Goal: Task Accomplishment & Management: Manage account settings

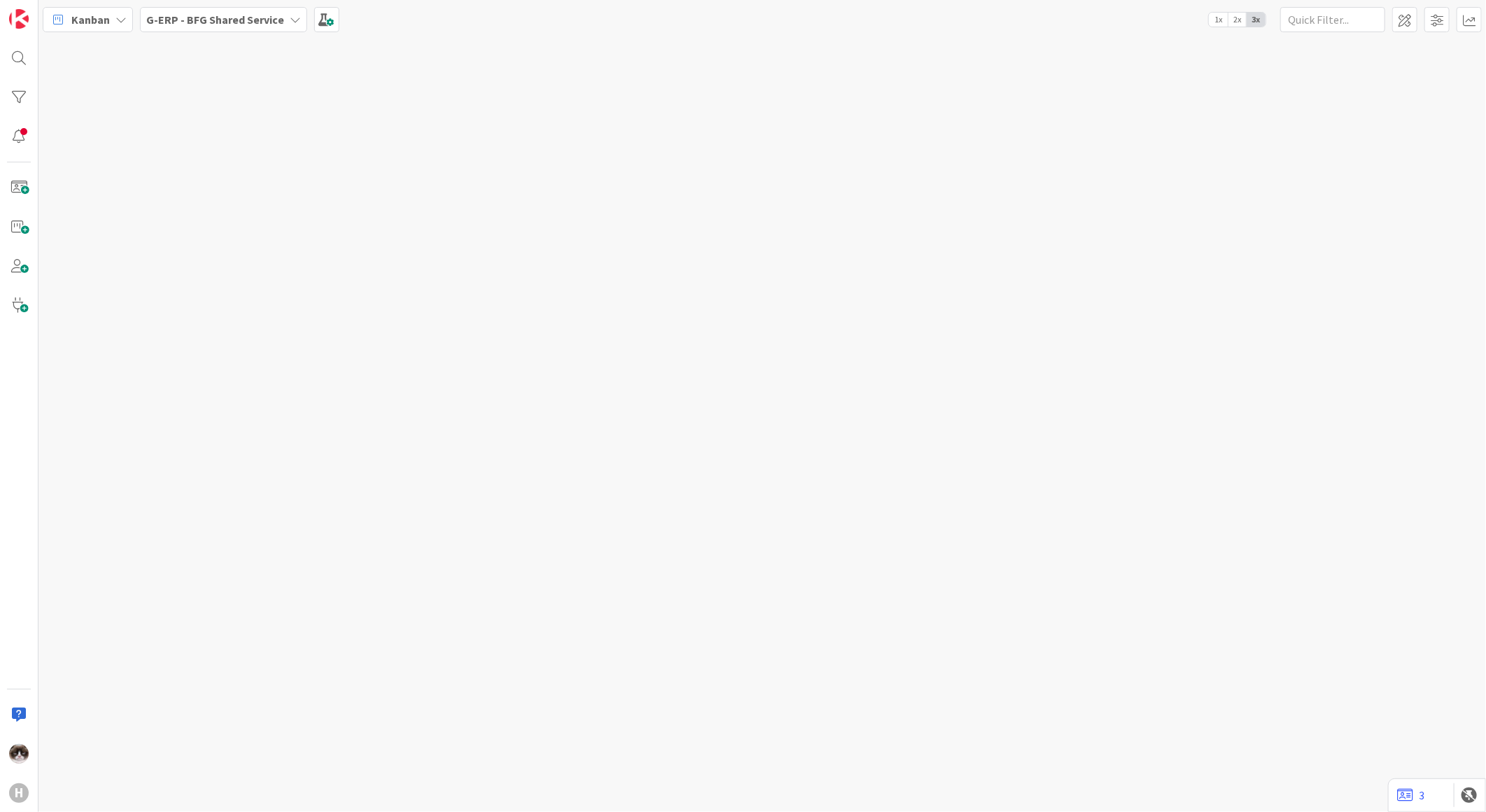
click at [195, 22] on b "G-ERP - BFG Shared Service" at bounding box center [216, 19] width 138 height 14
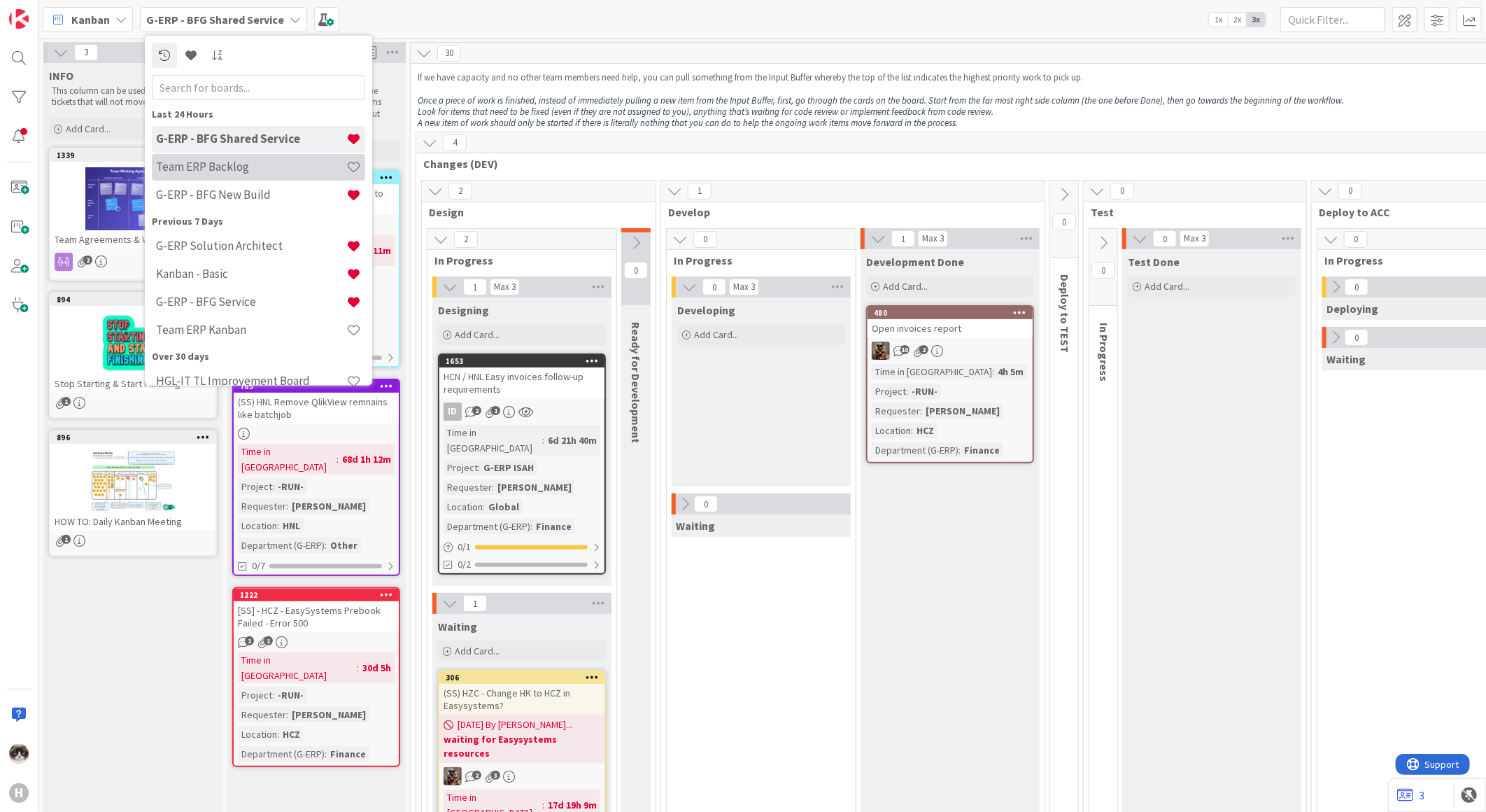
click at [257, 163] on h4 "Team ERP Backlog" at bounding box center [251, 166] width 190 height 14
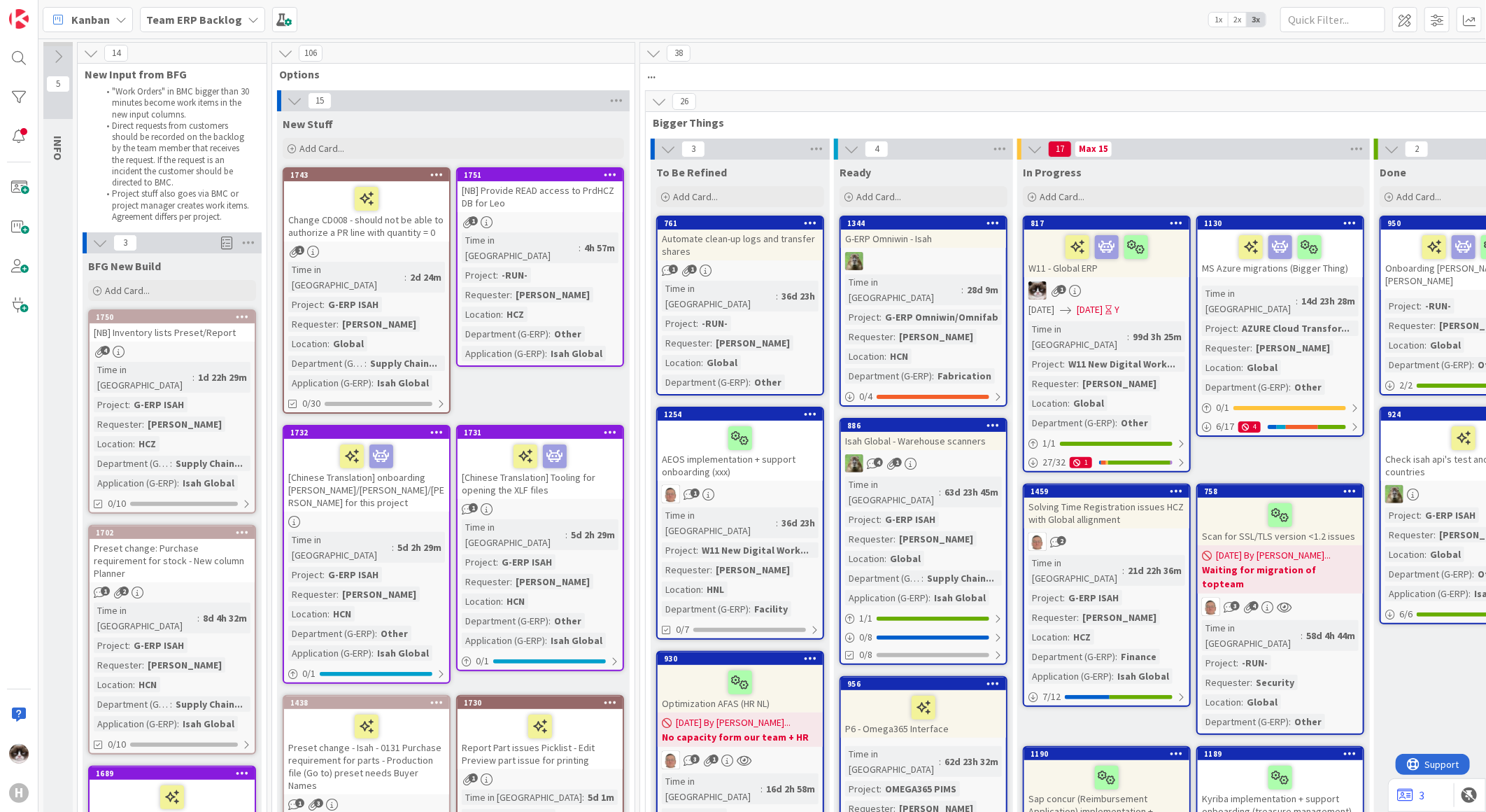
click at [590, 214] on link "1751 [NB] Provide READ access to PrdHCZ DB for Leo 1 Time in Column : 4h 57m Pr…" at bounding box center [540, 267] width 168 height 200
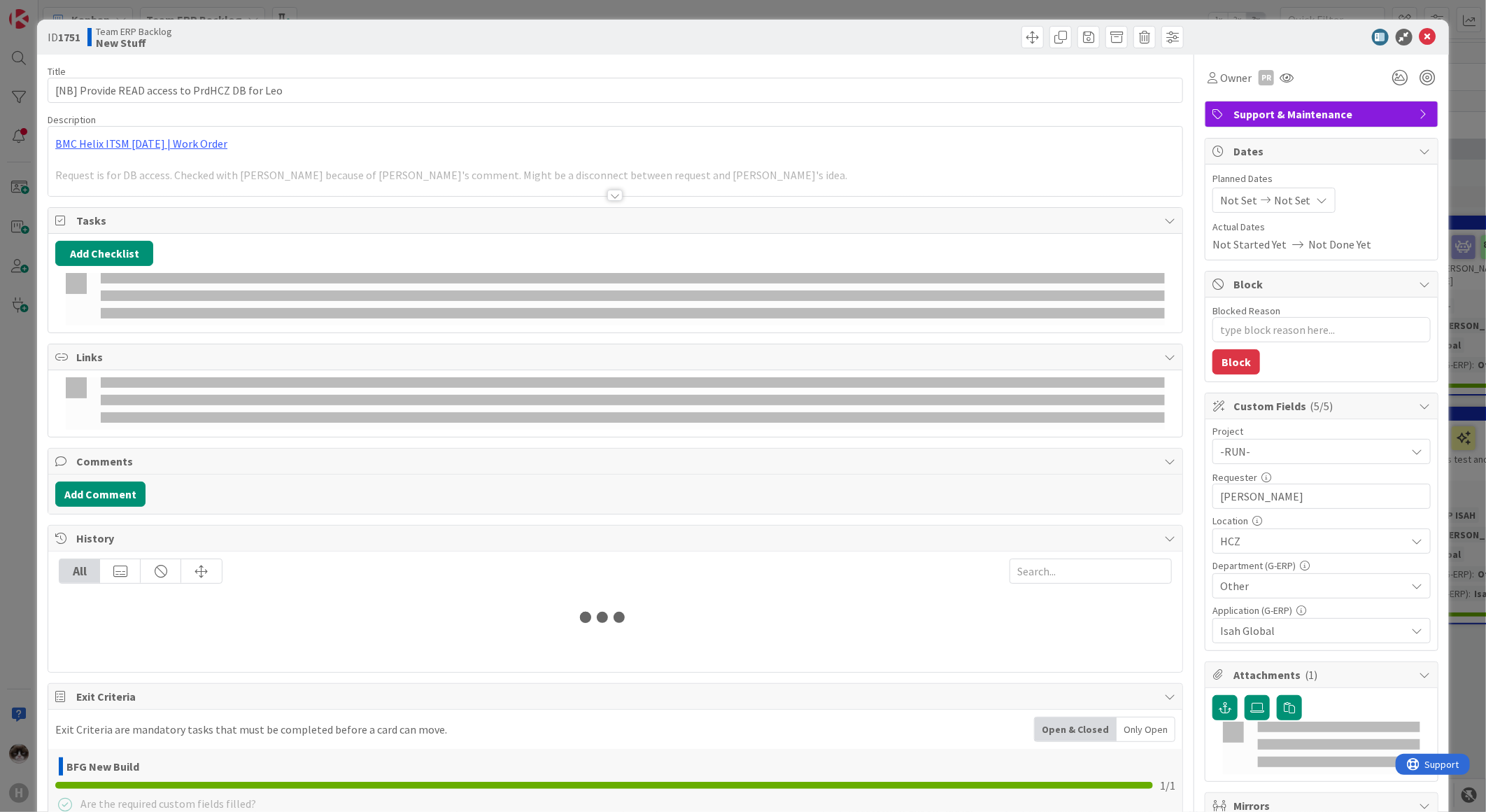
click at [585, 203] on div "Title 45 / 128 [NB] Provide READ access to PrdHCZ DB for Leo Description BMC He…" at bounding box center [615, 537] width 1136 height 964
click at [591, 200] on div "Title 45 / 128 [NB] Provide READ access to PrdHCZ DB for Leo Description BMC He…" at bounding box center [615, 572] width 1136 height 1034
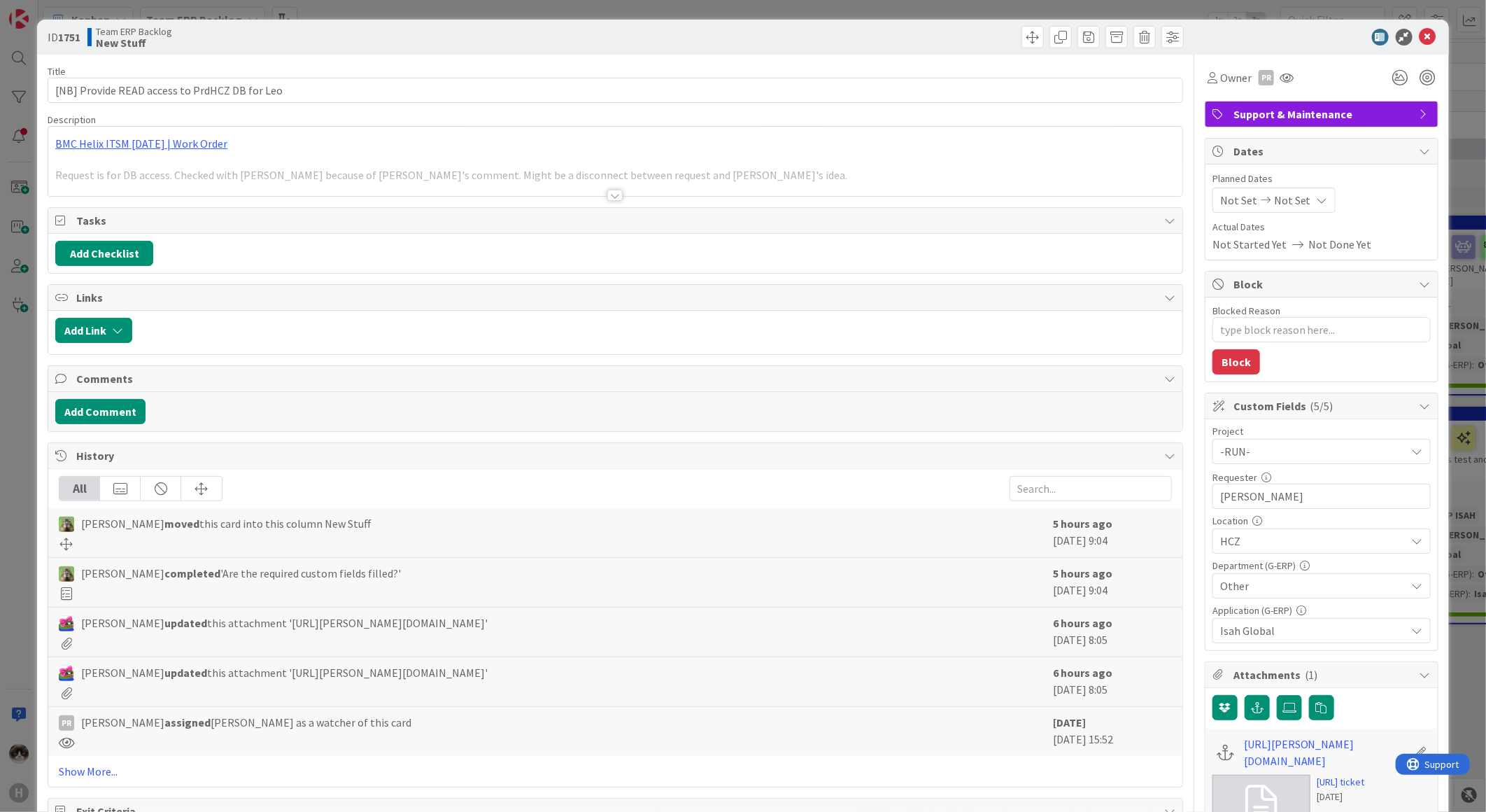
click at [612, 192] on div at bounding box center [615, 195] width 15 height 11
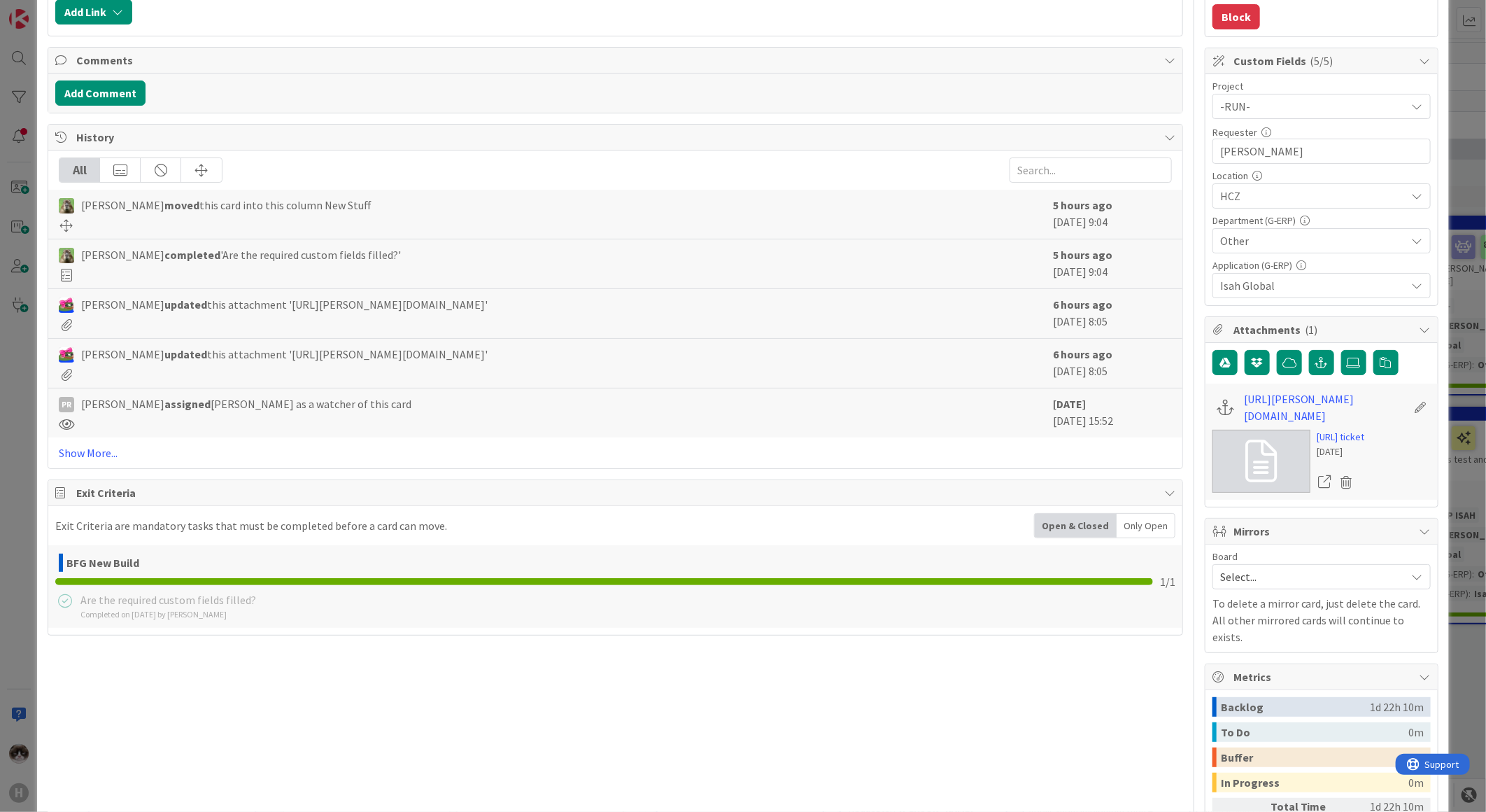
scroll to position [466, 0]
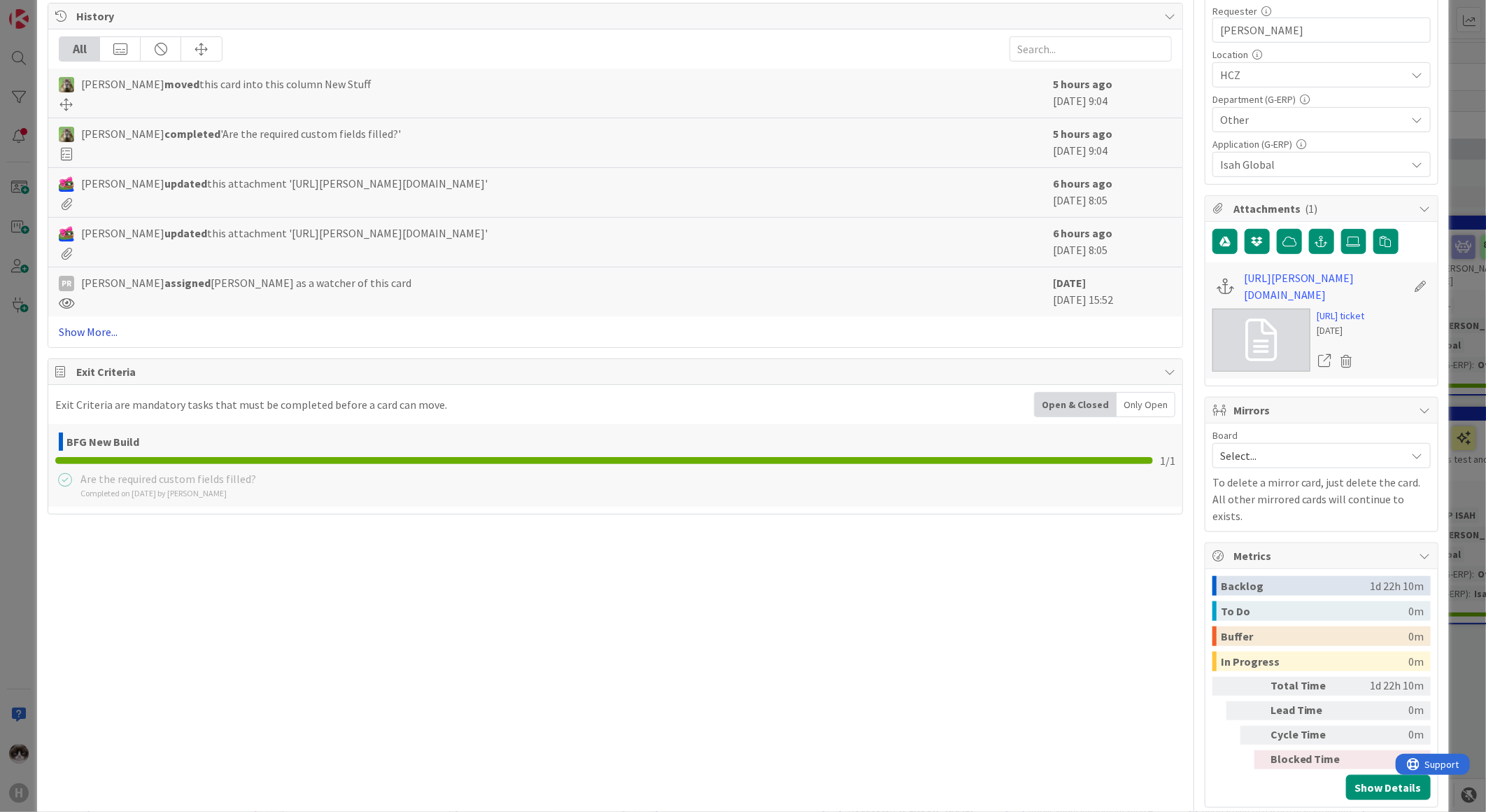
click at [122, 333] on link "Show More..." at bounding box center [616, 332] width 1114 height 17
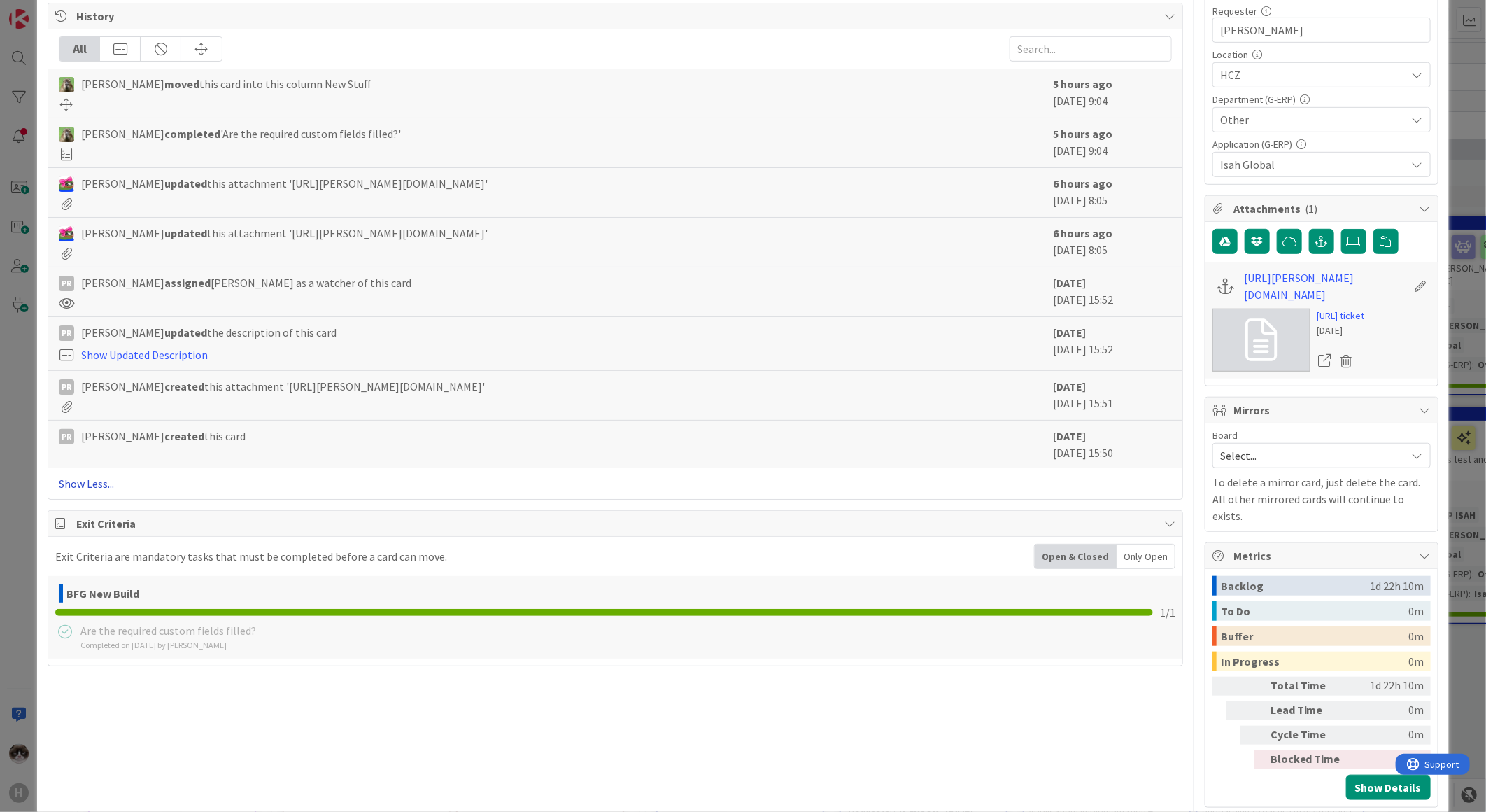
click at [80, 343] on div "PR Parveen Rana updated the description of this card Show Updated Description" at bounding box center [553, 344] width 987 height 40
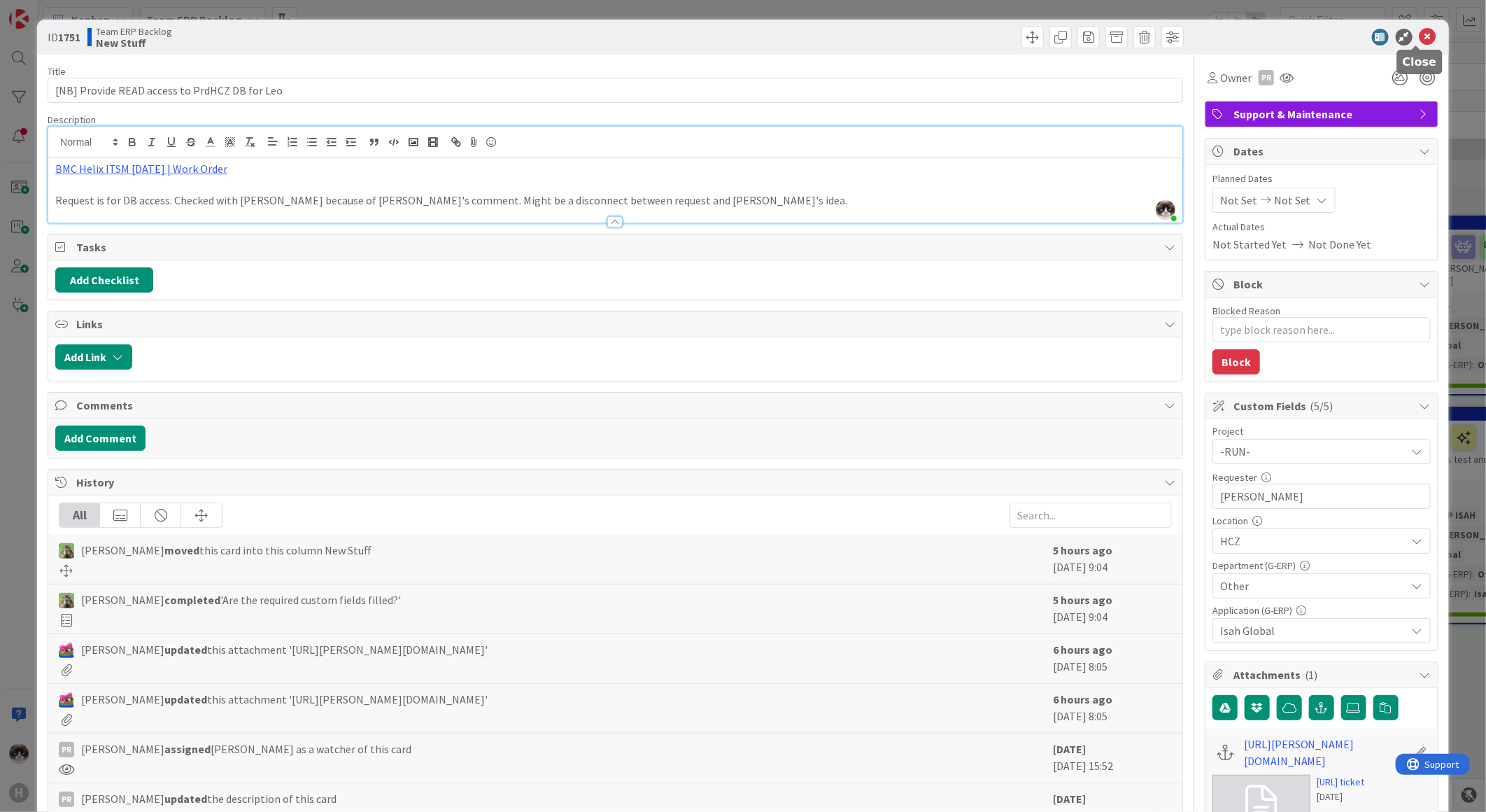
click at [1419, 34] on icon at bounding box center [1428, 37] width 17 height 17
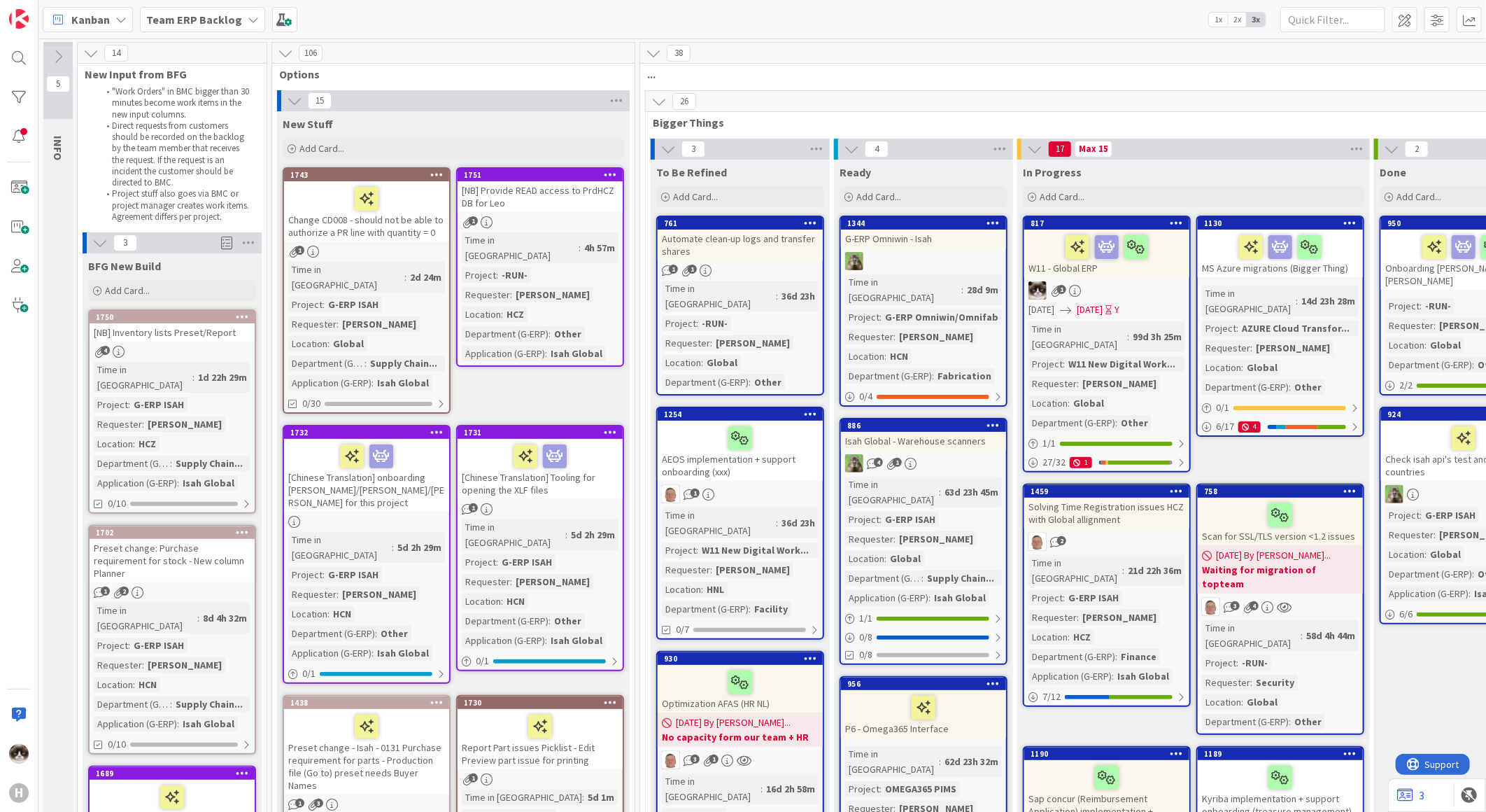
click at [1415, 45] on div "38" at bounding box center [1102, 53] width 923 height 21
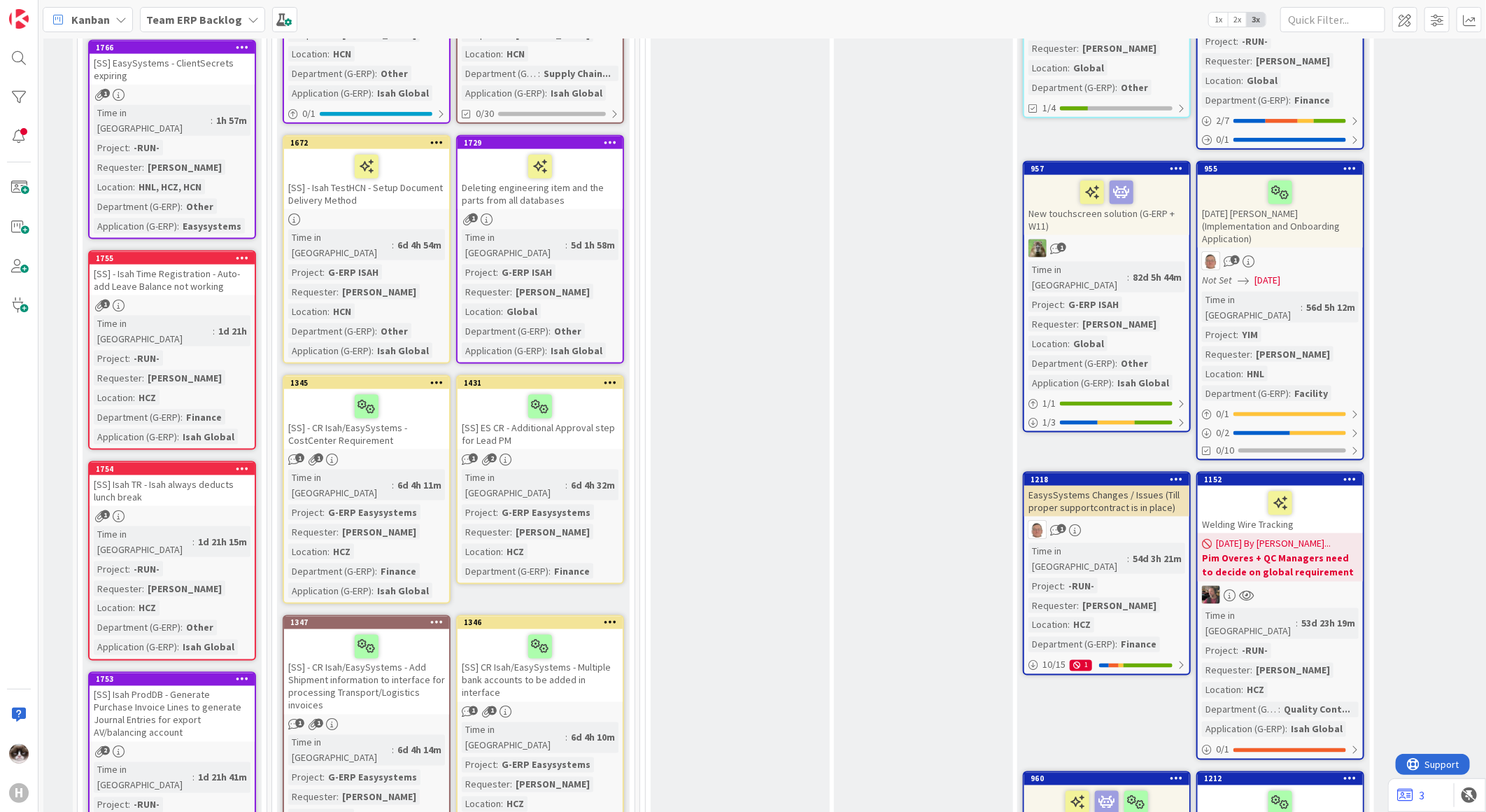
scroll to position [1088, 0]
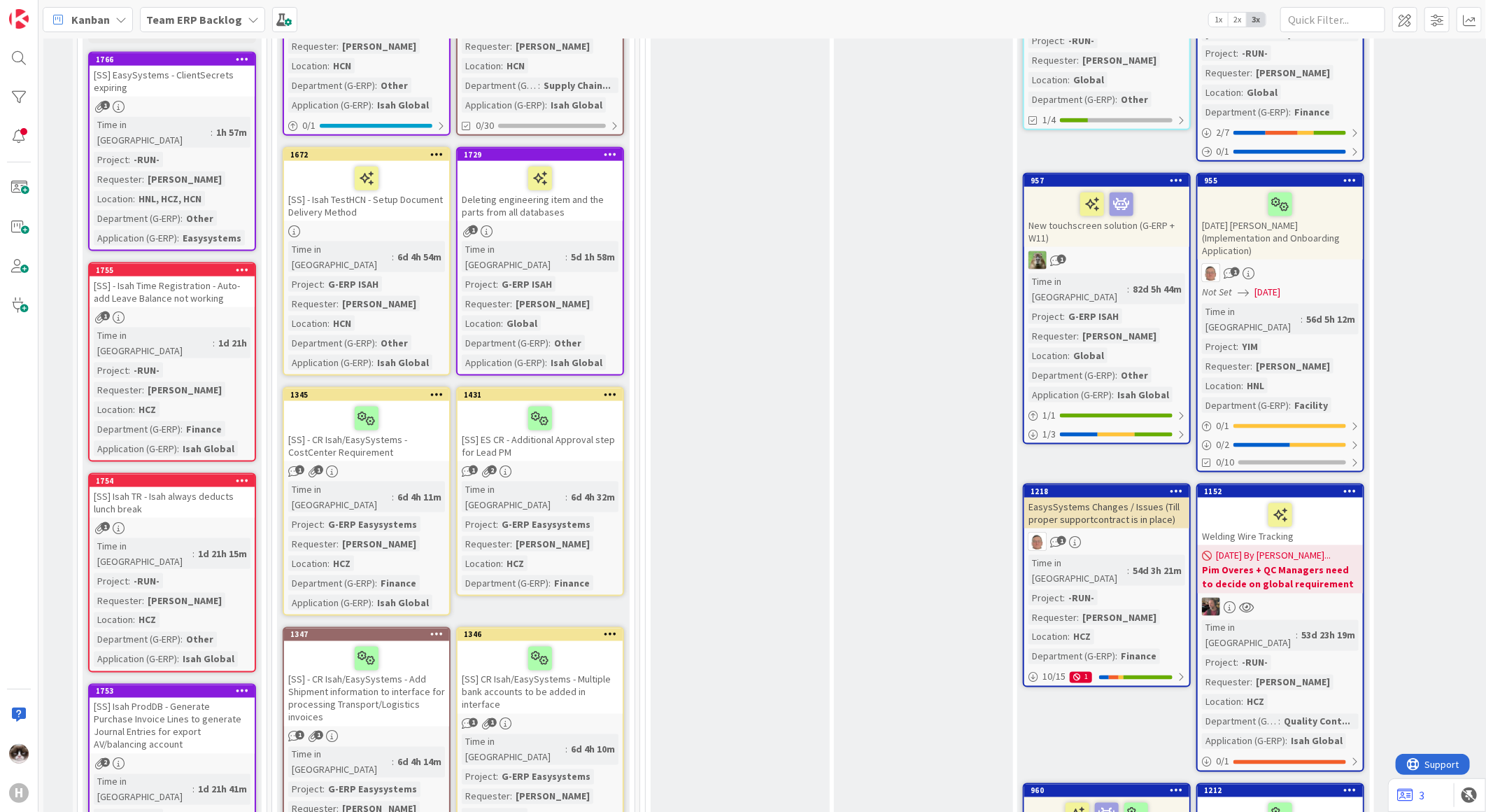
click at [205, 312] on div "1" at bounding box center [172, 318] width 165 height 12
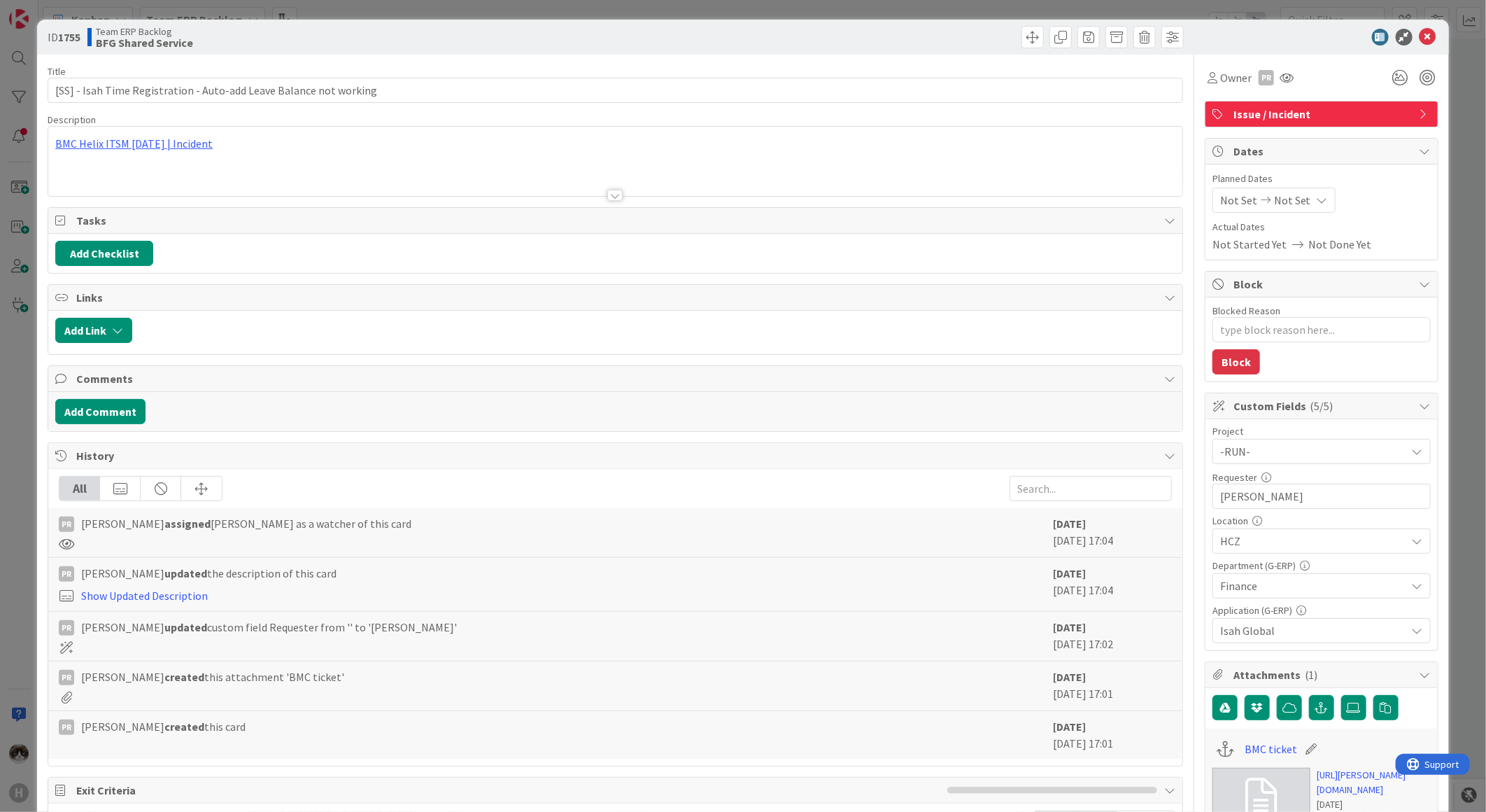
click at [617, 190] on div at bounding box center [615, 178] width 1134 height 35
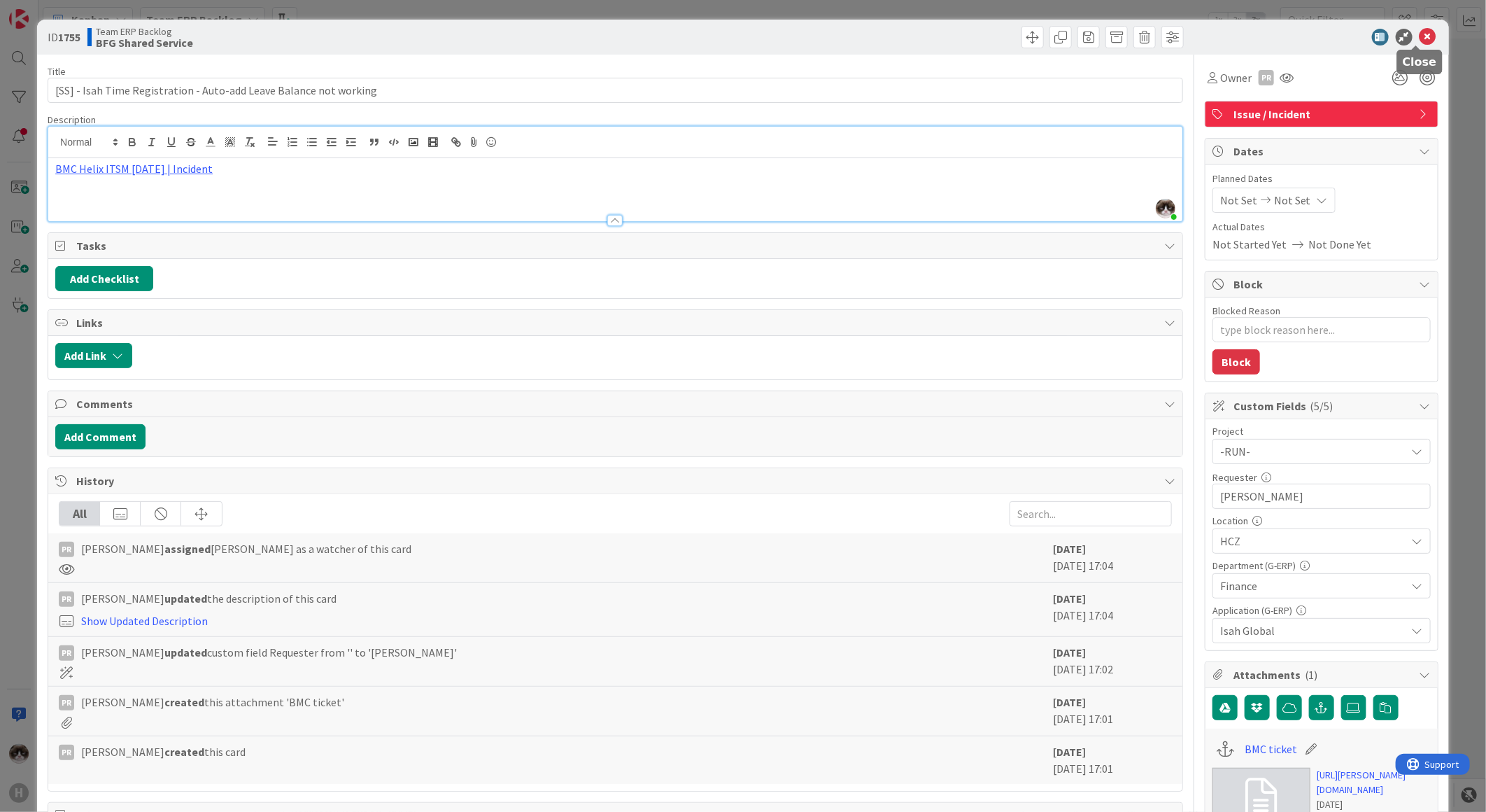
click at [1419, 31] on icon at bounding box center [1428, 37] width 17 height 17
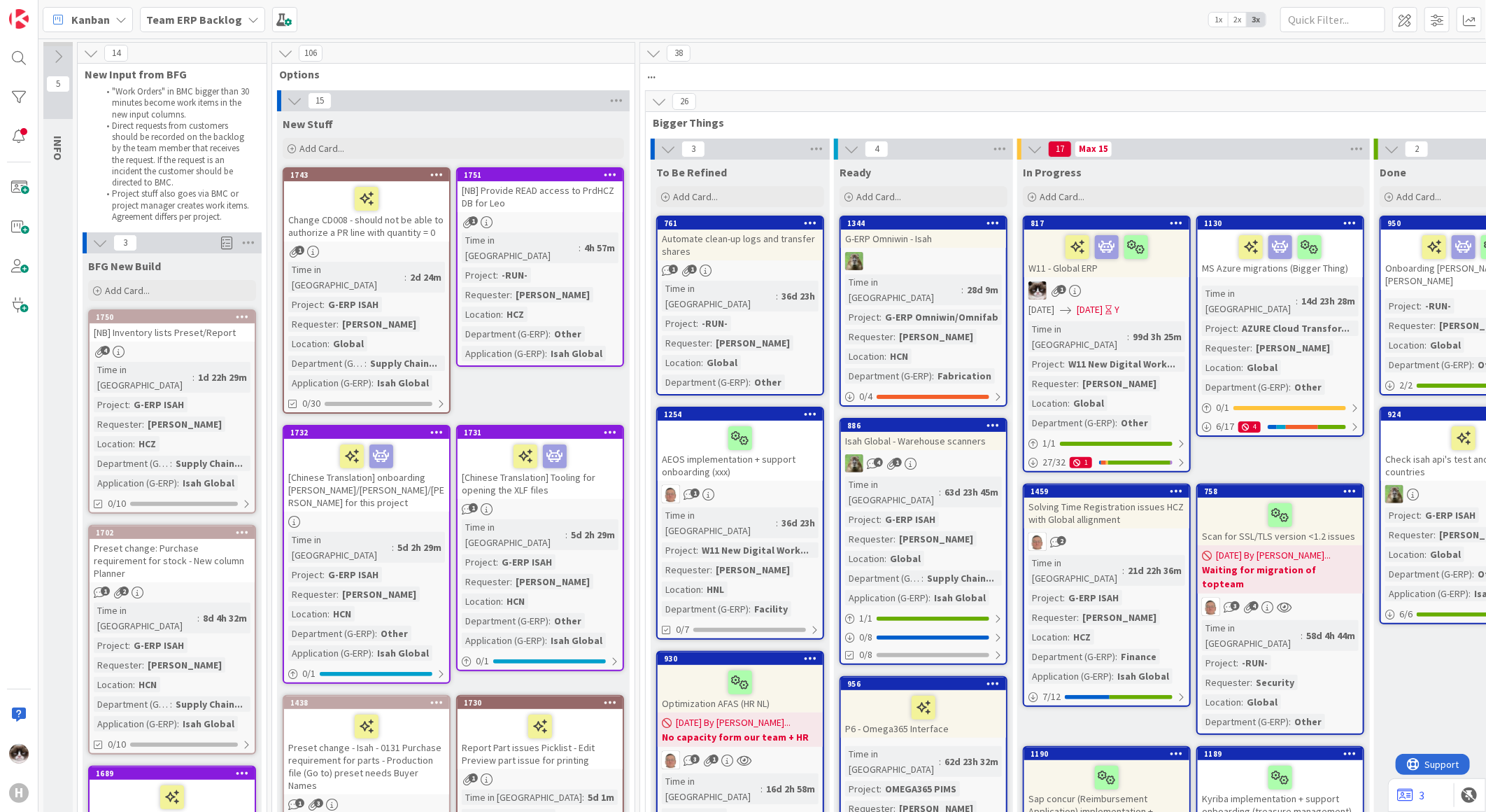
click at [248, 18] on icon at bounding box center [253, 19] width 11 height 11
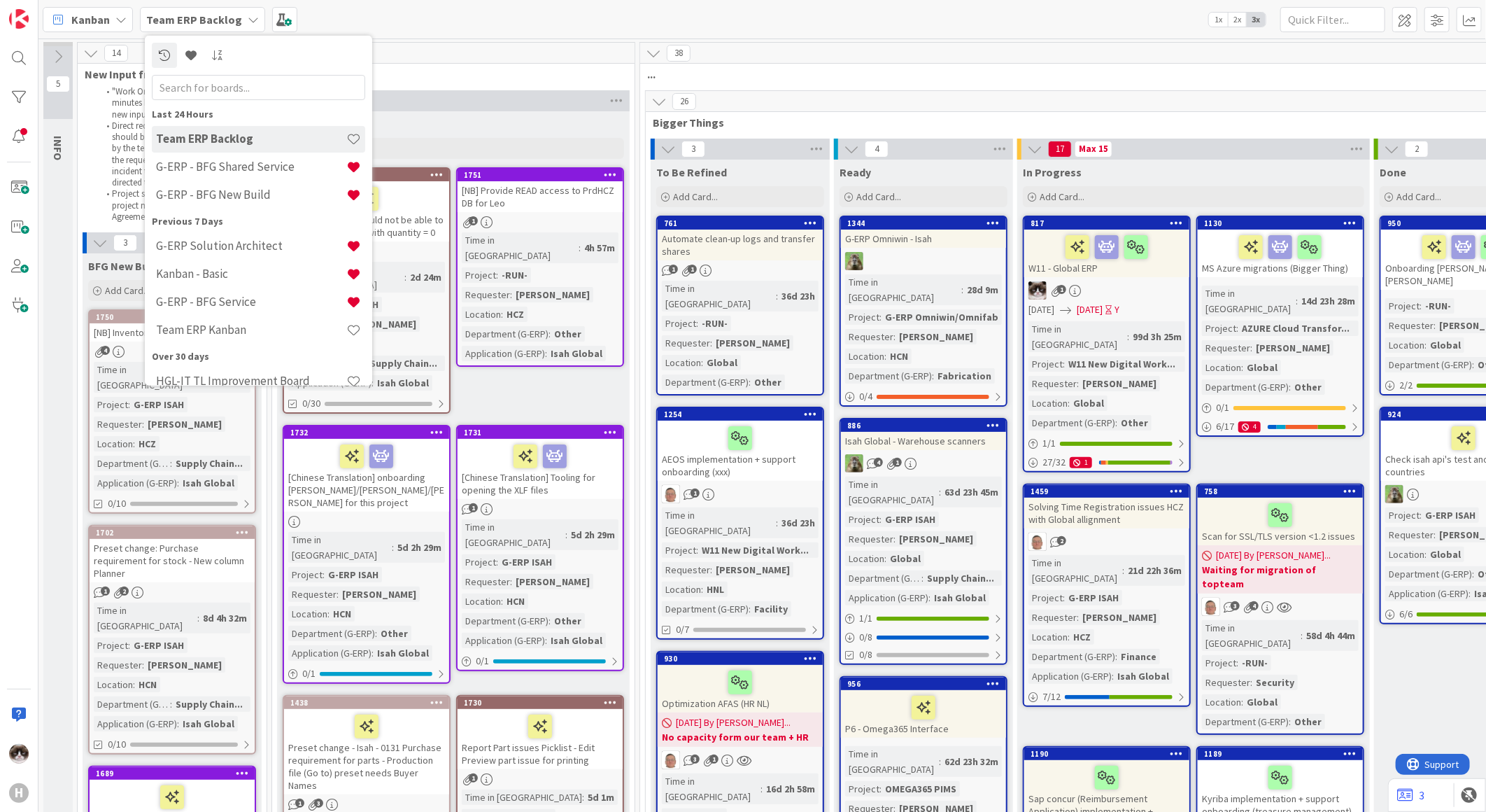
click at [697, 71] on span "..." at bounding box center [1096, 74] width 899 height 14
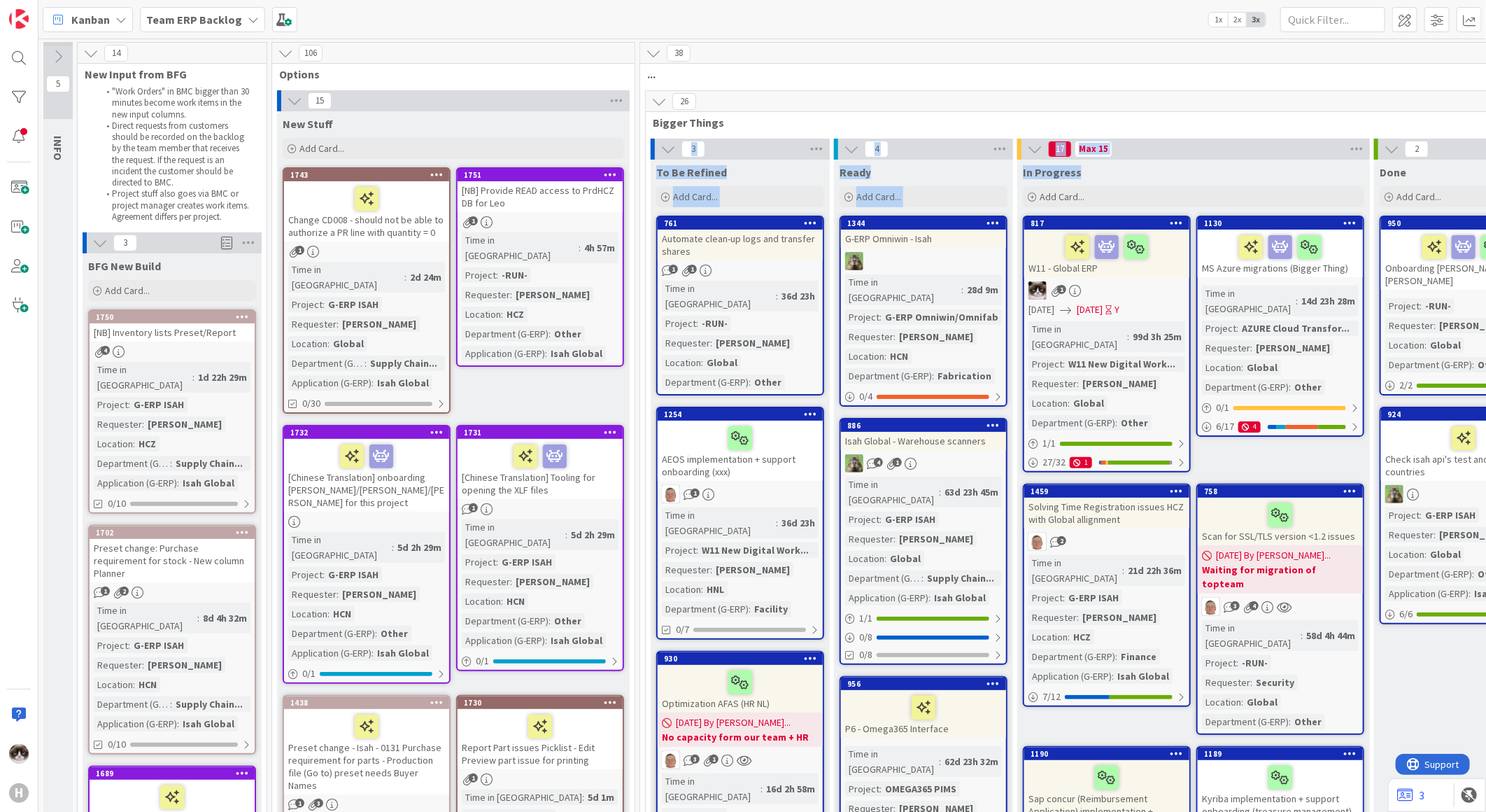
drag, startPoint x: 1083, startPoint y: 178, endPoint x: 767, endPoint y: 121, distance: 321.1
click at [1244, 130] on div "26 Bigger Things" at bounding box center [1102, 111] width 912 height 40
drag, startPoint x: 1442, startPoint y: 172, endPoint x: 645, endPoint y: 123, distance: 798.5
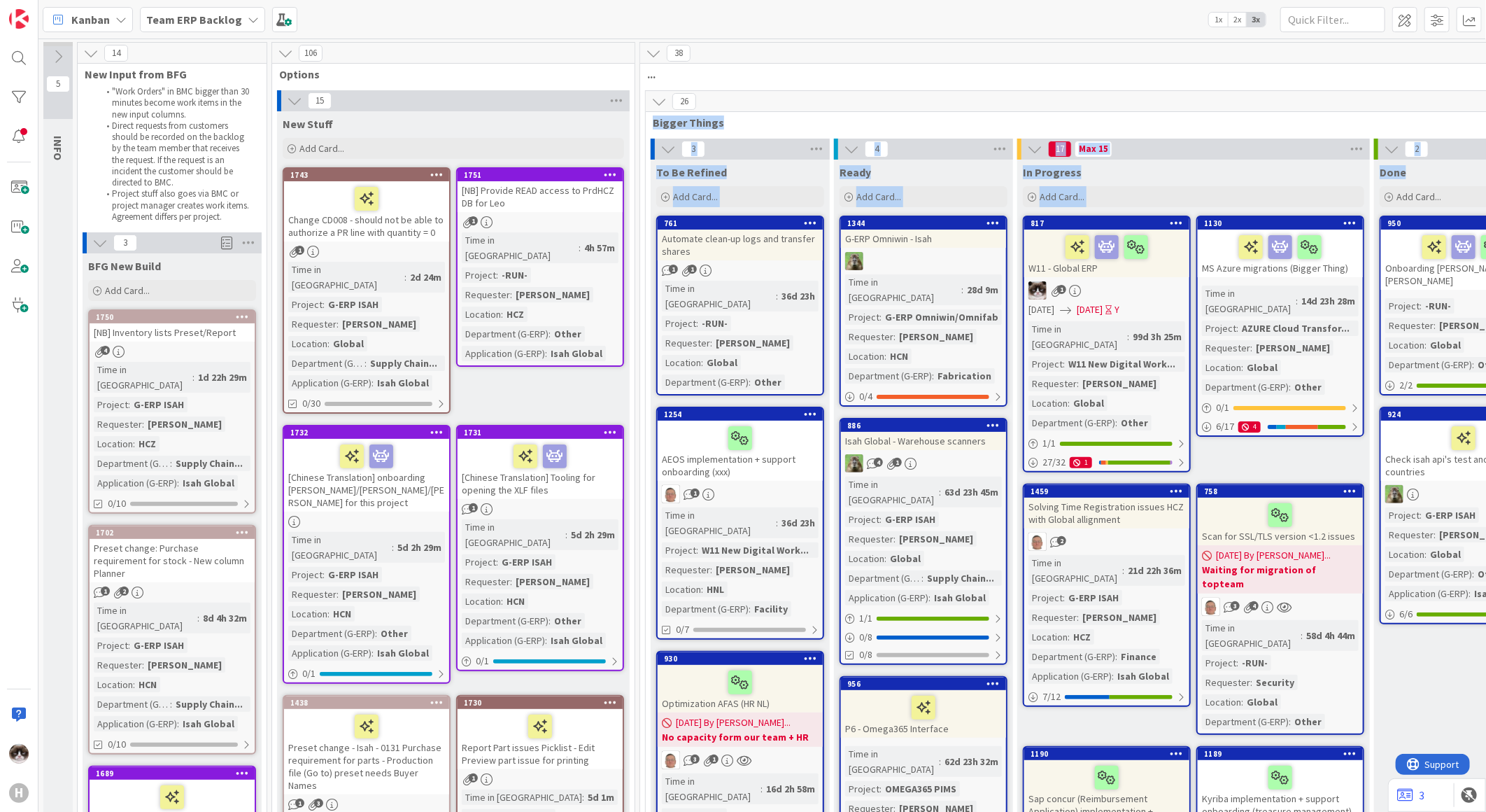
click at [1433, 172] on div "Done" at bounding box center [1463, 172] width 168 height 14
drag, startPoint x: 1407, startPoint y: 175, endPoint x: 647, endPoint y: 51, distance: 770.0
drag, startPoint x: 647, startPoint y: 51, endPoint x: 824, endPoint y: 79, distance: 179.2
click at [824, 79] on span "..." at bounding box center [1096, 74] width 899 height 14
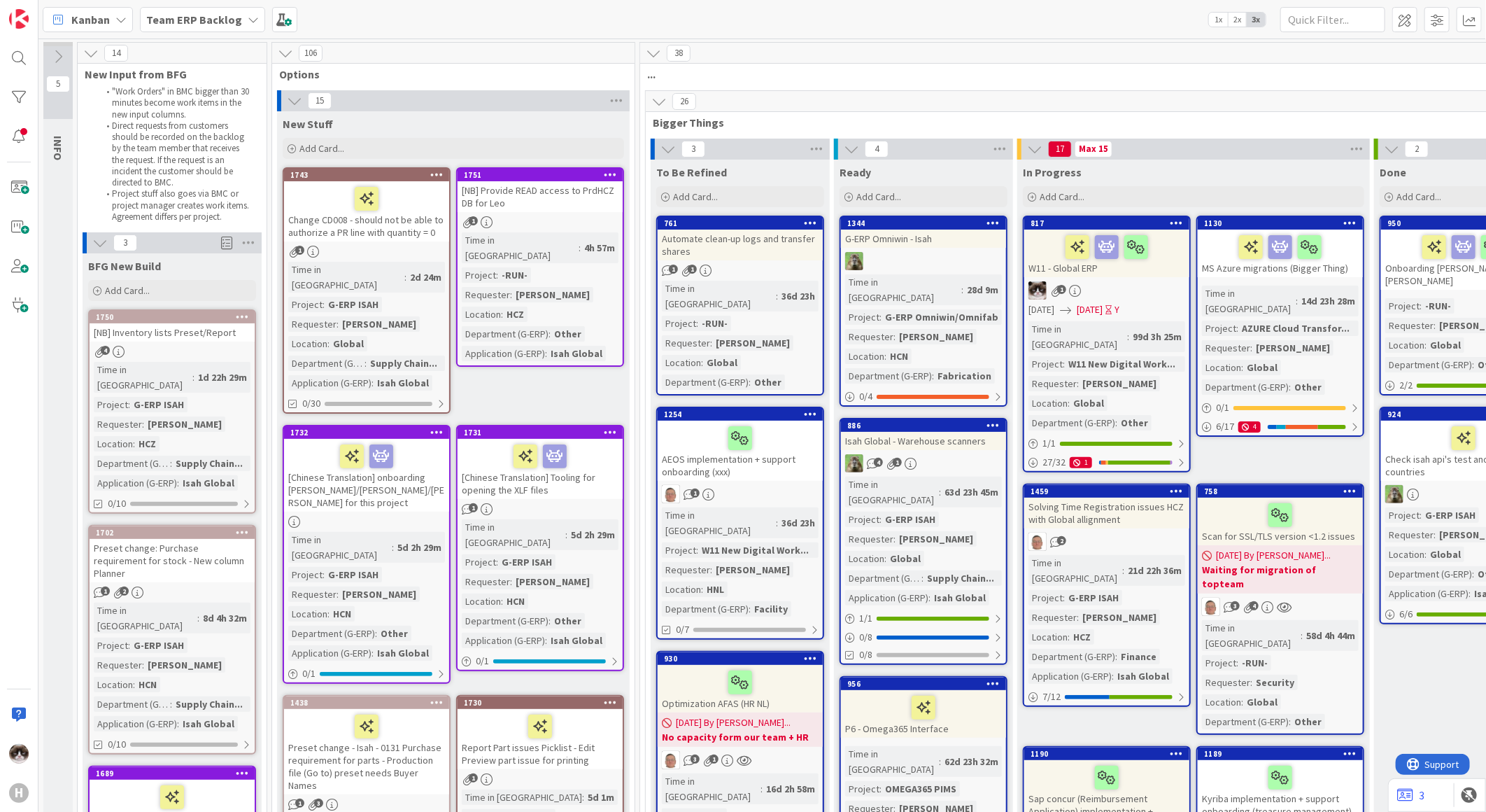
drag, startPoint x: 599, startPoint y: 358, endPoint x: 542, endPoint y: 394, distance: 67.4
click at [533, 200] on div "[NB] Provide READ access to PrdHCZ DB for Leo" at bounding box center [540, 196] width 165 height 31
click at [564, 209] on div "[NB] Provide READ access to PrdHCZ DB for Leo" at bounding box center [540, 196] width 165 height 31
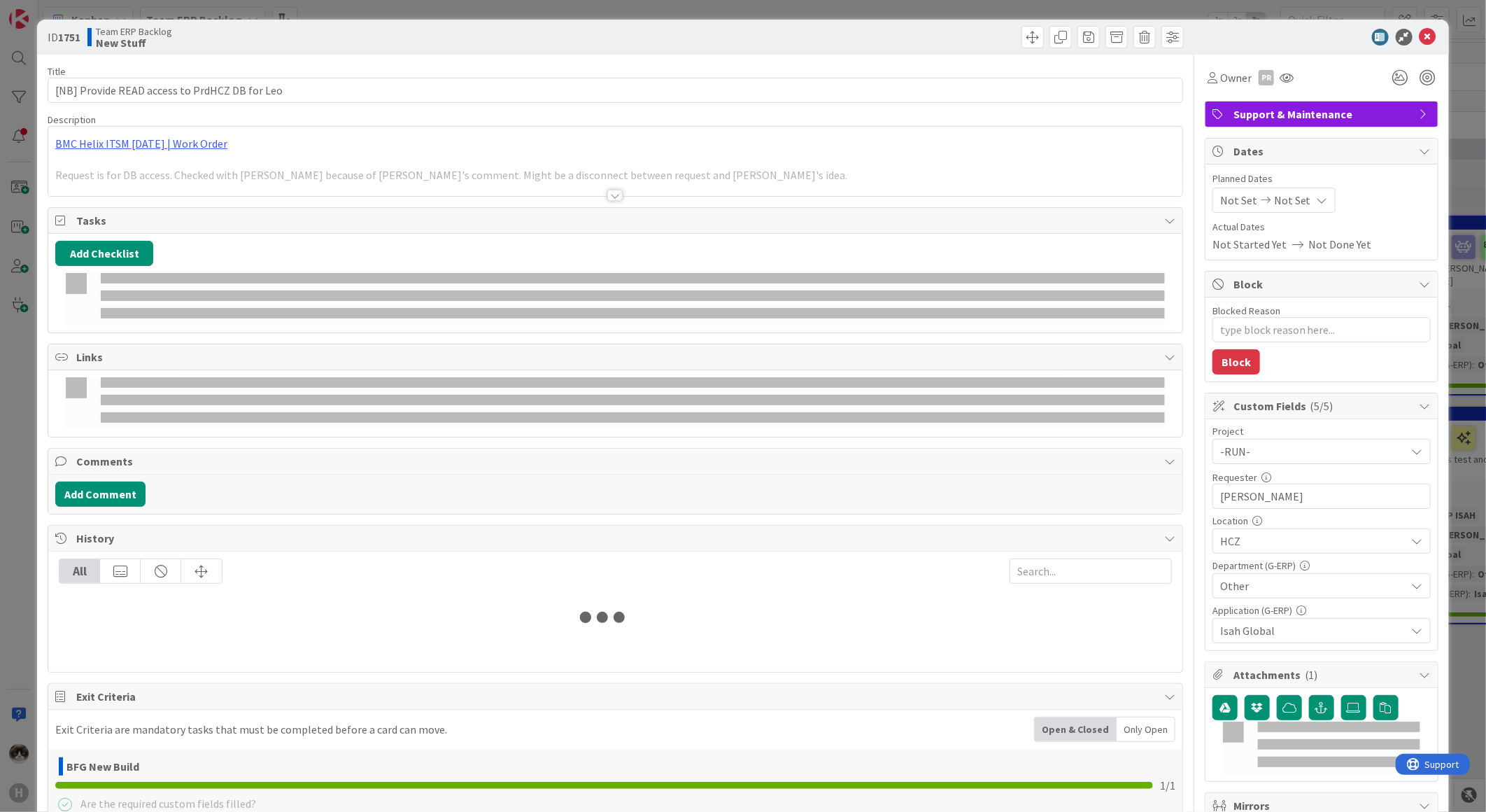
click at [611, 191] on div at bounding box center [615, 195] width 15 height 11
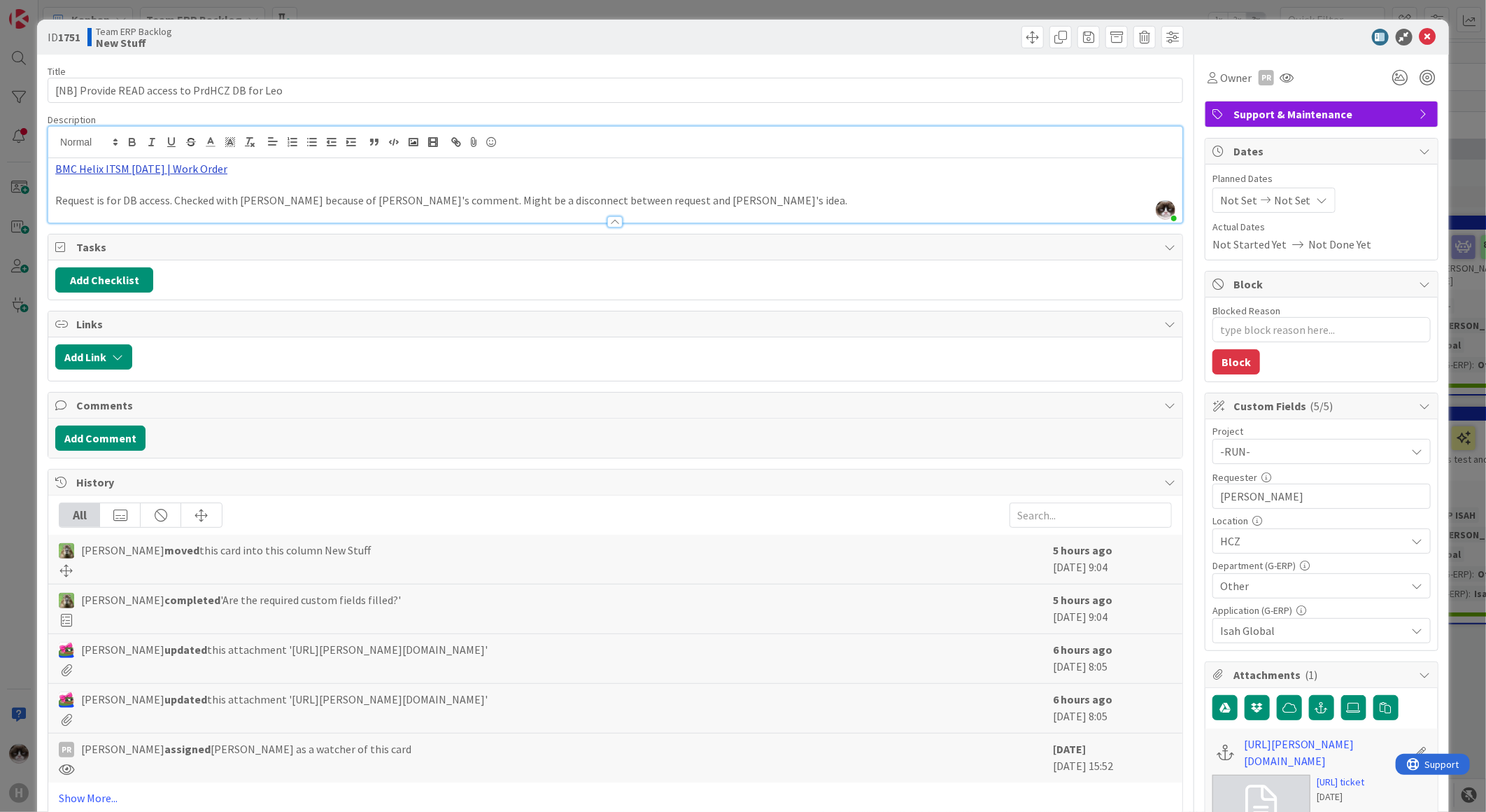
click at [179, 175] on link "BMC Helix ITSM 23.3.02 | Work Order" at bounding box center [142, 168] width 172 height 14
click at [146, 198] on link "https://huisman-smartit.onbmc.com/smartit/app/#/workorder/IDGGSPRFBRQVHASY0N3DS…" at bounding box center [126, 196] width 140 height 19
click at [1419, 31] on icon at bounding box center [1428, 37] width 17 height 17
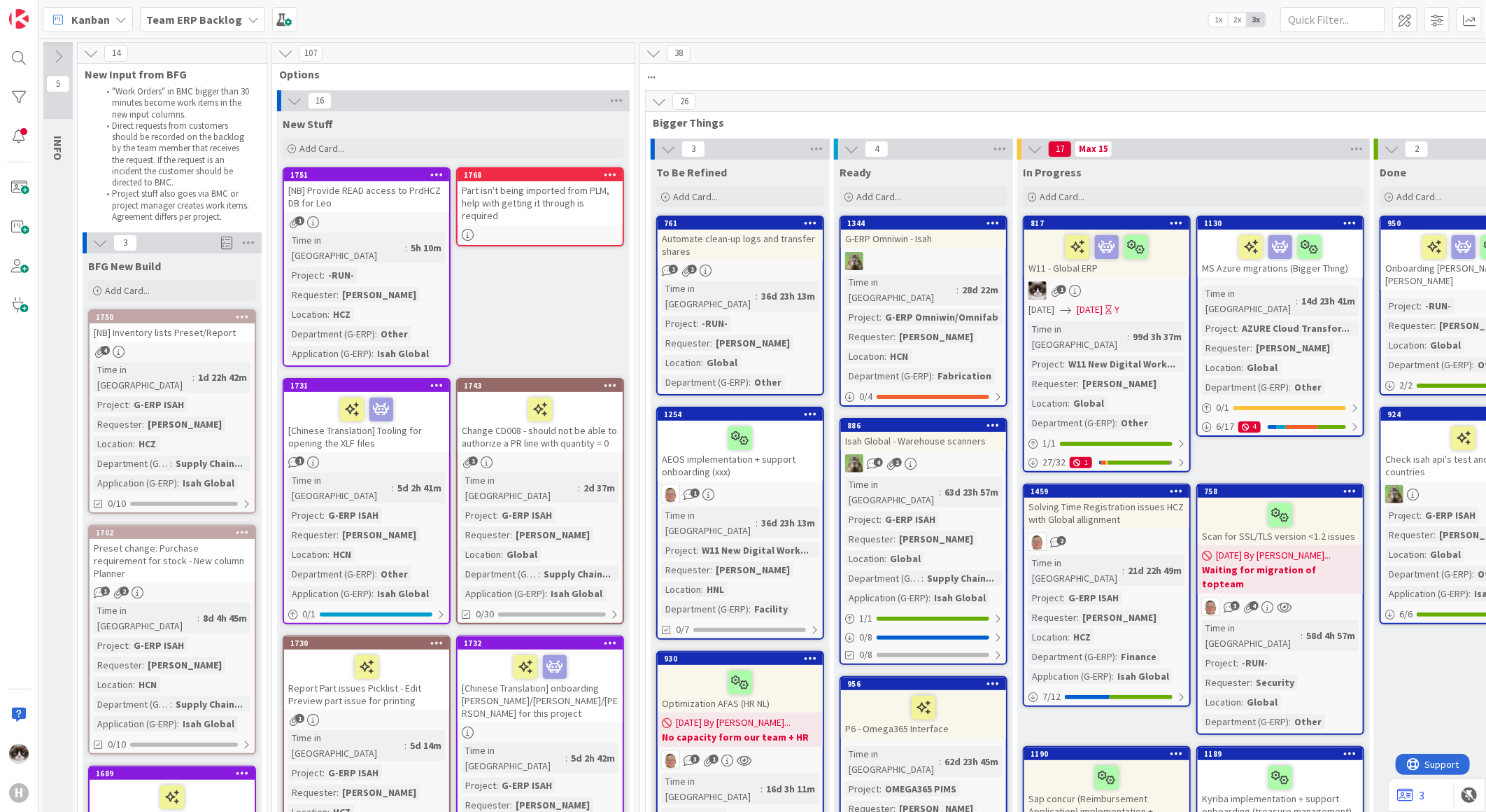
click at [435, 176] on icon at bounding box center [437, 174] width 13 height 10
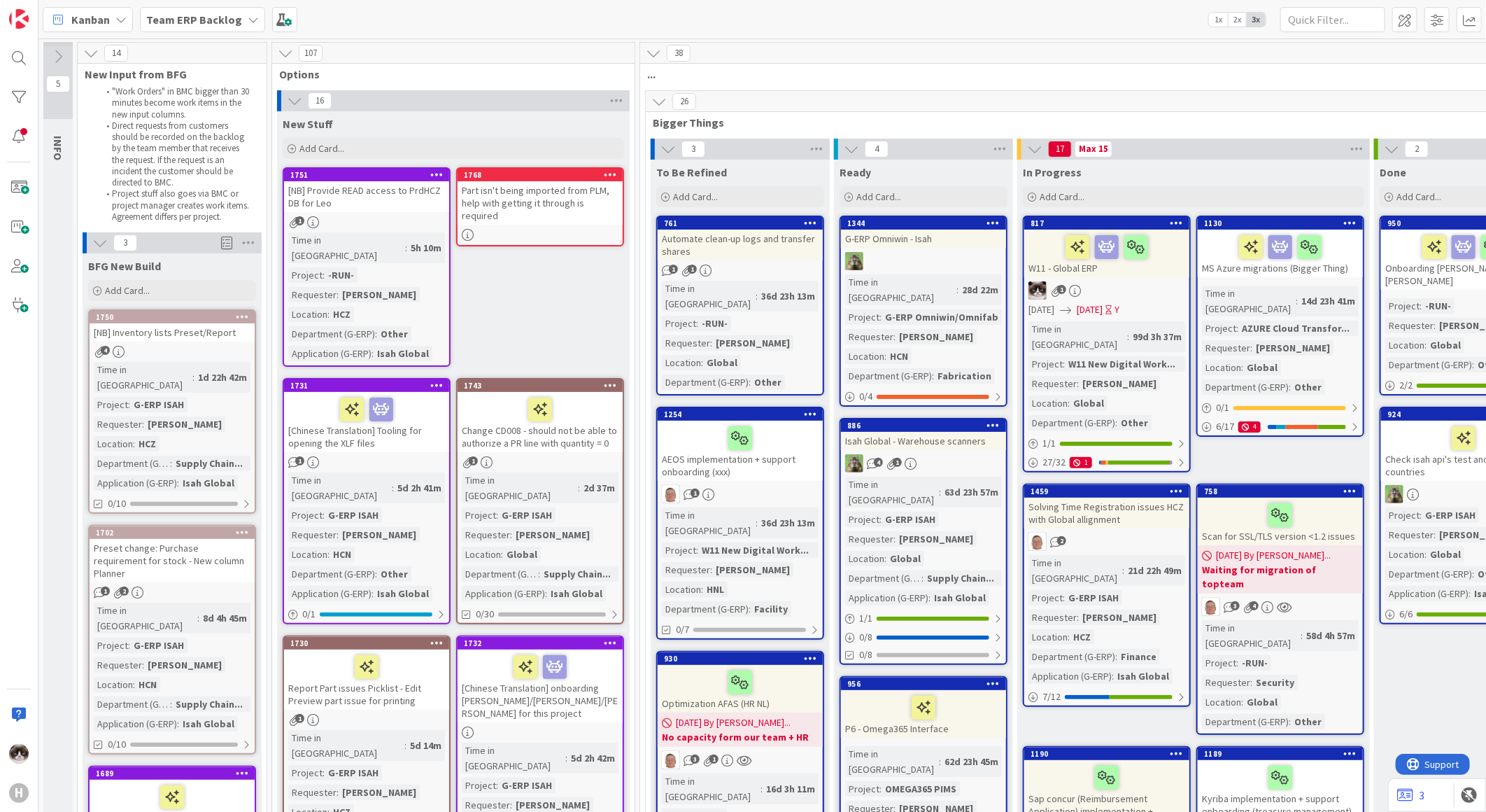
click at [438, 175] on icon at bounding box center [437, 174] width 13 height 10
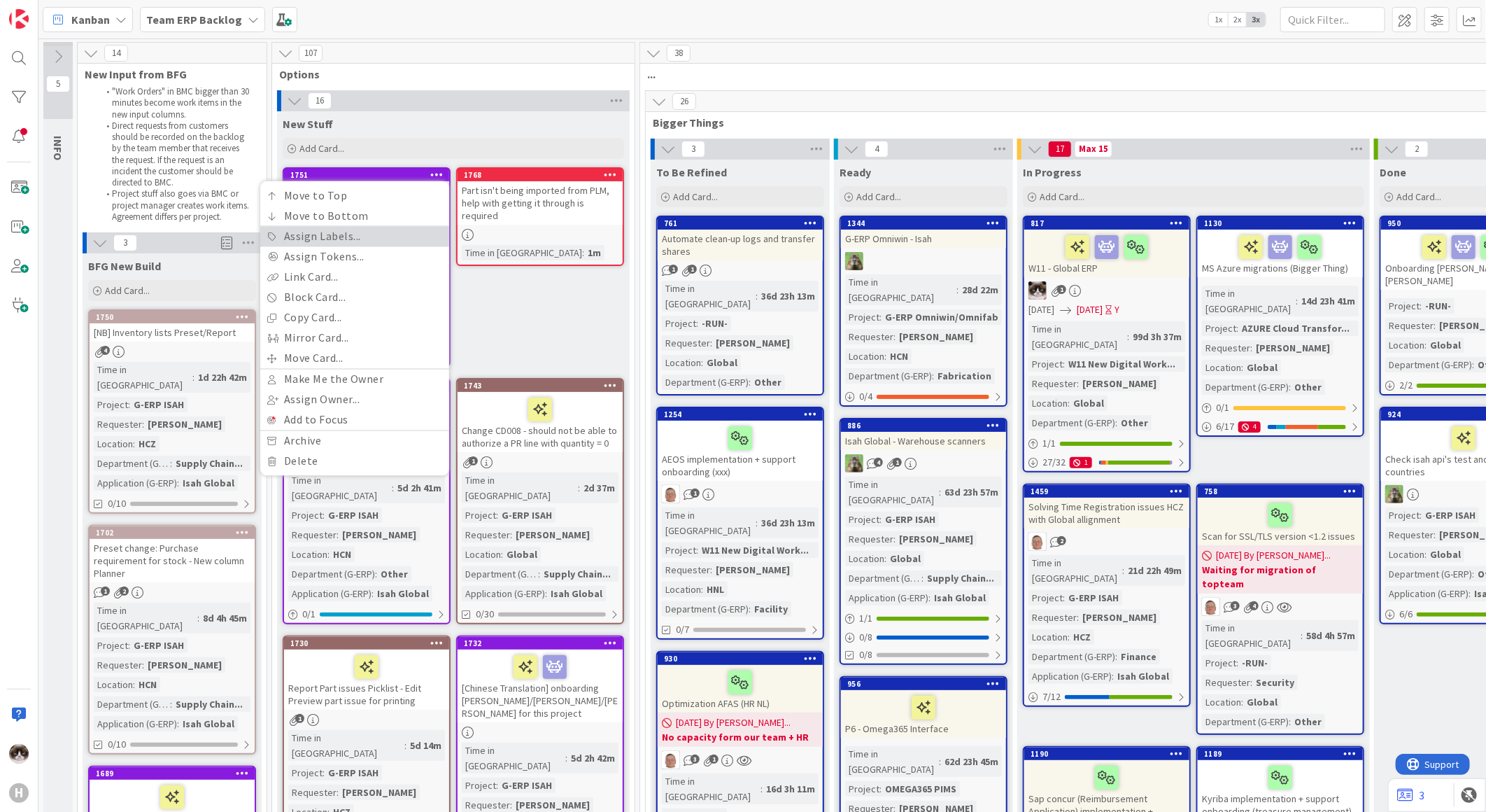
click at [390, 237] on link "Assign Labels..." at bounding box center [355, 237] width 189 height 20
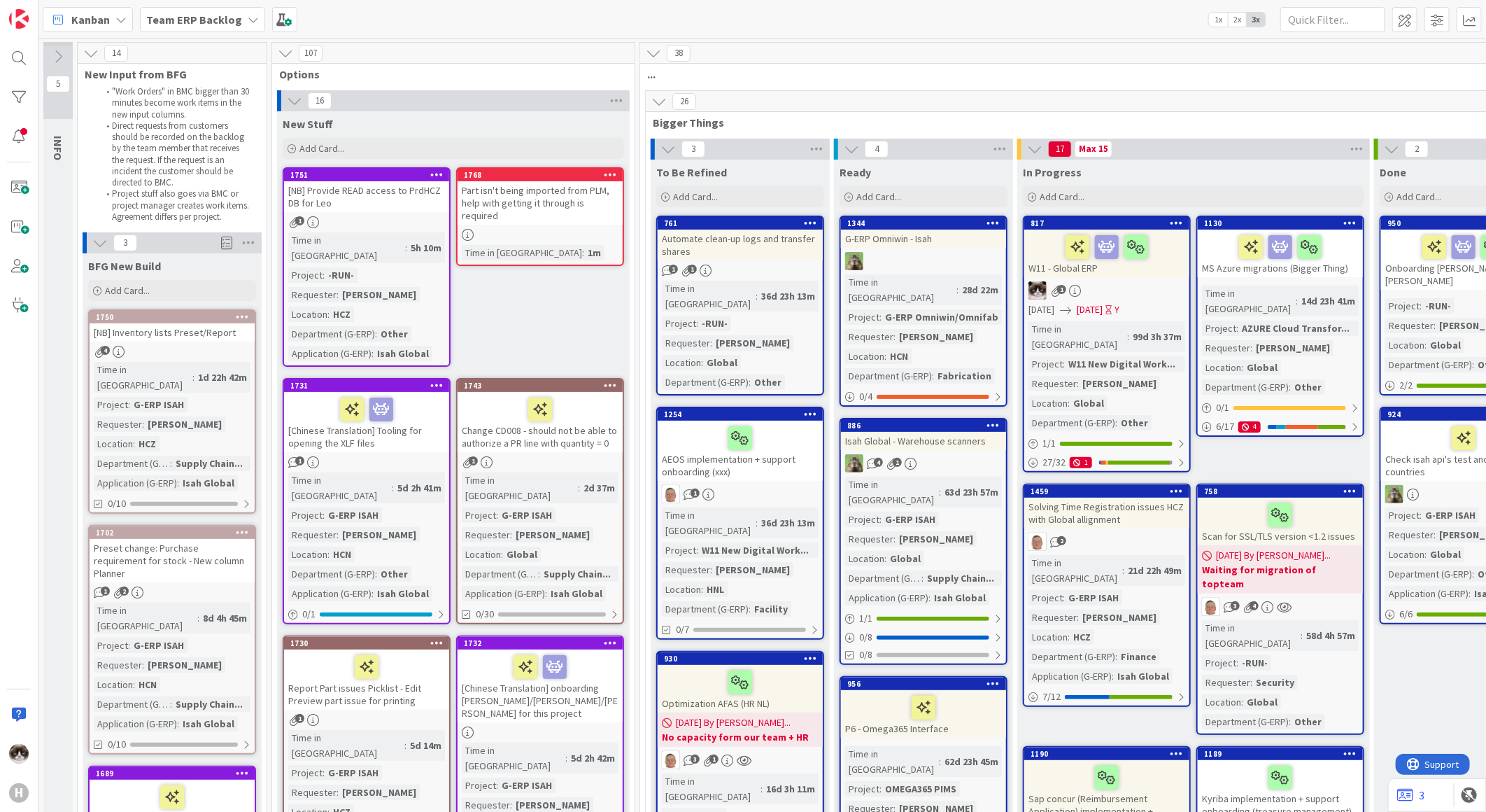
click at [432, 174] on icon at bounding box center [437, 174] width 13 height 10
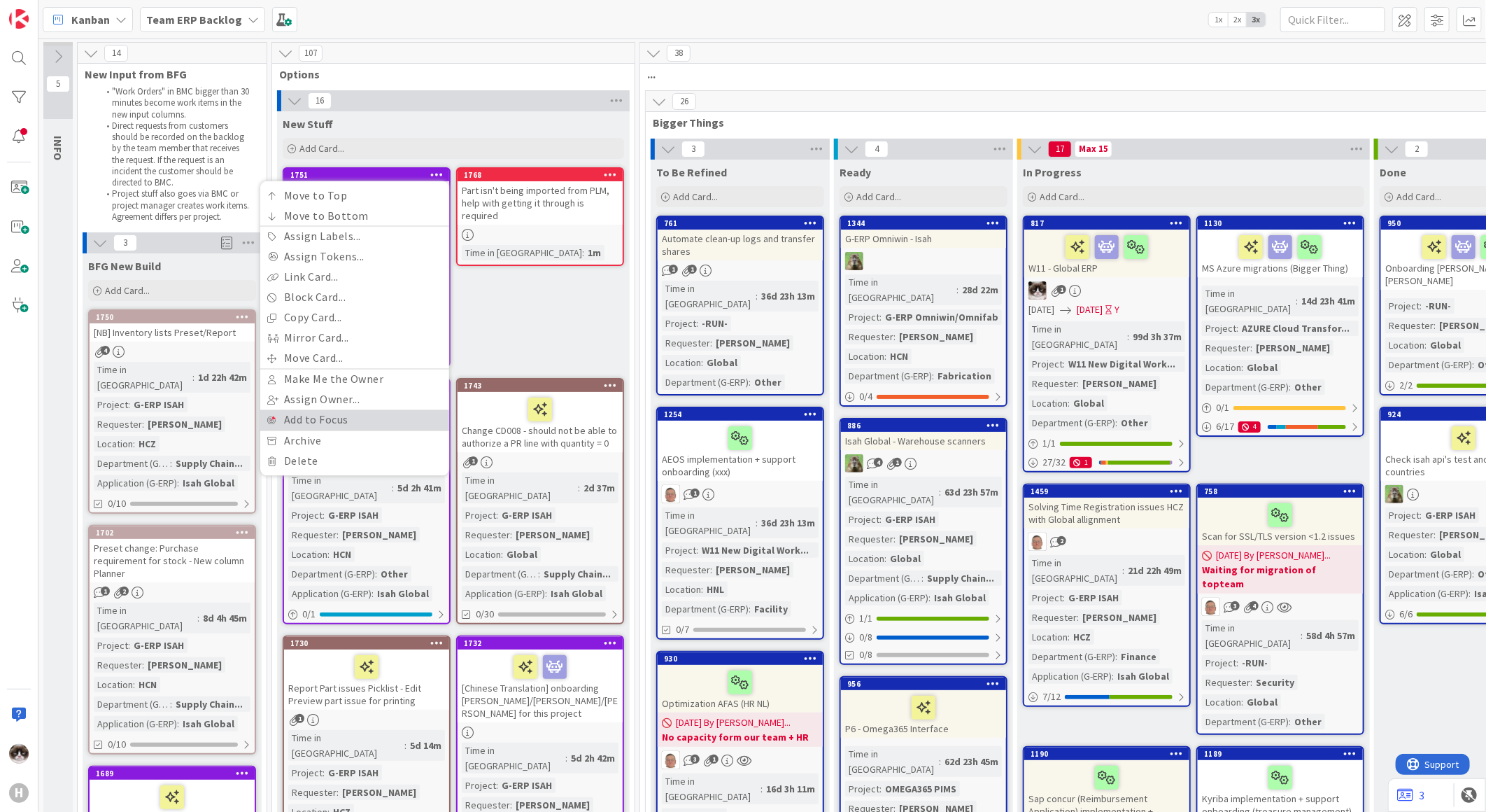
click at [339, 416] on link "Add to Focus" at bounding box center [355, 420] width 189 height 20
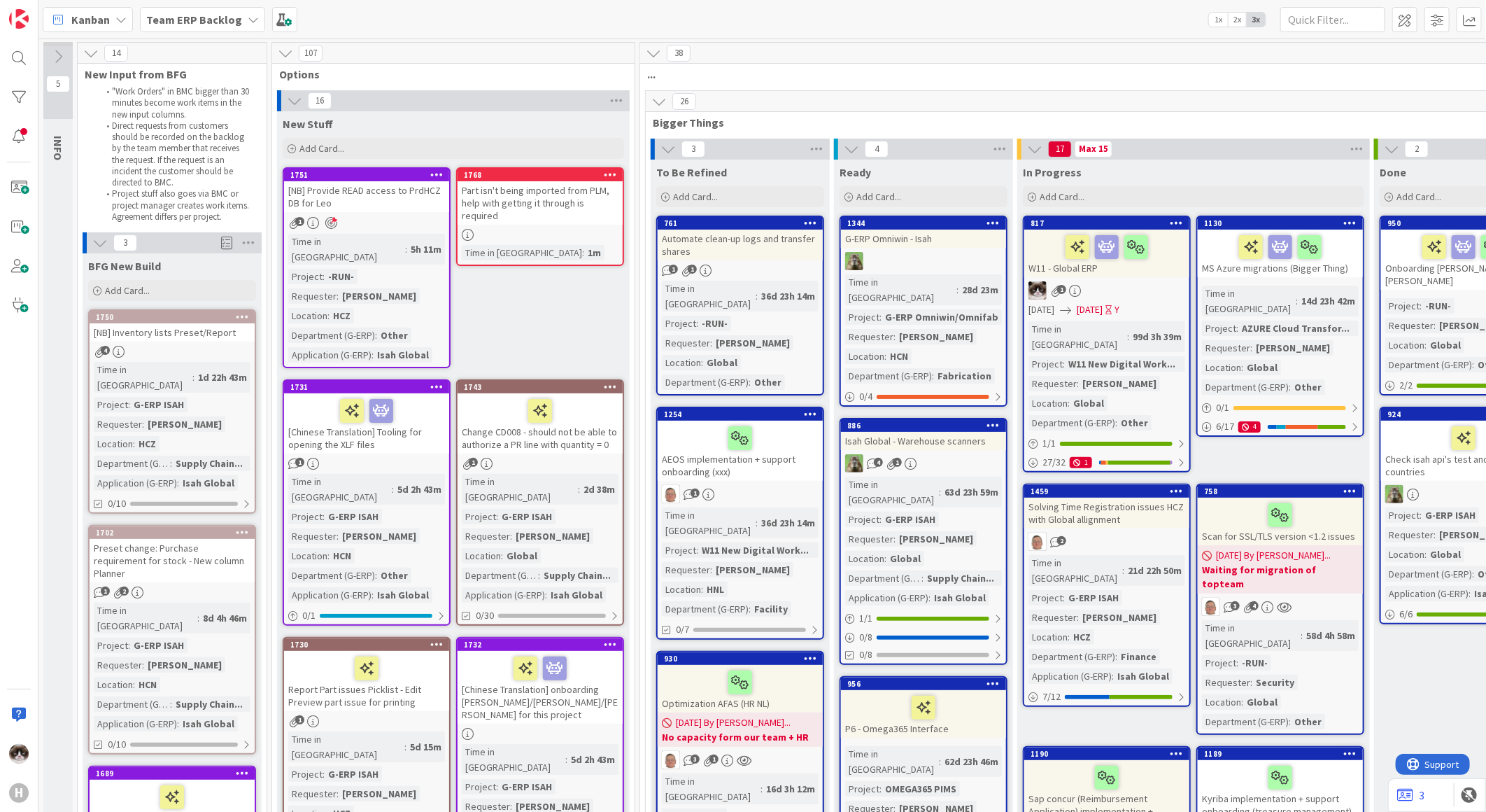
click at [334, 221] on icon at bounding box center [331, 222] width 12 height 13
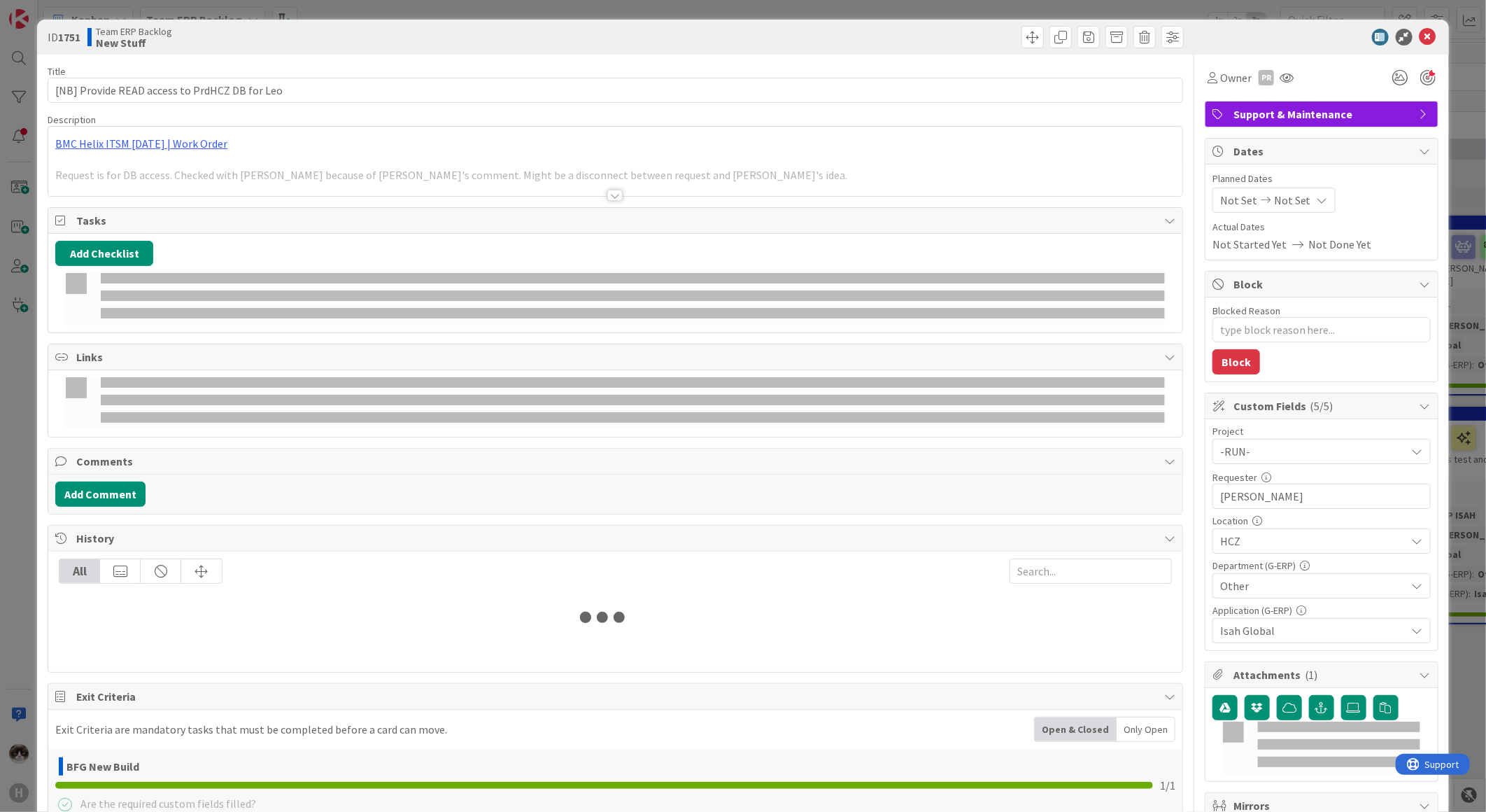
click at [1388, 77] on icon at bounding box center [1401, 77] width 25 height 25
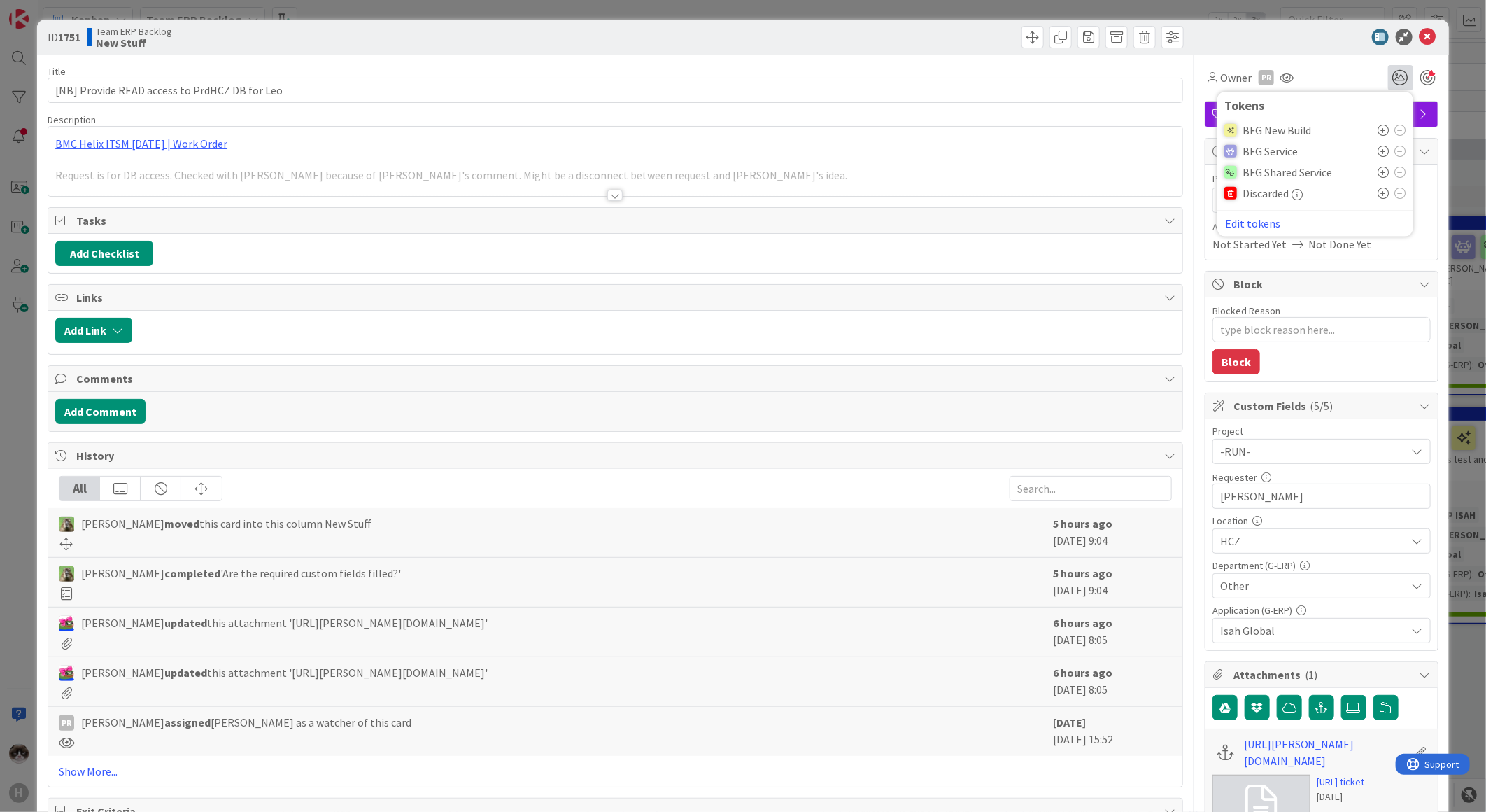
click at [1378, 135] on icon at bounding box center [1383, 130] width 11 height 11
click at [1419, 40] on icon at bounding box center [1428, 37] width 17 height 17
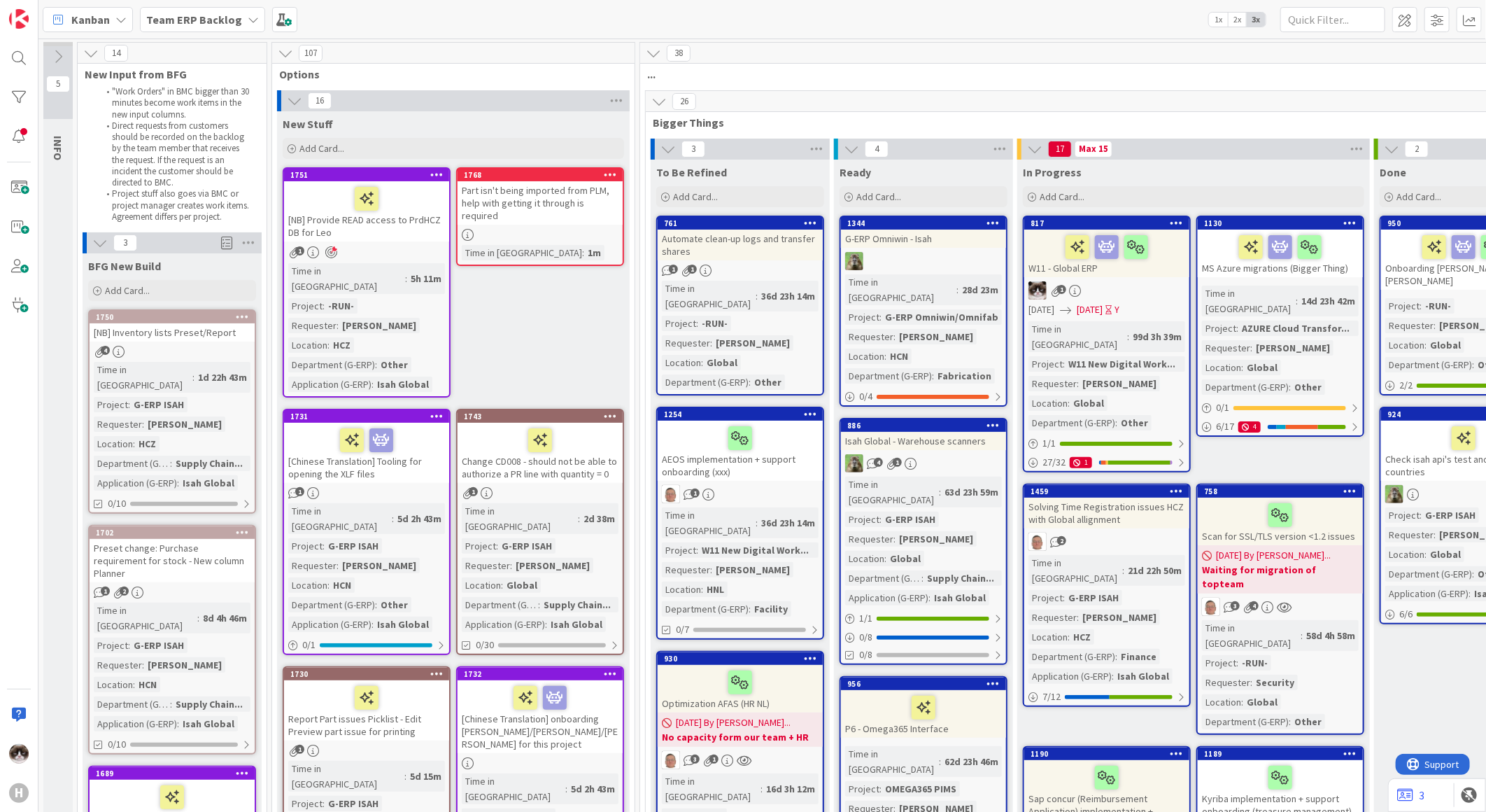
click at [440, 176] on icon at bounding box center [437, 174] width 13 height 10
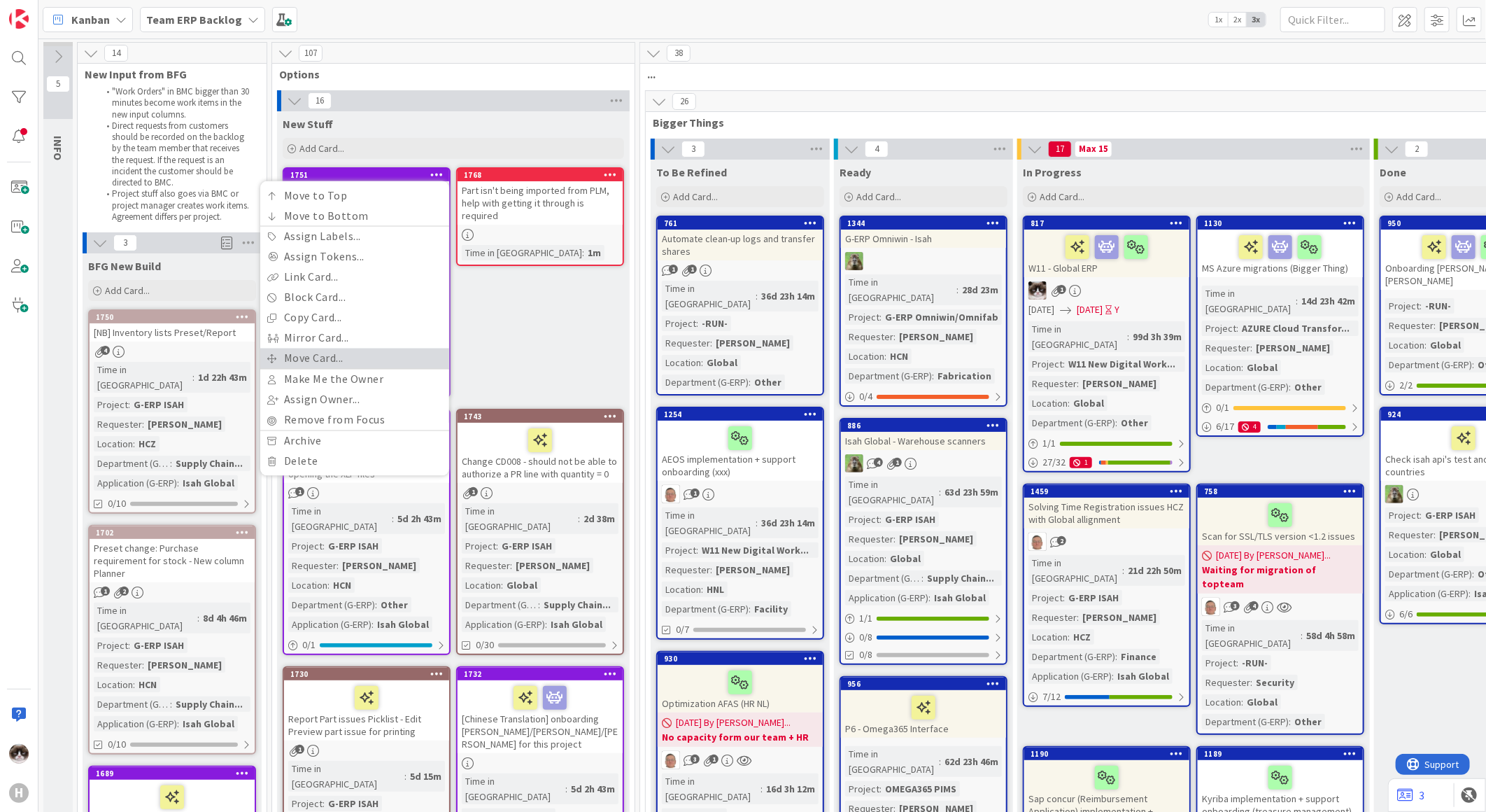
click at [366, 352] on link "Move Card..." at bounding box center [355, 359] width 189 height 20
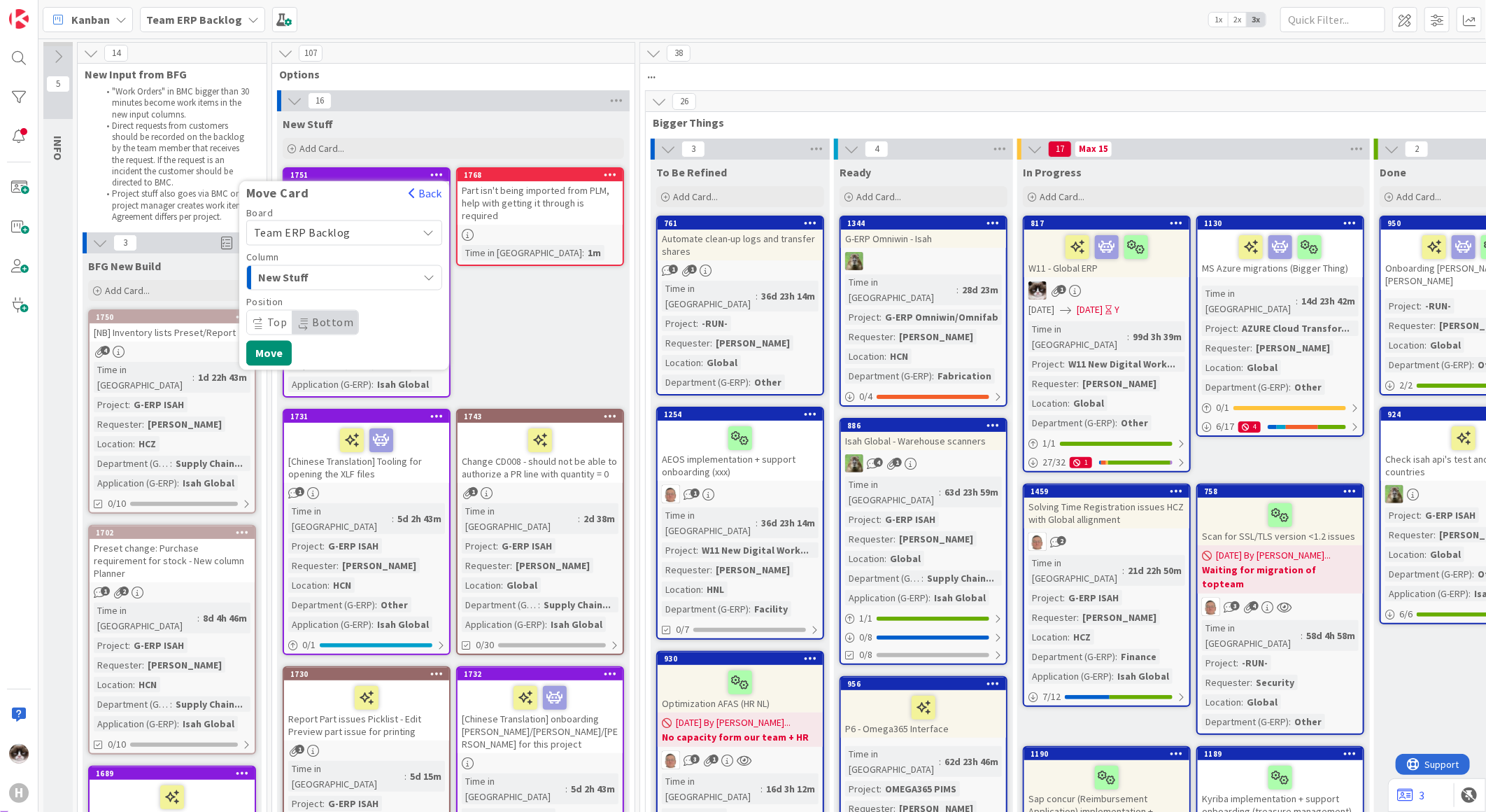
click at [347, 277] on span "New Stuff" at bounding box center [311, 278] width 105 height 19
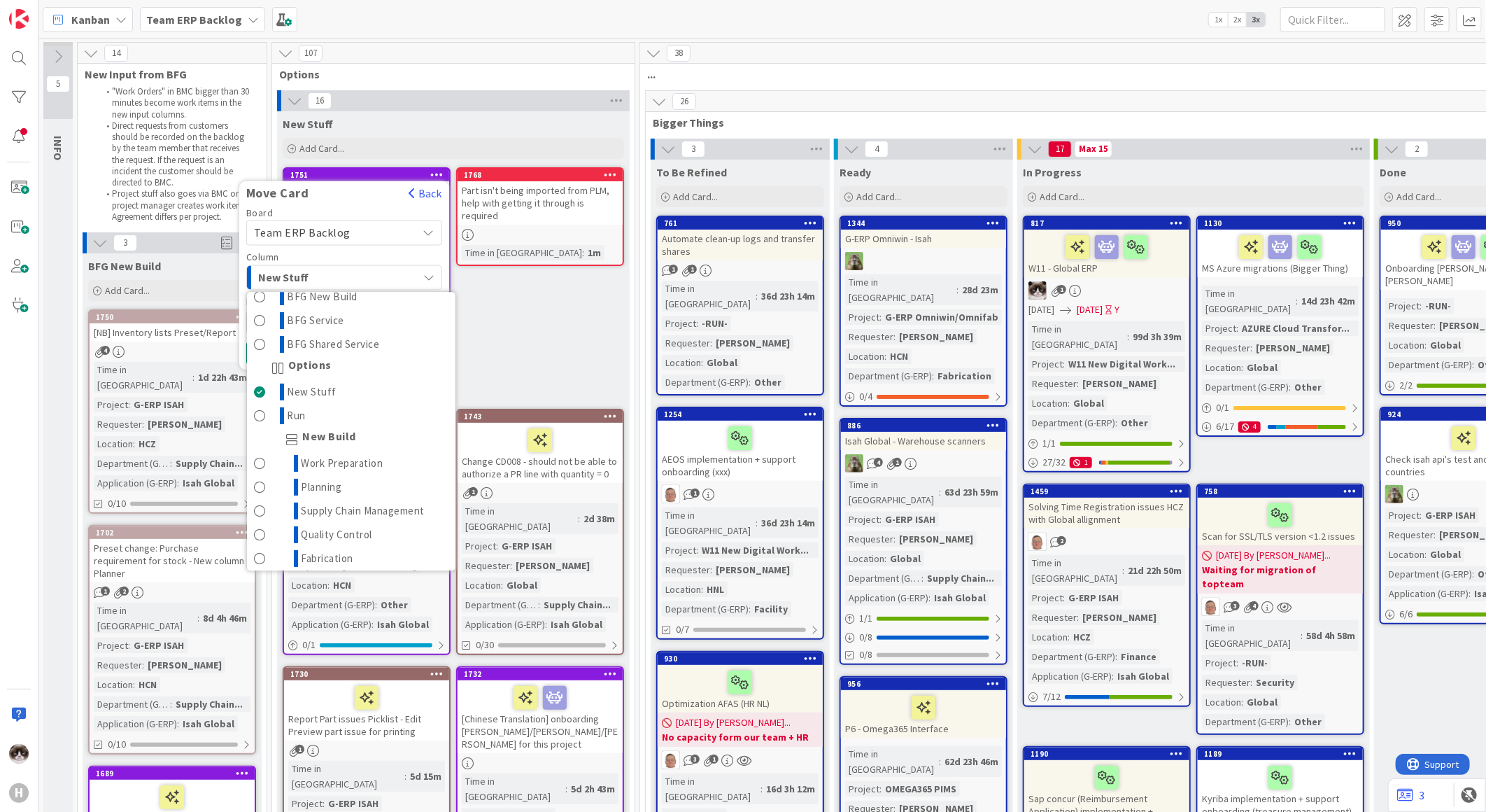
scroll to position [155, 0]
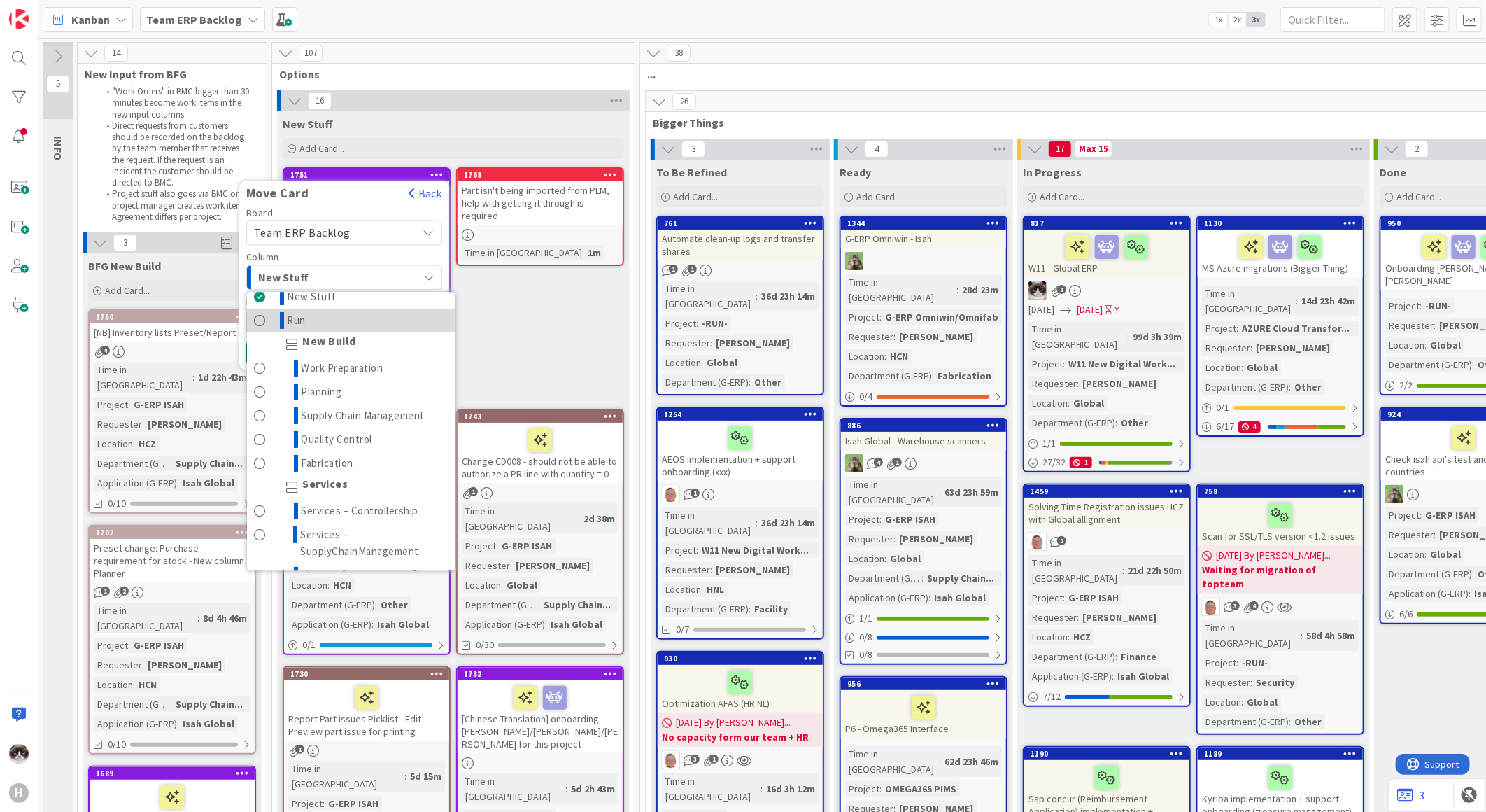
click at [303, 320] on span "Run" at bounding box center [297, 320] width 19 height 17
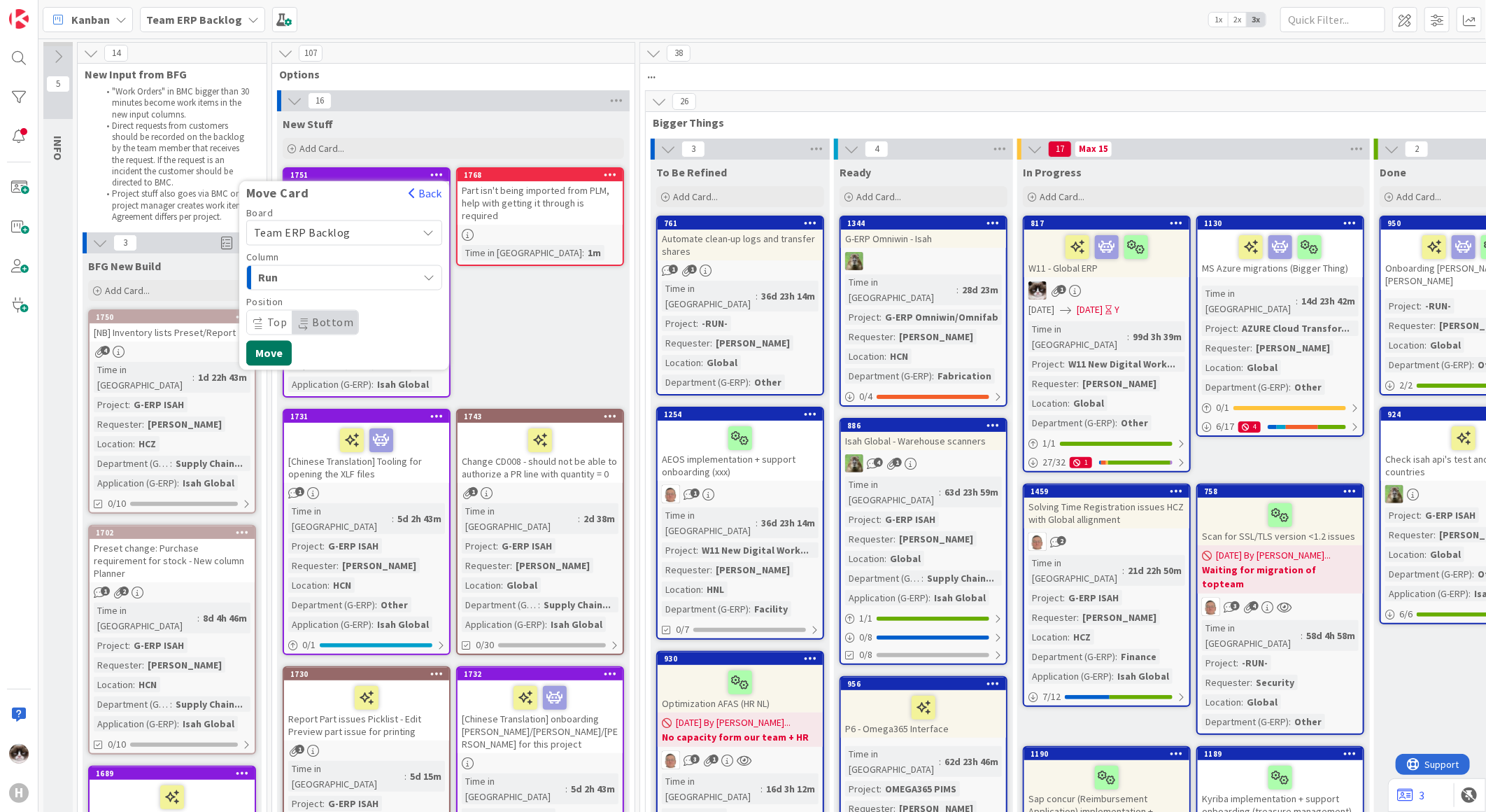
click at [264, 353] on button "Move" at bounding box center [269, 354] width 45 height 25
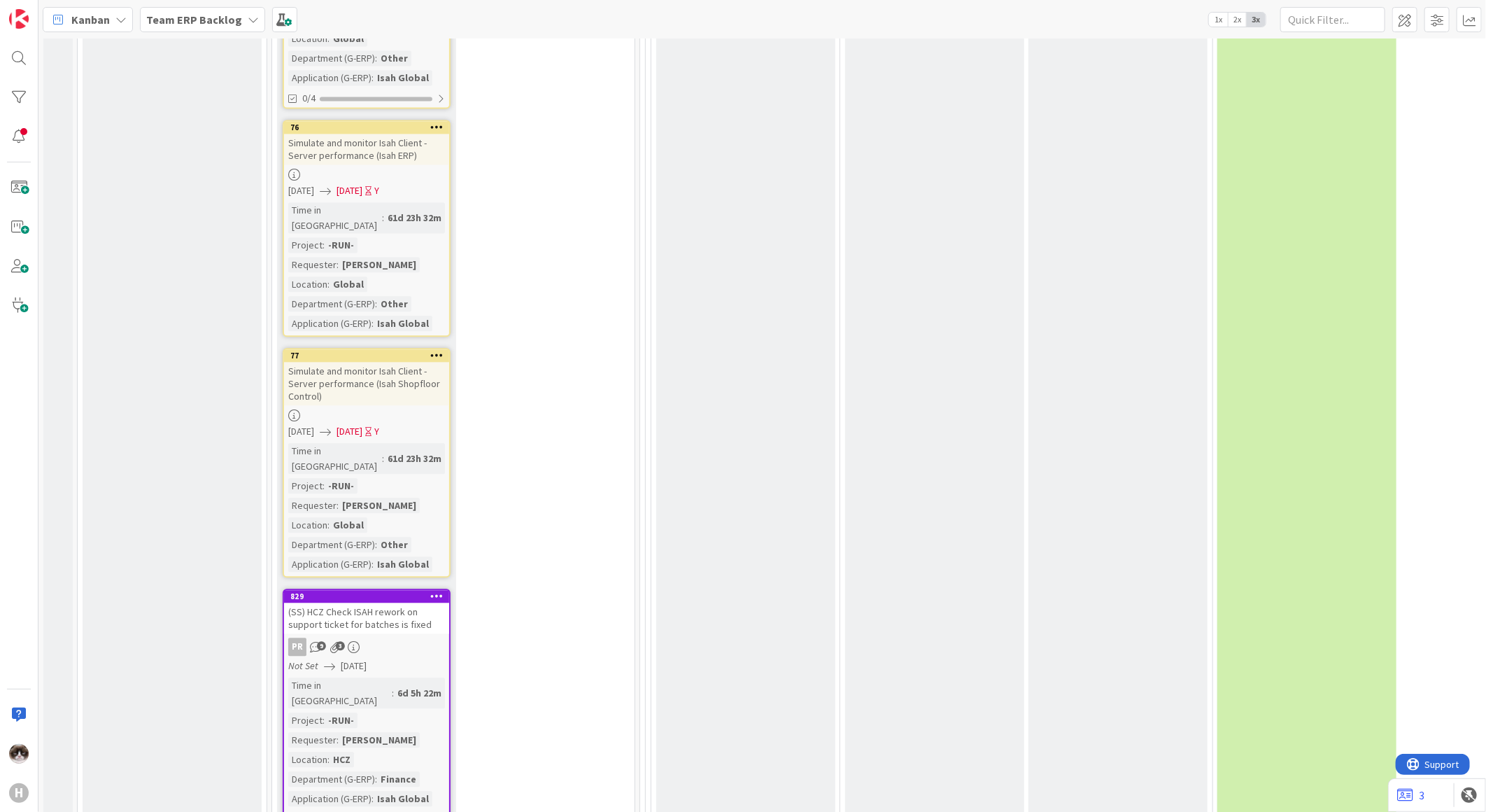
scroll to position [5286, 0]
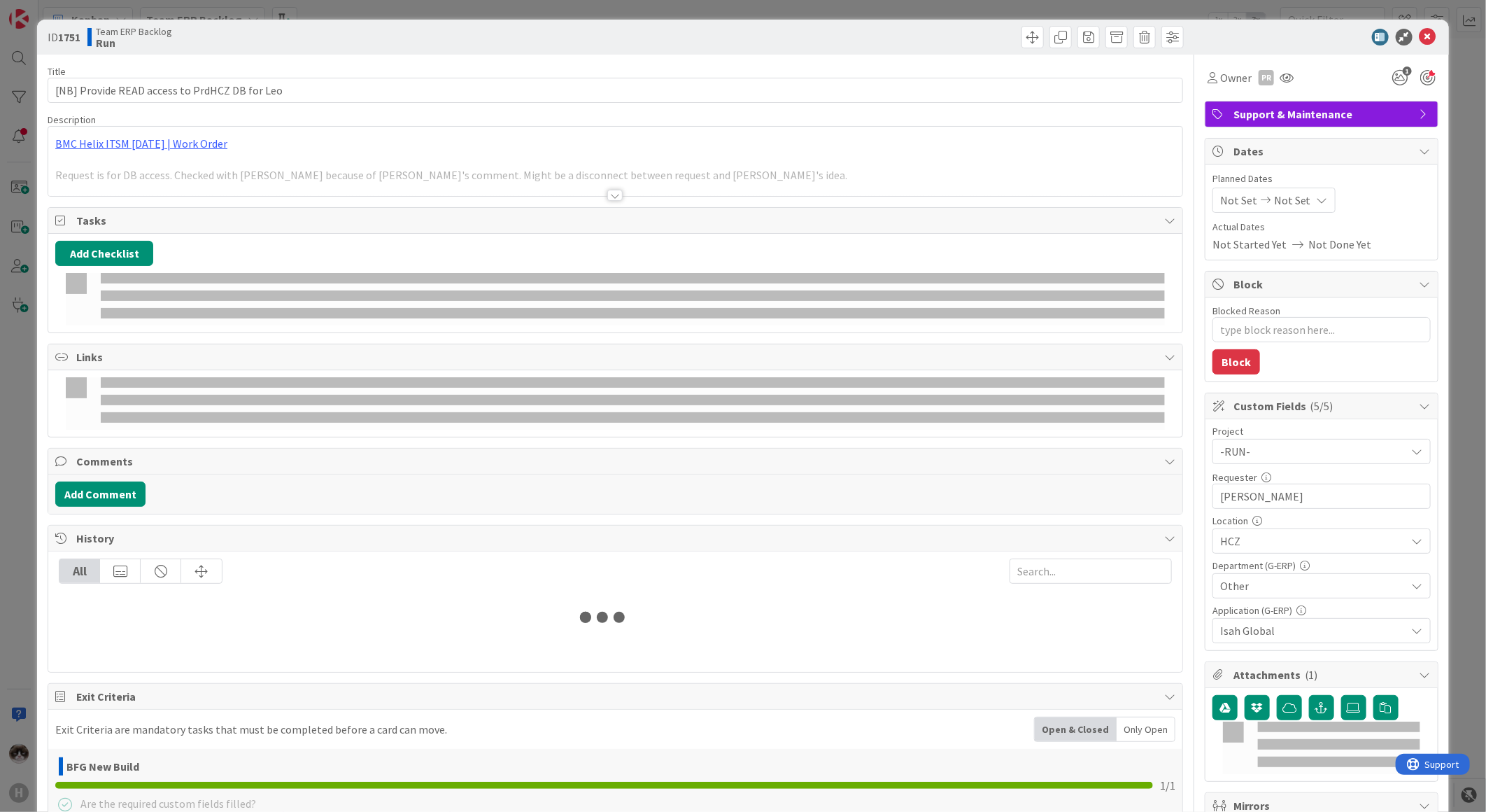
type textarea "x"
click at [1240, 339] on textarea "Blocked Reason" at bounding box center [1322, 329] width 218 height 25
type textarea "Wai"
type textarea "x"
type textarea "Waiting"
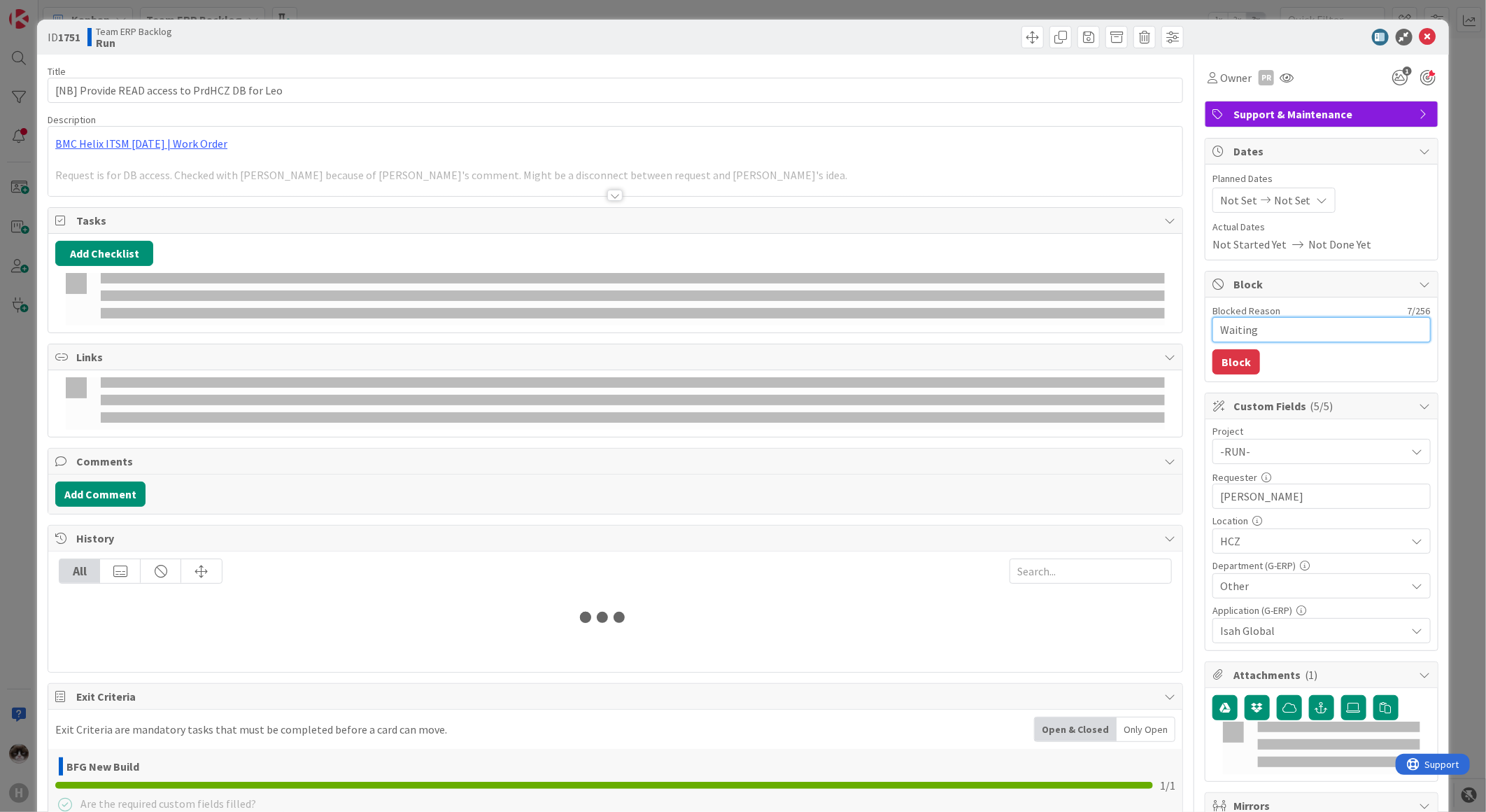
type textarea "x"
type textarea "Waiting for"
type textarea "x"
type textarea "Waiting for glo"
type textarea "x"
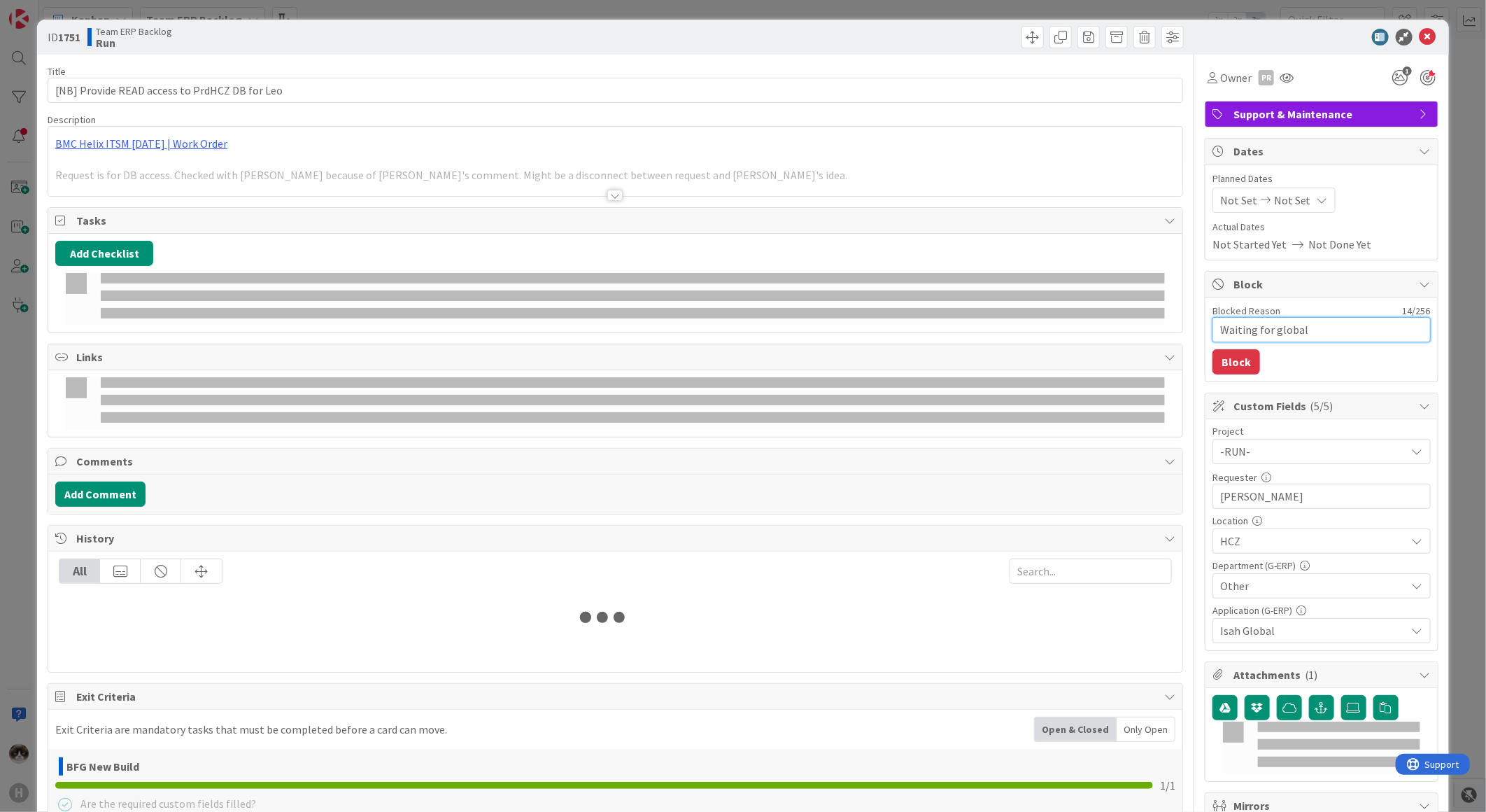
type textarea "Waiting for global"
type textarea "x"
type textarea "Waiting for global de"
type textarea "x"
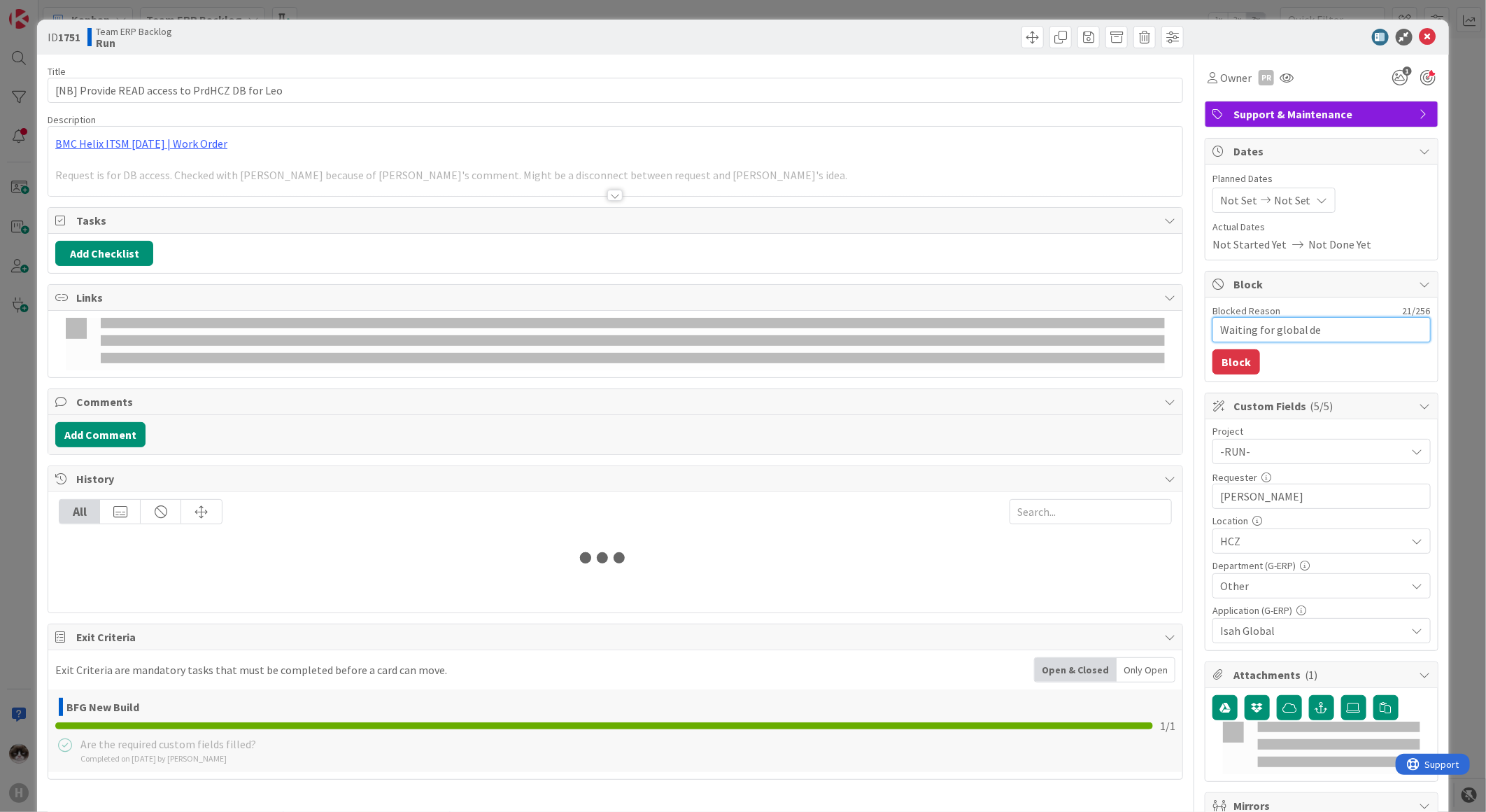
type textarea "Waiting for global dec"
type textarea "x"
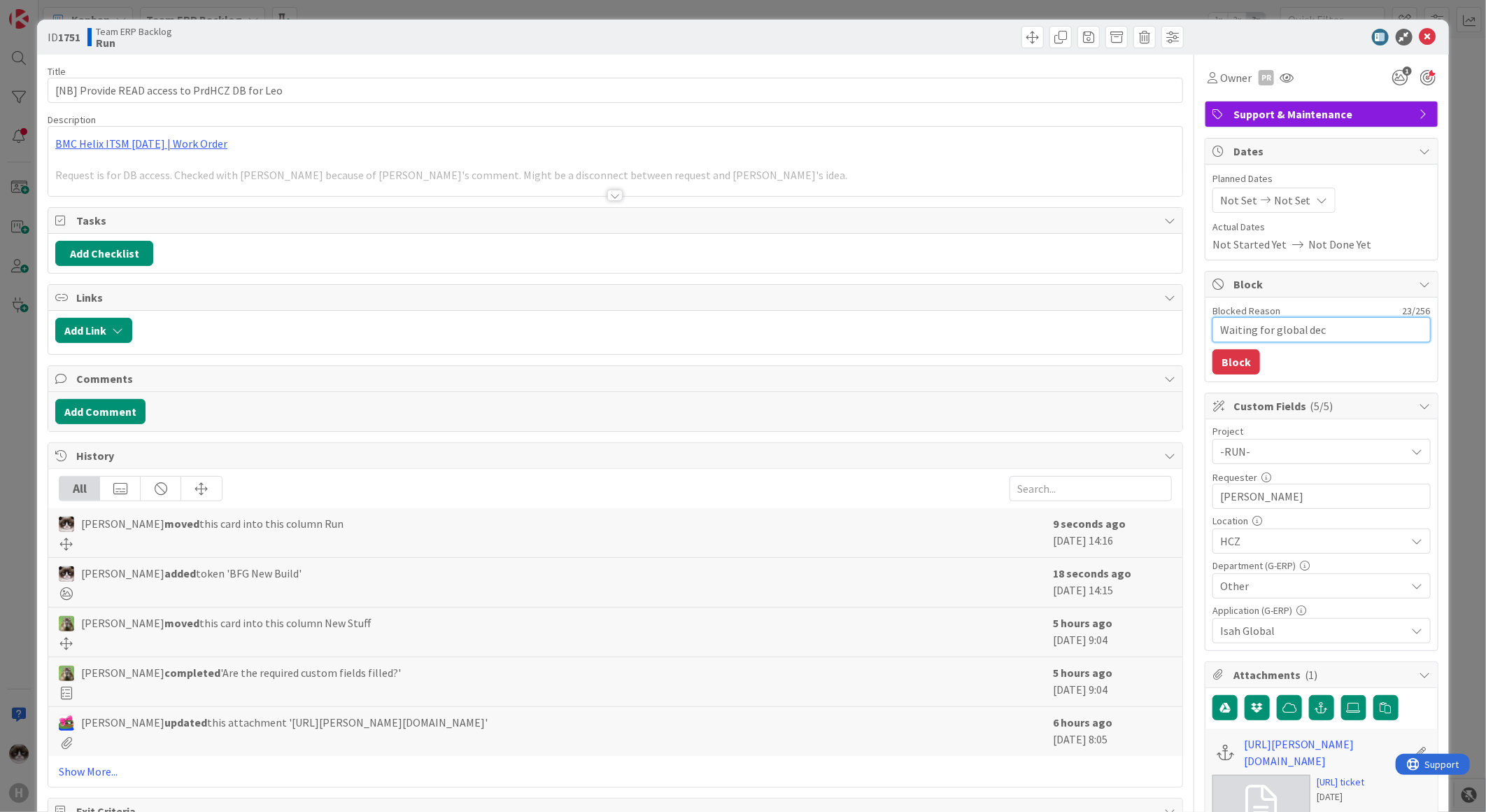
type textarea "Waiting for global deci"
type textarea "x"
type textarea "Waiting for global decisio"
type textarea "x"
type textarea "Waiting for global decision"
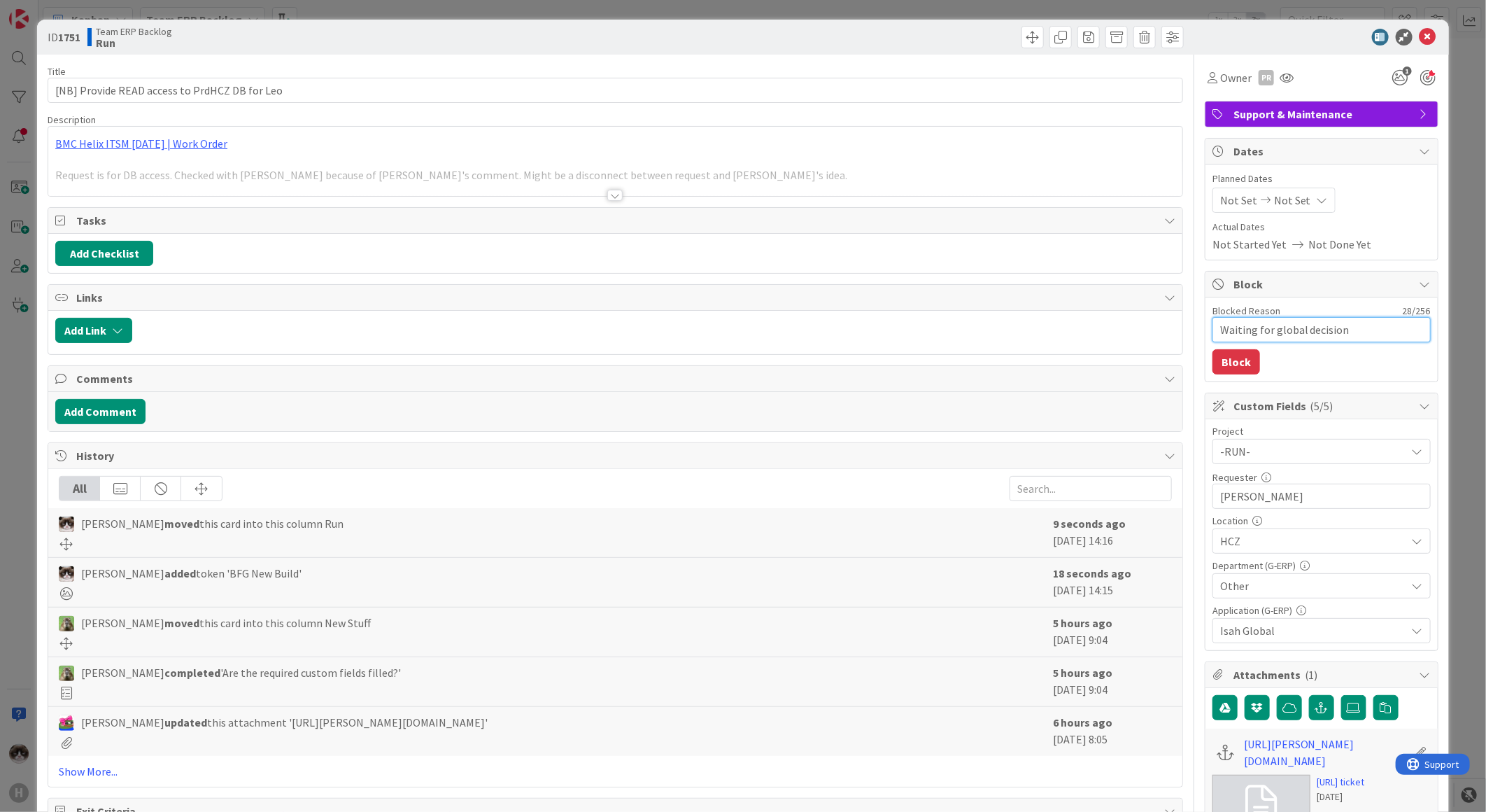
type textarea "x"
type textarea "Waiting for global decision f"
type textarea "x"
type textarea "Waiting for global decision fro"
type textarea "x"
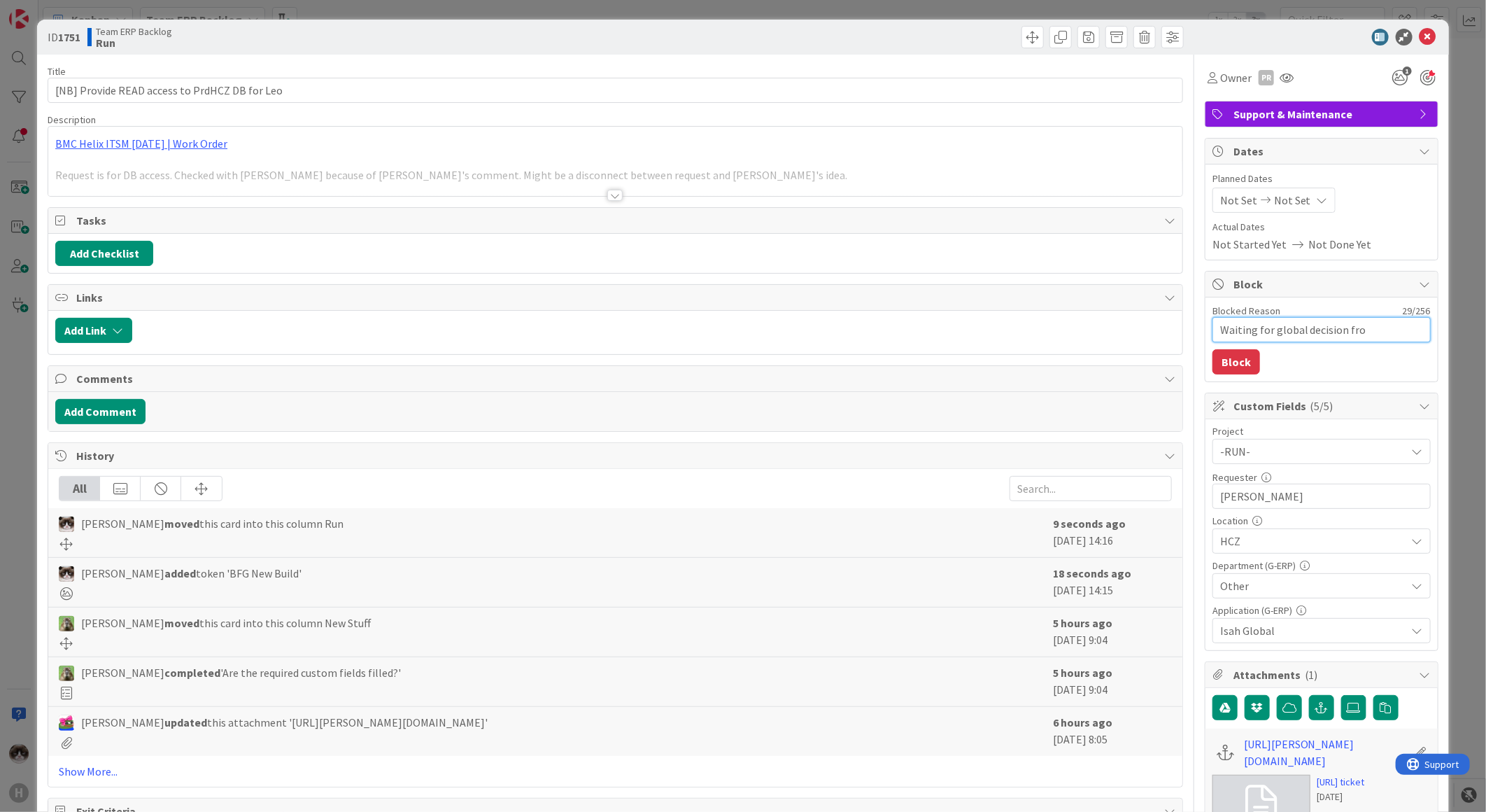
type textarea "Waiting for global decision from"
type textarea "x"
type textarea "Waiting for global decision from"
type textarea "x"
type textarea "Waiting for global decision from Q"
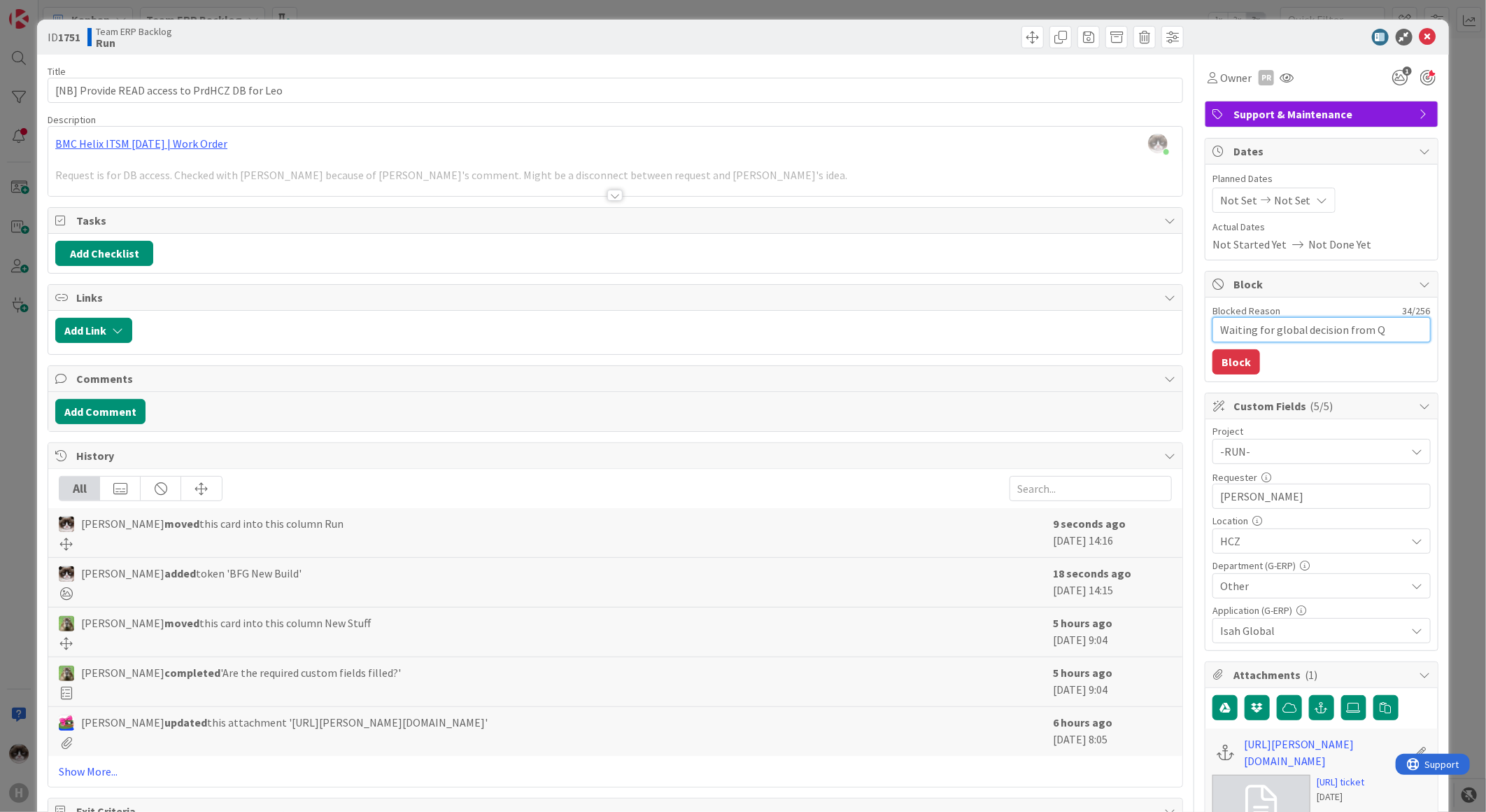
type textarea "x"
type textarea "Waiting for global decision from QC"
type textarea "x"
type textarea "Waiting for global decision from QC d"
type textarea "x"
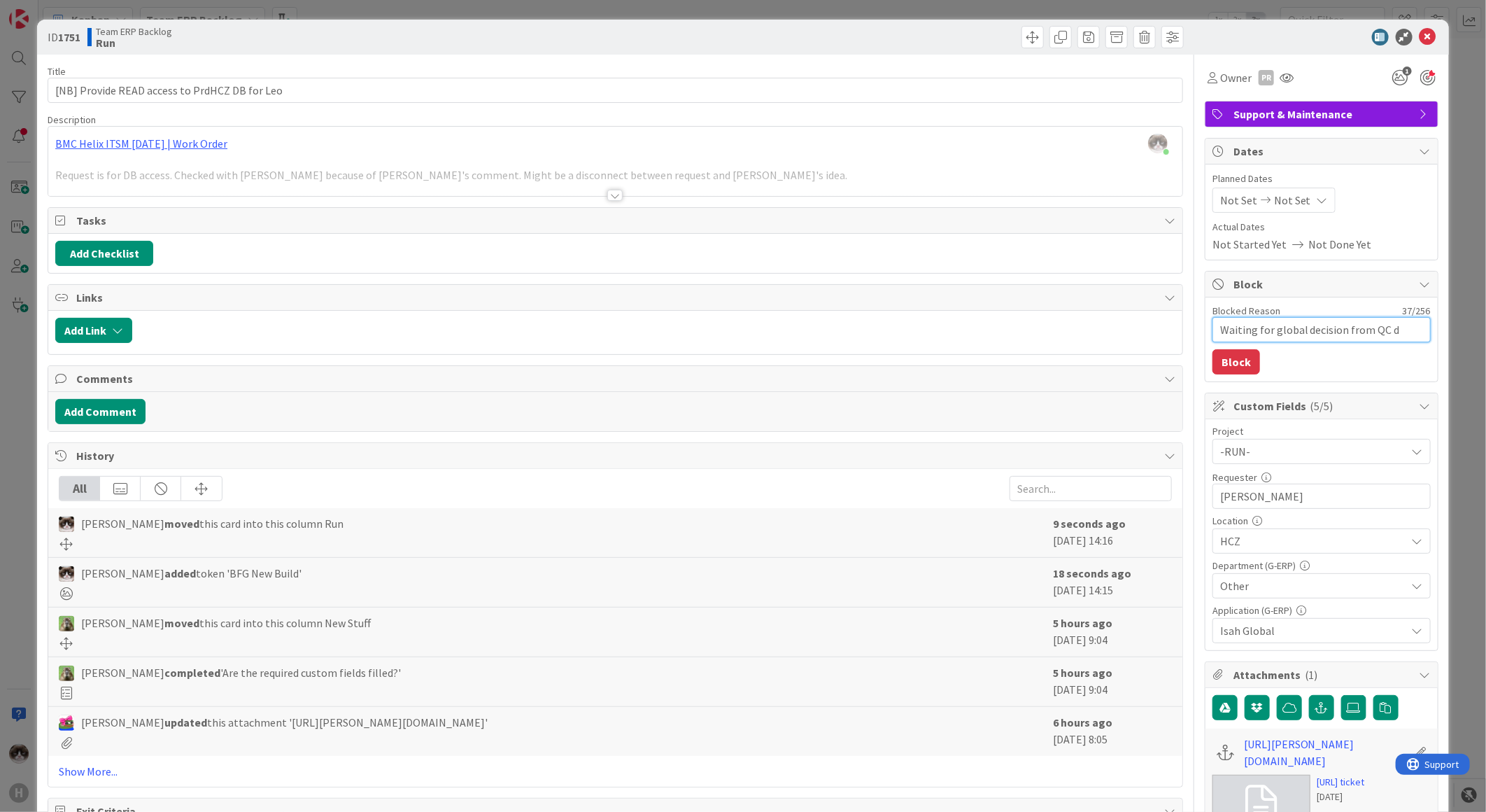
type textarea "Waiting for global decision from QC di"
type textarea "x"
type textarea "Waiting for global decision from QC dis"
type textarea "x"
type textarea "Waiting for global decision from QC disc"
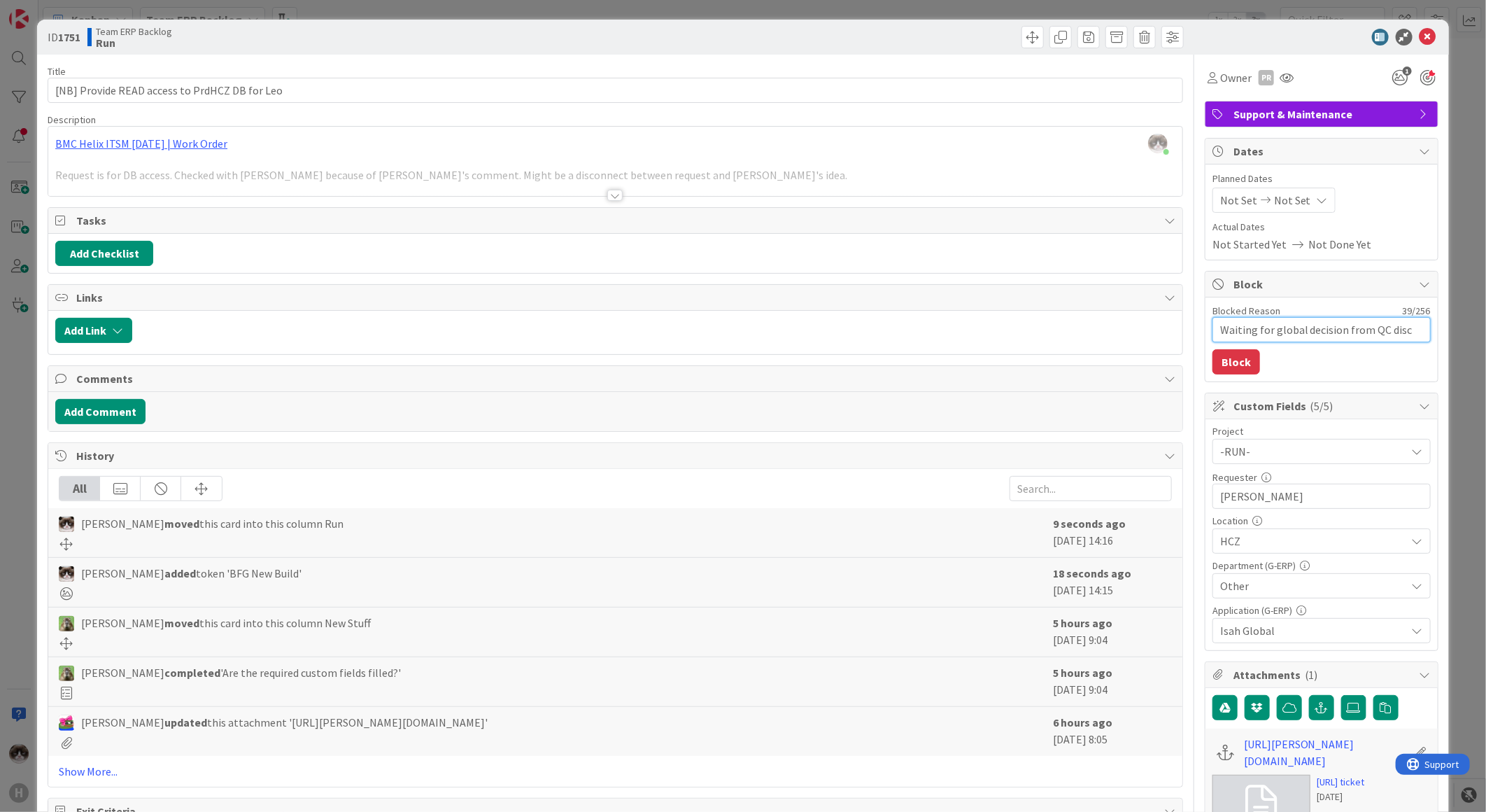
type textarea "x"
type textarea "Waiting for global decision from QC disci"
type textarea "x"
type textarea "Waiting for global decision from QC discipl"
type textarea "x"
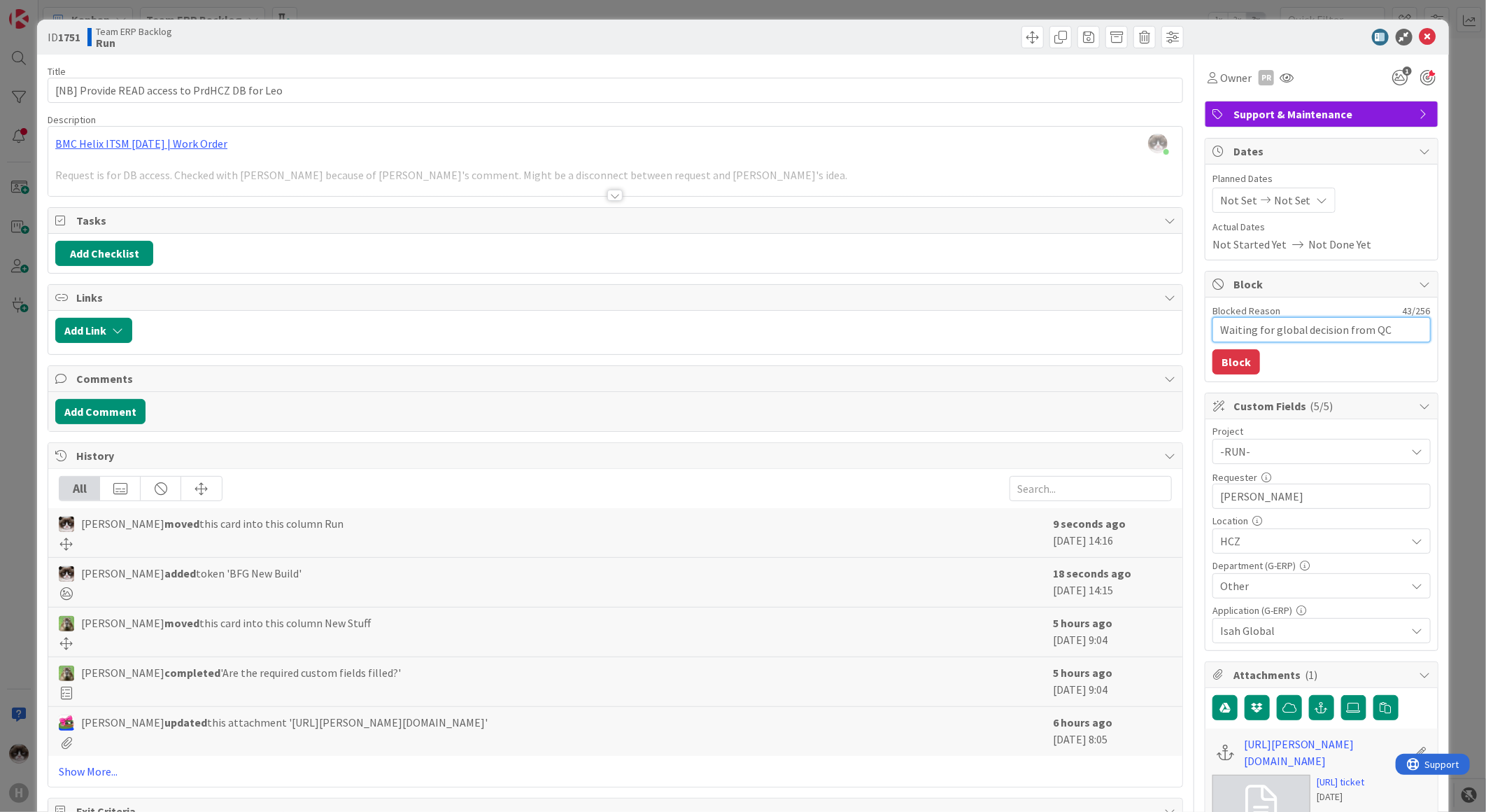
type textarea "Waiting for global decision from QC discipli"
type textarea "x"
type textarea "Waiting for global decision from QC discipline"
type textarea "x"
type textarea "Waiting for global decision from QC discipline"
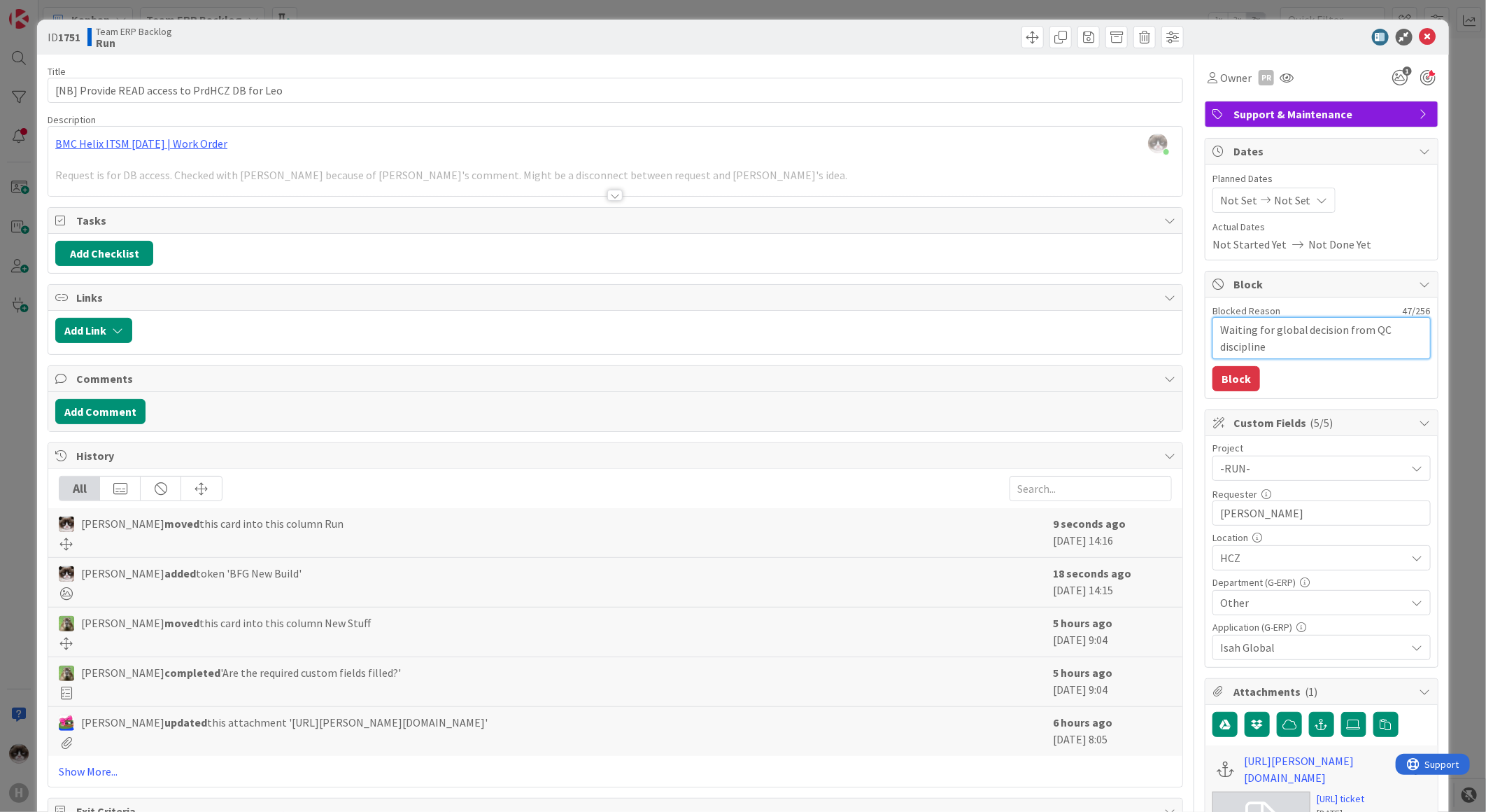
type textarea "x"
type textarea "Waiting for global decision from QC discipline ("
type textarea "x"
type textarea "Waiting for global decision from QC discipline"
type textarea "x"
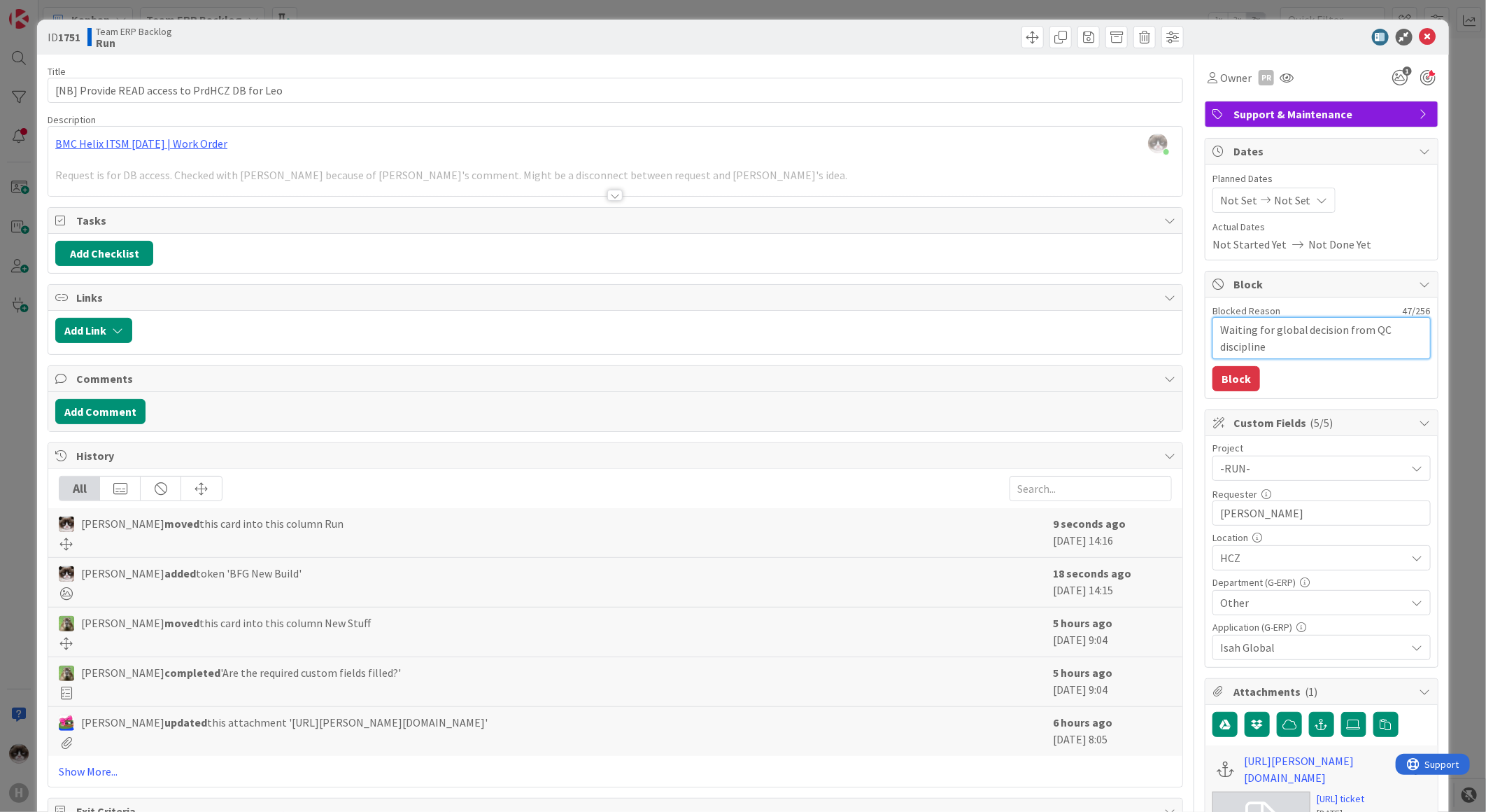
type textarea "Waiting for global decision from QC discipline ("
type textarea "x"
type textarea "Waiting for global decision from QC discipline (Q"
type textarea "x"
type textarea "Waiting for global decision from QC discipline (QC"
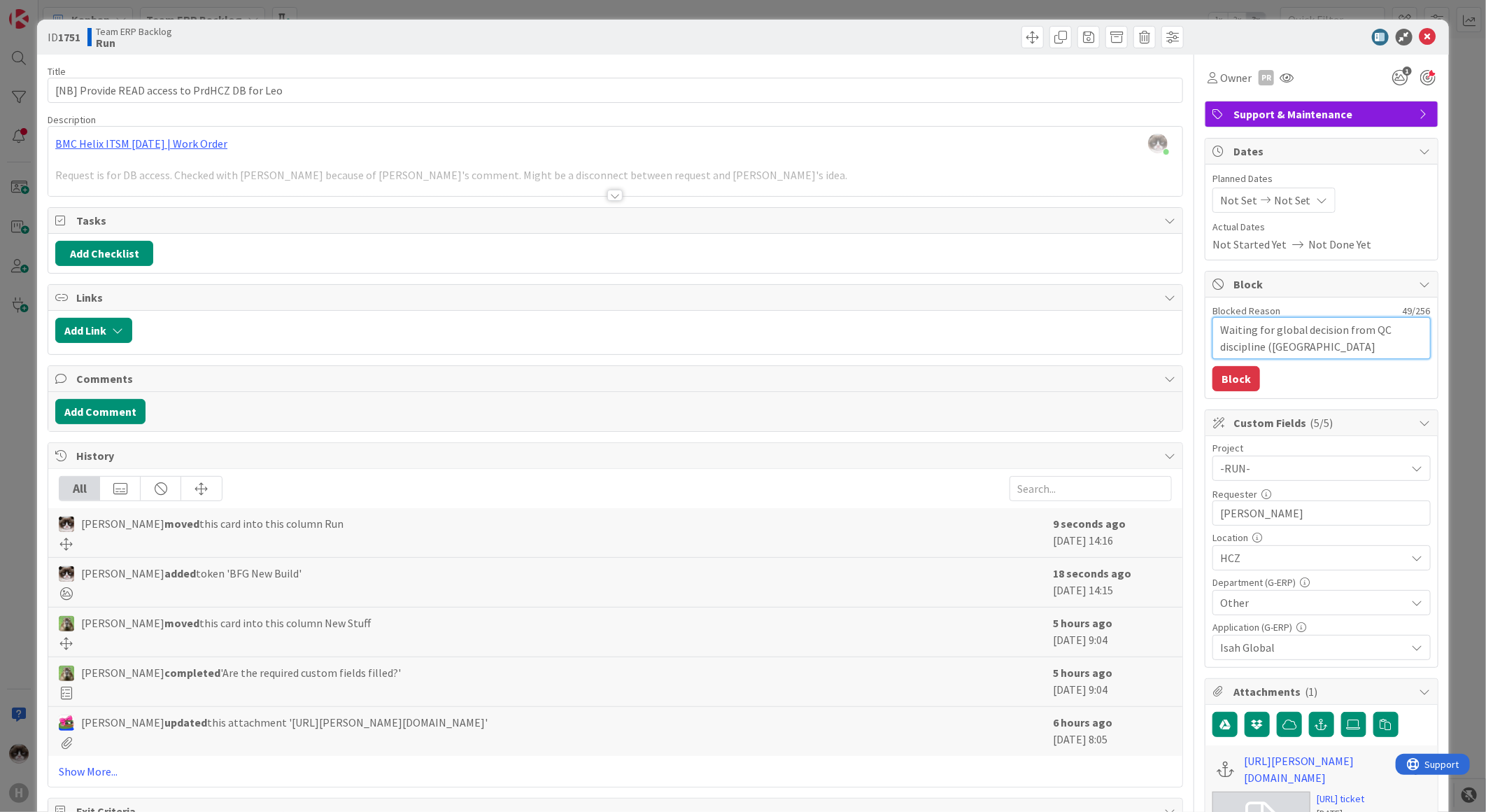
type textarea "x"
type textarea "Waiting for global decision from QC discipline (QC"
type textarea "x"
type textarea "Waiting for global decision from QC discipline (QC m"
type textarea "x"
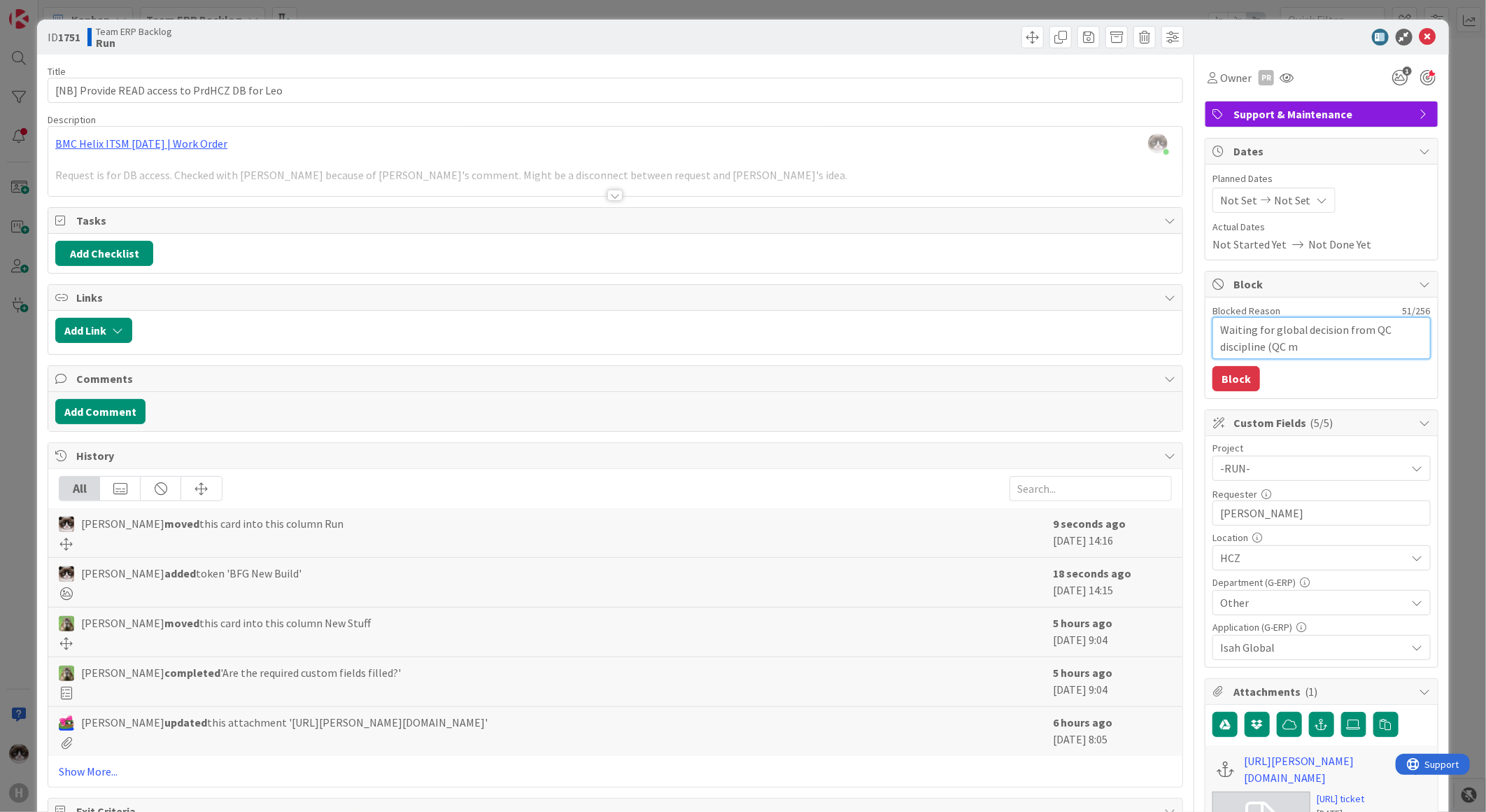
type textarea "Waiting for global decision from QC discipline (QC ma"
type textarea "x"
type textarea "Waiting for global decision from QC discipline (QC man"
type textarea "x"
type textarea "Waiting for global decision from QC discipline (QC mana"
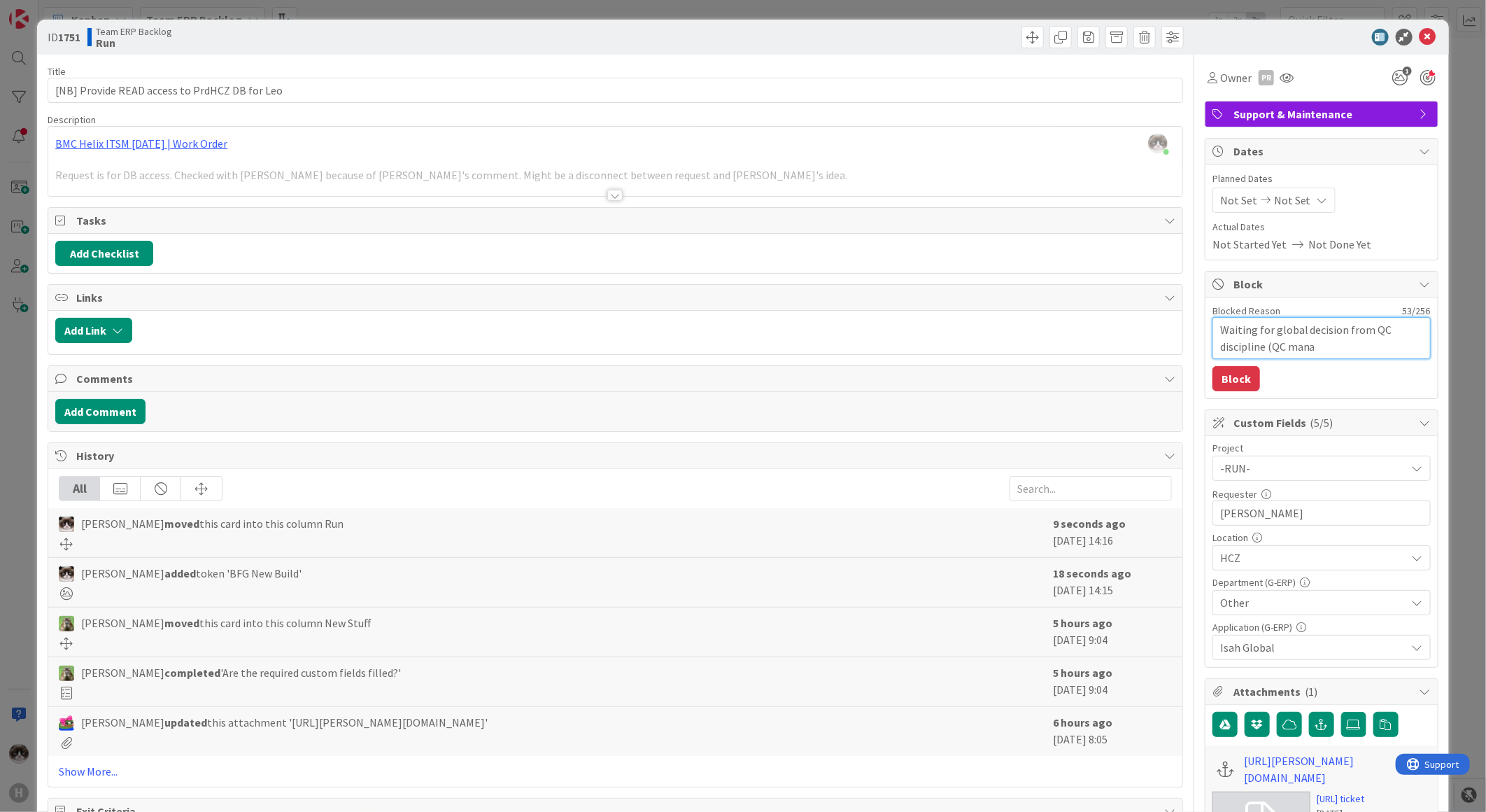
type textarea "x"
type textarea "Waiting for global decision from QC discipline (QC manag"
type textarea "x"
type textarea "Waiting for global decision from QC discipline (QC manage"
type textarea "x"
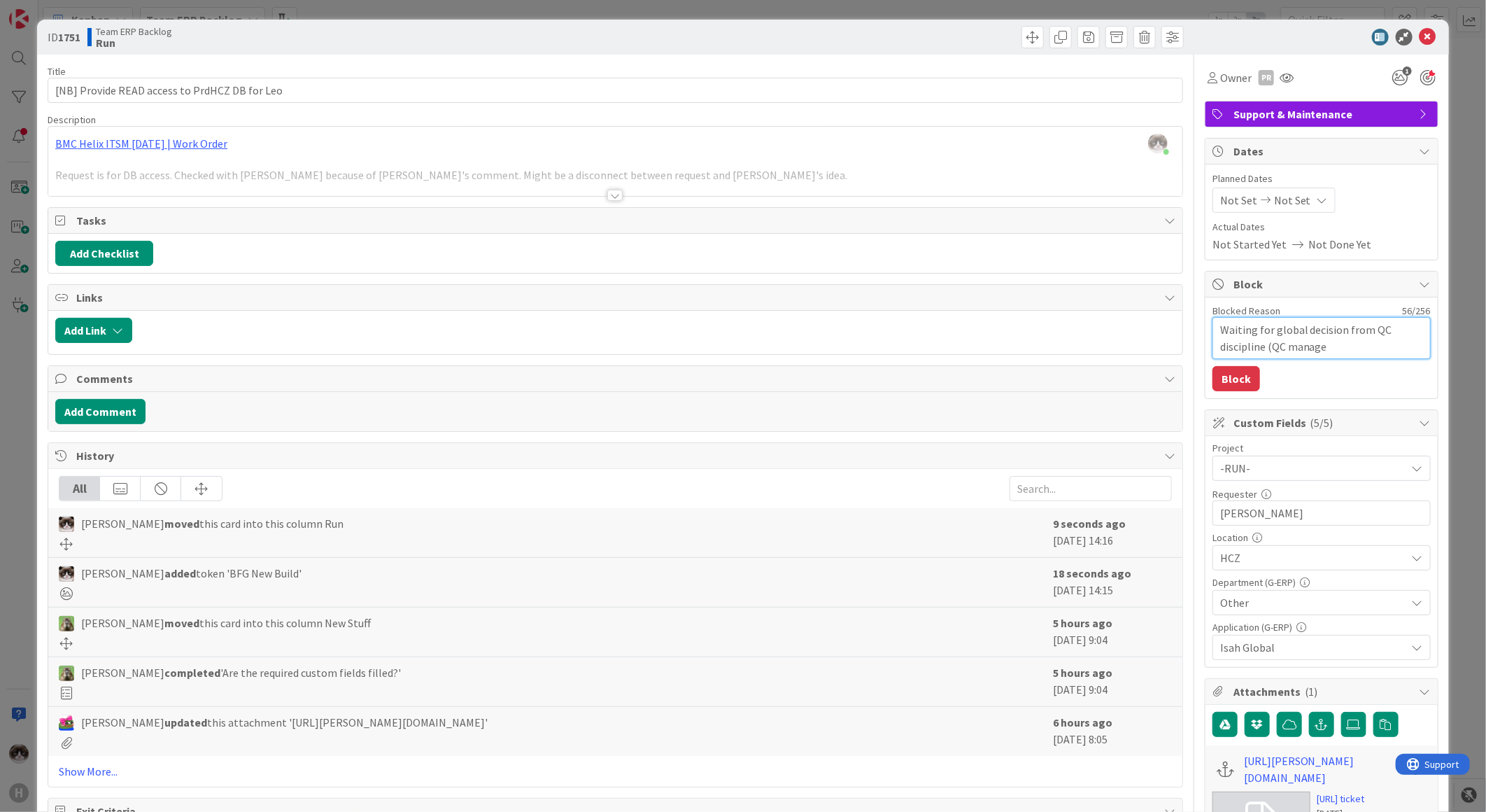
type textarea "Waiting for global decision from QC discipline (QC manager"
type textarea "x"
type textarea "Waiting for global decision from QC discipline (QC managers"
type textarea "x"
type textarea "Waiting for global decision from QC discipline (QC managers +"
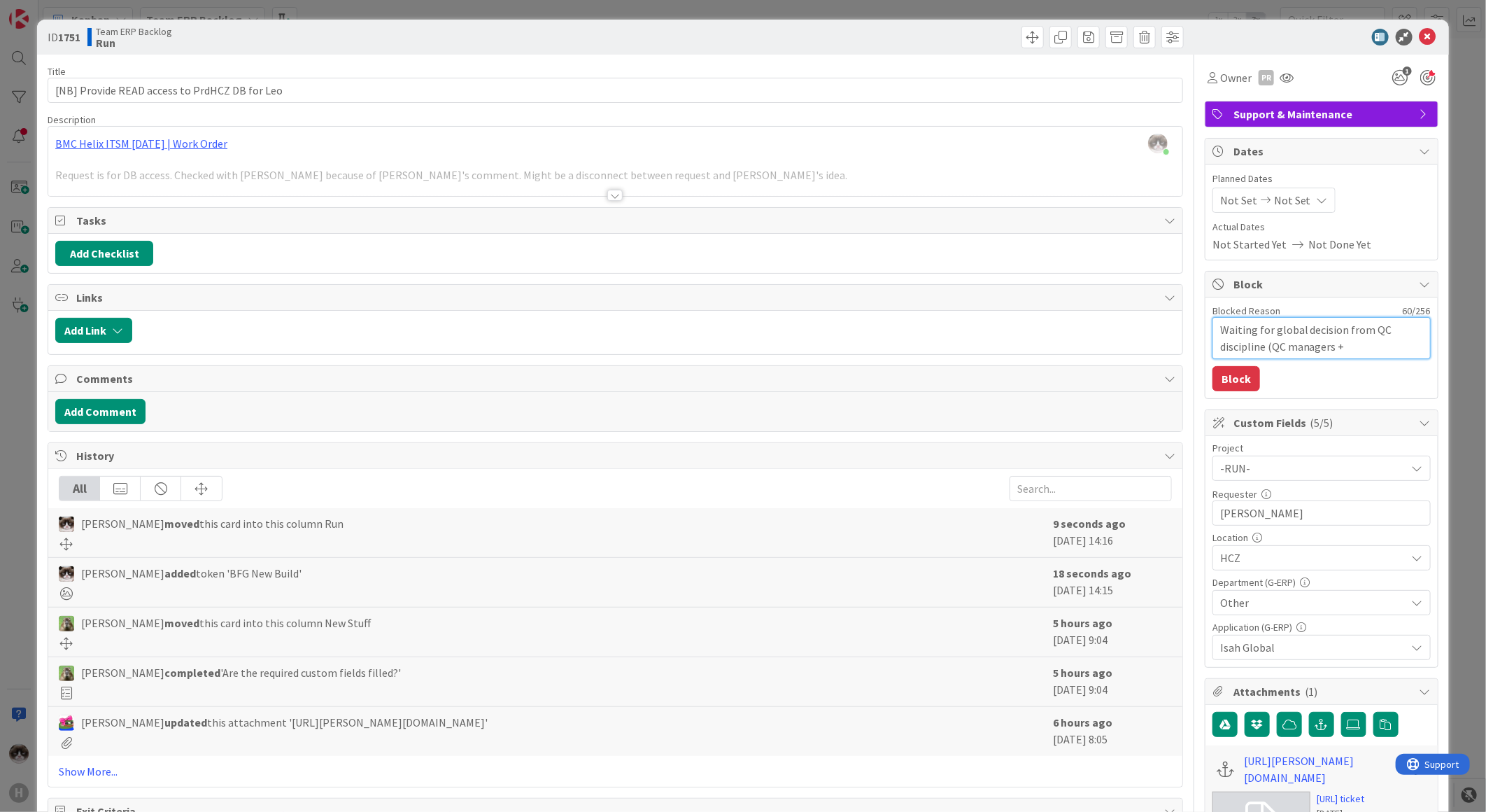
type textarea "x"
type textarea "Waiting for global decision from QC discipline (QC managers +"
type textarea "x"
type textarea "Waiting for global decision from QC discipline (QC managers + P"
type textarea "x"
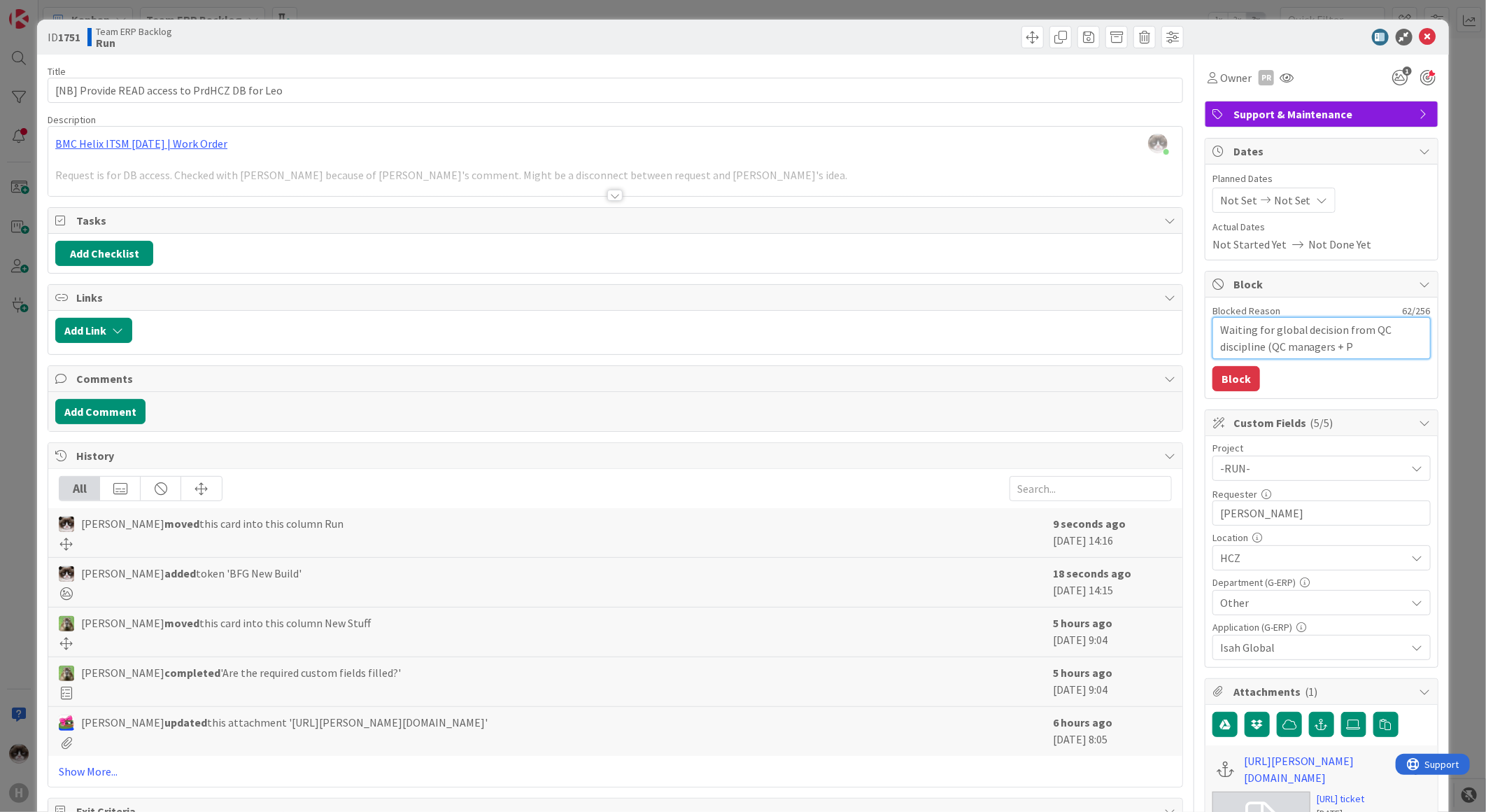
type textarea "Waiting for global decision from QC discipline (QC managers + Pi"
type textarea "x"
type textarea "Waiting for global decision from QC discipline (QC managers + Pim"
type textarea "x"
type textarea "Waiting for global decision from QC discipline (QC managers + Pim"
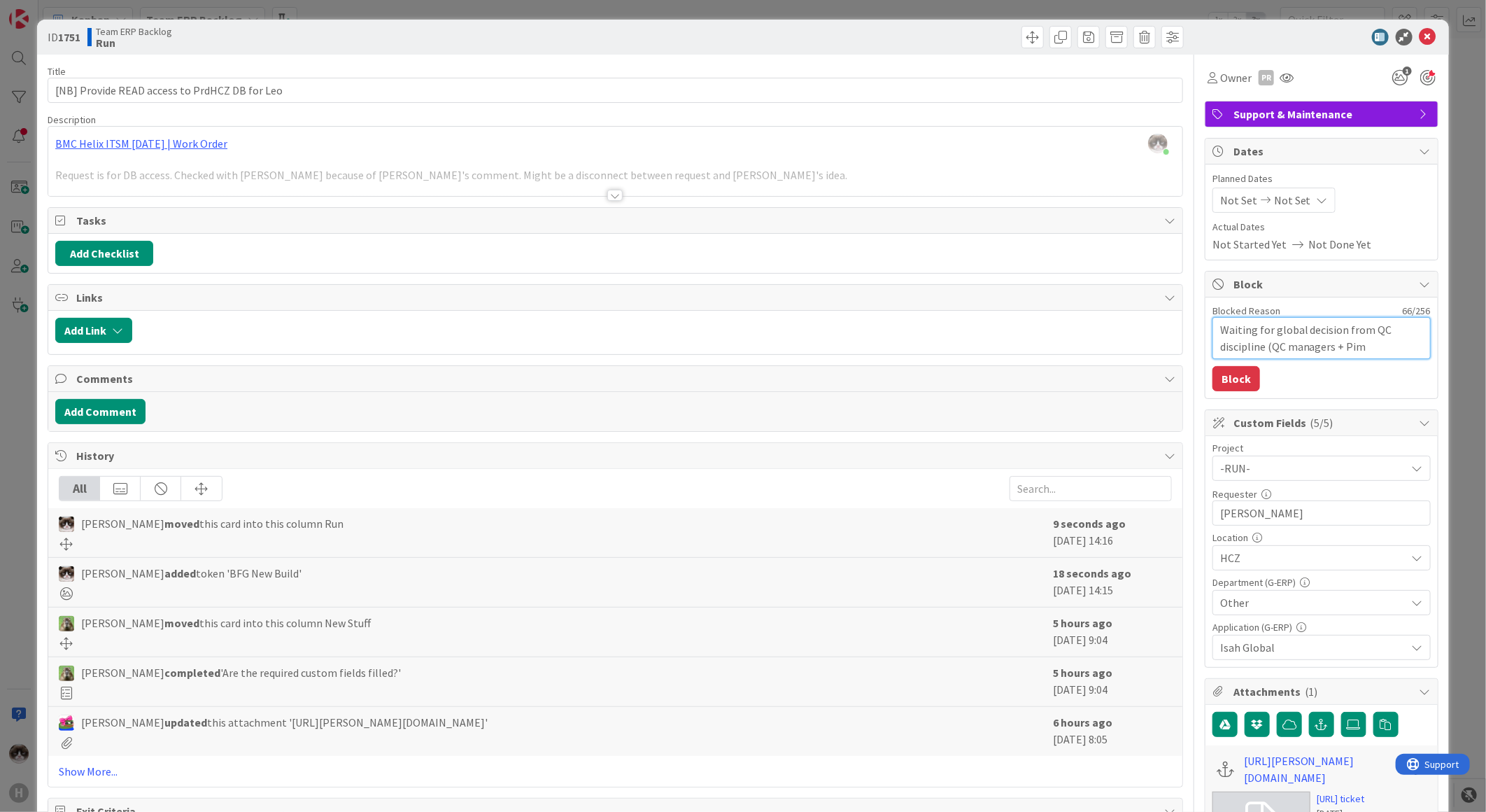
type textarea "x"
type textarea "Waiting for global decision from QC discipline (QC managers + Pim O"
type textarea "x"
type textarea "Waiting for global decision from QC discipline (QC managers + Pim Ov"
type textarea "x"
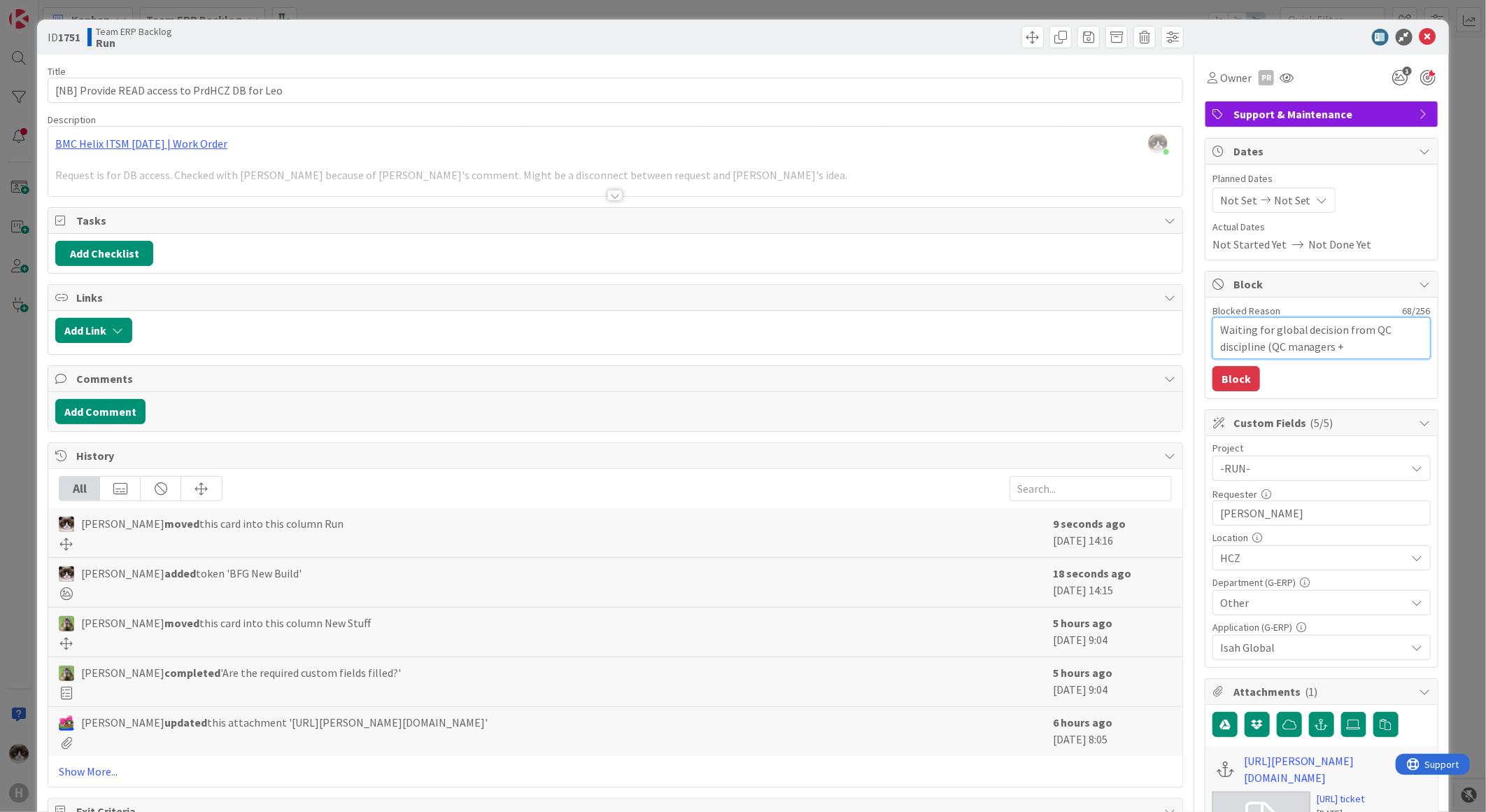
type textarea "Waiting for global decision from QC discipline (QC managers + Pim Ove"
type textarea "x"
type textarea "Waiting for global decision from QC discipline (QC managers + Pim Over"
type textarea "x"
type textarea "Waiting for global decision from QC discipline (QC managers + Pim Overe"
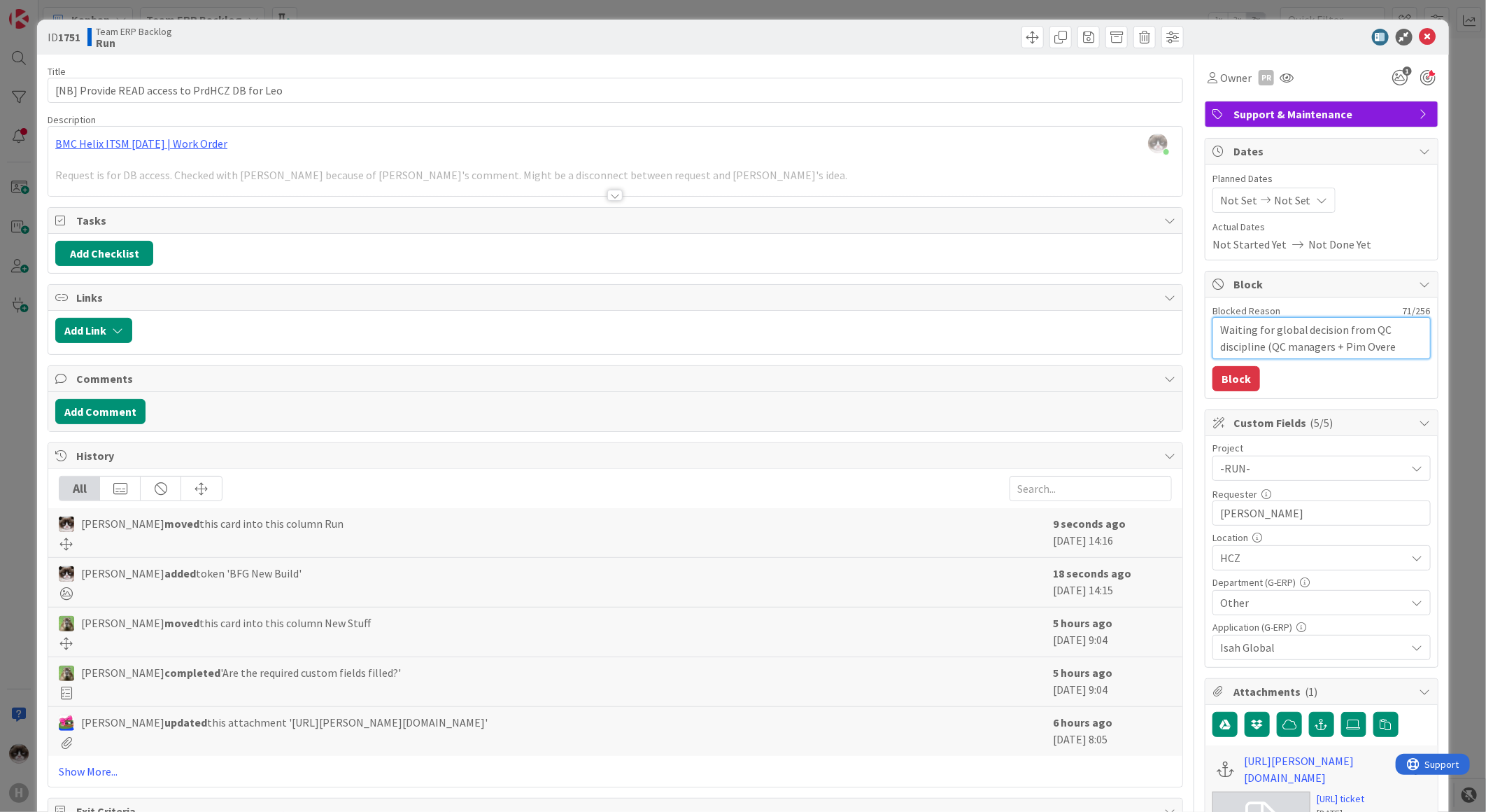
type textarea "x"
type textarea "Waiting for global decision from QC discipline (QC managers + Pim Overes"
type textarea "x"
type textarea "Waiting for global decision from QC discipline (QC managers + Pim Overes"
type textarea "x"
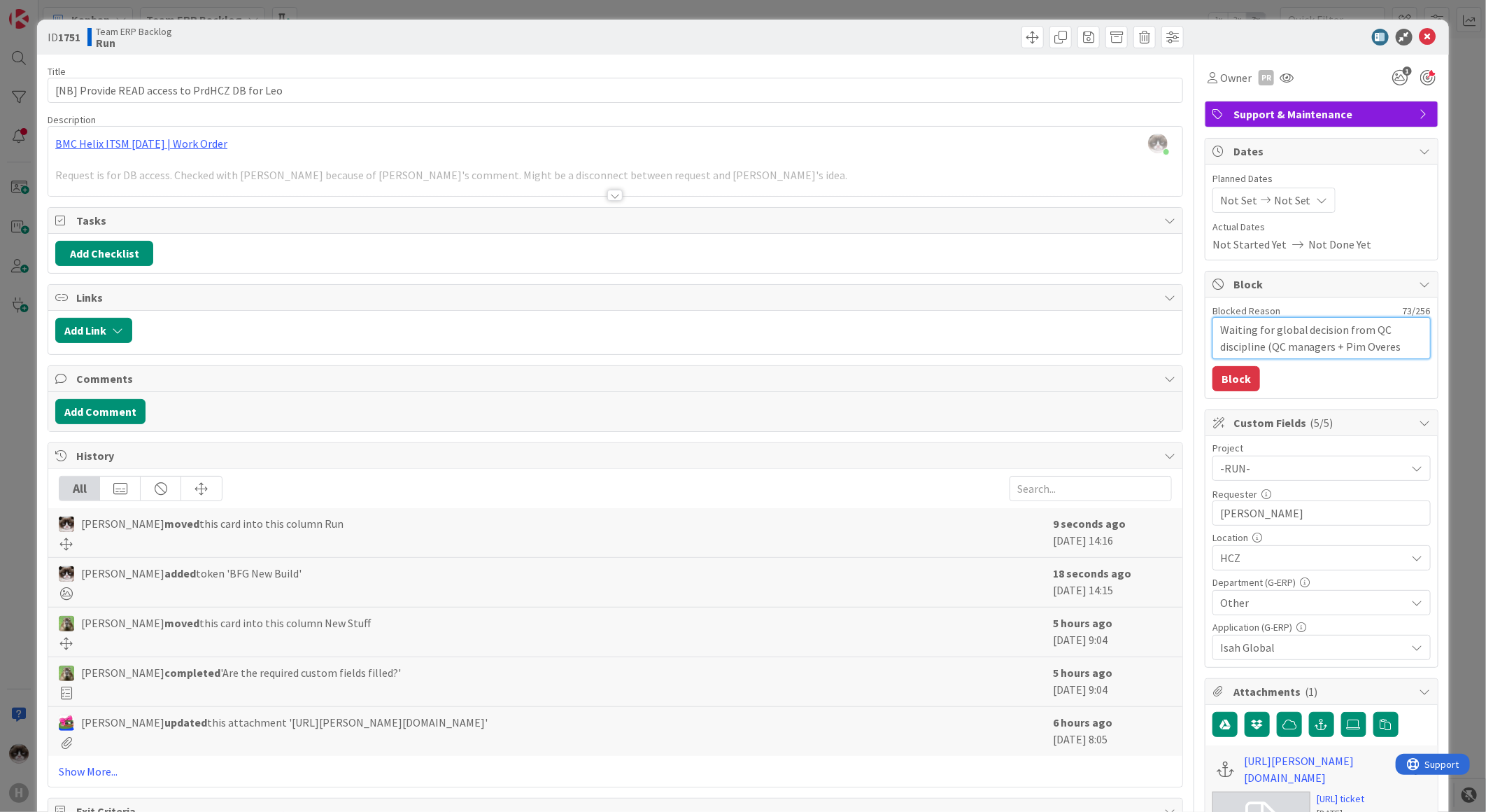
type textarea "Waiting for global decision from QC discipline (QC managers + Pim Overes"
type textarea "x"
type textarea "Waiting for global decision from QC discipline (QC managers + Pim Overes)"
click at [1234, 380] on button "Block" at bounding box center [1237, 378] width 47 height 25
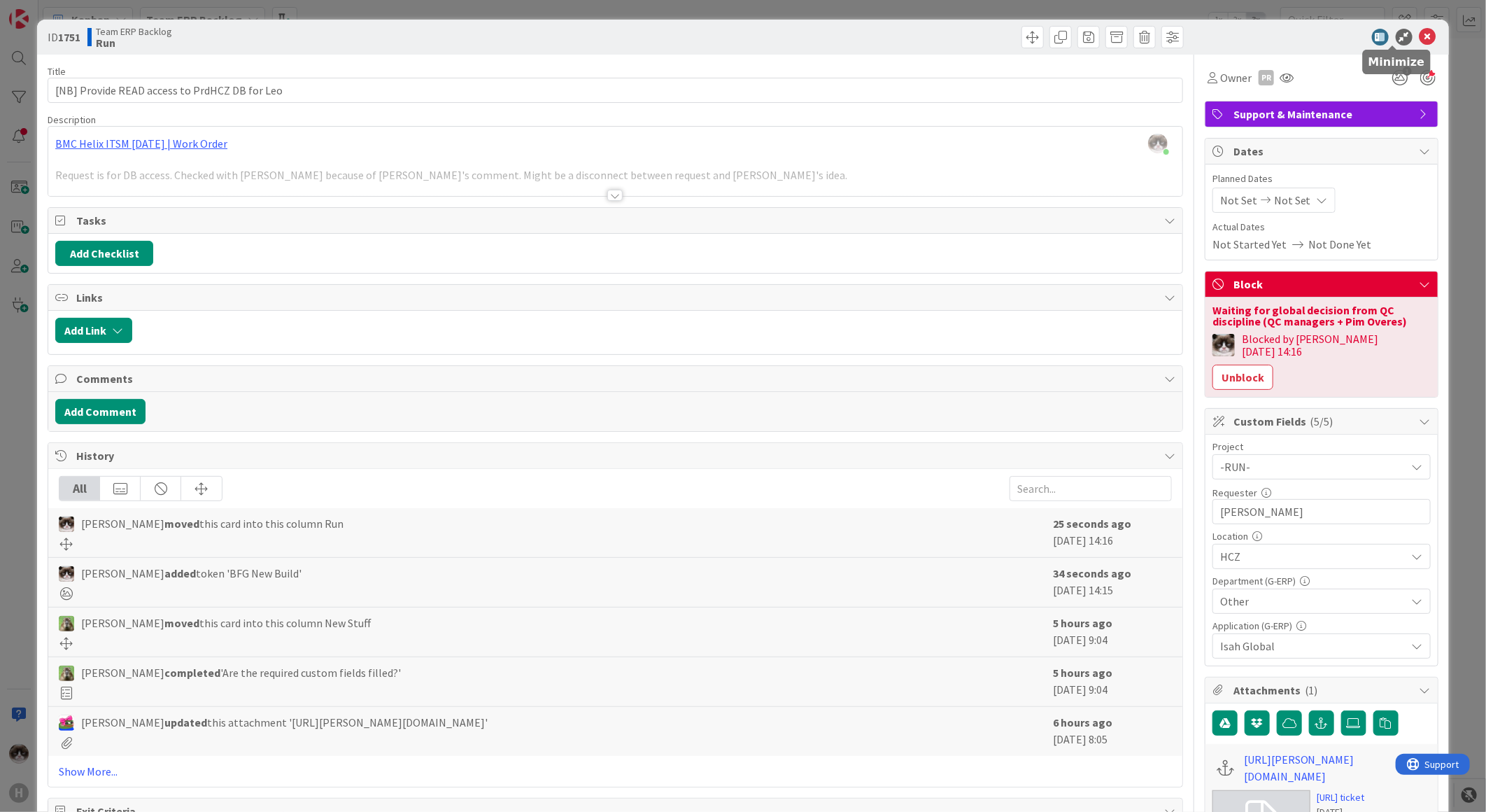
click at [1407, 33] on div at bounding box center [1315, 37] width 248 height 17
click at [1419, 33] on icon at bounding box center [1428, 37] width 17 height 17
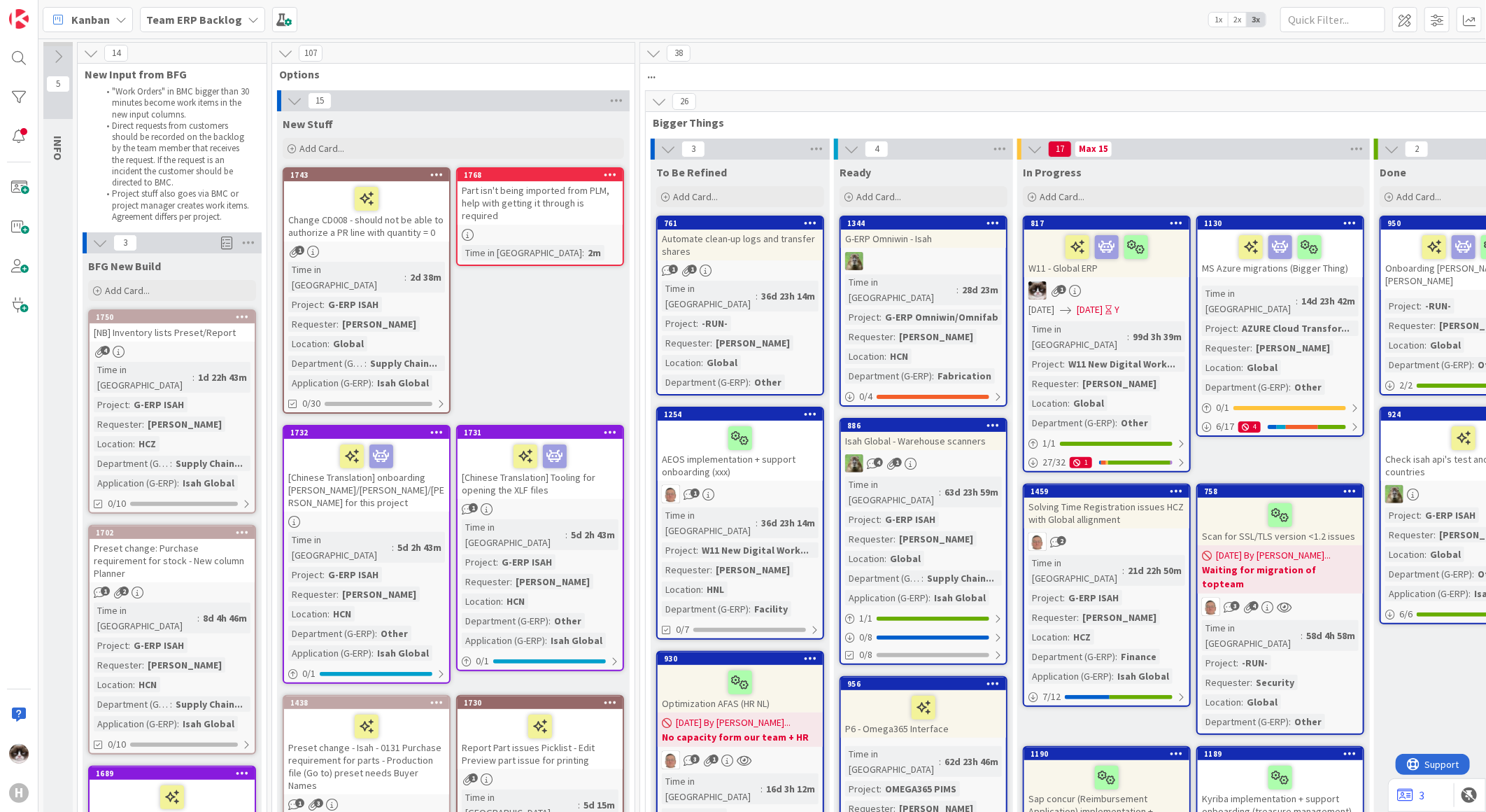
click at [607, 179] on icon at bounding box center [611, 174] width 13 height 10
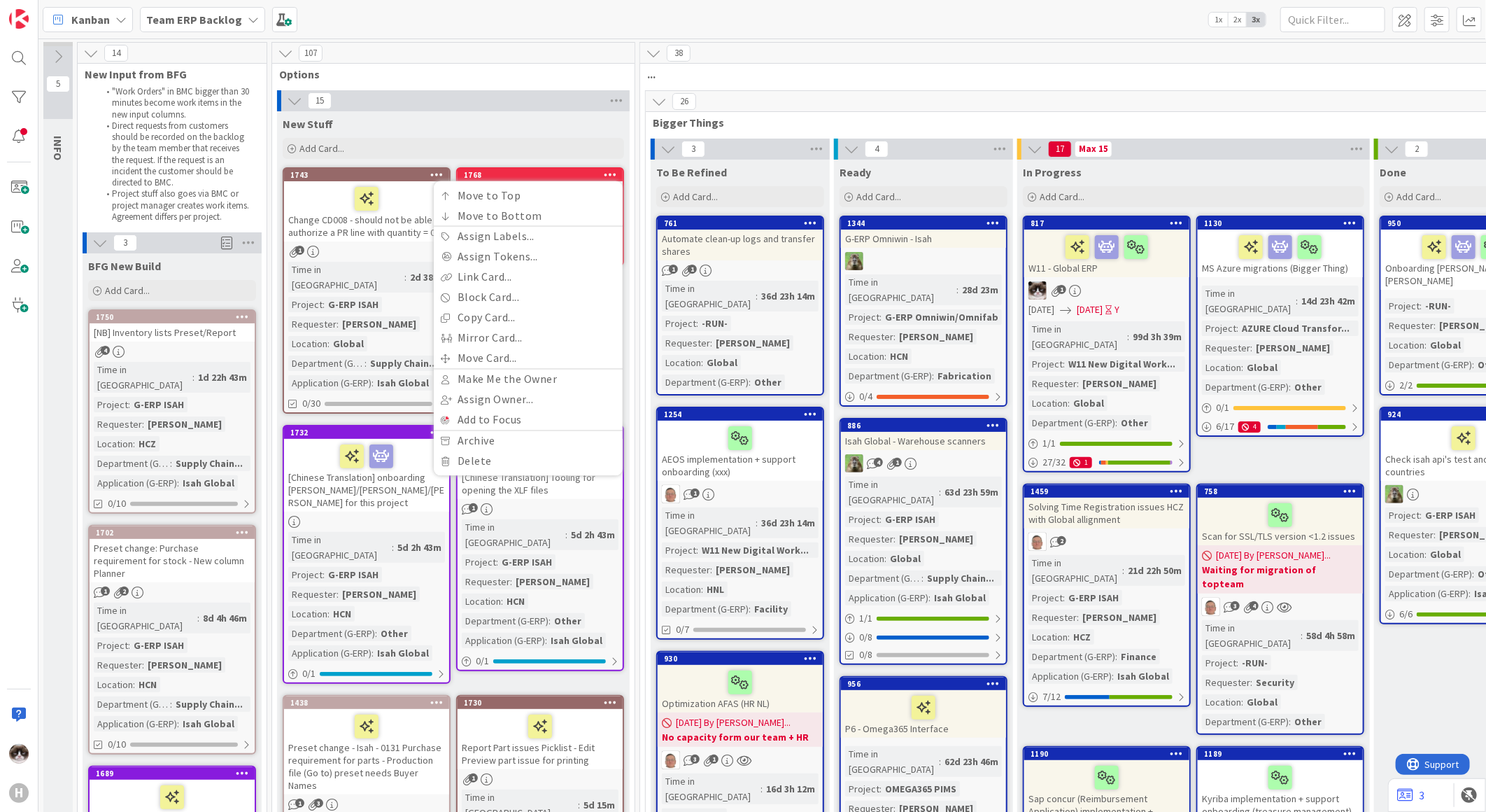
click at [543, 127] on div "New Stuff" at bounding box center [453, 124] width 341 height 14
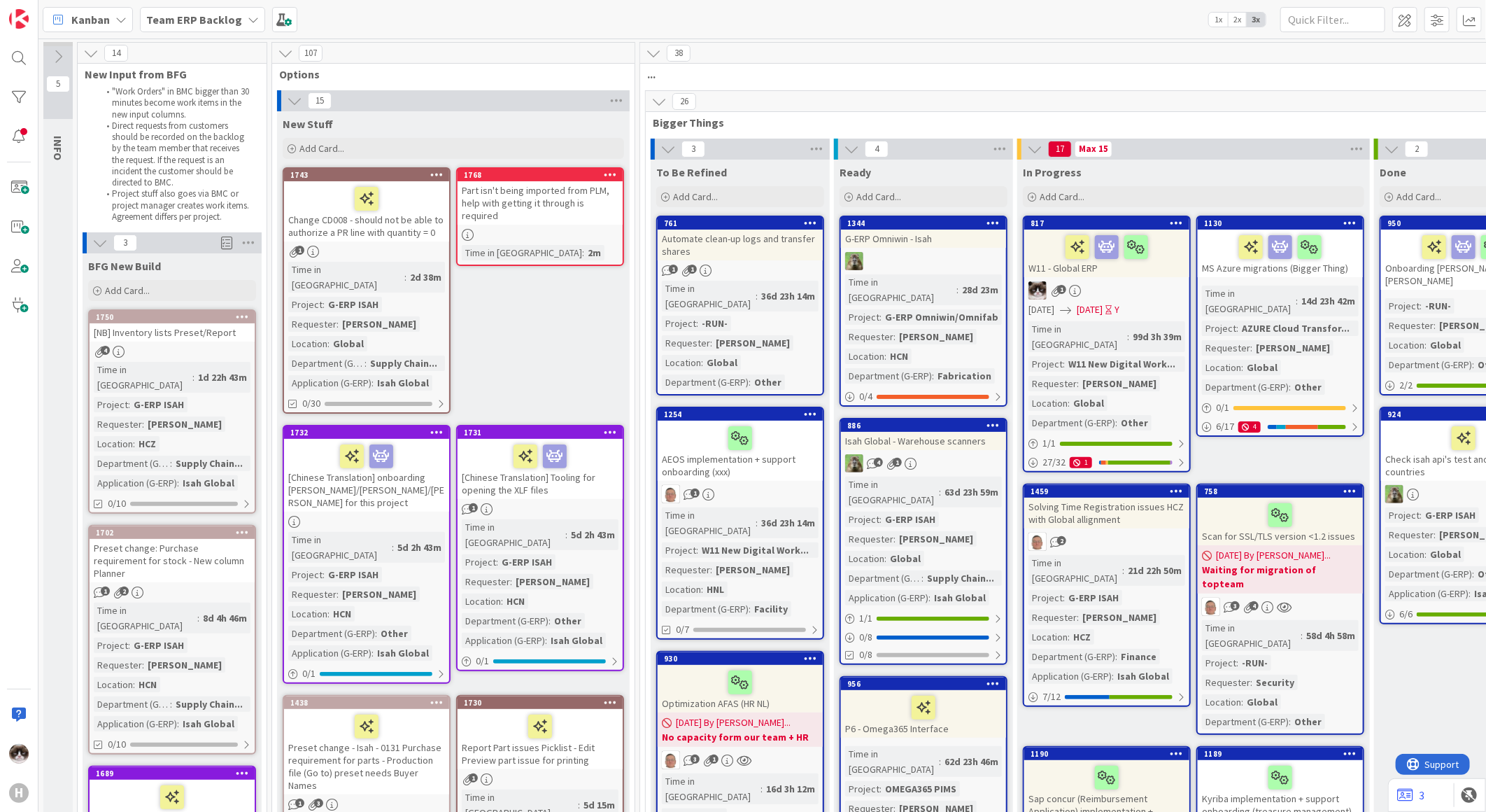
click at [612, 179] on icon at bounding box center [611, 174] width 13 height 10
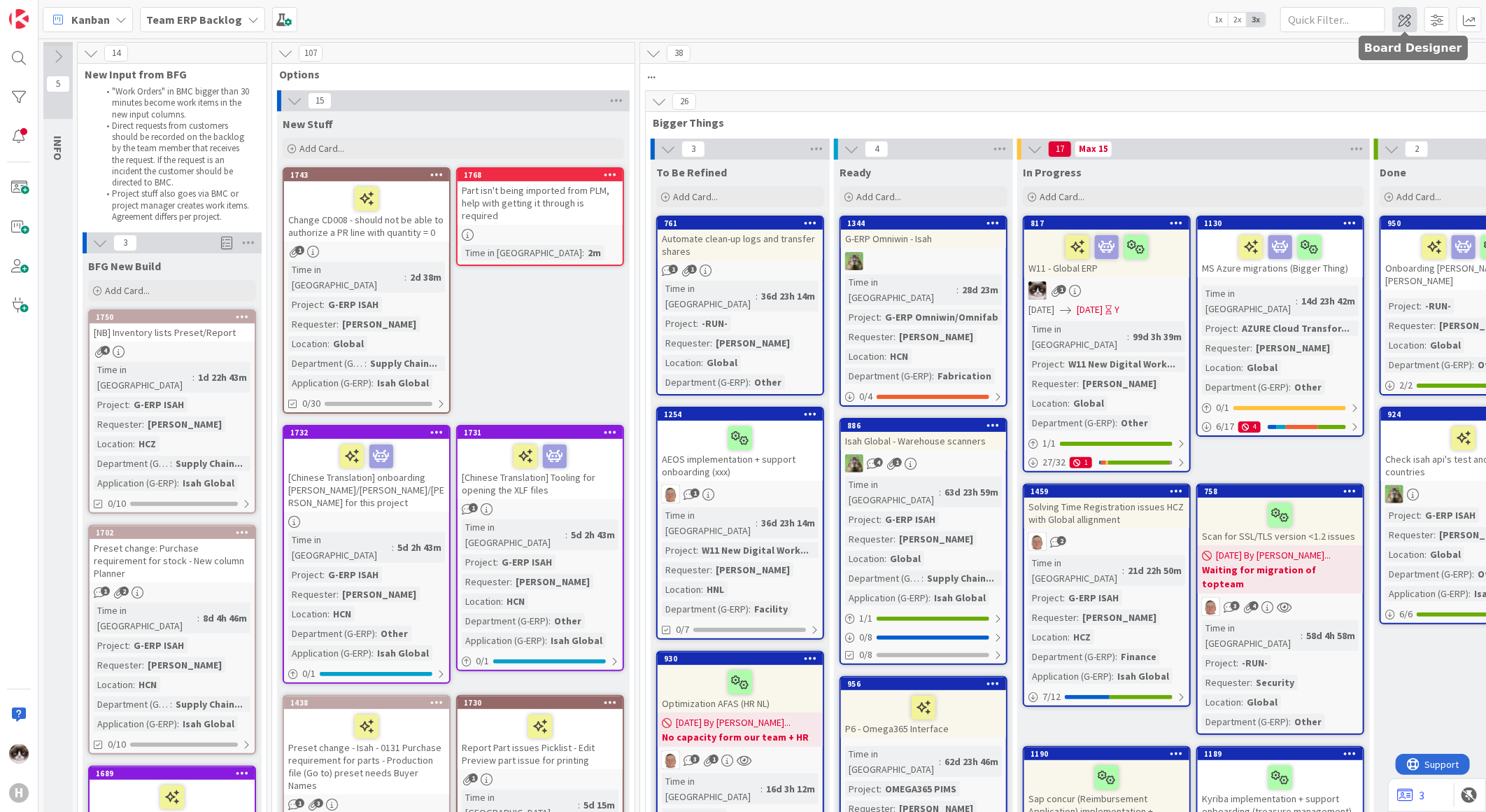
click at [1398, 19] on span at bounding box center [1405, 19] width 25 height 25
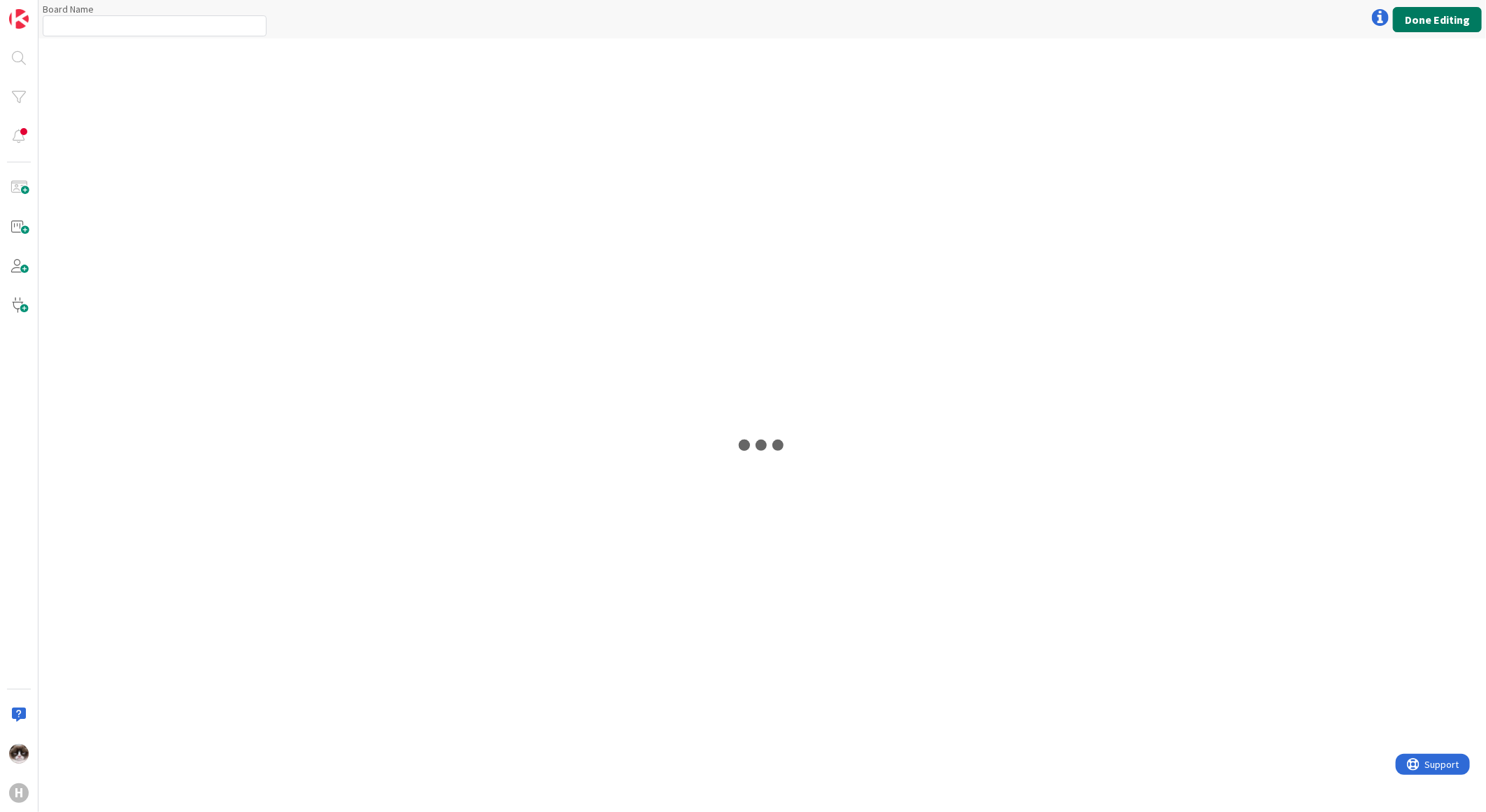
click at [1405, 23] on button "Done Editing" at bounding box center [1437, 19] width 88 height 25
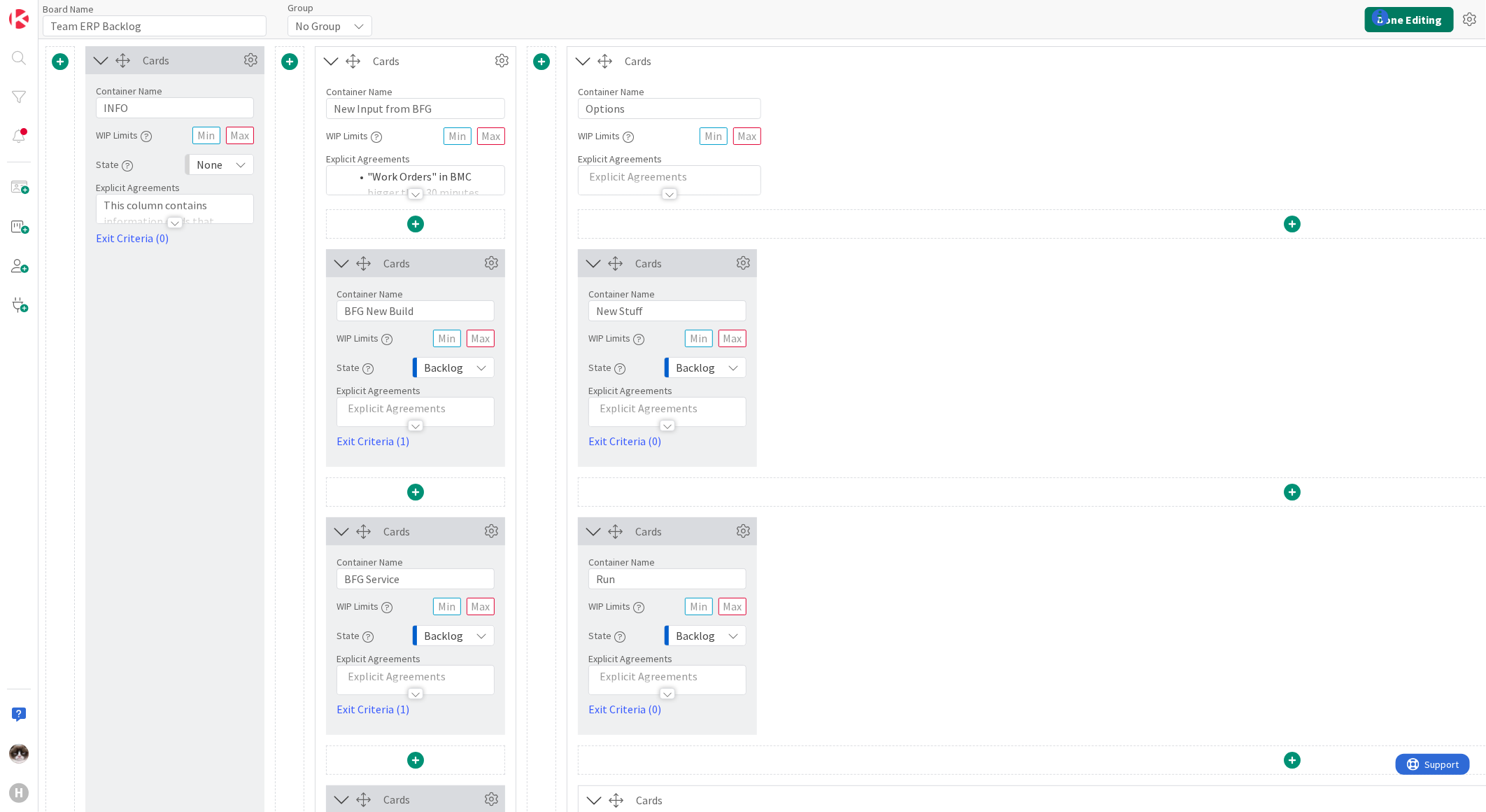
type input "Team ERP Backlog"
click at [1396, 22] on button "Done Editing" at bounding box center [1409, 19] width 88 height 25
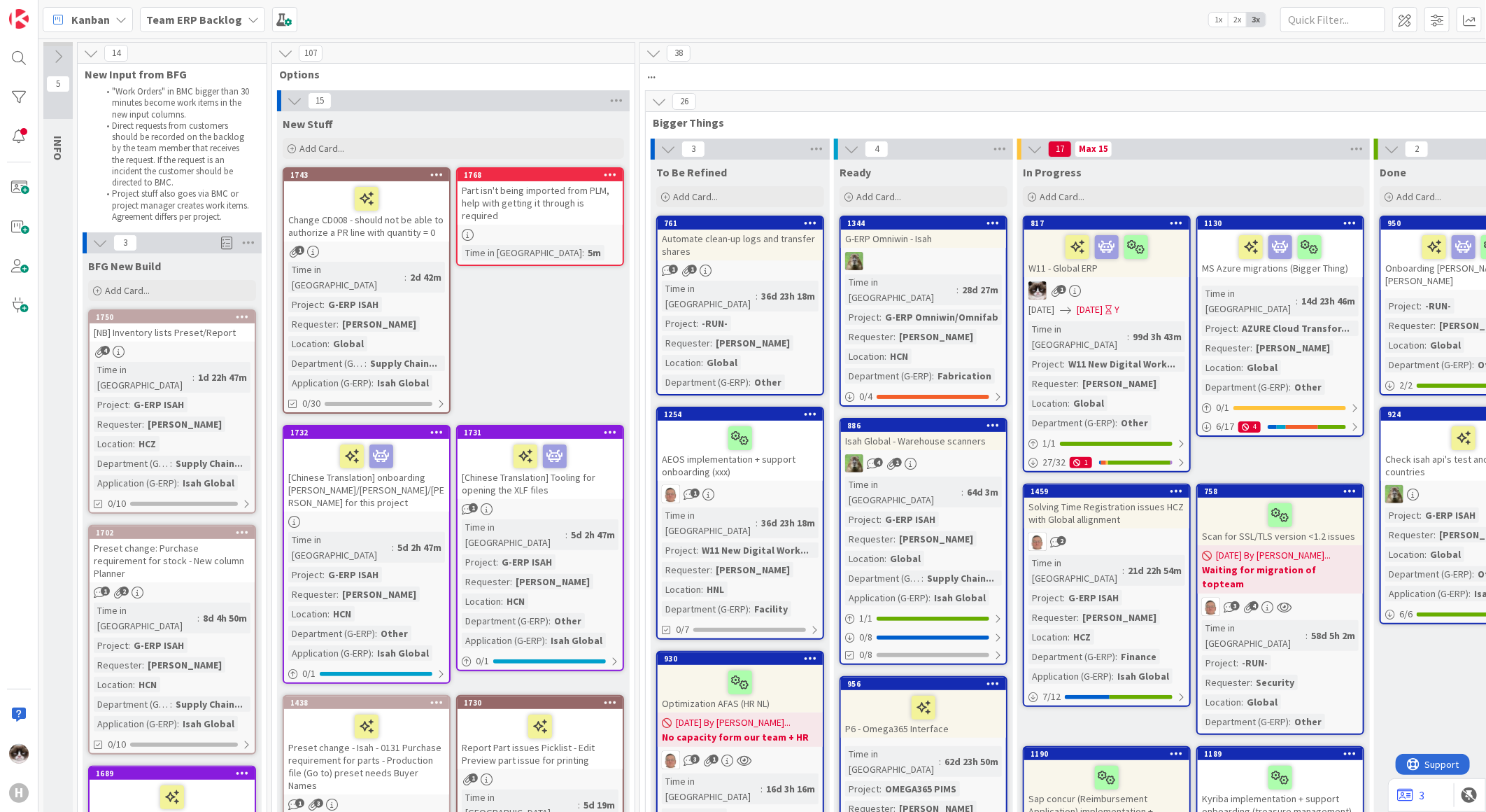
click at [611, 181] on div "Part isn't being imported from PLM, help with getting it through is required" at bounding box center [540, 202] width 165 height 43
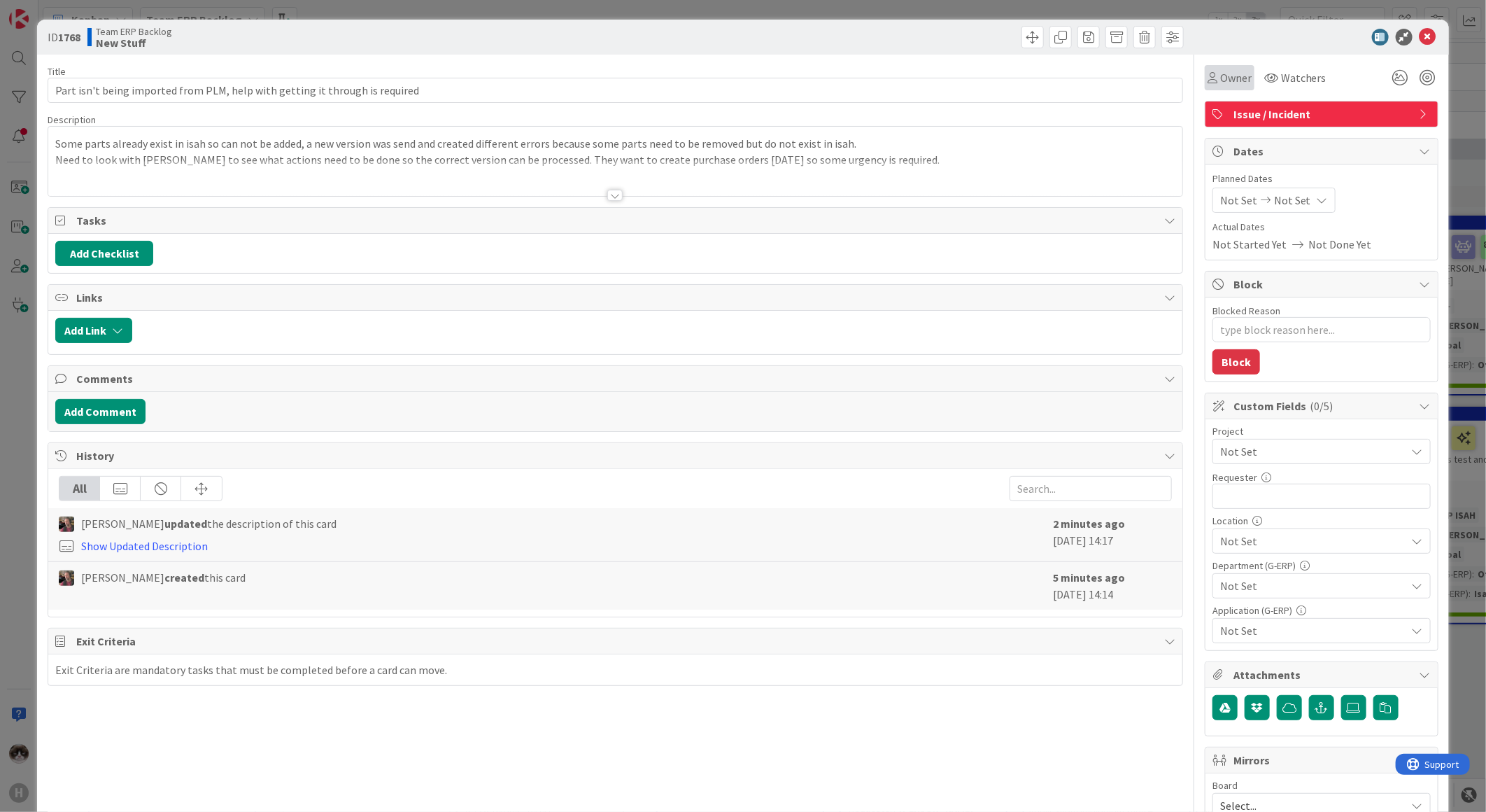
type textarea "x"
click at [1388, 77] on icon at bounding box center [1401, 77] width 25 height 25
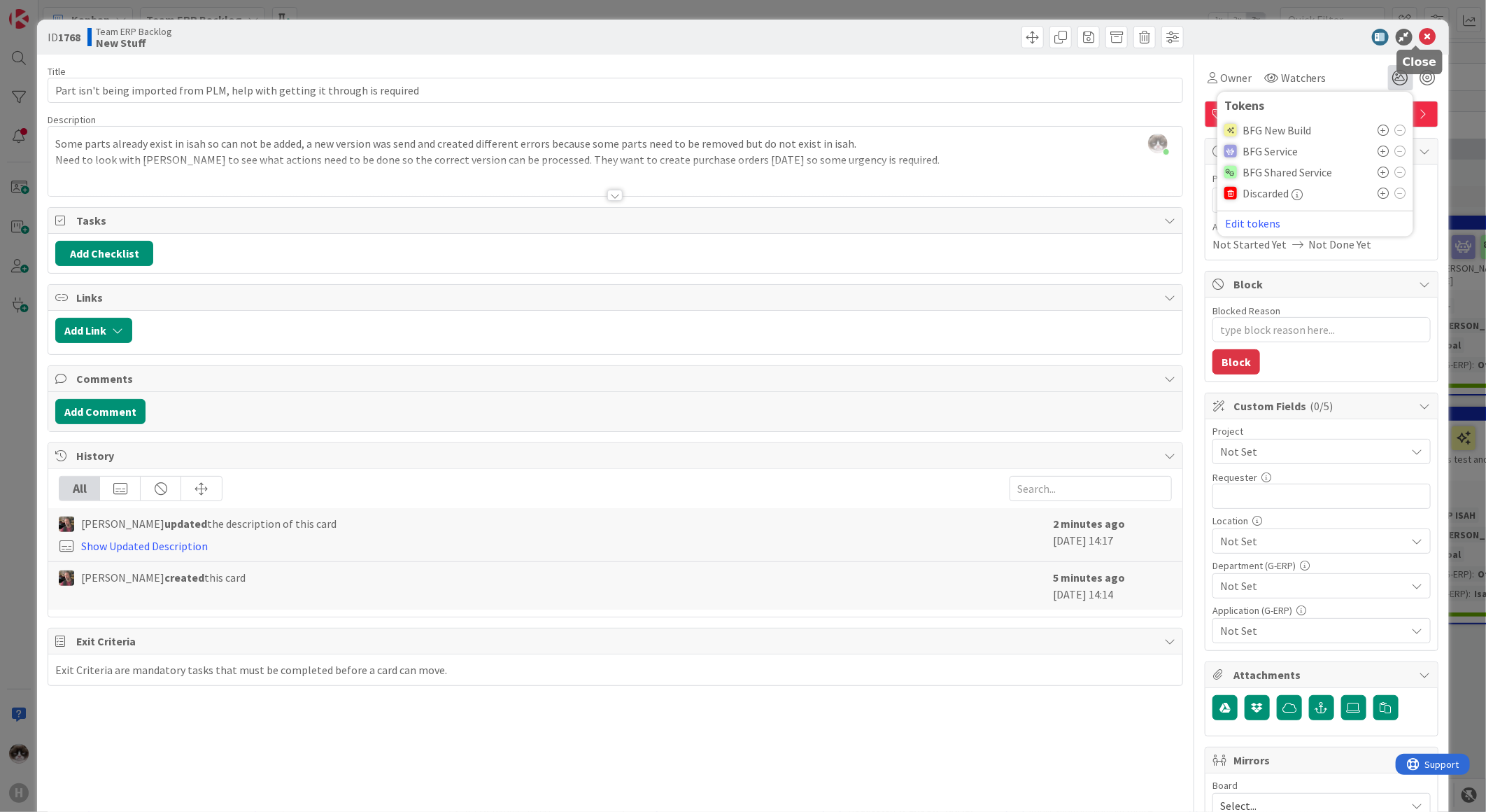
click at [1419, 36] on icon at bounding box center [1428, 37] width 17 height 17
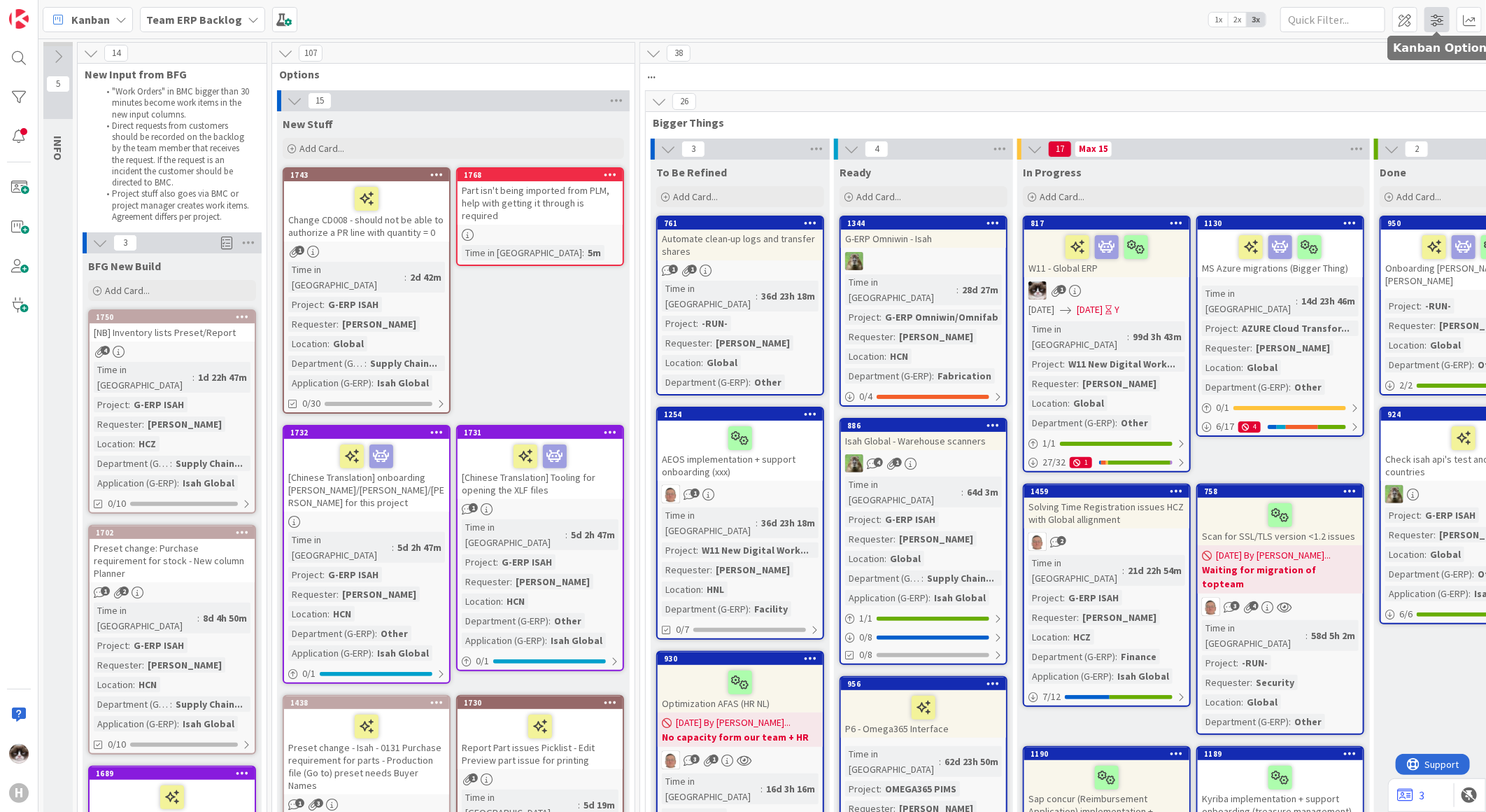
click at [1429, 25] on span at bounding box center [1437, 19] width 25 height 25
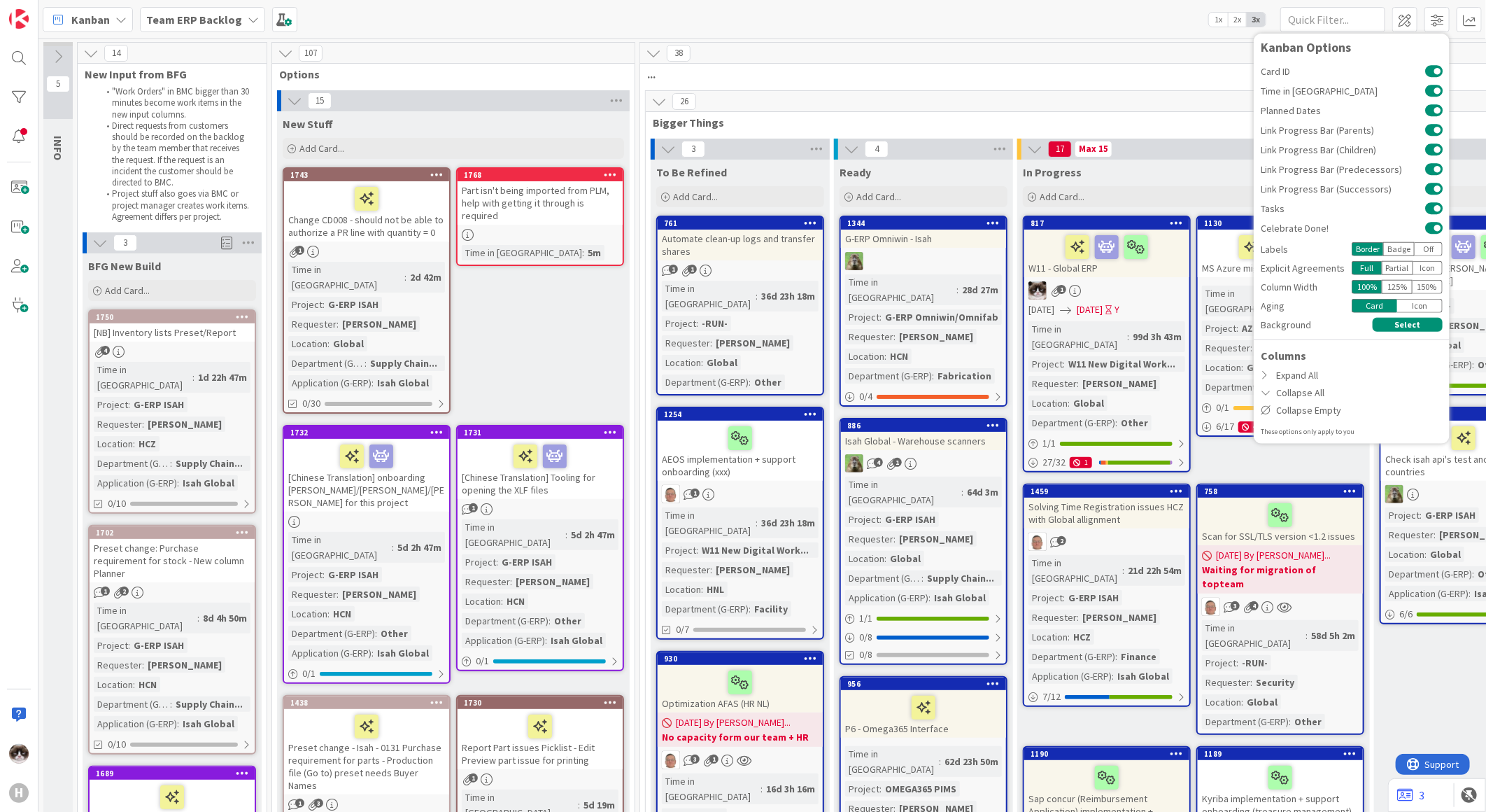
click at [1173, 82] on div "38 ..." at bounding box center [1102, 63] width 923 height 40
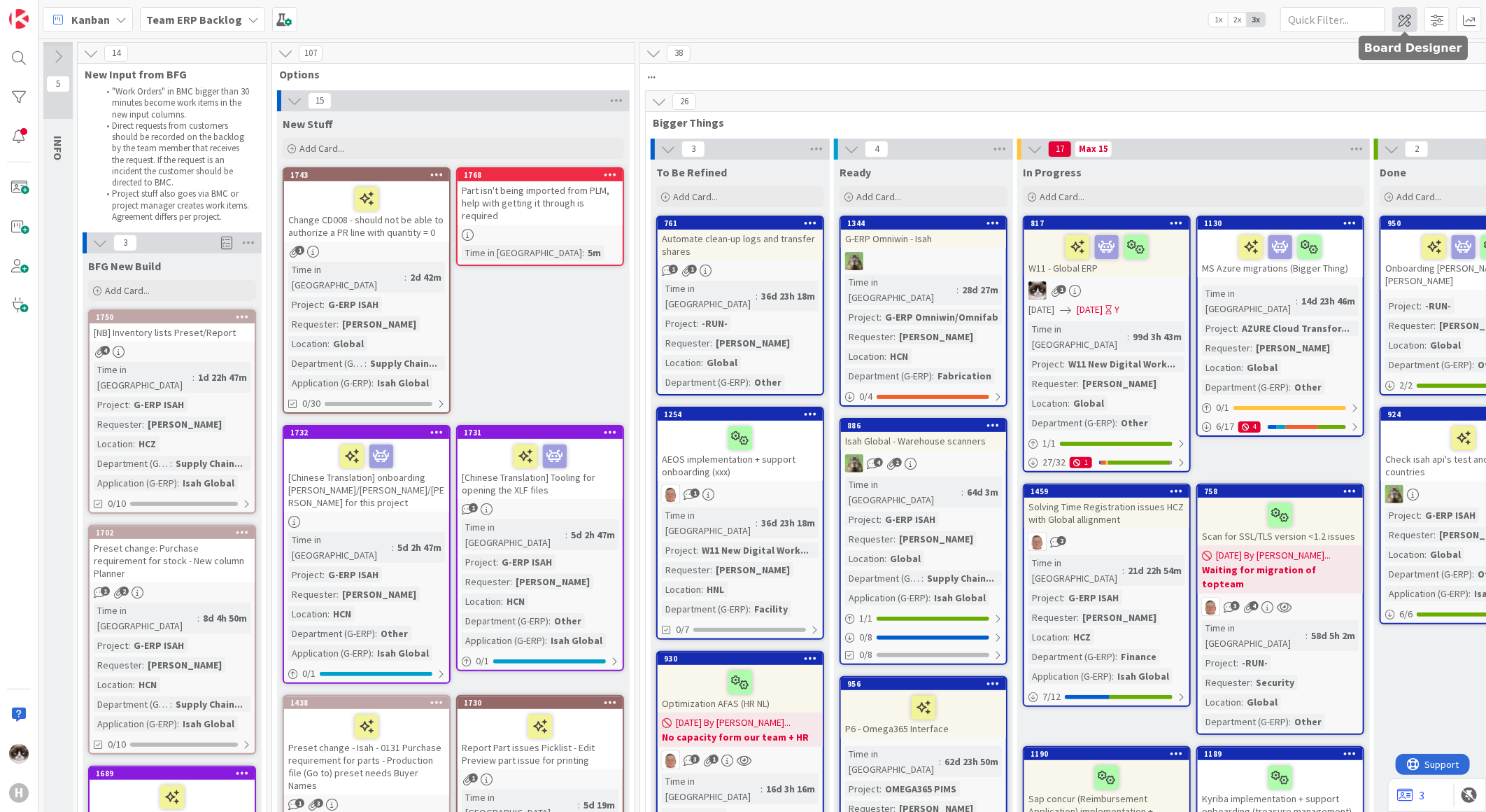
click at [1399, 23] on span at bounding box center [1405, 19] width 25 height 25
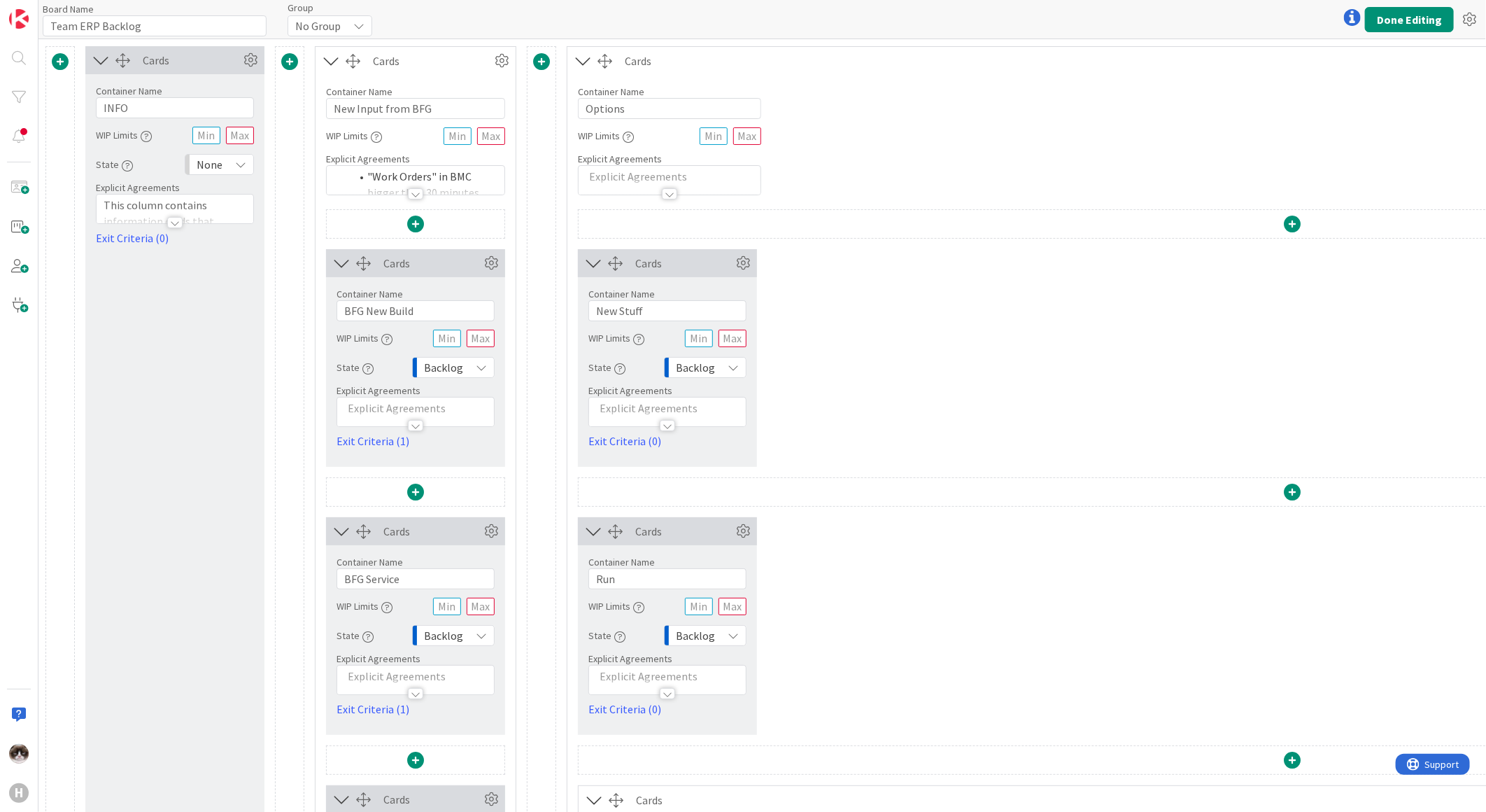
type input "Team ERP Backlog"
click at [1390, 28] on button "Done Editing" at bounding box center [1409, 19] width 88 height 25
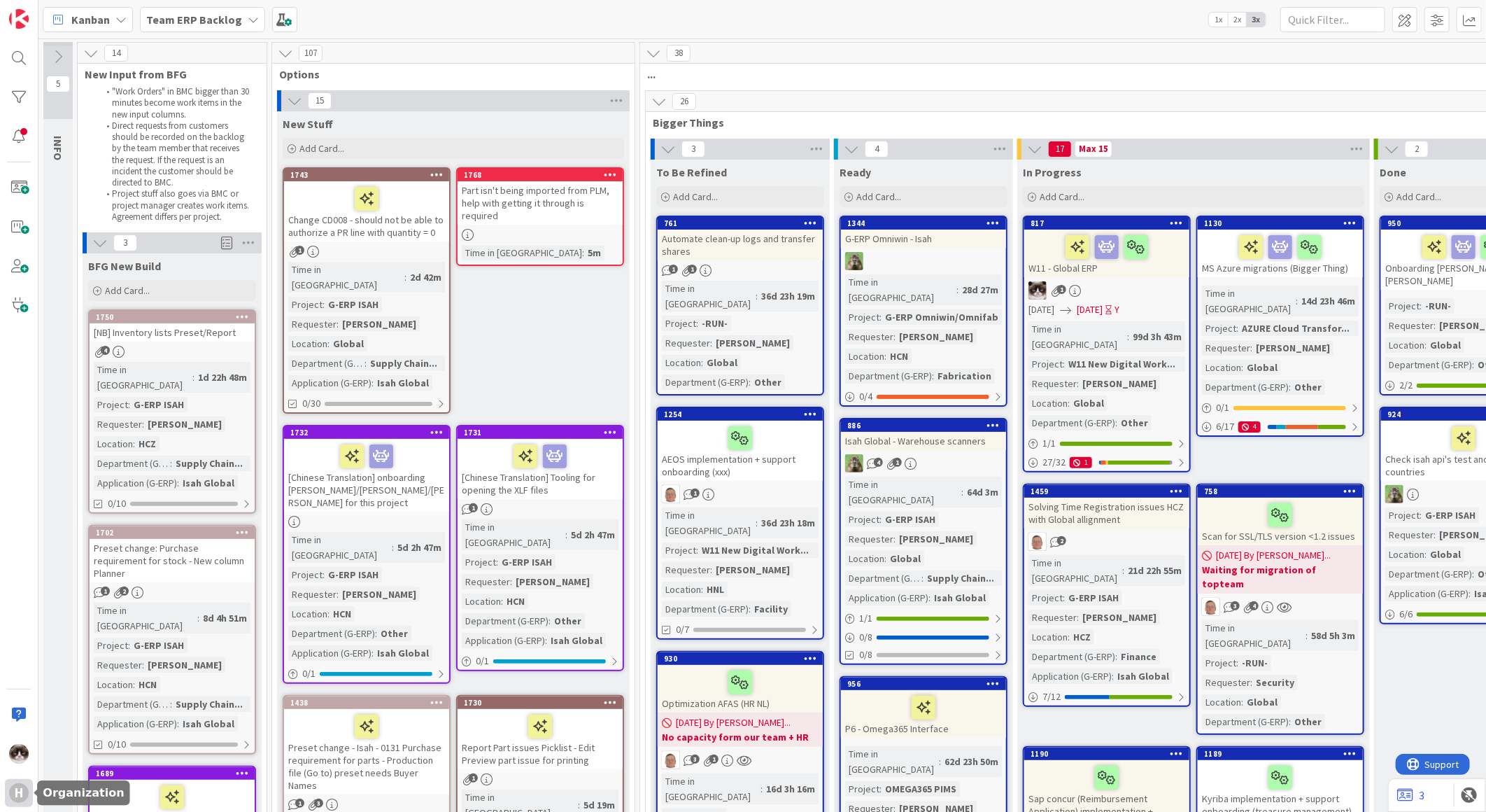
click at [8, 798] on div "H" at bounding box center [19, 793] width 28 height 28
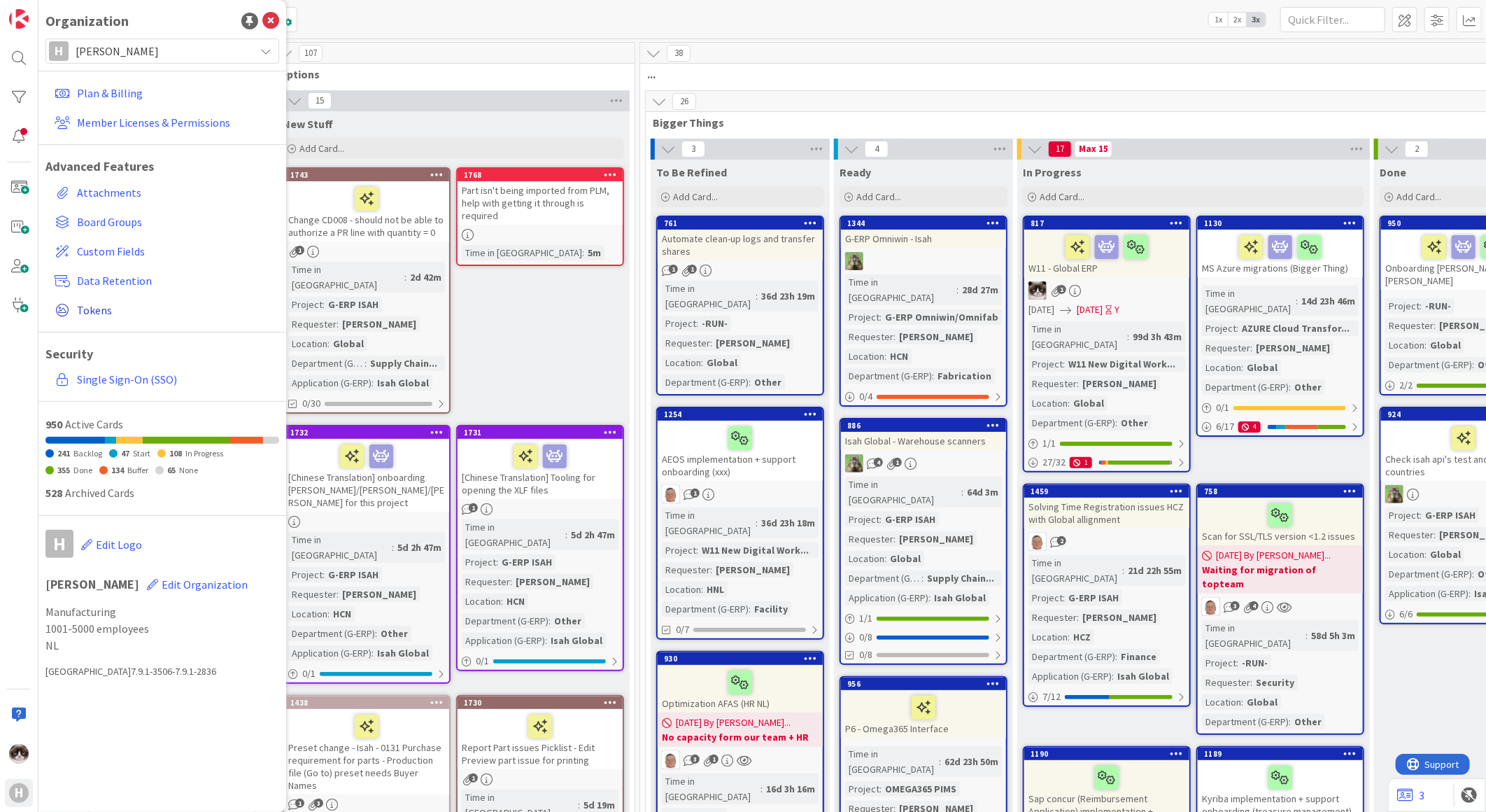
click at [110, 308] on span "Tokens" at bounding box center [174, 310] width 196 height 17
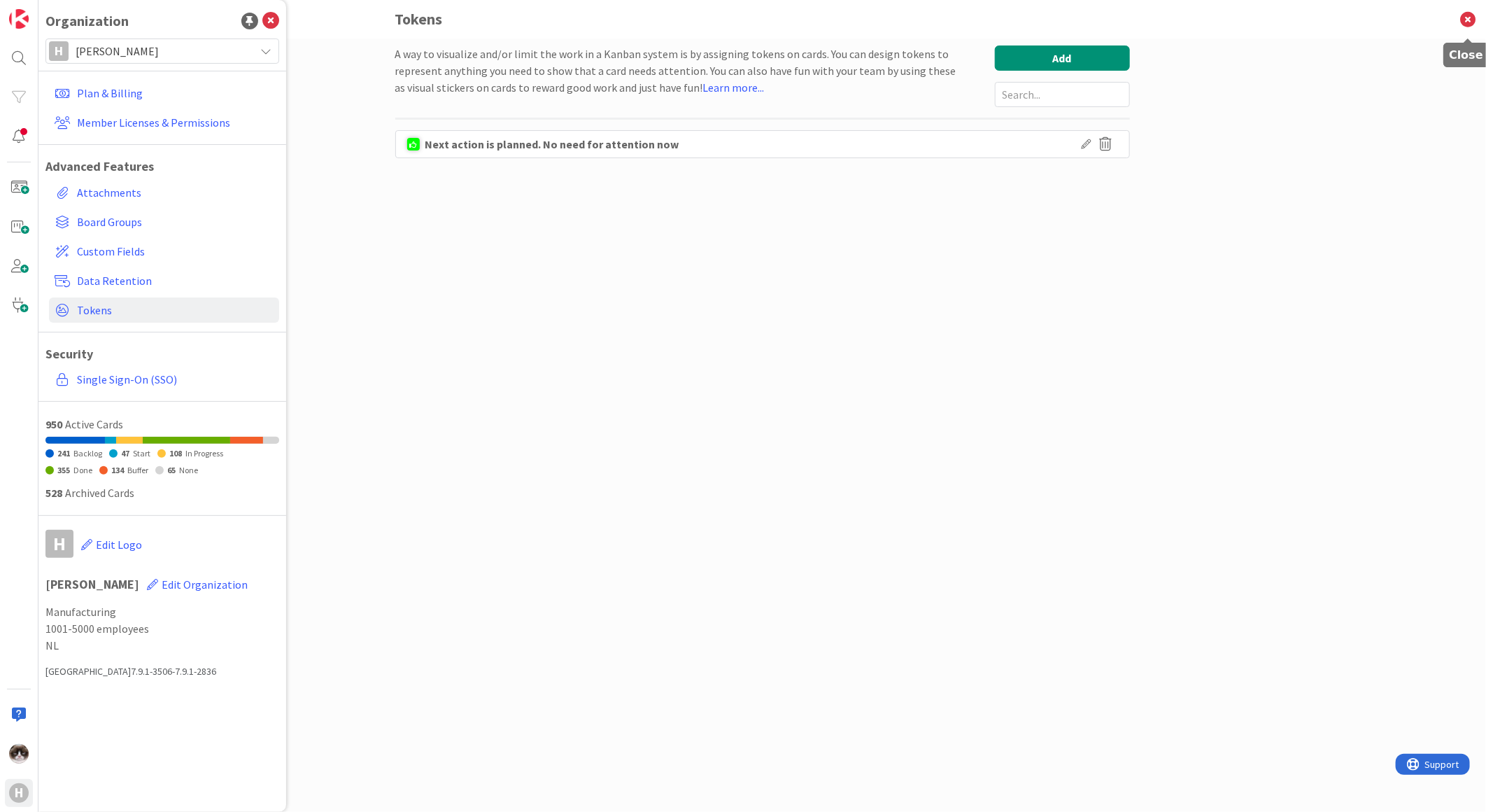
click at [1473, 19] on icon at bounding box center [1467, 19] width 36 height 39
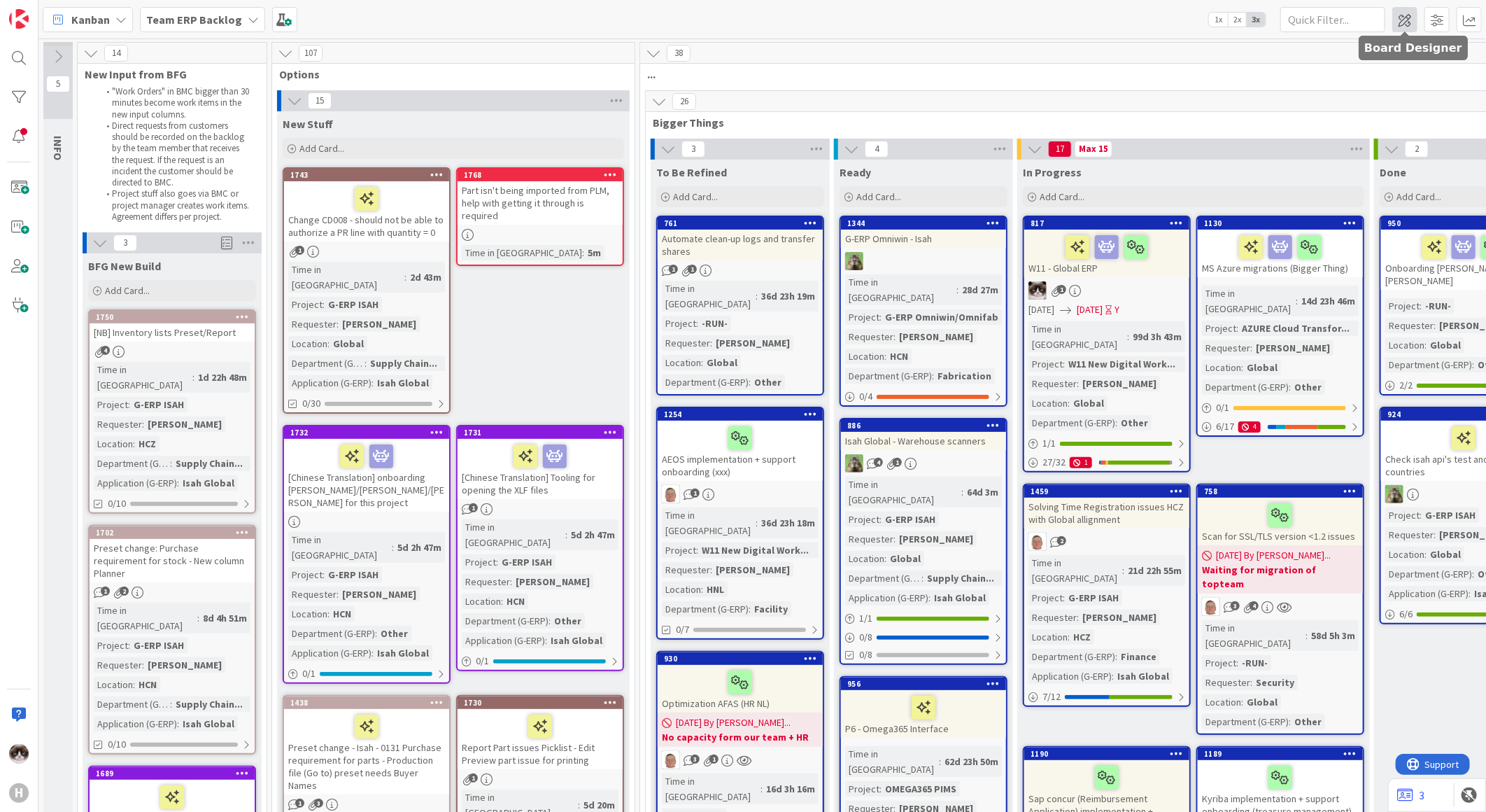
click at [1407, 22] on span at bounding box center [1405, 19] width 25 height 25
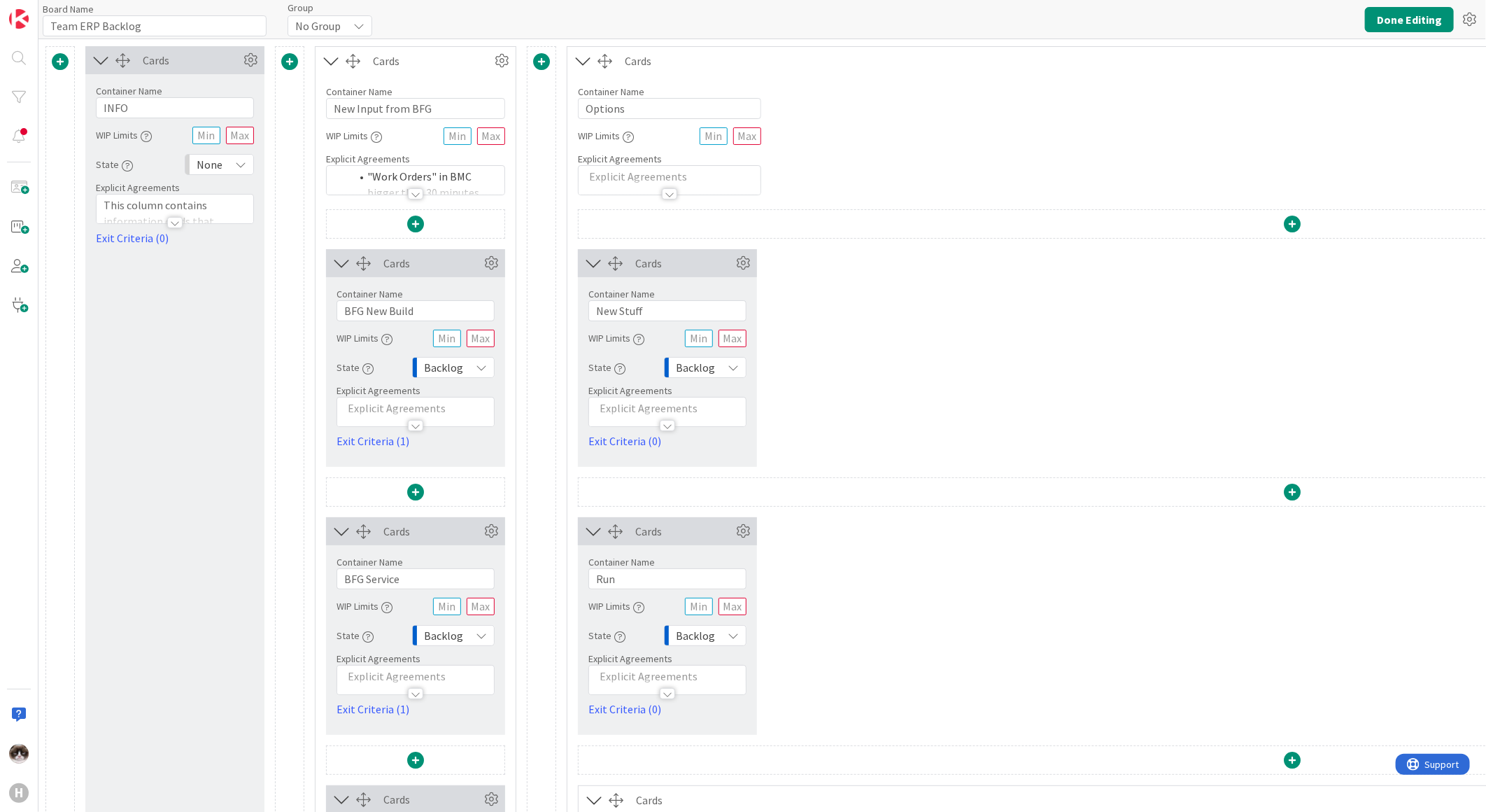
type input "Team ERP Backlog"
click at [1384, 29] on button "Done Editing" at bounding box center [1409, 19] width 88 height 25
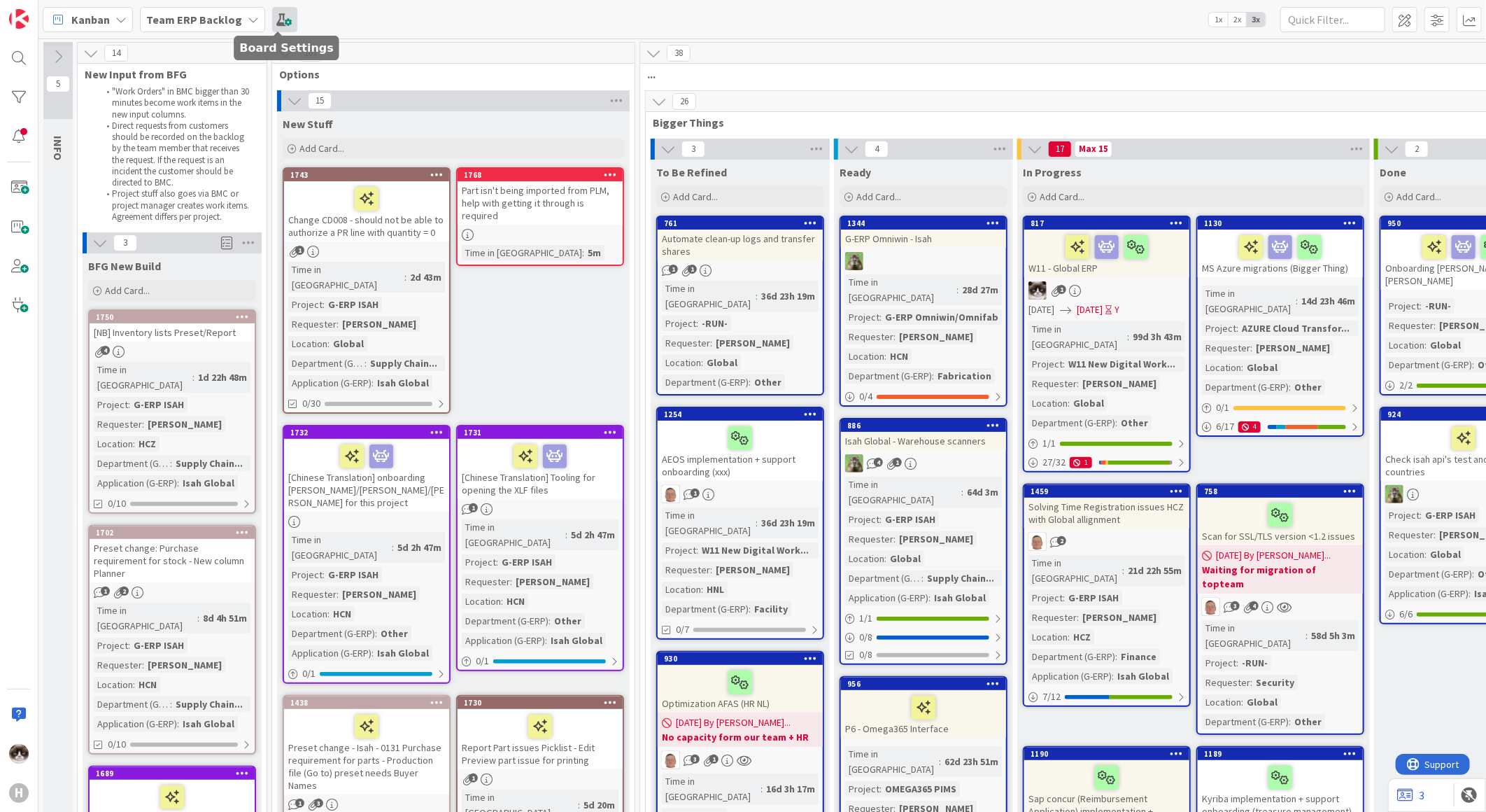
click at [276, 19] on span at bounding box center [285, 19] width 25 height 25
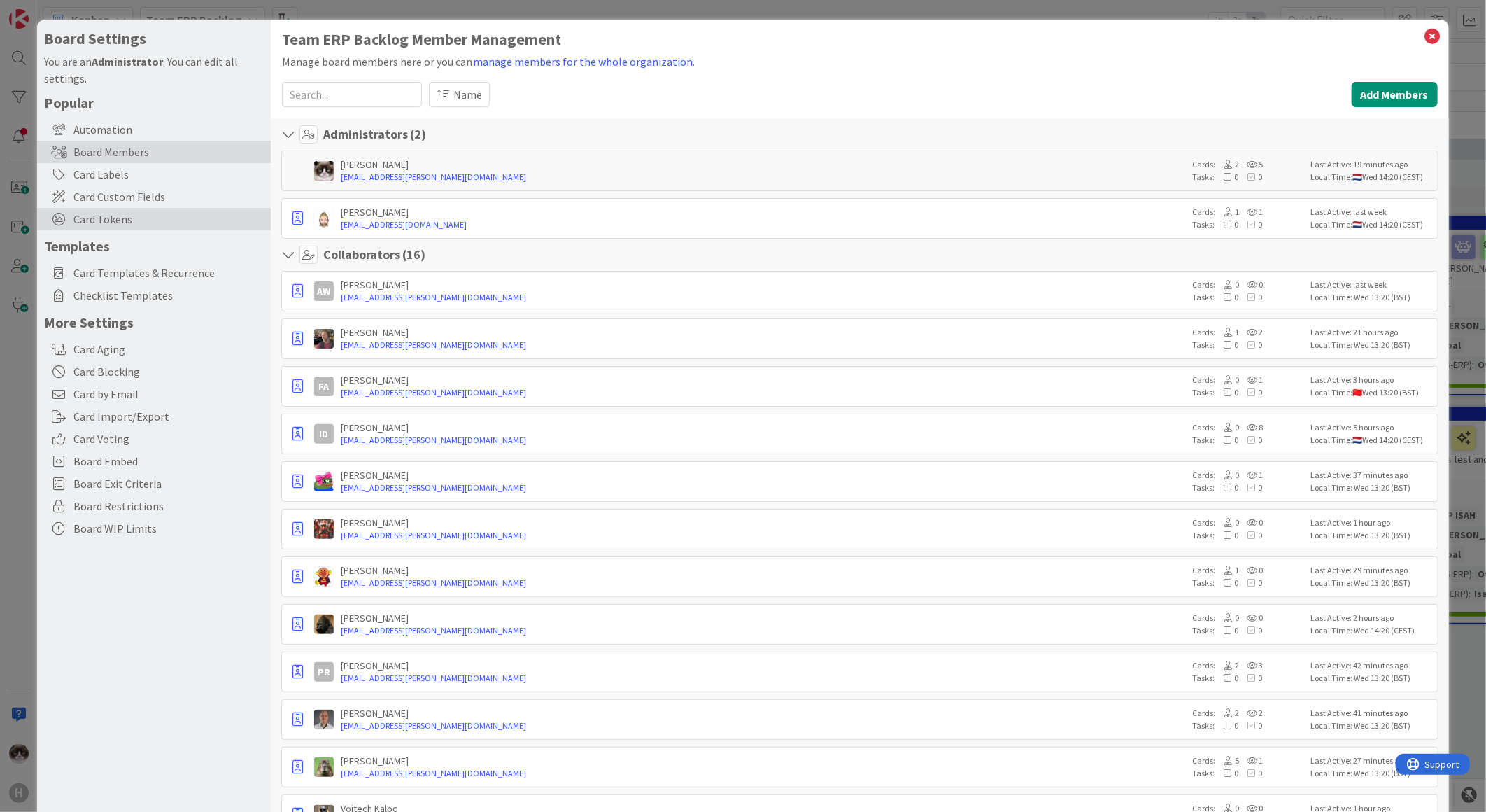
click at [154, 215] on span "Card Tokens" at bounding box center [168, 219] width 190 height 17
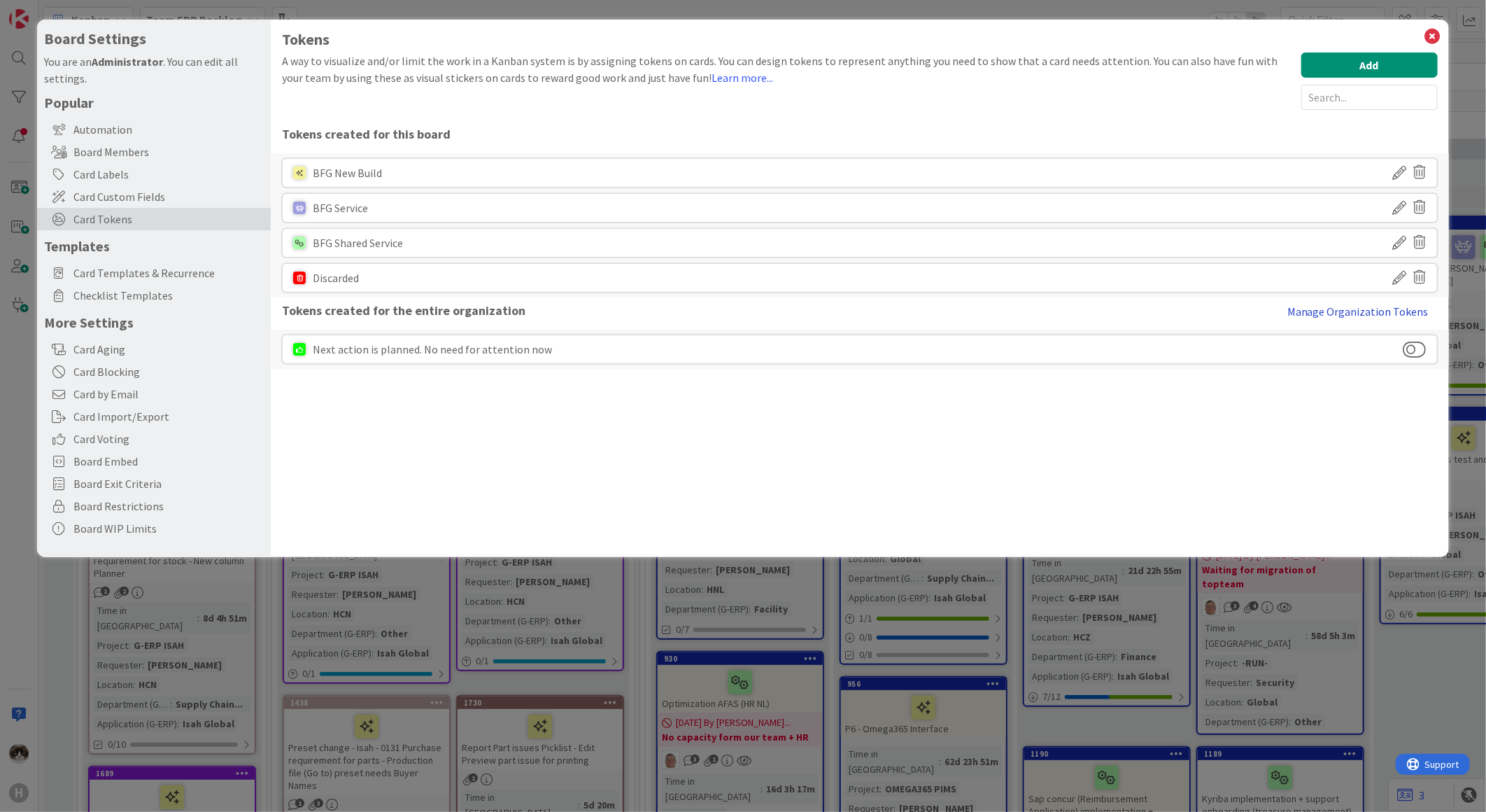
click at [1367, 307] on button "Manage Organization Tokens" at bounding box center [1358, 311] width 159 height 28
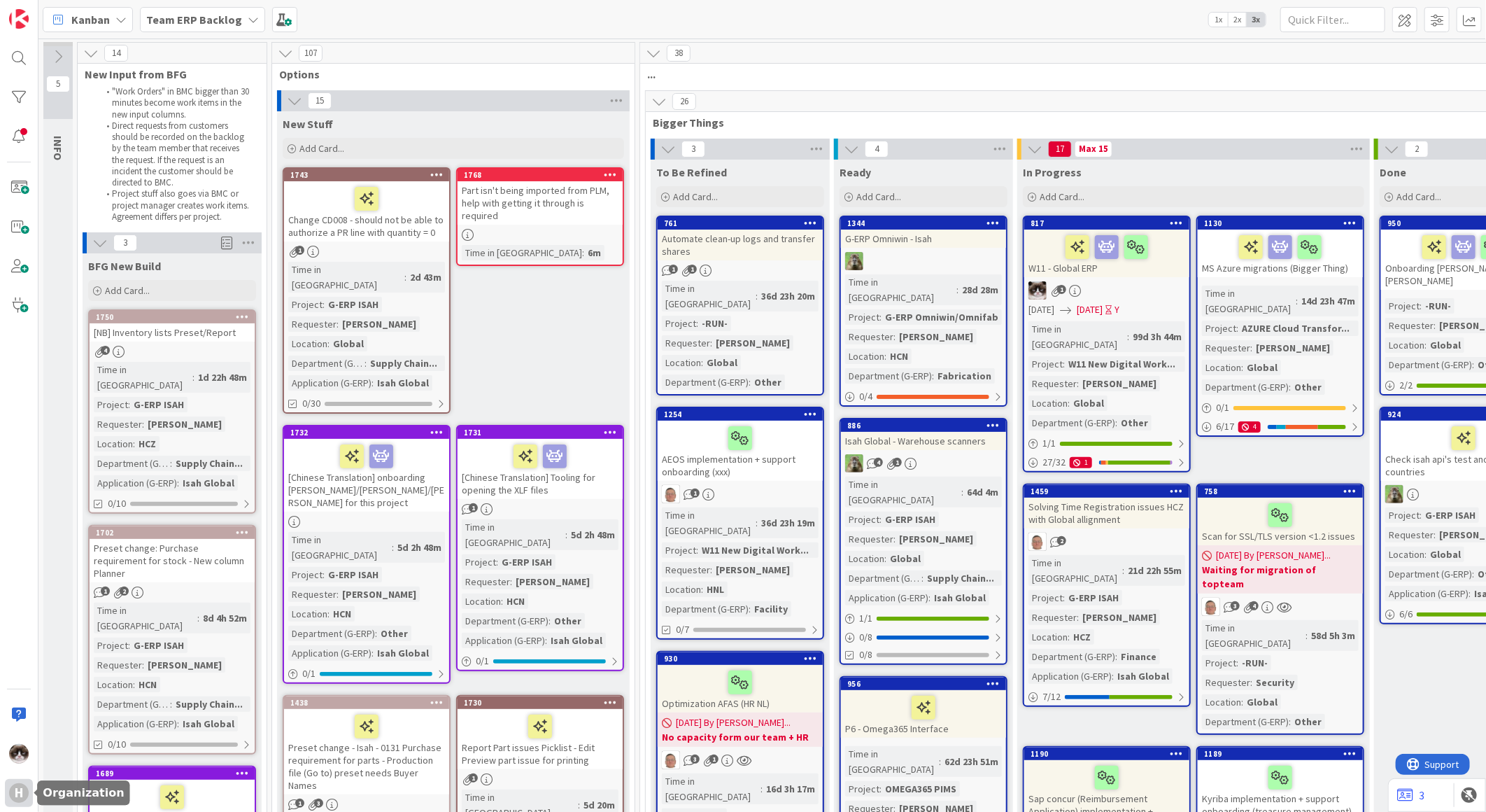
click at [18, 793] on div "H" at bounding box center [19, 792] width 19 height 19
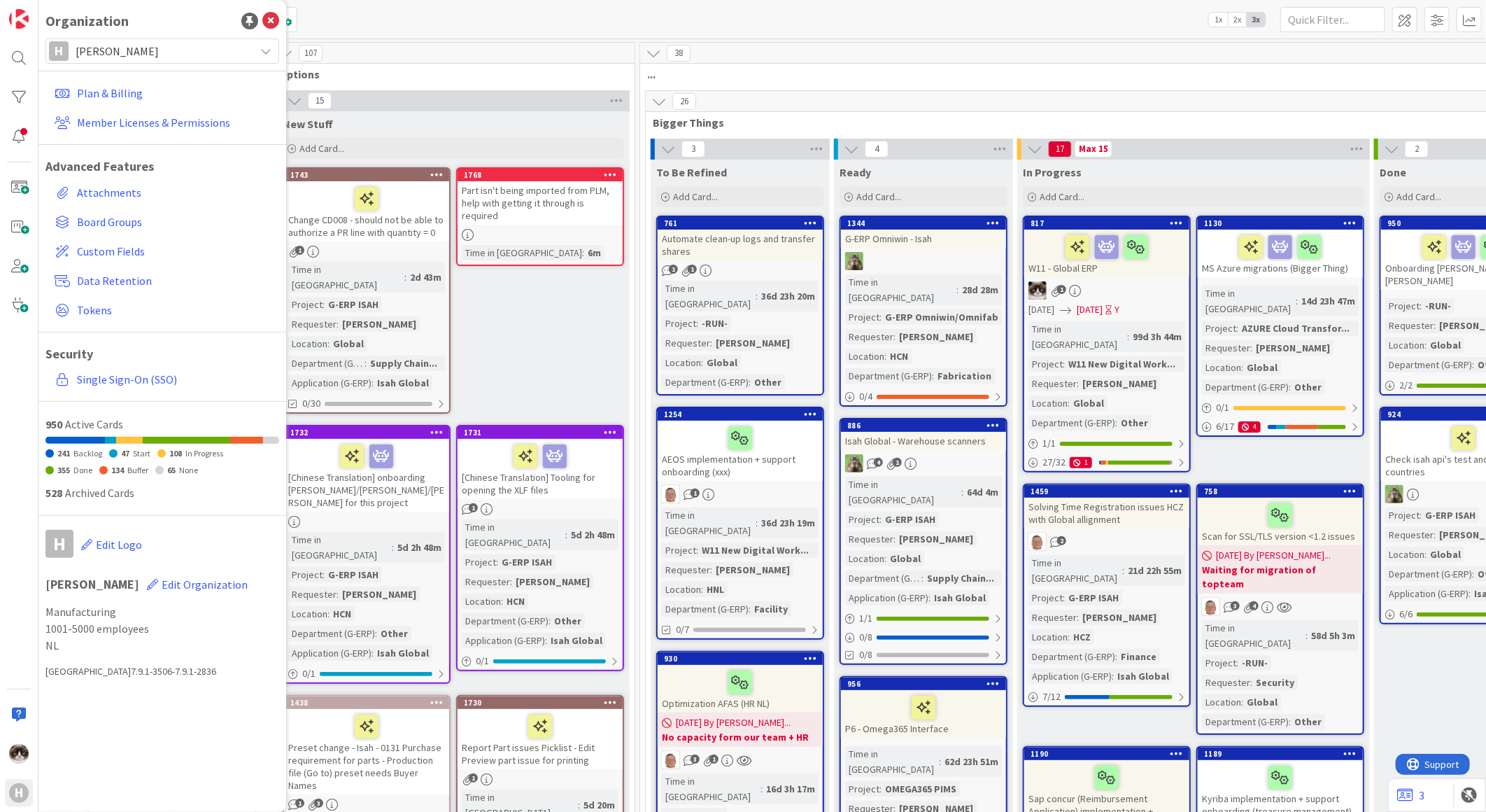
click at [1118, 30] on div "Kanban Team ERP Backlog 1x 2x 3x" at bounding box center [762, 19] width 1448 height 39
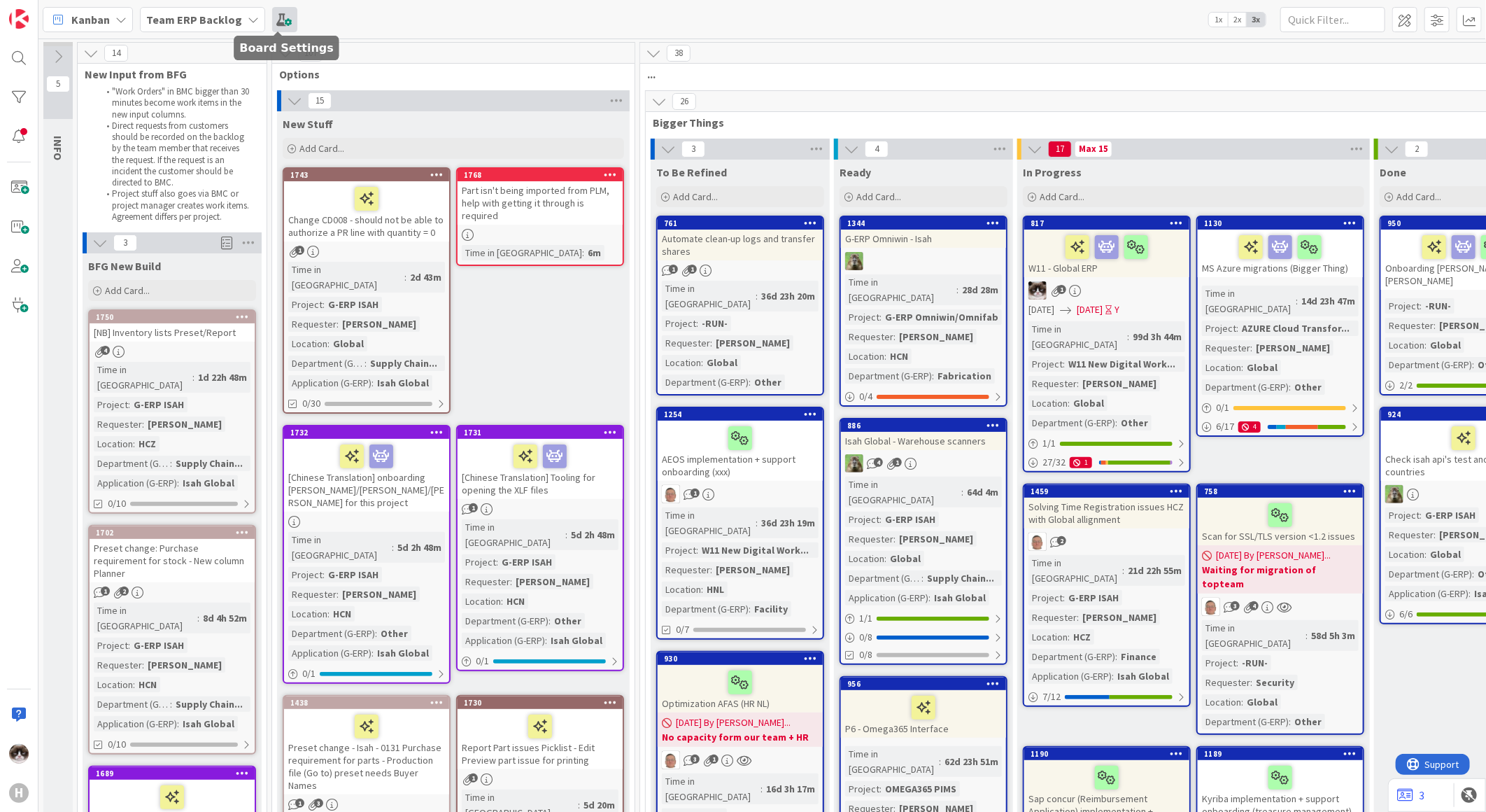
click at [272, 24] on span at bounding box center [285, 19] width 25 height 25
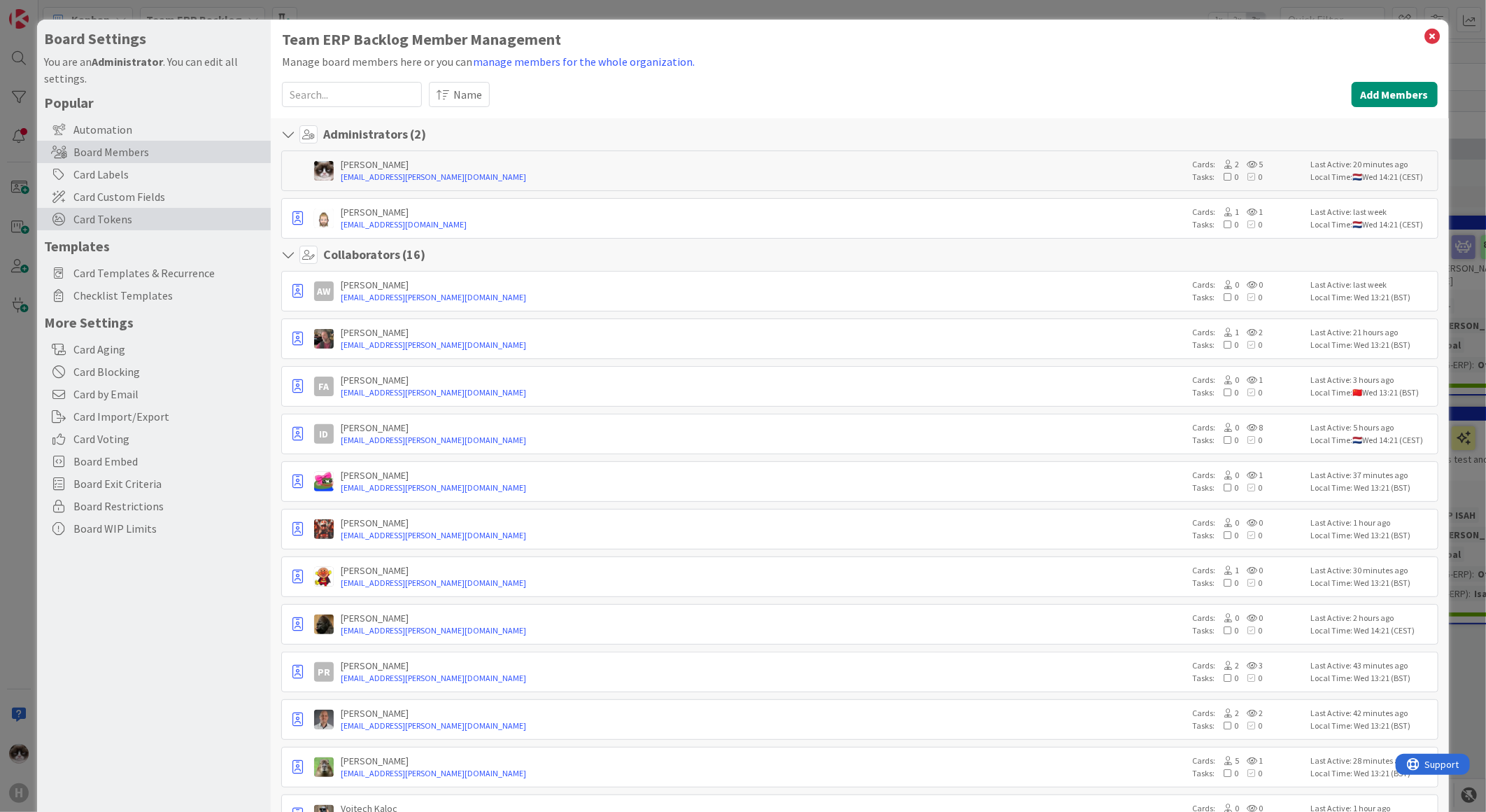
click at [114, 222] on span "Card Tokens" at bounding box center [168, 219] width 190 height 17
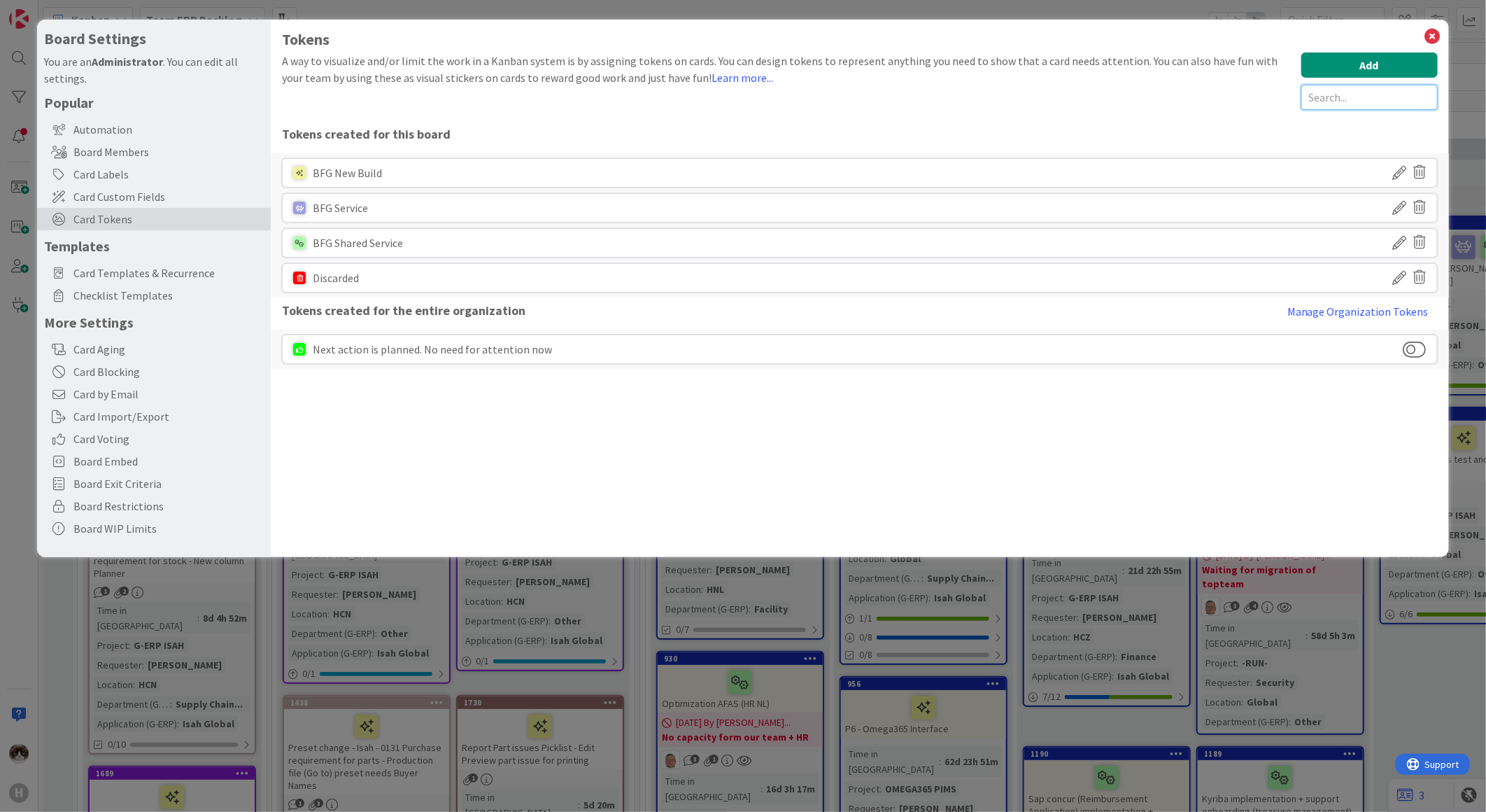
click at [1359, 89] on input "text" at bounding box center [1370, 98] width 136 height 25
click at [1351, 59] on button "Add" at bounding box center [1370, 65] width 136 height 25
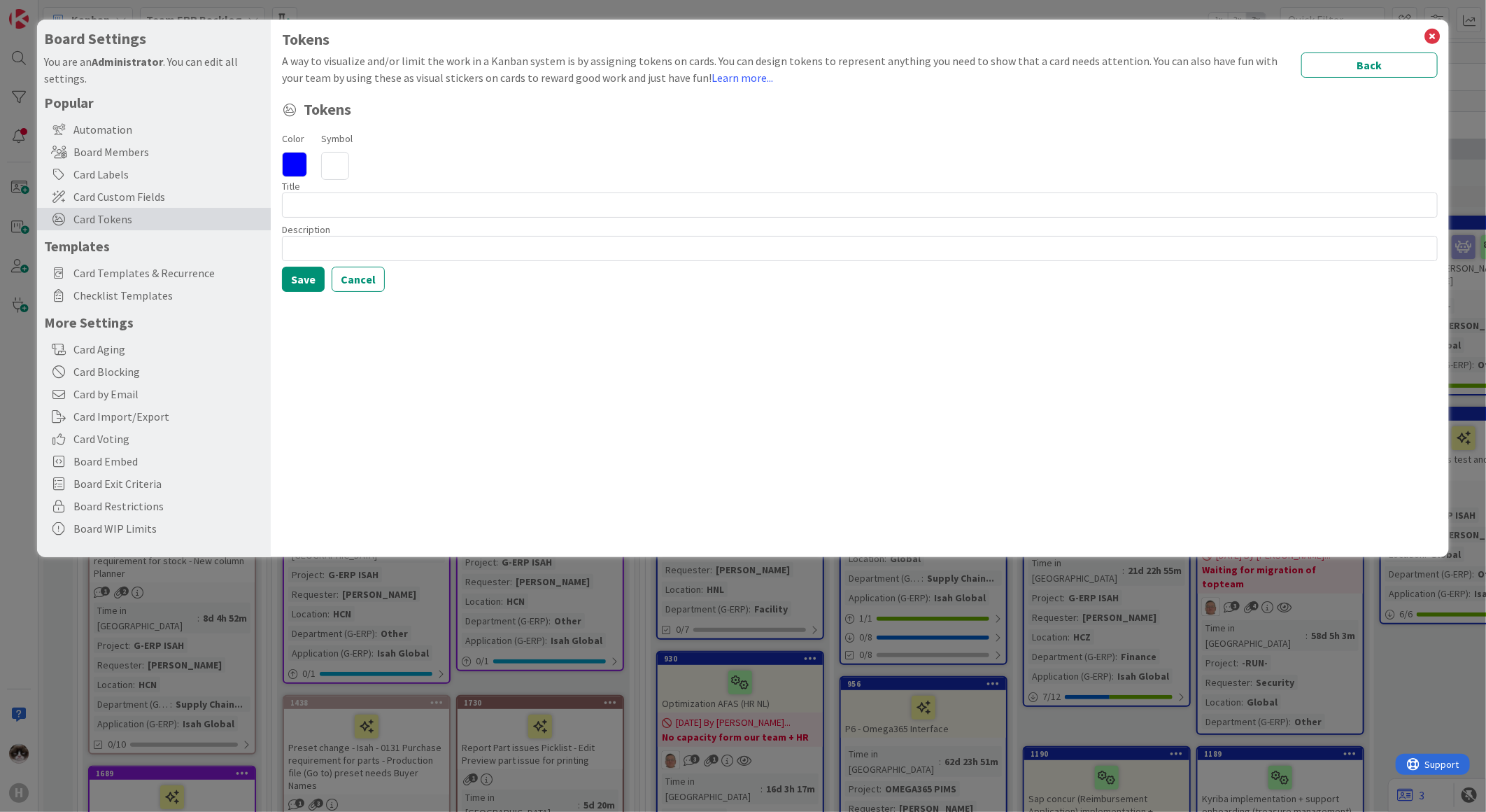
click at [297, 167] on icon at bounding box center [295, 164] width 25 height 25
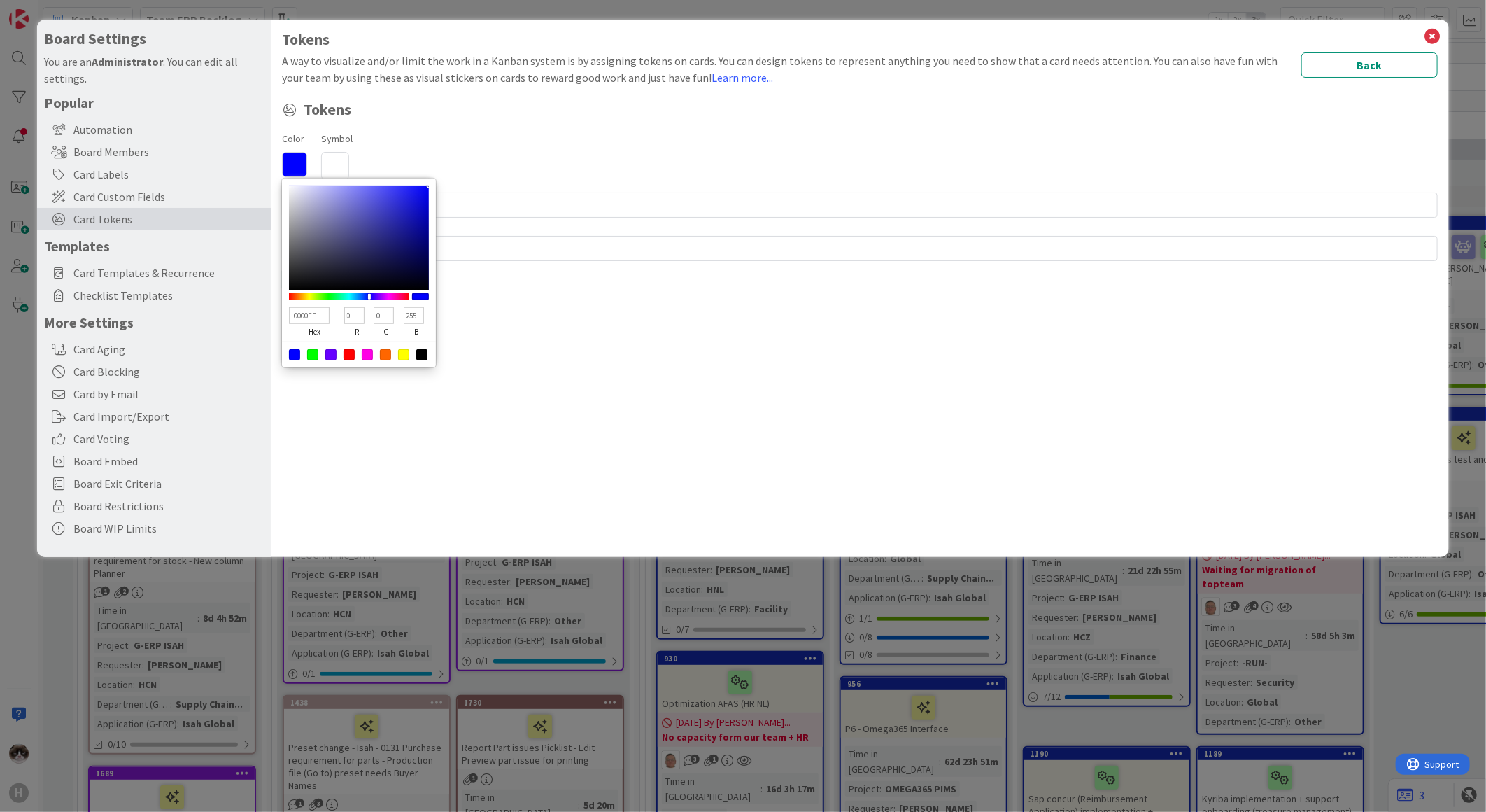
click at [297, 167] on icon at bounding box center [295, 164] width 25 height 25
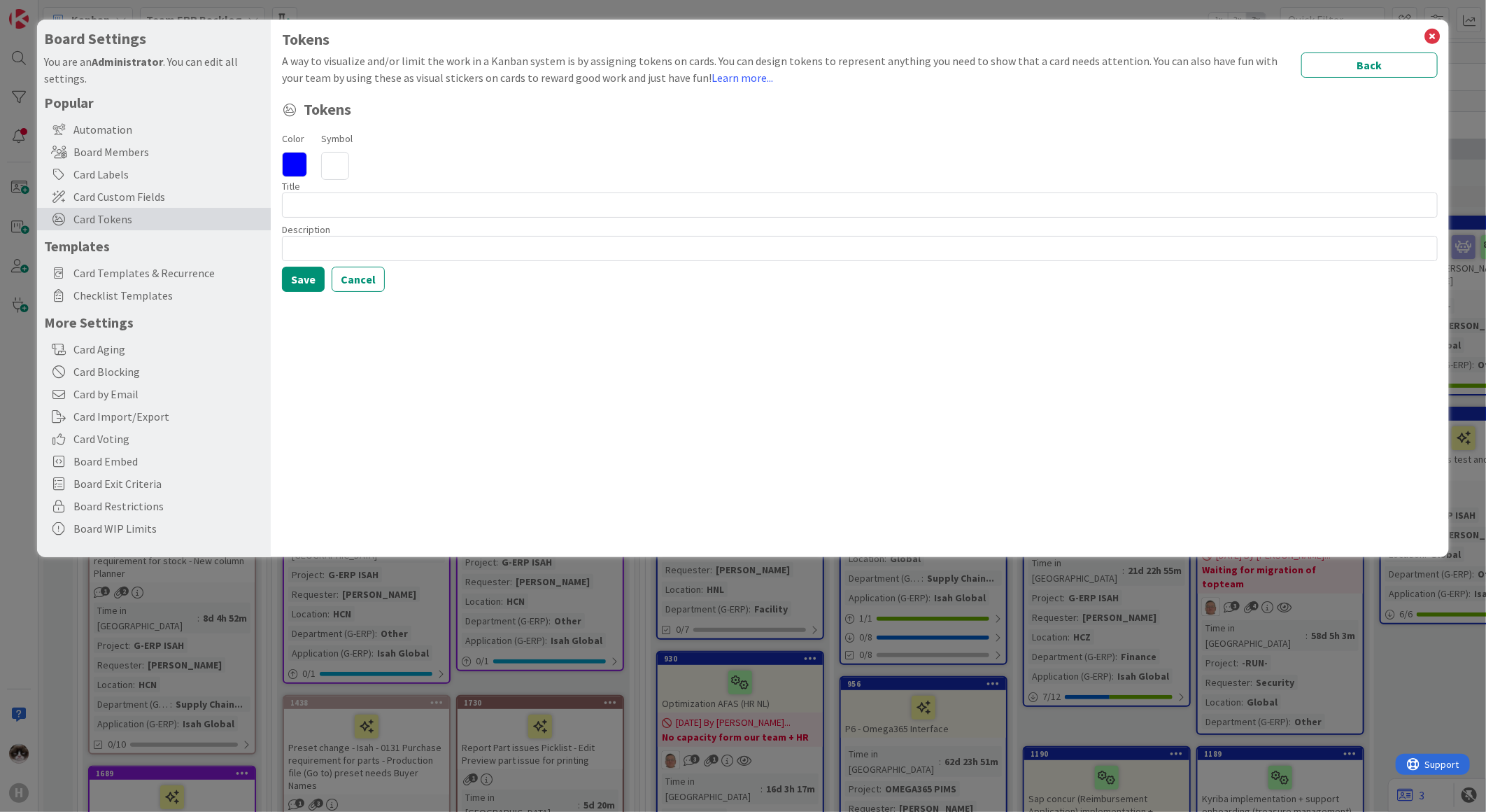
click at [346, 171] on icon at bounding box center [334, 165] width 28 height 28
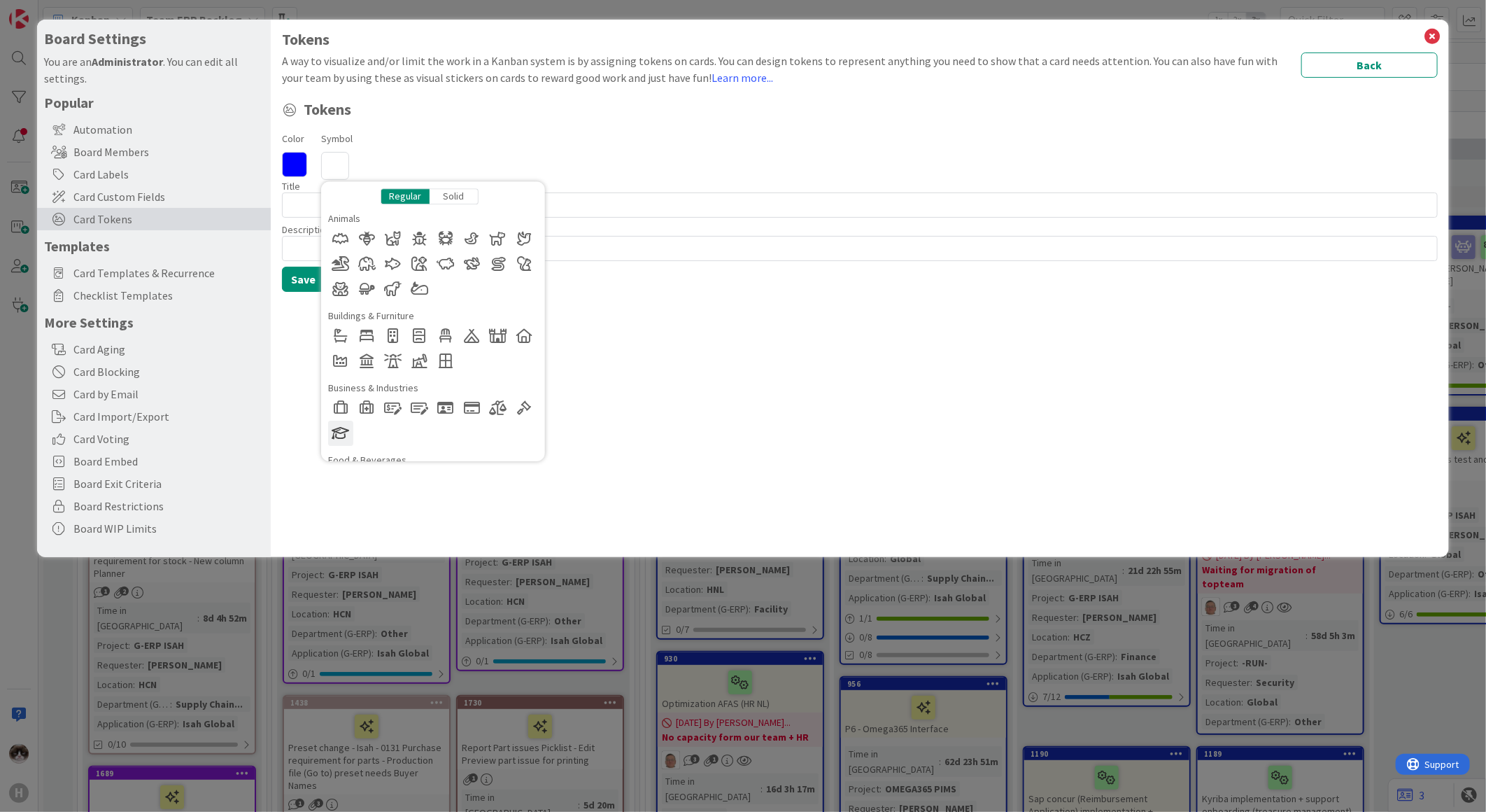
click at [340, 430] on div at bounding box center [341, 433] width 25 height 25
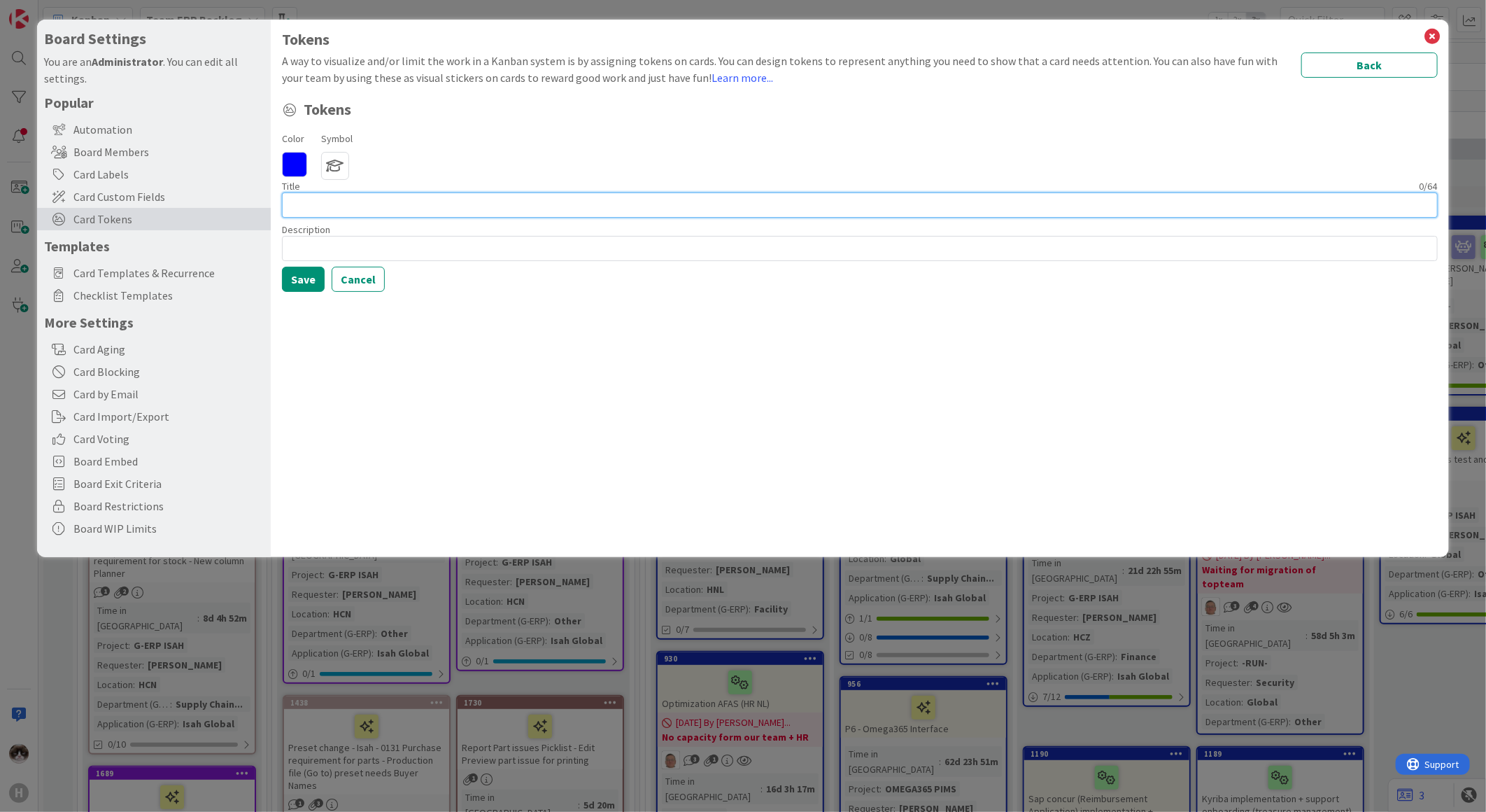
click at [340, 192] on input at bounding box center [860, 205] width 1156 height 25
type input "G-ERP Sol Arch"
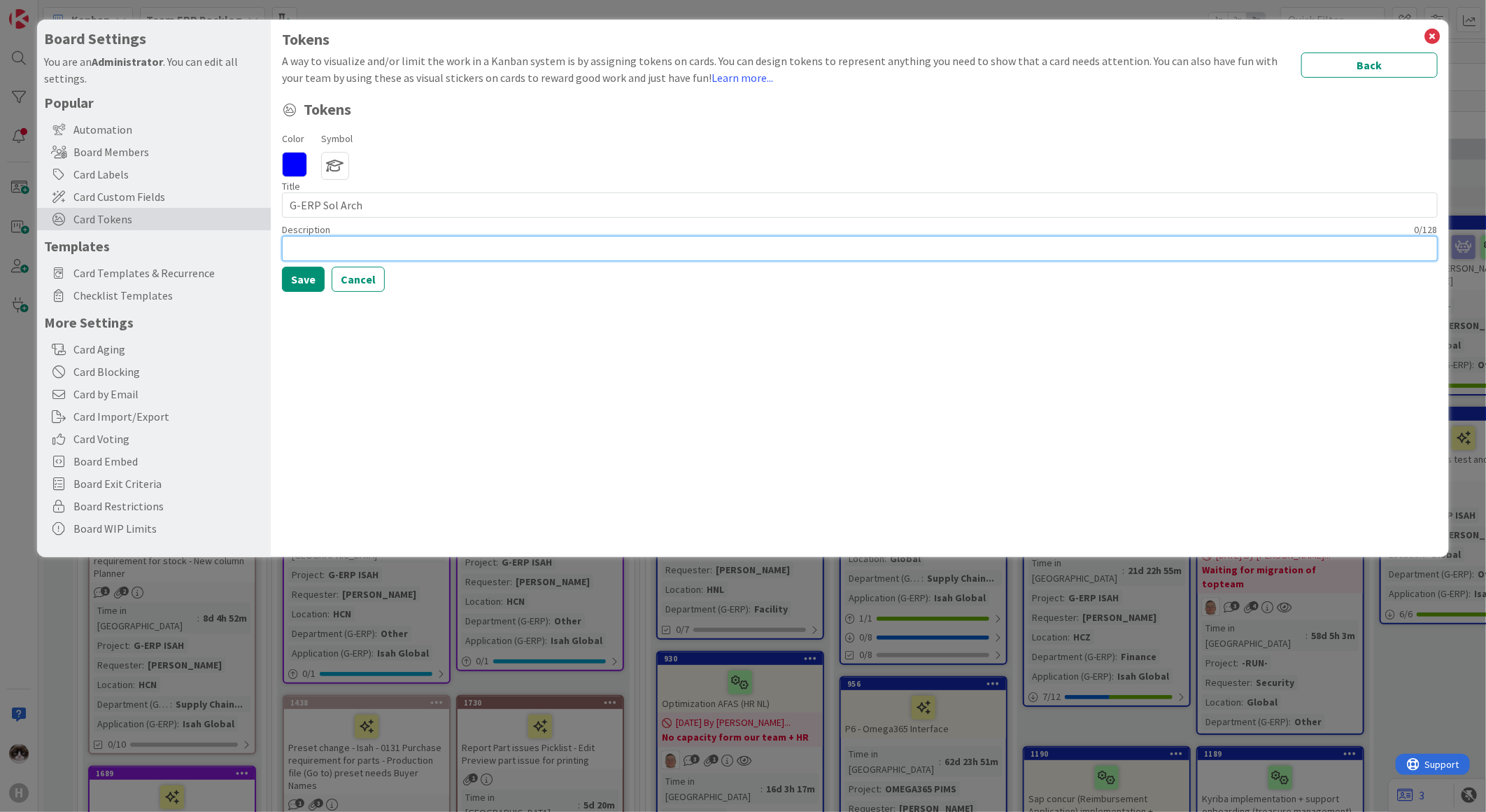
click at [353, 253] on input at bounding box center [860, 248] width 1156 height 25
type input "G-ERP Solution Architect"
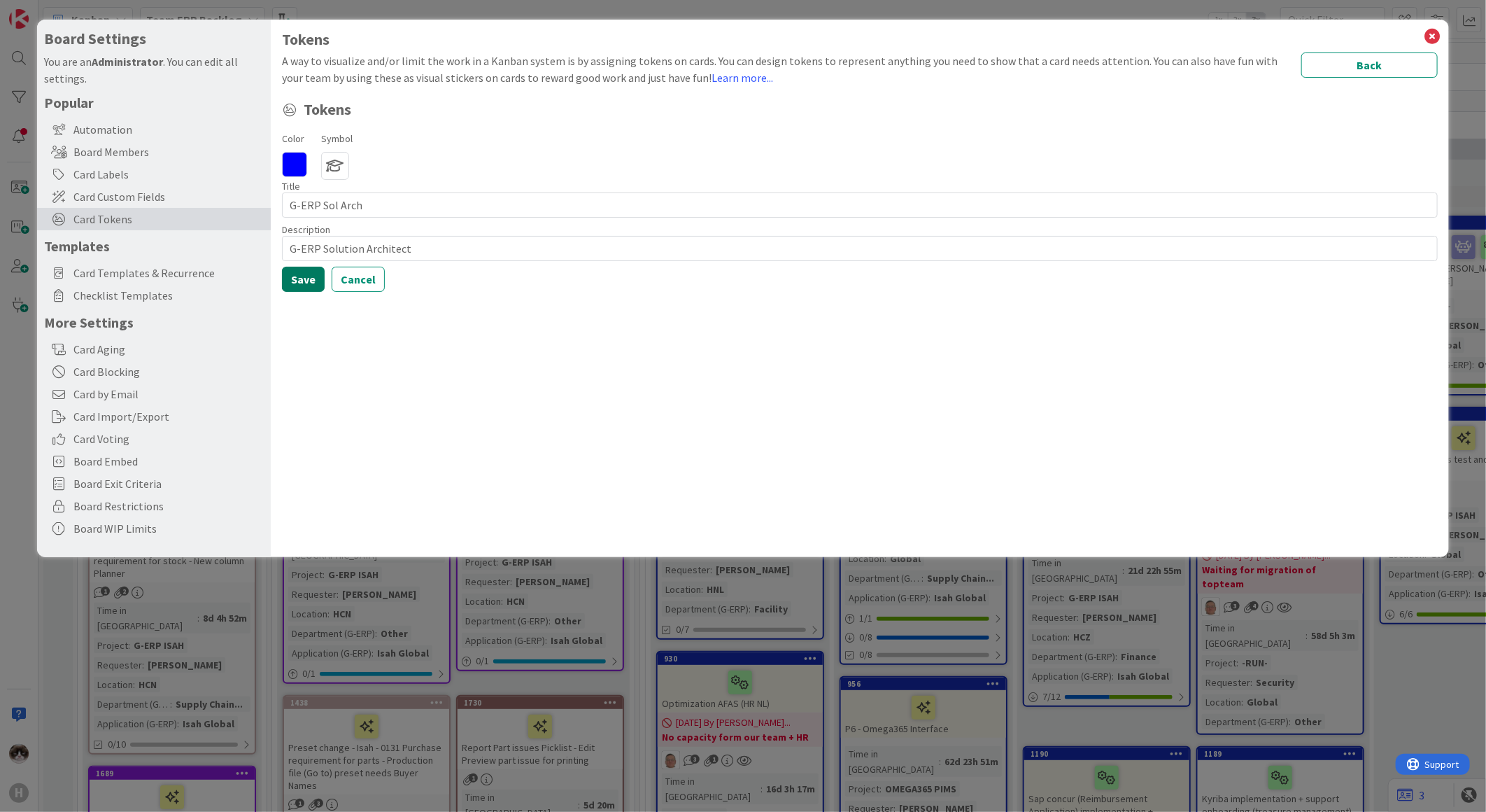
click at [307, 273] on button "Save" at bounding box center [303, 279] width 43 height 25
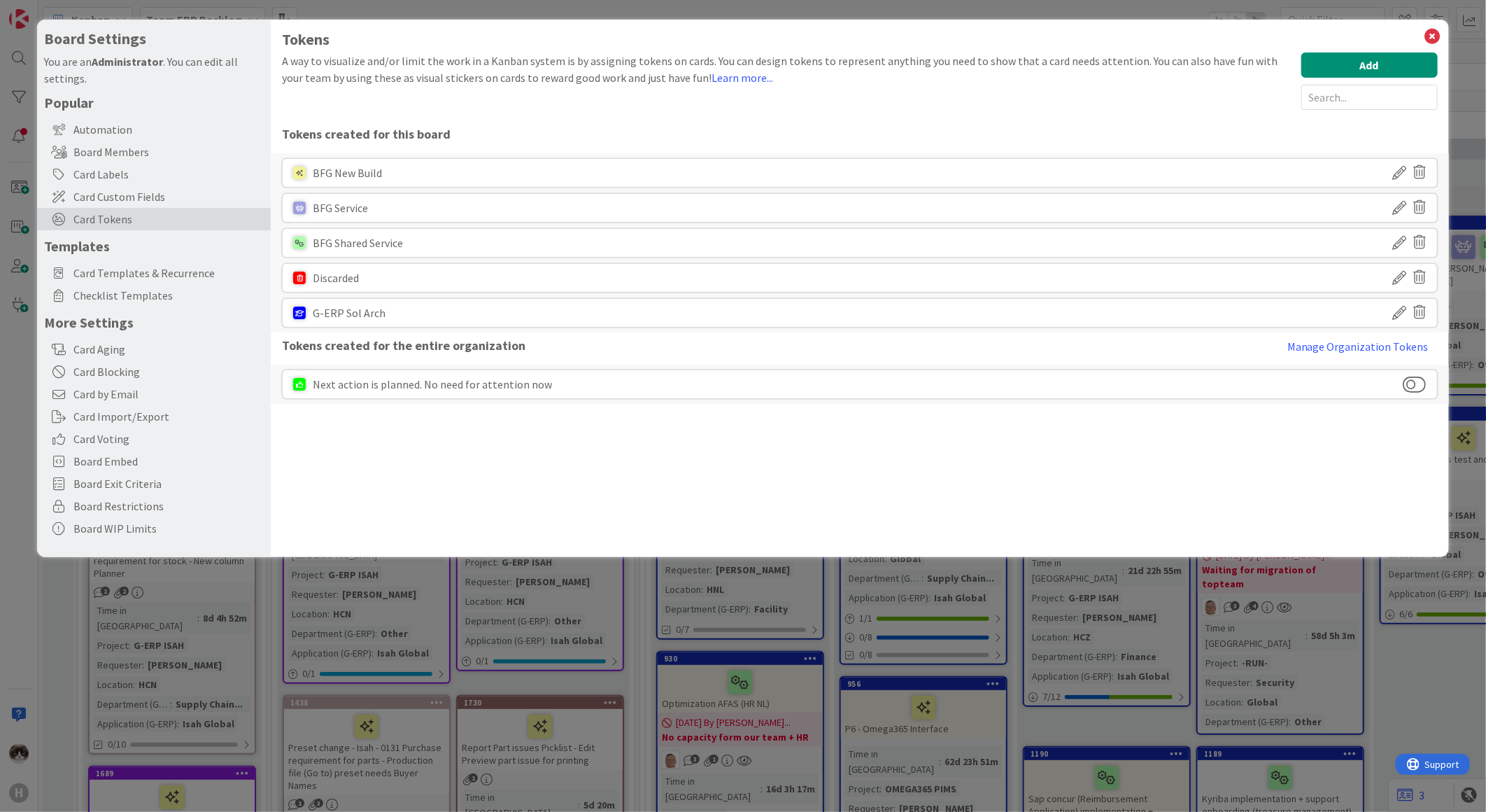
click at [1394, 246] on icon at bounding box center [1400, 243] width 14 height 24
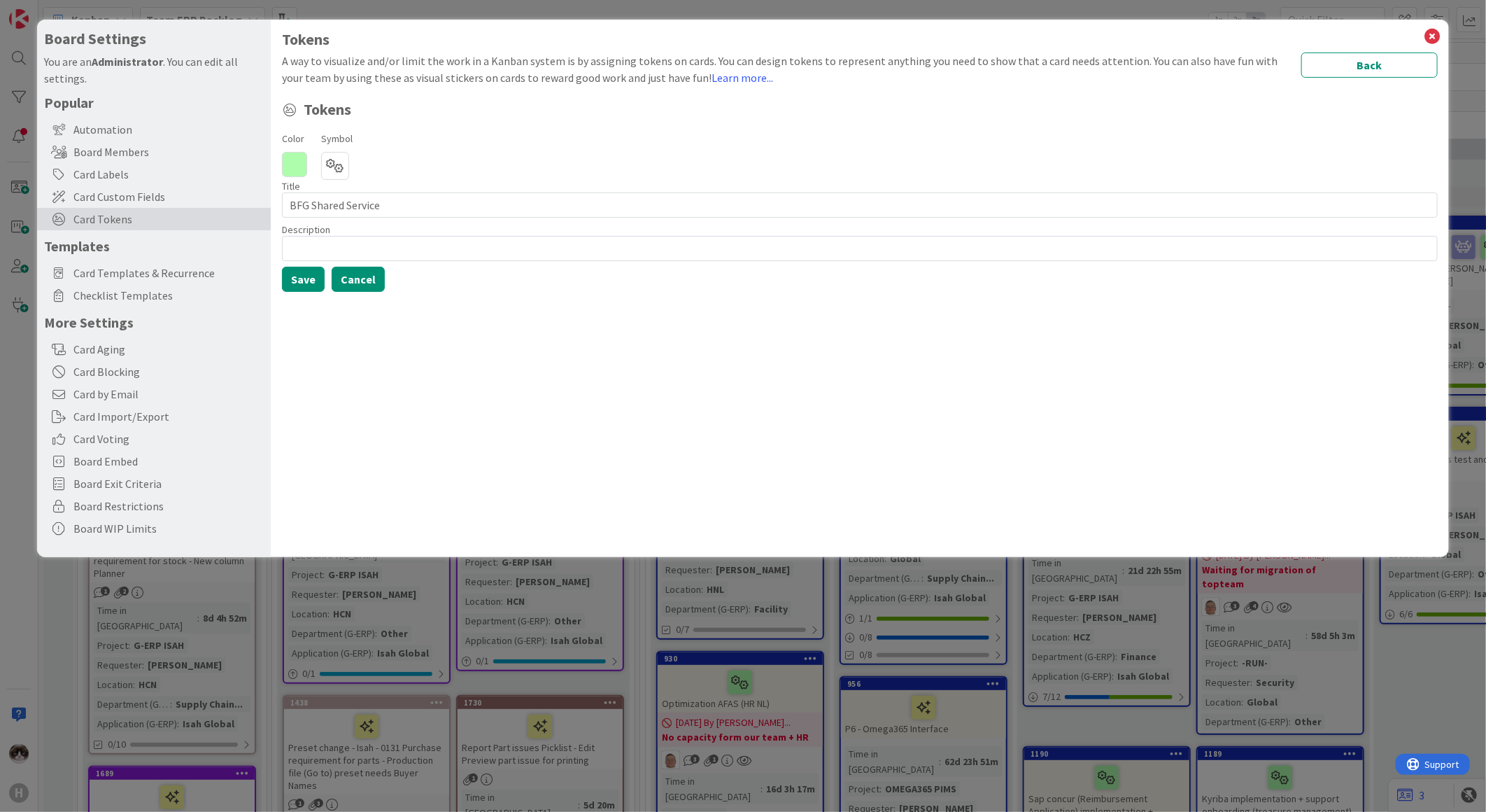
click at [360, 277] on button "Cancel" at bounding box center [358, 279] width 53 height 25
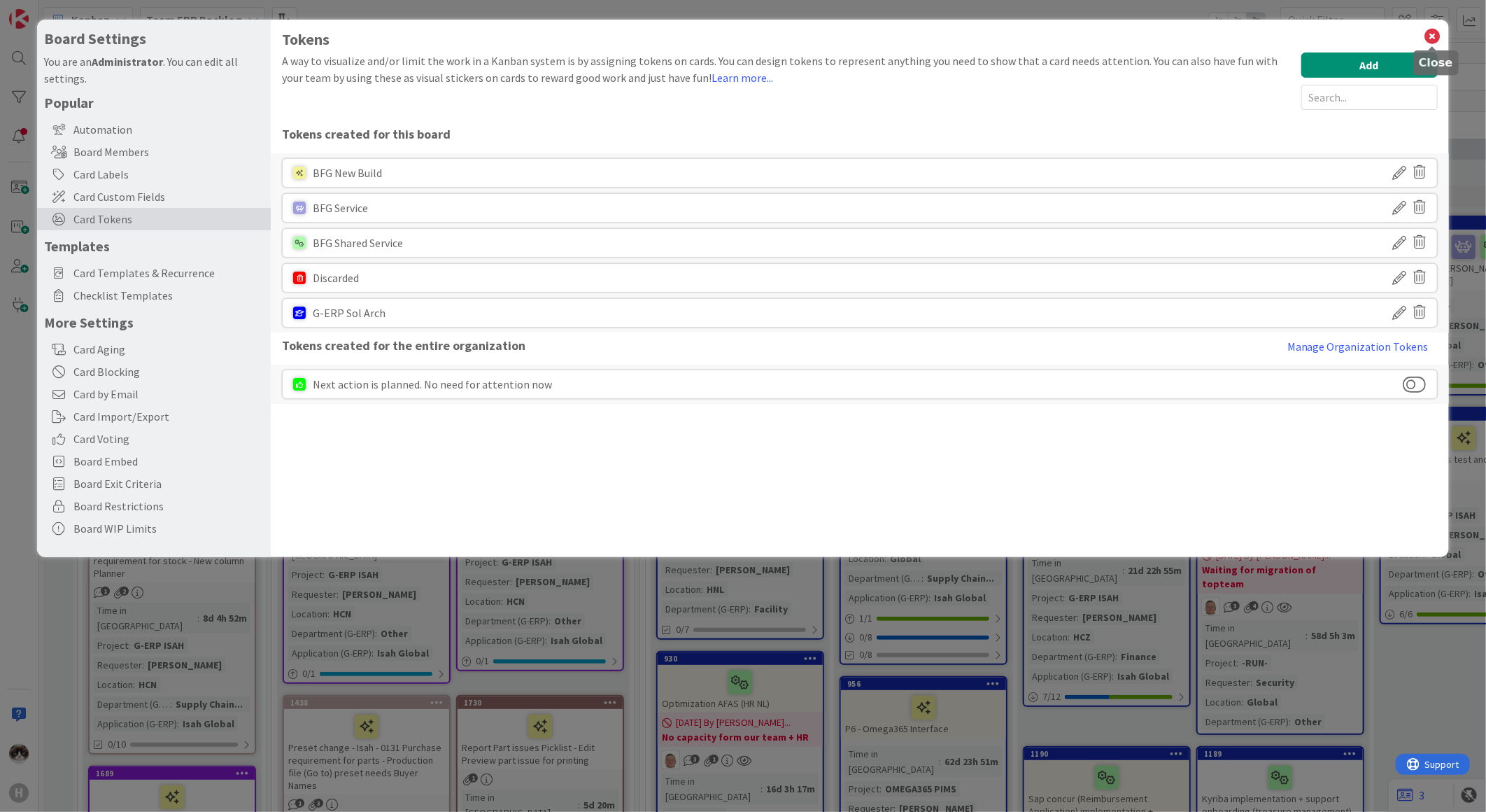
click at [1433, 34] on icon at bounding box center [1433, 36] width 19 height 19
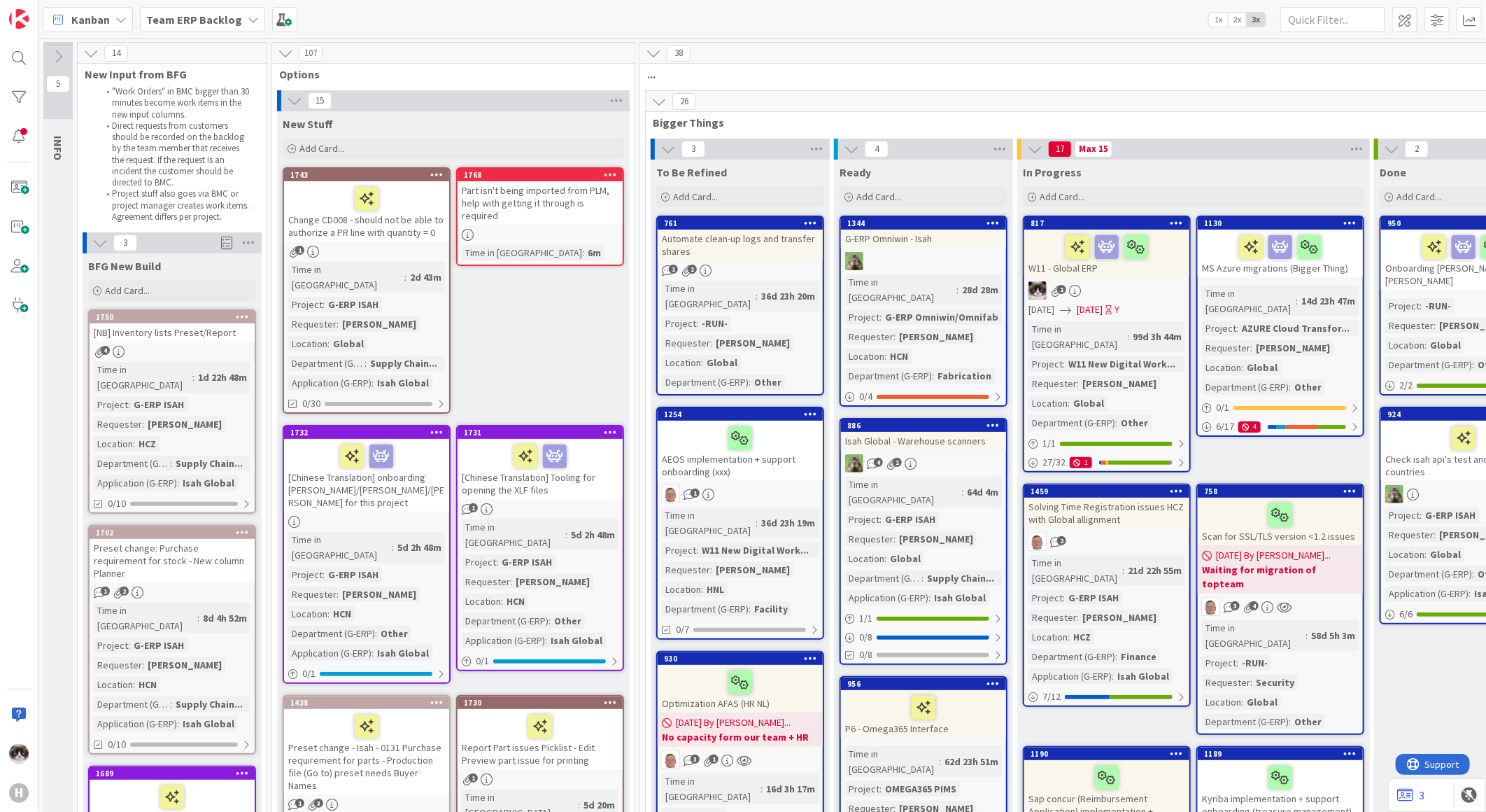
click at [602, 170] on div at bounding box center [610, 175] width 25 height 10
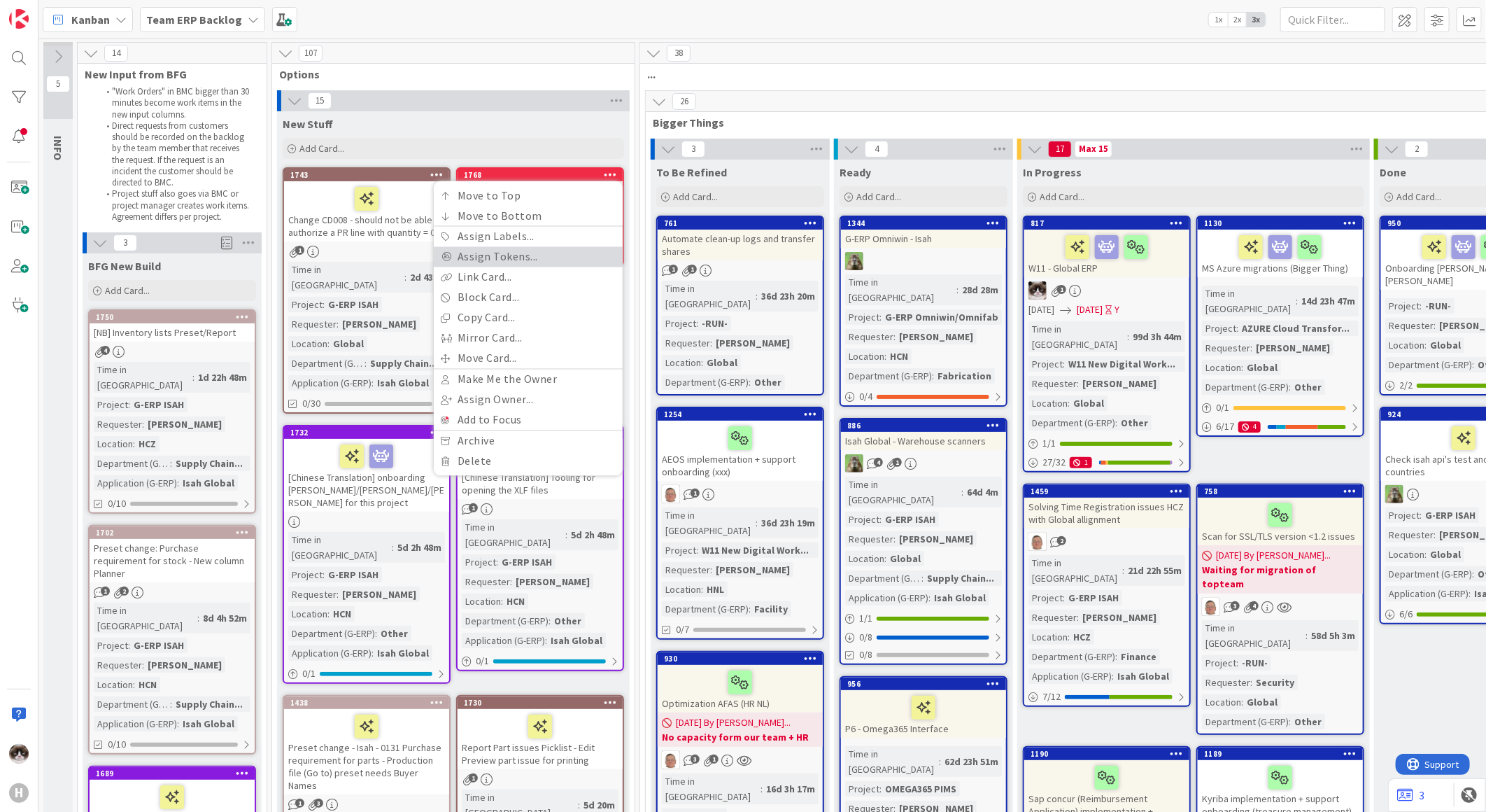
click at [551, 250] on link "Assign Tokens..." at bounding box center [528, 257] width 189 height 20
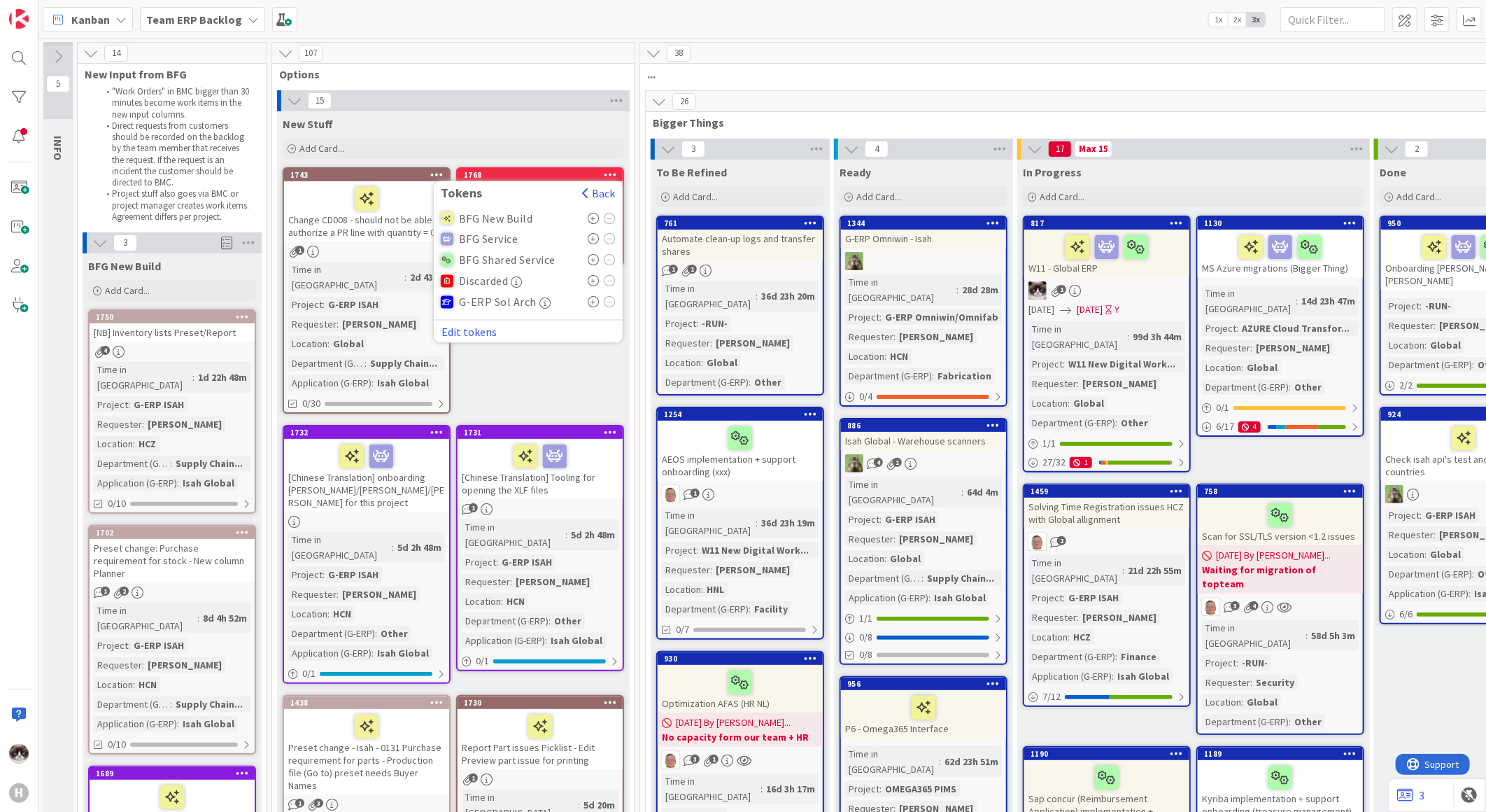
click at [591, 302] on icon at bounding box center [594, 302] width 12 height 11
click at [596, 216] on icon at bounding box center [594, 218] width 12 height 11
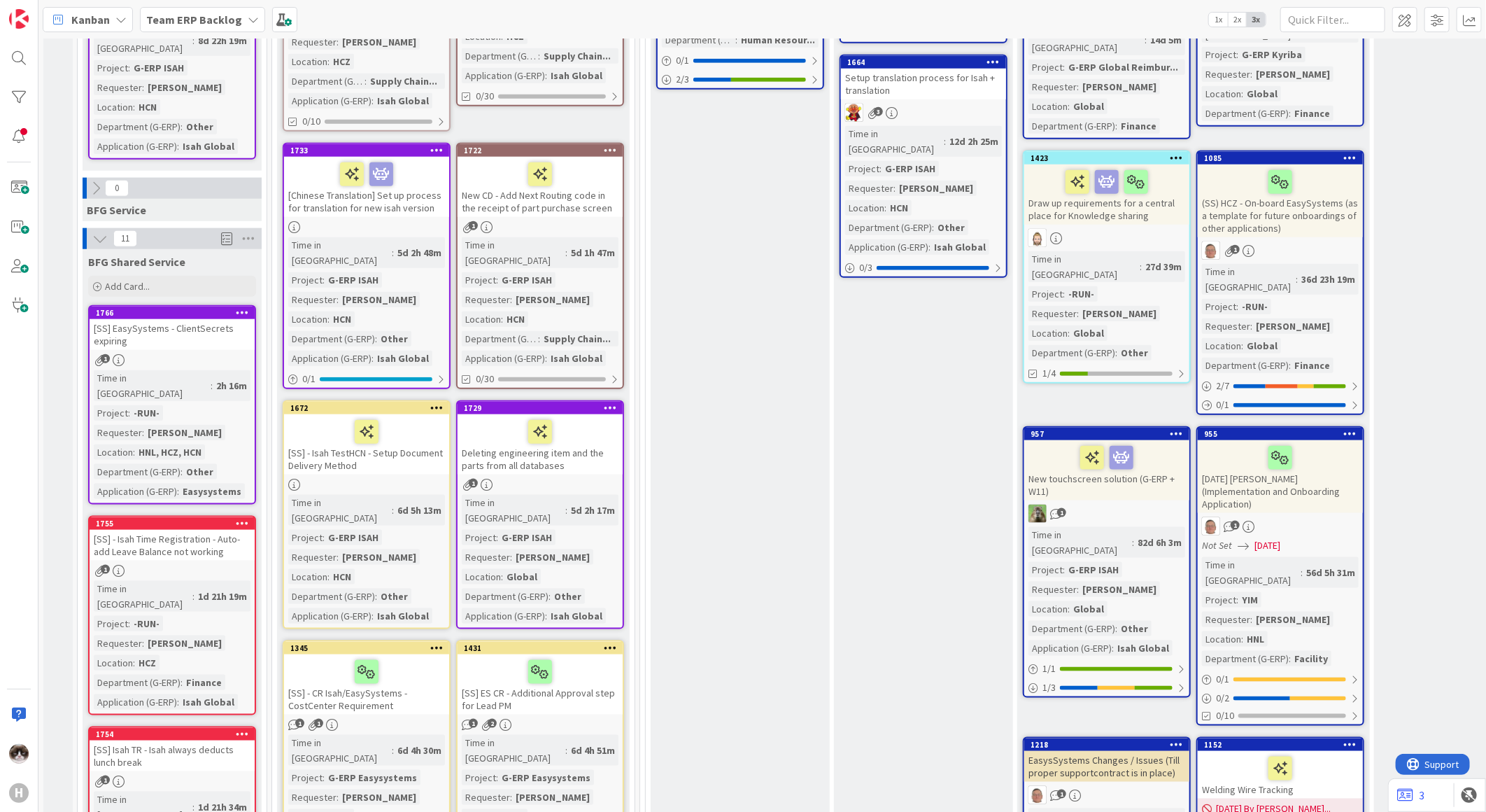
scroll to position [622, 0]
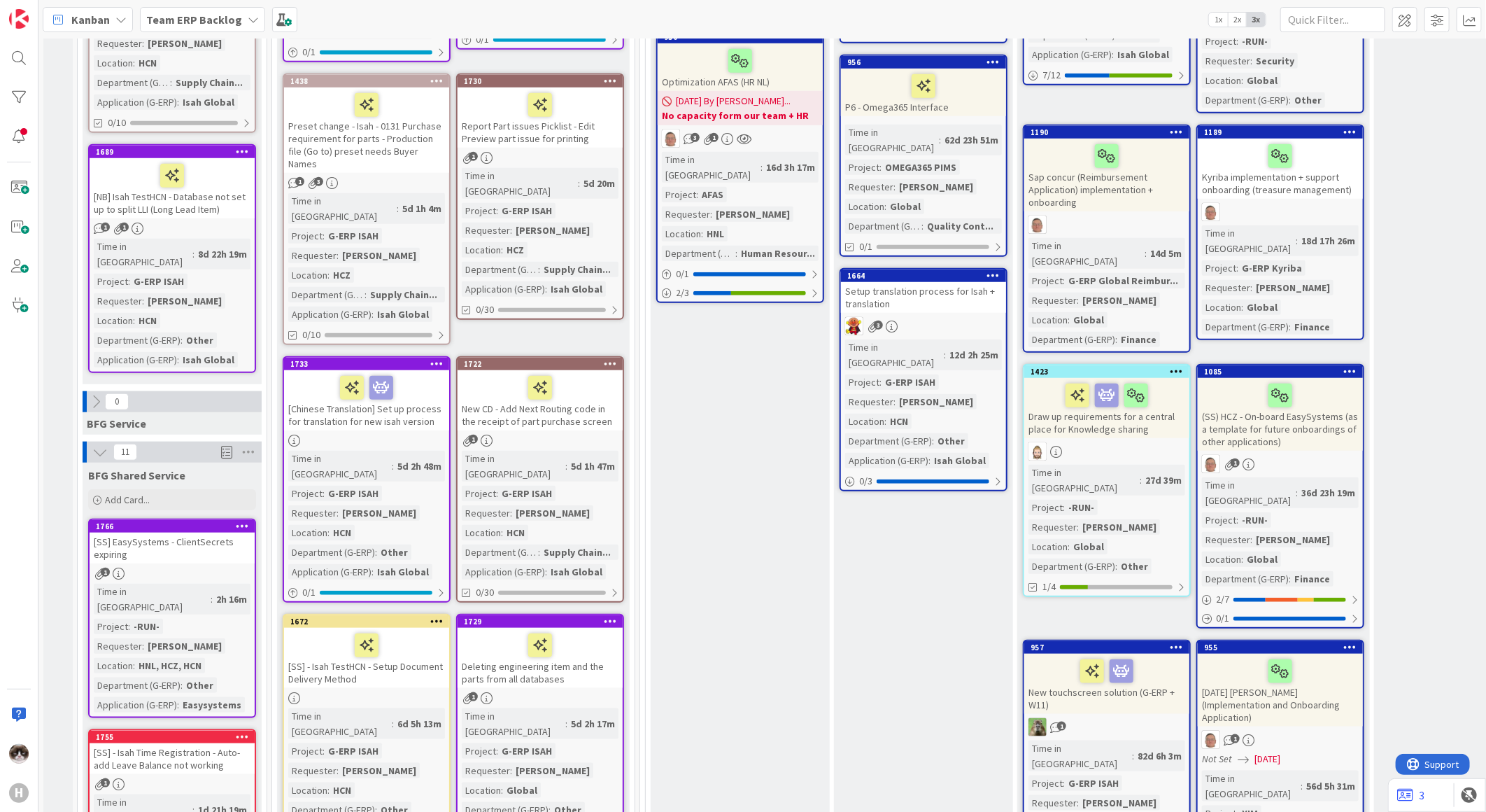
drag, startPoint x: 691, startPoint y: 798, endPoint x: 601, endPoint y: 810, distance: 90.8
click at [601, 810] on div "5 INFO This column contains information cards that should not be moved across t…" at bounding box center [762, 425] width 1448 height 773
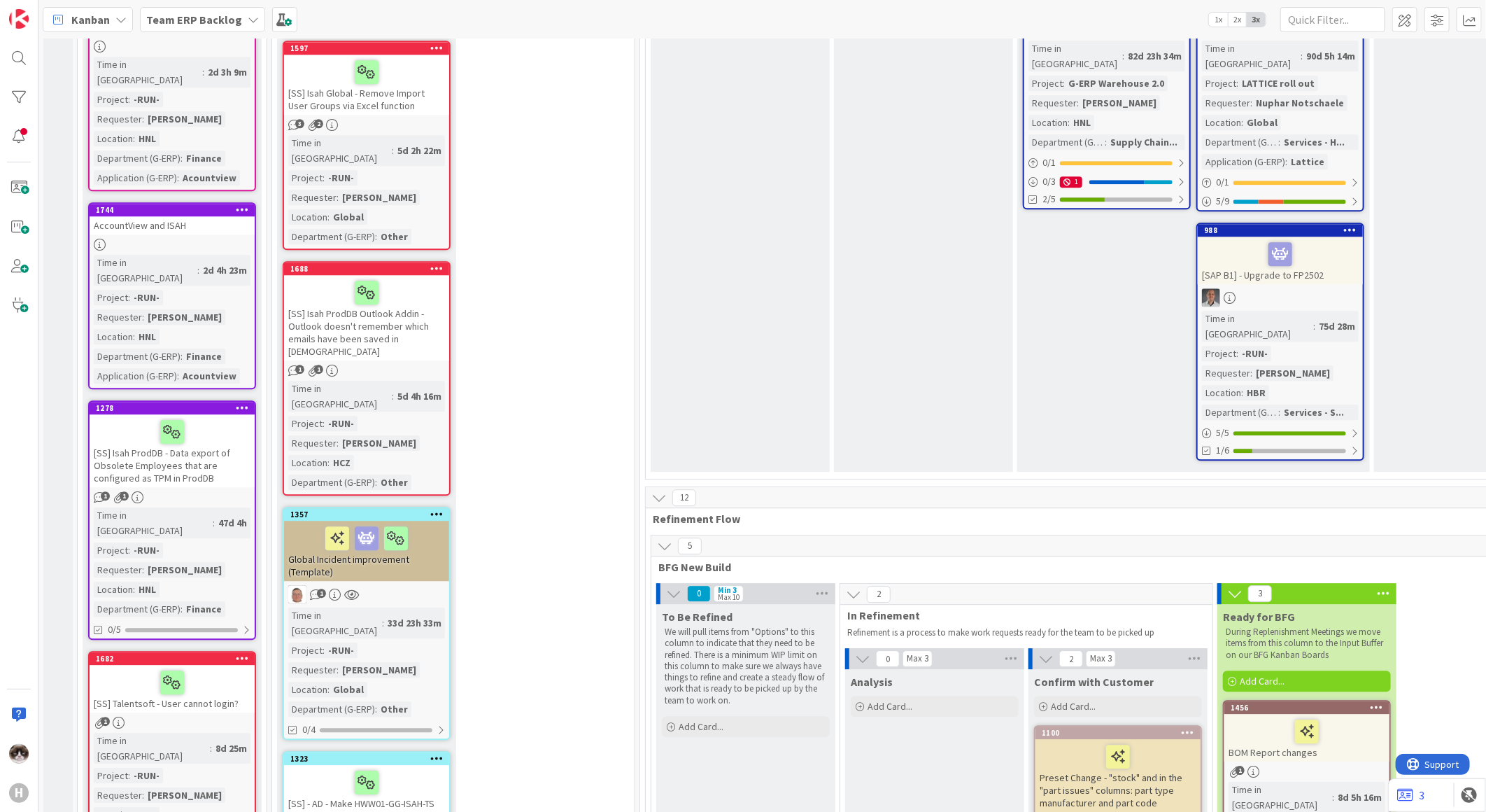
scroll to position [2353, 0]
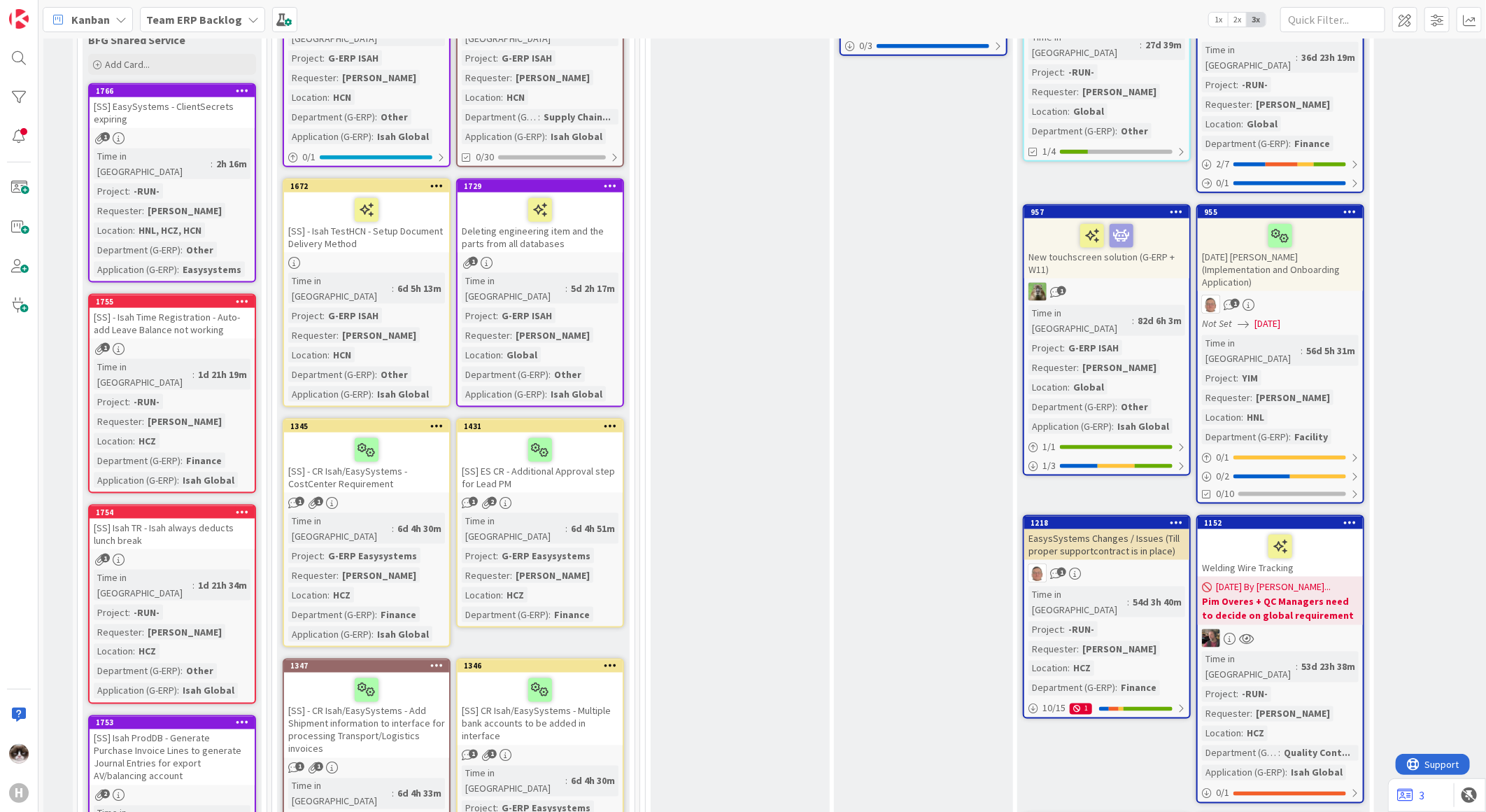
scroll to position [1186, 0]
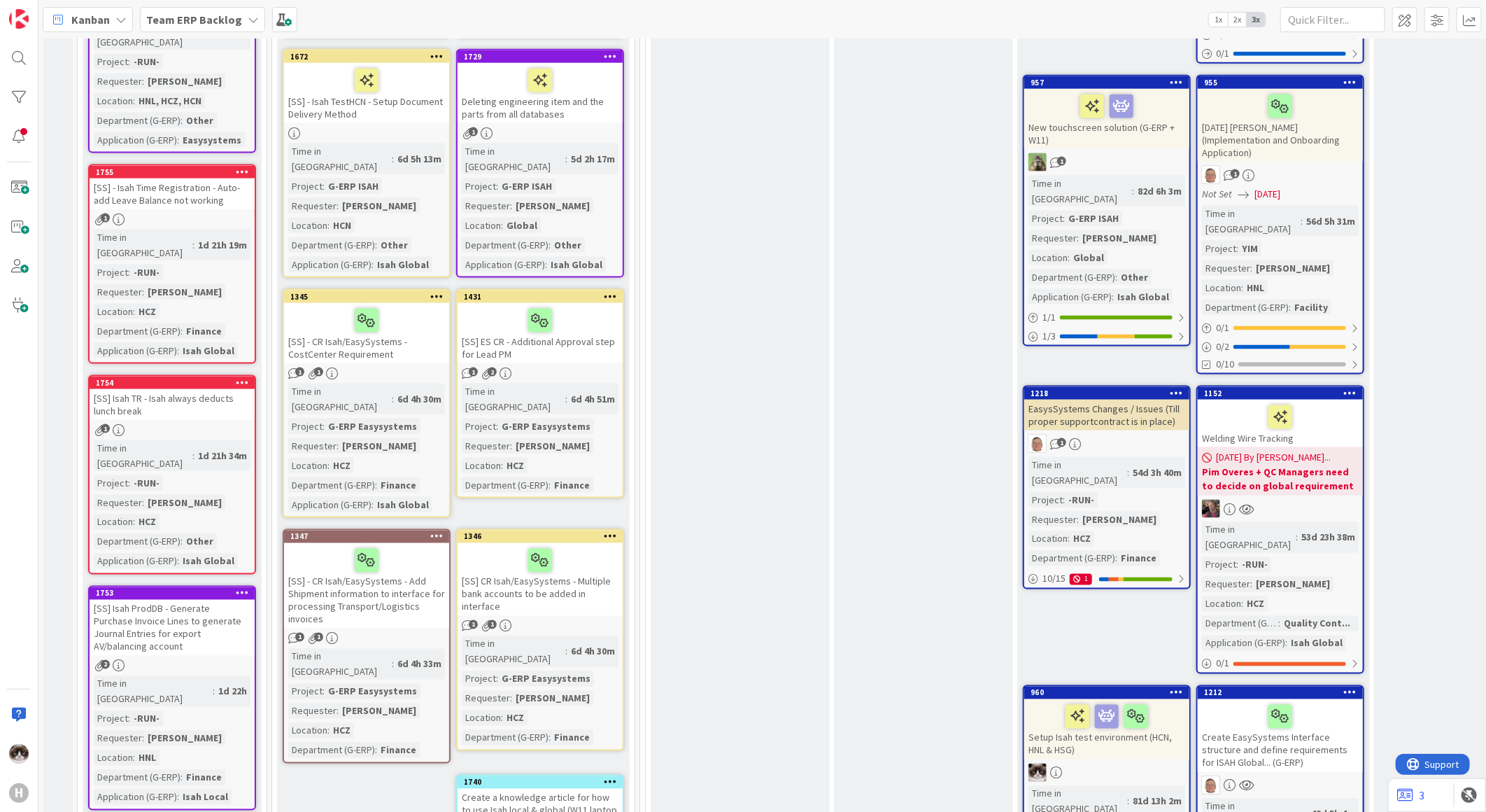
click at [208, 375] on link "1754 [SS] Isah TR - Isah always deducts lunch break 1 Time in Column : 1d 21h 3…" at bounding box center [172, 474] width 168 height 200
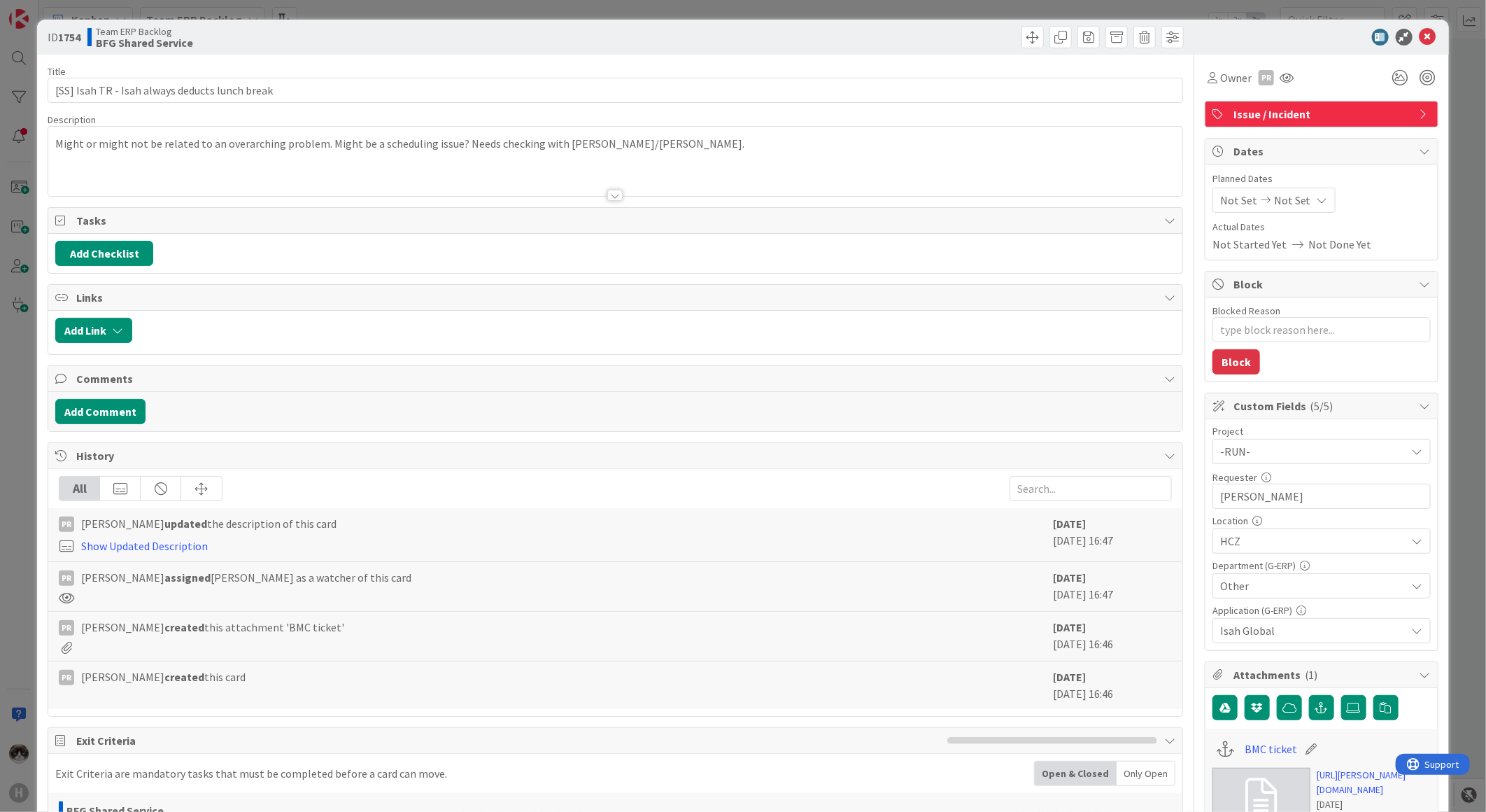
click at [603, 179] on div at bounding box center [615, 178] width 1134 height 35
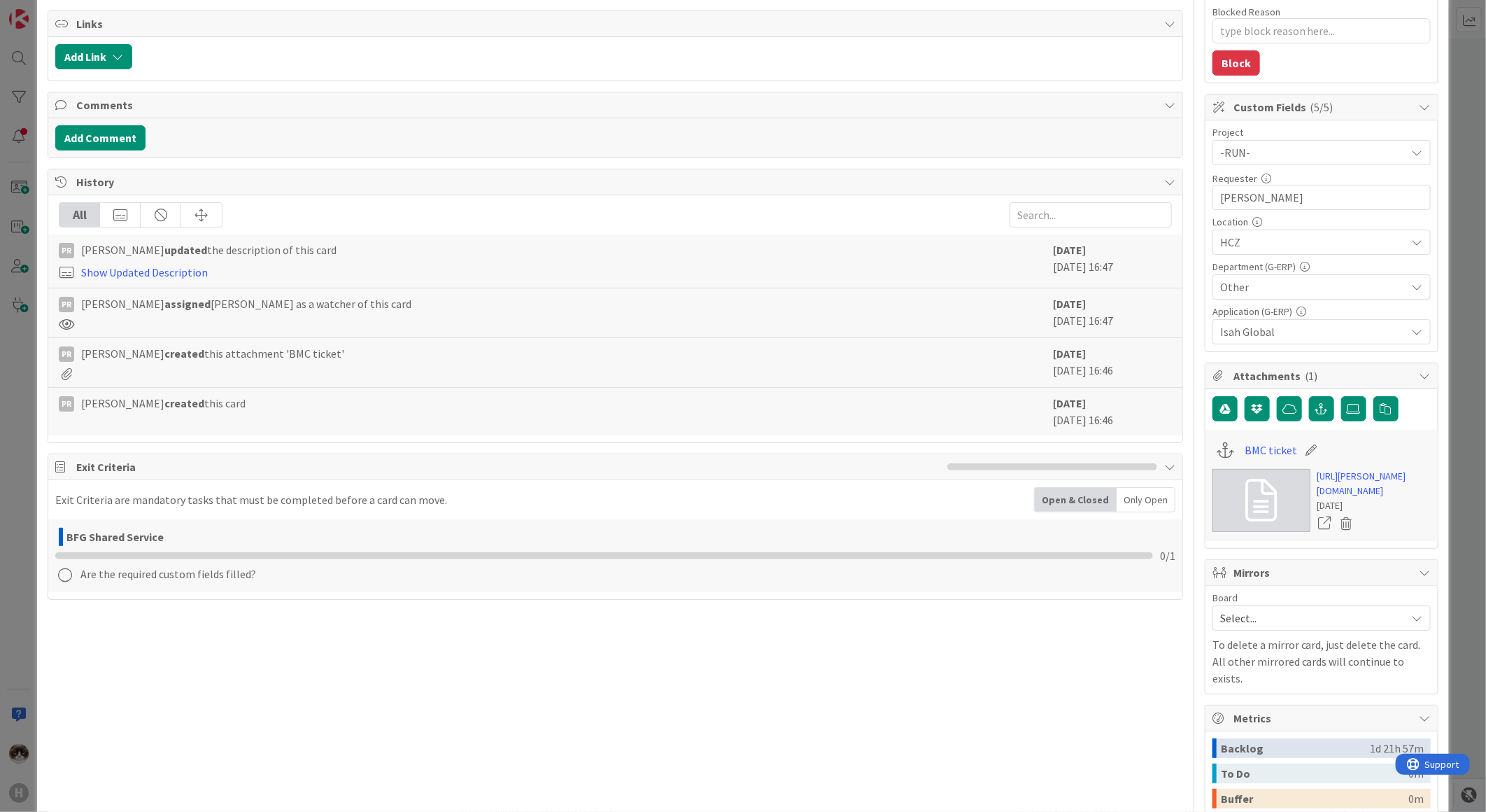
scroll to position [77, 0]
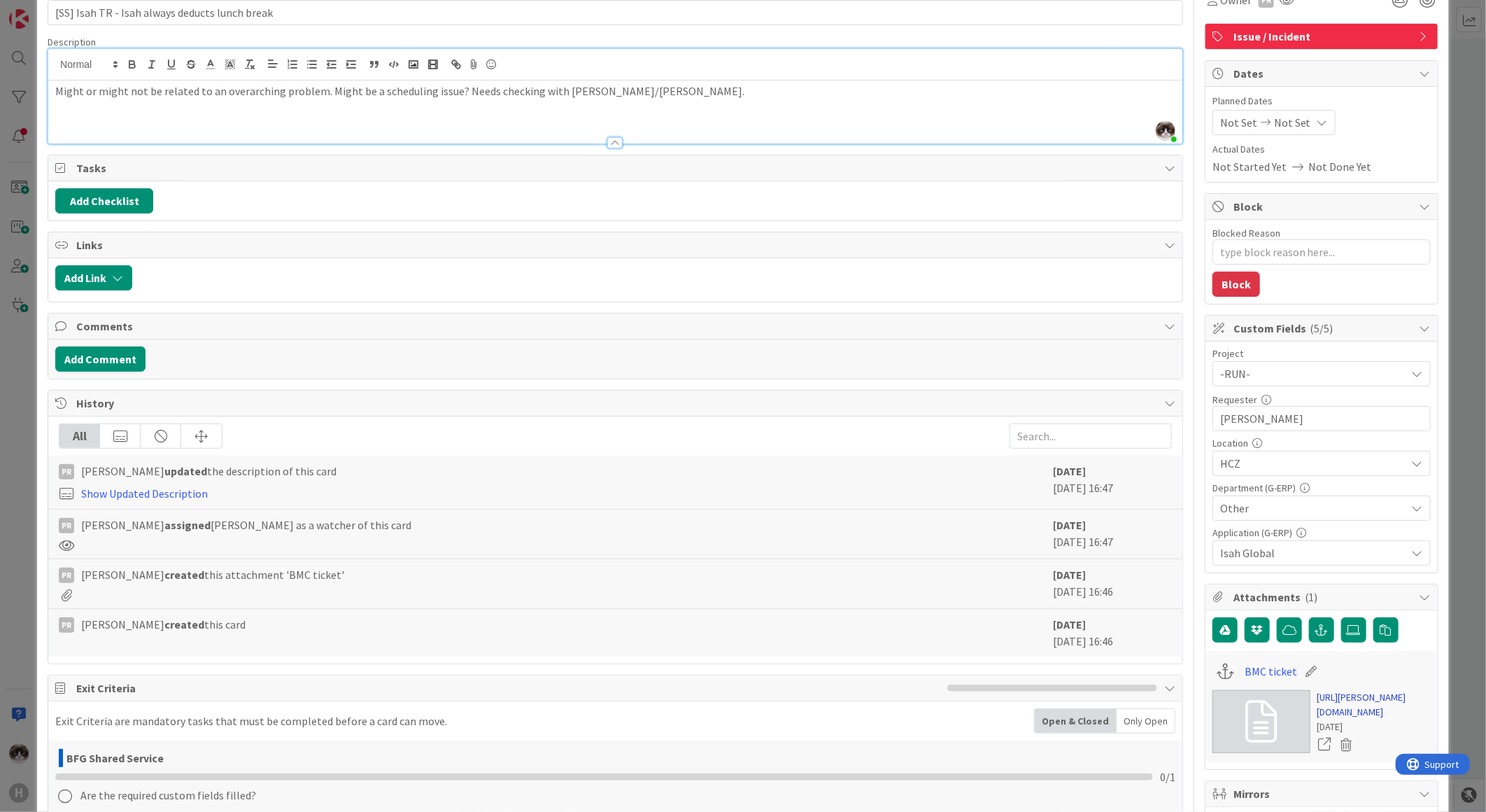
click at [1341, 708] on link "https://huisman-smartit.onbmc.com/smartit/app/#/incident/AGGGSPRFBRQVHASXCFGWSX…" at bounding box center [1374, 704] width 114 height 29
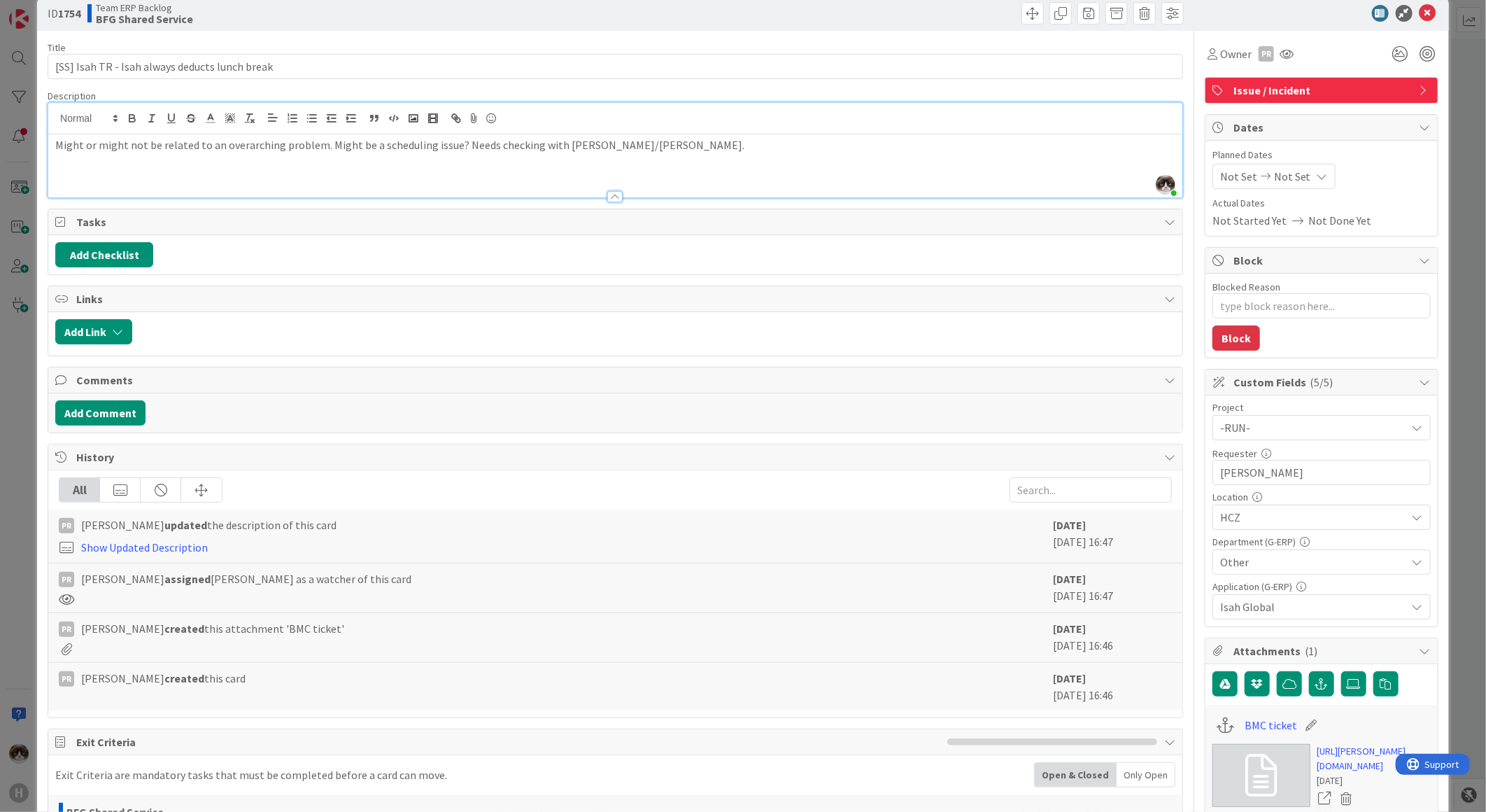
scroll to position [0, 0]
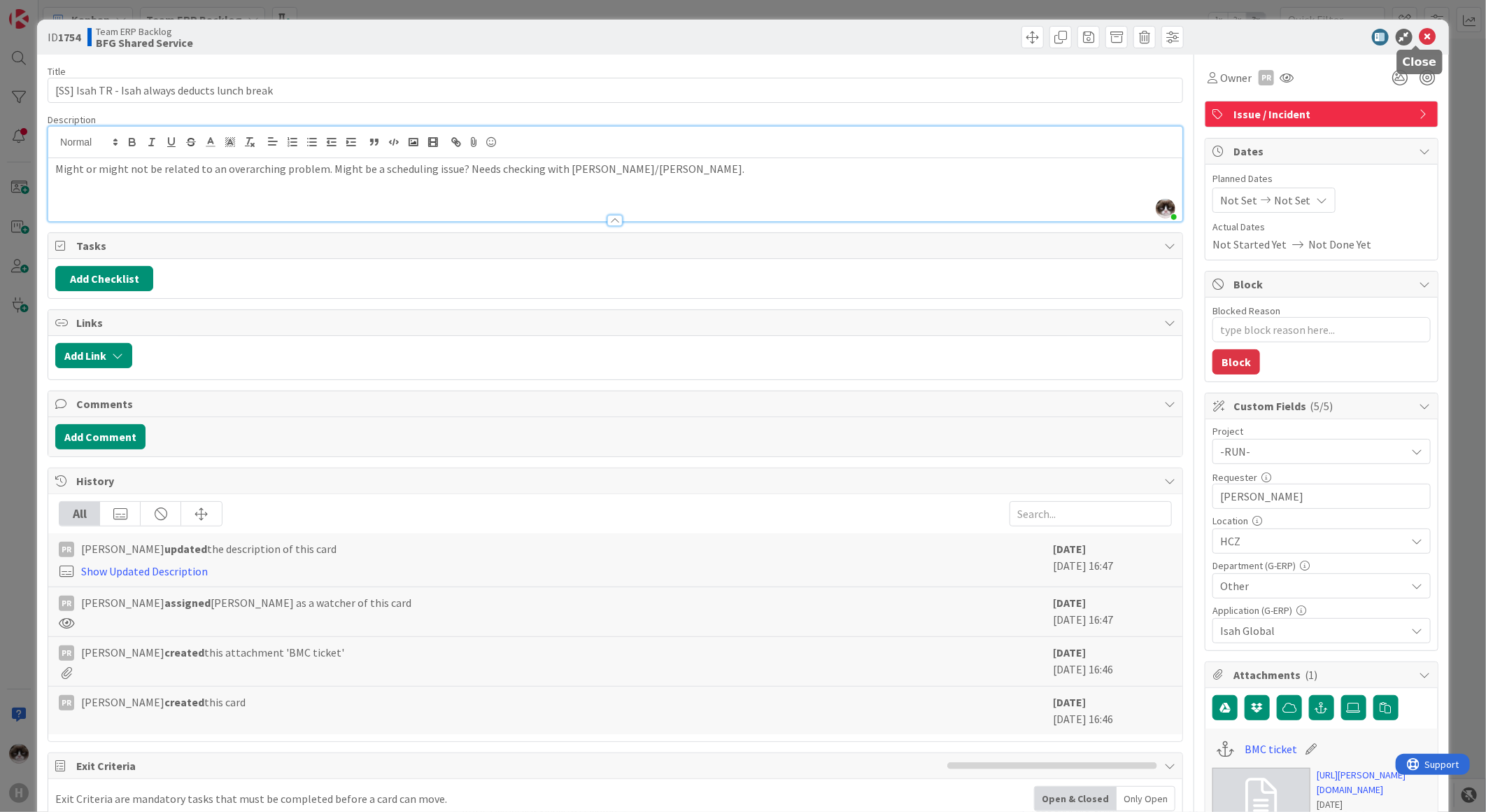
click at [1419, 32] on icon at bounding box center [1428, 37] width 17 height 17
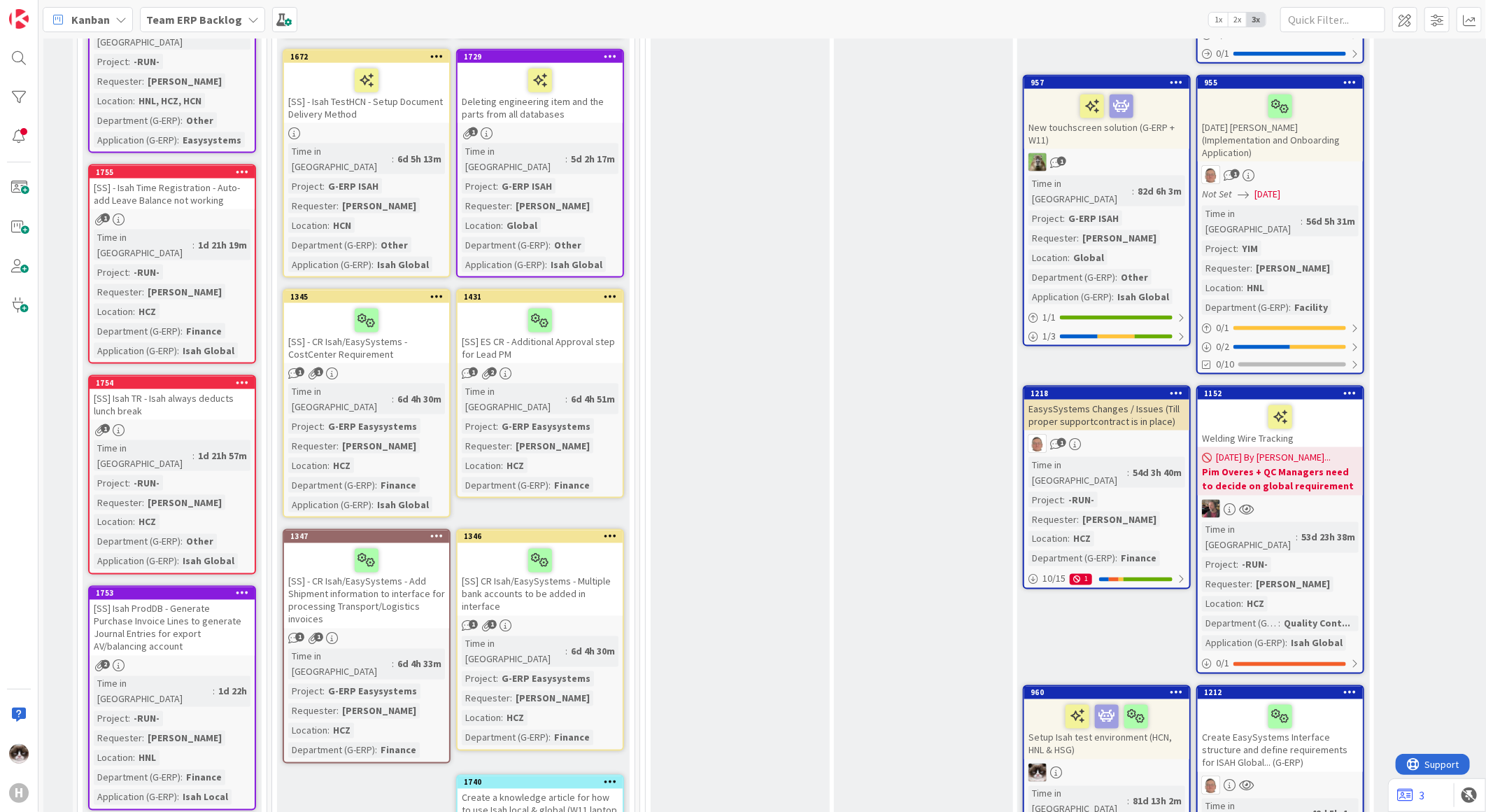
click at [205, 389] on div "[SS] Isah TR - Isah always deducts lunch break" at bounding box center [172, 404] width 165 height 31
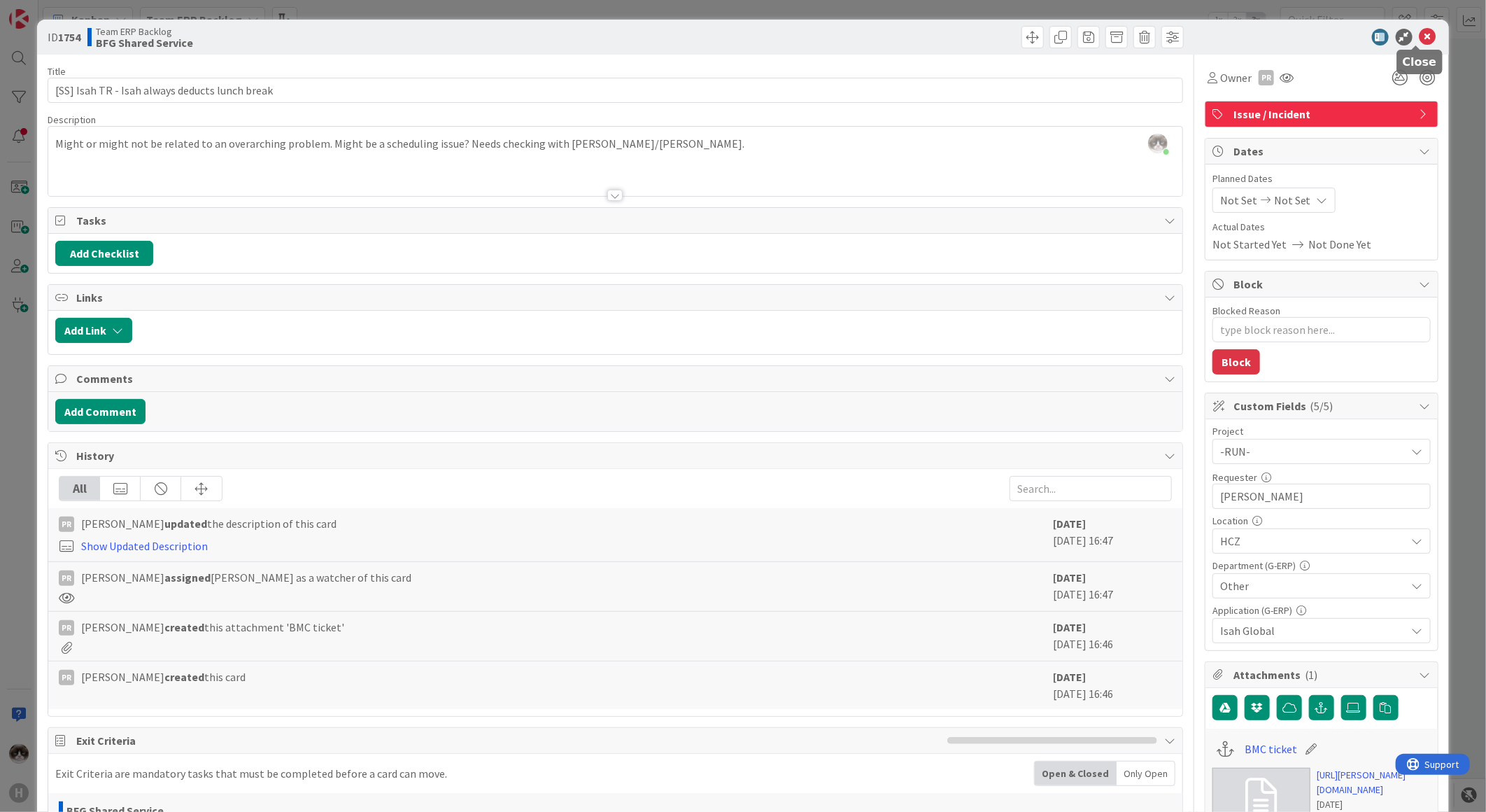
click at [1421, 40] on icon at bounding box center [1428, 37] width 17 height 17
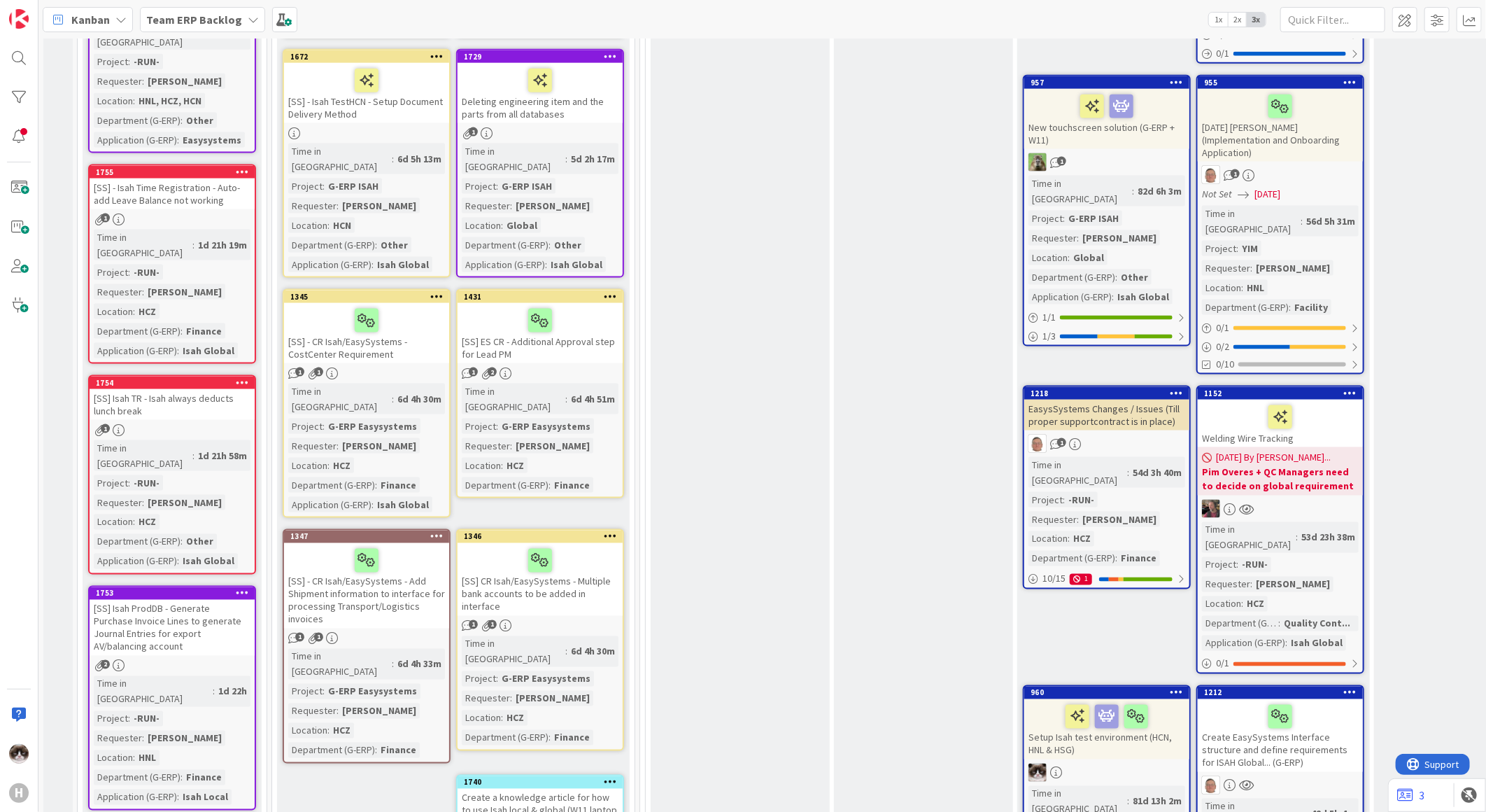
click at [186, 229] on div "Time in Column : 1d 21h 19m Project : -RUN- Requester : Jelle Verhulst Location…" at bounding box center [172, 293] width 157 height 129
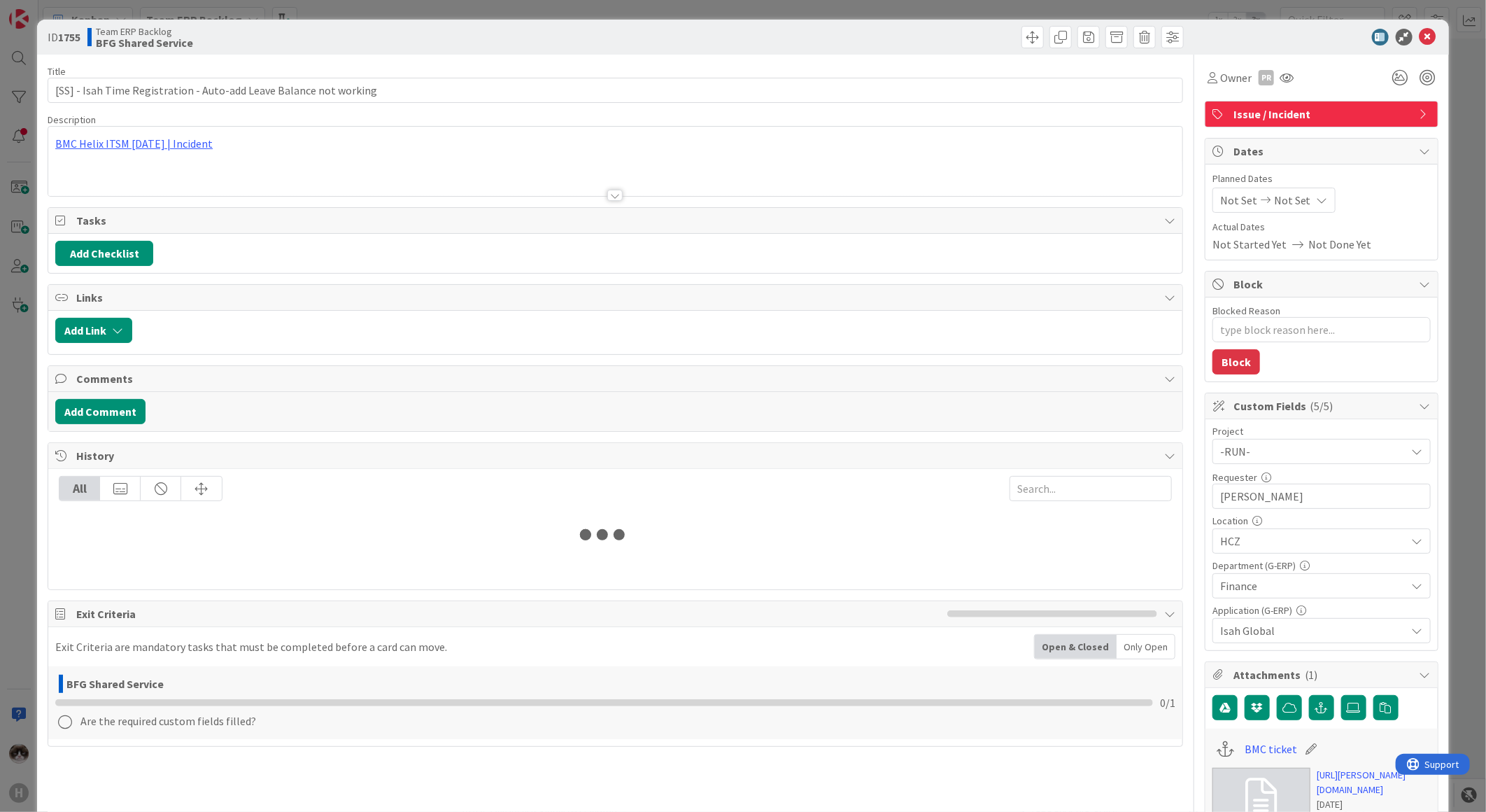
type textarea "x"
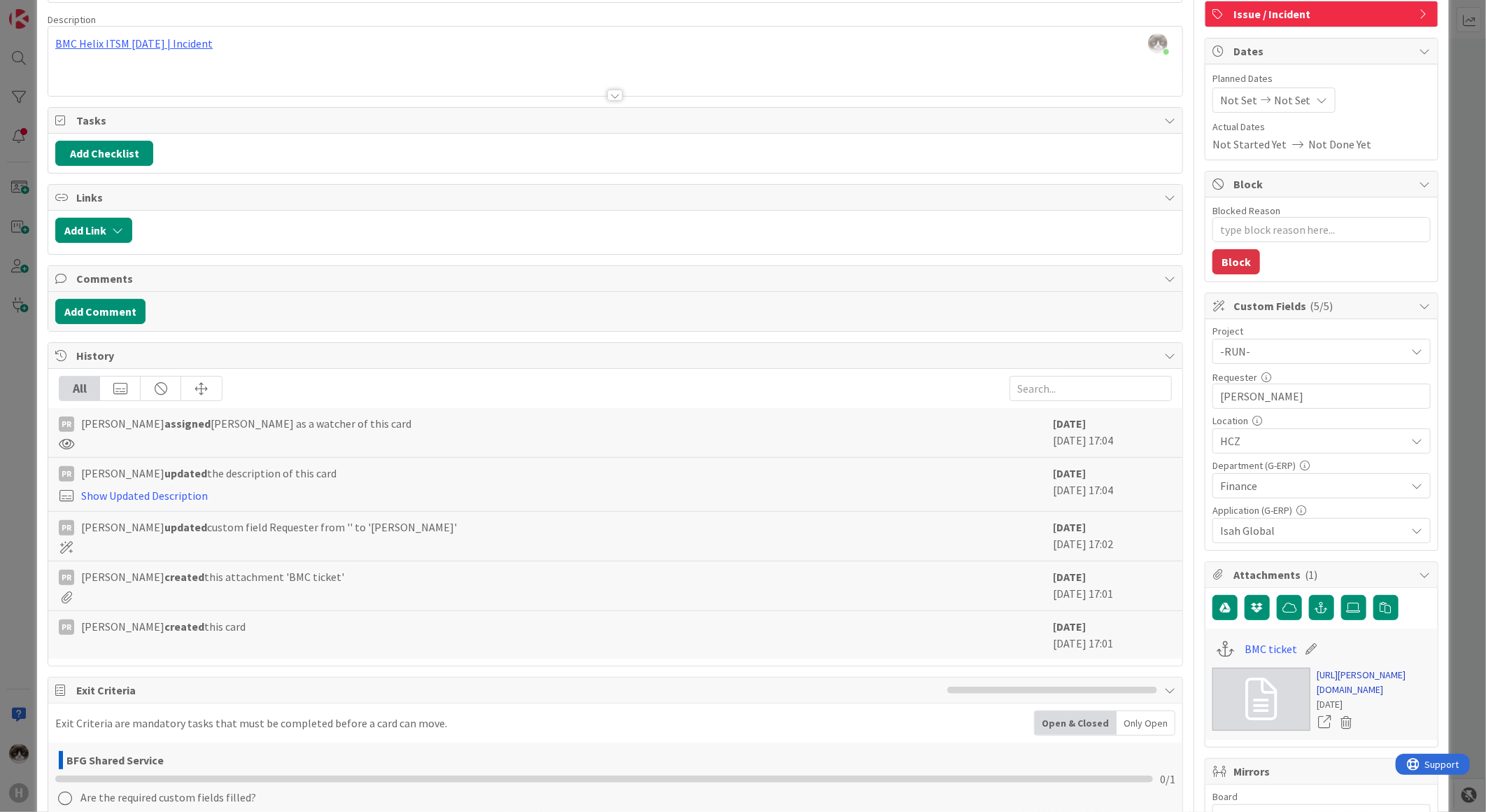
scroll to position [155, 0]
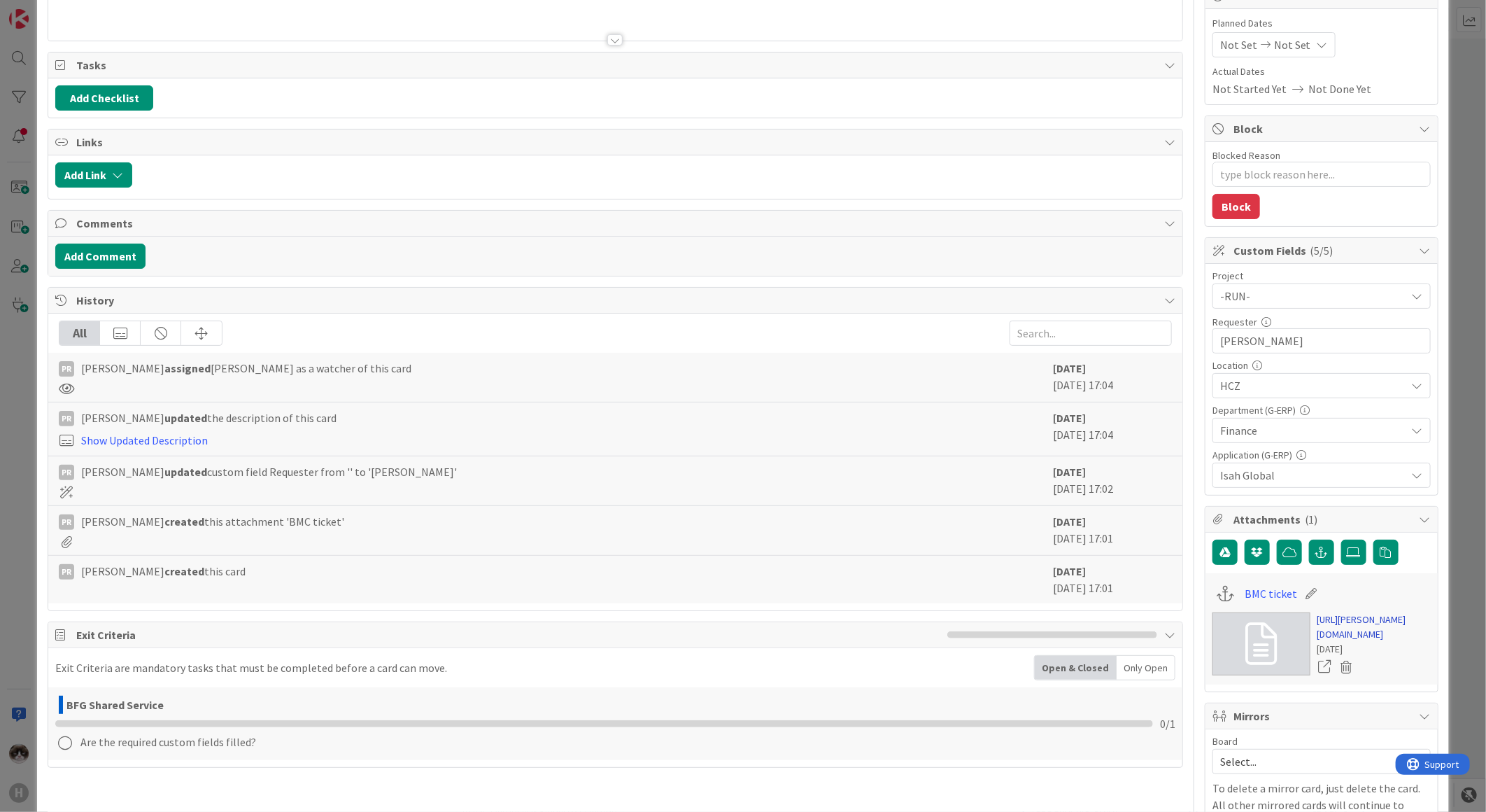
click at [1353, 642] on link "https://huisman-smartit.onbmc.com/smartit/app/#/incident/AGGHEXFAF704DATB43RHTB…" at bounding box center [1374, 627] width 114 height 29
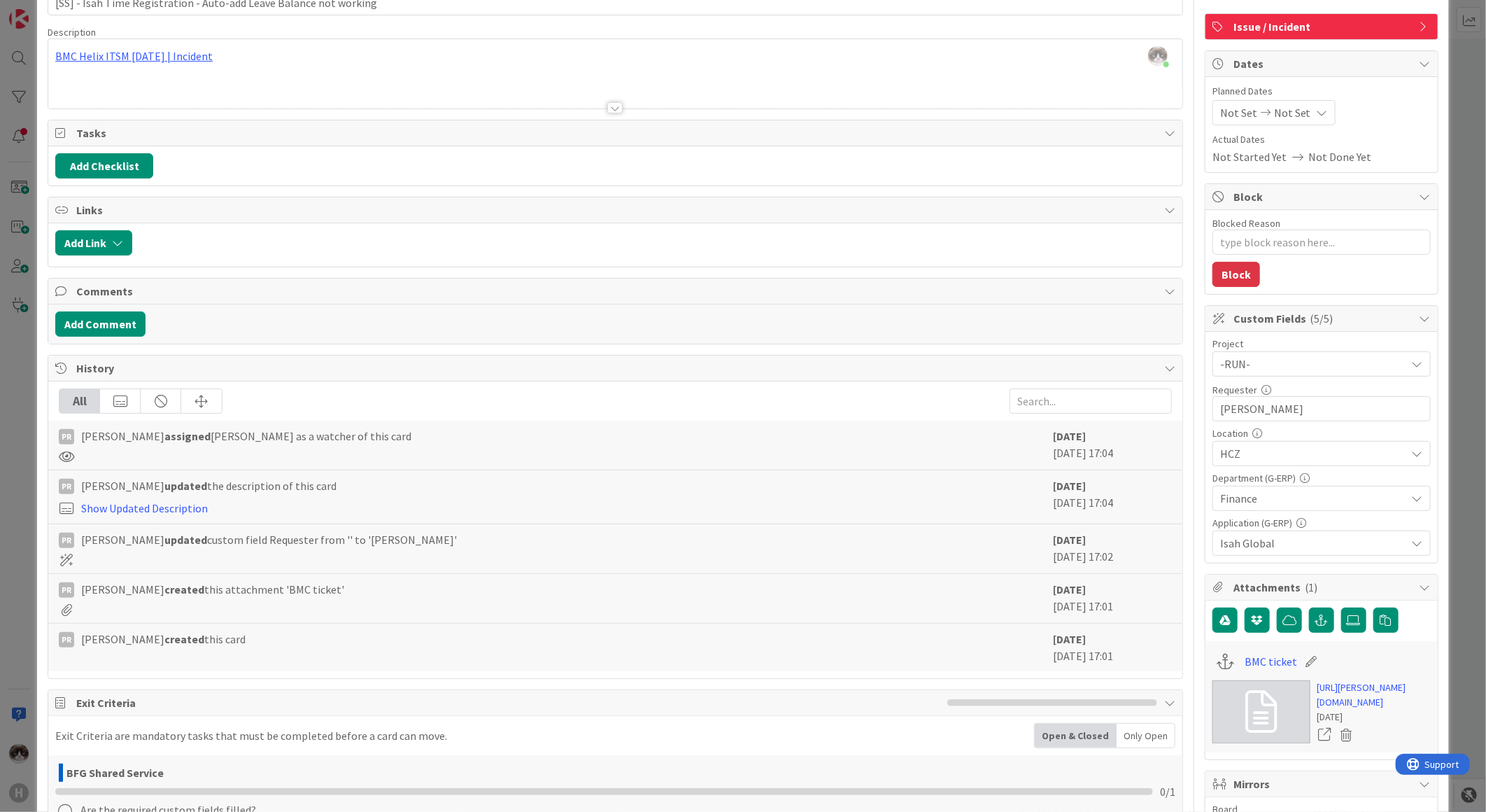
scroll to position [0, 0]
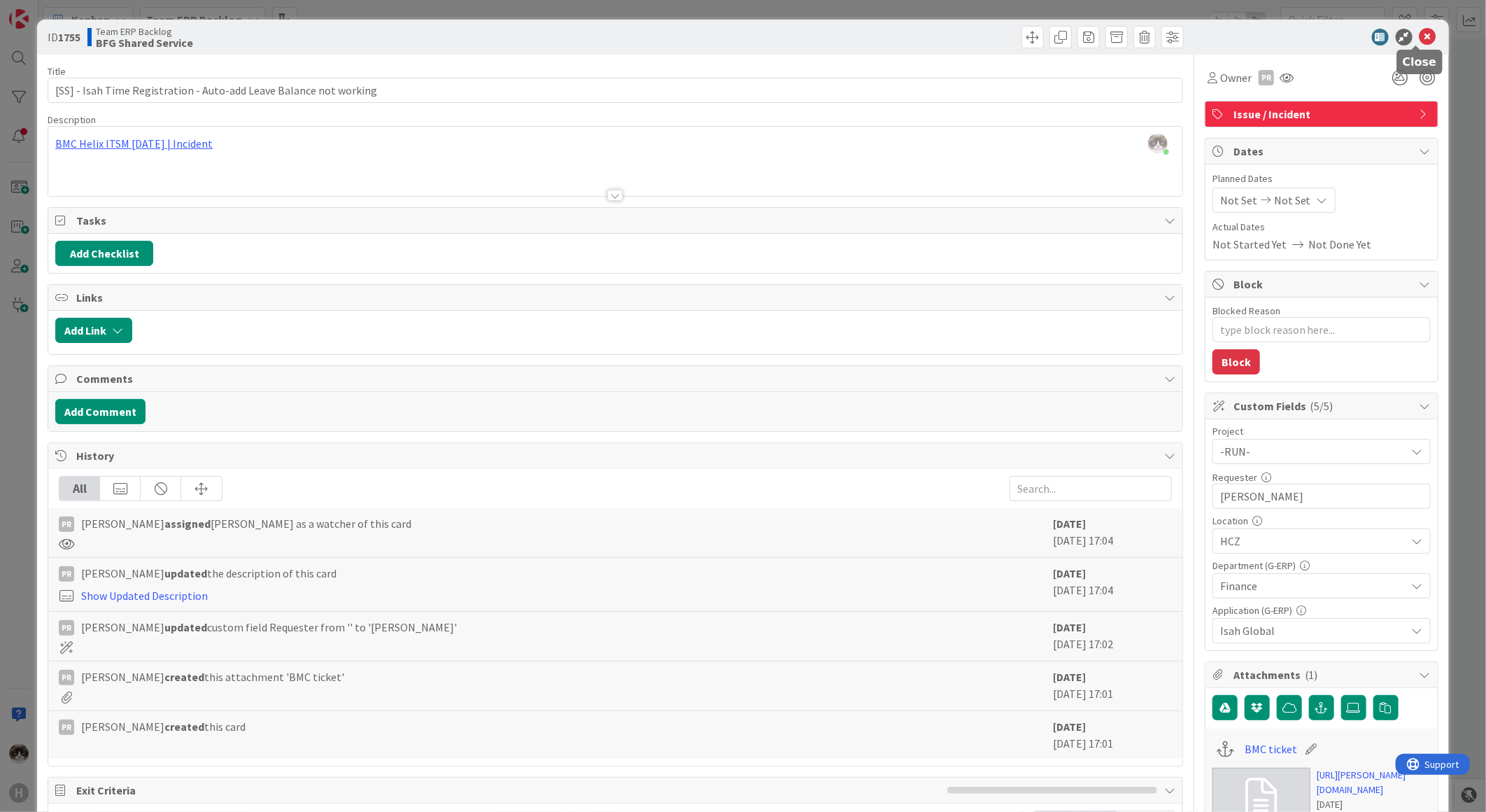
click at [1419, 29] on icon at bounding box center [1428, 37] width 17 height 17
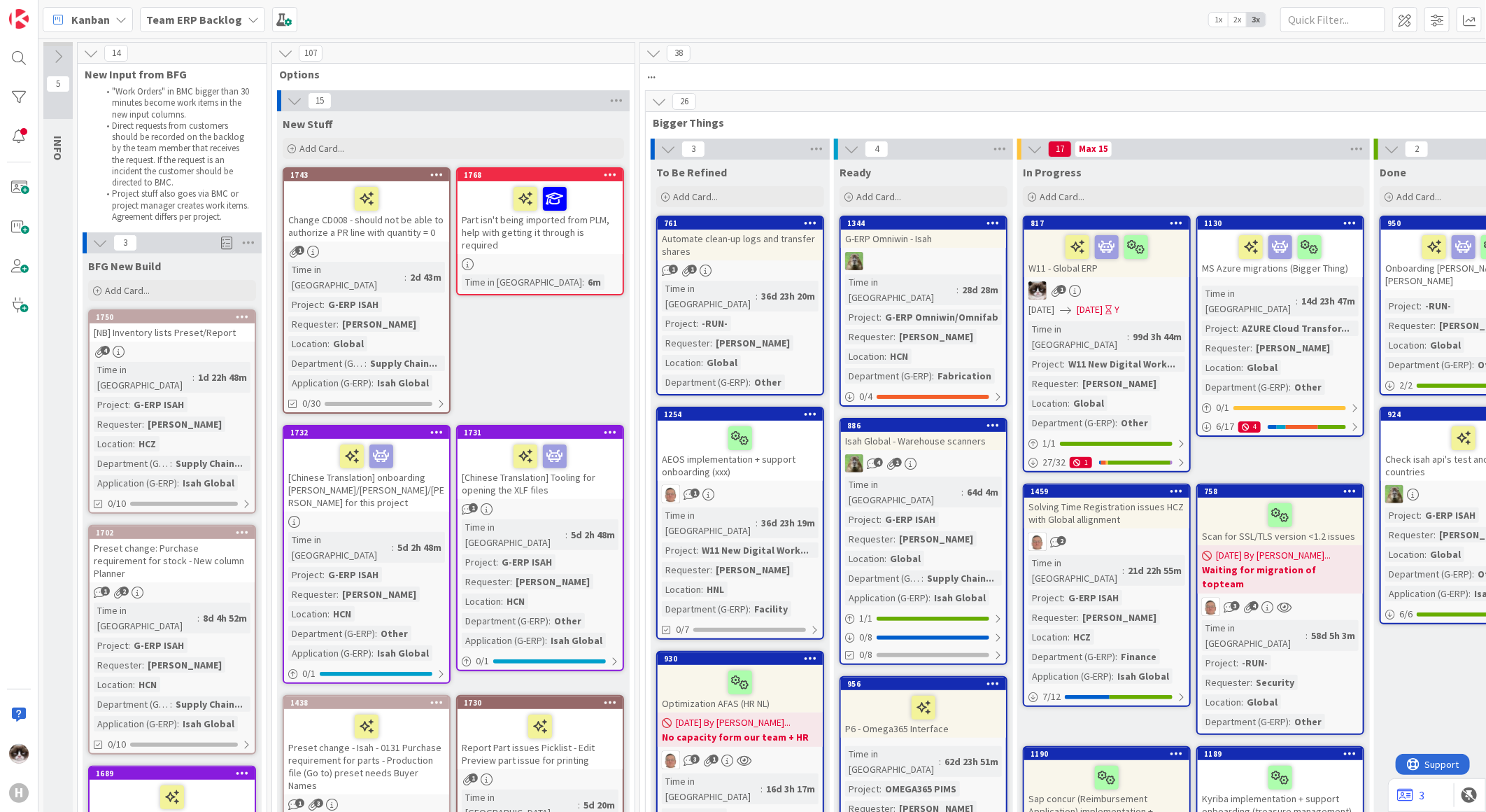
click at [222, 18] on b "Team ERP Backlog" at bounding box center [195, 19] width 96 height 14
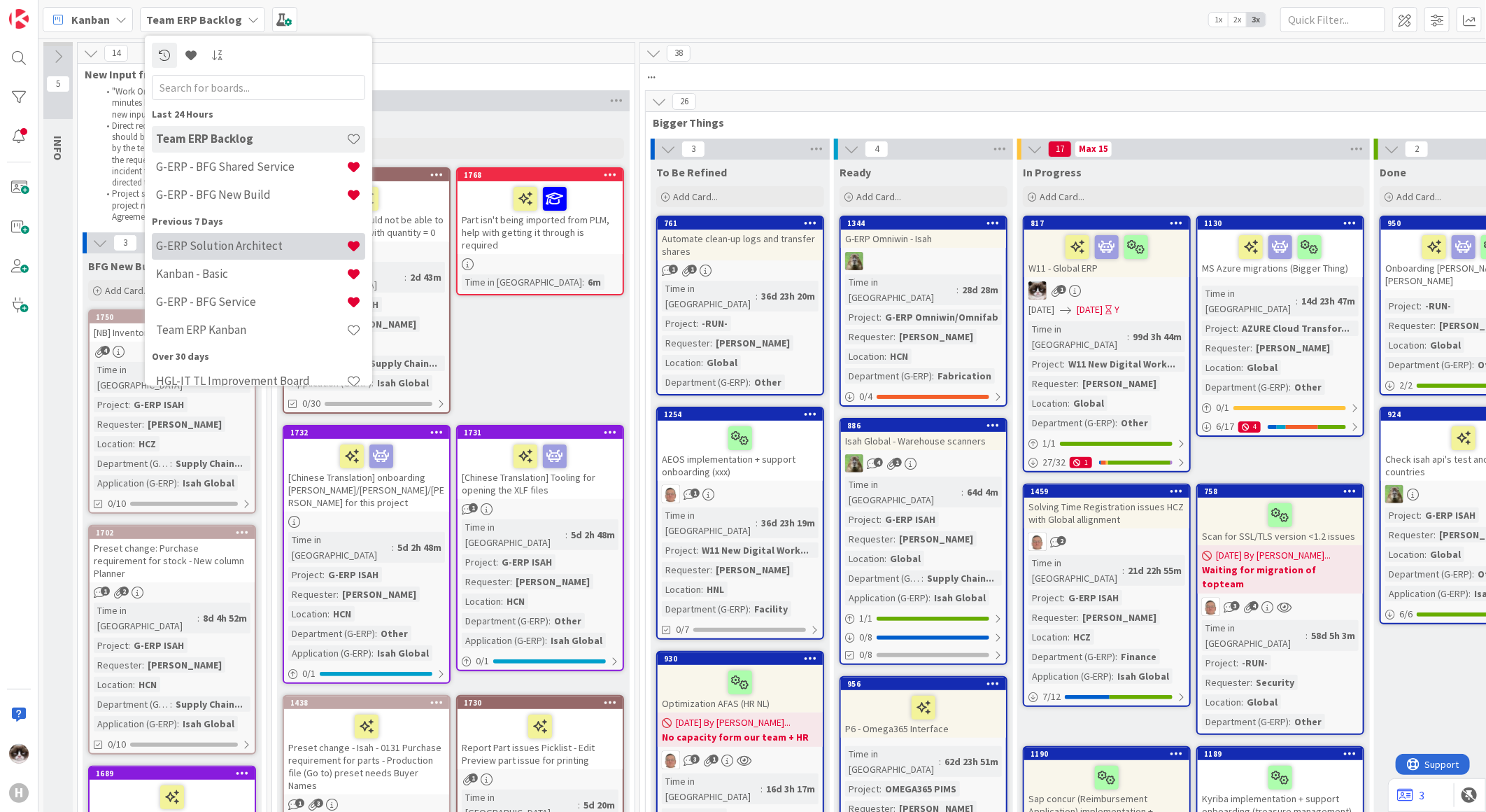
click at [279, 250] on h4 "G-ERP Solution Architect" at bounding box center [251, 245] width 190 height 14
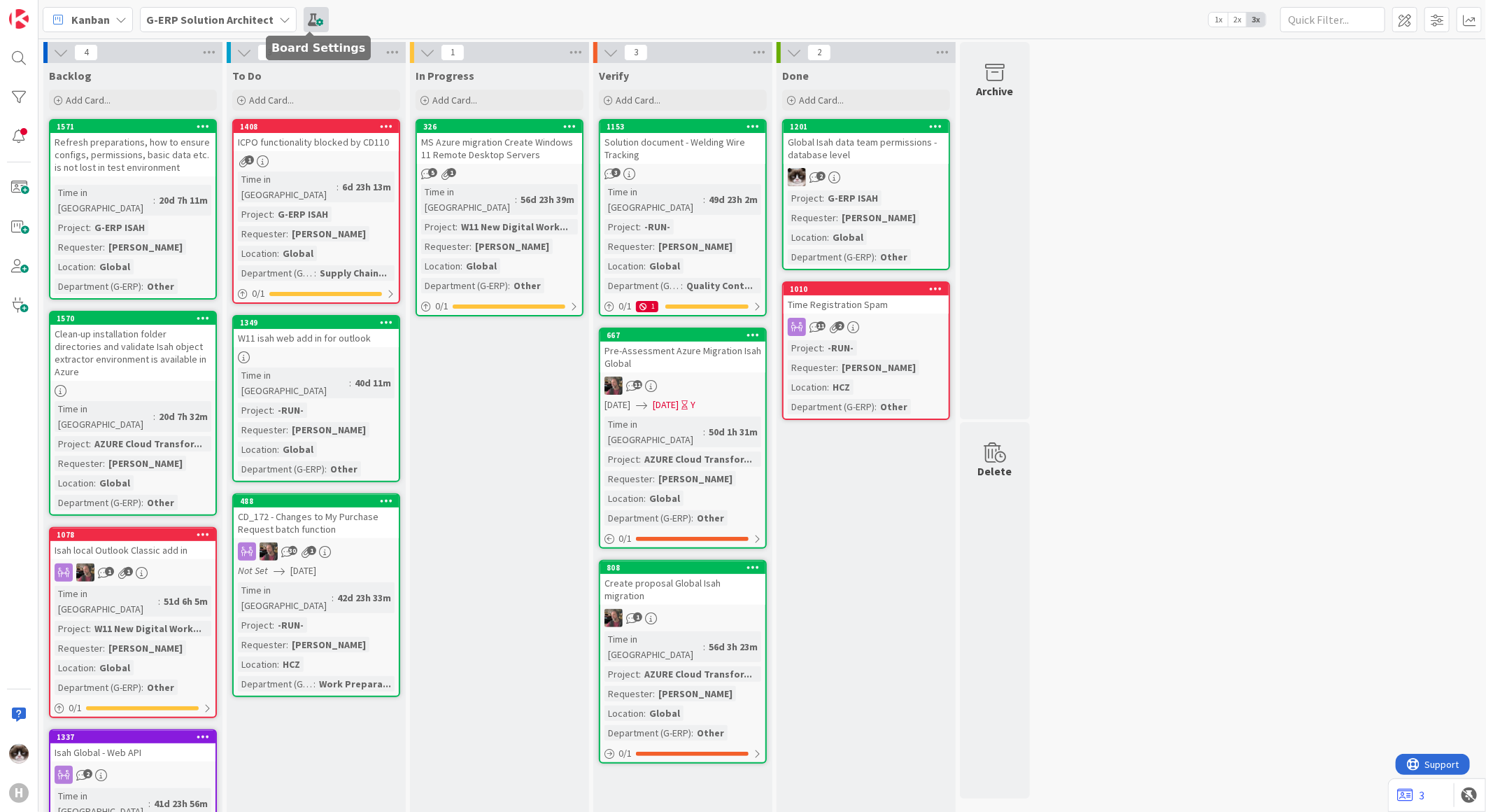
click at [310, 22] on span at bounding box center [316, 19] width 25 height 25
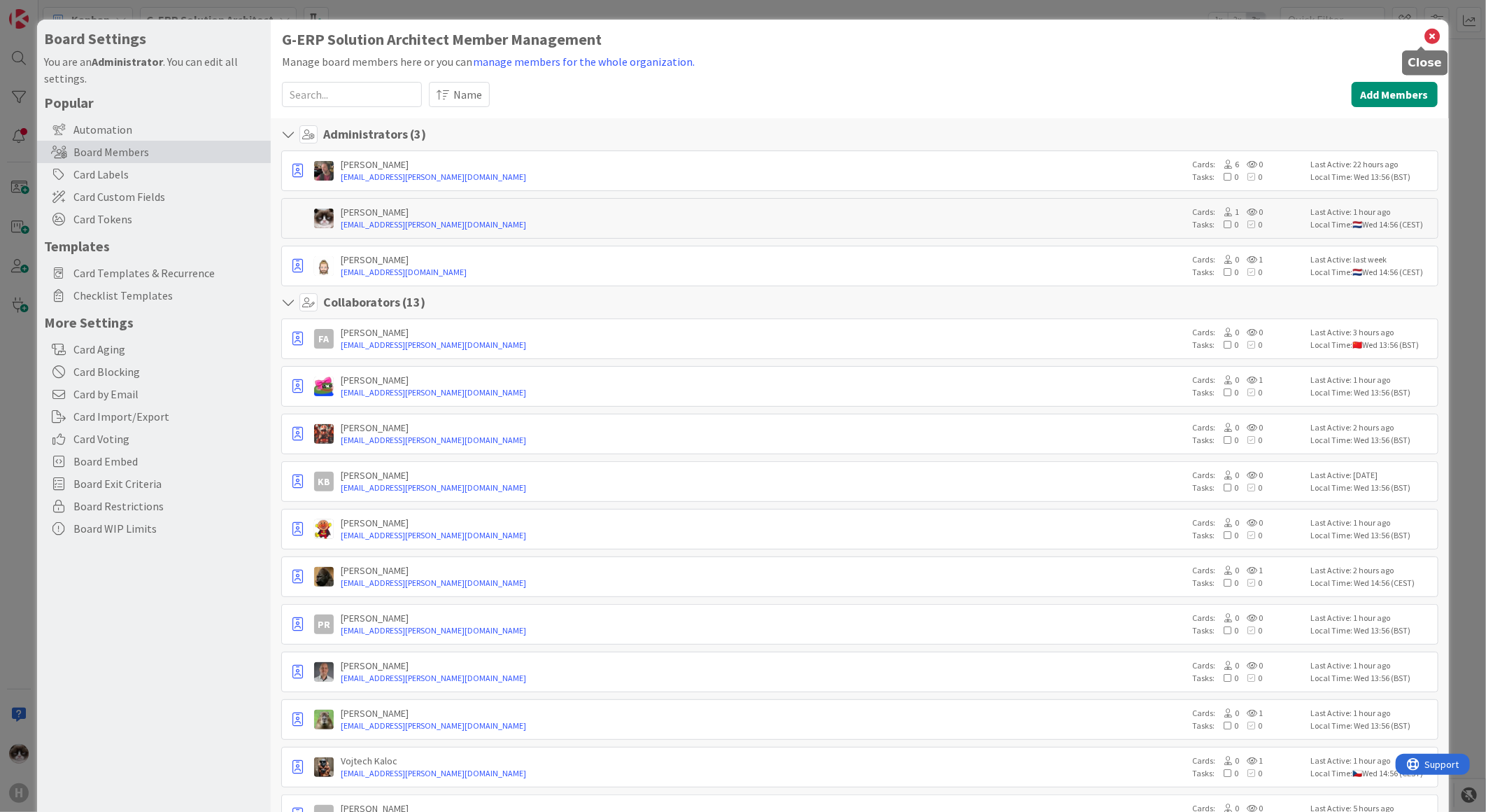
click at [1424, 40] on icon at bounding box center [1433, 36] width 19 height 19
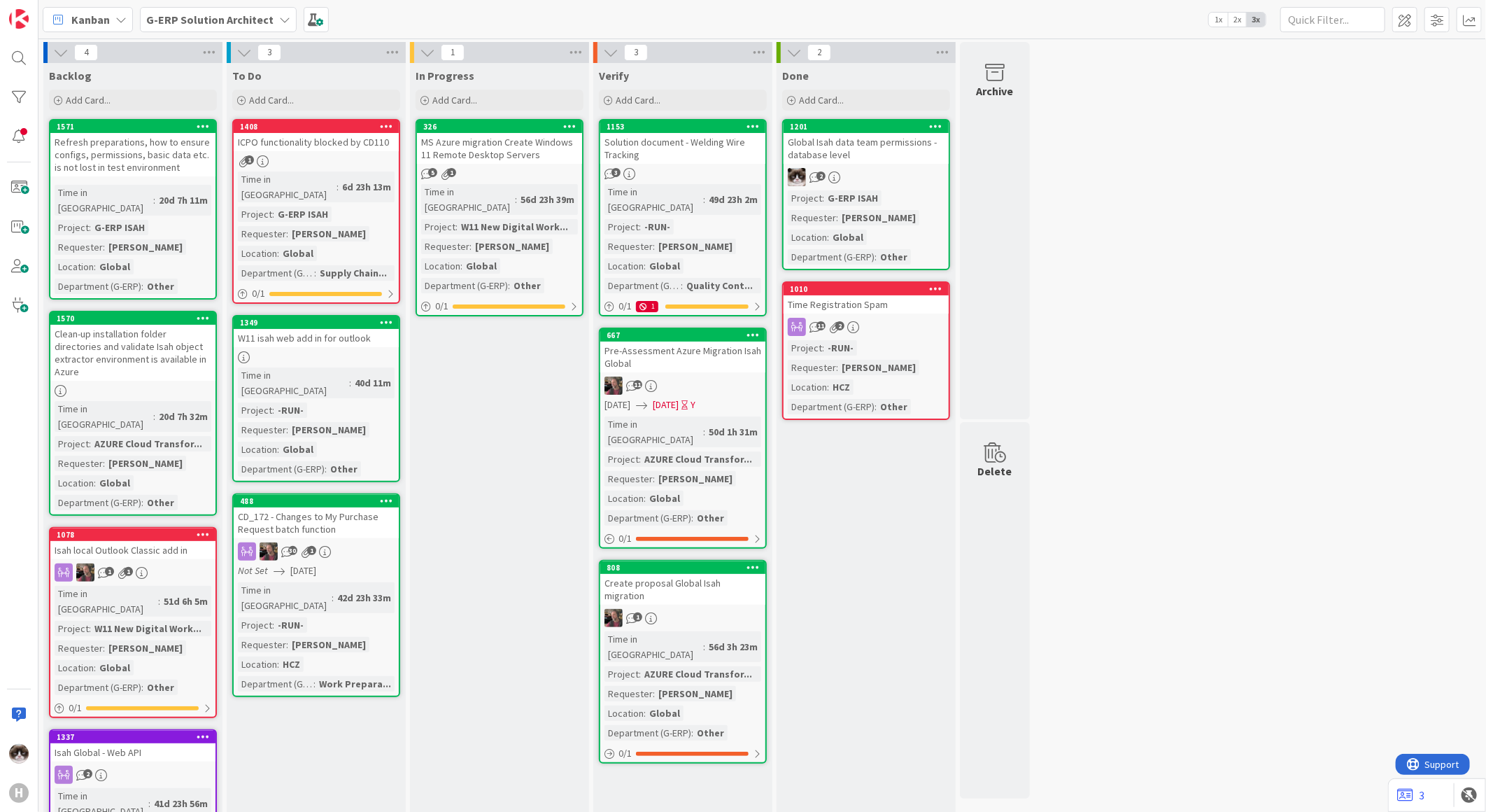
click at [1073, 456] on div "4 Backlog Add Card... 1571 Refresh preparations, how to ensure configs, permiss…" at bounding box center [762, 490] width 1442 height 896
click at [214, 13] on b "G-ERP Solution Architect" at bounding box center [210, 19] width 127 height 14
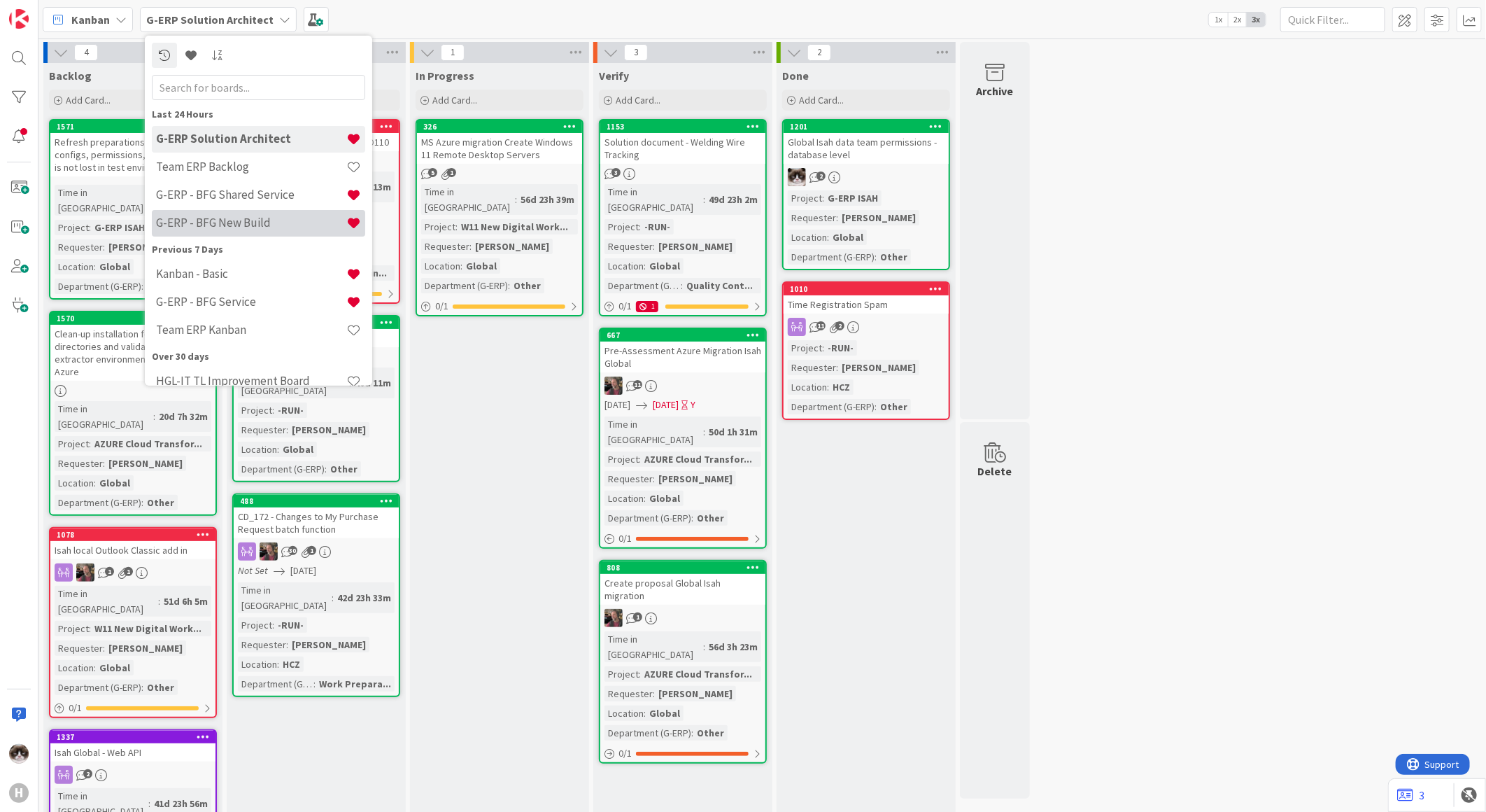
click at [250, 218] on h4 "G-ERP - BFG New Build" at bounding box center [251, 222] width 190 height 14
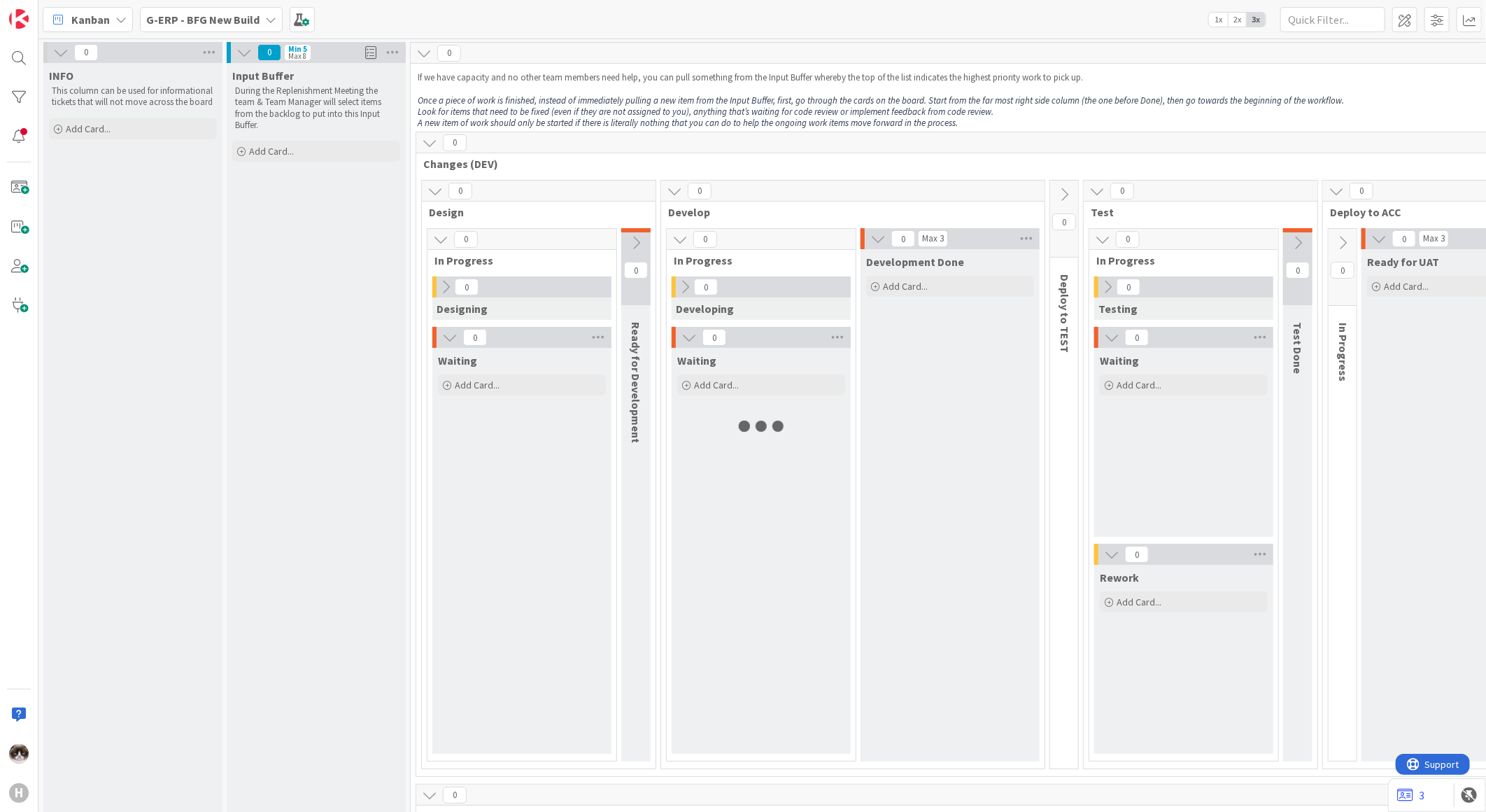
click at [218, 15] on b "G-ERP - BFG New Build" at bounding box center [203, 19] width 114 height 14
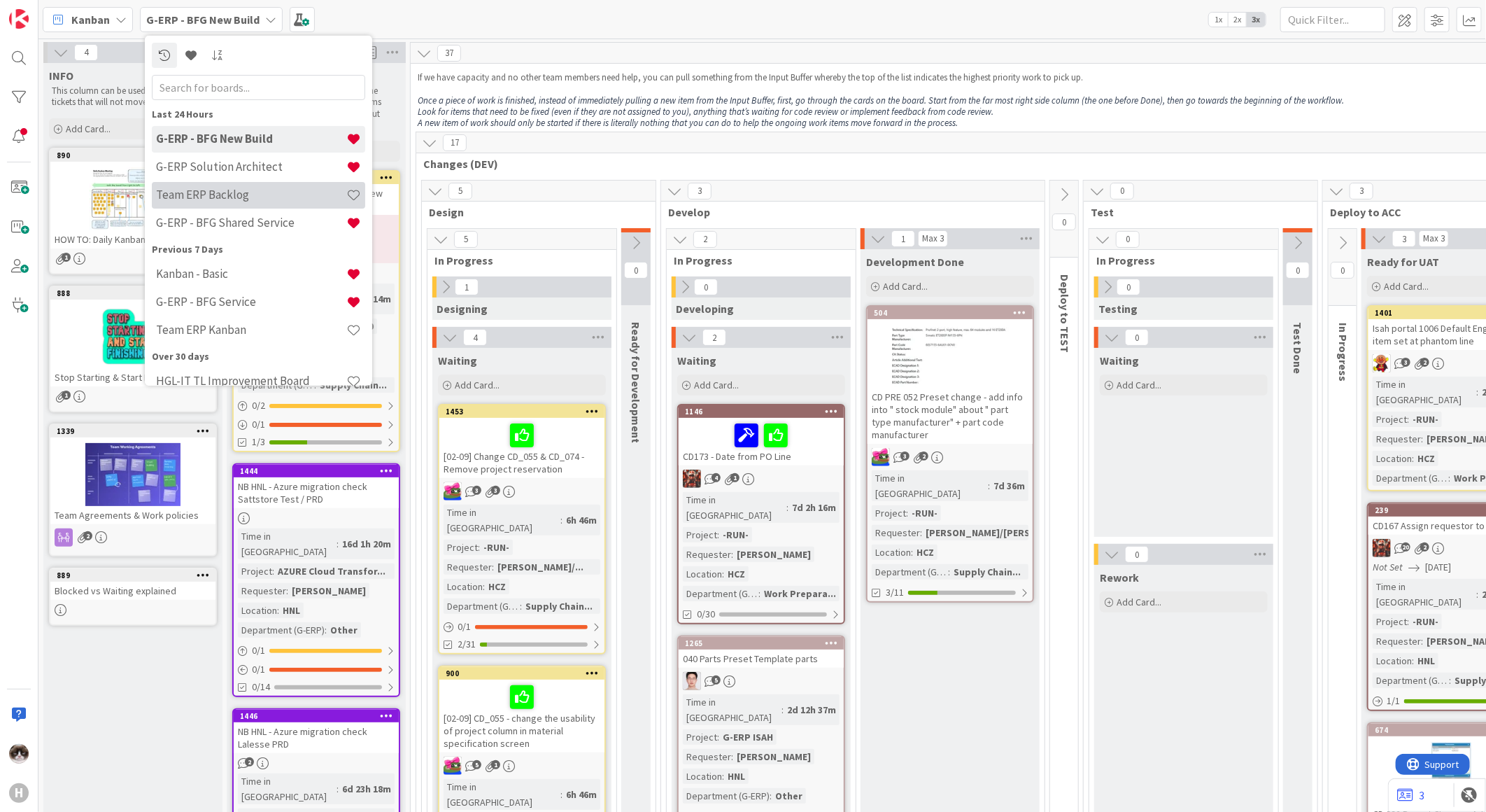
click at [232, 191] on h4 "Team ERP Backlog" at bounding box center [251, 195] width 190 height 14
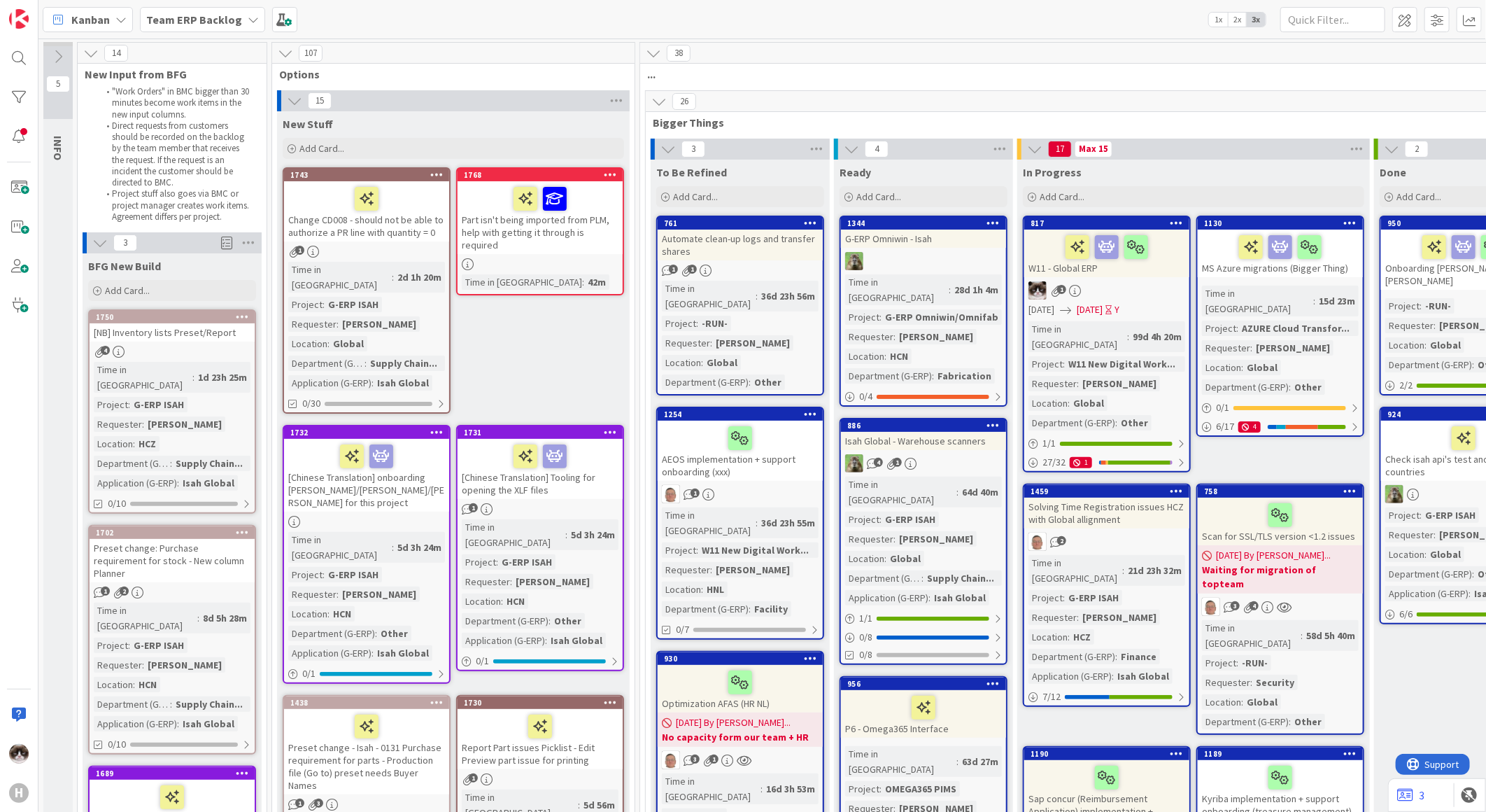
click at [435, 177] on icon at bounding box center [437, 174] width 13 height 10
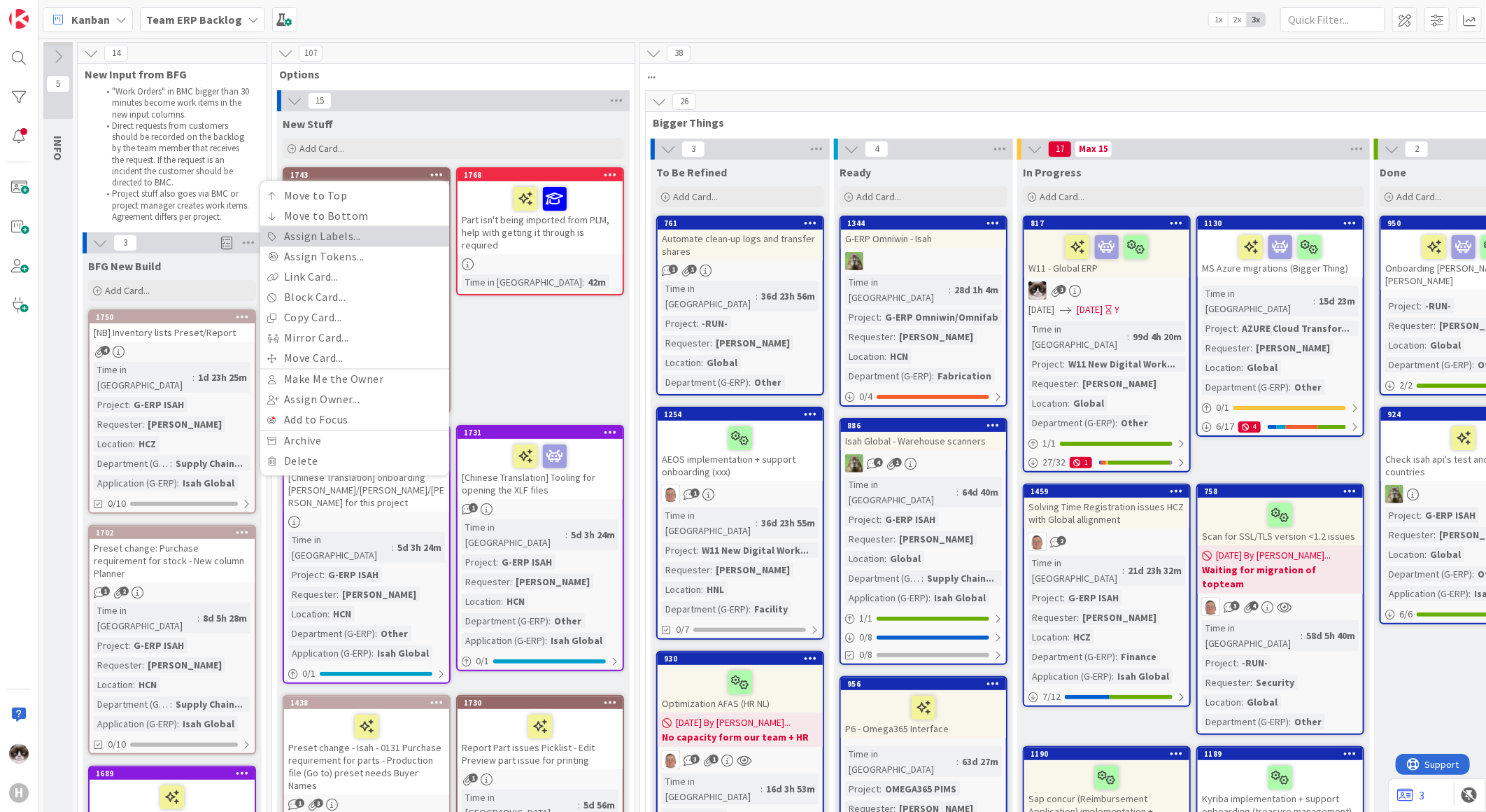
click at [382, 239] on link "Assign Labels..." at bounding box center [355, 237] width 189 height 20
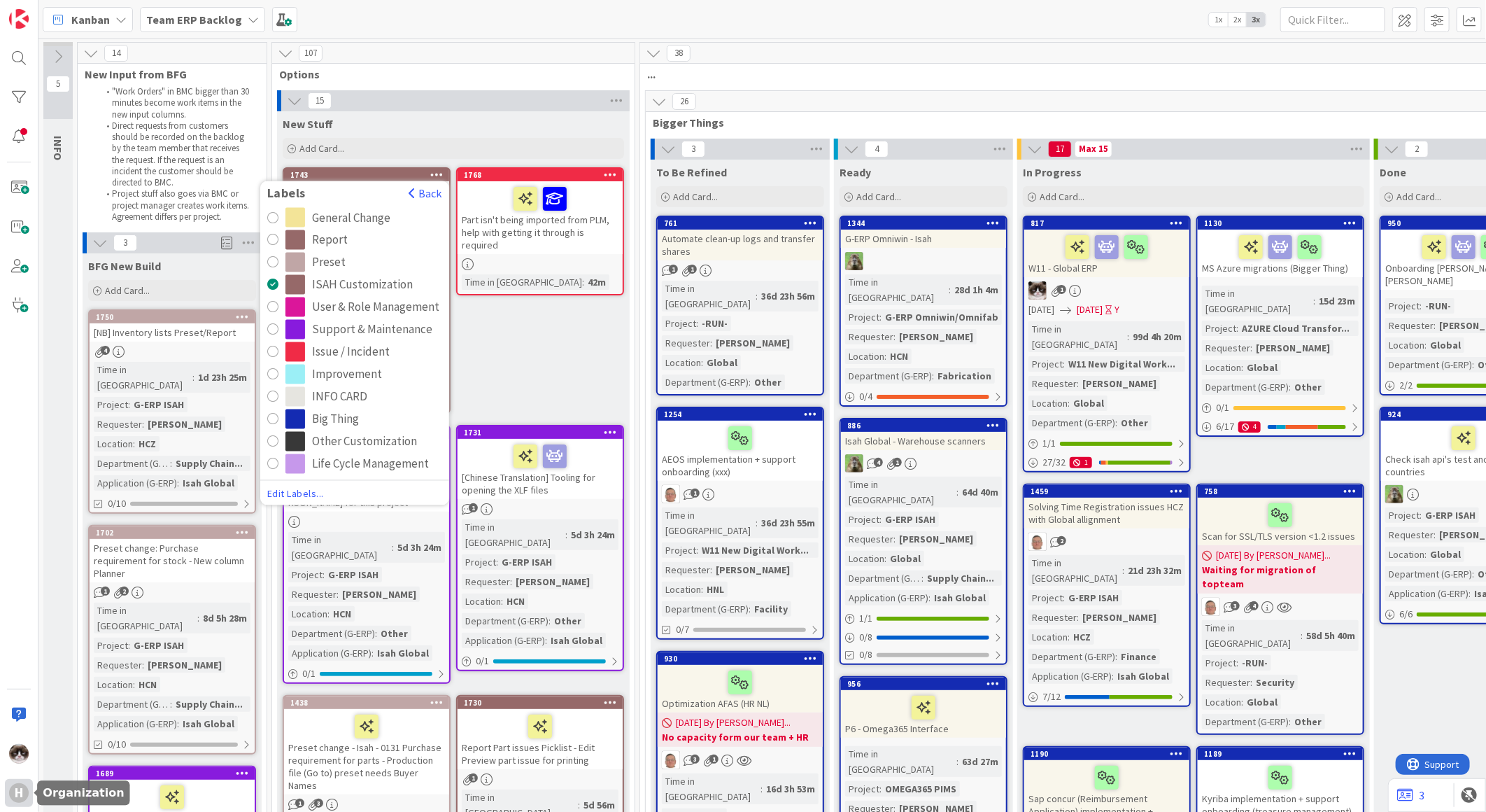
click at [14, 779] on div "H" at bounding box center [19, 793] width 28 height 28
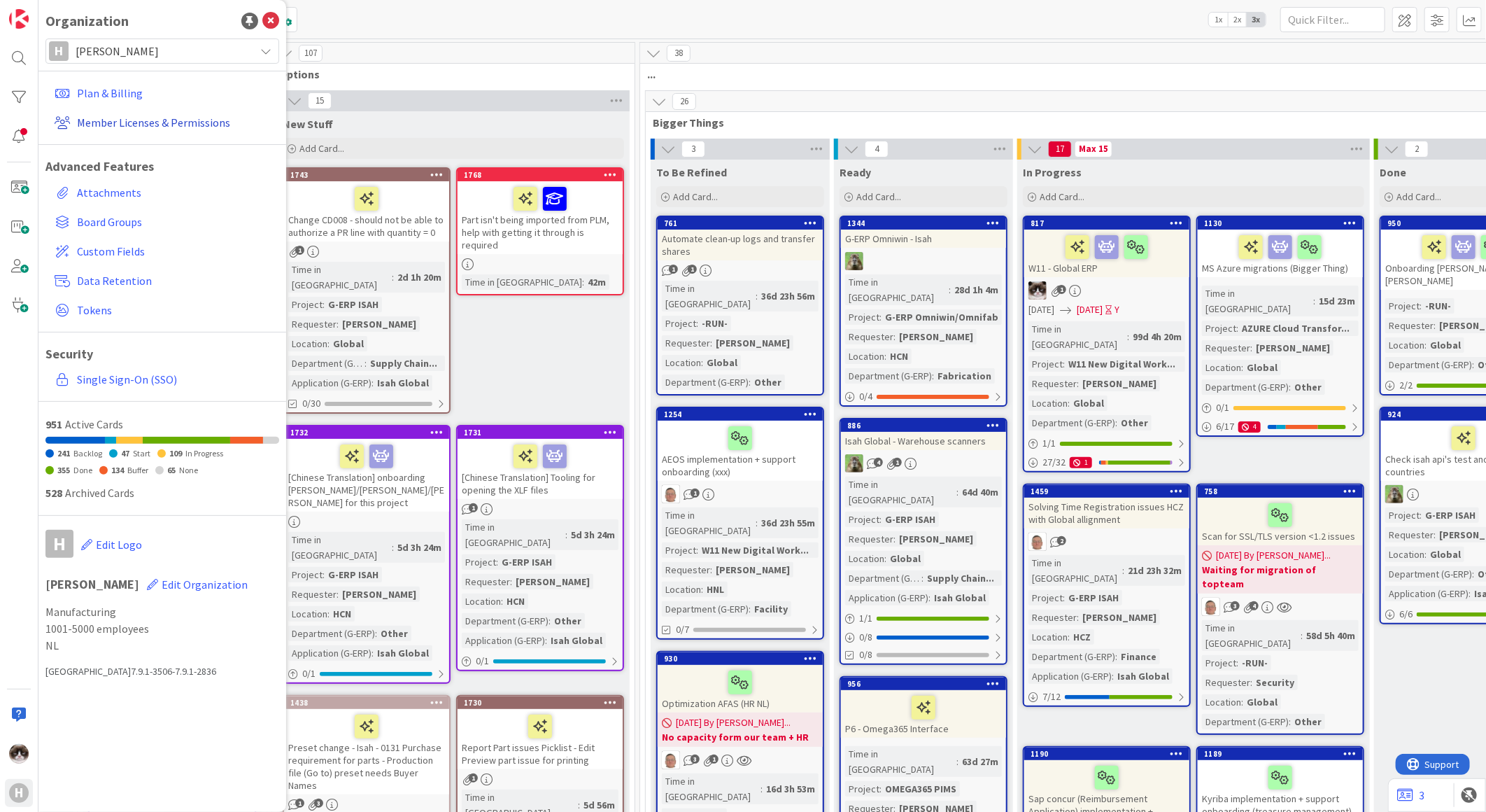
click at [94, 130] on link "Member Licenses & Permissions" at bounding box center [163, 122] width 230 height 25
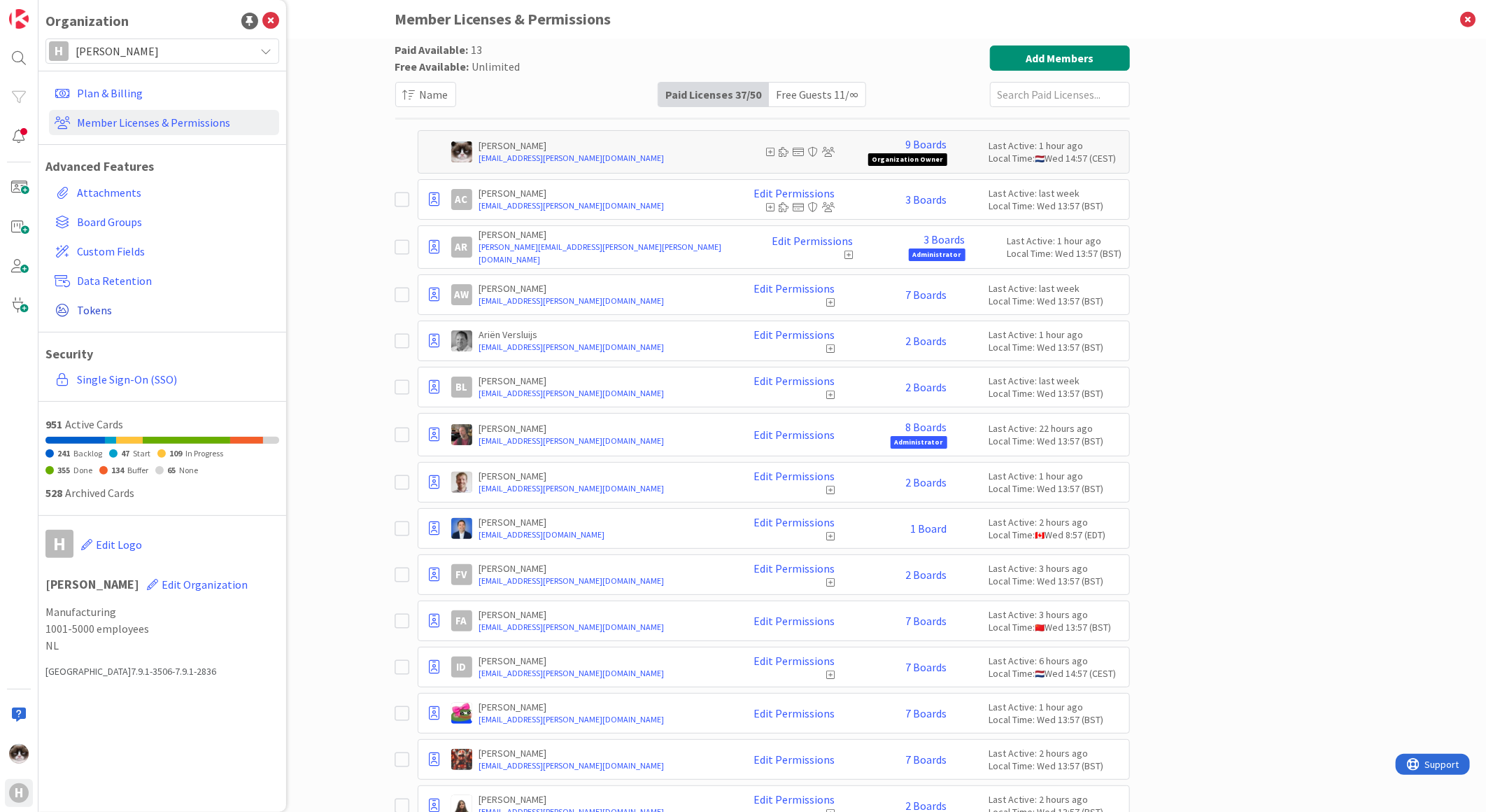
click at [96, 315] on span "Tokens" at bounding box center [174, 310] width 196 height 17
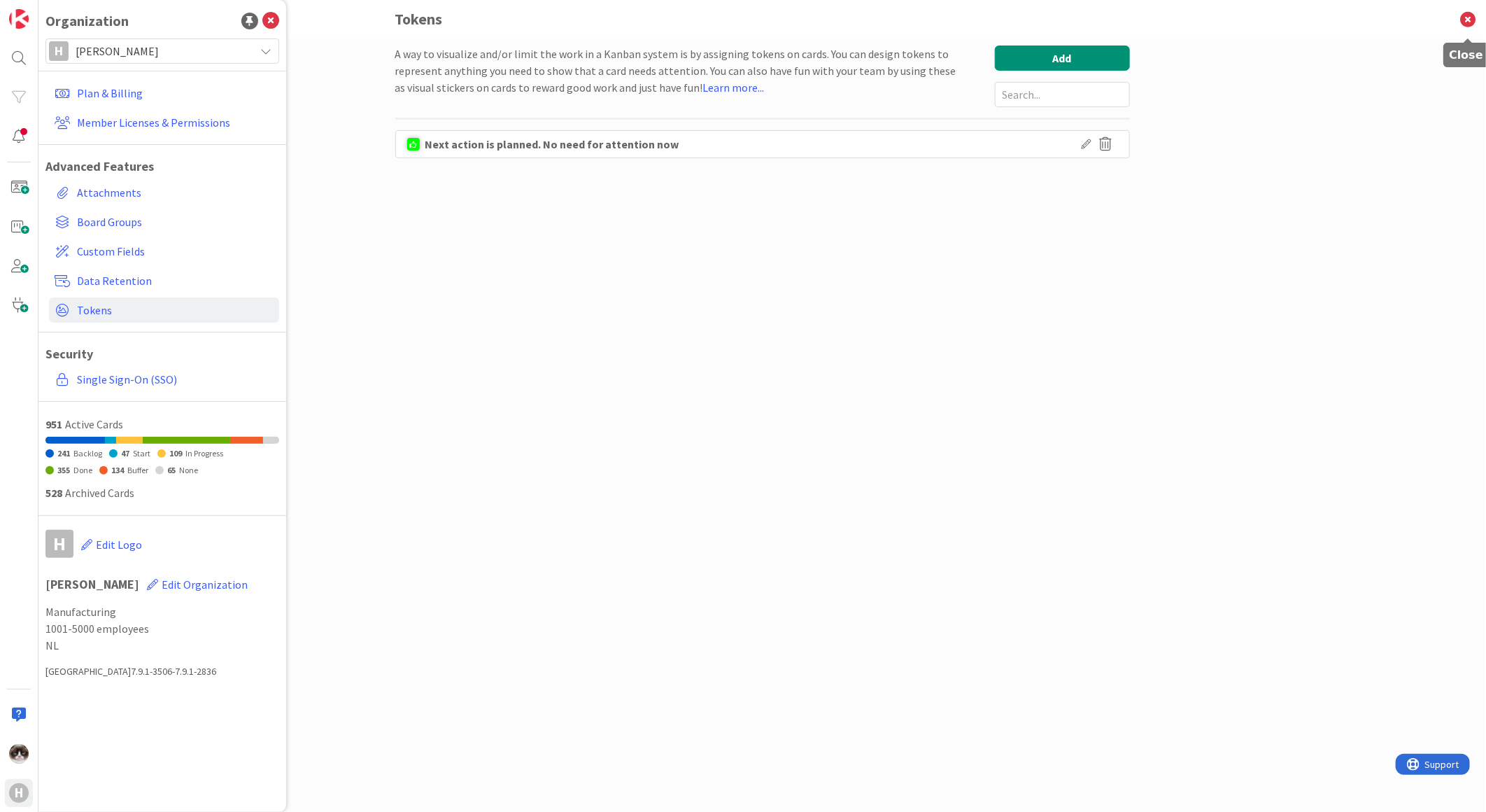
click at [1467, 15] on icon at bounding box center [1467, 19] width 36 height 39
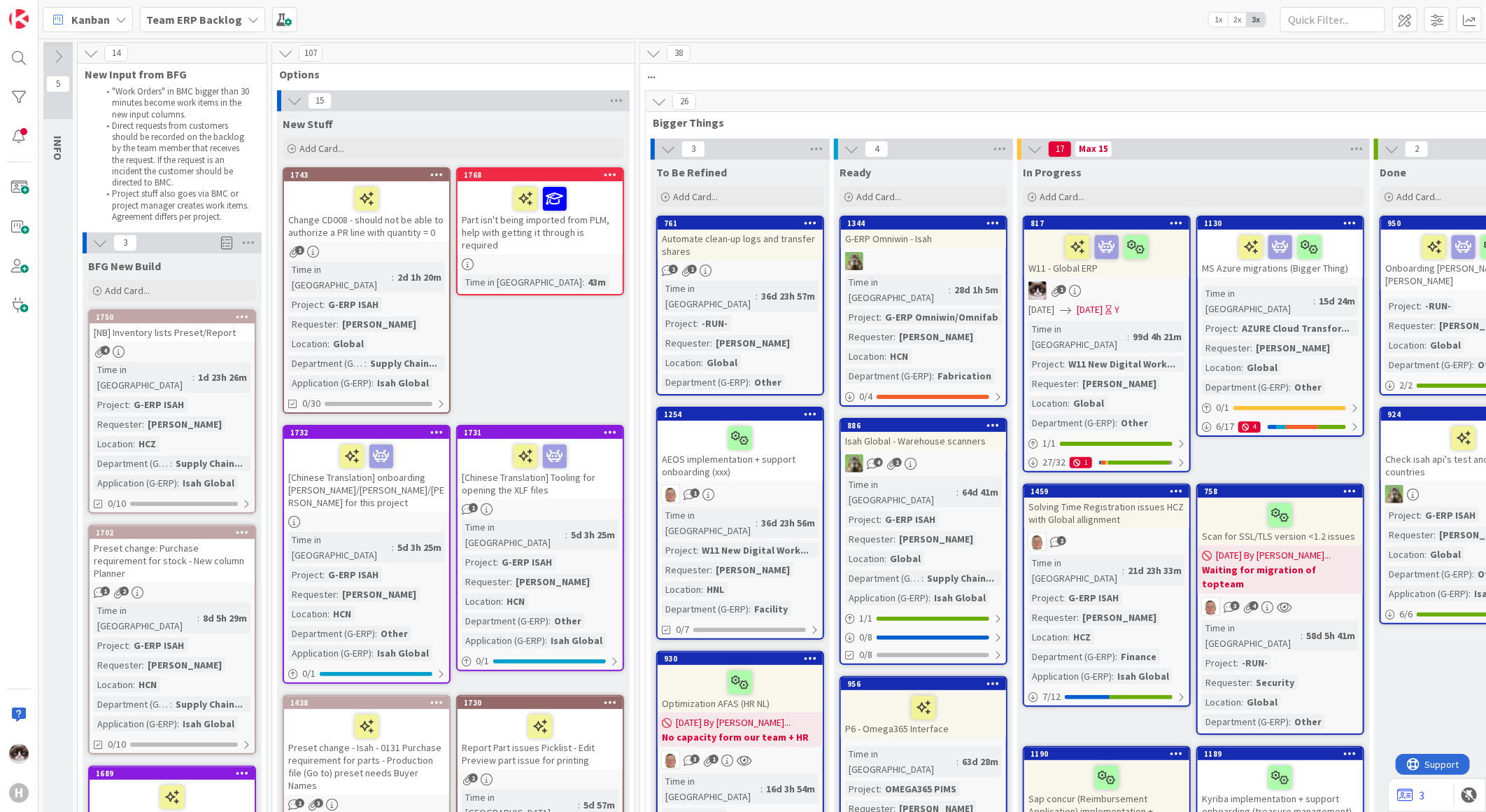
click at [236, 18] on div "Team ERP Backlog" at bounding box center [202, 19] width 126 height 25
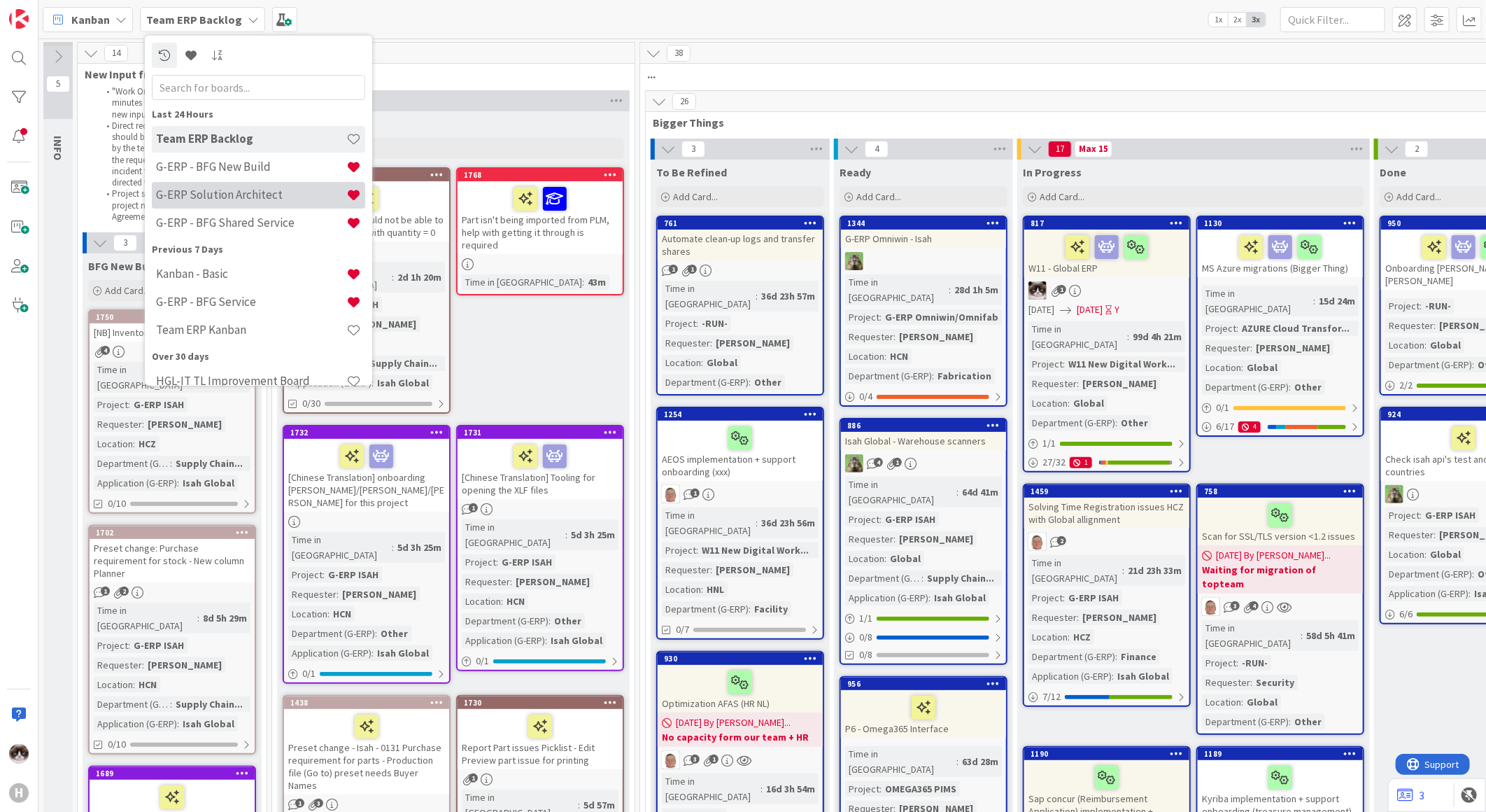
click at [260, 196] on h4 "G-ERP Solution Architect" at bounding box center [251, 195] width 190 height 14
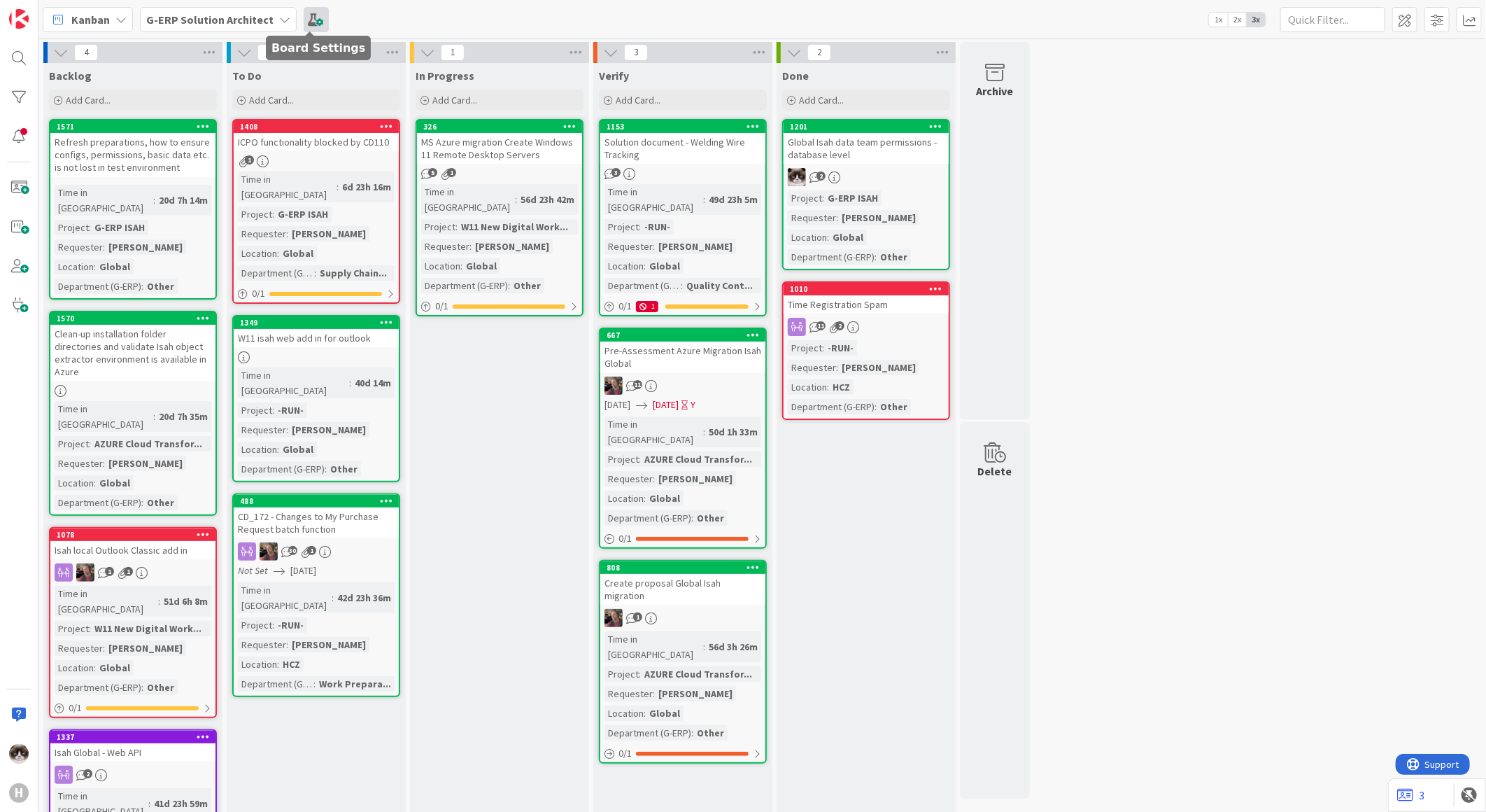
click at [315, 15] on span at bounding box center [316, 19] width 25 height 25
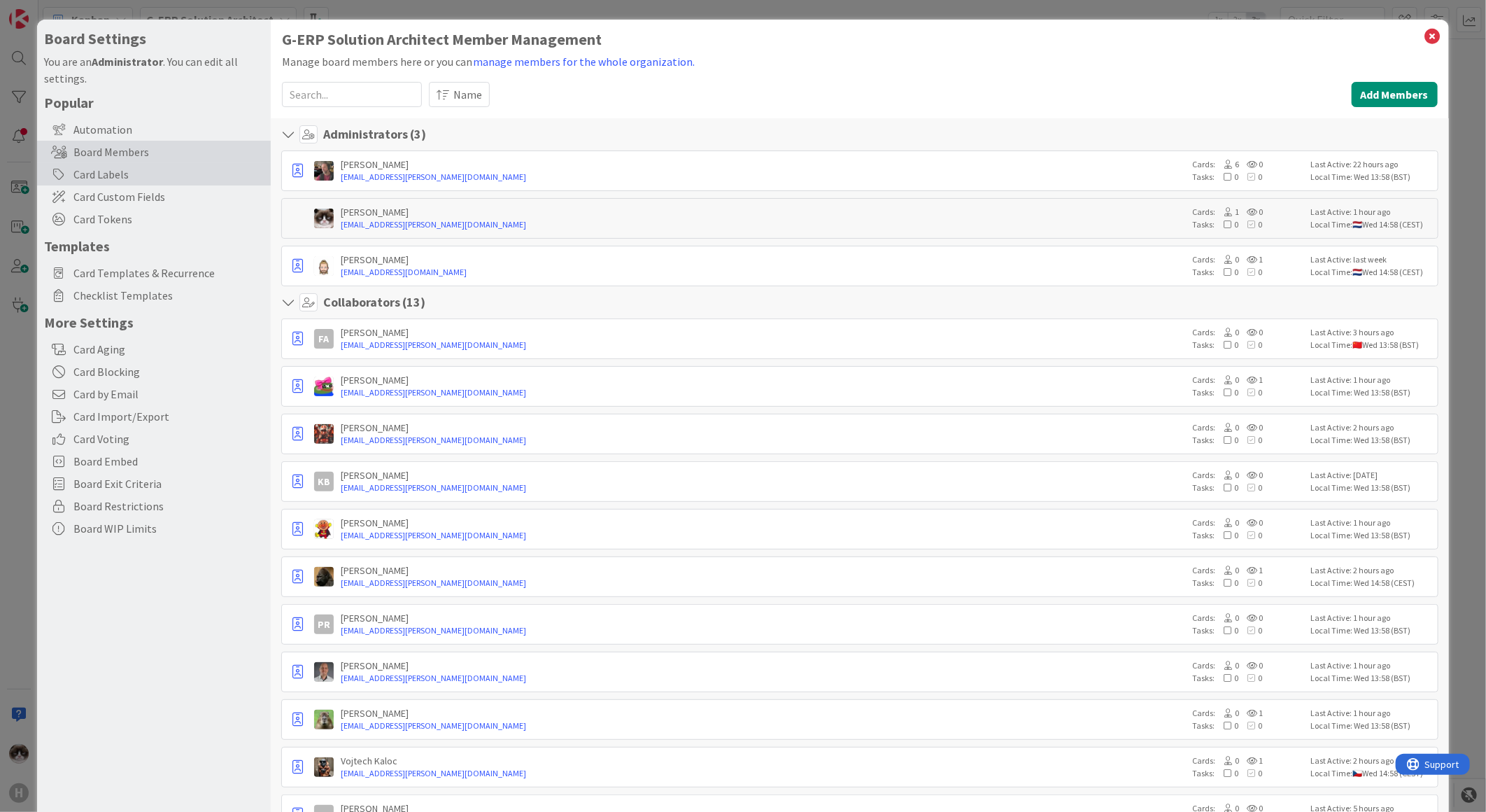
click at [191, 175] on div "Card Labels" at bounding box center [153, 174] width 233 height 23
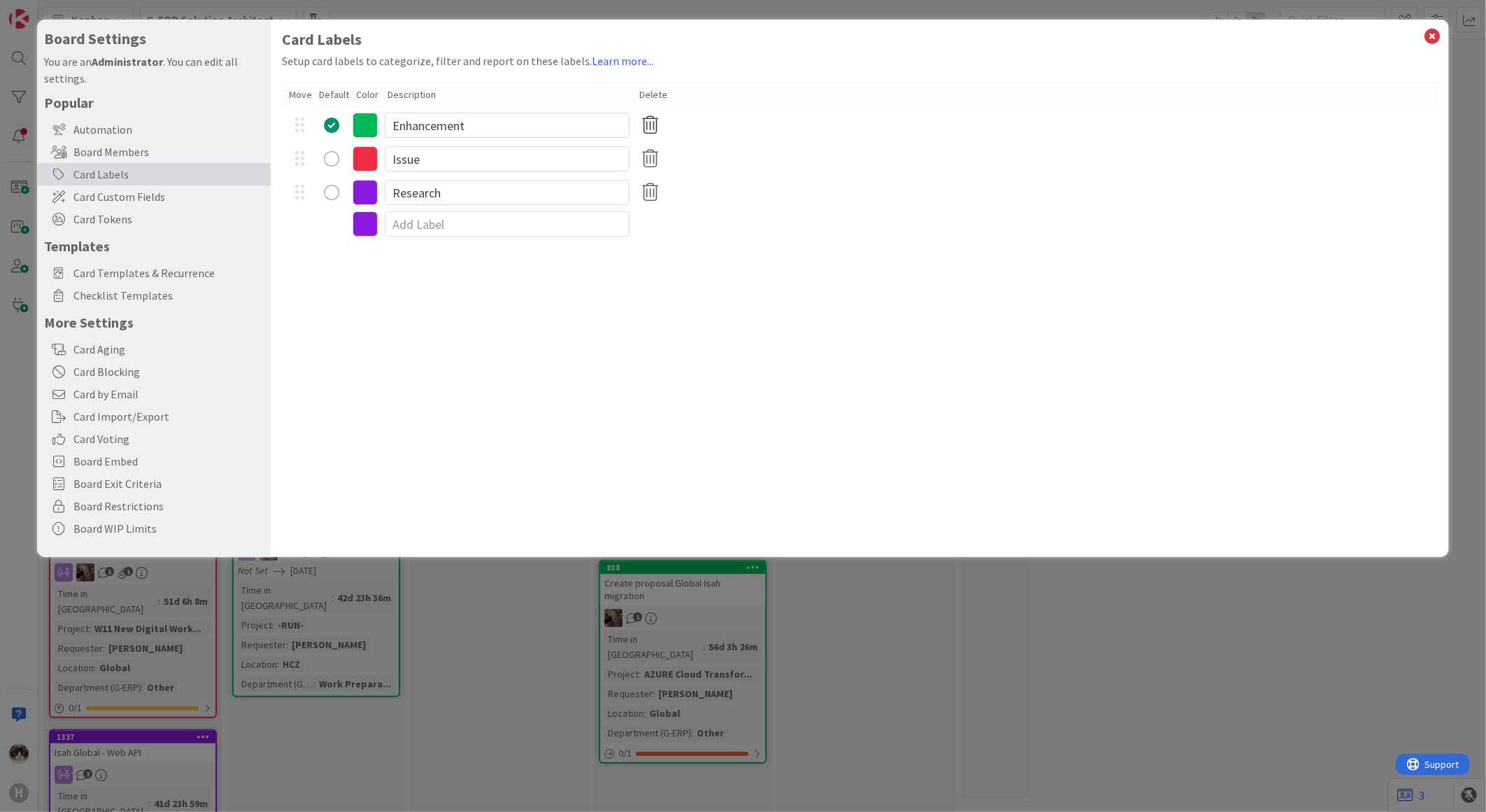
click at [656, 129] on icon at bounding box center [650, 125] width 27 height 29
click at [652, 122] on icon at bounding box center [650, 125] width 27 height 29
click at [660, 149] on icon at bounding box center [650, 158] width 27 height 29
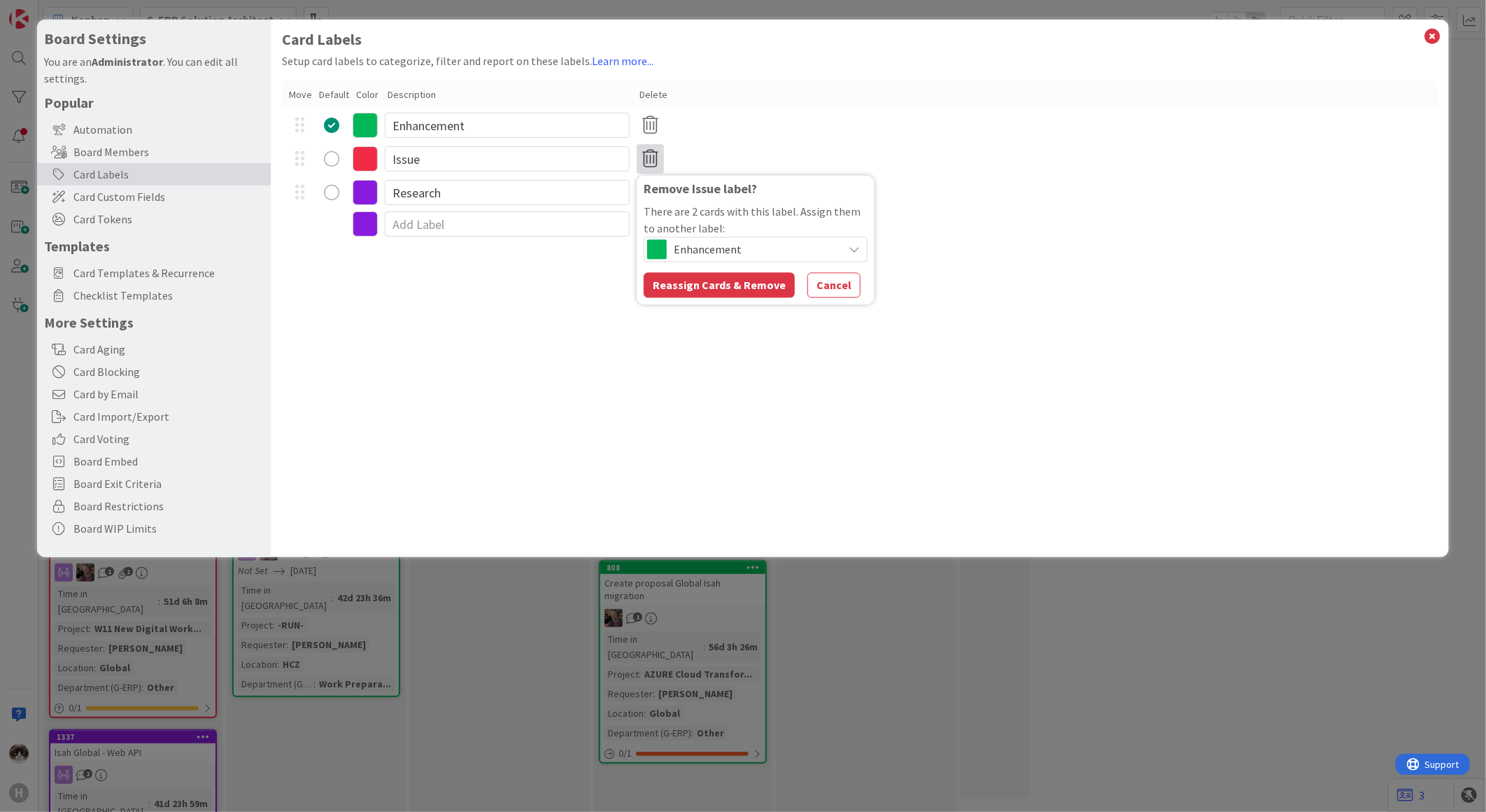
drag, startPoint x: 819, startPoint y: 294, endPoint x: 793, endPoint y: 334, distance: 47.7
click at [803, 340] on div "Card Labels Setup card labels to categorize, filter and report on these labels.…" at bounding box center [859, 288] width 1179 height 537
click at [734, 291] on button "Reassign Cards & Remove" at bounding box center [719, 285] width 151 height 25
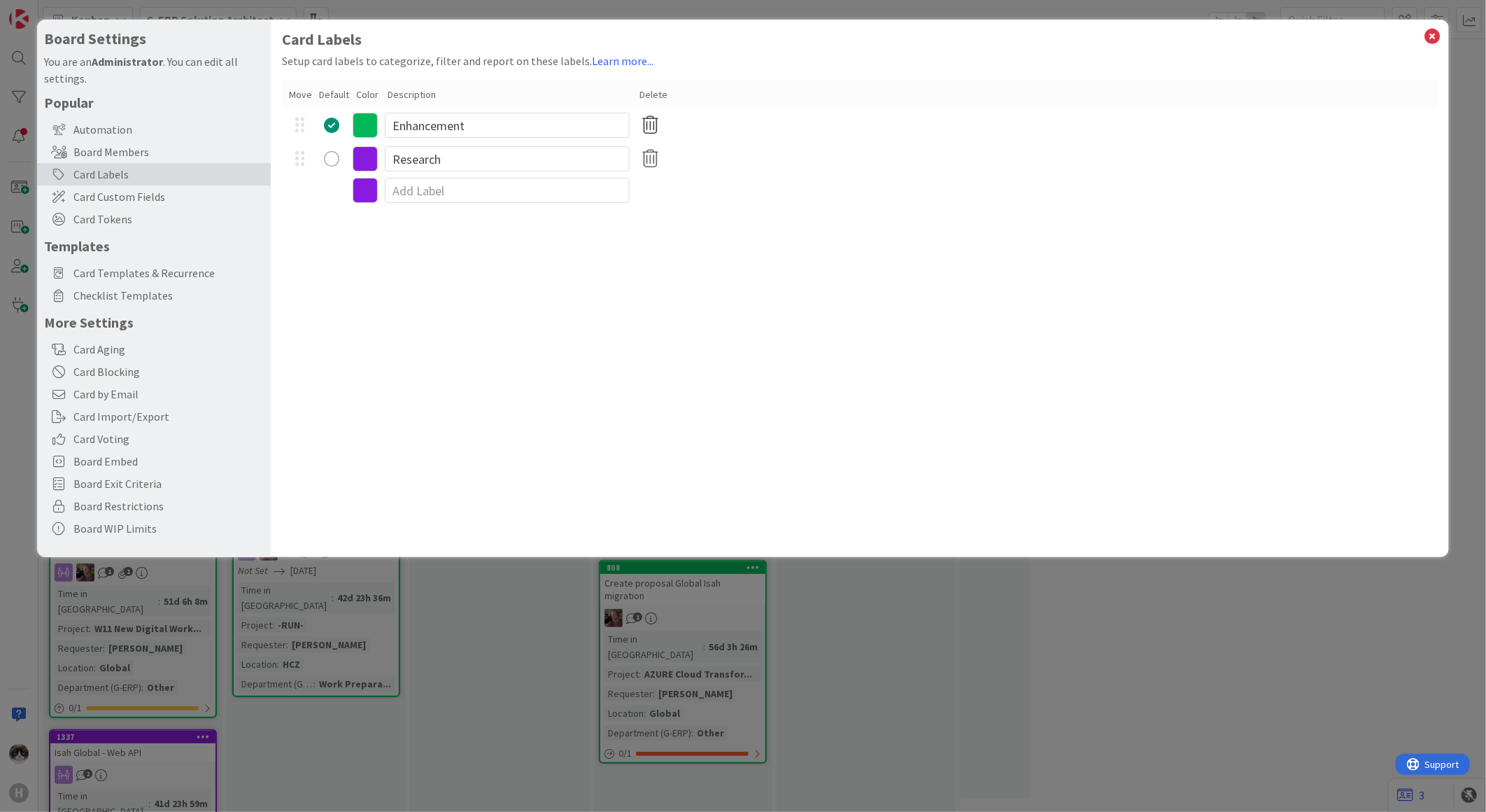
click at [649, 127] on icon at bounding box center [650, 125] width 27 height 29
click at [655, 152] on icon at bounding box center [650, 158] width 27 height 29
click at [680, 227] on button "Remove" at bounding box center [673, 226] width 60 height 25
click at [444, 167] on input at bounding box center [507, 157] width 245 height 25
click at [372, 165] on icon at bounding box center [366, 157] width 25 height 25
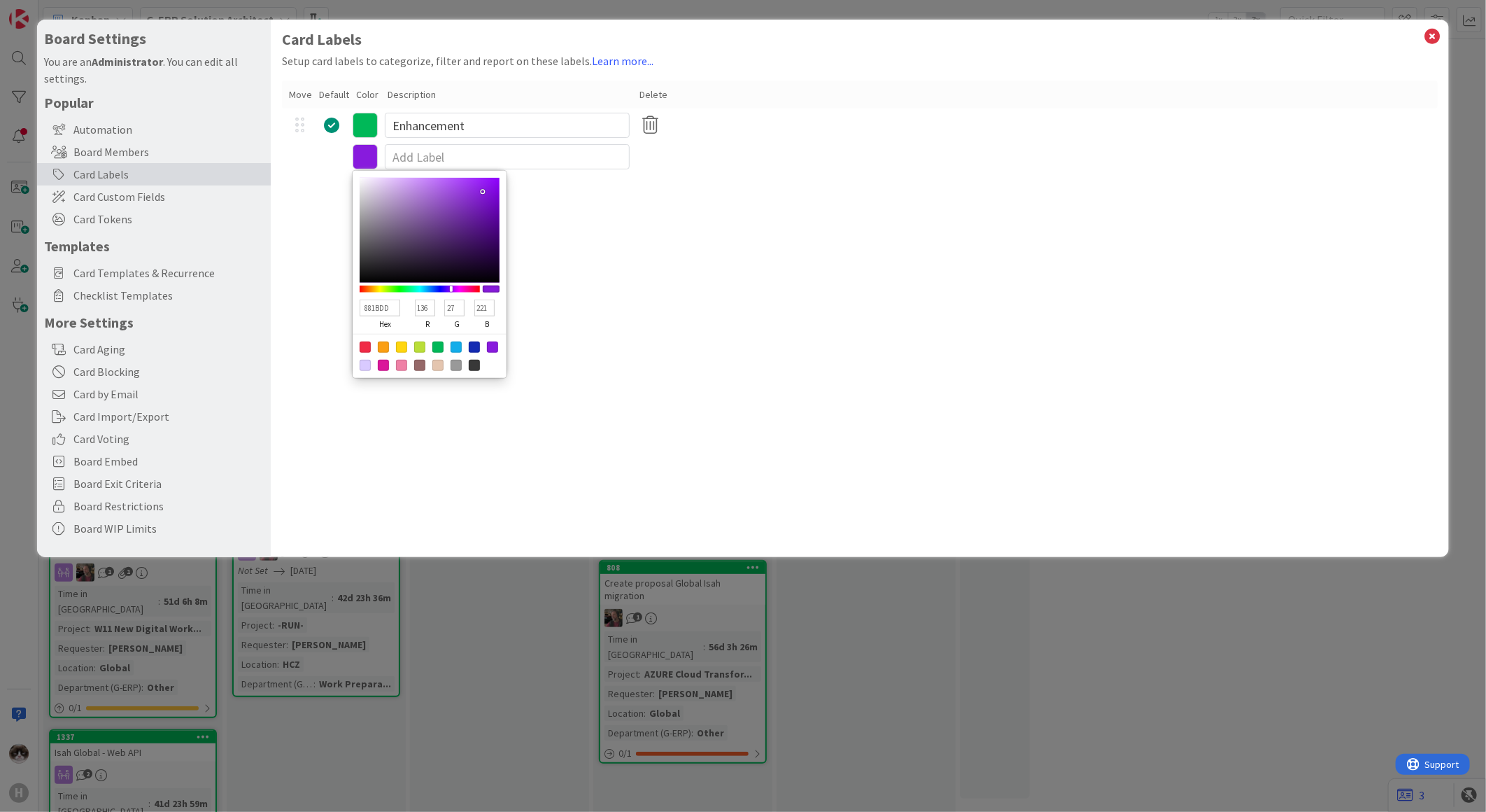
click at [647, 260] on div "Card Labels Setup card labels to categorize, filter and report on these labels.…" at bounding box center [859, 288] width 1179 height 537
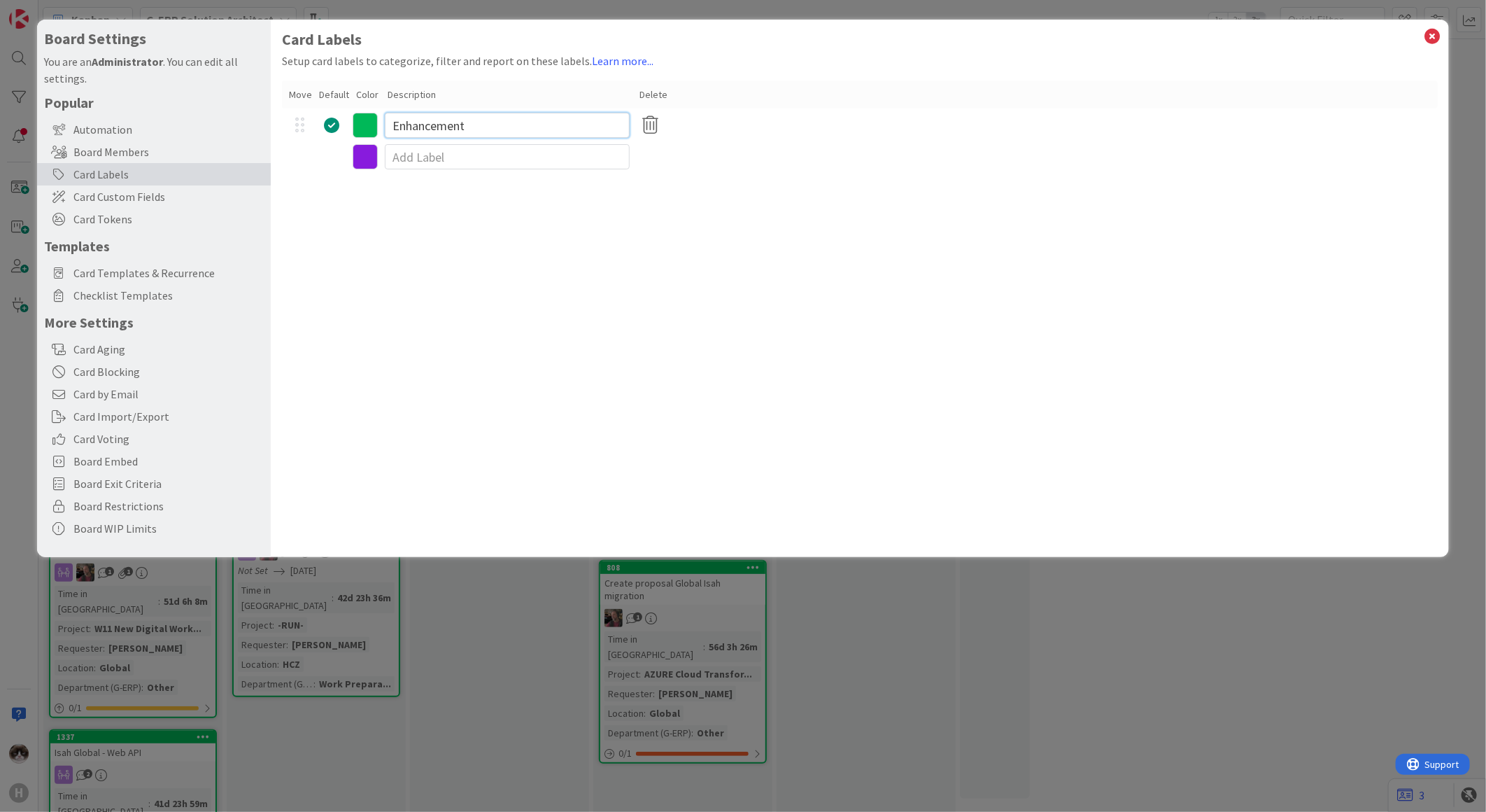
click at [452, 126] on input "Enhancement" at bounding box center [507, 126] width 245 height 25
drag, startPoint x: 494, startPoint y: 126, endPoint x: 379, endPoint y: 125, distance: 115.0
click at [379, 125] on div "Enhancement" at bounding box center [860, 126] width 1156 height 34
type input "General Change"
click at [469, 152] on input at bounding box center [507, 157] width 245 height 25
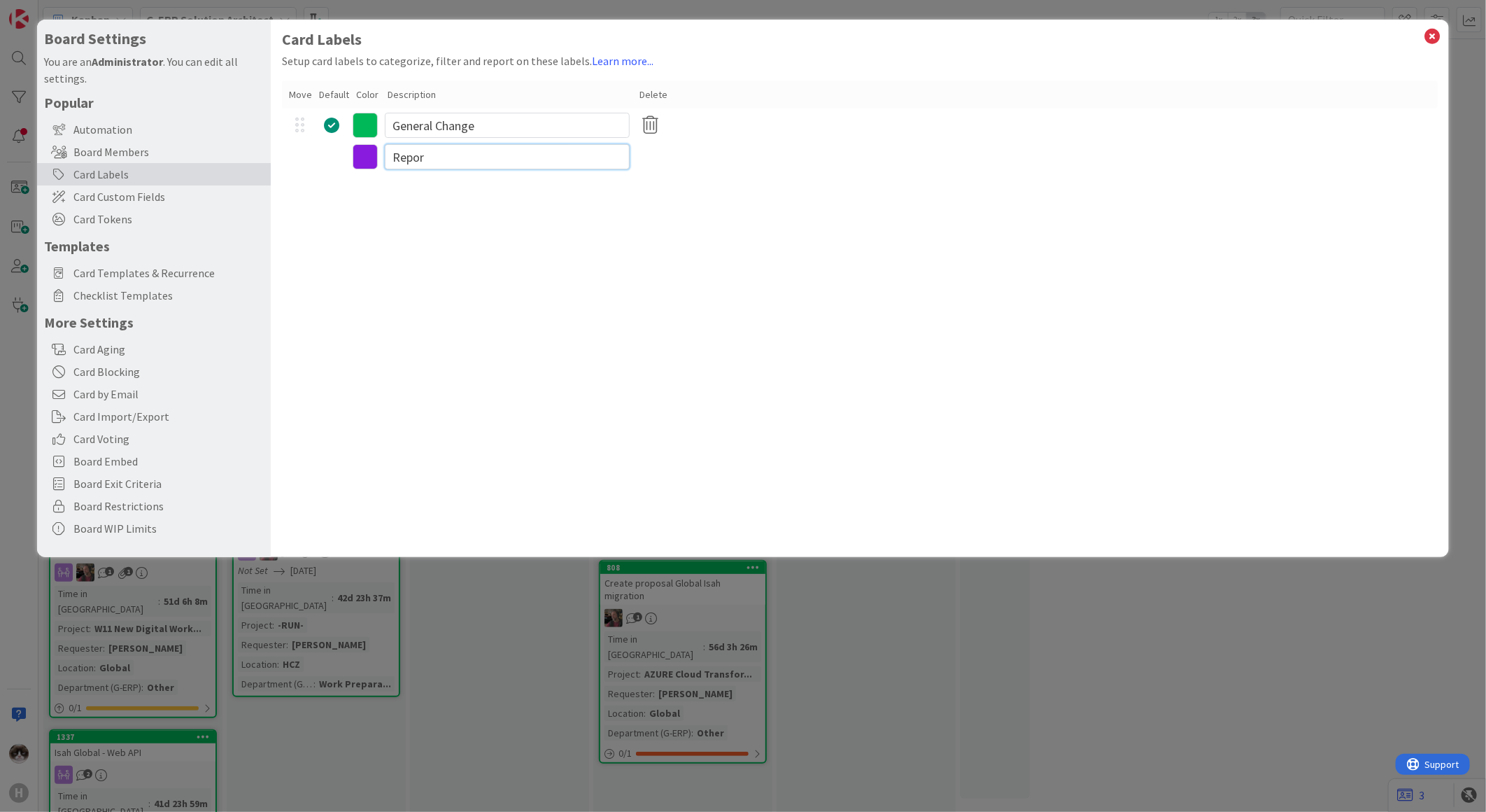
type input "Report"
click at [457, 191] on input at bounding box center [507, 190] width 245 height 25
type input "Preset"
click at [443, 238] on div "Card Labels Setup card labels to categorize, filter and report on these labels.…" at bounding box center [859, 288] width 1179 height 537
click at [443, 226] on input at bounding box center [507, 224] width 245 height 25
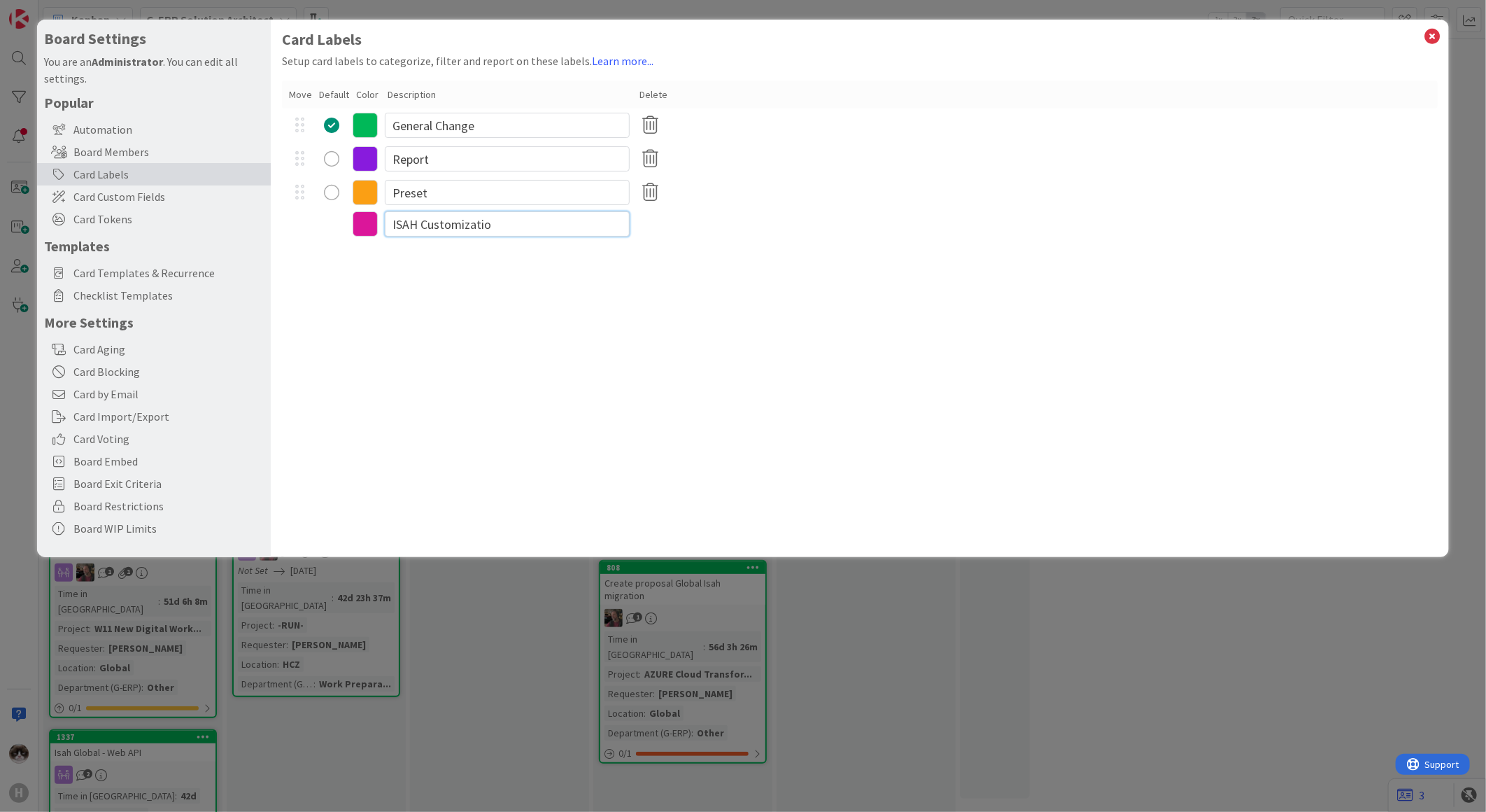
type input "ISAH Customization"
click at [465, 256] on input at bounding box center [507, 258] width 245 height 25
type input "User & Role Management"
click at [430, 289] on input at bounding box center [507, 291] width 245 height 25
type input "Support & Maintenance"
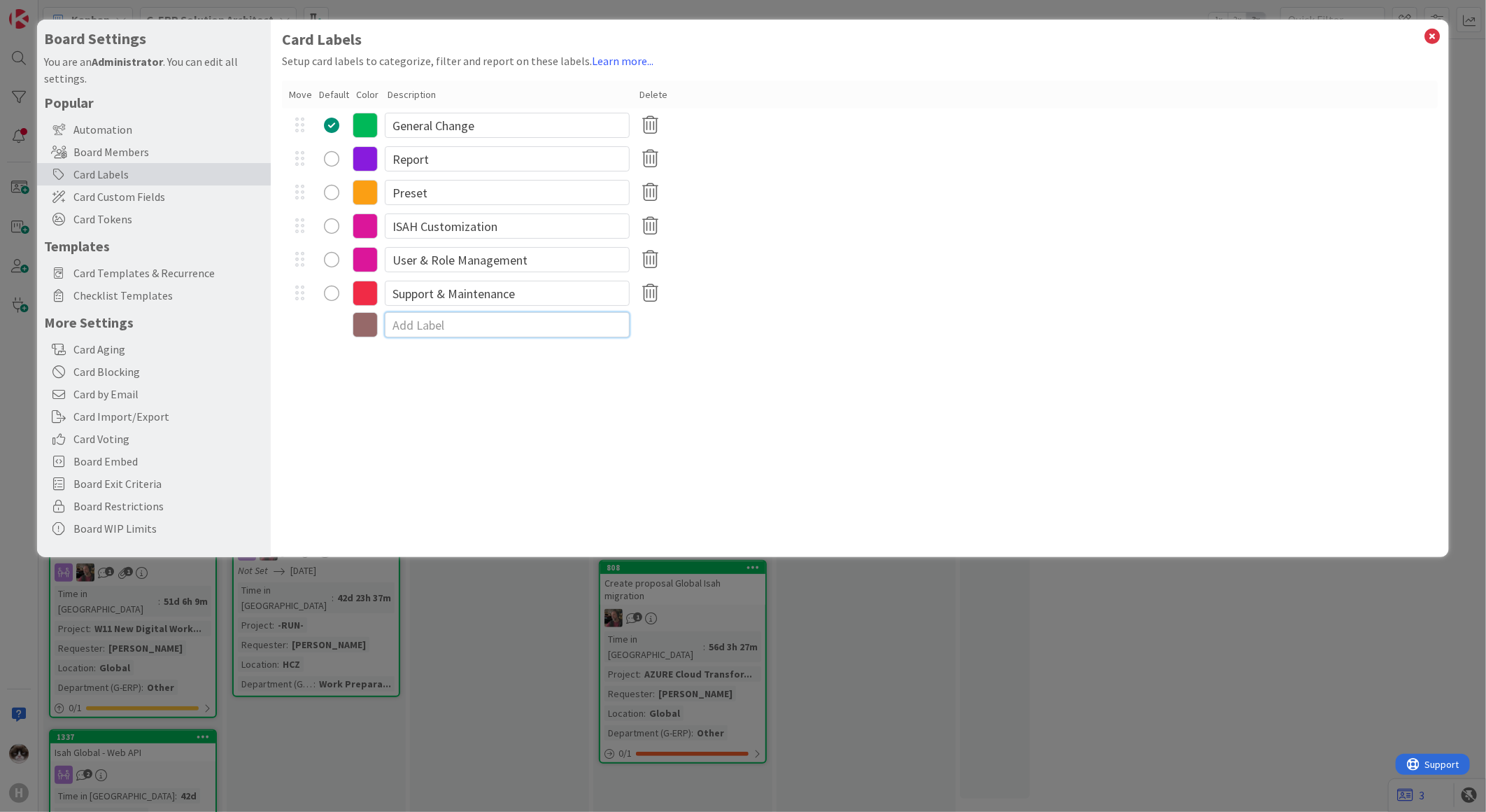
click at [446, 318] on input at bounding box center [507, 324] width 245 height 25
type input "Issue / Incident"
click at [452, 350] on input at bounding box center [507, 358] width 245 height 25
type input "Improvement"
click at [449, 392] on input at bounding box center [507, 392] width 245 height 25
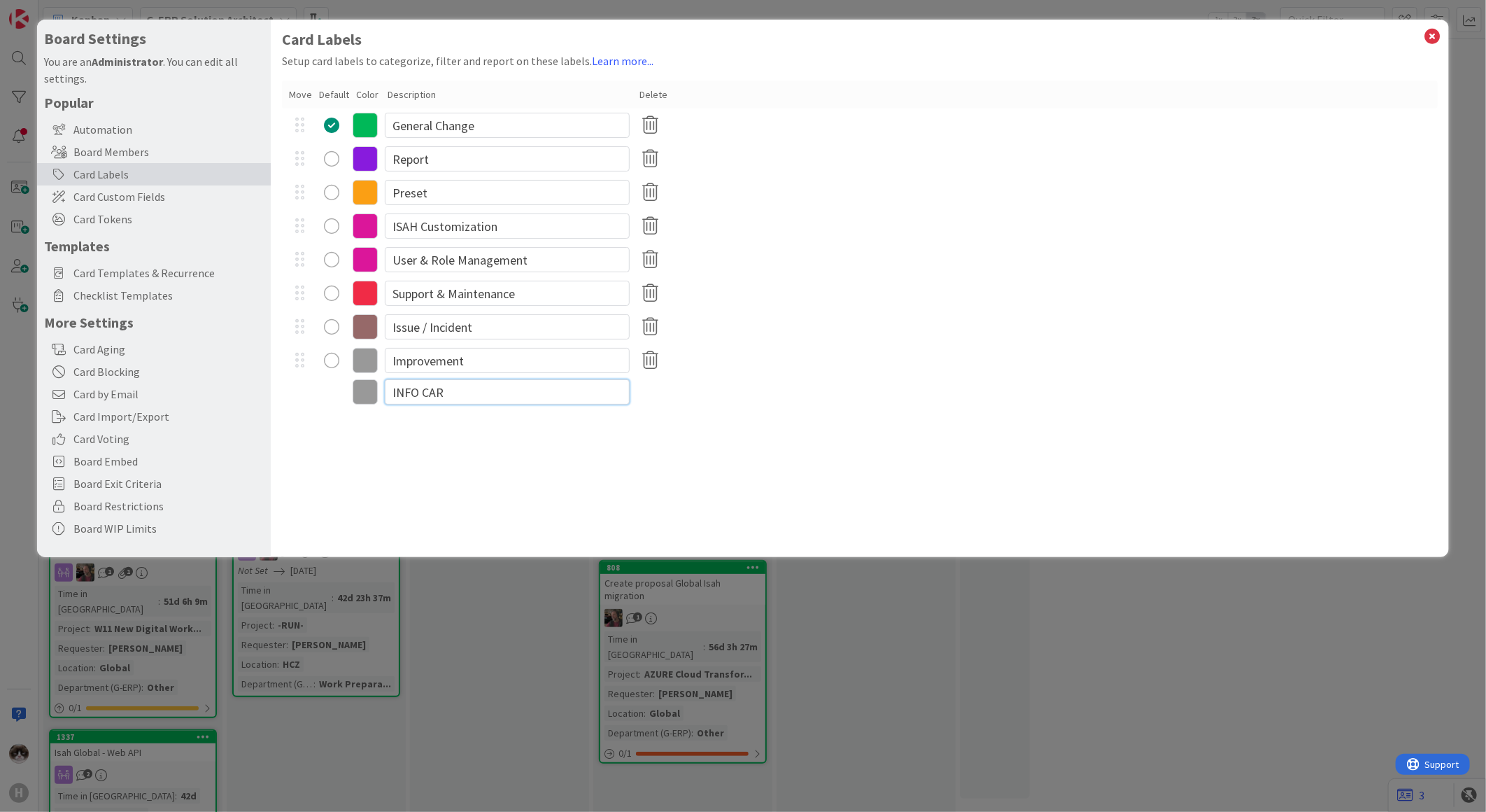
type input "INFO CARD"
click at [451, 424] on input at bounding box center [507, 425] width 245 height 25
type input "BIG Thing"
click at [458, 451] on input at bounding box center [507, 459] width 245 height 25
type input "Other Customization"
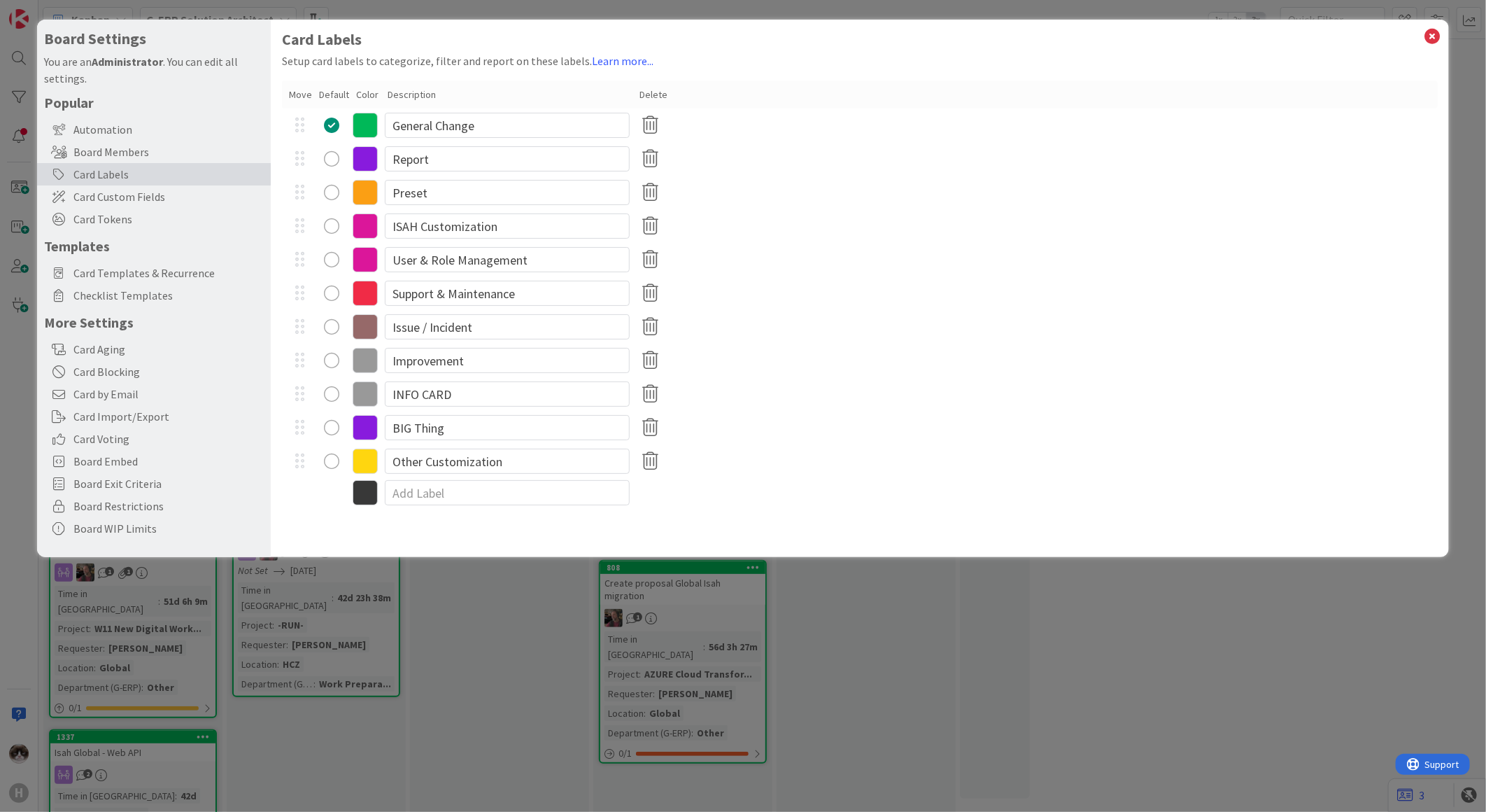
click at [460, 477] on div "Other Customization" at bounding box center [860, 461] width 1156 height 34
click at [467, 490] on input at bounding box center [507, 493] width 245 height 25
type input "Life Cycle Management"
click at [1437, 27] on icon at bounding box center [1433, 36] width 19 height 19
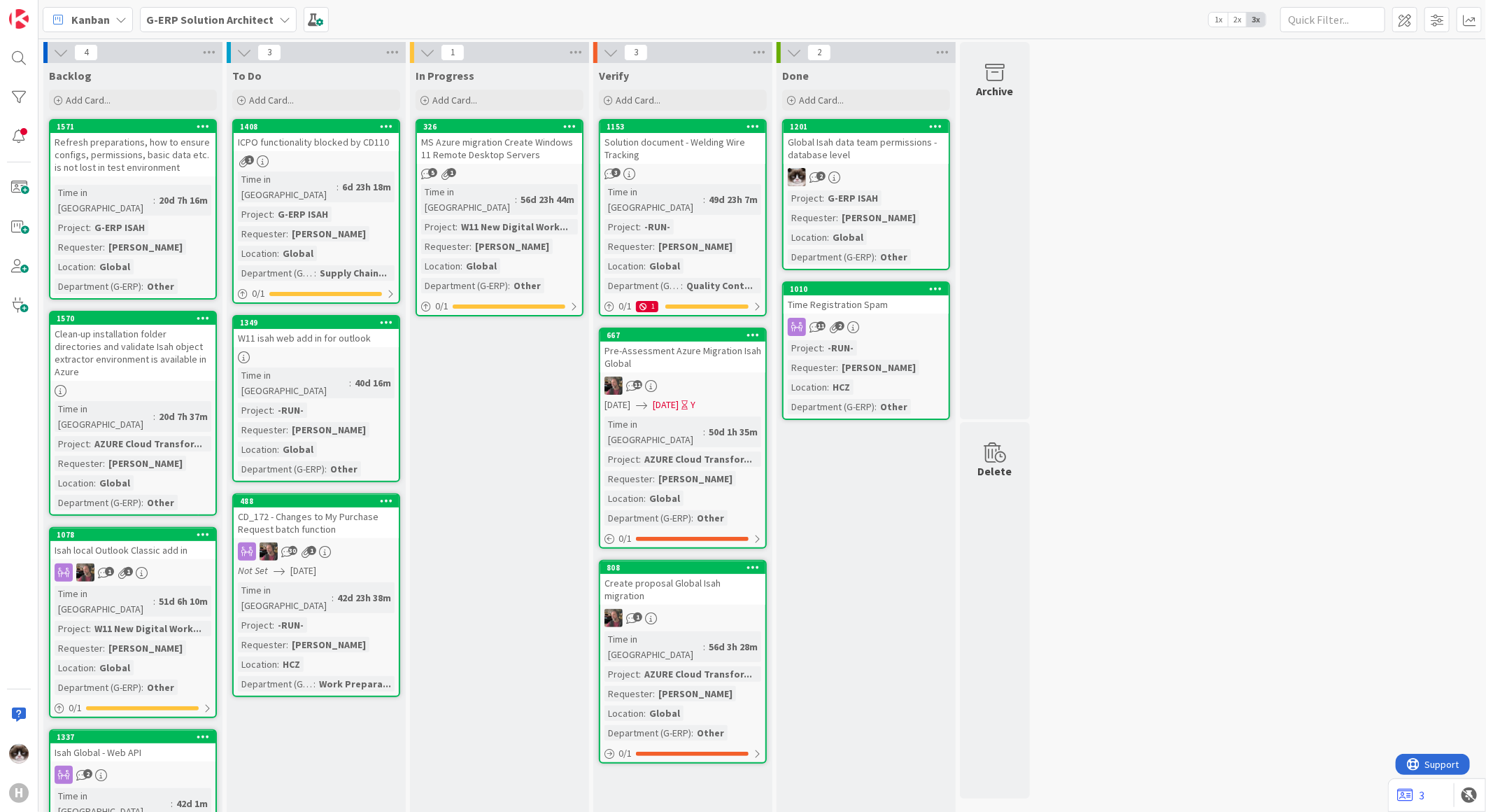
click at [184, 15] on b "G-ERP Solution Architect" at bounding box center [210, 19] width 127 height 14
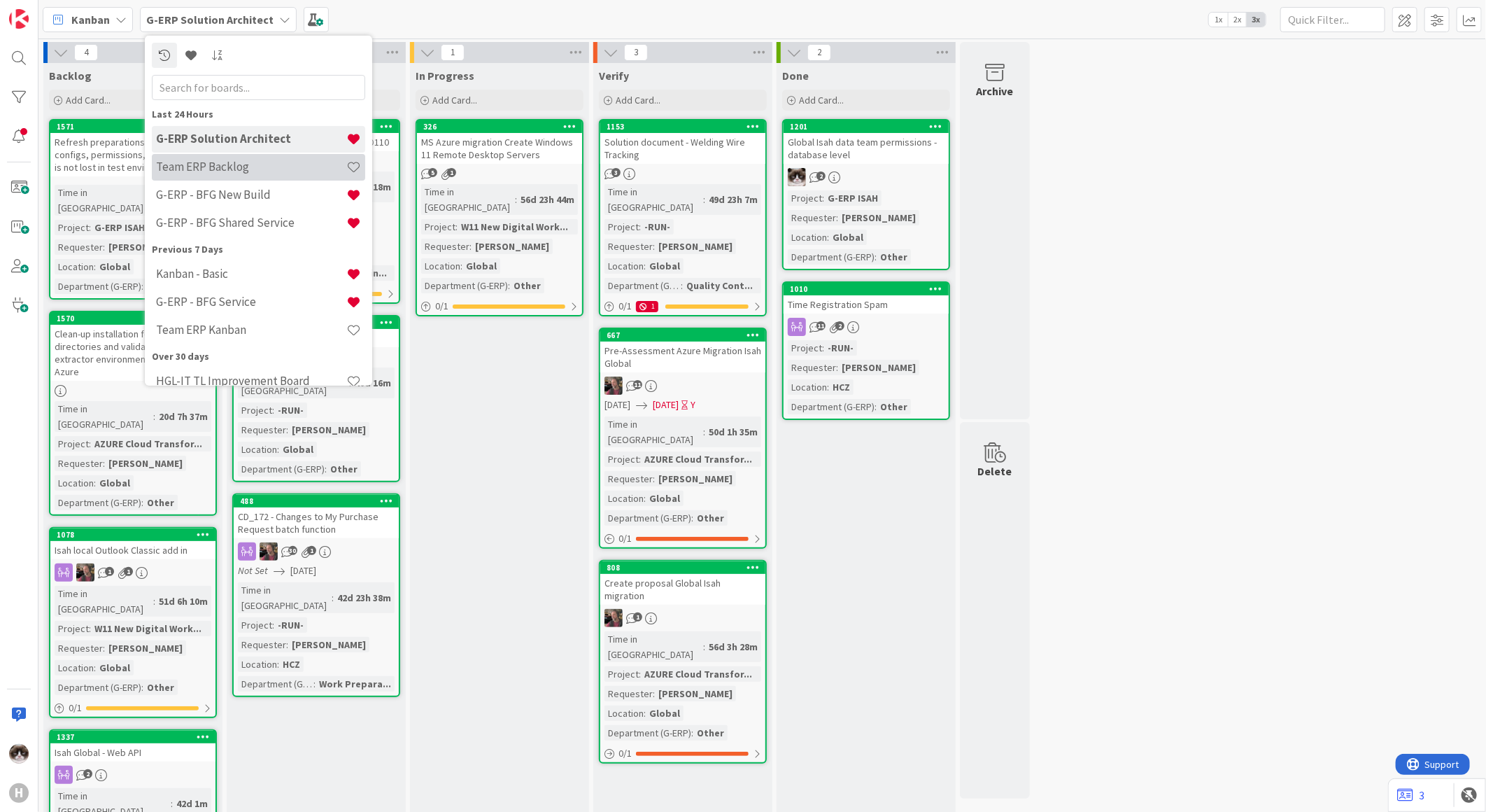
click at [259, 167] on h4 "Team ERP Backlog" at bounding box center [251, 166] width 190 height 14
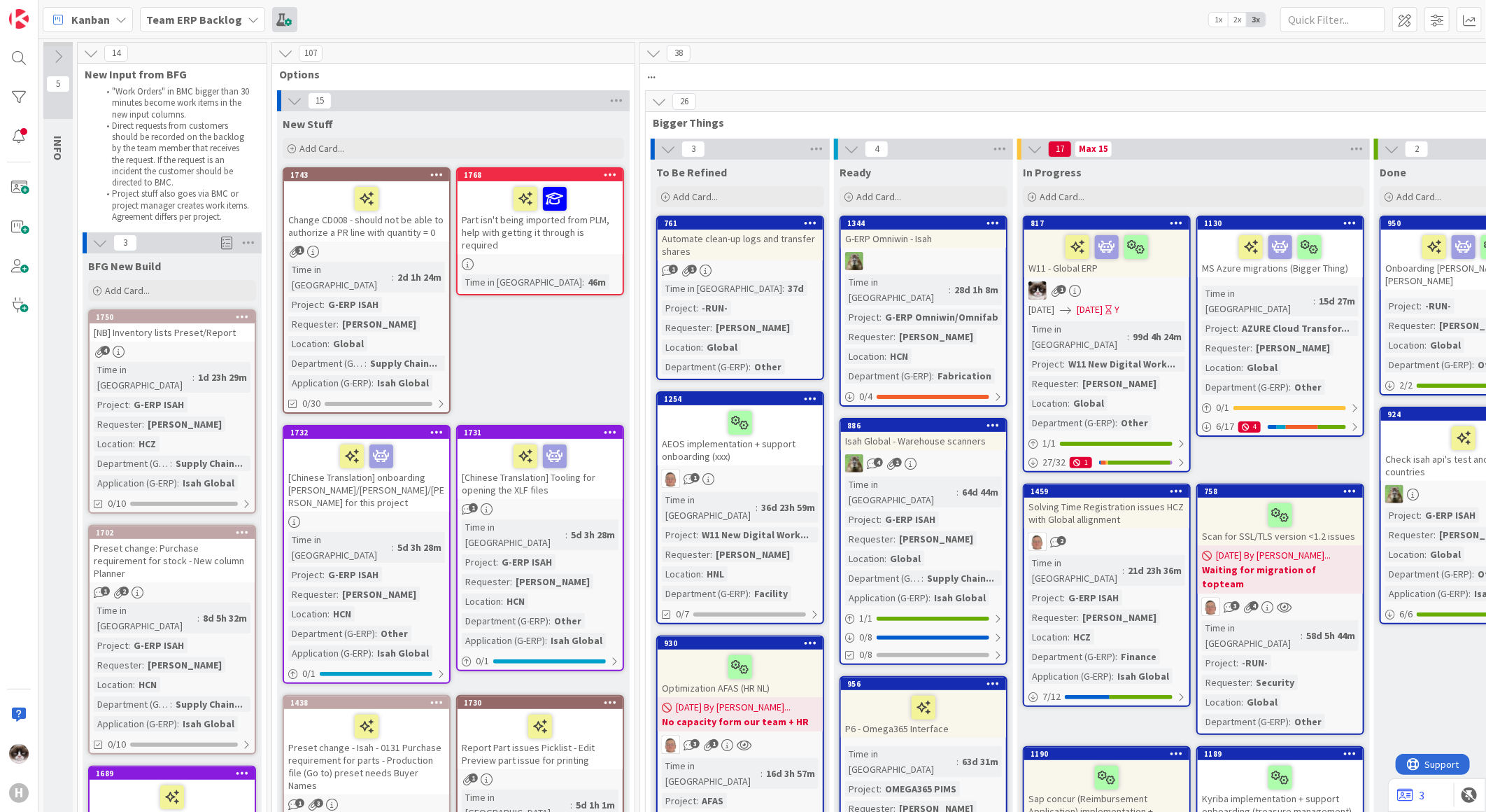
click at [275, 19] on span at bounding box center [285, 19] width 25 height 25
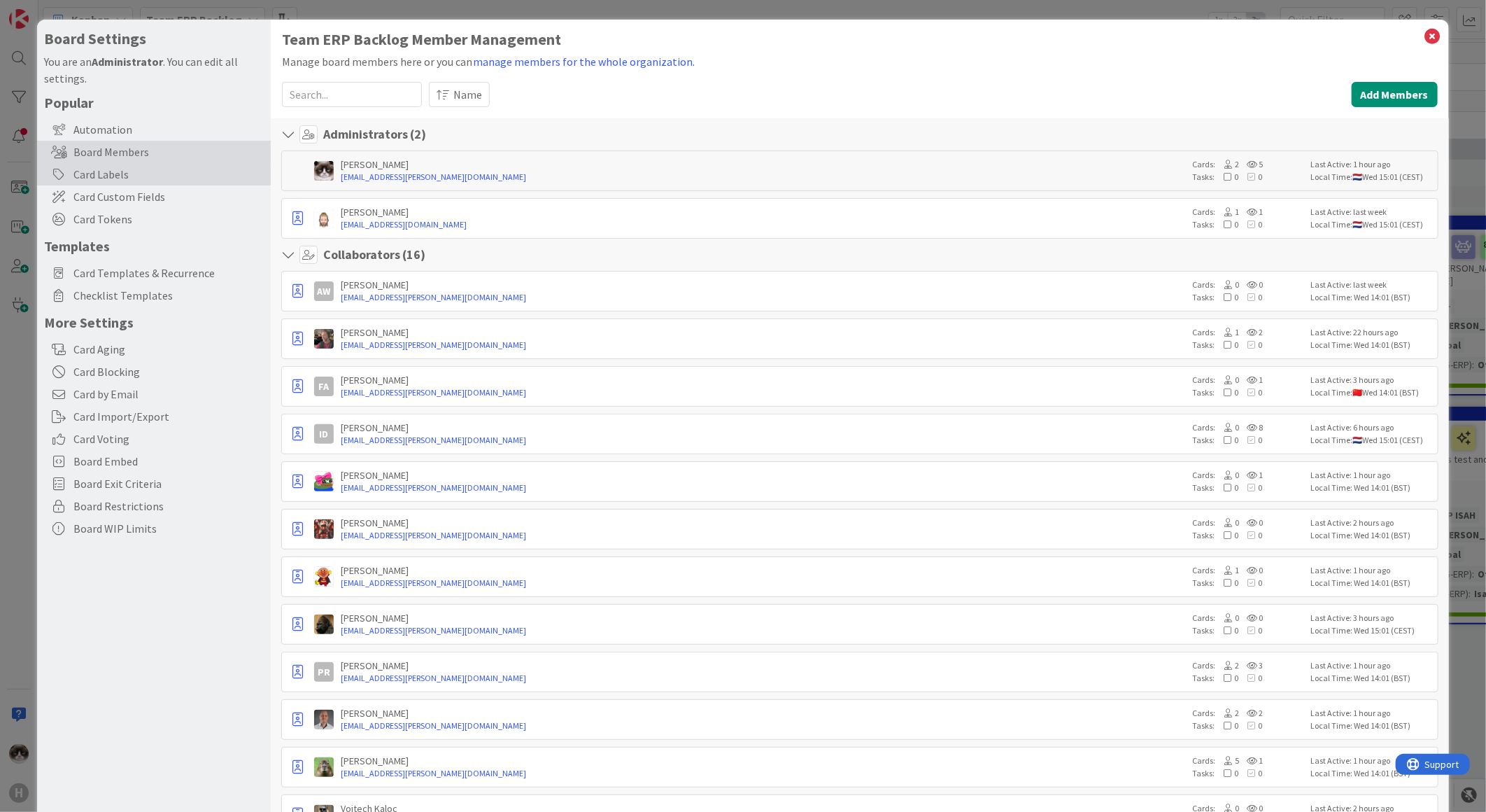
click at [120, 174] on div "Card Labels" at bounding box center [153, 174] width 233 height 23
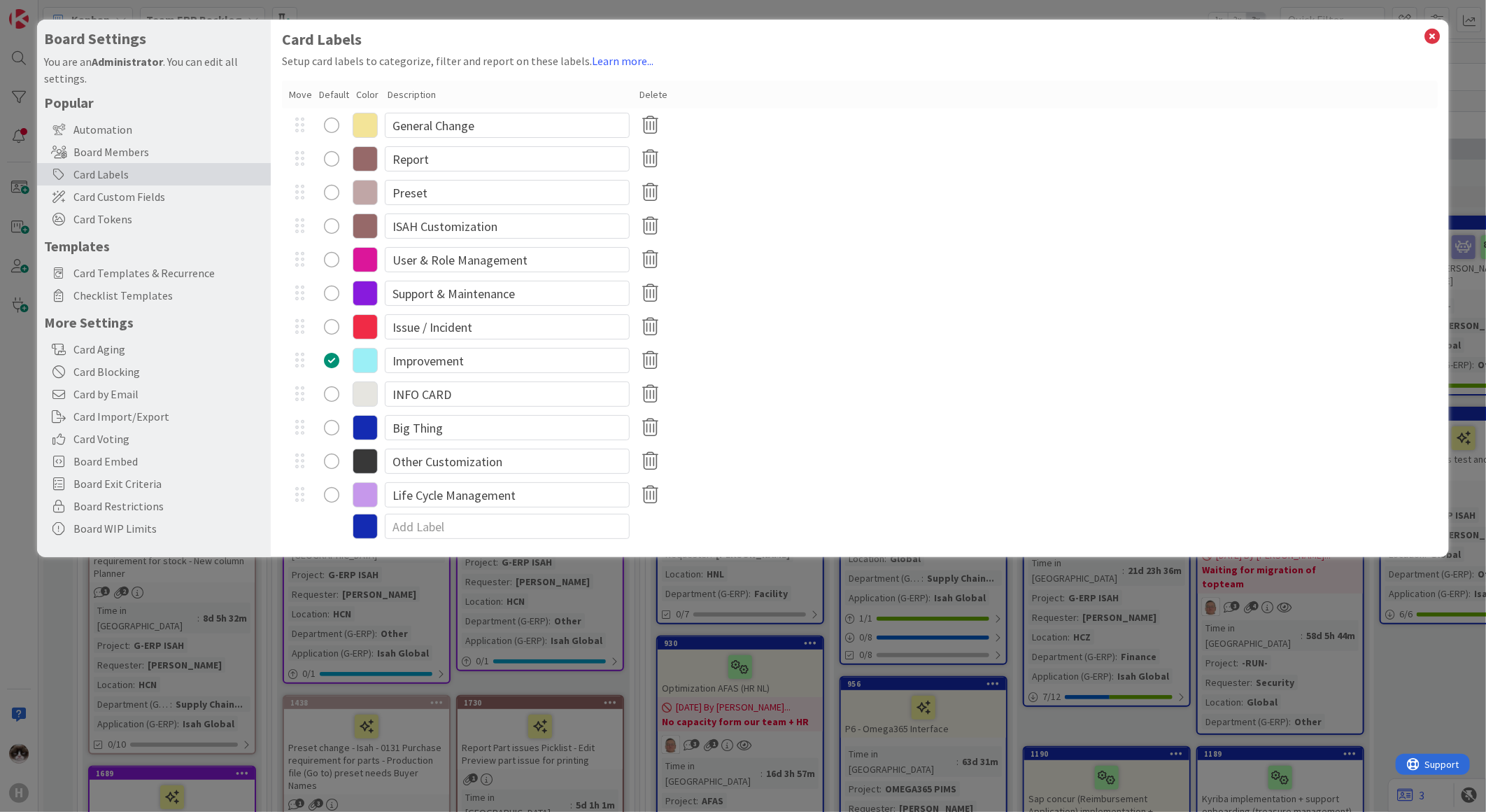
click at [369, 95] on div "Color" at bounding box center [368, 94] width 24 height 14
click at [366, 122] on icon at bounding box center [366, 126] width 25 height 25
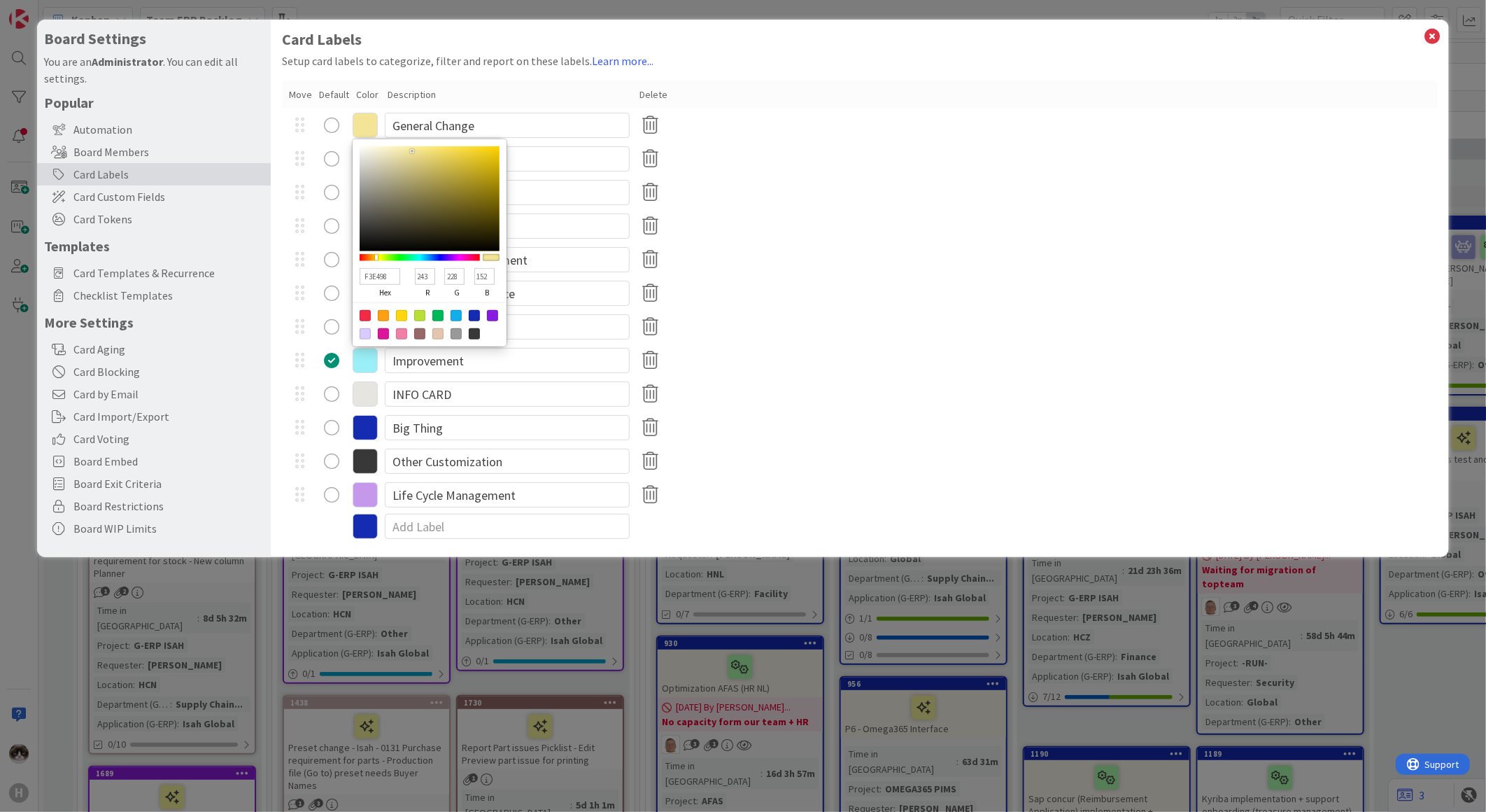
click at [799, 246] on div "User & Role Management" at bounding box center [860, 259] width 1156 height 34
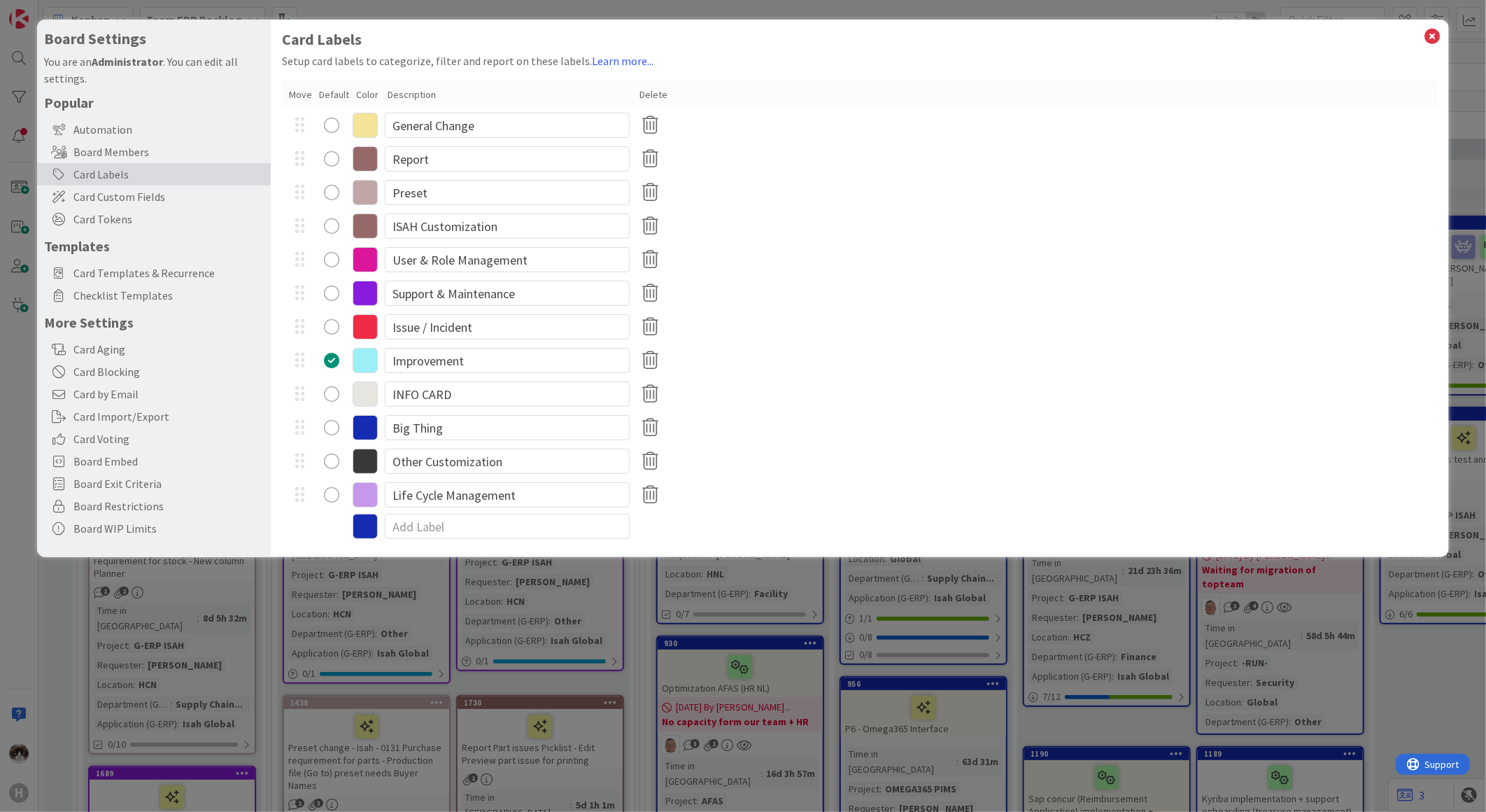
click at [357, 162] on icon at bounding box center [366, 159] width 25 height 25
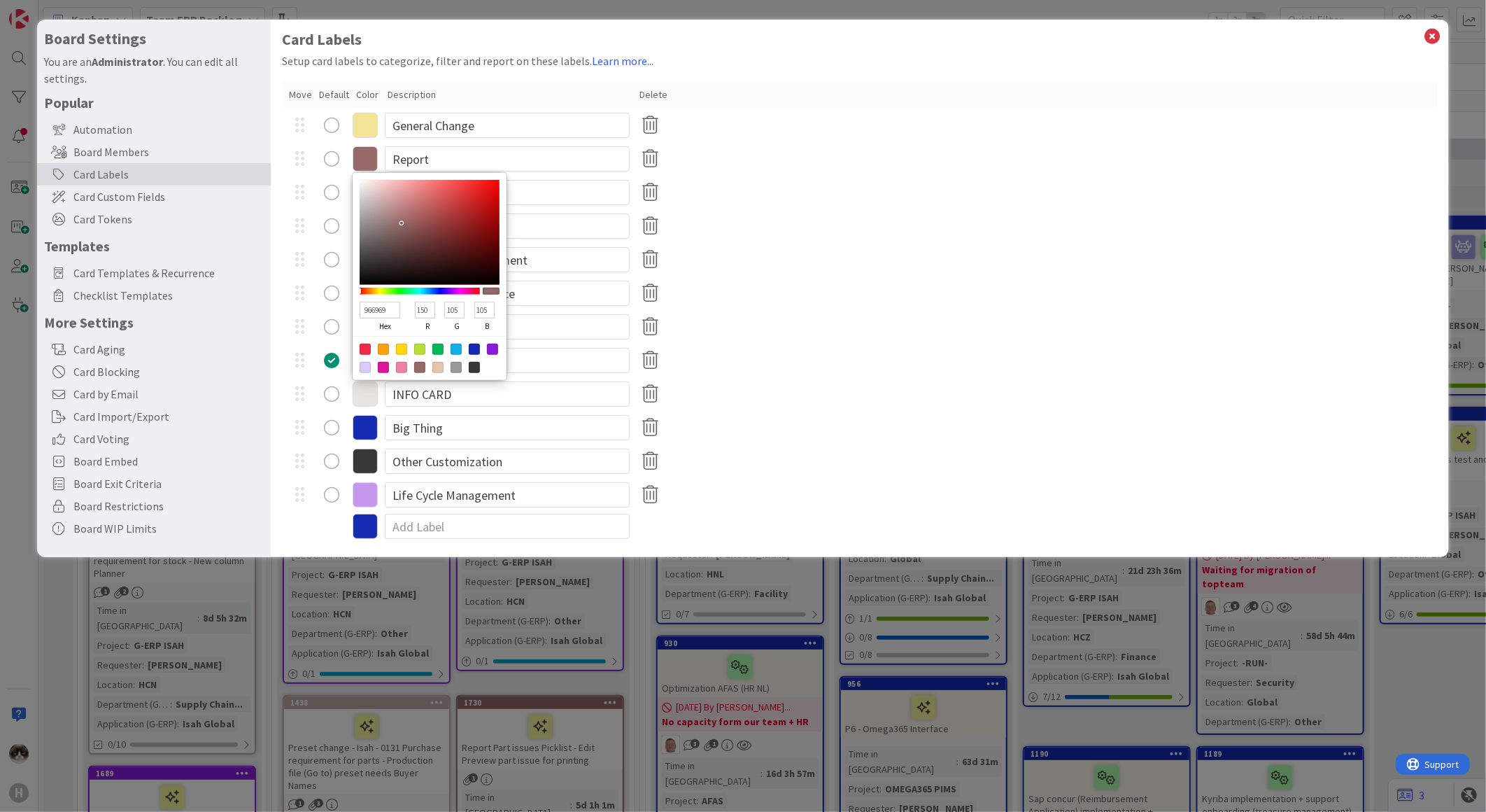
click at [820, 248] on div "User & Role Management" at bounding box center [860, 259] width 1156 height 34
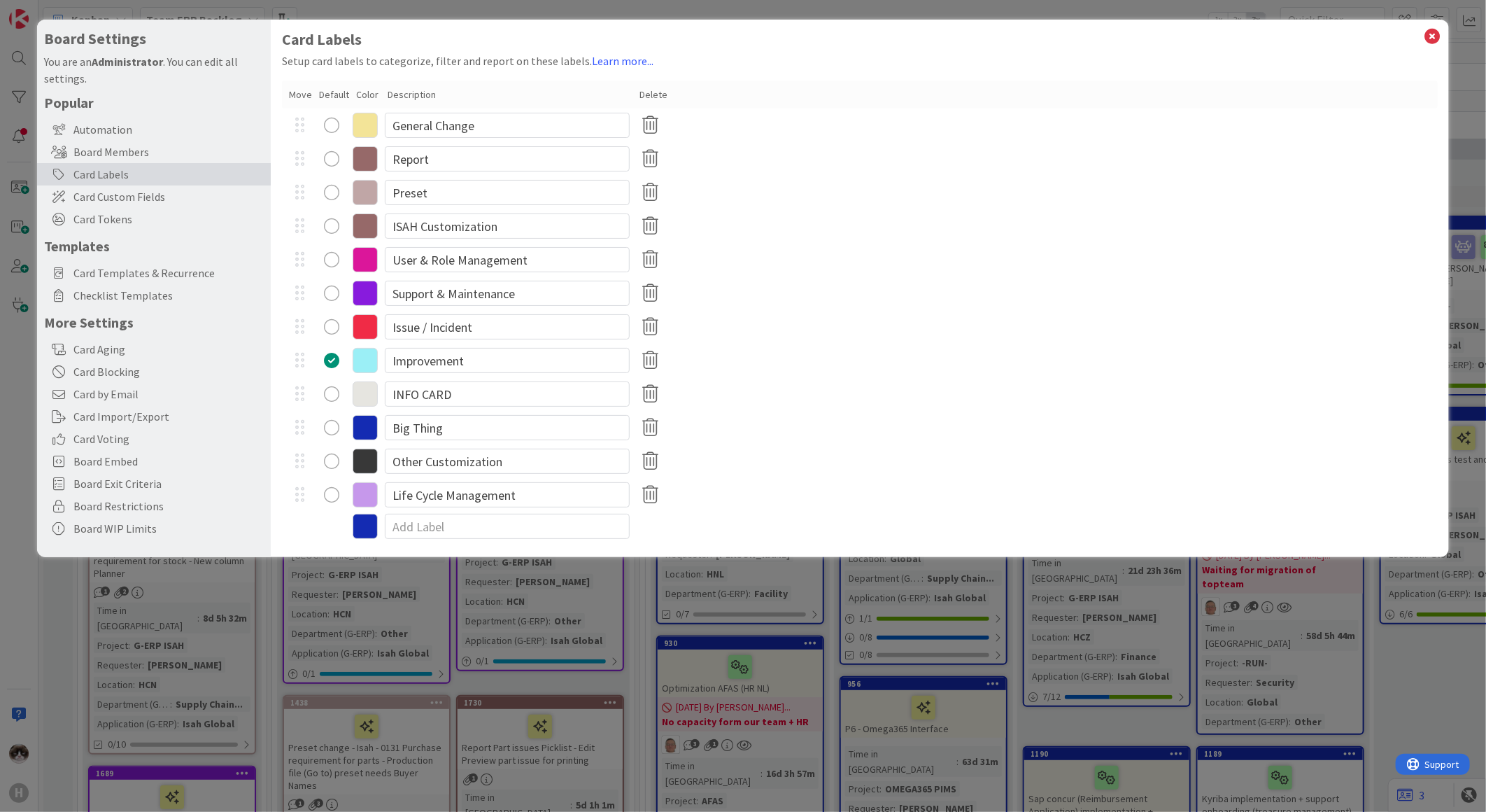
click at [371, 193] on icon at bounding box center [366, 192] width 25 height 25
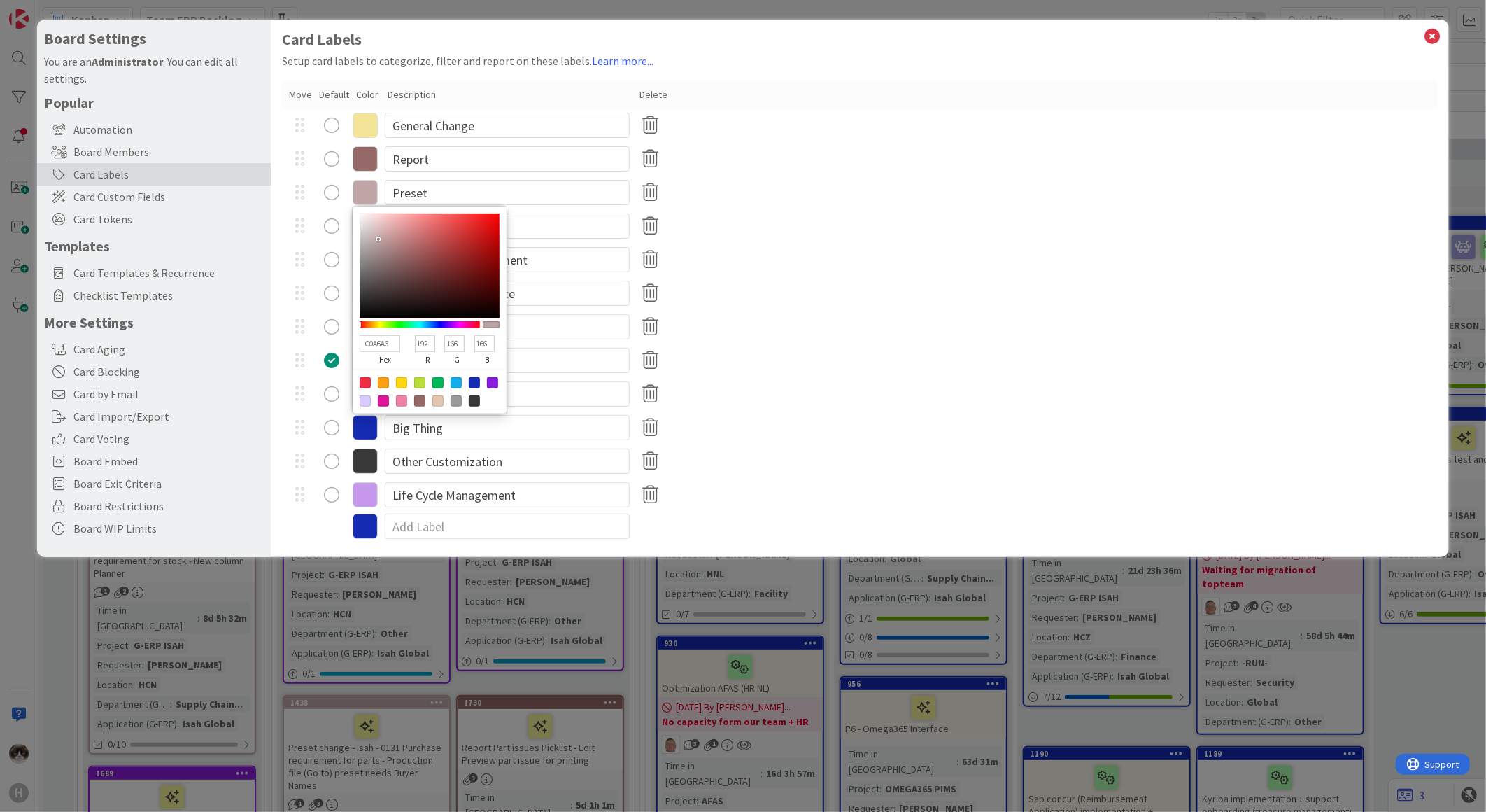
click at [775, 353] on div "Improvement" at bounding box center [860, 361] width 1156 height 34
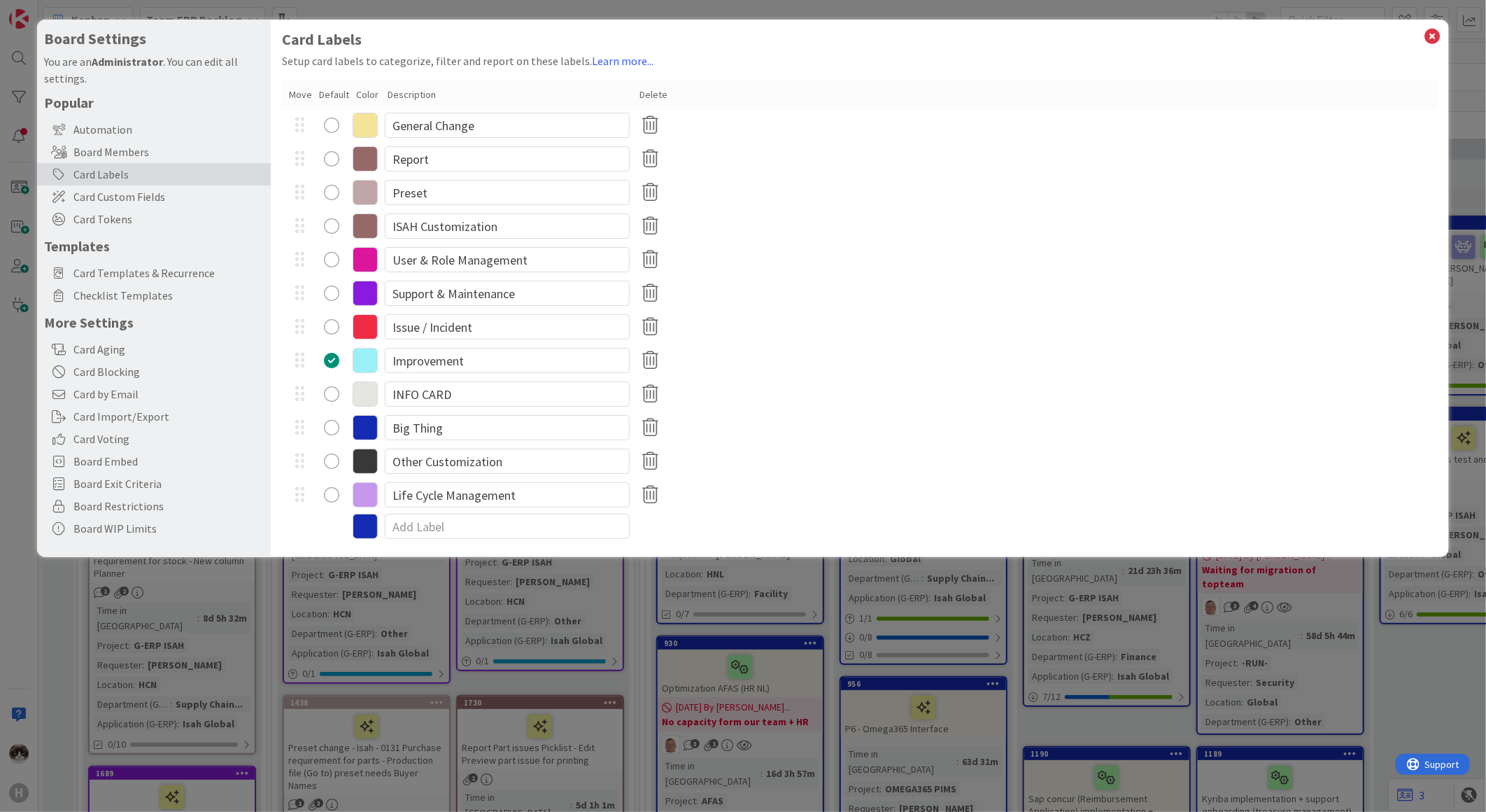
click at [366, 225] on icon at bounding box center [366, 226] width 25 height 25
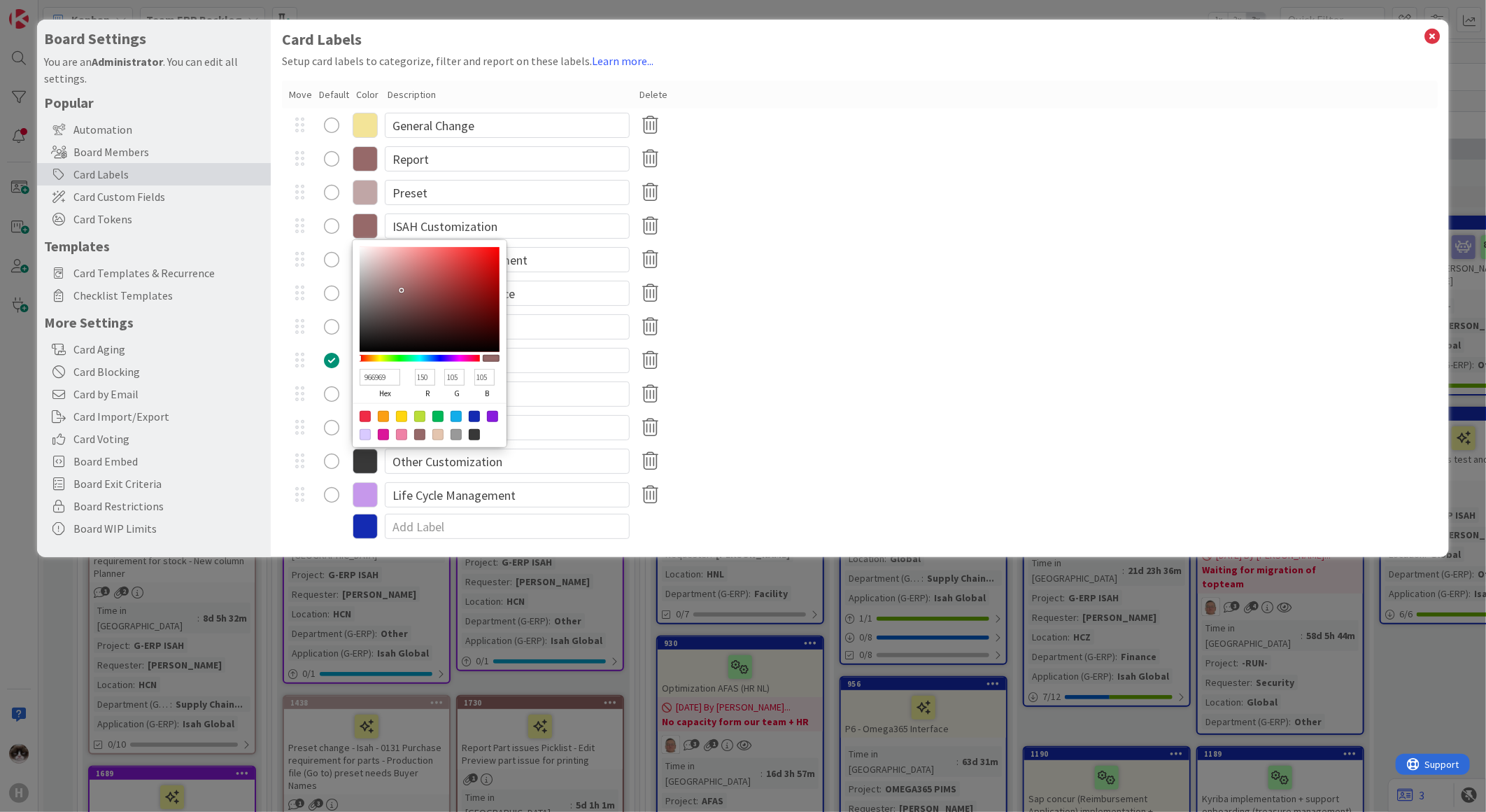
click at [366, 163] on icon at bounding box center [366, 159] width 25 height 25
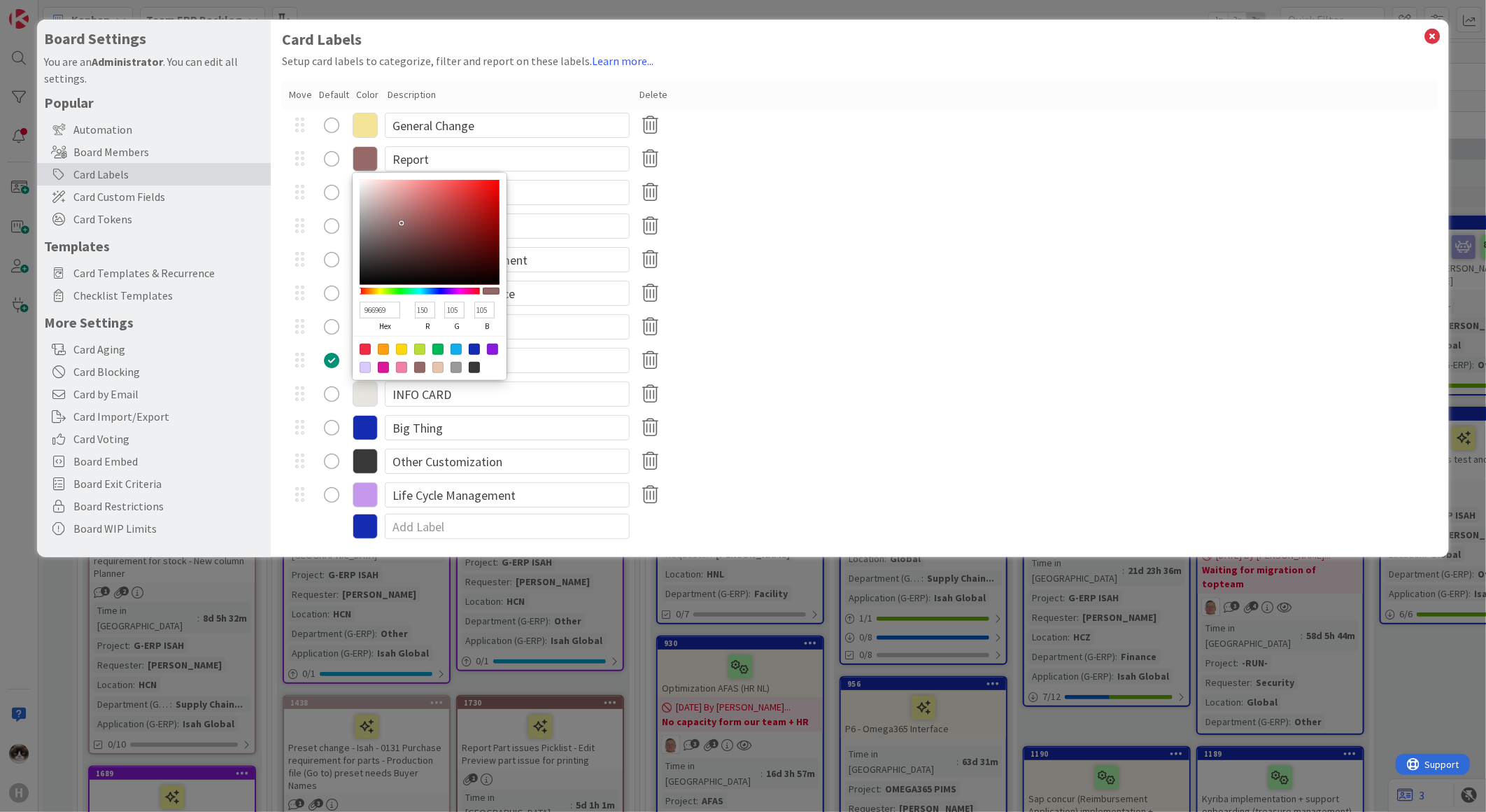
click at [780, 277] on div "Support & Maintenance" at bounding box center [860, 293] width 1156 height 34
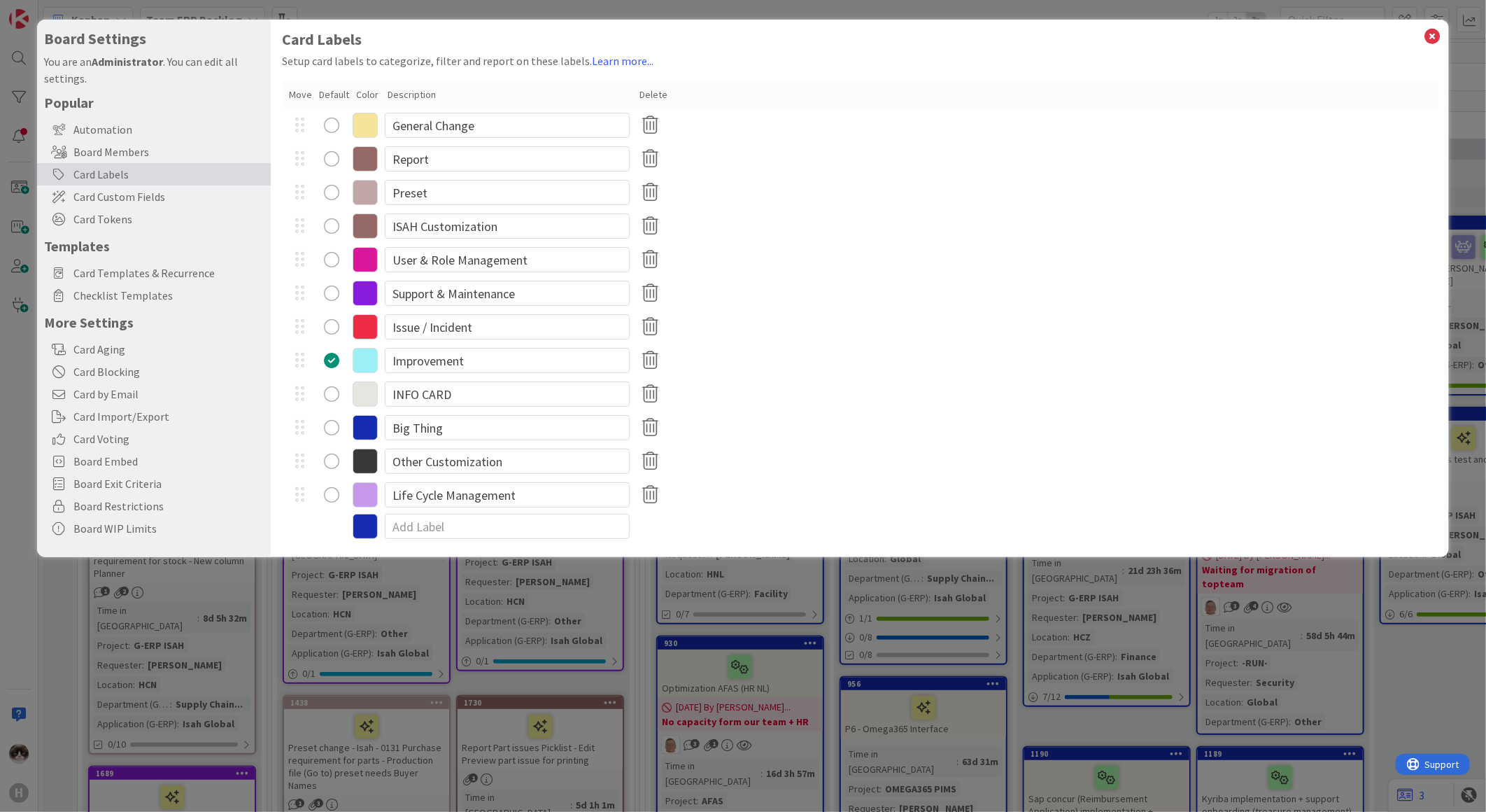
click at [353, 221] on icon at bounding box center [366, 226] width 25 height 25
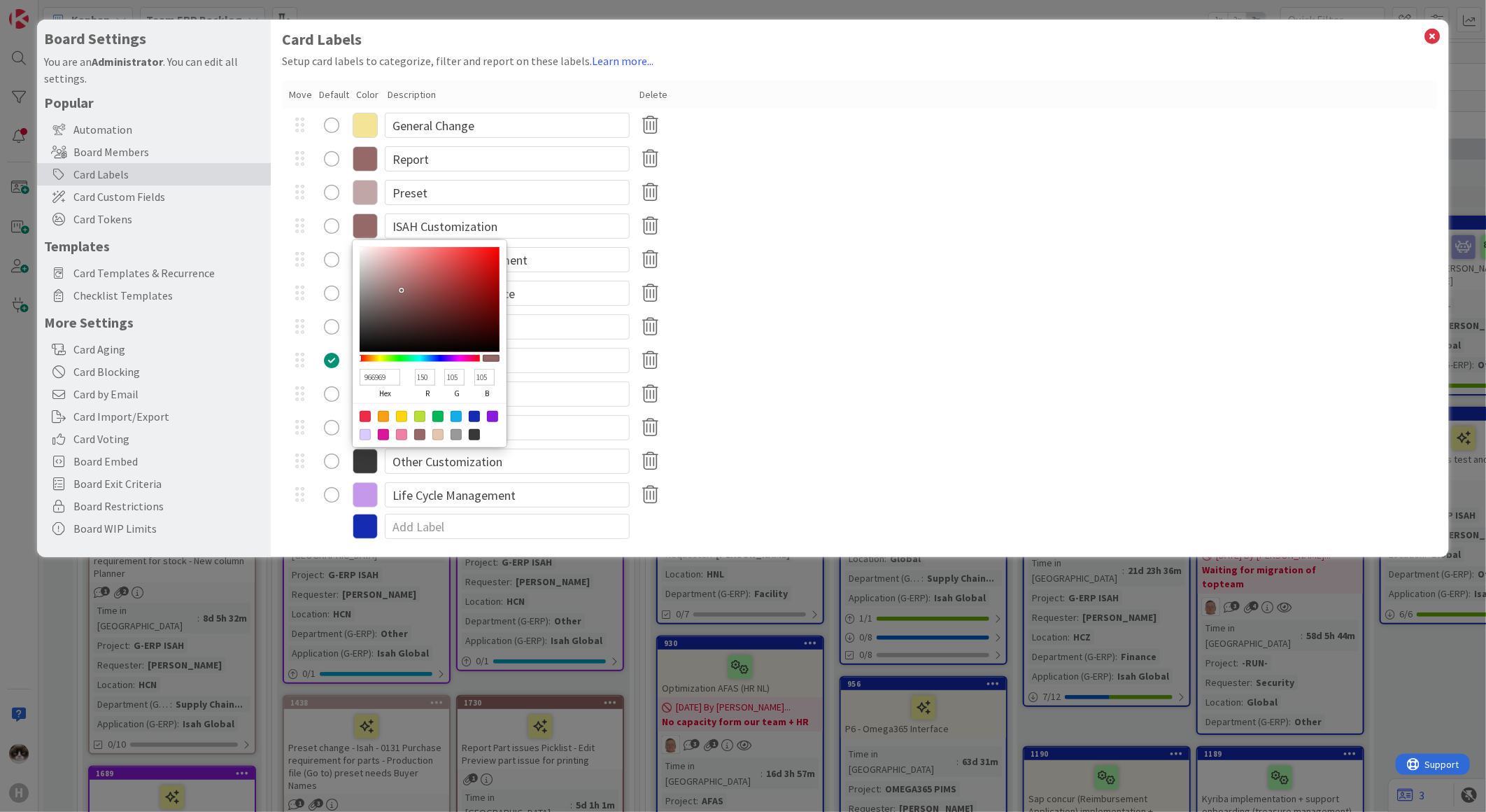
click at [369, 164] on icon at bounding box center [366, 159] width 25 height 25
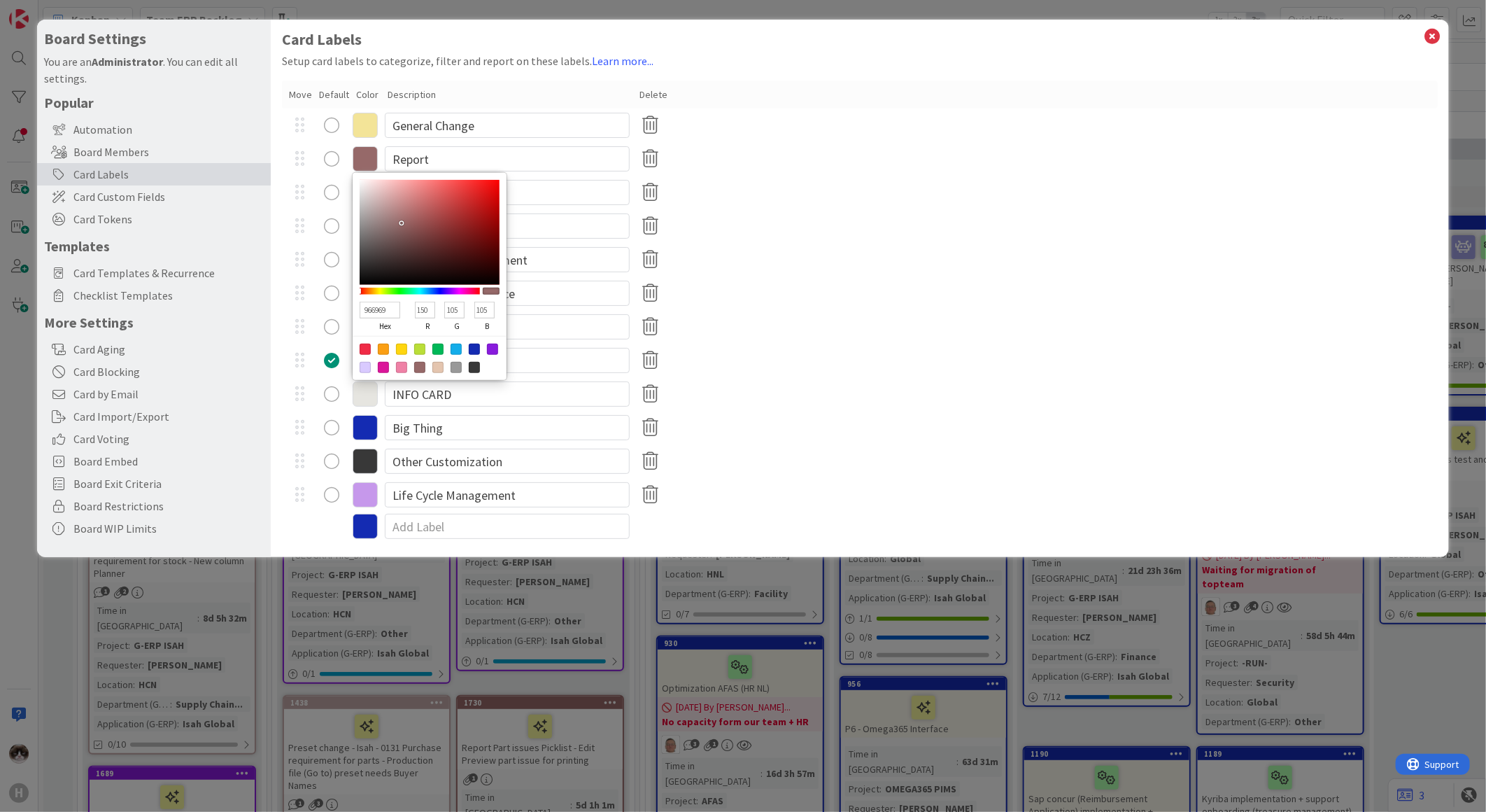
click at [812, 250] on div "User & Role Management" at bounding box center [860, 259] width 1156 height 34
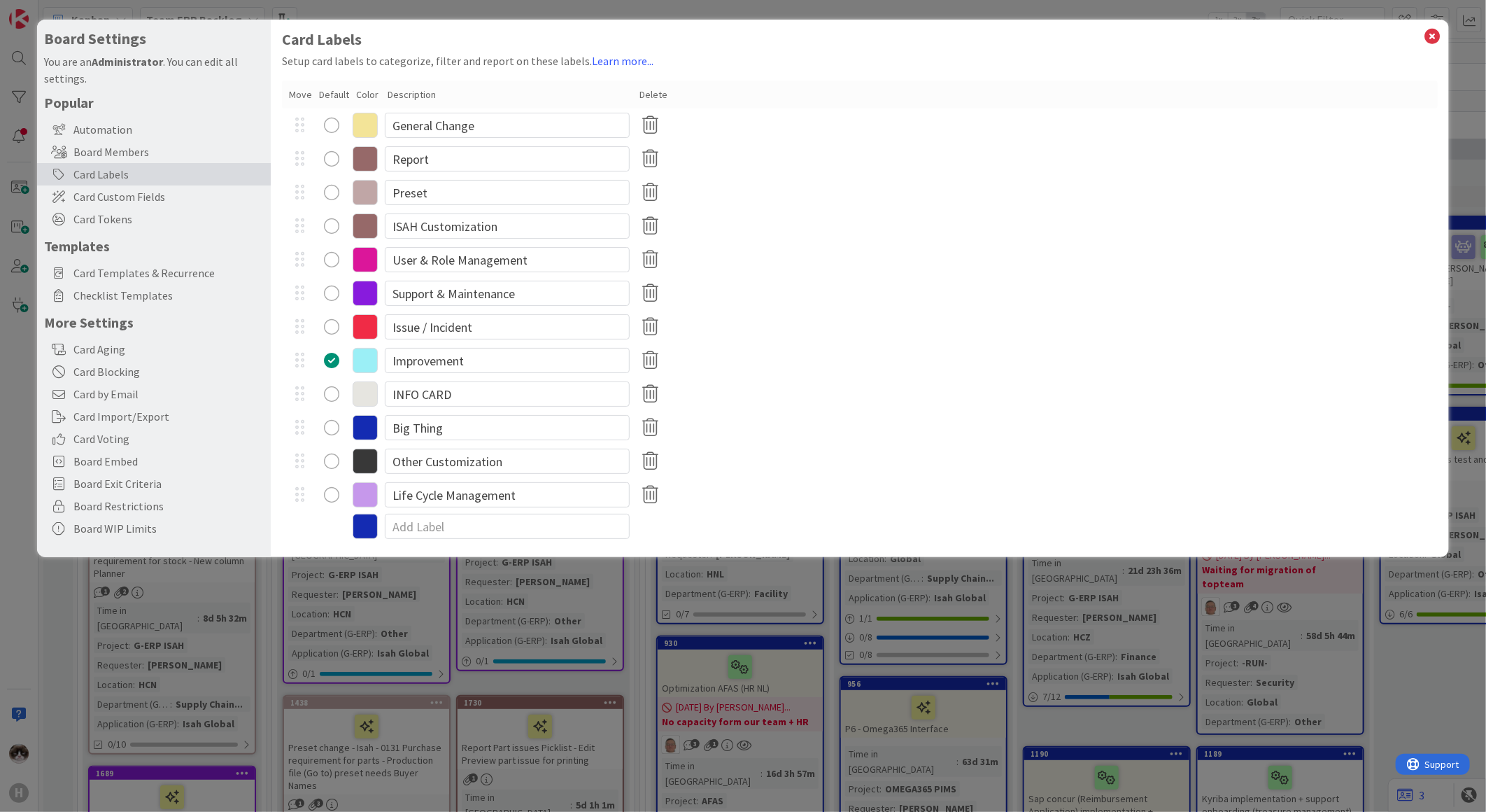
click at [366, 219] on icon at bounding box center [366, 226] width 25 height 25
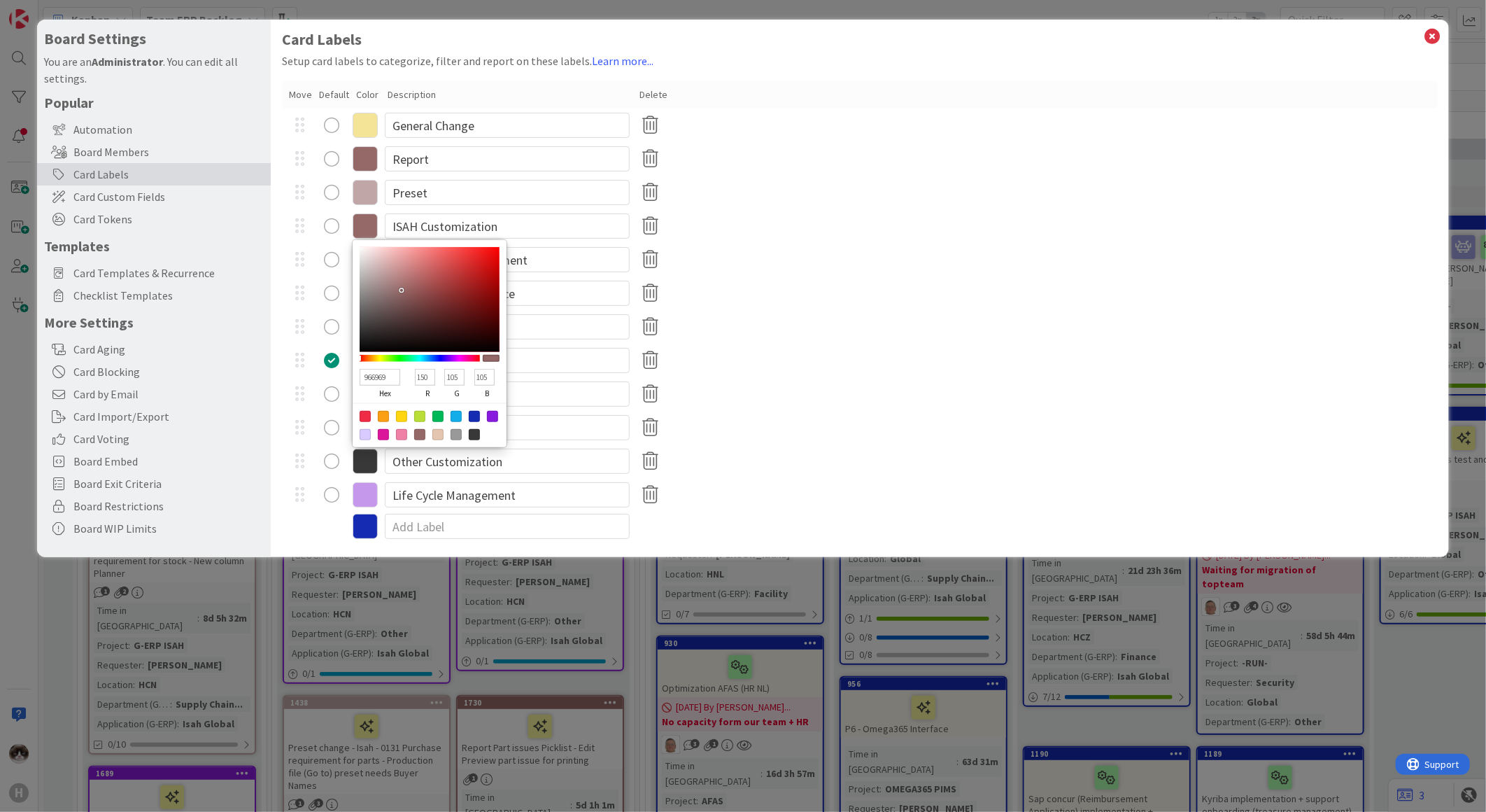
click at [815, 339] on div "Issue / Incident" at bounding box center [860, 327] width 1156 height 34
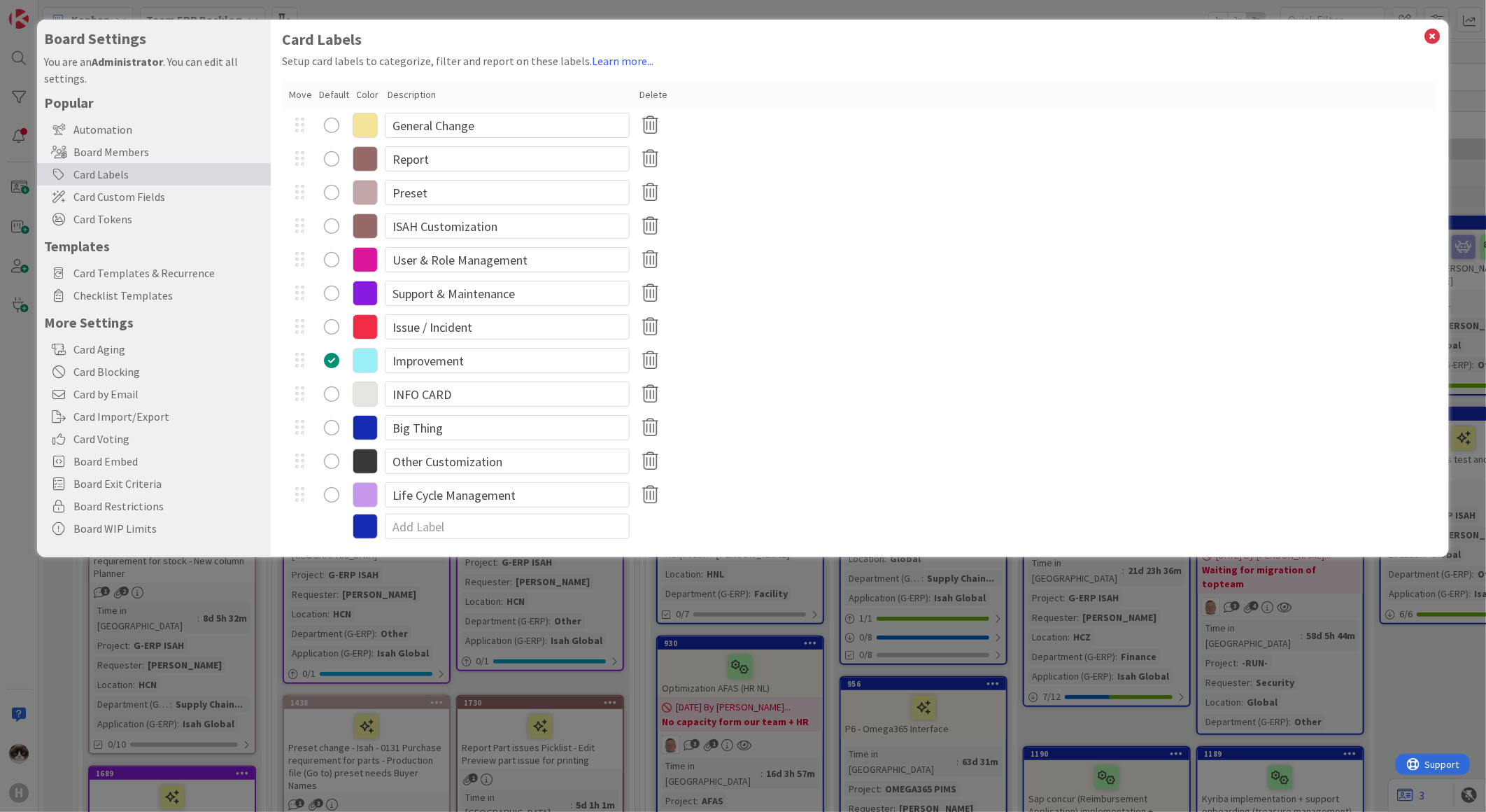
click at [360, 259] on icon at bounding box center [366, 259] width 25 height 25
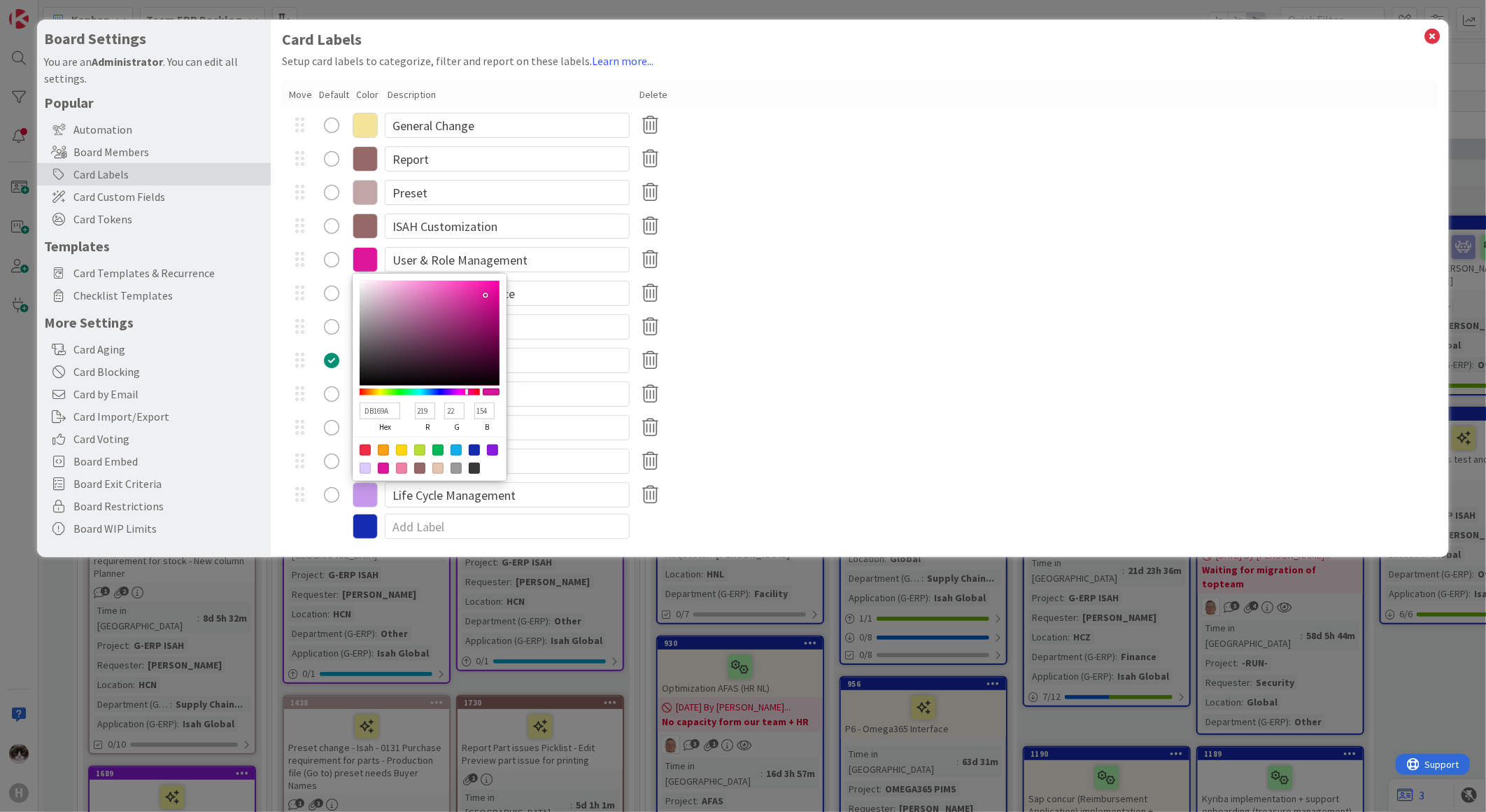
click at [942, 345] on div "Improvement" at bounding box center [860, 361] width 1156 height 34
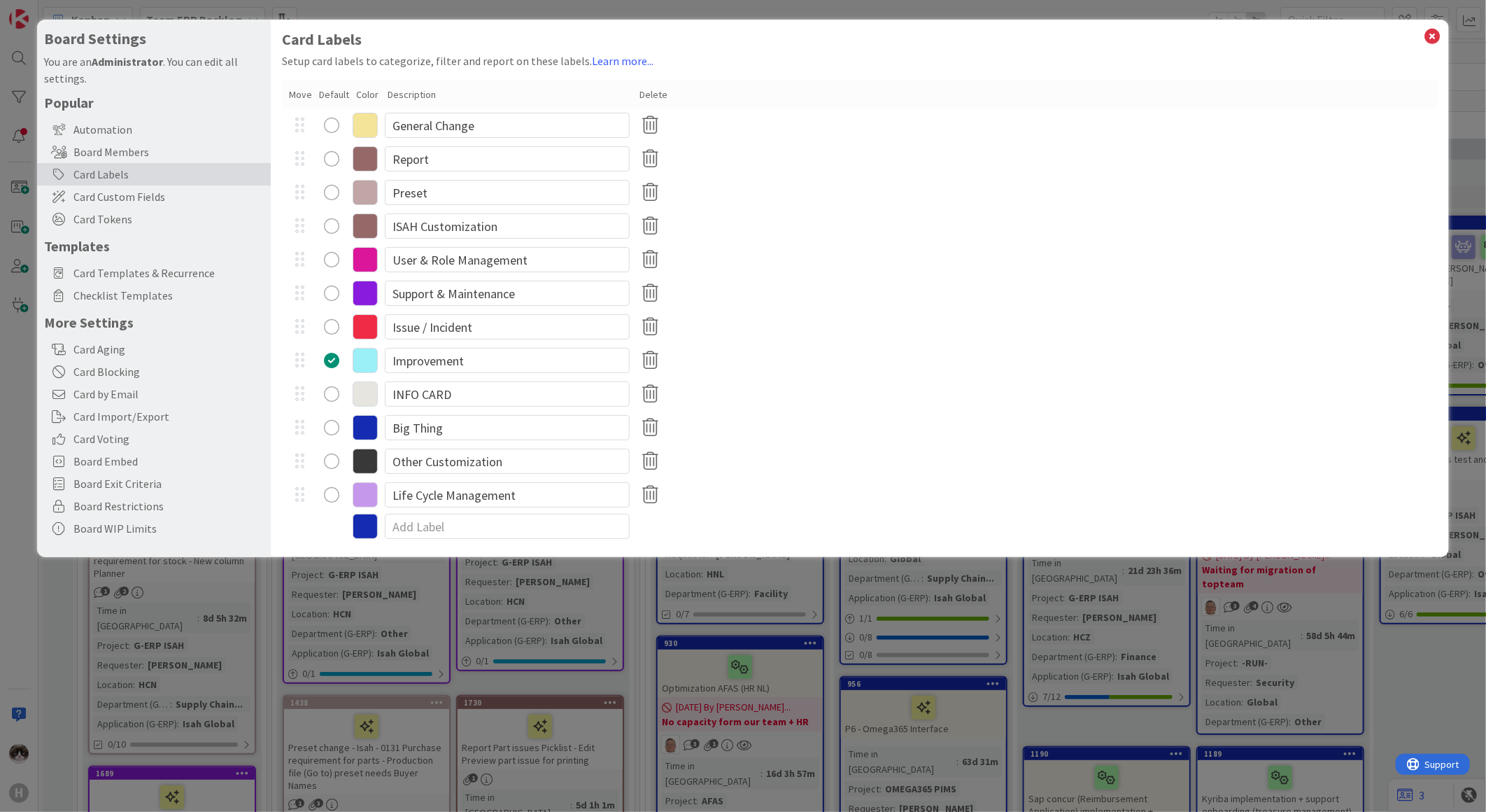
click at [358, 357] on icon at bounding box center [366, 361] width 25 height 25
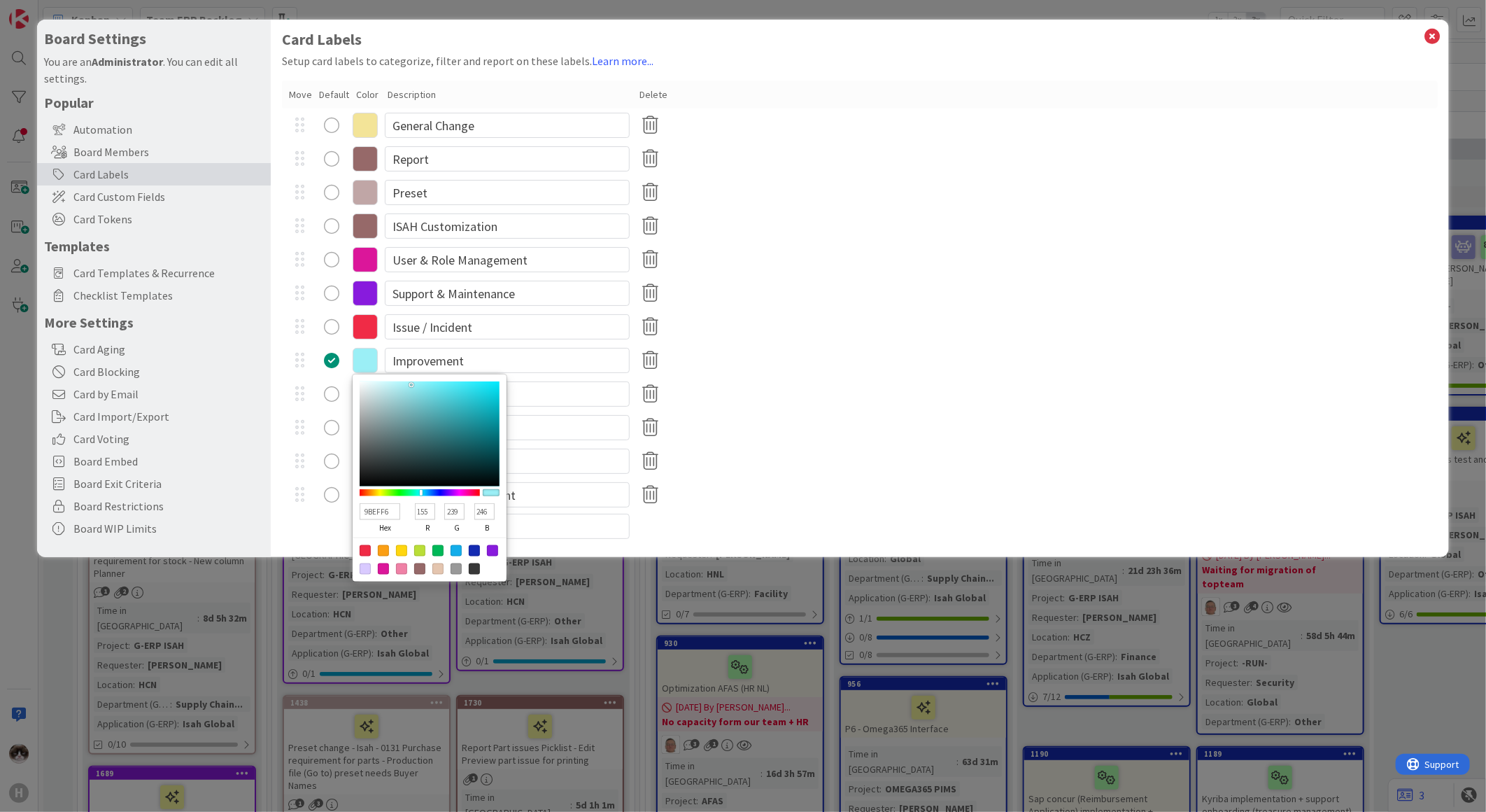
click at [368, 291] on icon at bounding box center [366, 293] width 25 height 25
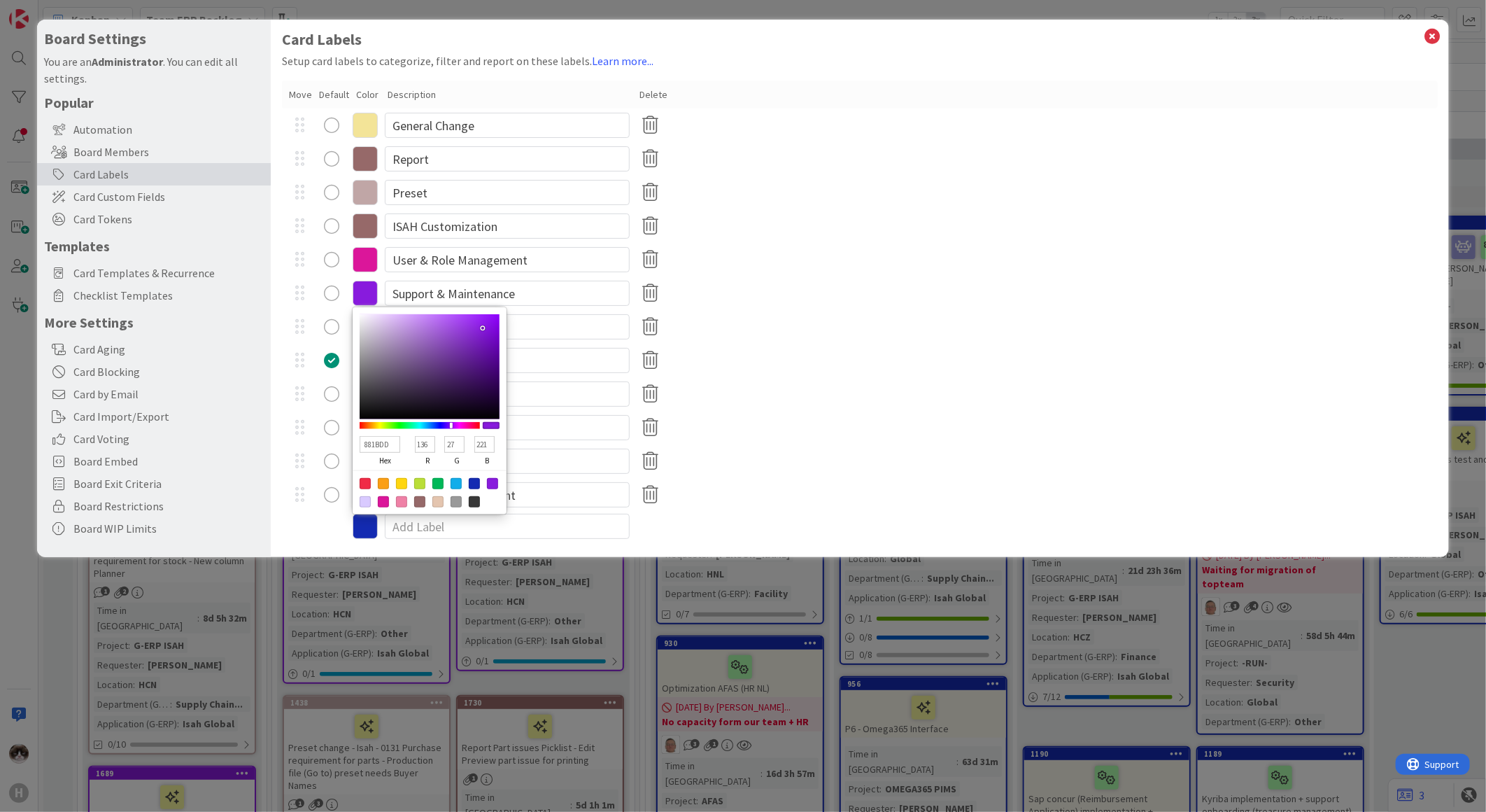
click at [364, 257] on icon at bounding box center [366, 259] width 25 height 25
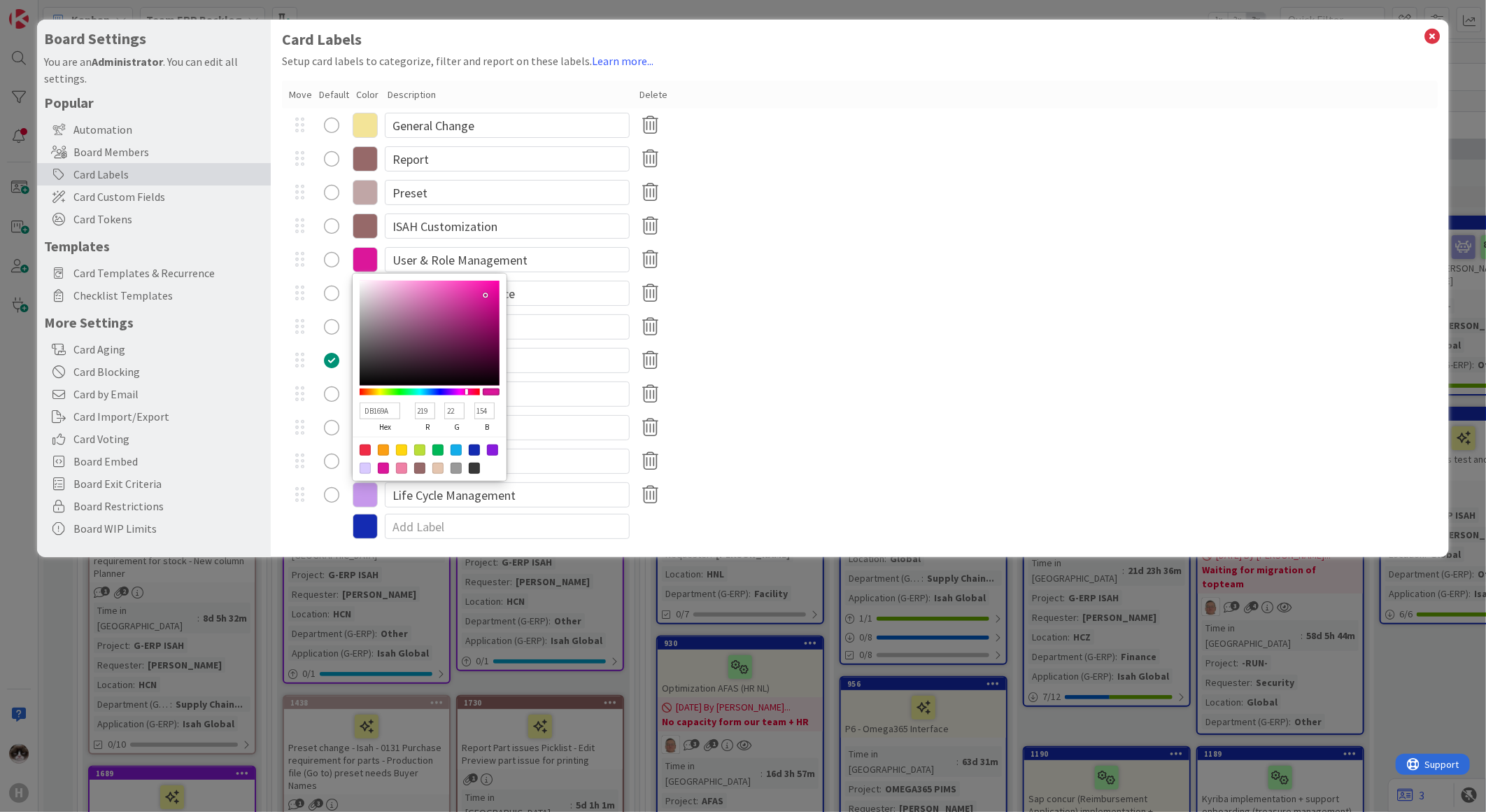
click at [827, 352] on div "9BEFF6 hex 155 r 239 g 246 b 100 a Improvement" at bounding box center [860, 361] width 1156 height 34
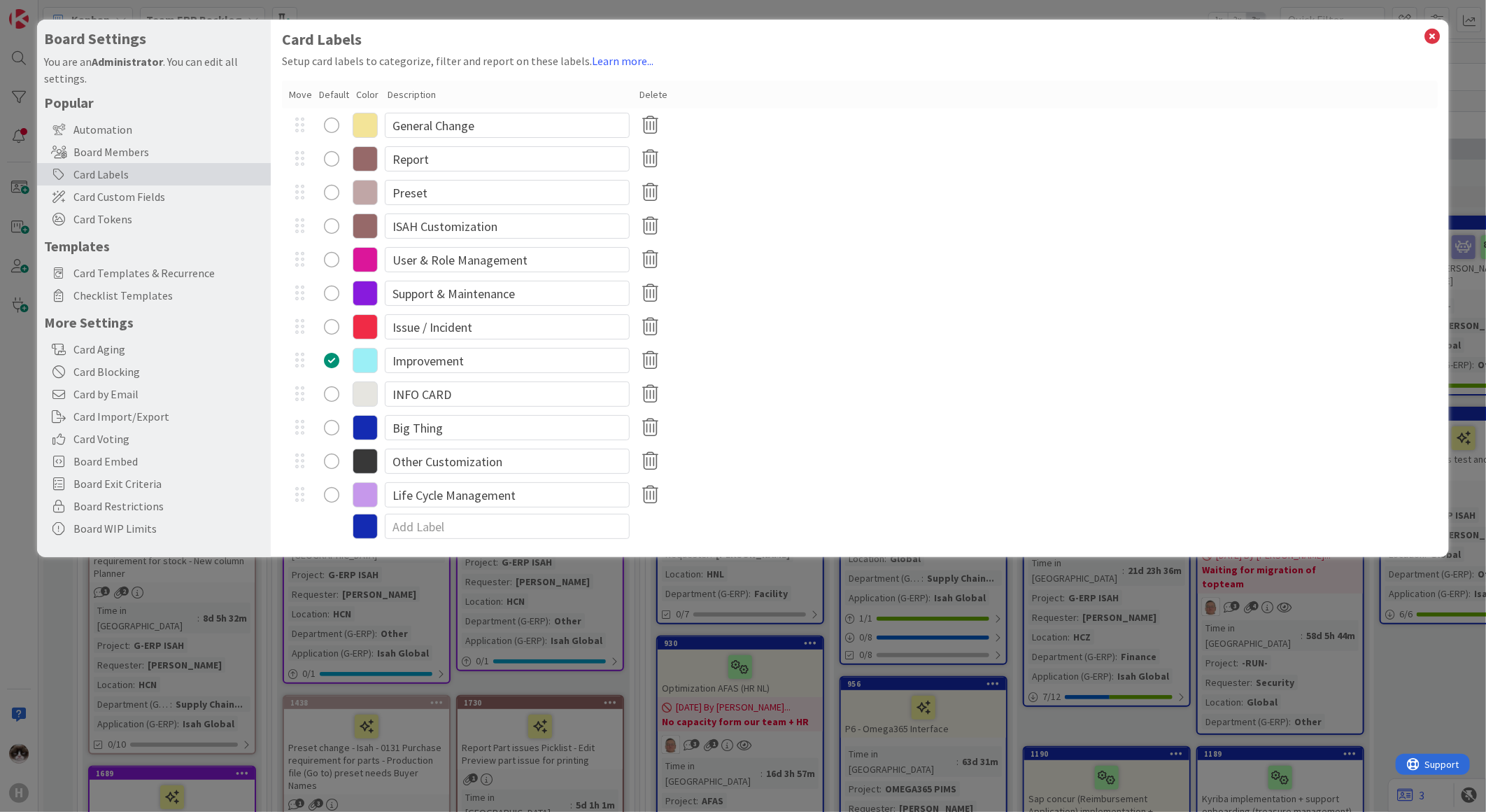
click at [368, 296] on icon at bounding box center [366, 293] width 25 height 25
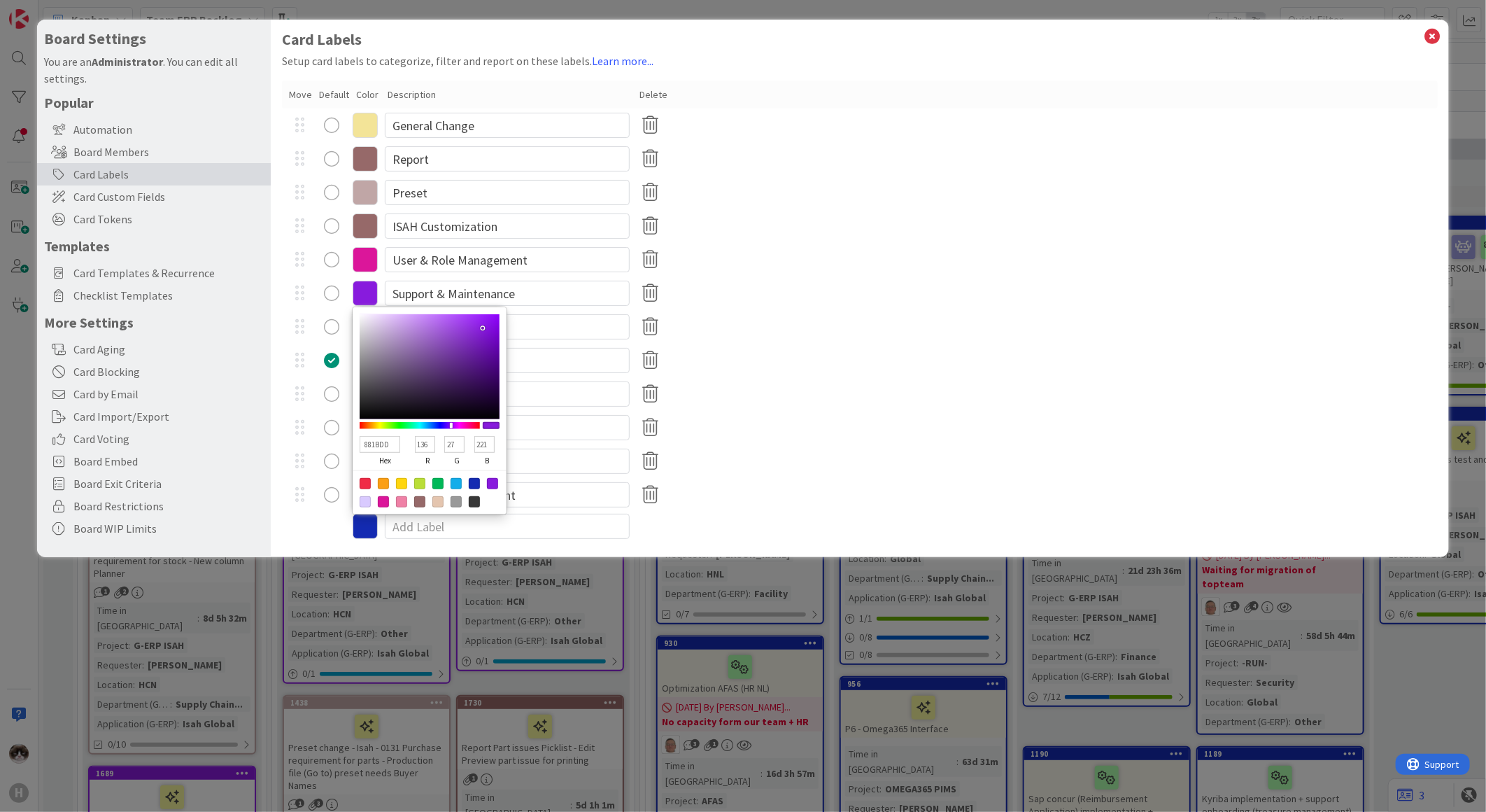
click at [843, 355] on div "9BEFF6 hex 155 r 239 g 246 b 100 a Improvement" at bounding box center [860, 361] width 1156 height 34
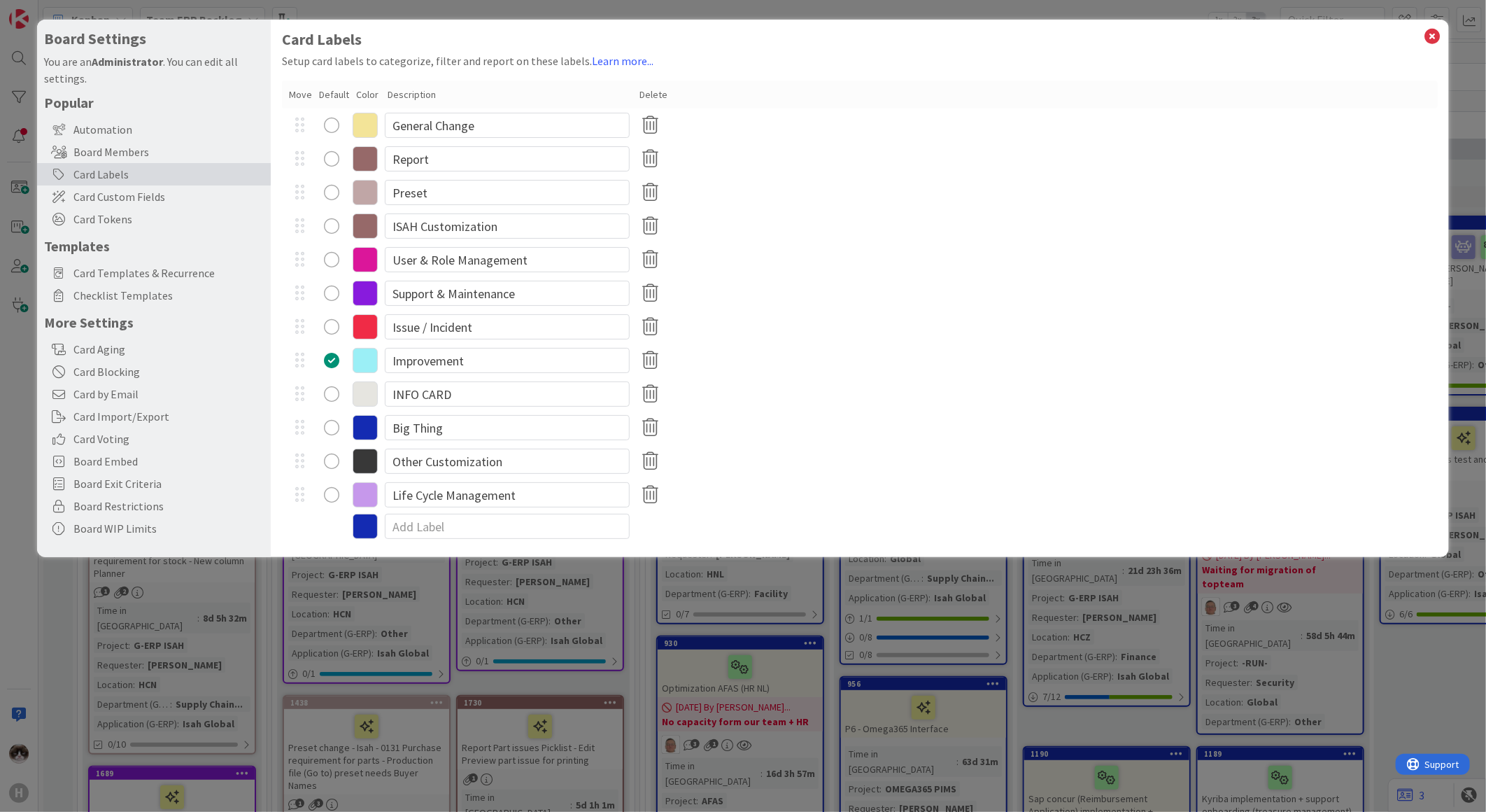
click at [369, 318] on icon at bounding box center [366, 327] width 25 height 25
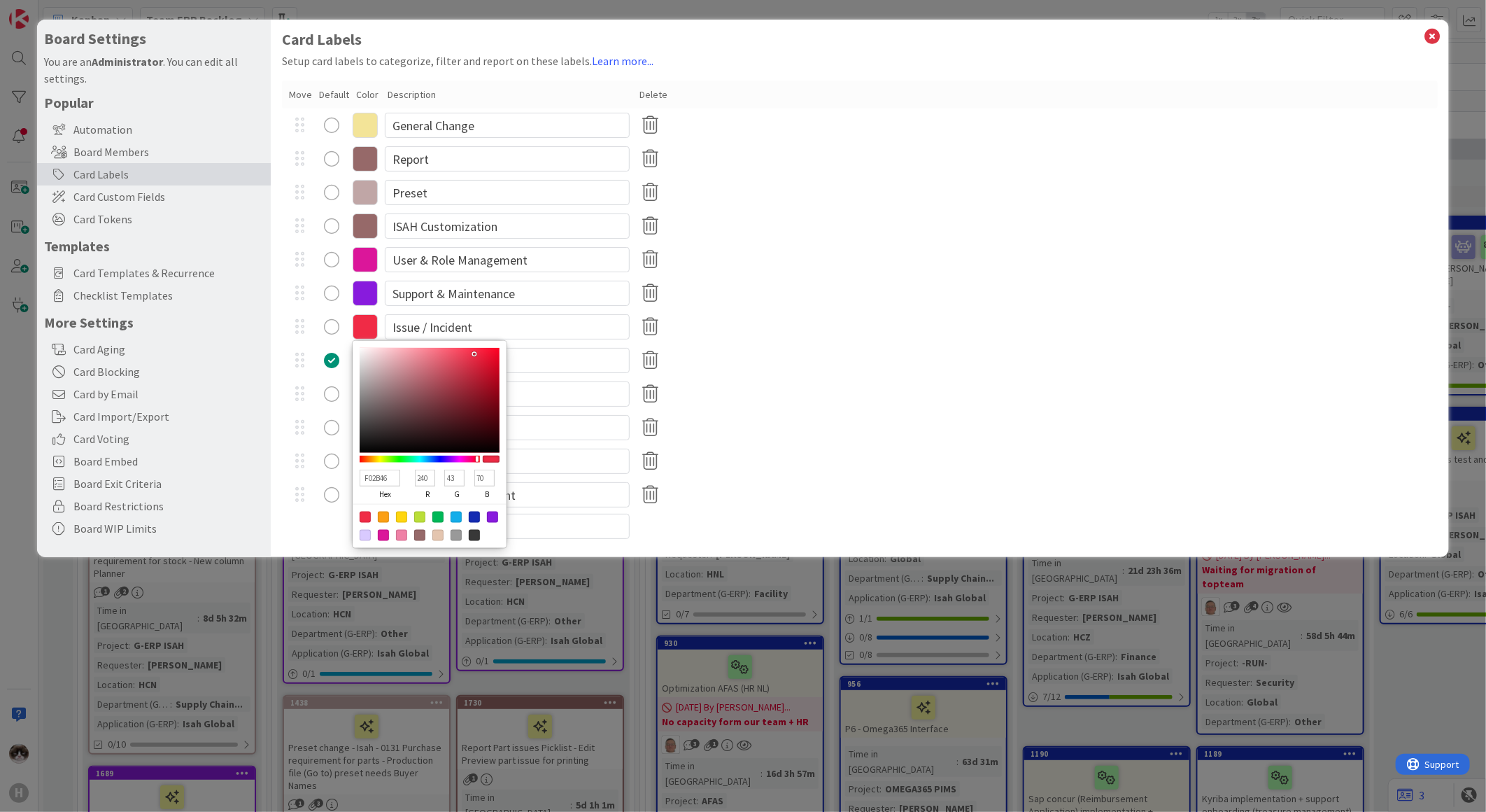
click at [845, 415] on div "Big Thing" at bounding box center [860, 428] width 1156 height 34
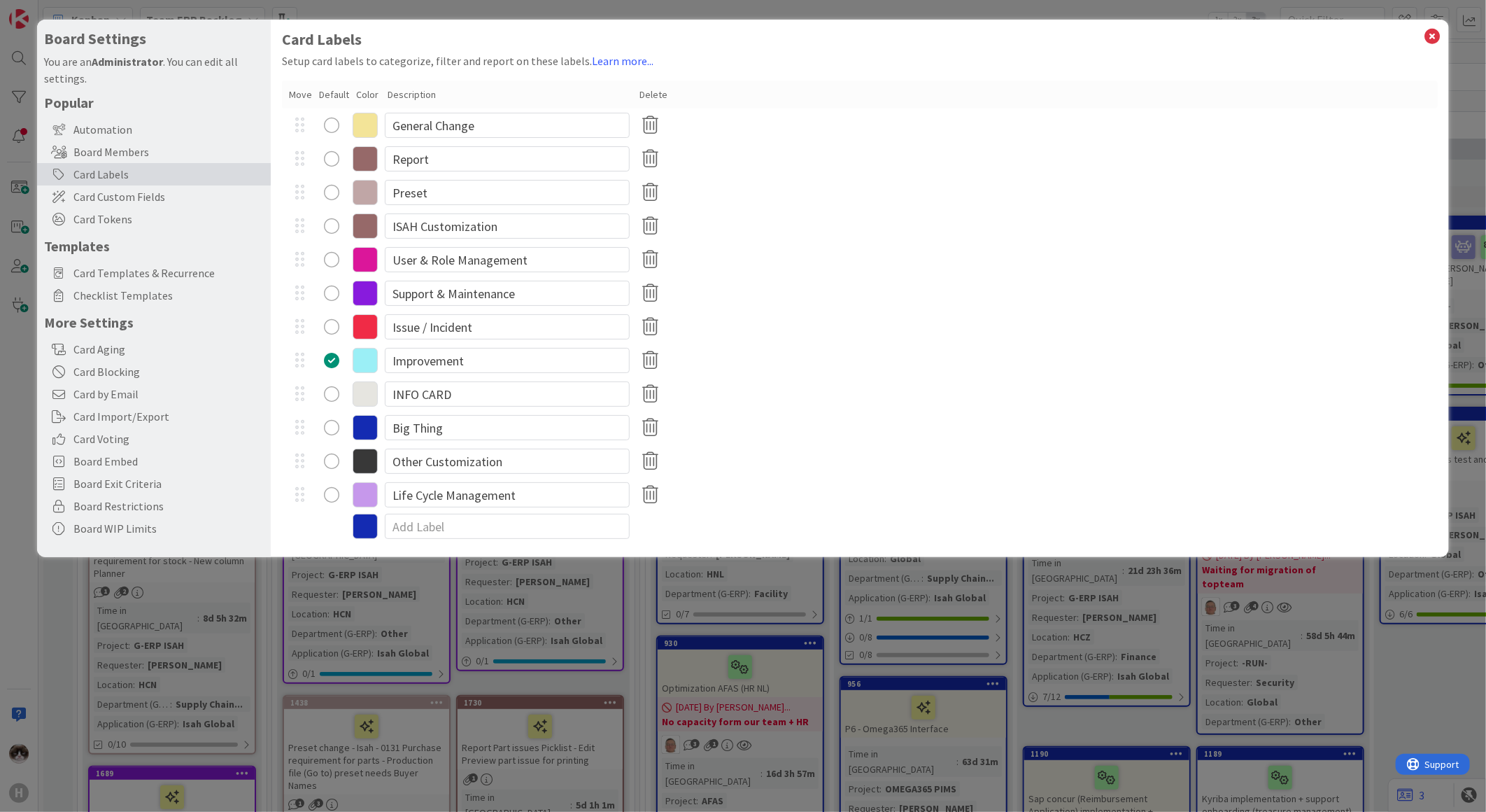
click at [359, 366] on icon at bounding box center [366, 361] width 25 height 25
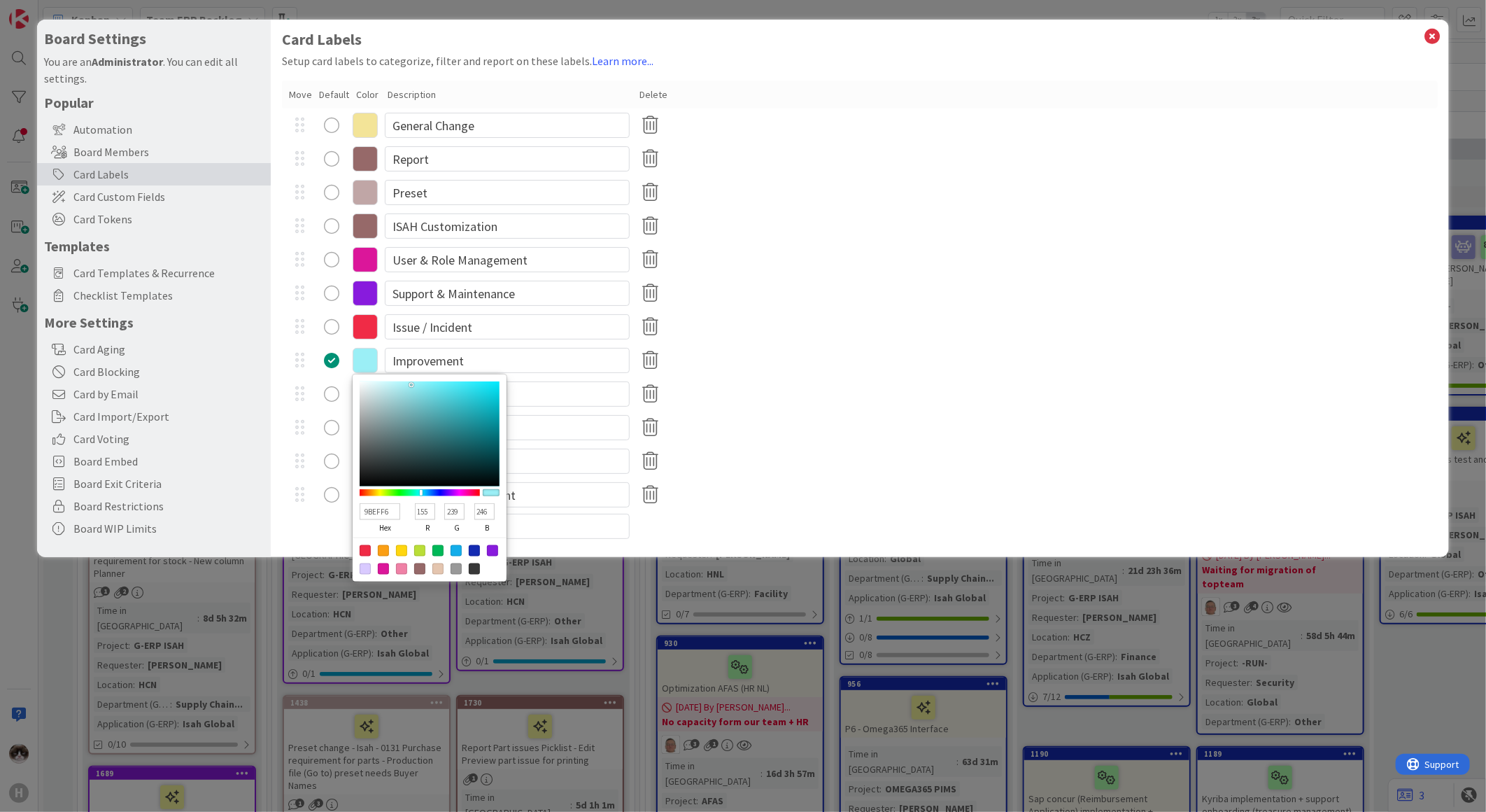
click at [366, 329] on icon at bounding box center [366, 327] width 25 height 25
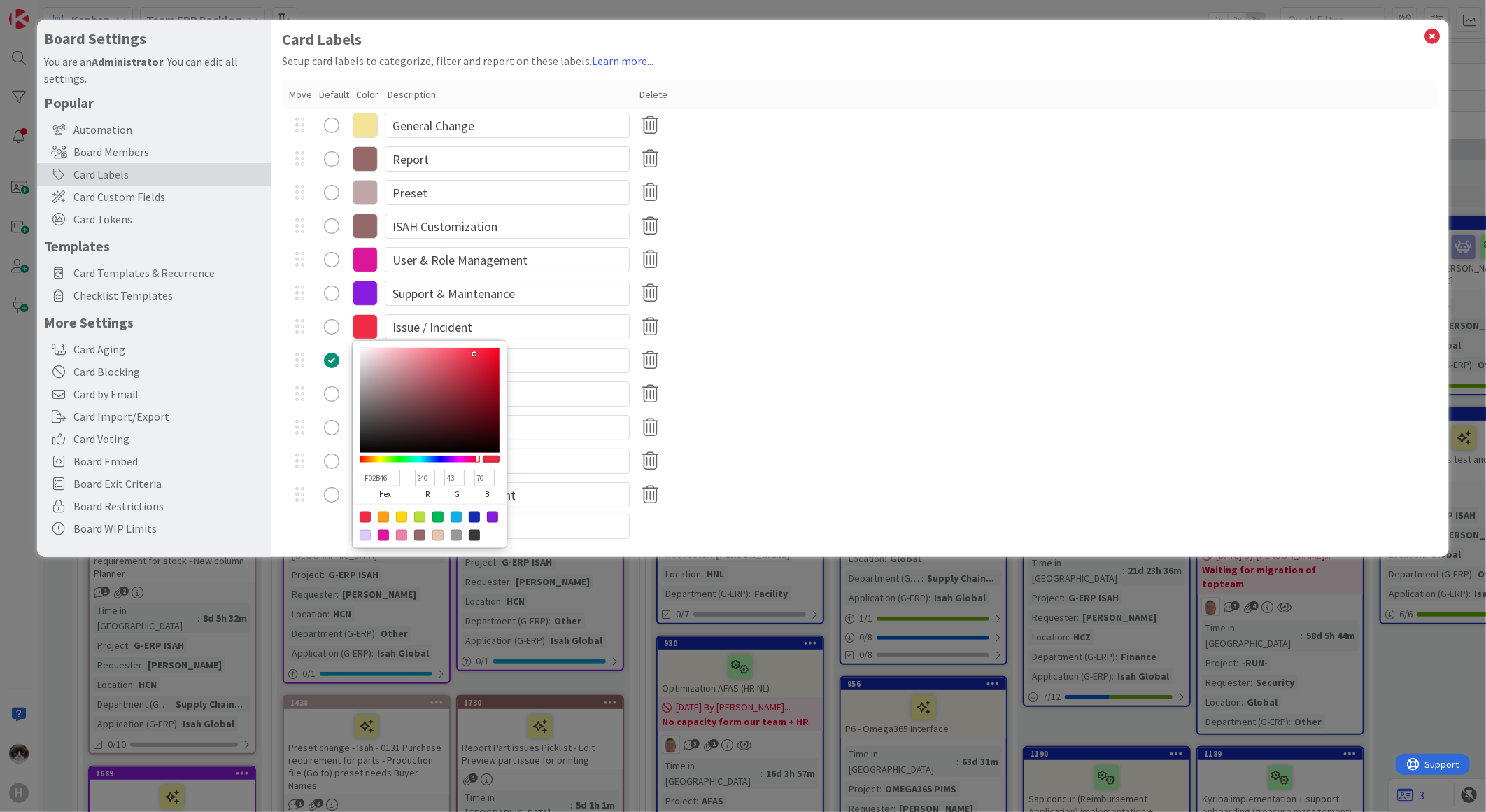
click at [859, 429] on div "Big Thing" at bounding box center [860, 428] width 1156 height 34
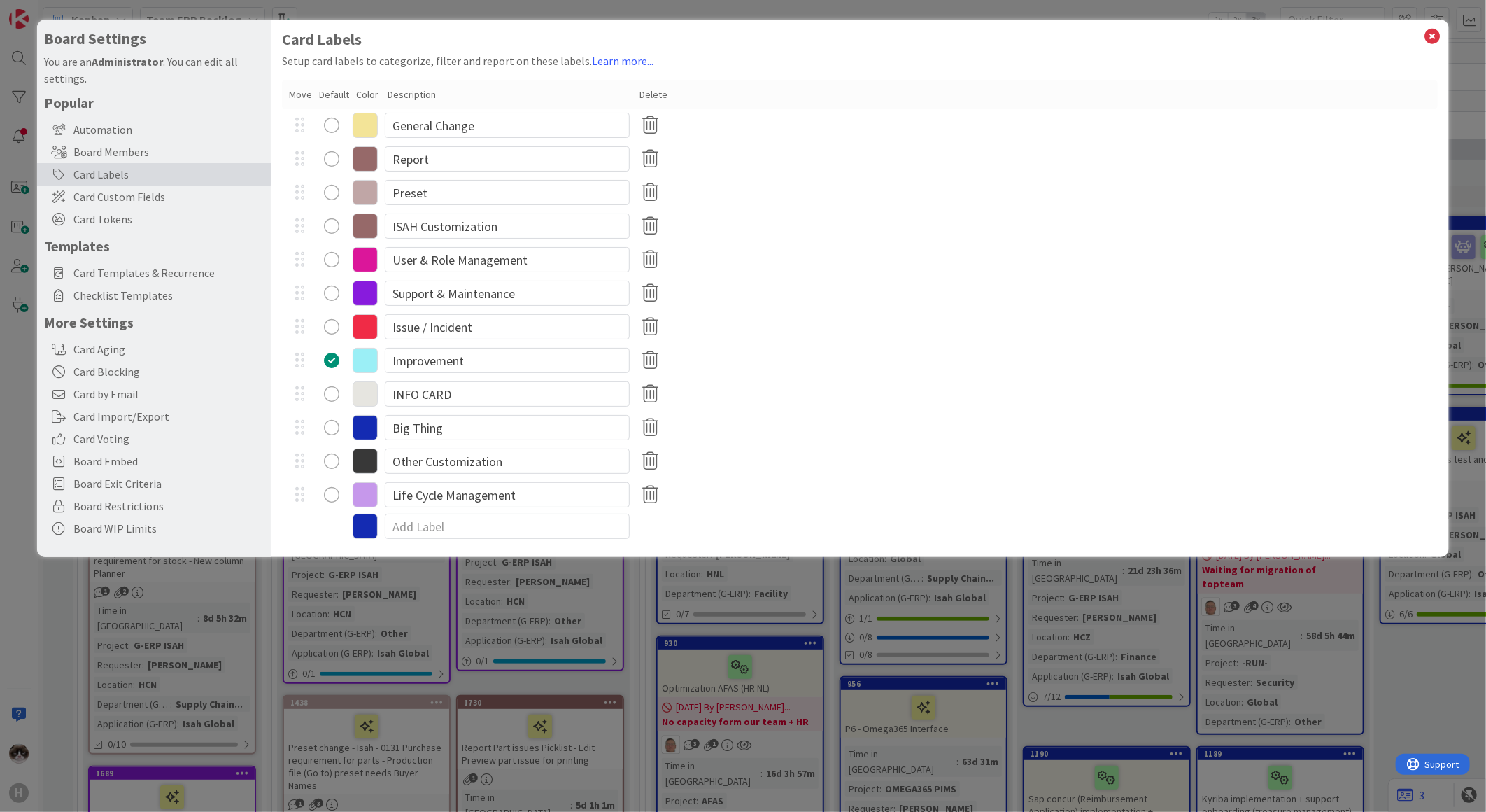
click at [366, 329] on icon at bounding box center [366, 327] width 25 height 25
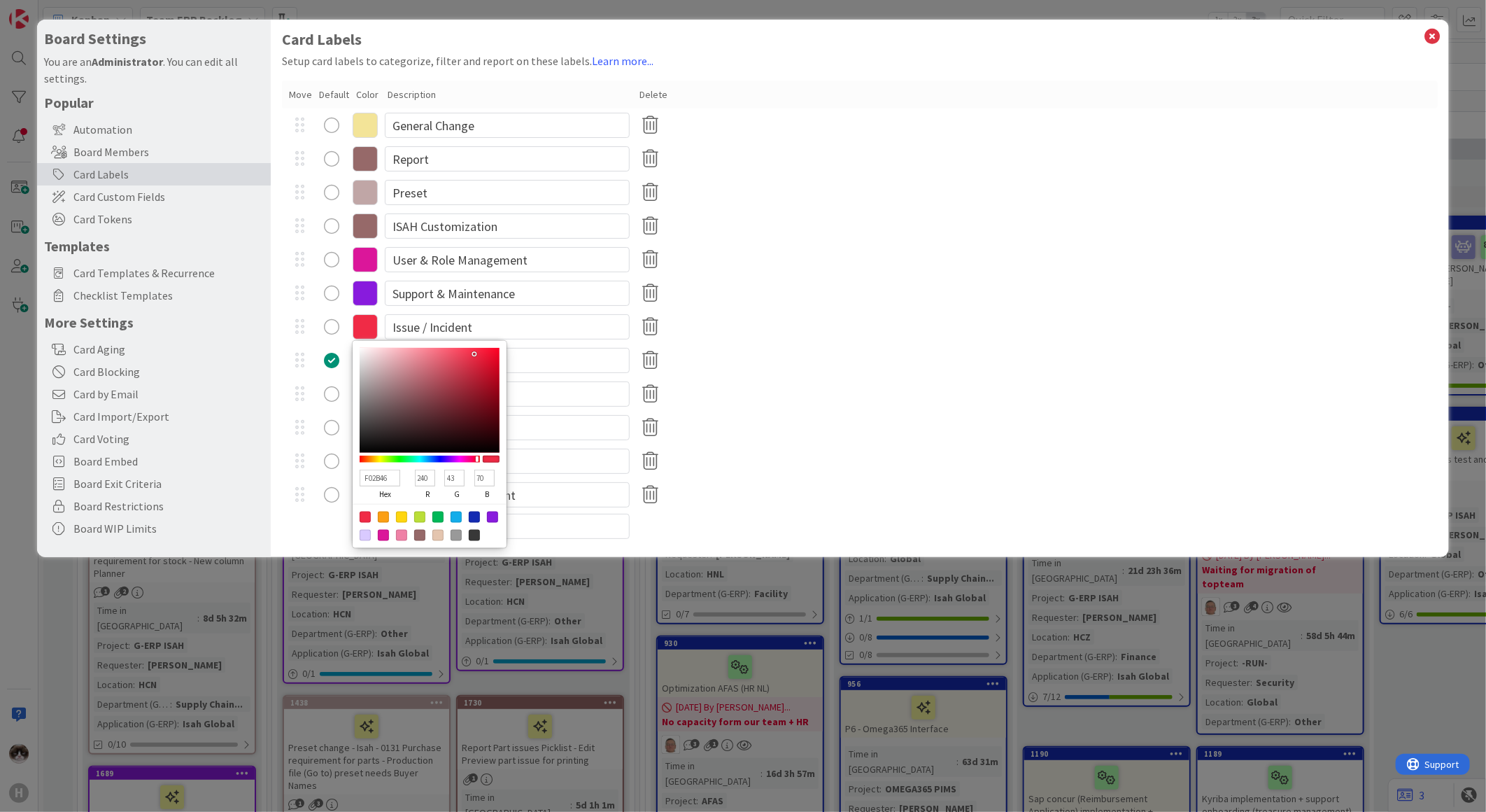
click at [854, 413] on div "Big Thing" at bounding box center [860, 428] width 1156 height 34
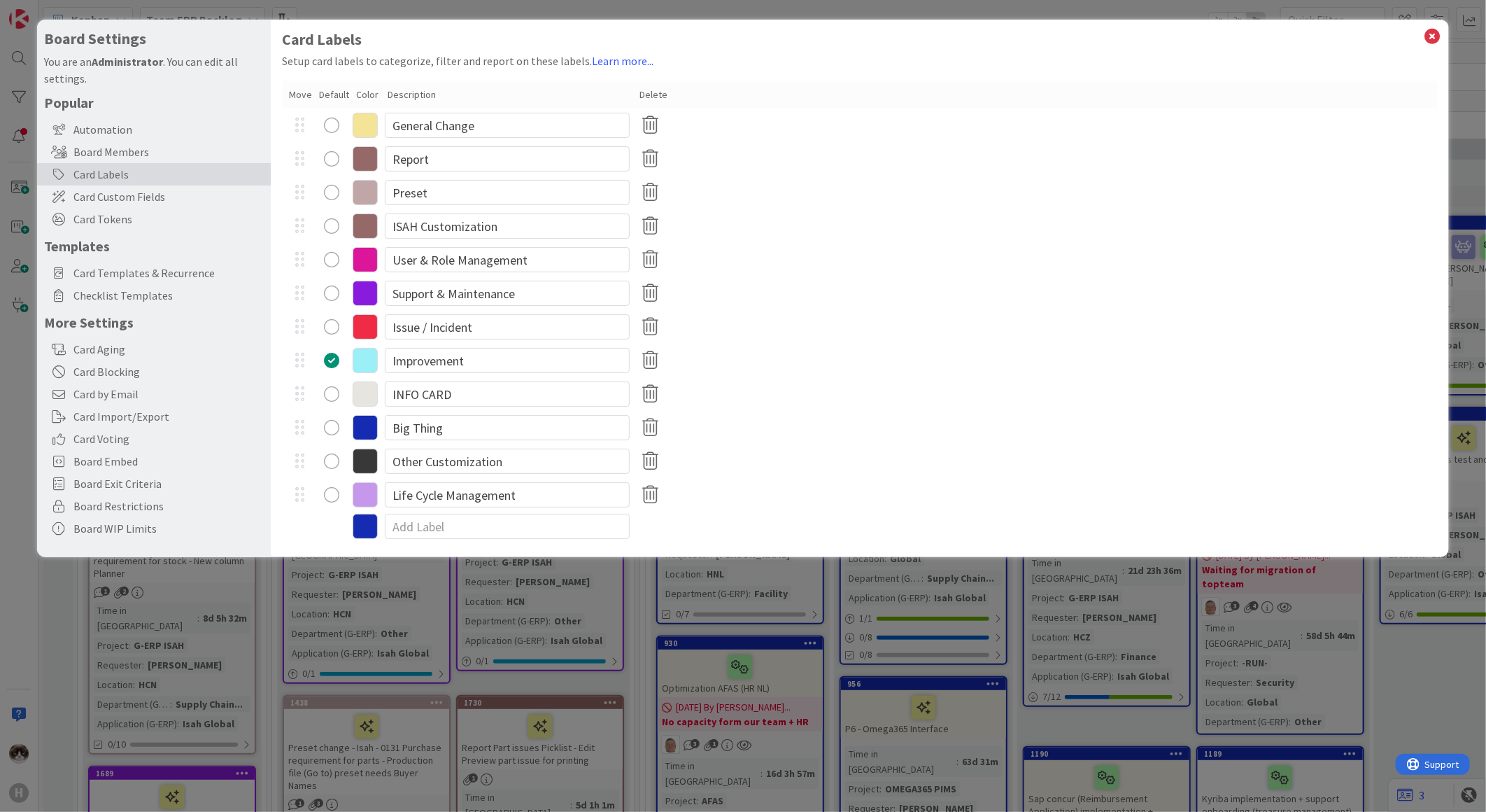
click at [361, 361] on icon at bounding box center [366, 361] width 25 height 25
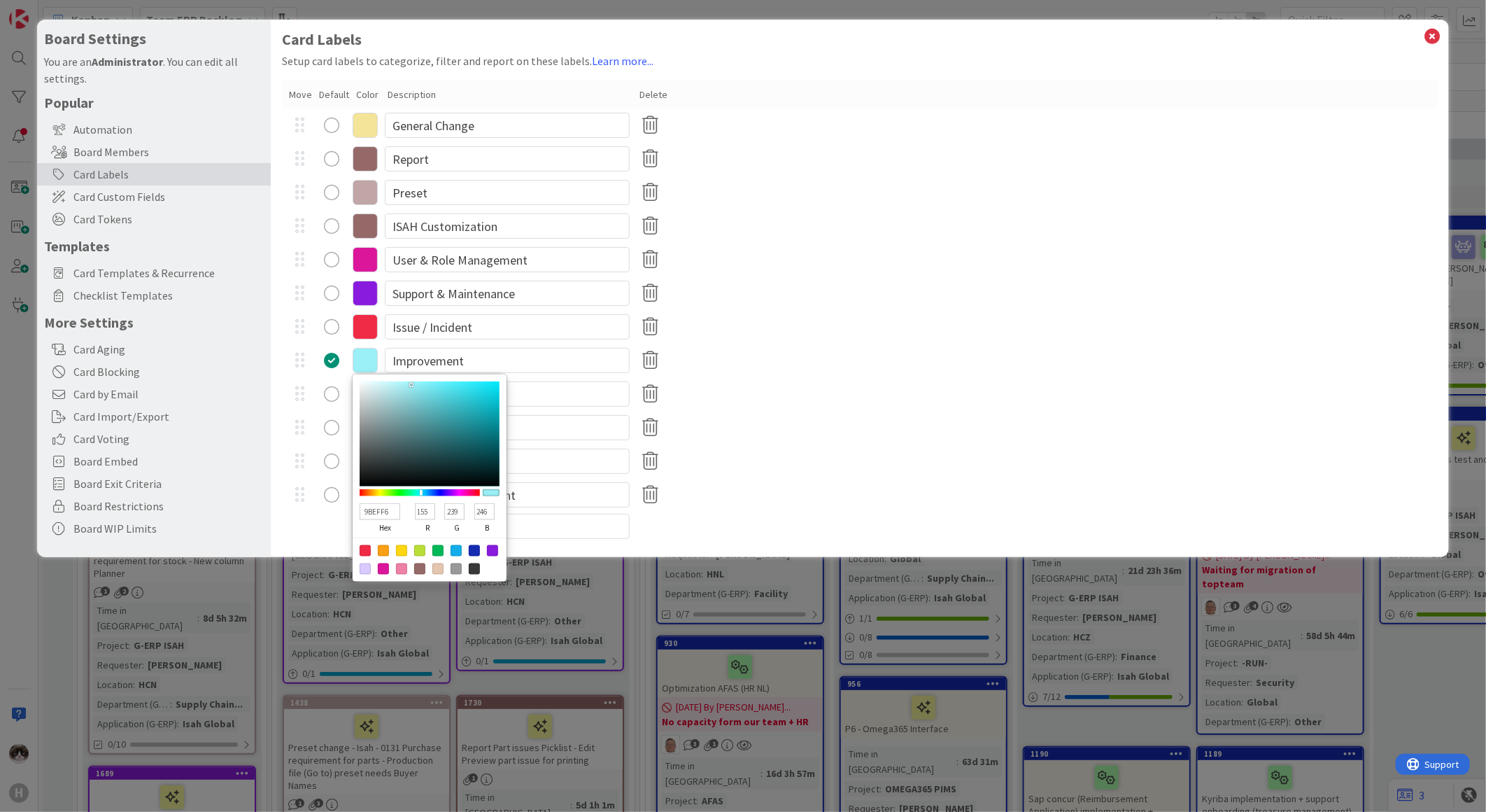
click at [845, 477] on div "Other Customization" at bounding box center [860, 461] width 1156 height 34
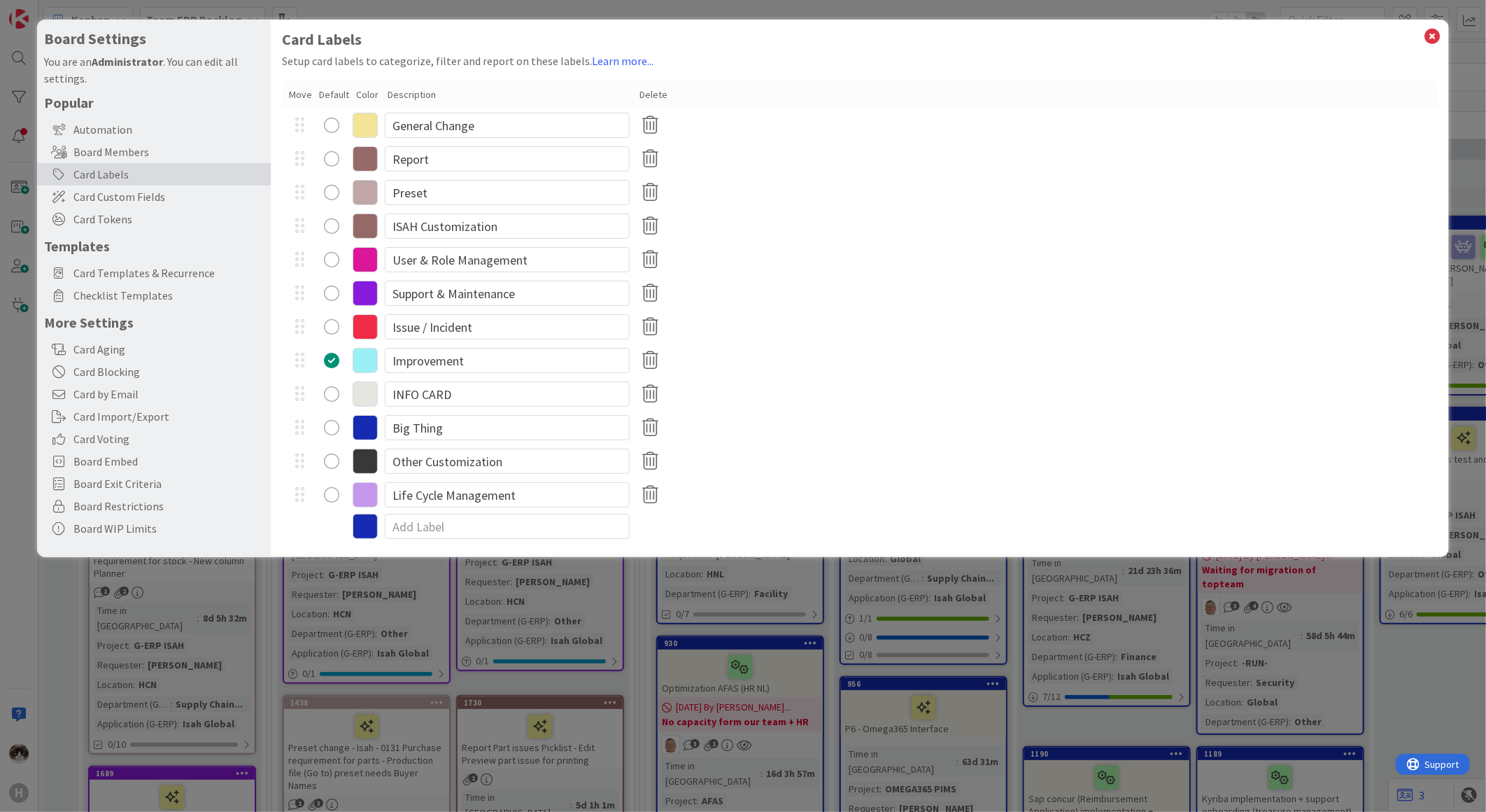
click at [361, 396] on icon at bounding box center [366, 394] width 25 height 25
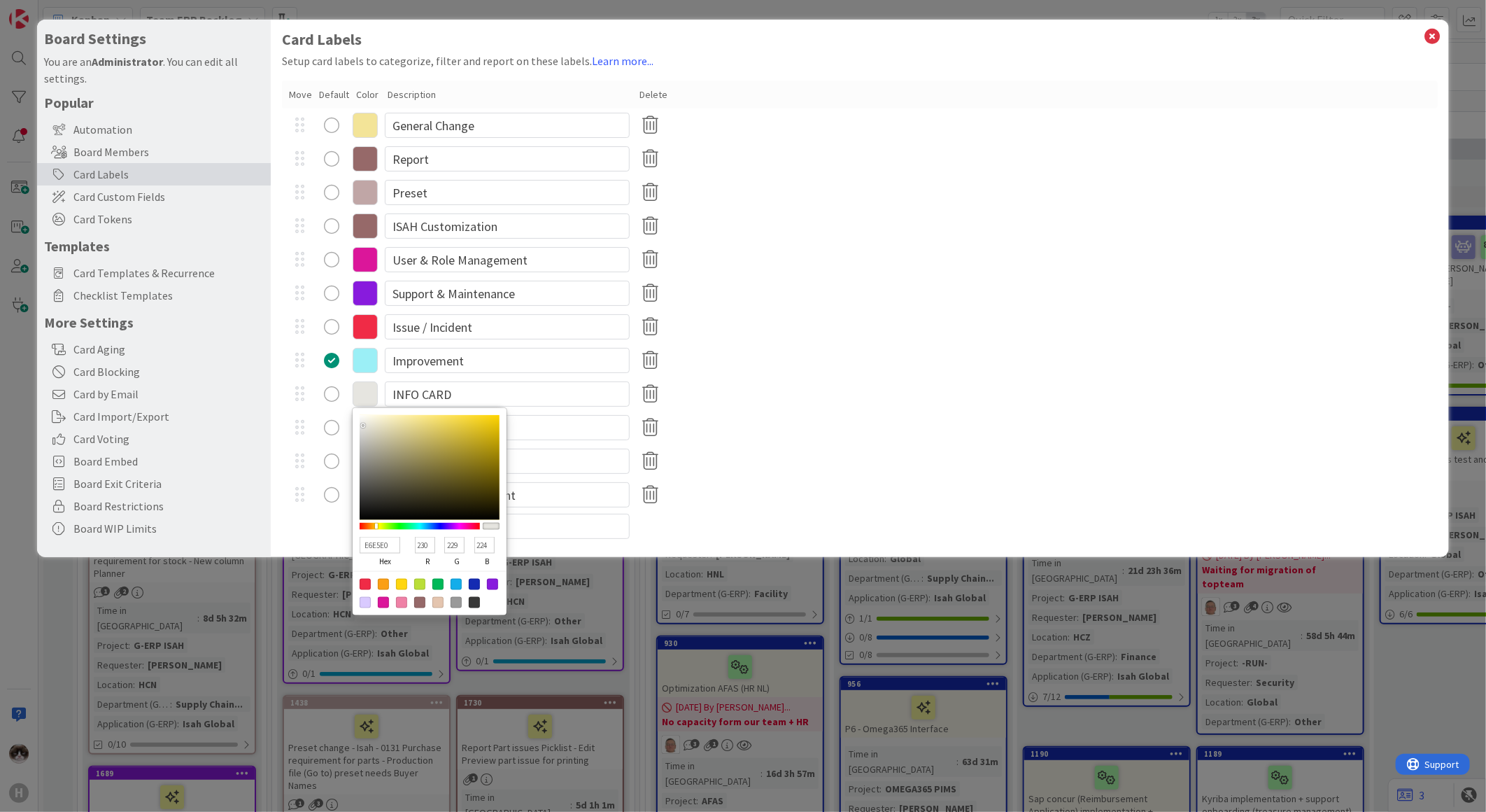
click at [885, 442] on div "Big Thing" at bounding box center [860, 428] width 1156 height 34
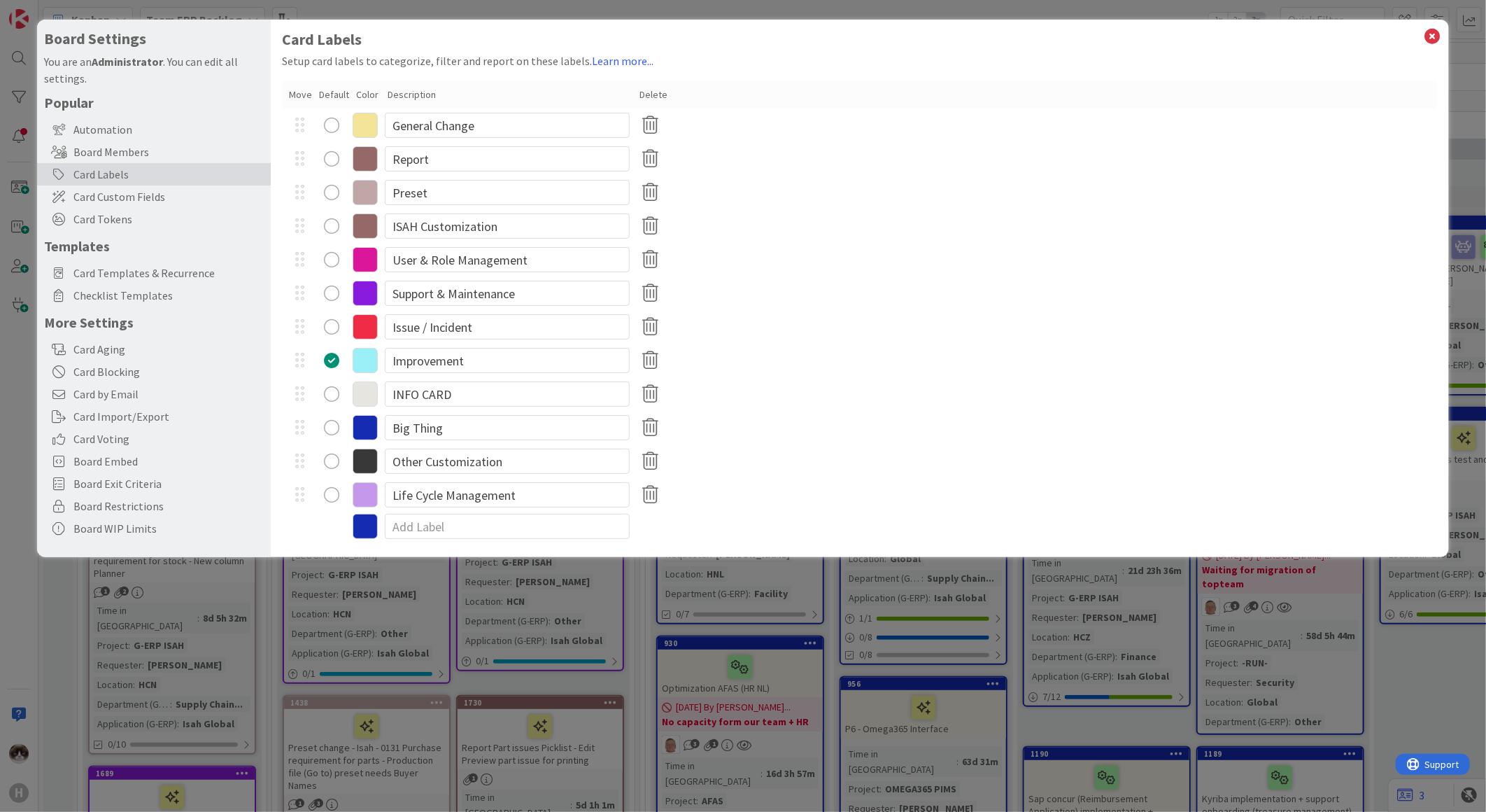
click at [355, 393] on icon at bounding box center [366, 394] width 25 height 25
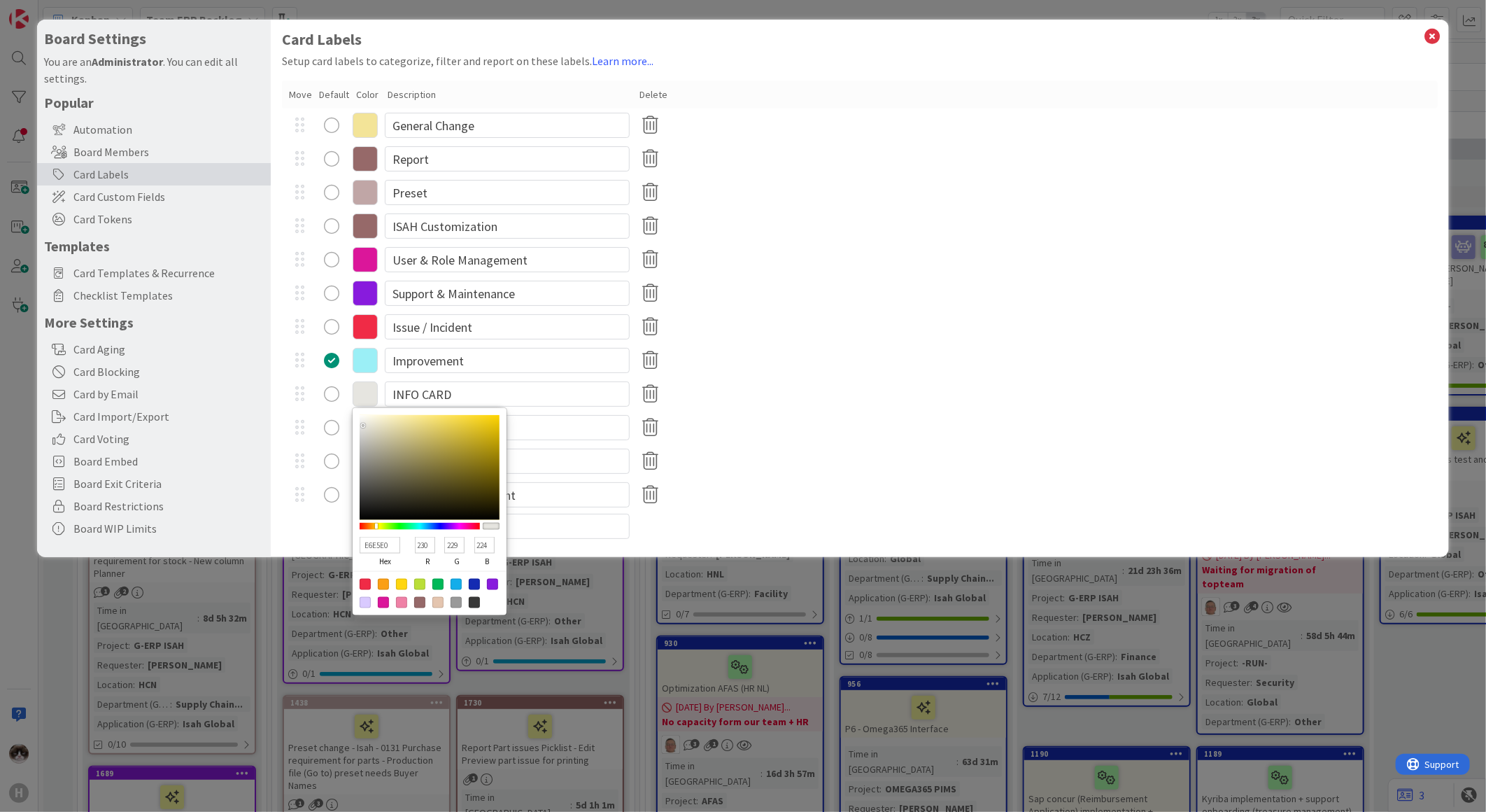
click at [927, 457] on div "Other Customization" at bounding box center [860, 461] width 1156 height 34
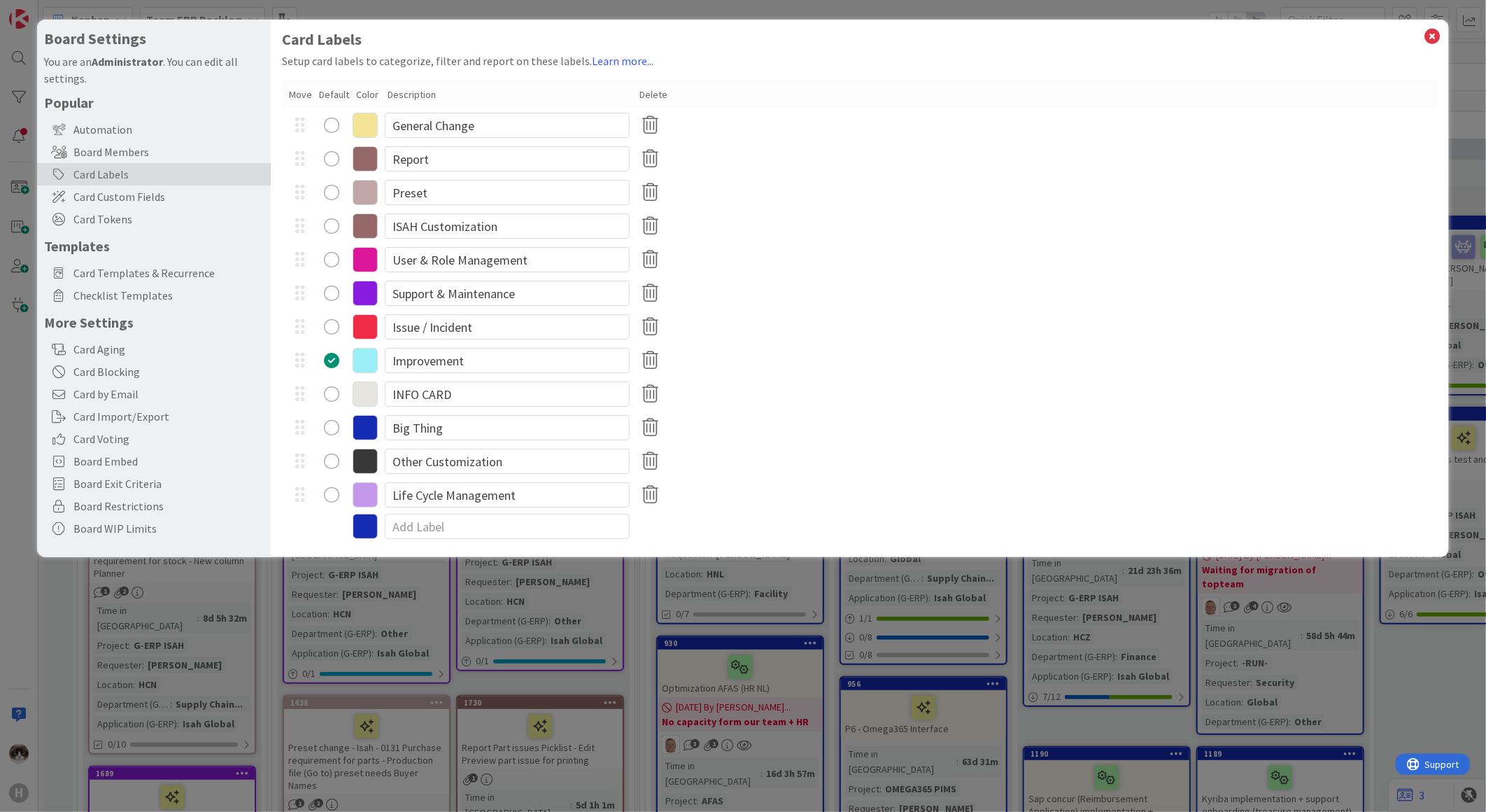
click at [374, 429] on icon at bounding box center [366, 428] width 25 height 25
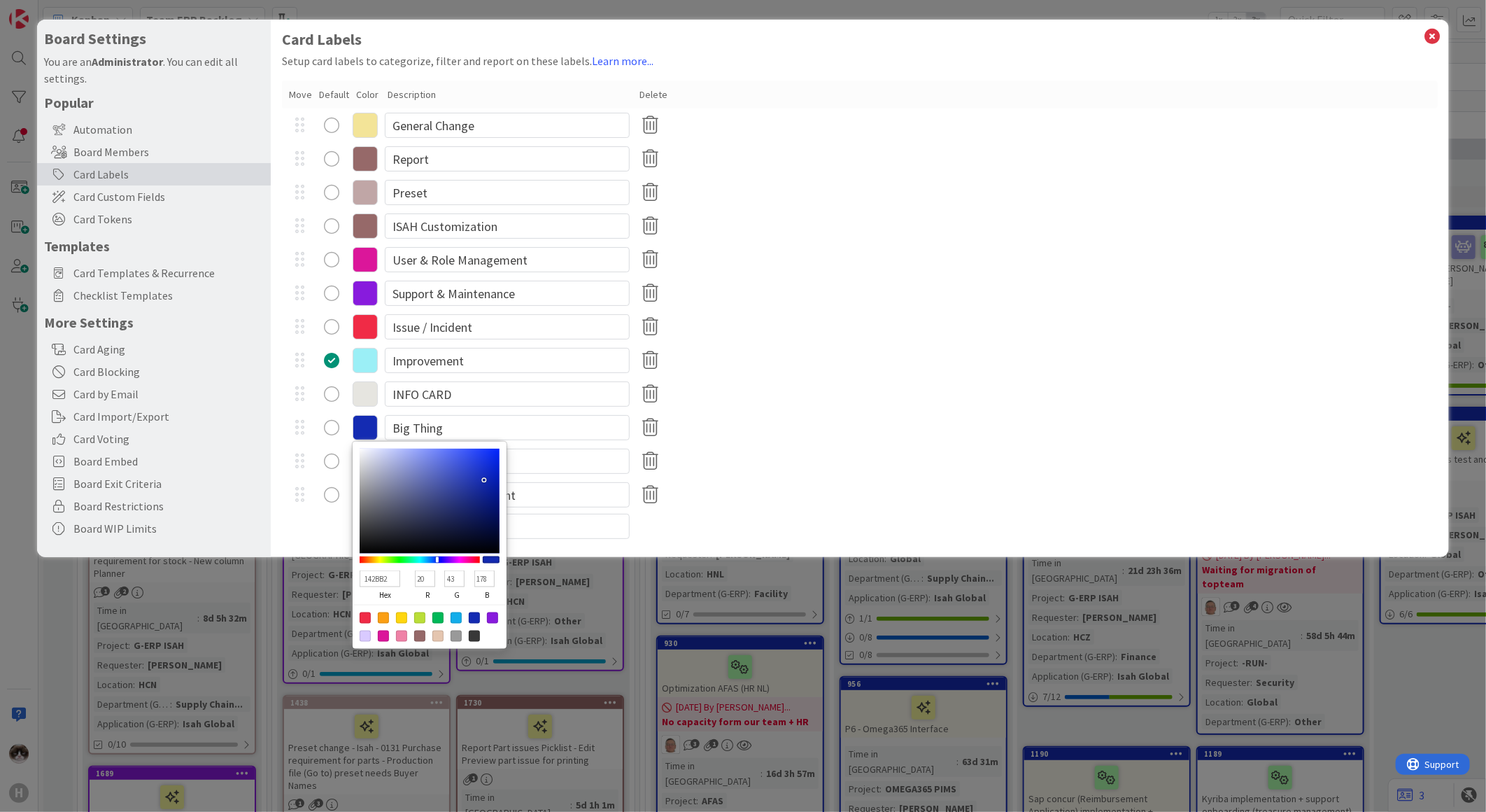
click at [785, 499] on div "Life Cycle Management" at bounding box center [860, 494] width 1156 height 34
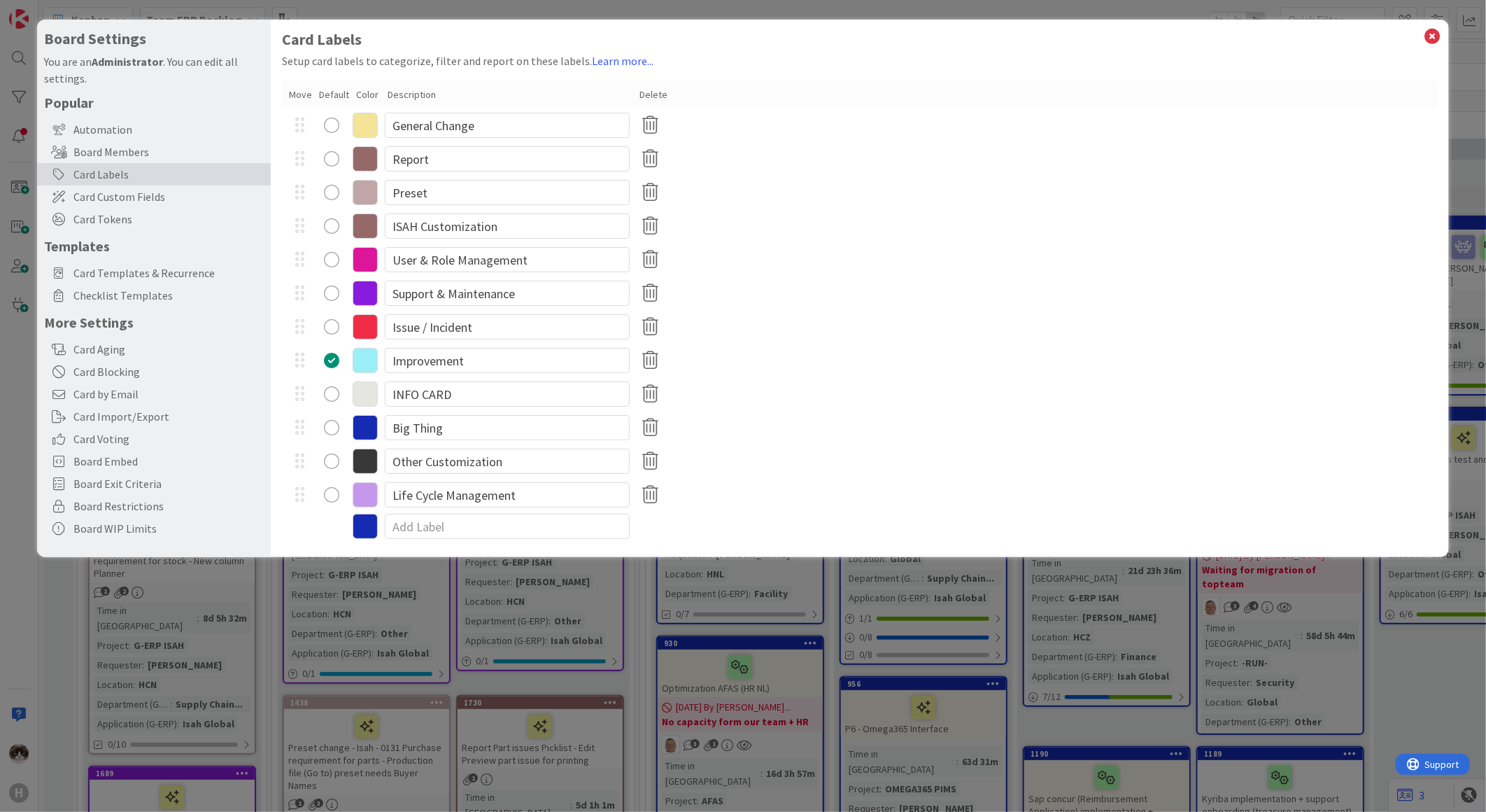
click at [374, 459] on icon at bounding box center [366, 461] width 25 height 25
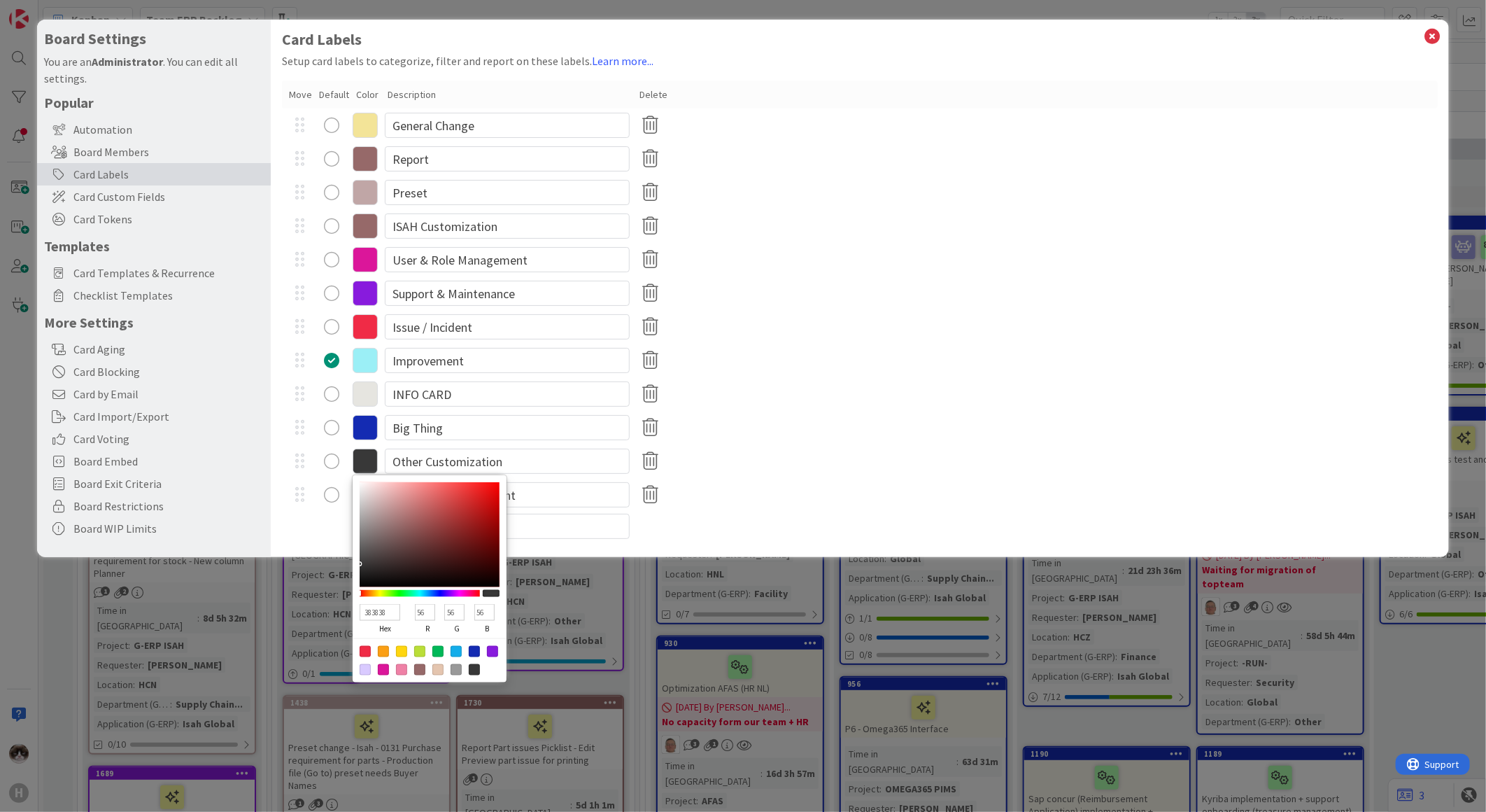
click at [898, 478] on div "Life Cycle Management" at bounding box center [860, 494] width 1156 height 34
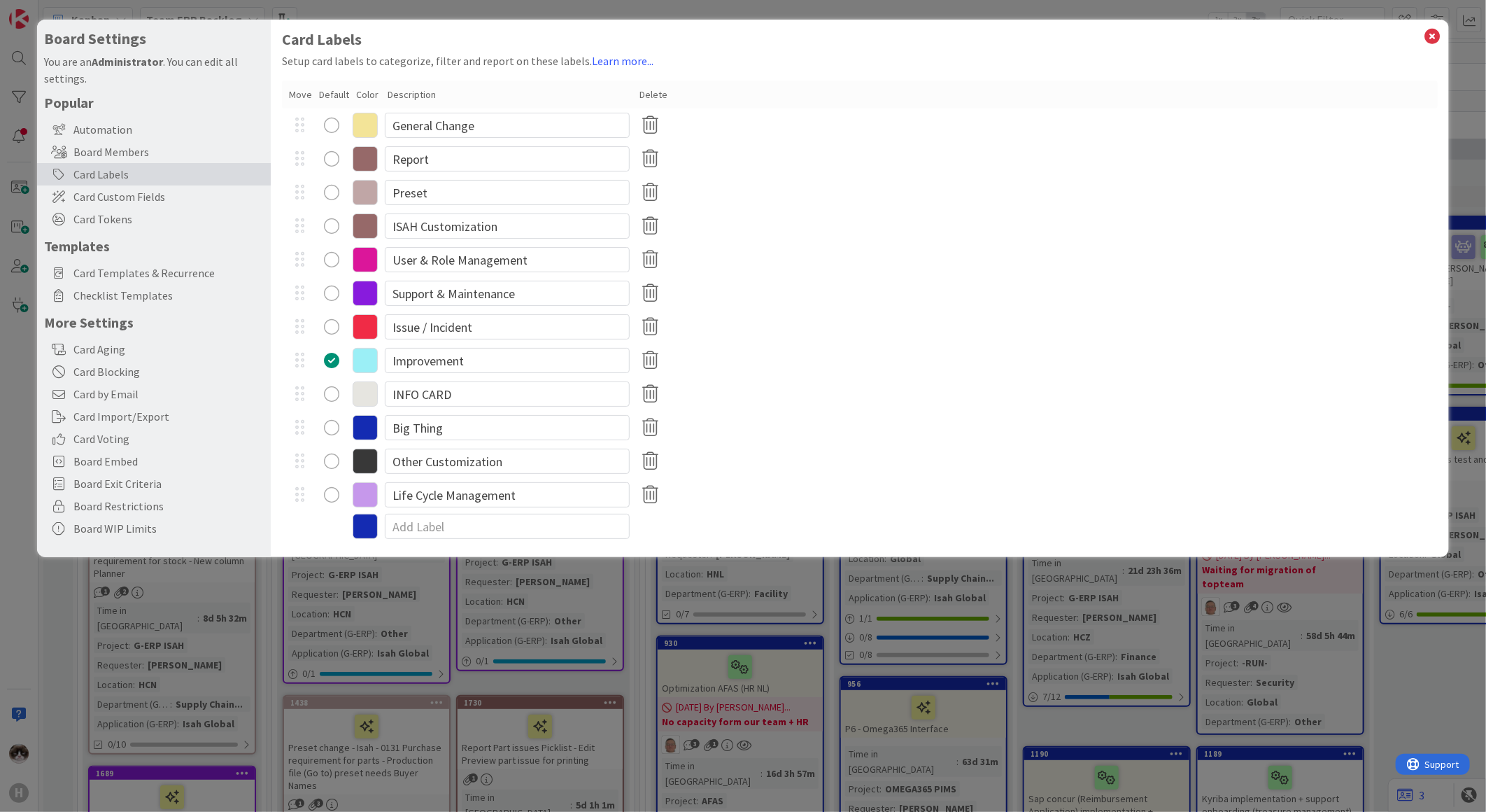
click at [368, 422] on icon at bounding box center [366, 428] width 25 height 25
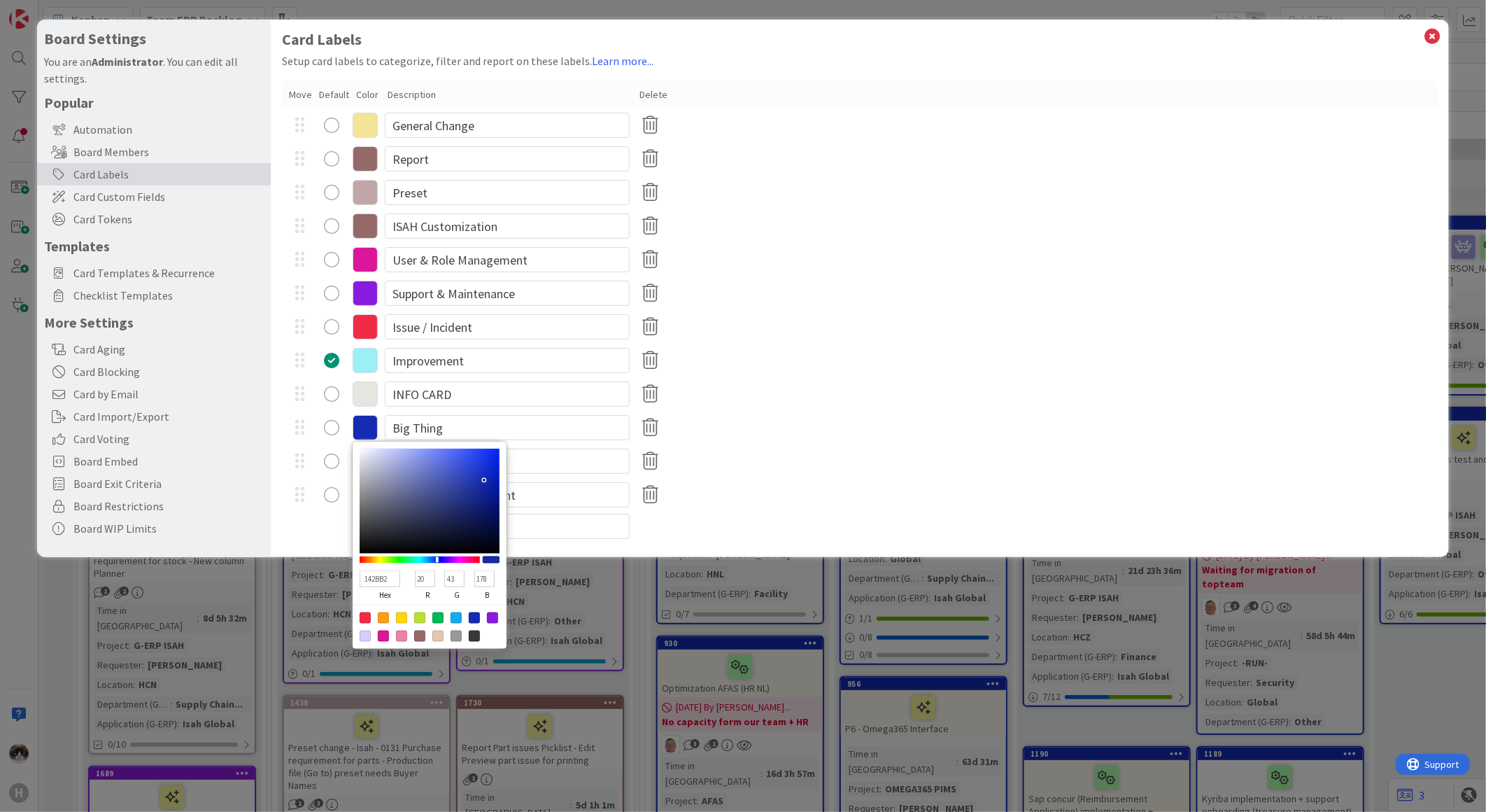
click at [844, 461] on div "383838 hex 56 r 56 g 56 b 100 a Other Customization" at bounding box center [860, 461] width 1156 height 34
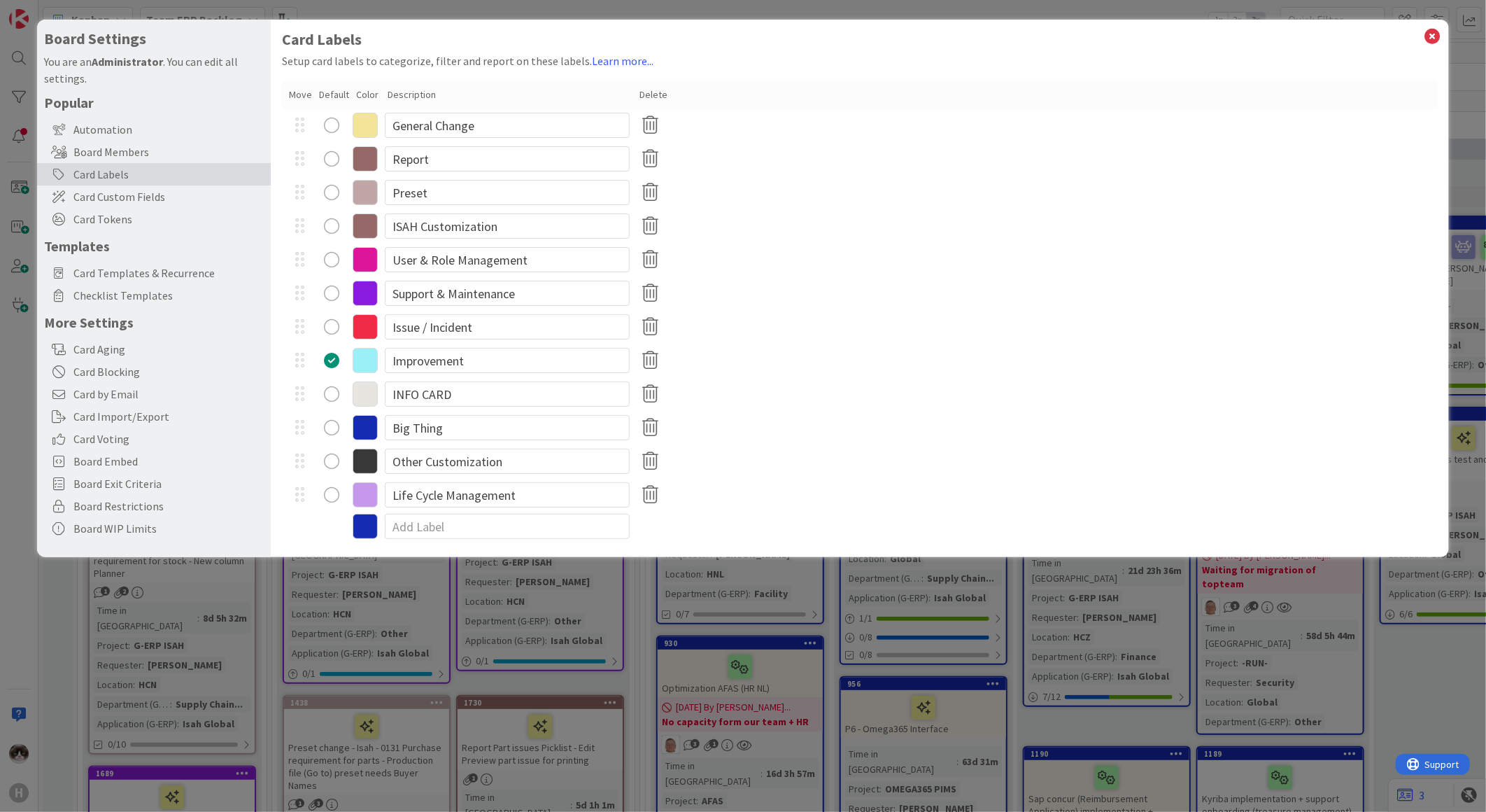
click at [358, 456] on icon at bounding box center [366, 461] width 25 height 25
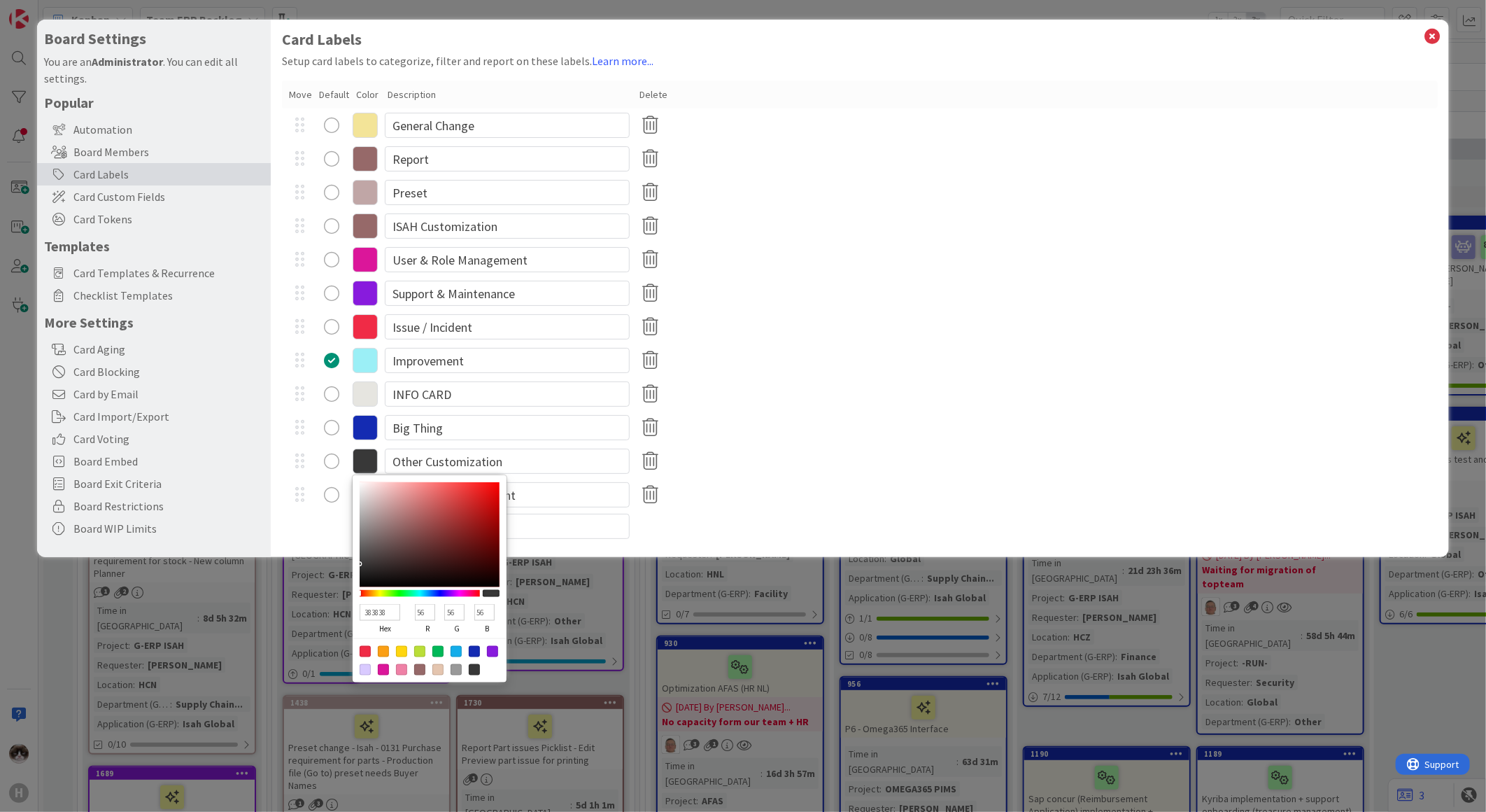
click at [803, 441] on div "142BB2 hex 20 r 43 g 178 b 100 a Big Thing" at bounding box center [860, 428] width 1156 height 34
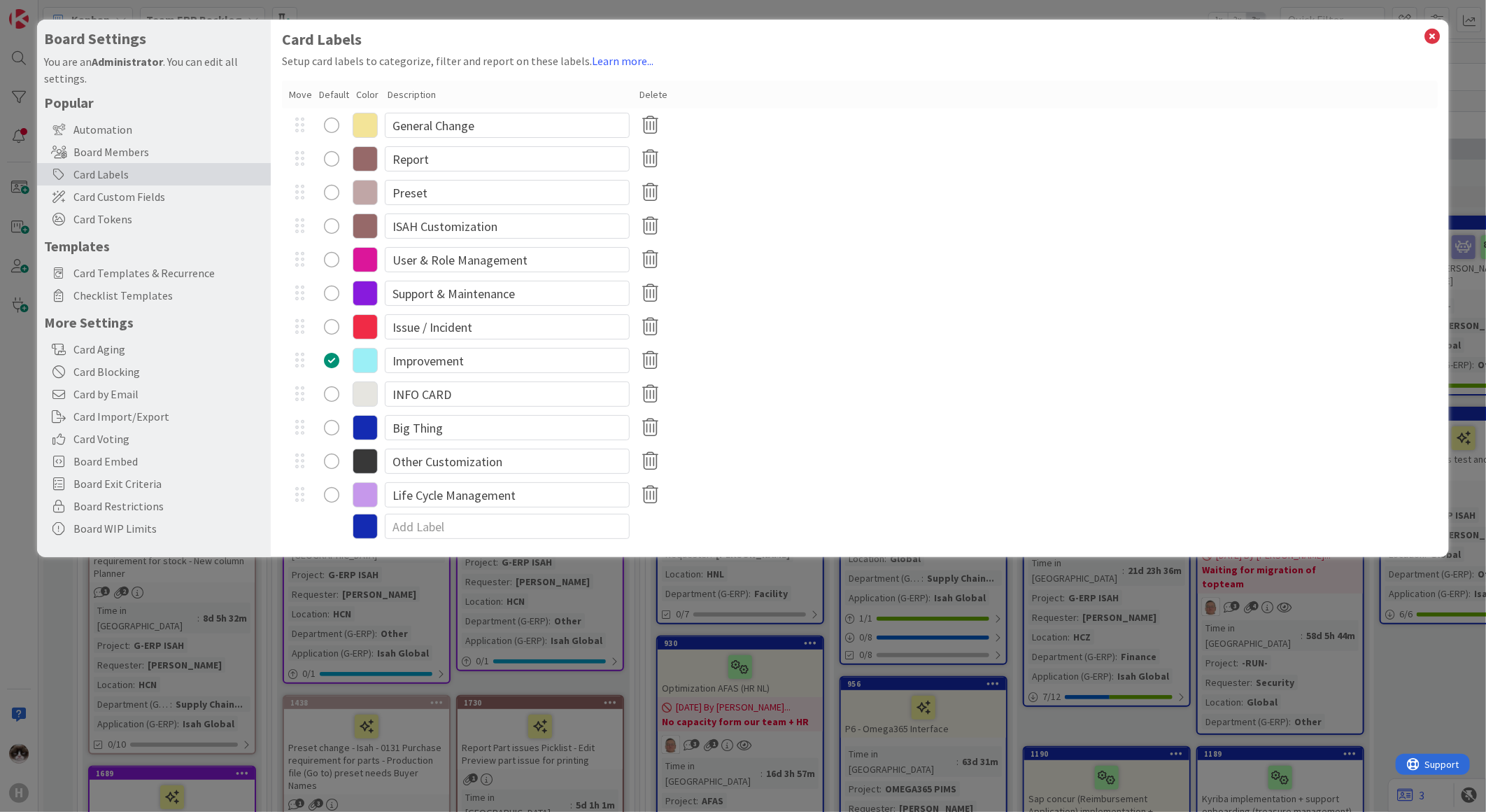
click at [366, 465] on icon at bounding box center [366, 461] width 25 height 25
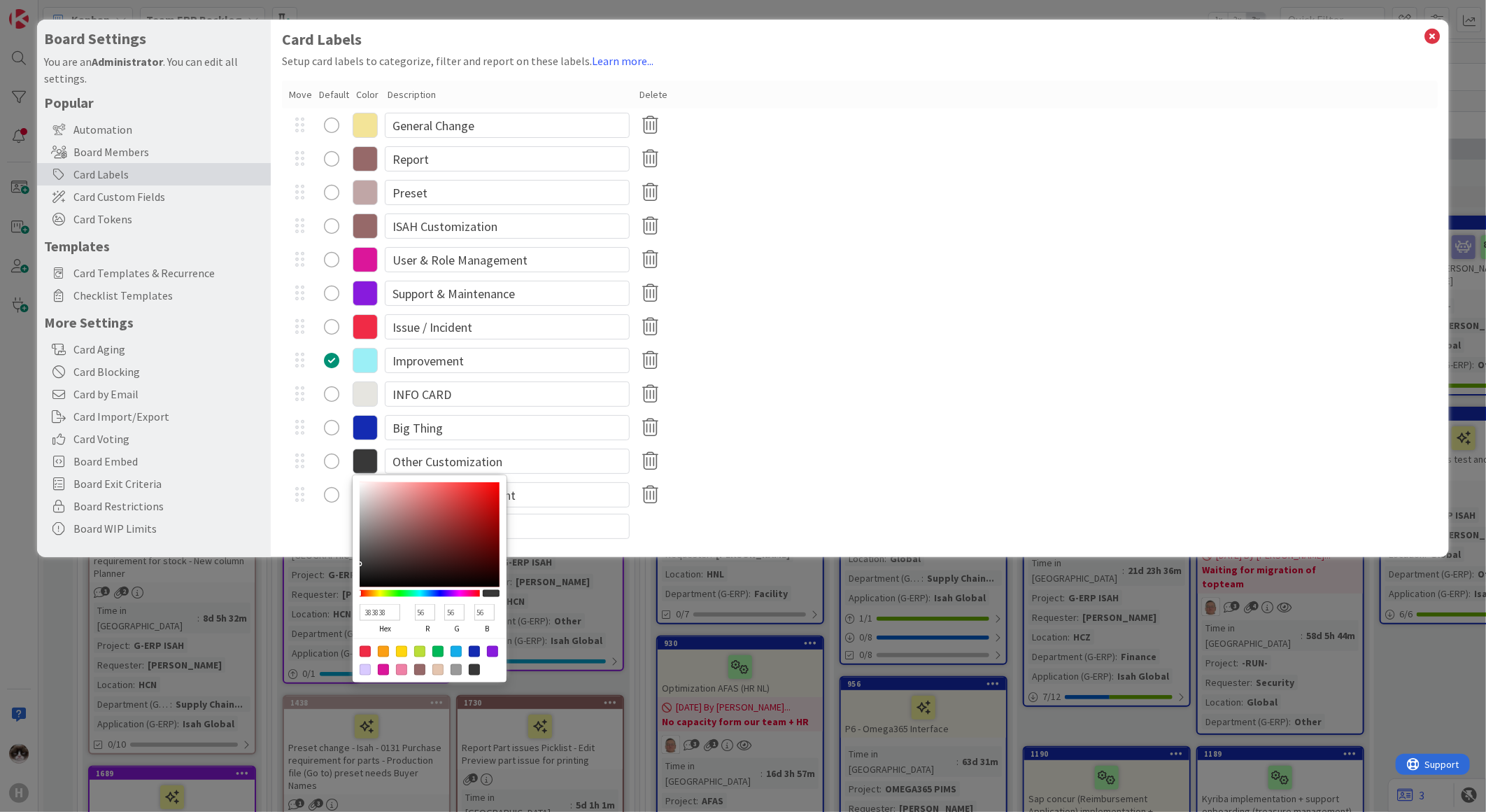
click at [759, 488] on div "Life Cycle Management" at bounding box center [860, 494] width 1156 height 34
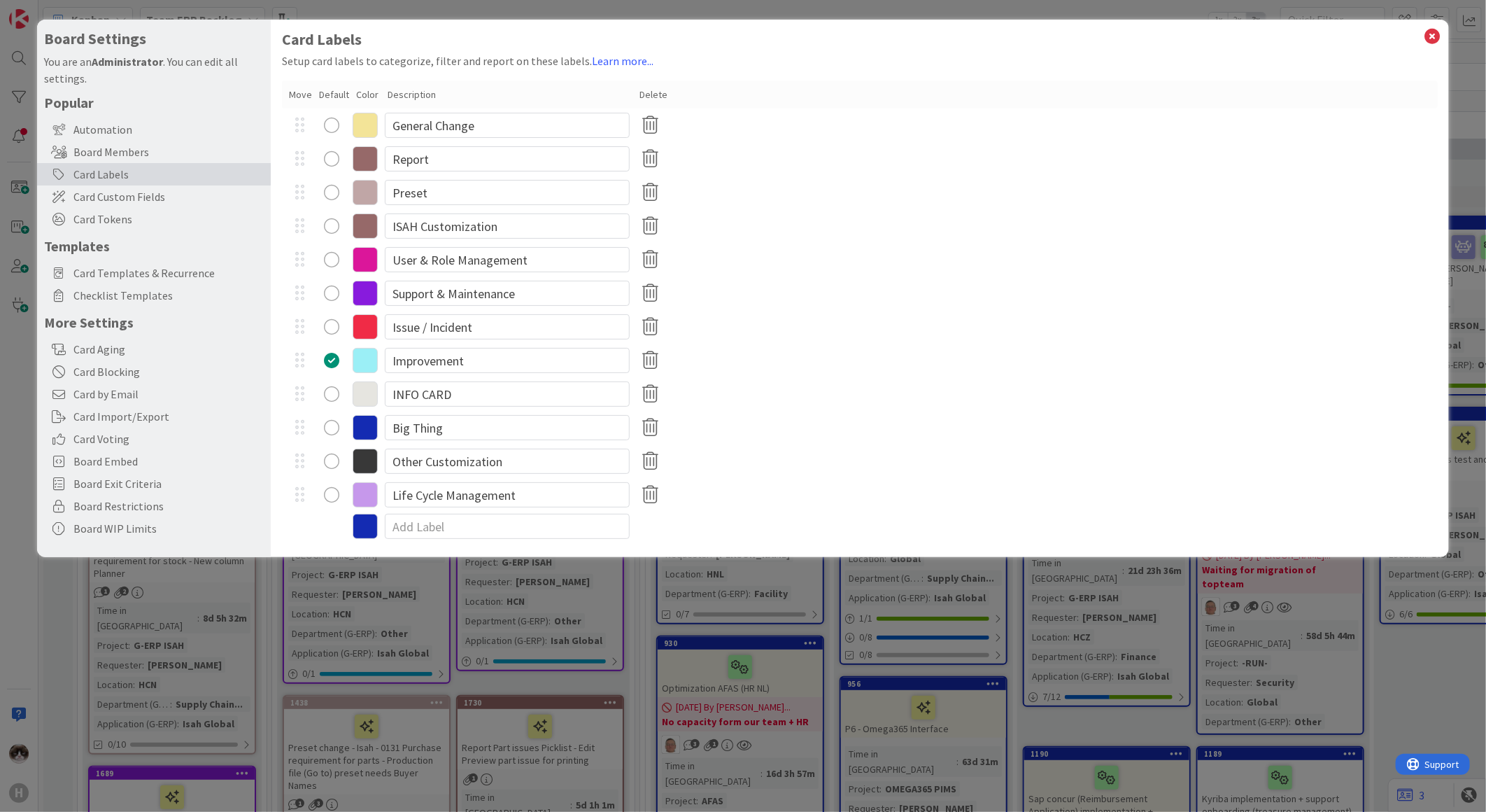
click at [370, 489] on icon at bounding box center [366, 494] width 25 height 25
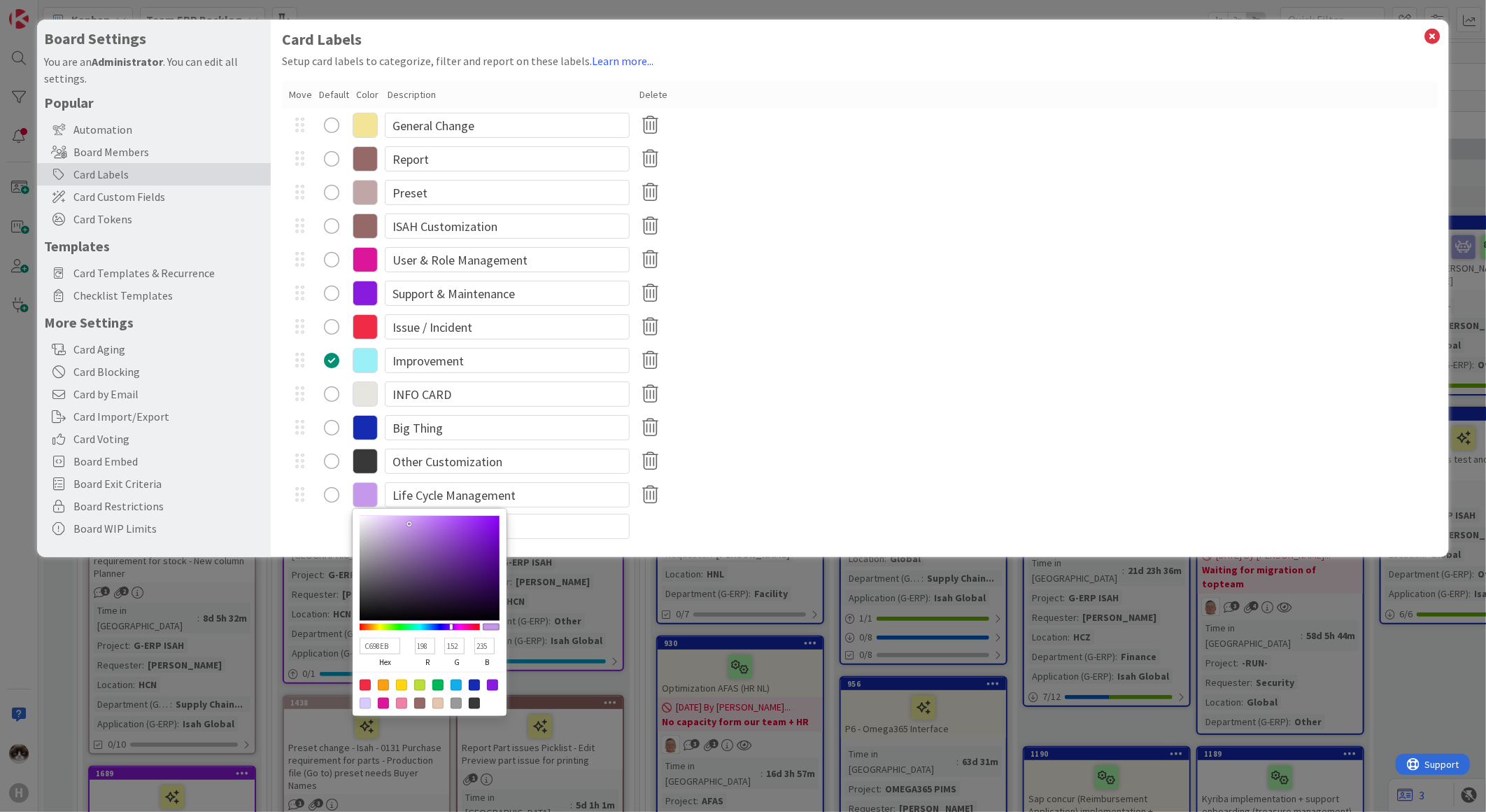
click at [851, 516] on div at bounding box center [860, 526] width 1156 height 29
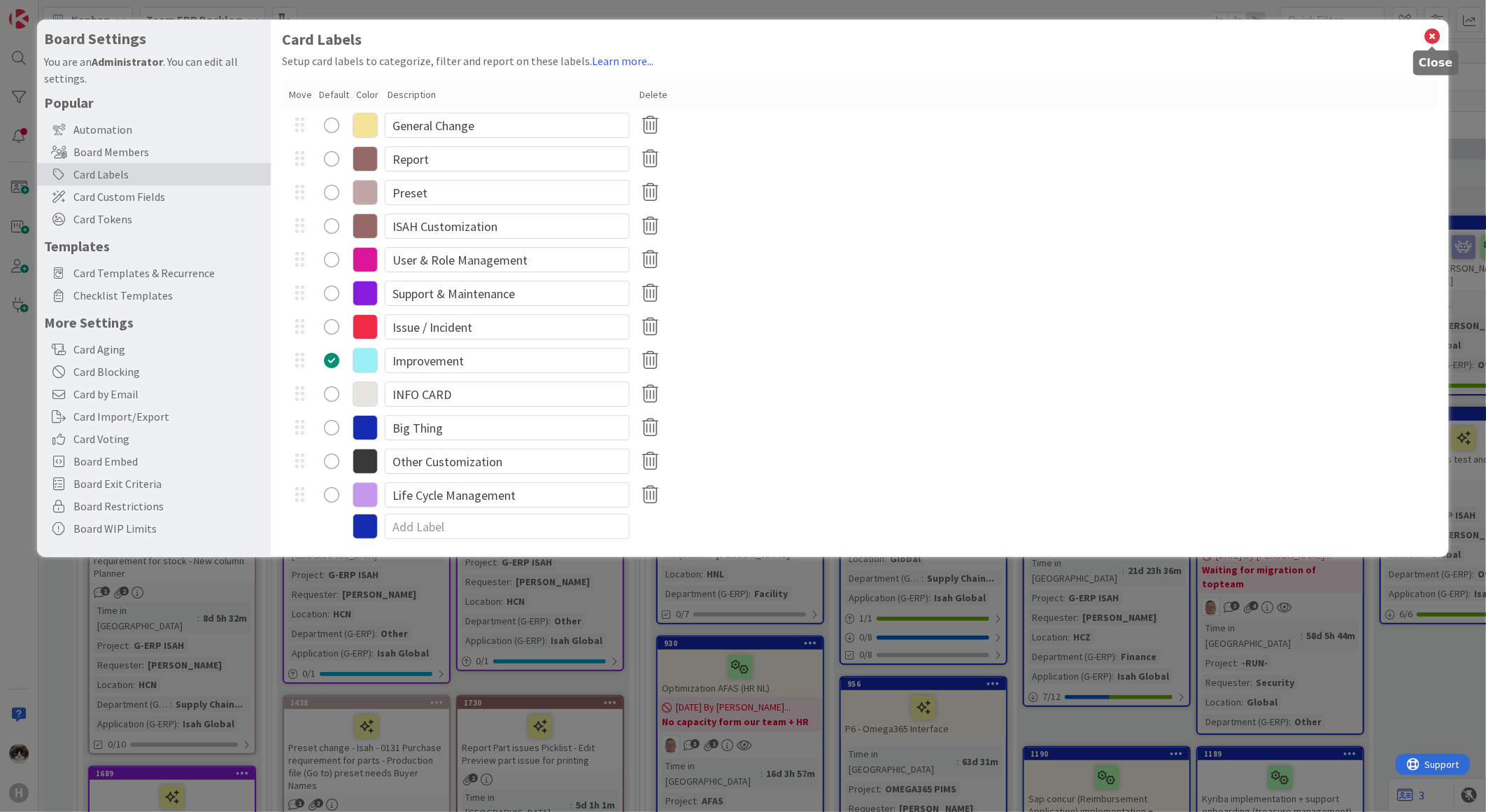
click at [1429, 37] on icon at bounding box center [1433, 36] width 19 height 19
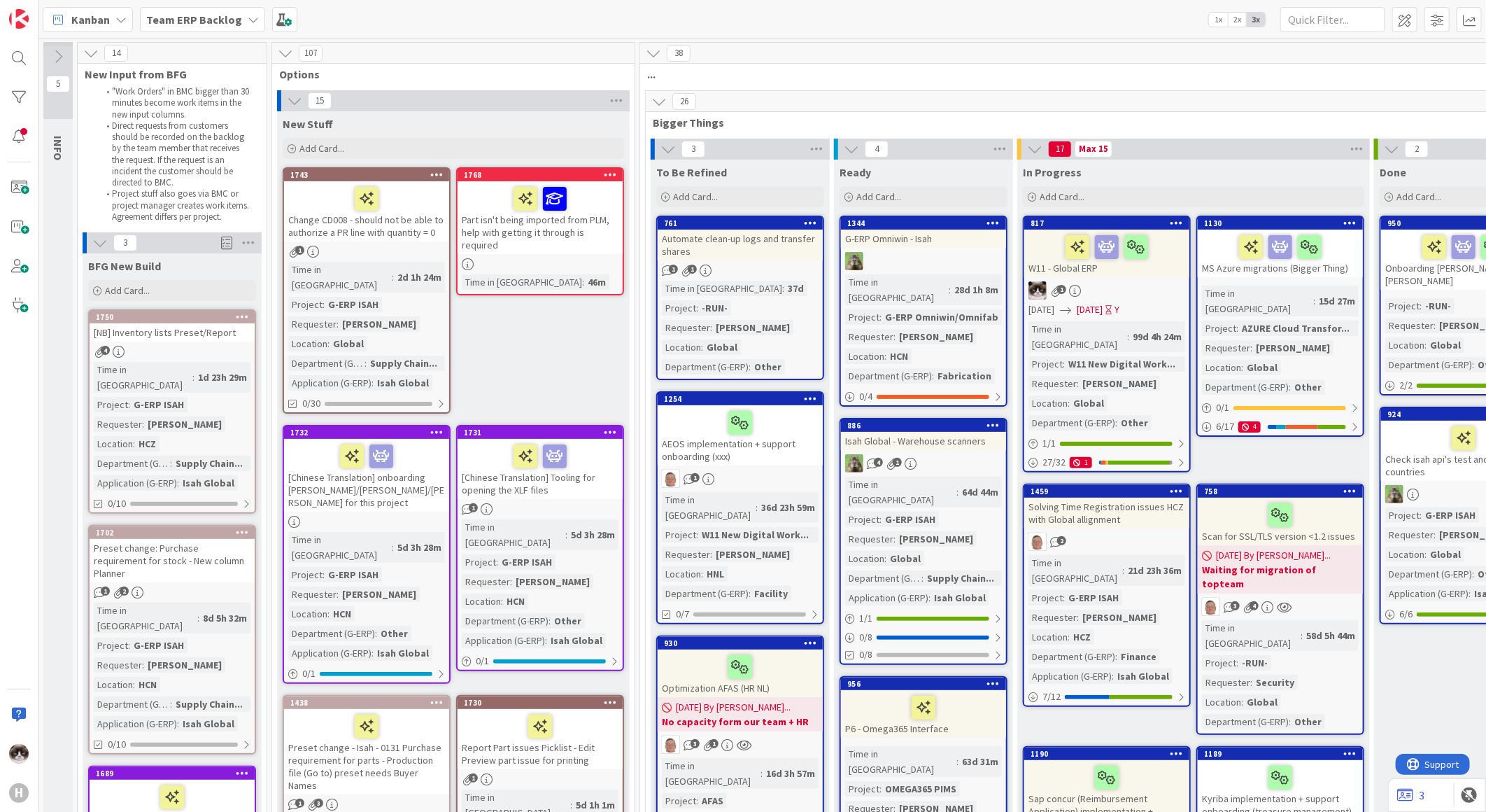
click at [248, 24] on icon at bounding box center [253, 19] width 11 height 11
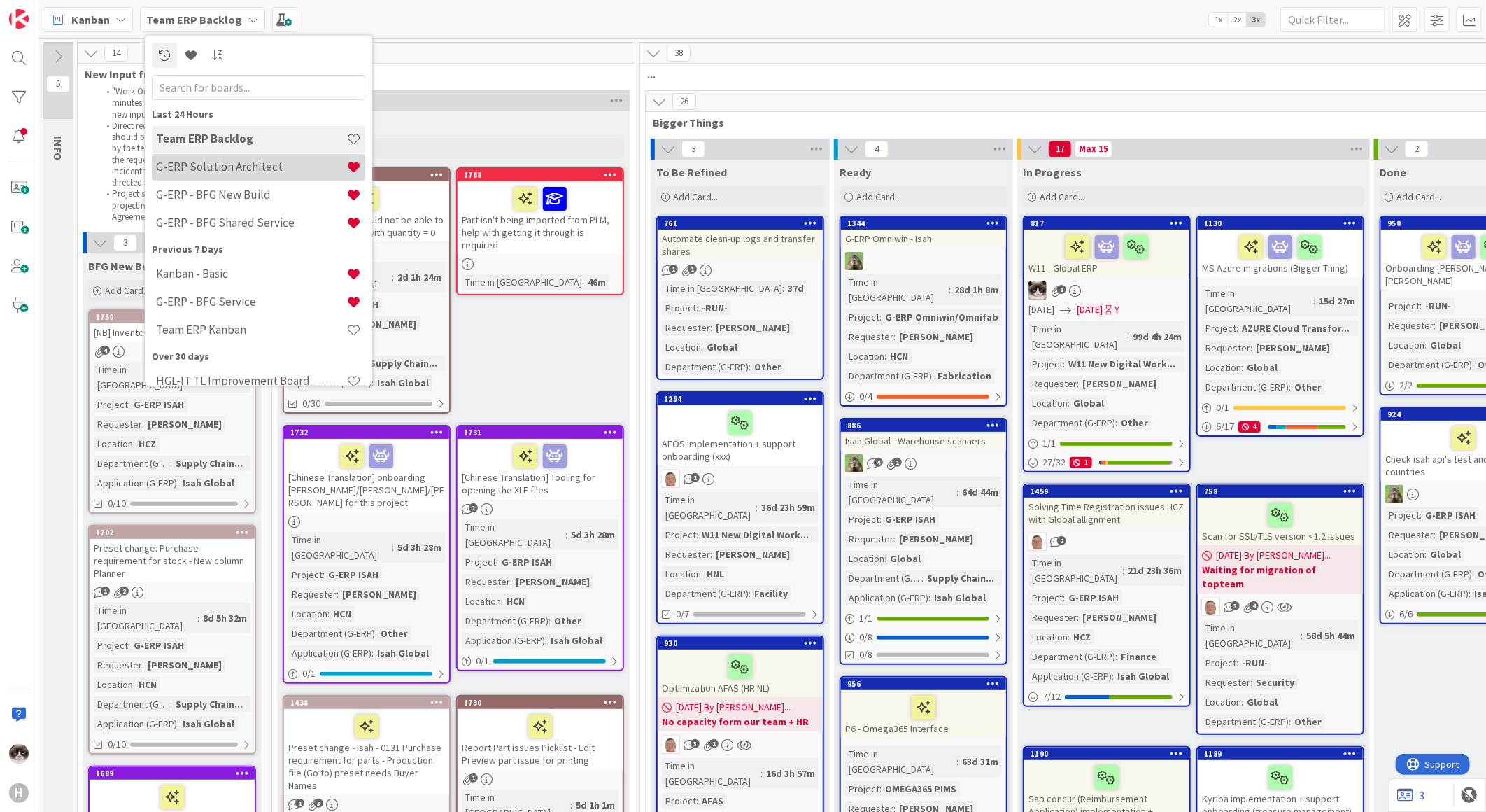
click at [291, 170] on h4 "G-ERP Solution Architect" at bounding box center [251, 166] width 190 height 14
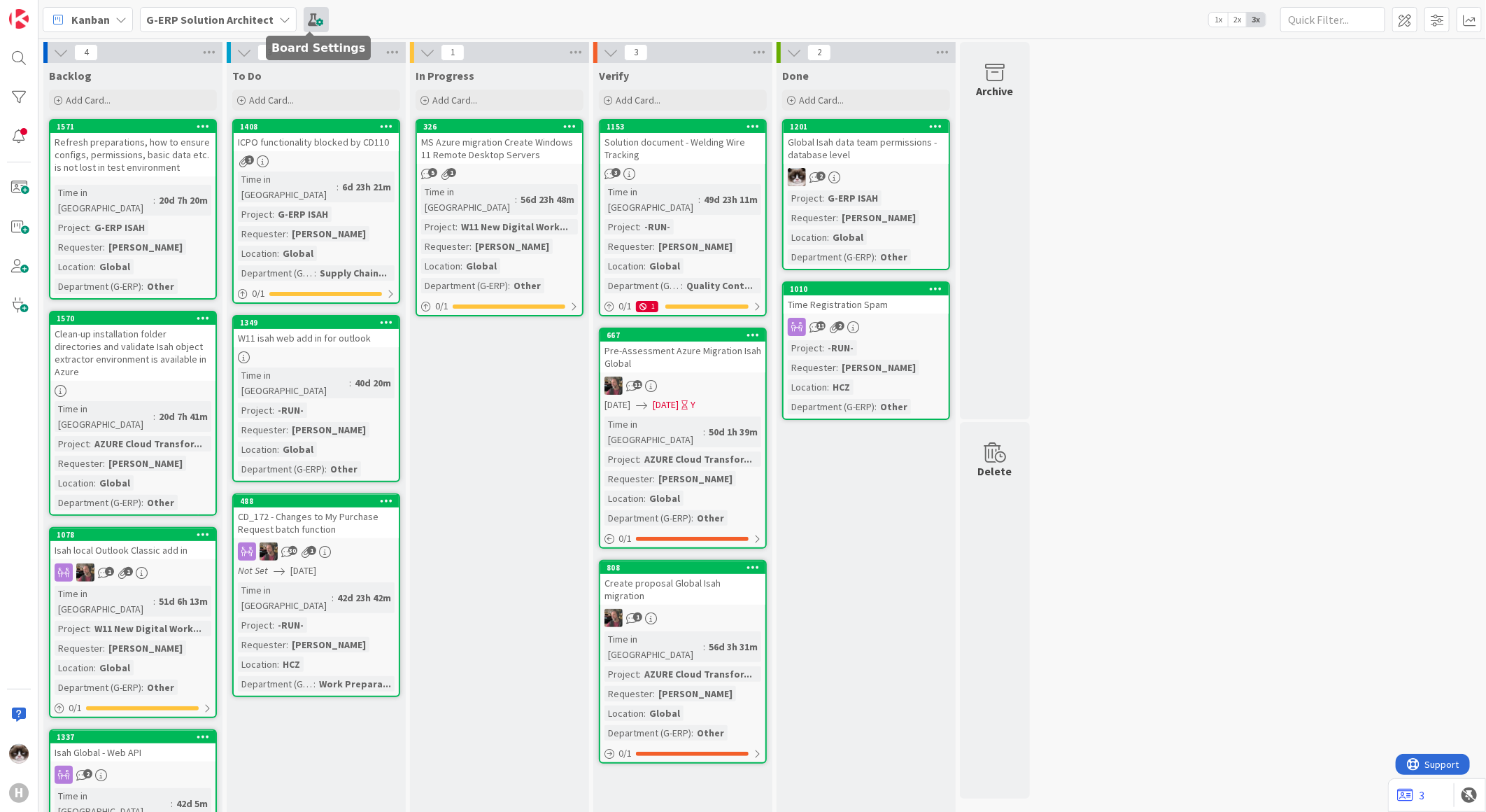
click at [306, 14] on span at bounding box center [316, 19] width 25 height 25
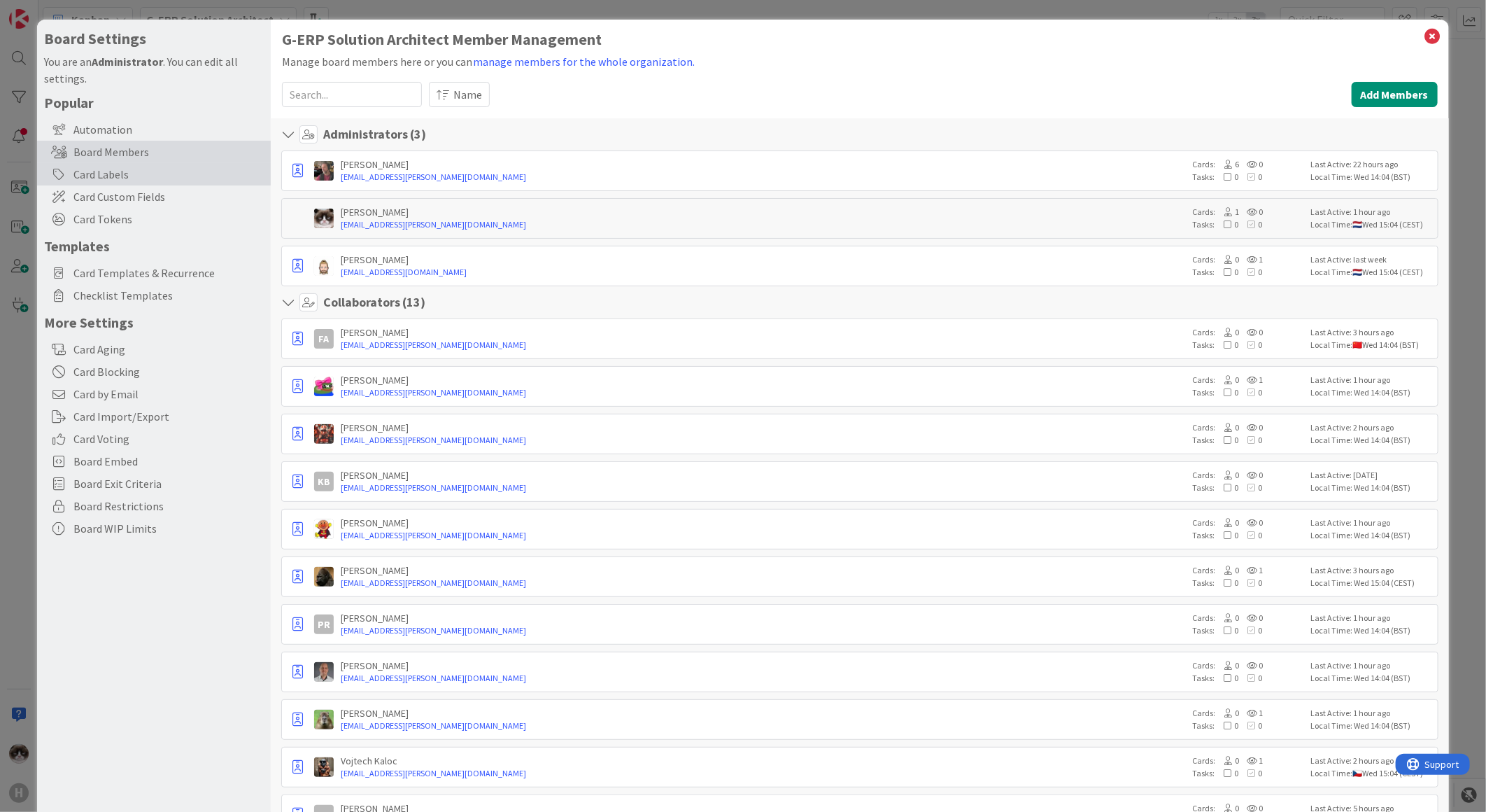
click at [190, 179] on div "Card Labels" at bounding box center [153, 174] width 233 height 23
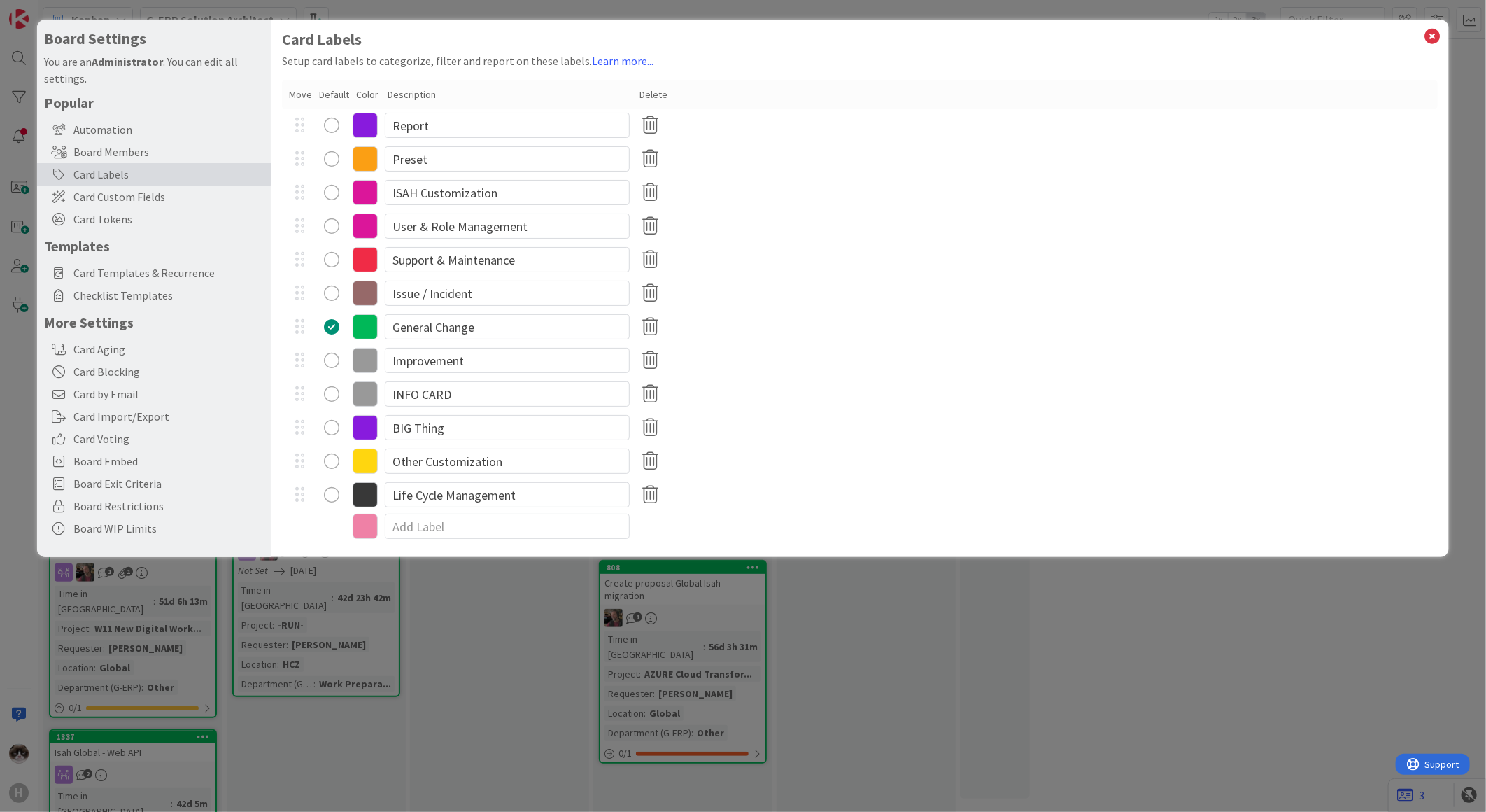
click at [357, 125] on icon at bounding box center [366, 126] width 25 height 25
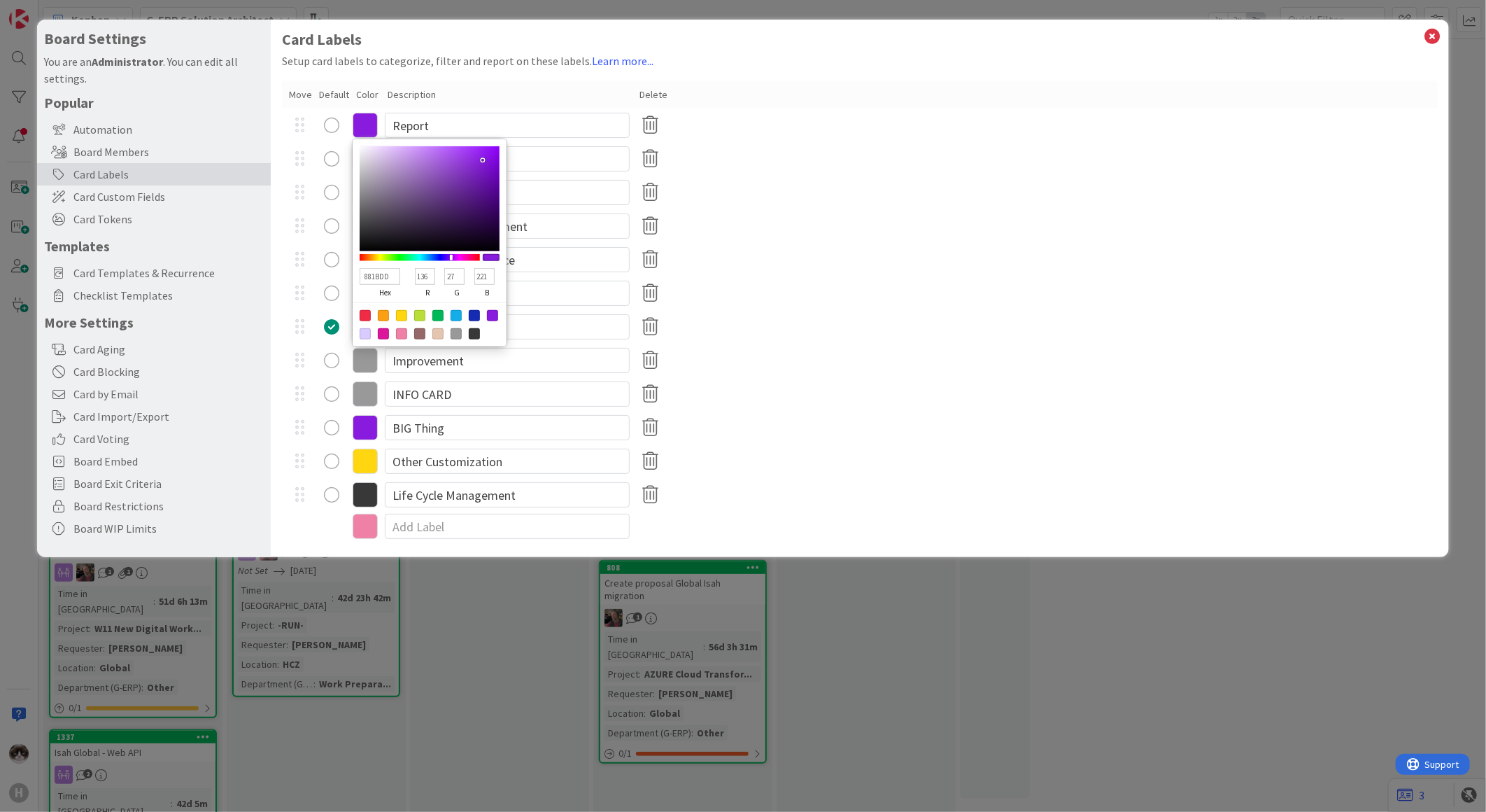
drag, startPoint x: 431, startPoint y: 275, endPoint x: 404, endPoint y: 273, distance: 27.1
click at [404, 273] on div "881BDD hex 136 r 27 g 221 b 100 a" at bounding box center [430, 283] width 140 height 39
type input "021BDD"
type input "2"
type input "181BDD"
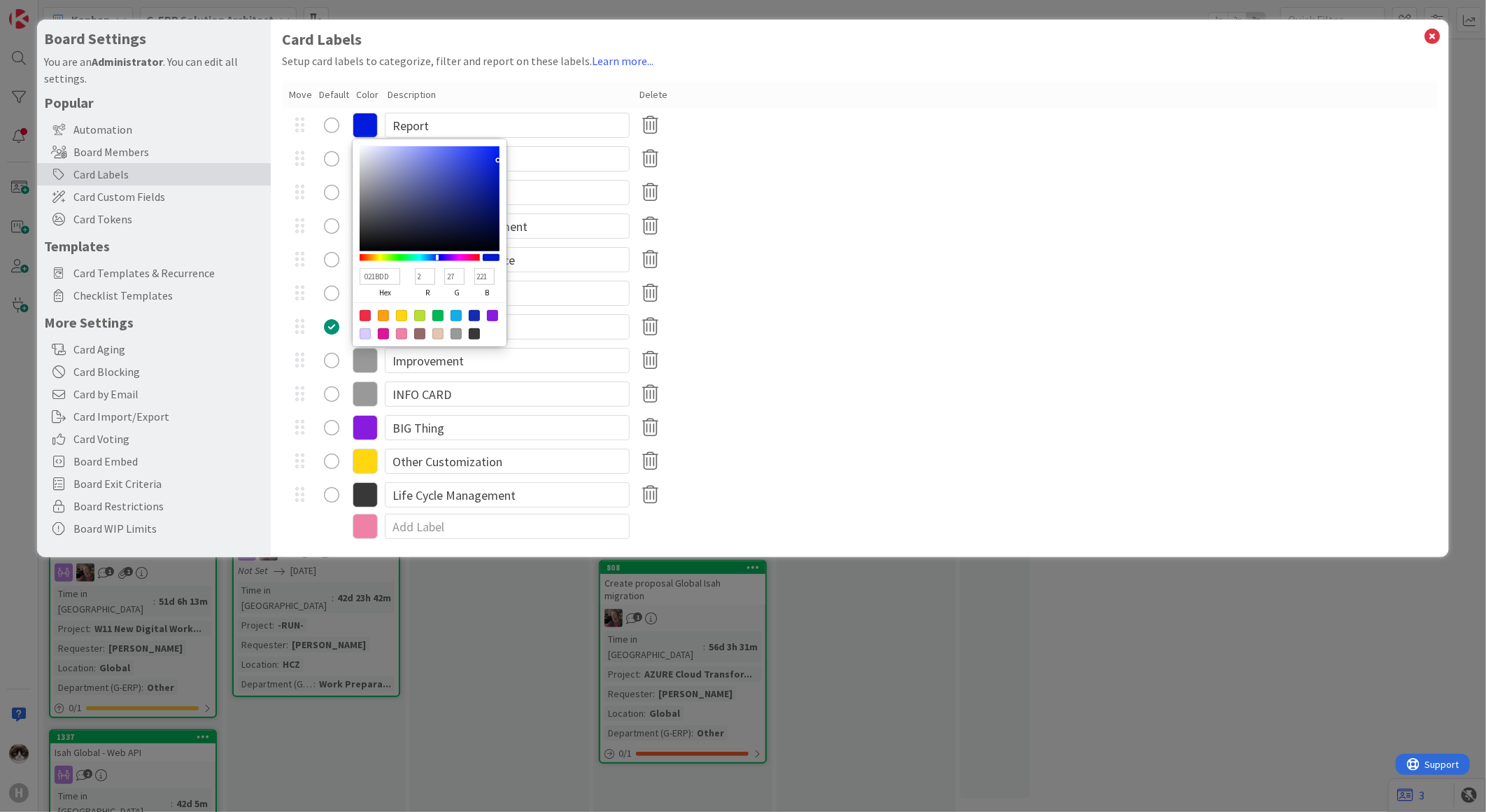
type input "24"
type input "F31BDD"
type input "243"
drag, startPoint x: 456, startPoint y: 274, endPoint x: 441, endPoint y: 275, distance: 15.0
click at [441, 275] on div "27 g" at bounding box center [454, 284] width 29 height 35
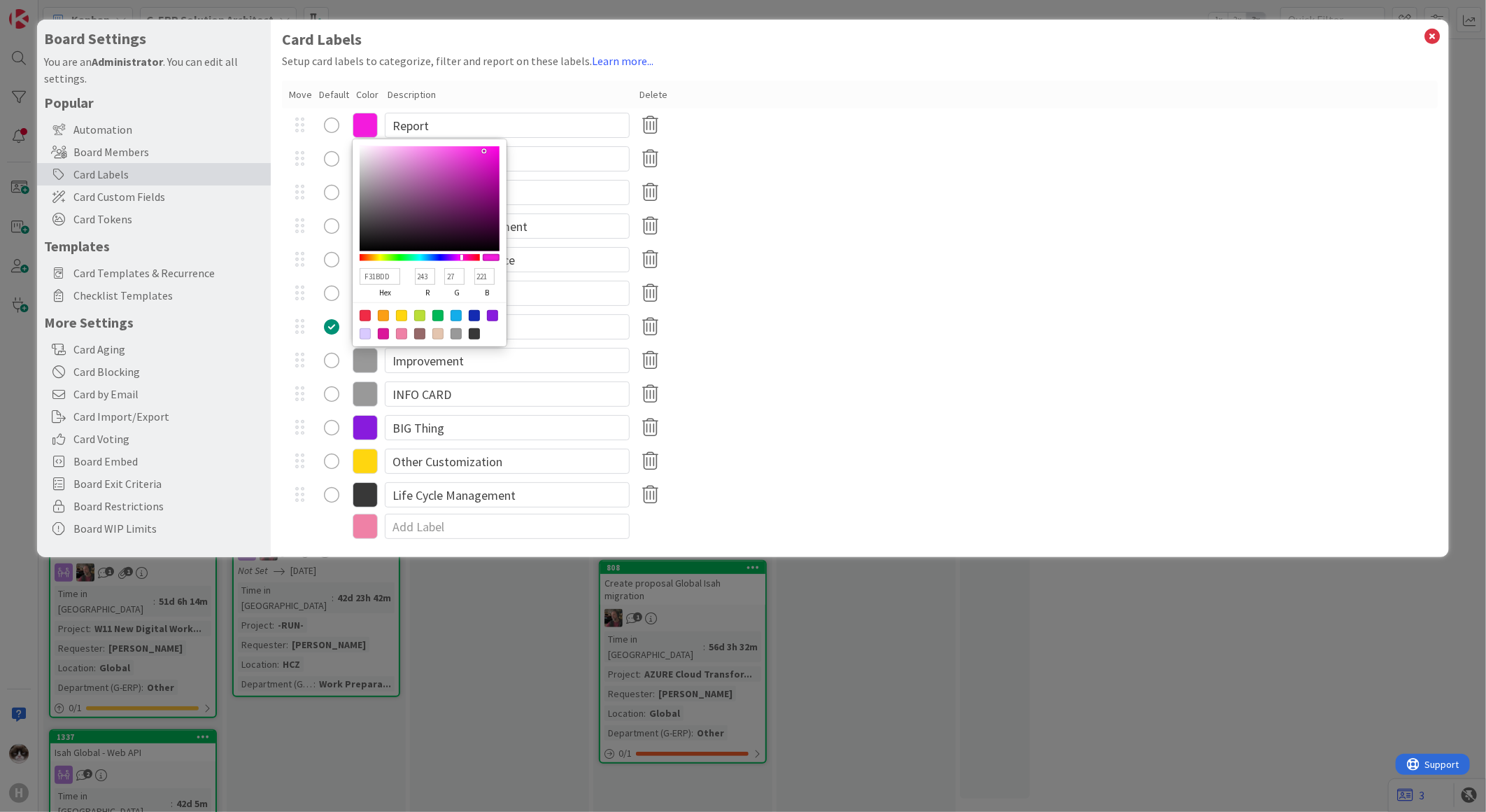
type input "F302DD"
type input "2"
type input "F316DD"
type input "22"
type input "F3E4DD"
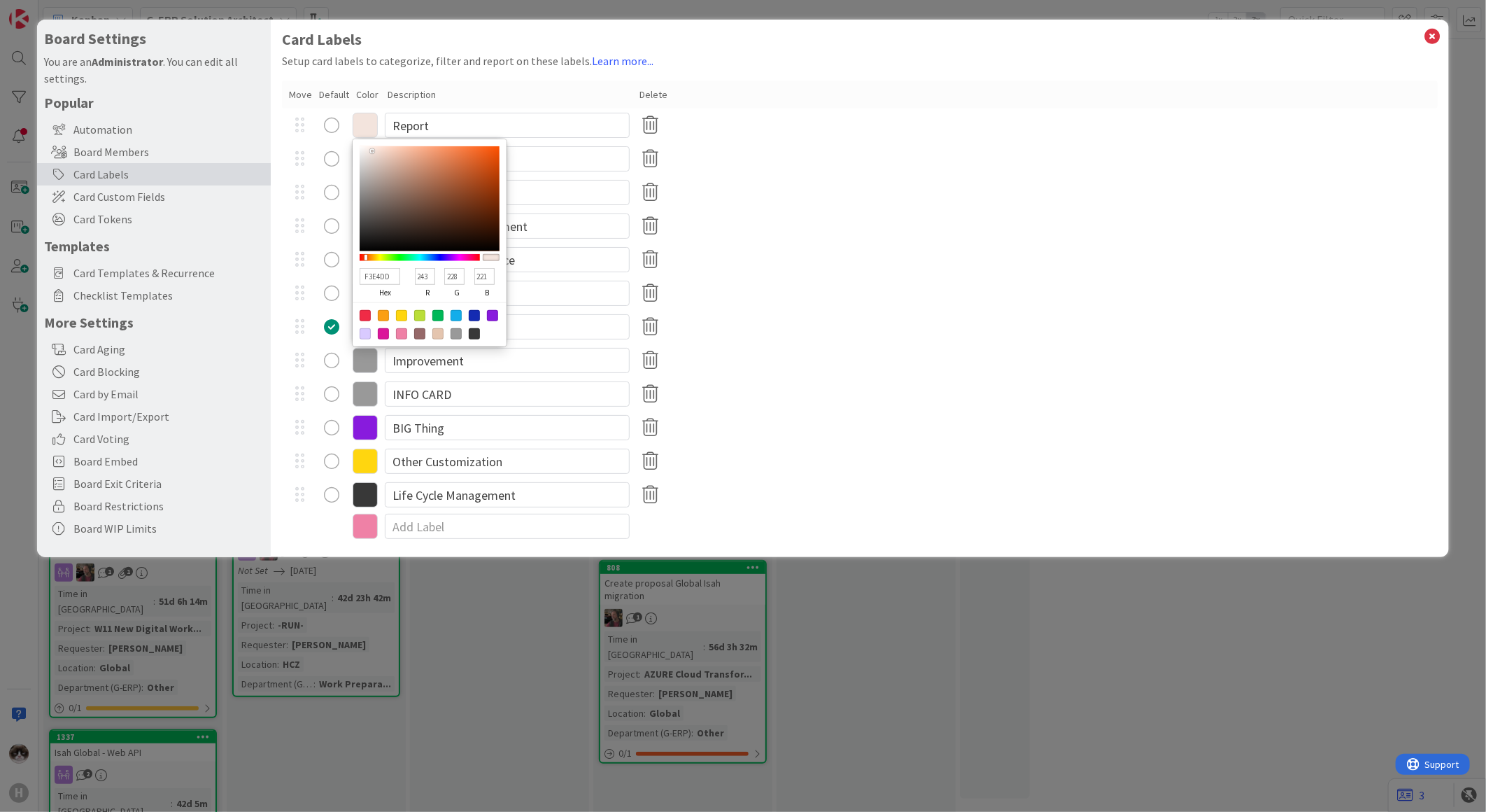
type input "228"
drag, startPoint x: 488, startPoint y: 275, endPoint x: 473, endPoint y: 278, distance: 15.3
click at [474, 278] on input "221" at bounding box center [484, 276] width 20 height 17
type input "F3E401"
type input "1"
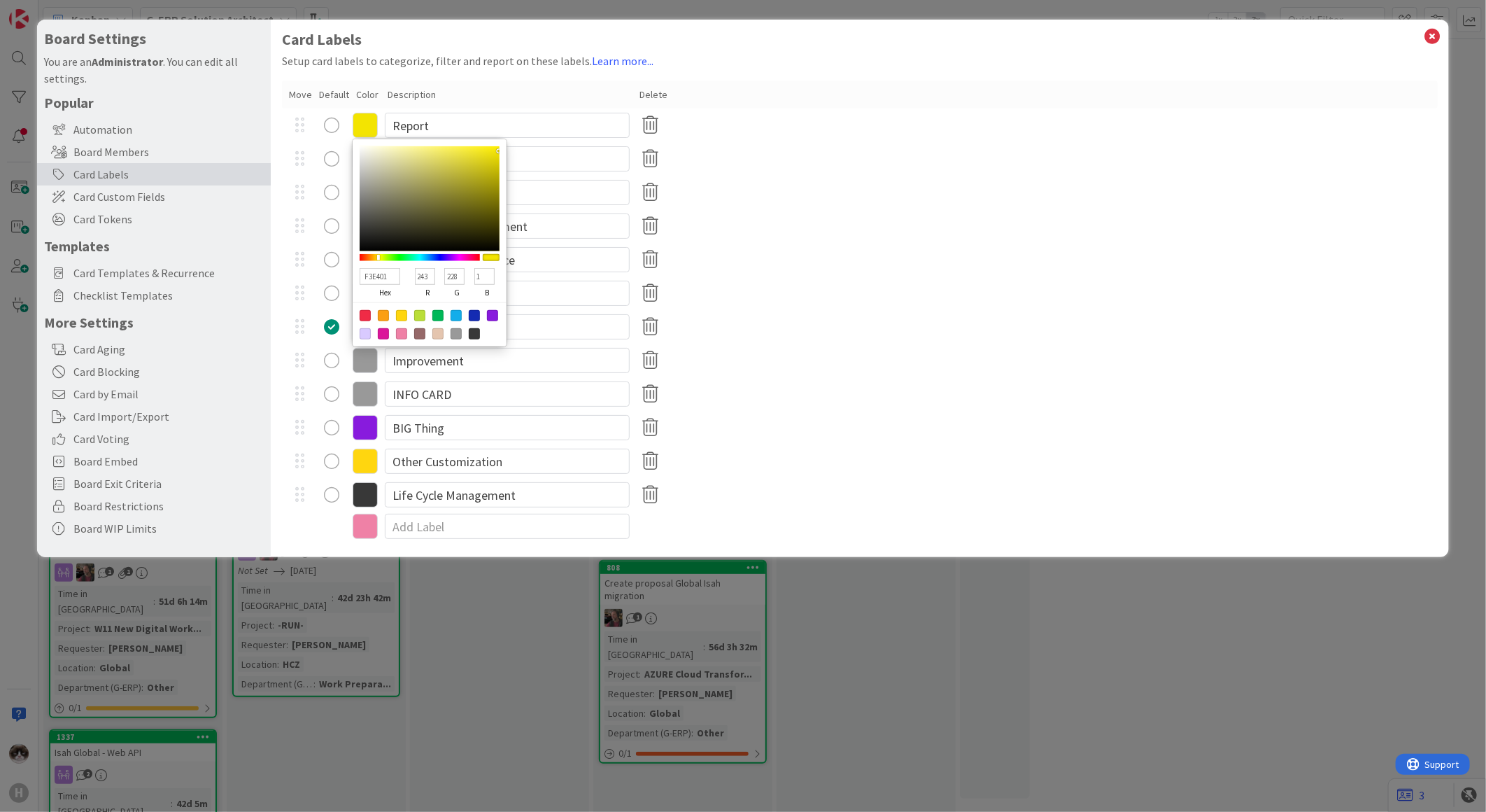
type input "F3E40F"
type input "15"
type input "F3E498"
type input "152"
click at [805, 278] on div "Issue / Incident" at bounding box center [860, 293] width 1156 height 34
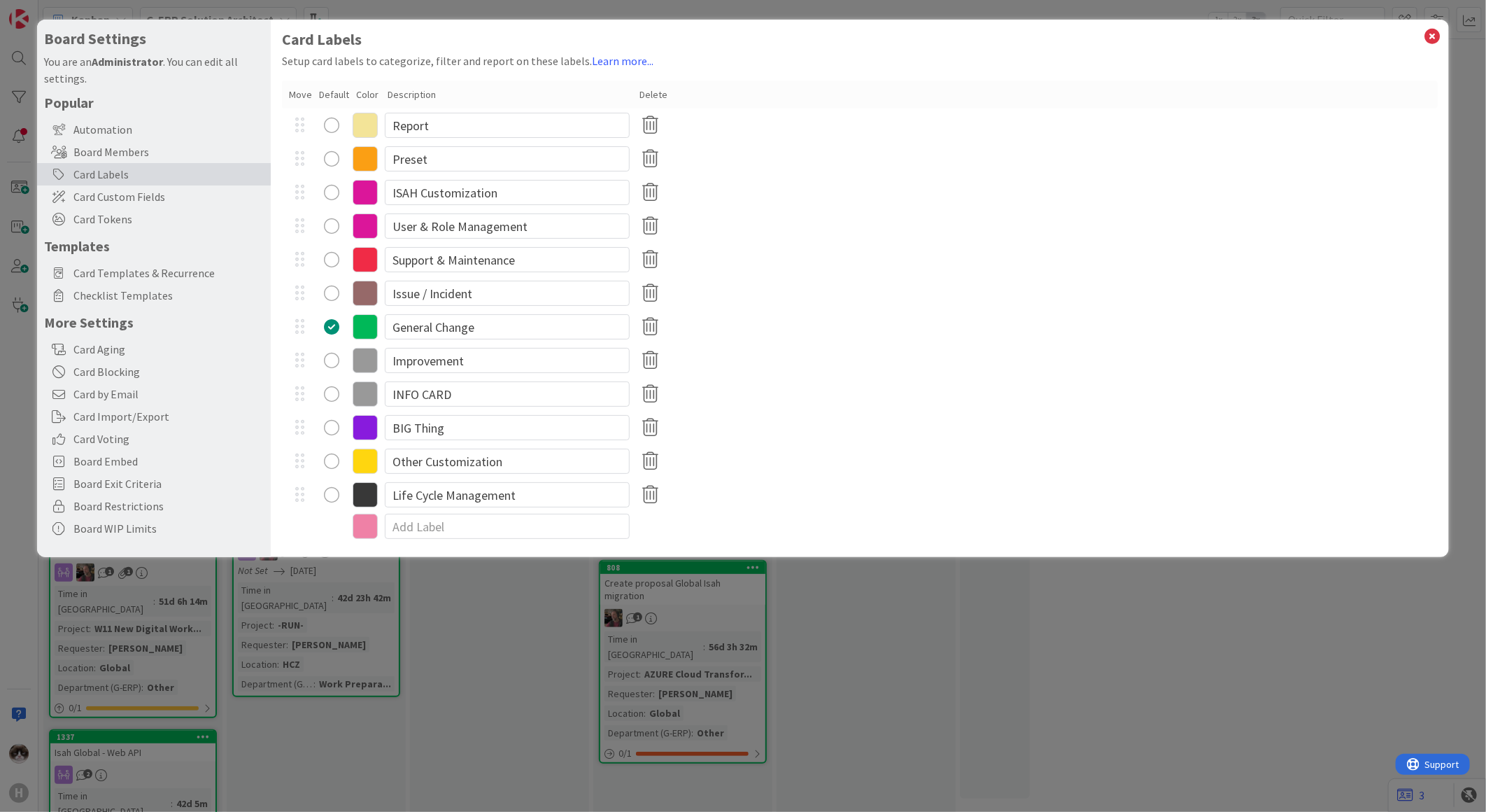
click at [366, 154] on icon at bounding box center [366, 159] width 25 height 25
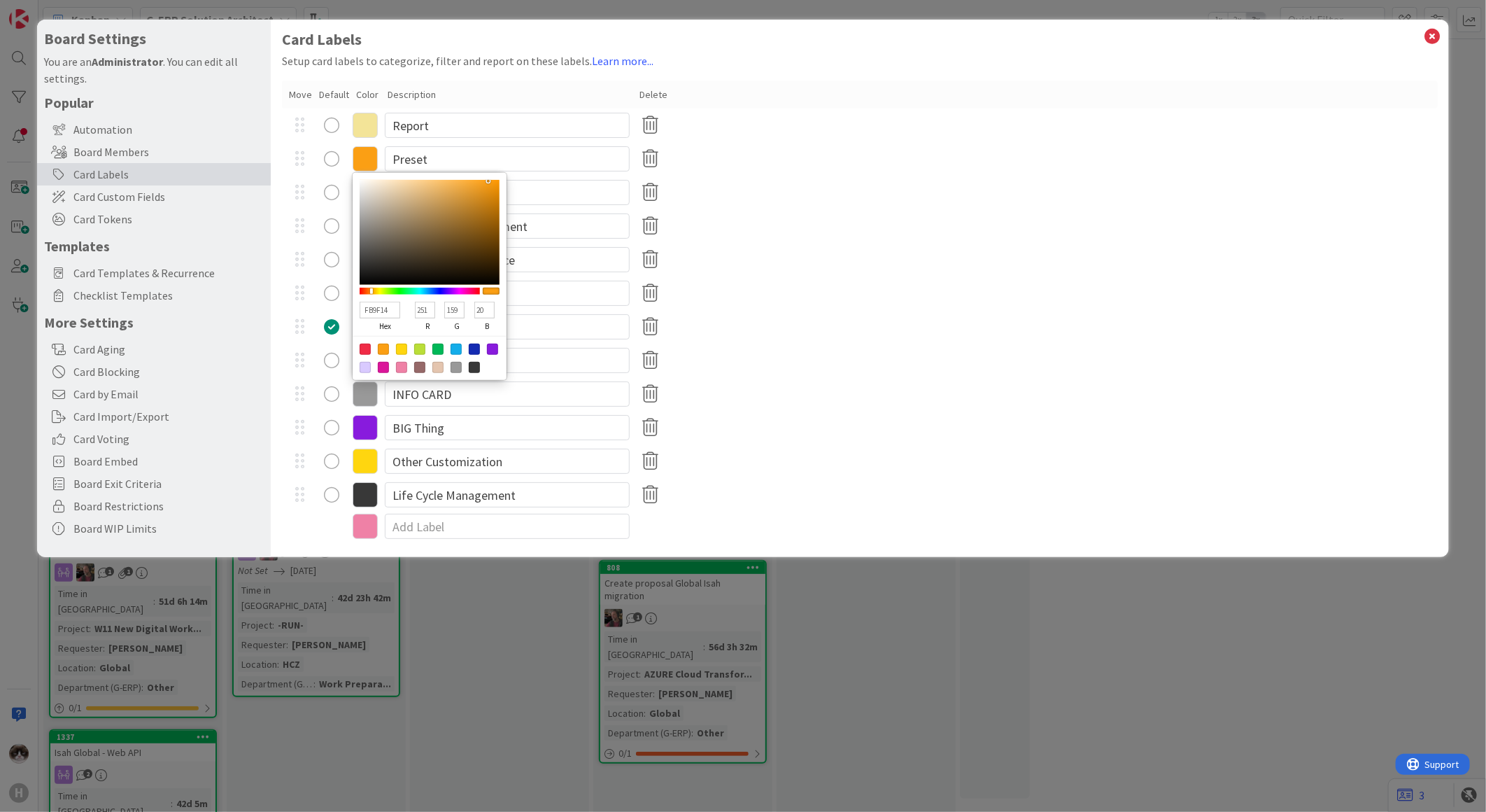
drag, startPoint x: 429, startPoint y: 307, endPoint x: 413, endPoint y: 307, distance: 16.0
click at [413, 307] on div "251 r" at bounding box center [425, 318] width 29 height 35
type input "019F14"
type input "1"
type input "0F9F14"
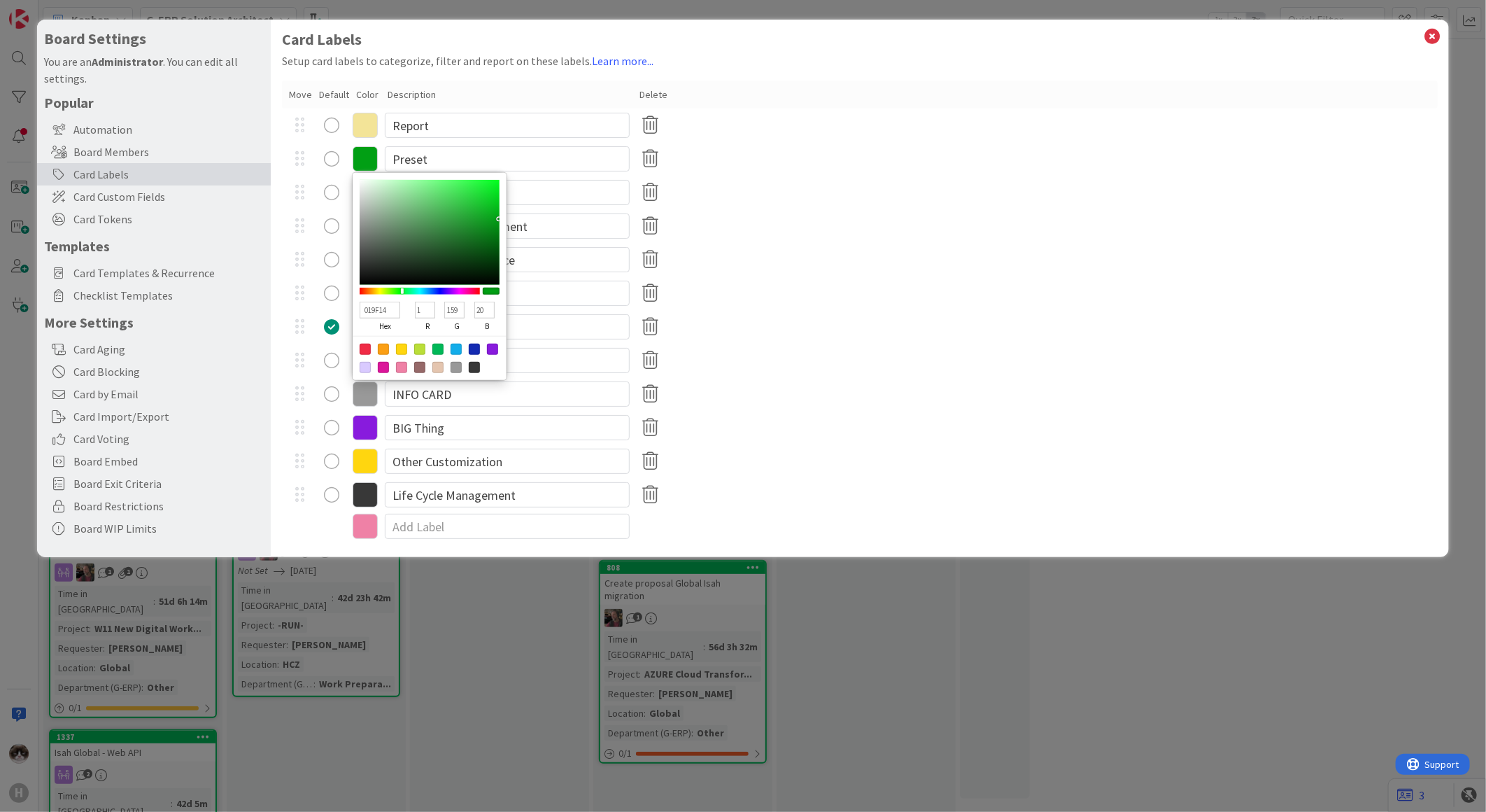
type input "15"
type input "969F14"
type input "150"
drag, startPoint x: 459, startPoint y: 311, endPoint x: 440, endPoint y: 308, distance: 19.2
click at [440, 308] on div "969F14 hex 150 r 159 g 20 b 100 a" at bounding box center [430, 317] width 140 height 39
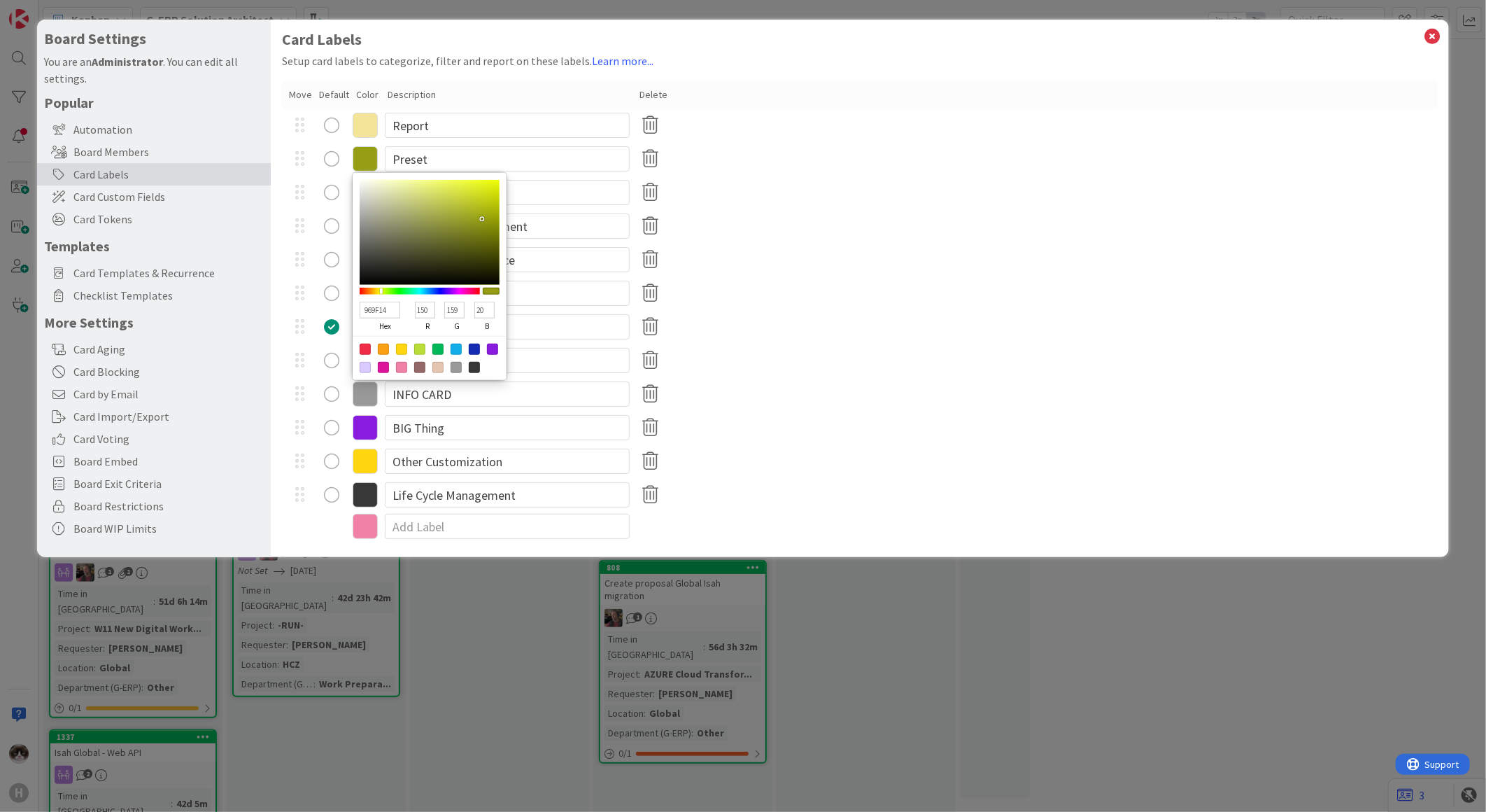
type input "960114"
type input "1"
type input "960A14"
type input "10"
type input "966914"
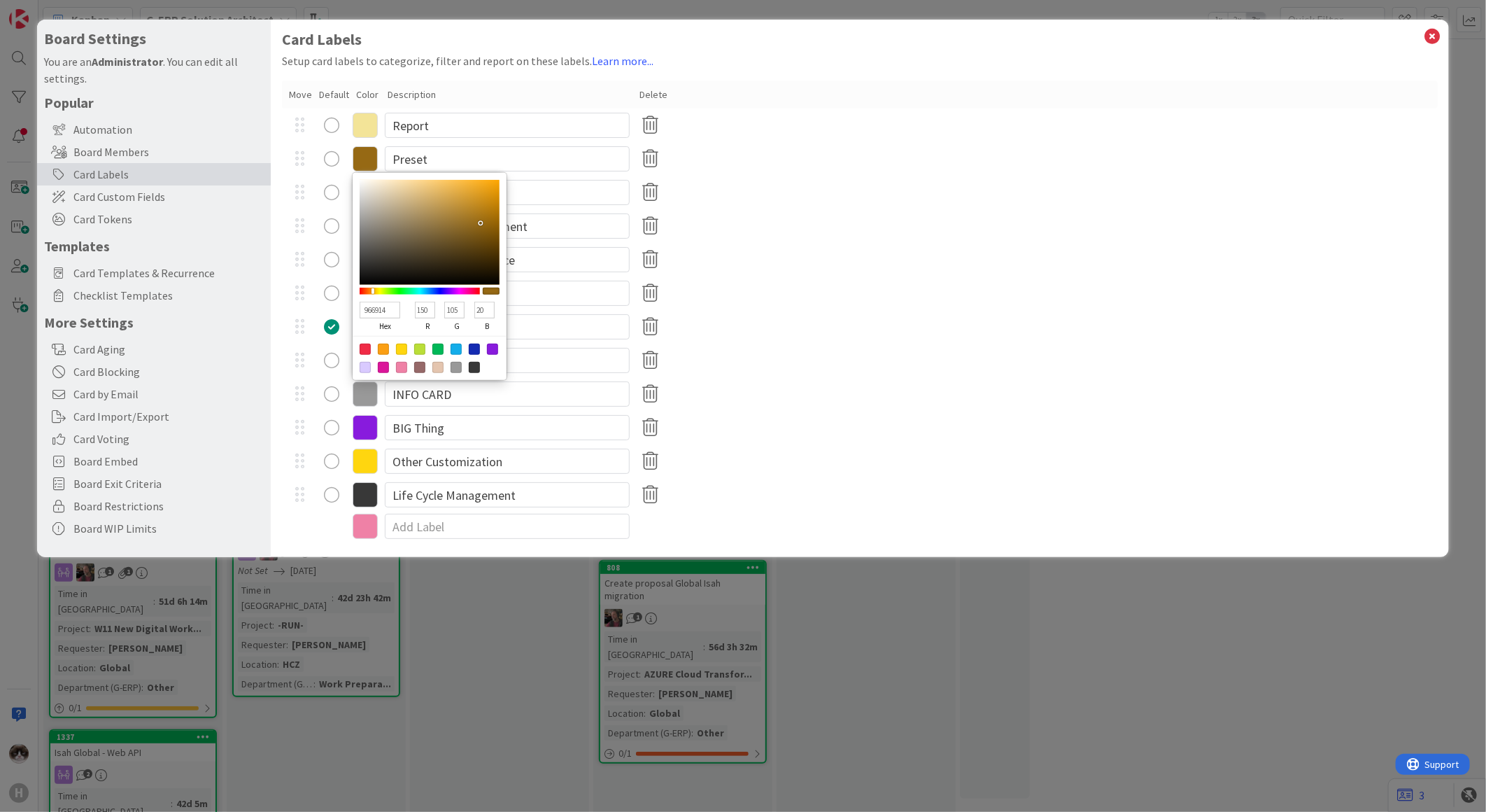
type input "105"
drag, startPoint x: 487, startPoint y: 307, endPoint x: 473, endPoint y: 307, distance: 14.0
click at [473, 307] on div "20 b" at bounding box center [484, 318] width 29 height 35
type input "966901"
type input "1"
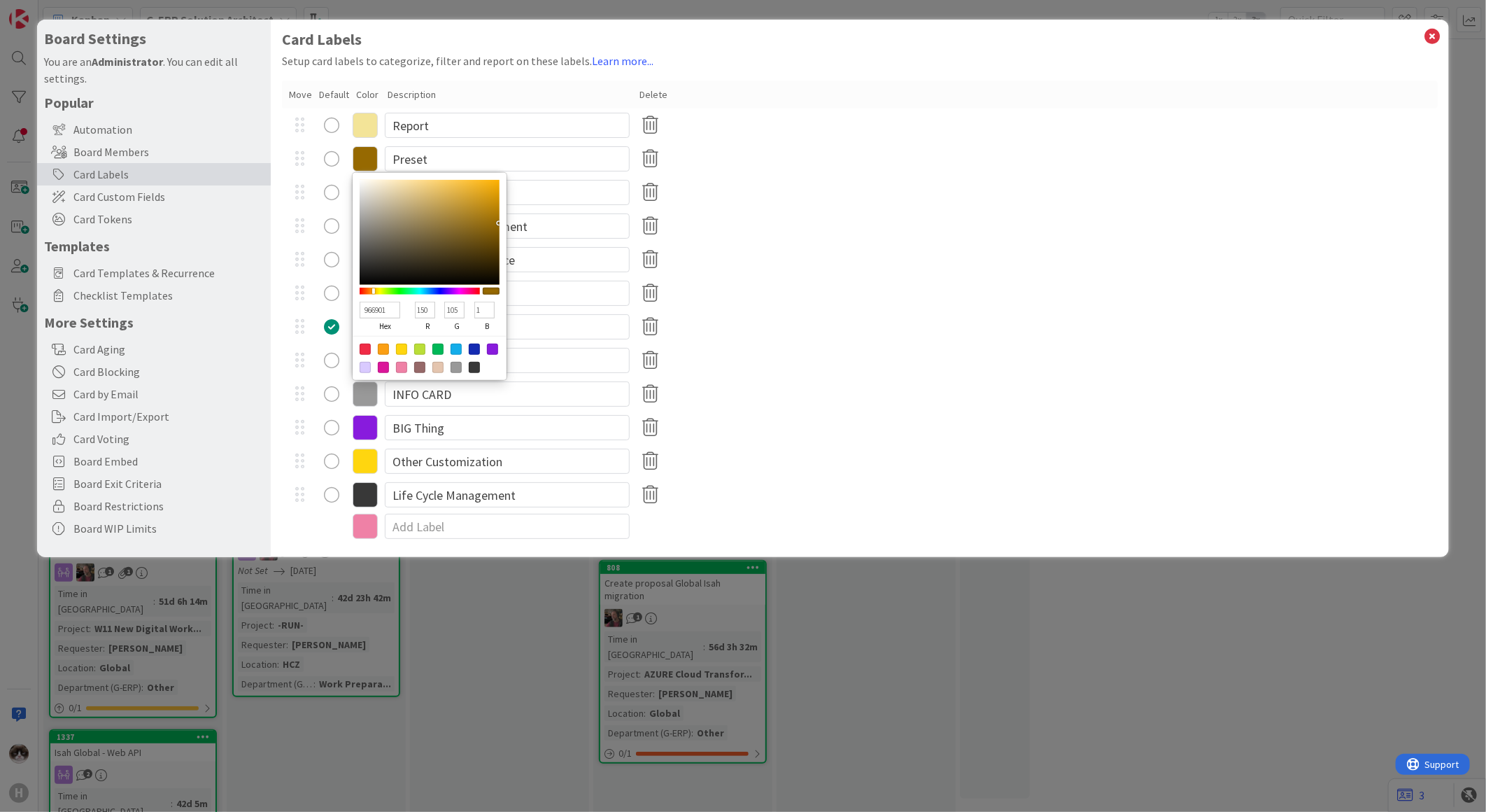
type input "96690A"
type input "10"
type input "966969"
type input "105"
click at [804, 334] on div "General Change" at bounding box center [860, 327] width 1156 height 34
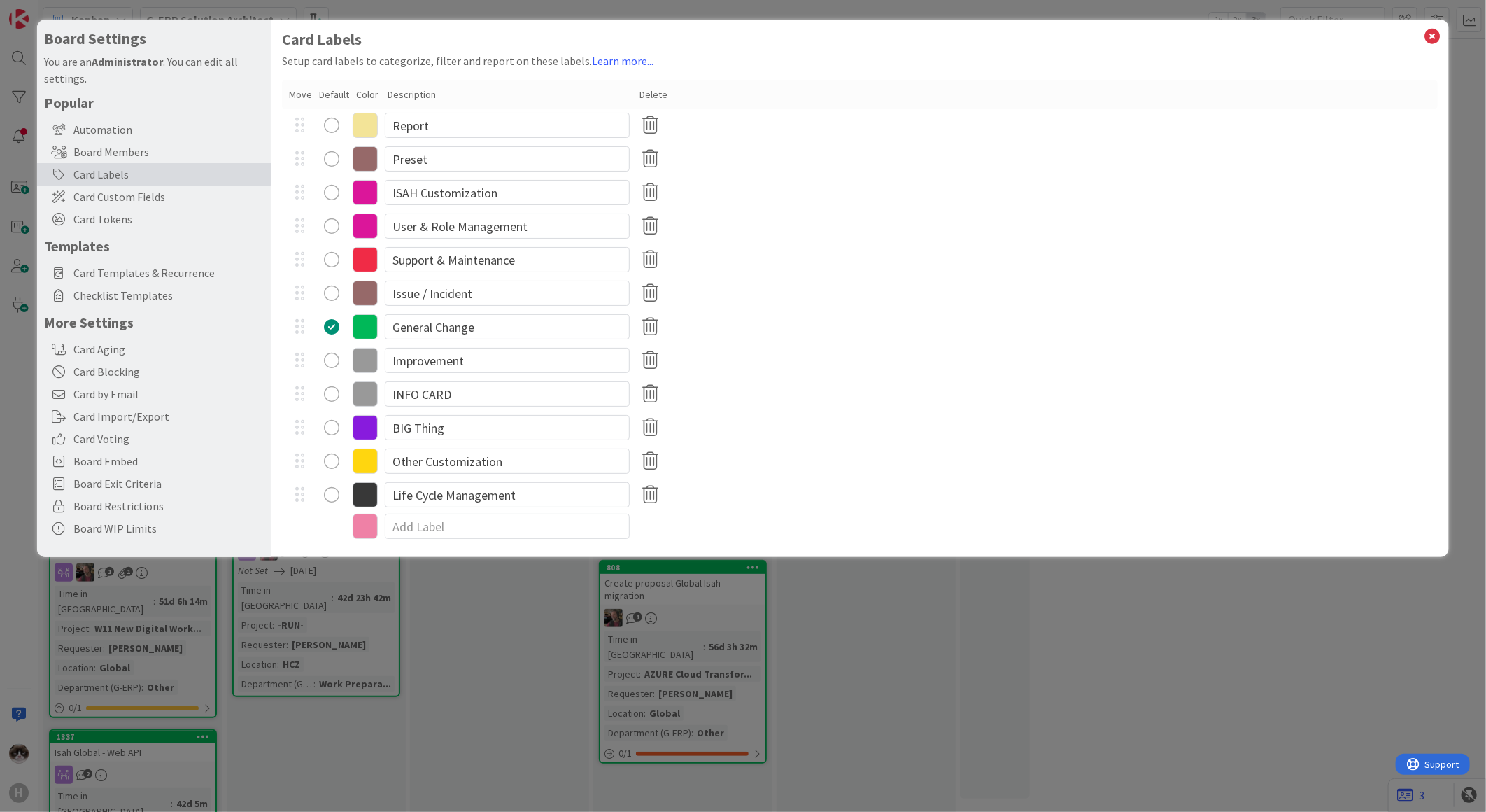
click at [366, 159] on icon at bounding box center [366, 159] width 25 height 25
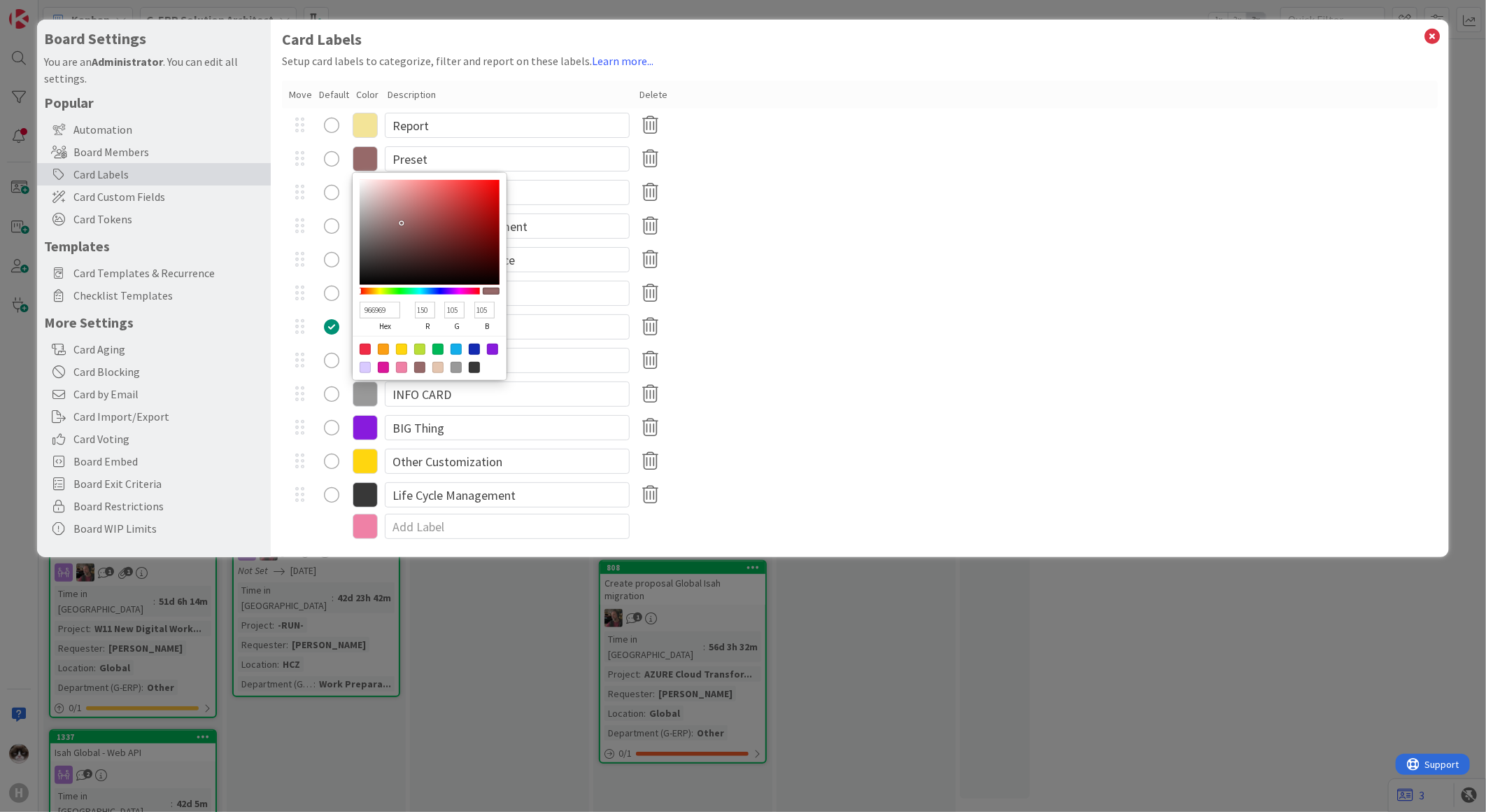
click at [827, 241] on div "User & Role Management" at bounding box center [860, 226] width 1156 height 34
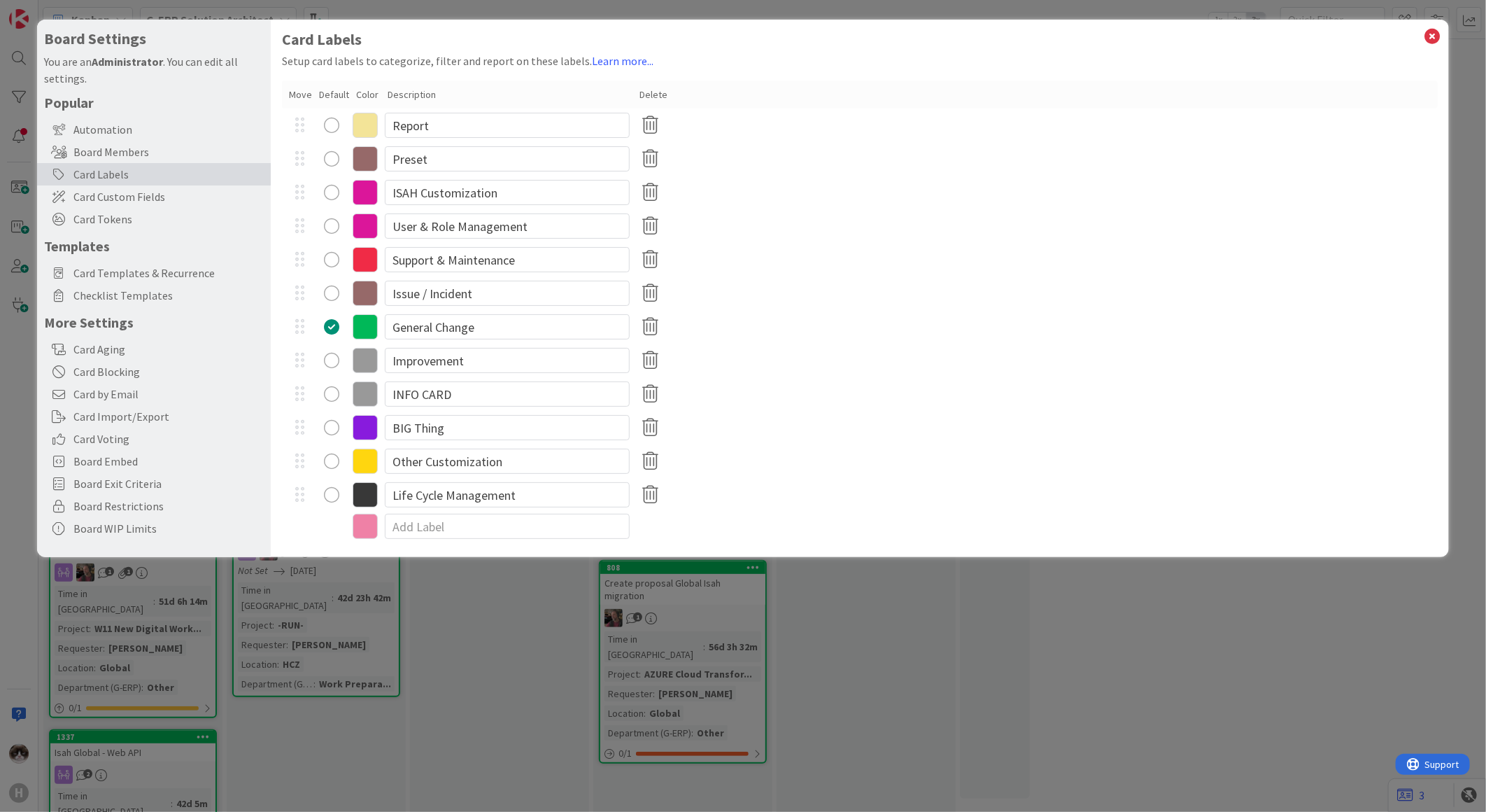
click at [361, 124] on icon at bounding box center [366, 126] width 25 height 25
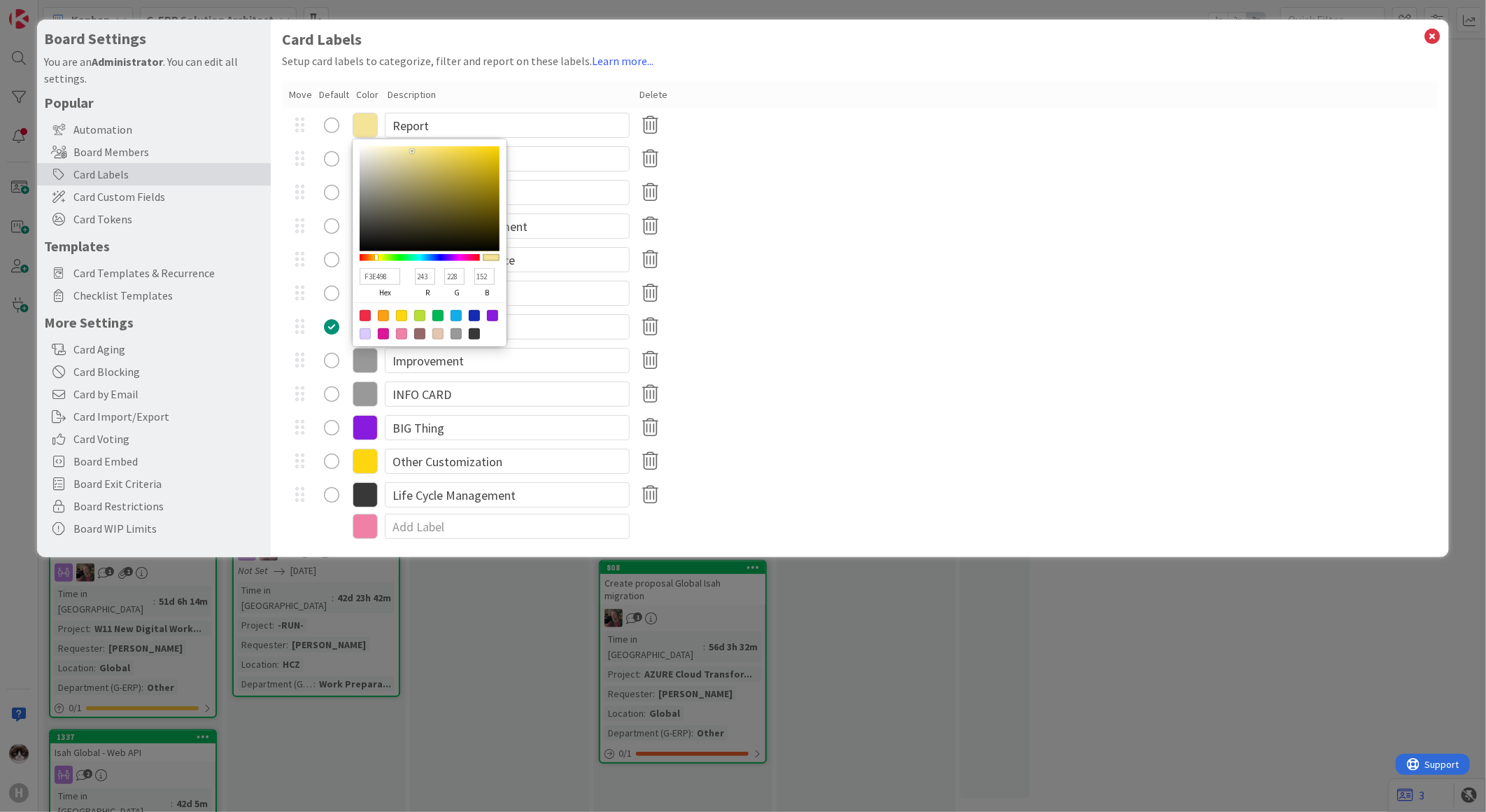
click at [783, 205] on div "ISAH Customization" at bounding box center [860, 192] width 1156 height 34
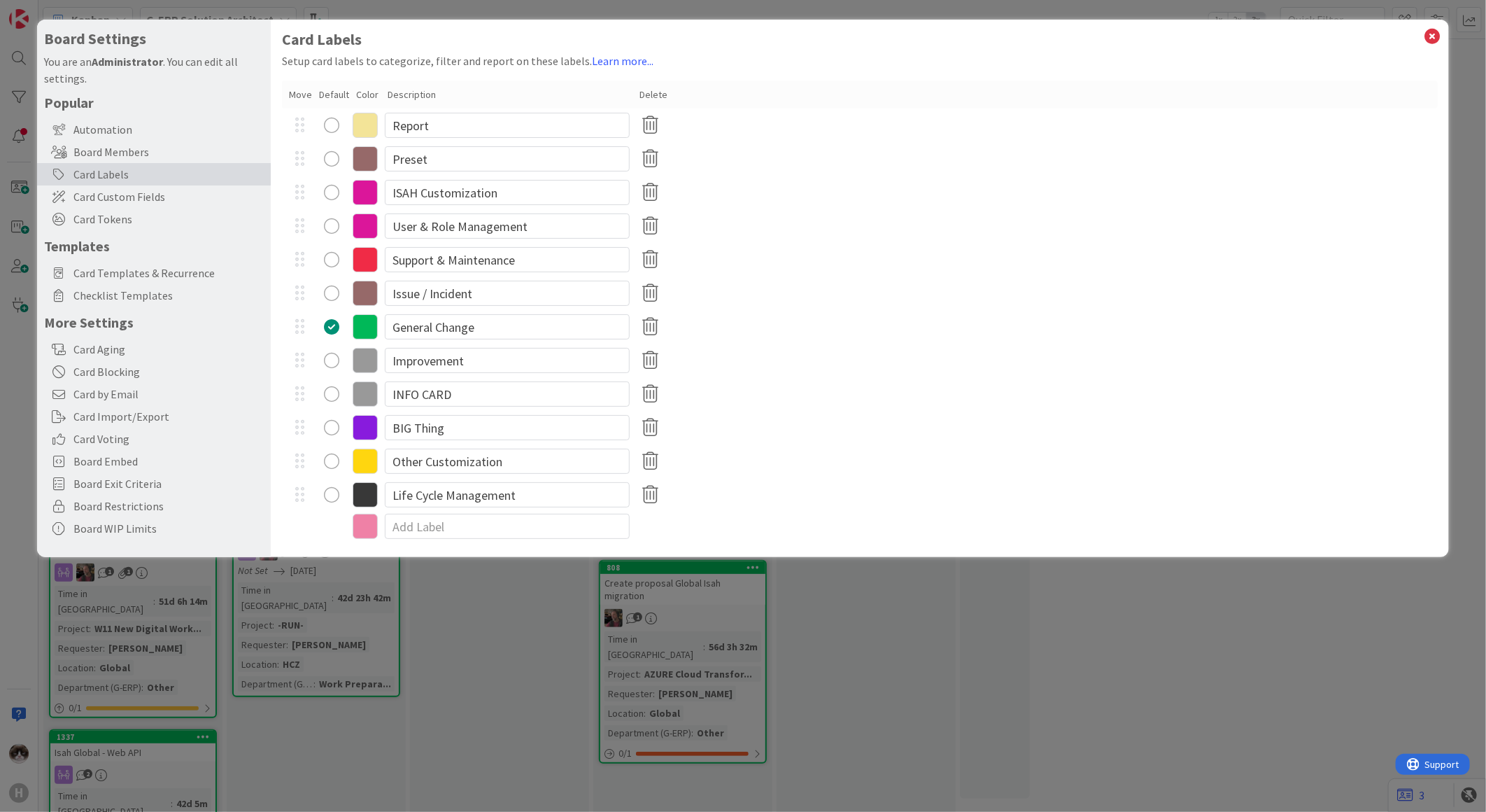
click at [357, 158] on icon at bounding box center [366, 159] width 25 height 25
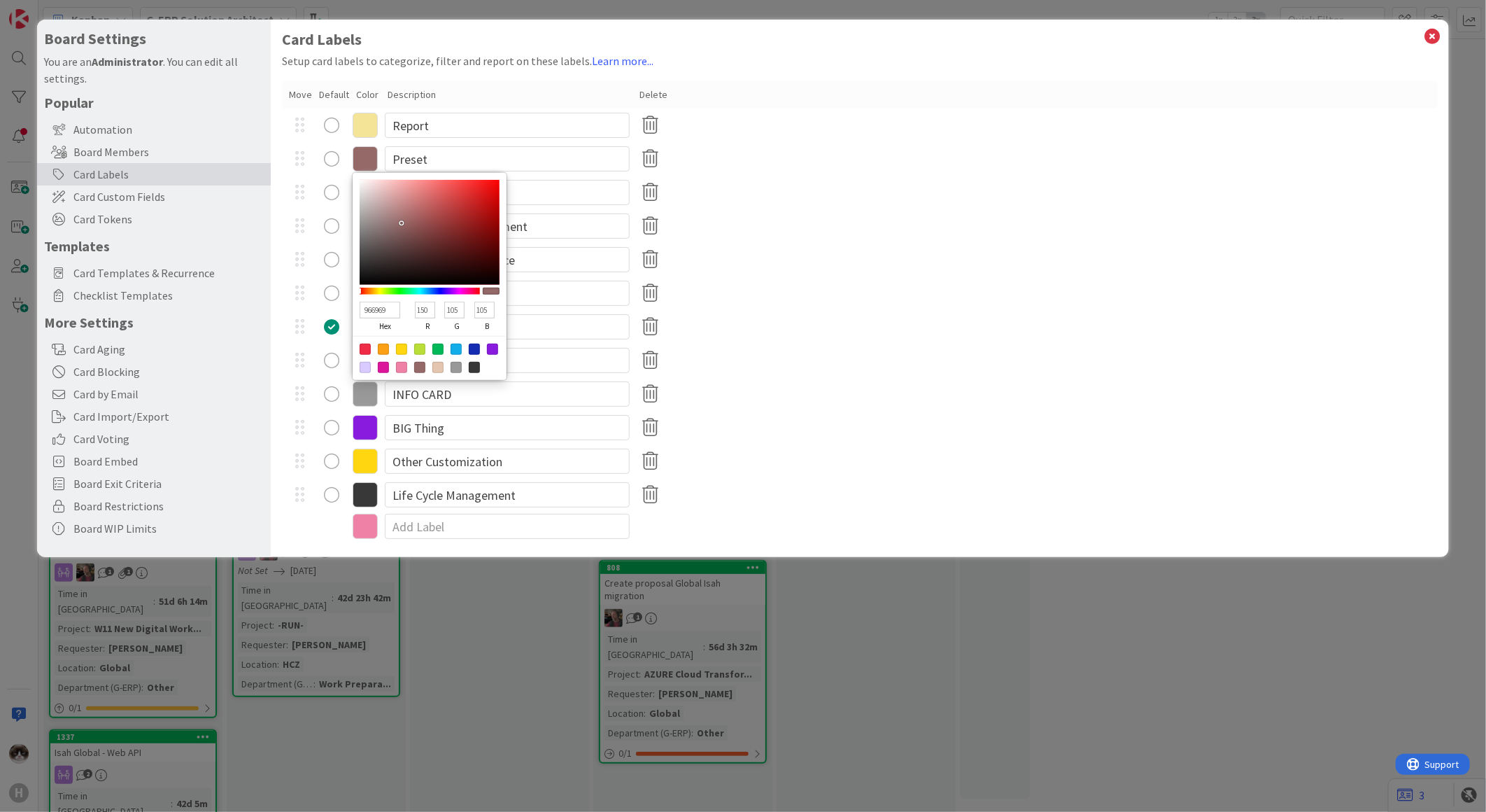
click at [914, 262] on div "Support & Maintenance" at bounding box center [860, 259] width 1156 height 34
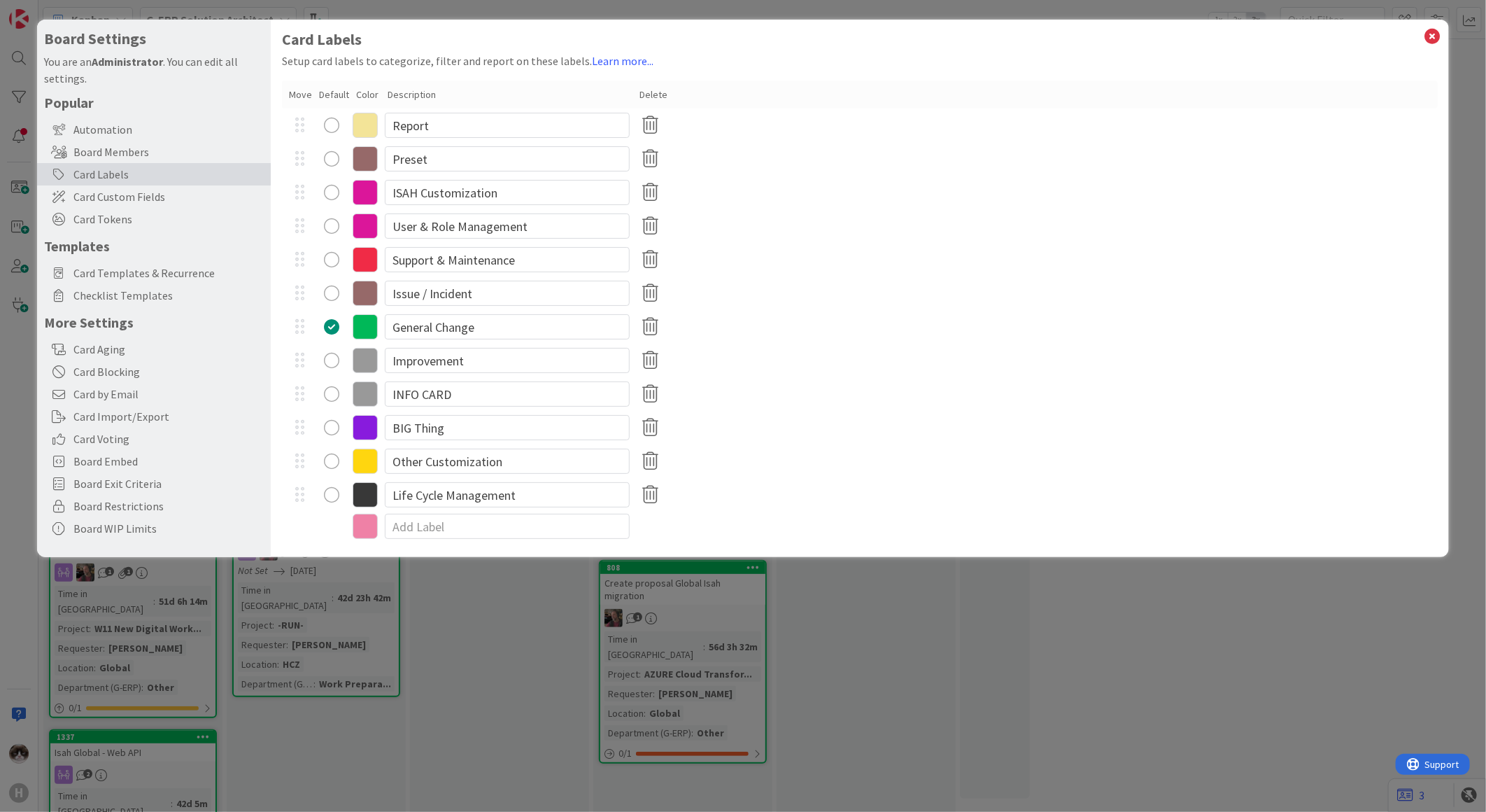
click at [361, 192] on icon at bounding box center [366, 192] width 25 height 25
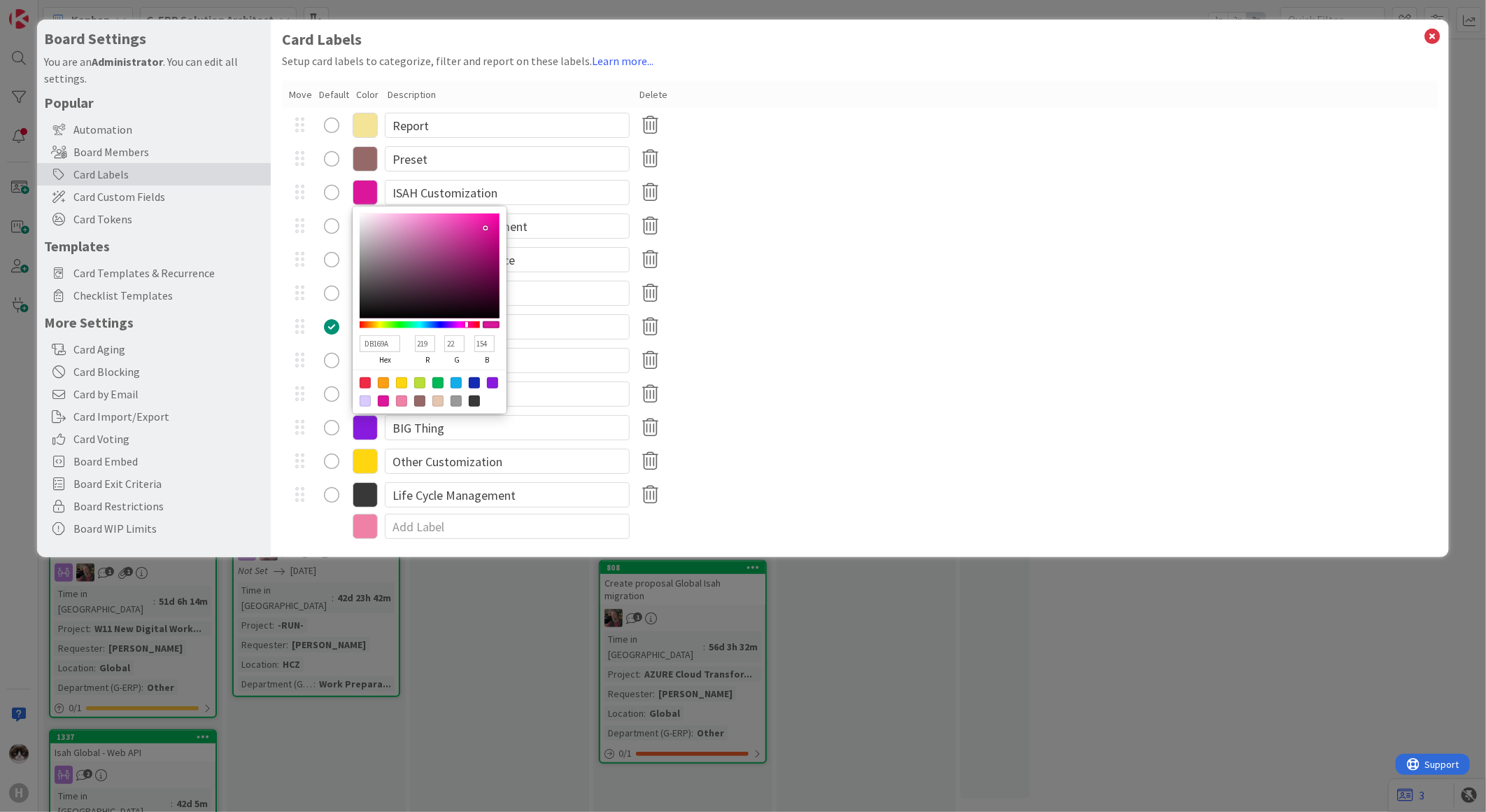
drag, startPoint x: 427, startPoint y: 345, endPoint x: 414, endPoint y: 346, distance: 13.0
click at [414, 346] on div "219 r" at bounding box center [425, 351] width 29 height 35
drag, startPoint x: 428, startPoint y: 345, endPoint x: 408, endPoint y: 339, distance: 20.9
click at [408, 339] on div "DB169A hex 219 r 22 g 154 b 100 a" at bounding box center [430, 350] width 140 height 39
type input "01169A"
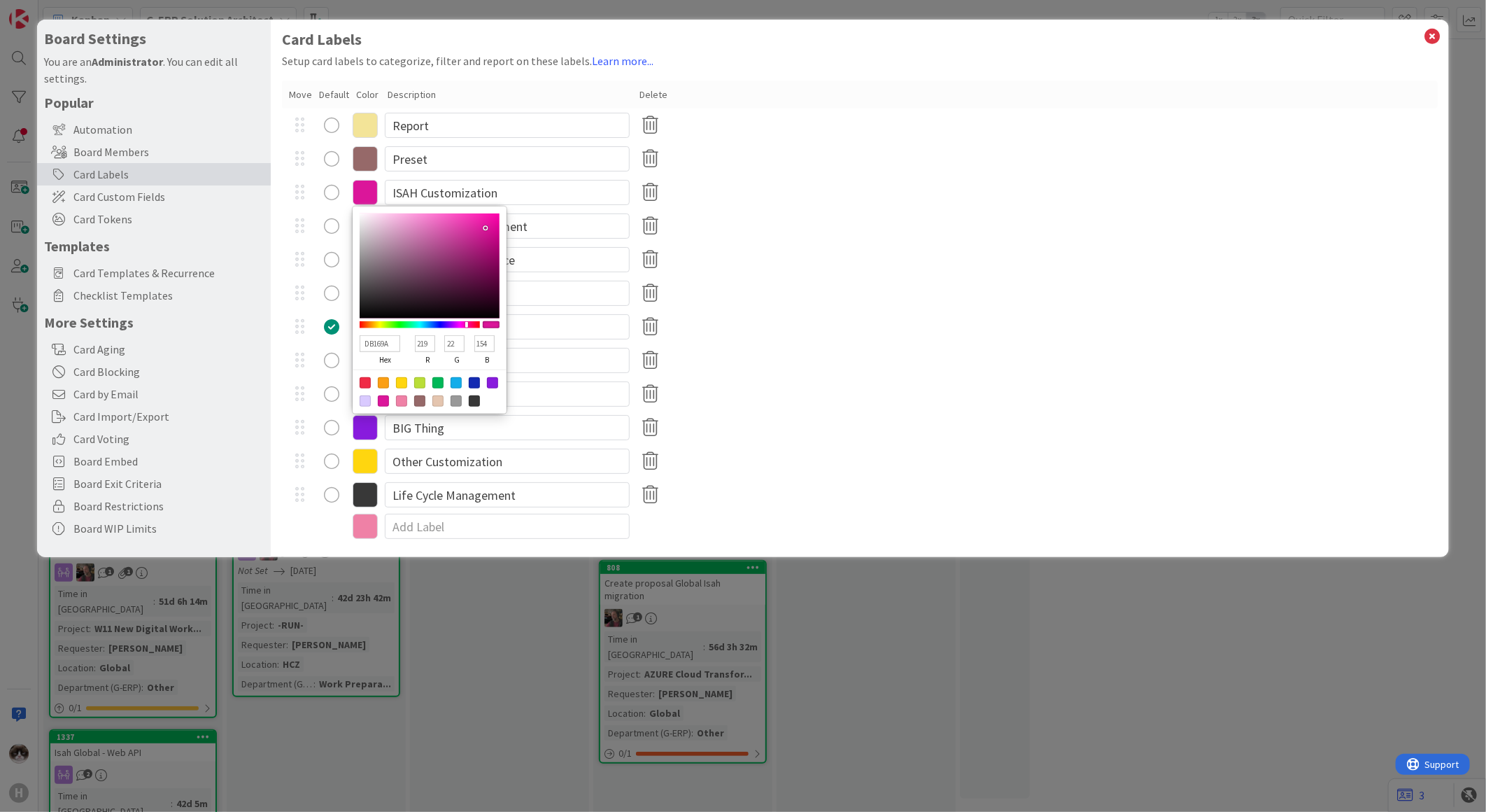
type input "1"
type input "13169A"
type input "19"
type input "C0169A"
type input "192"
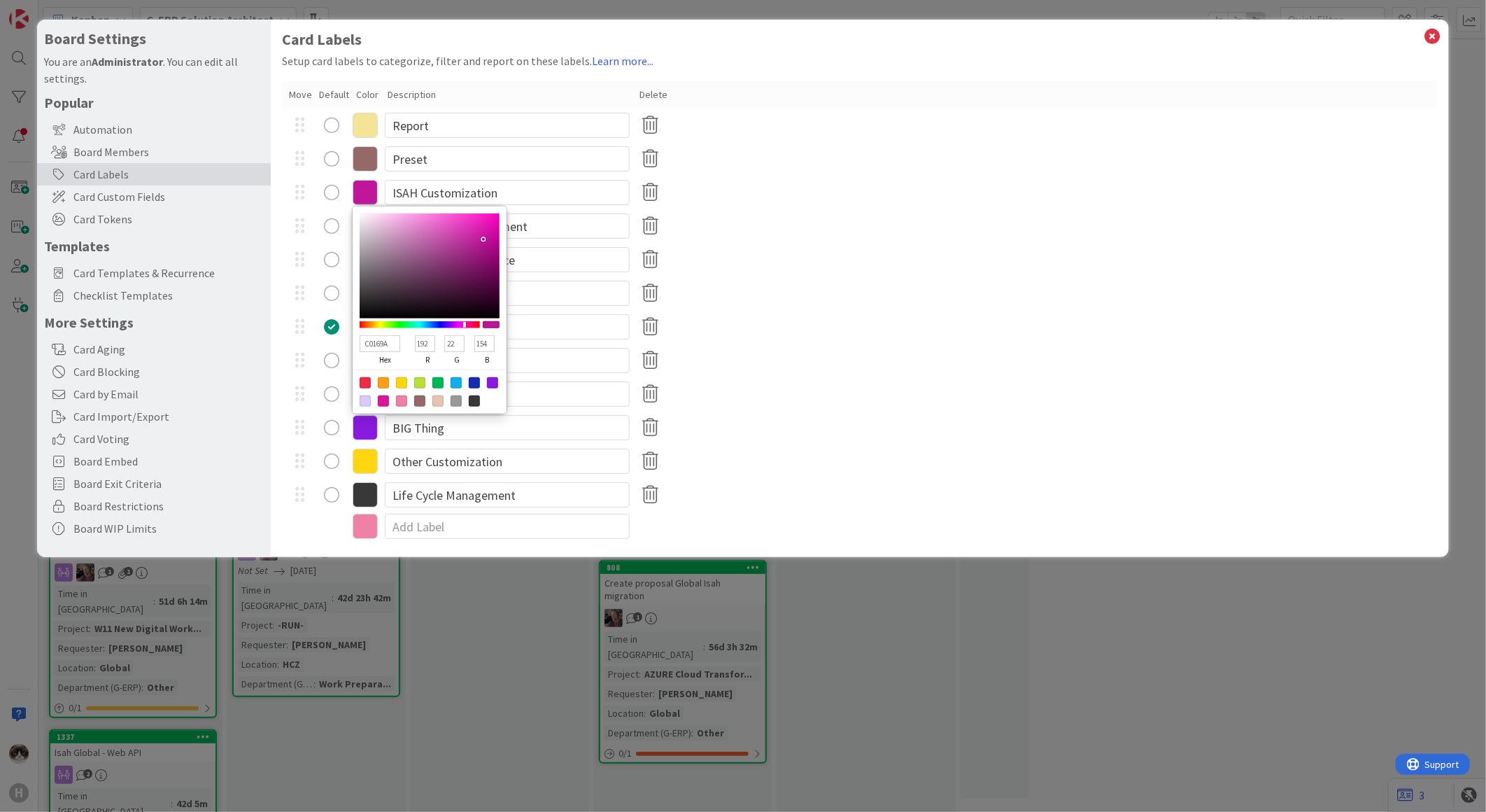
drag, startPoint x: 457, startPoint y: 345, endPoint x: 430, endPoint y: 344, distance: 27.0
click at [430, 344] on div "C0169A hex 192 r 22 g 154 b 100 a" at bounding box center [430, 350] width 140 height 39
type input "C0019A"
type input "1"
type input "C0109A"
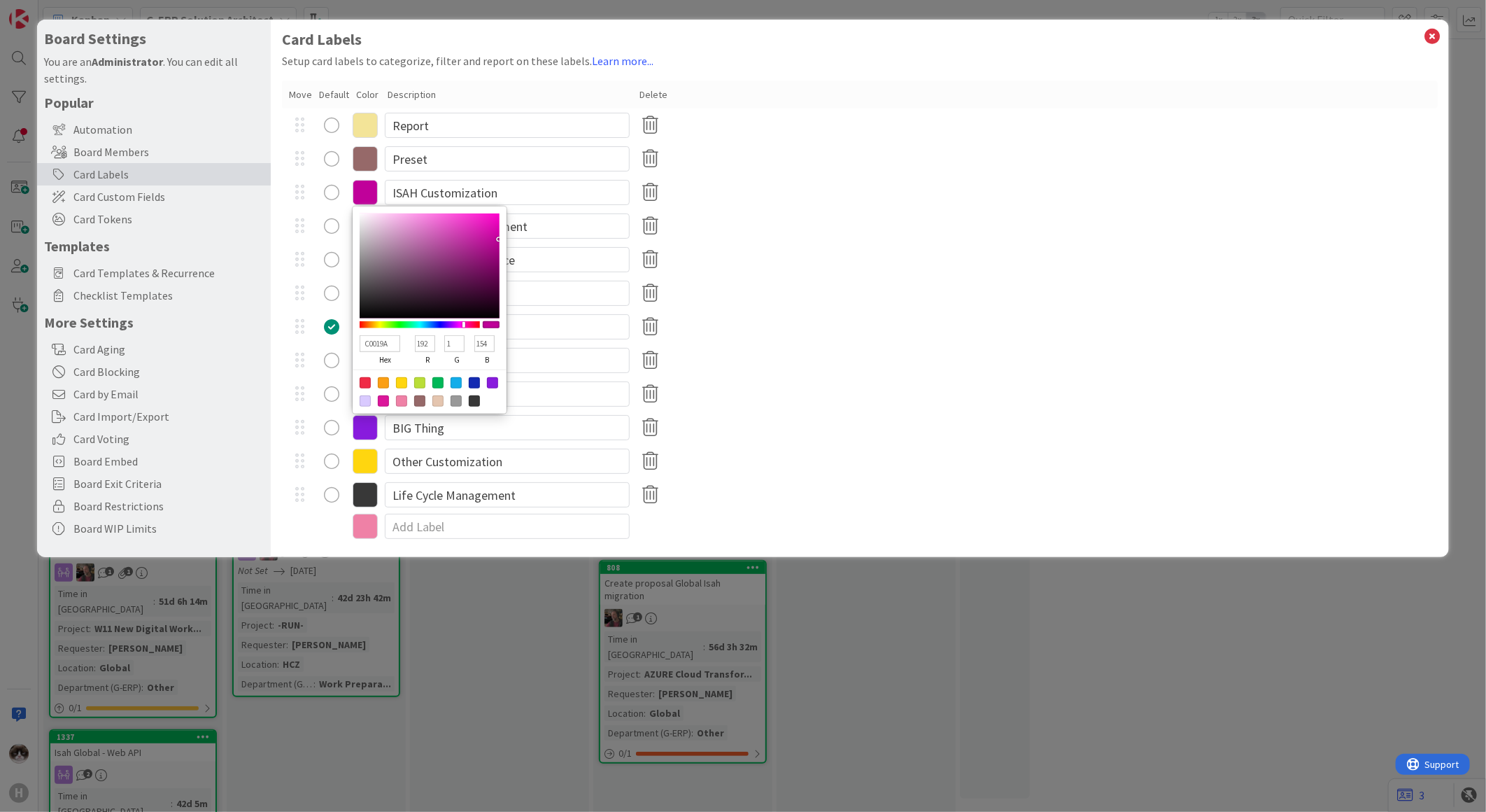
type input "16"
type input "C0A69A"
type input "166"
drag, startPoint x: 489, startPoint y: 344, endPoint x: 474, endPoint y: 343, distance: 15.0
click at [474, 343] on input "154" at bounding box center [484, 344] width 20 height 17
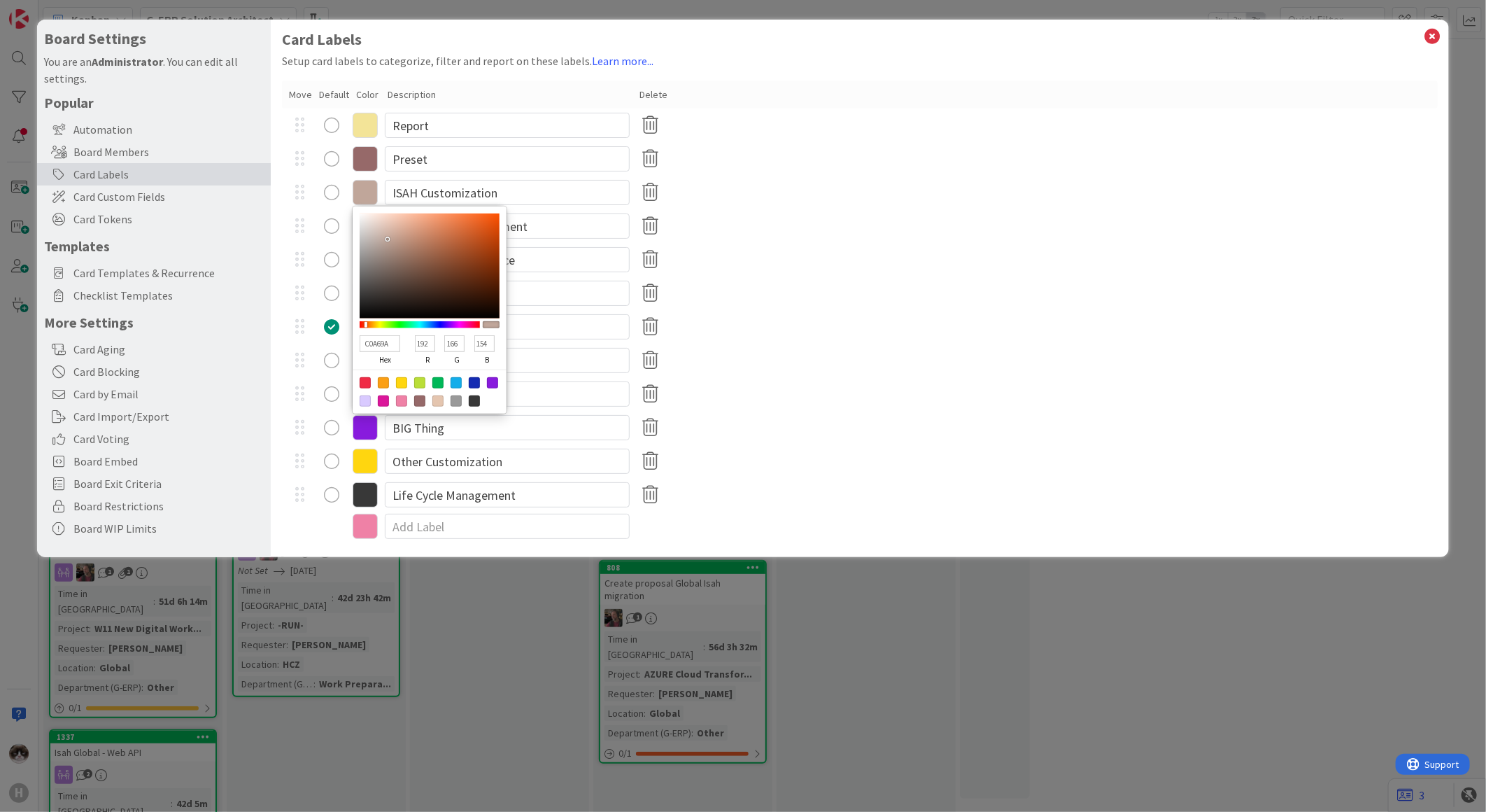
type input "C0A601"
type input "1"
type input "C0A610"
type input "16"
type input "C0A6A6"
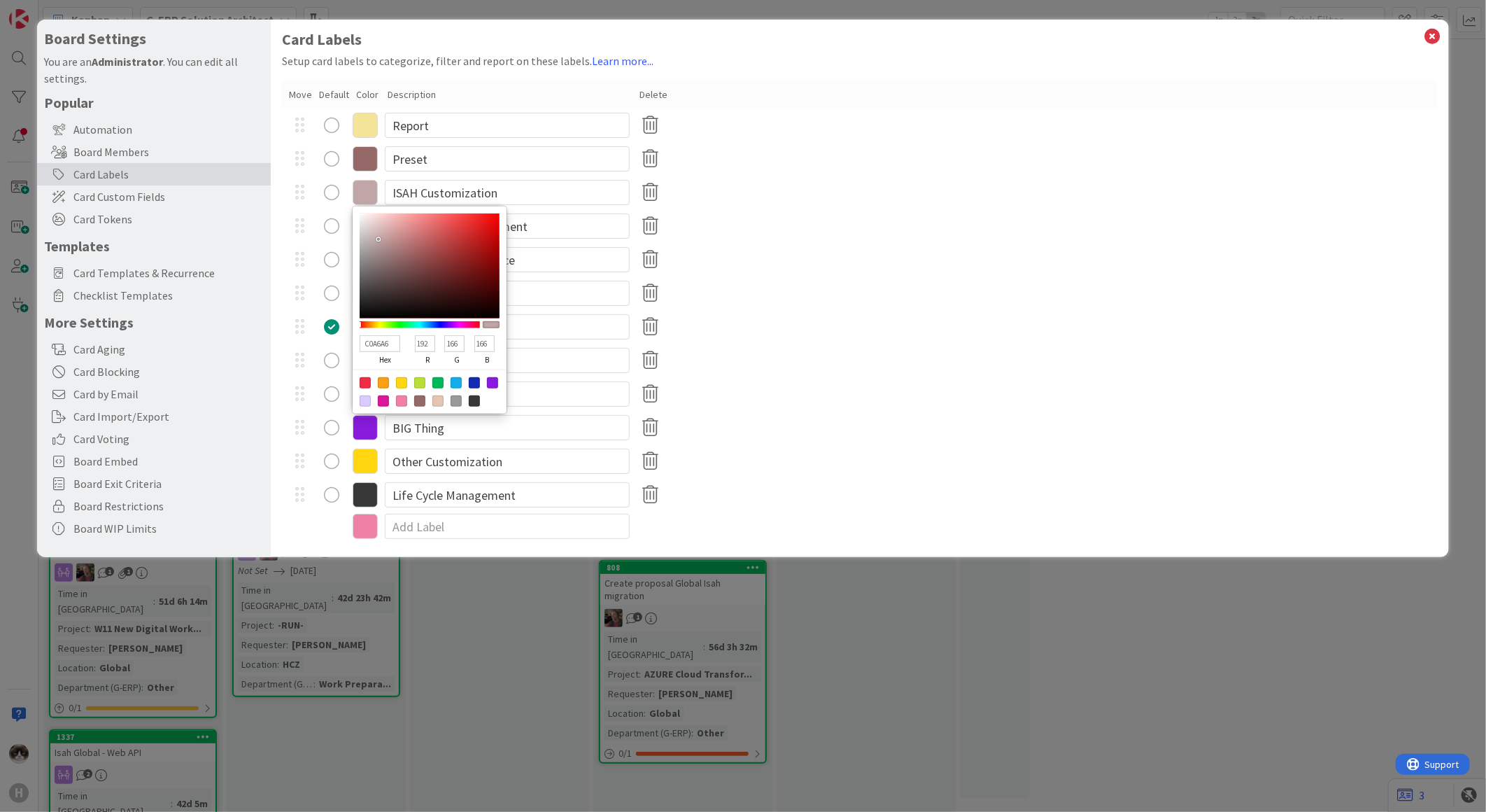
type input "166"
click at [753, 346] on div "Improvement" at bounding box center [860, 361] width 1156 height 34
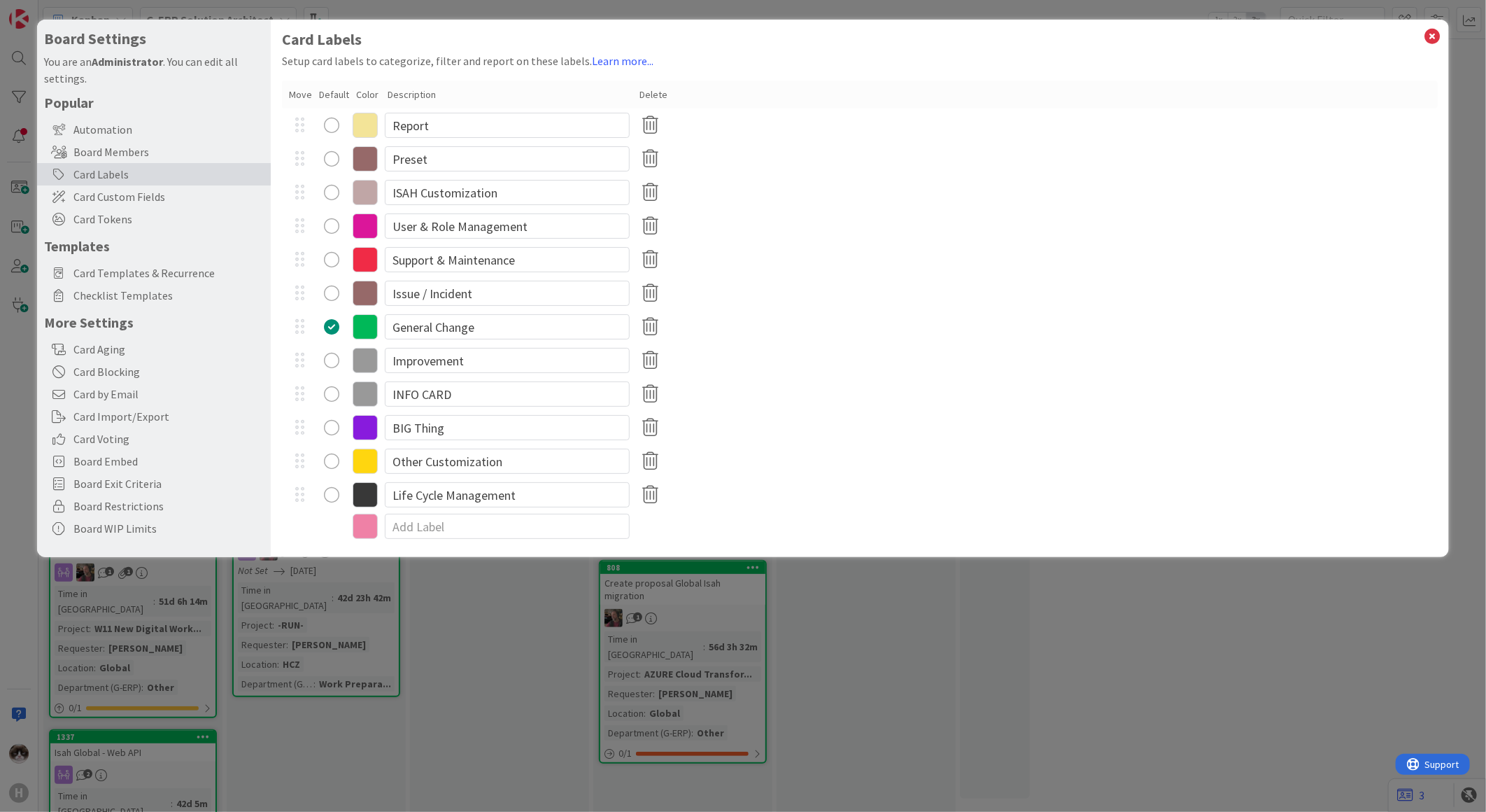
click at [372, 194] on icon at bounding box center [366, 192] width 25 height 25
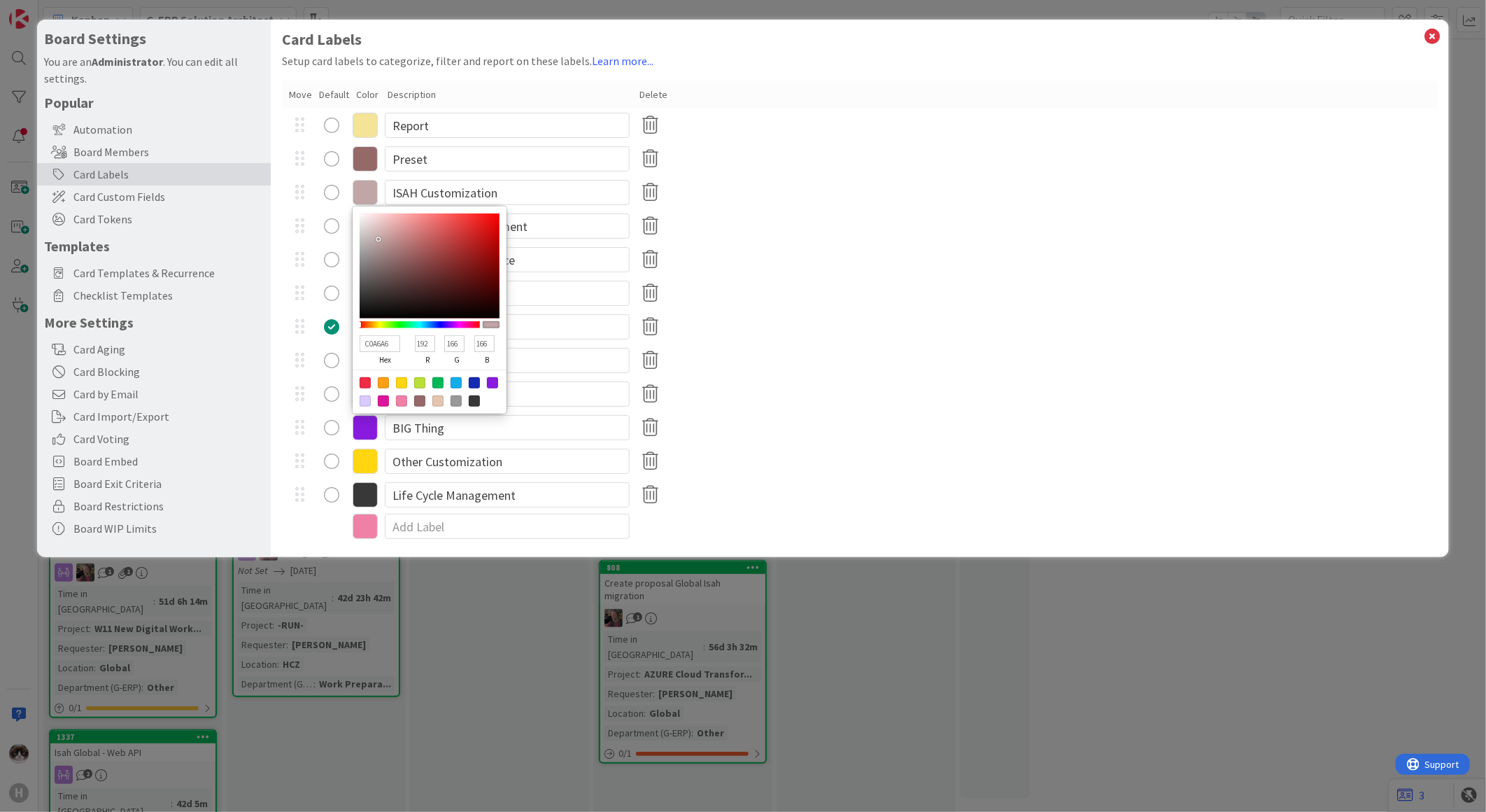
click at [749, 273] on div "Support & Maintenance" at bounding box center [860, 259] width 1156 height 34
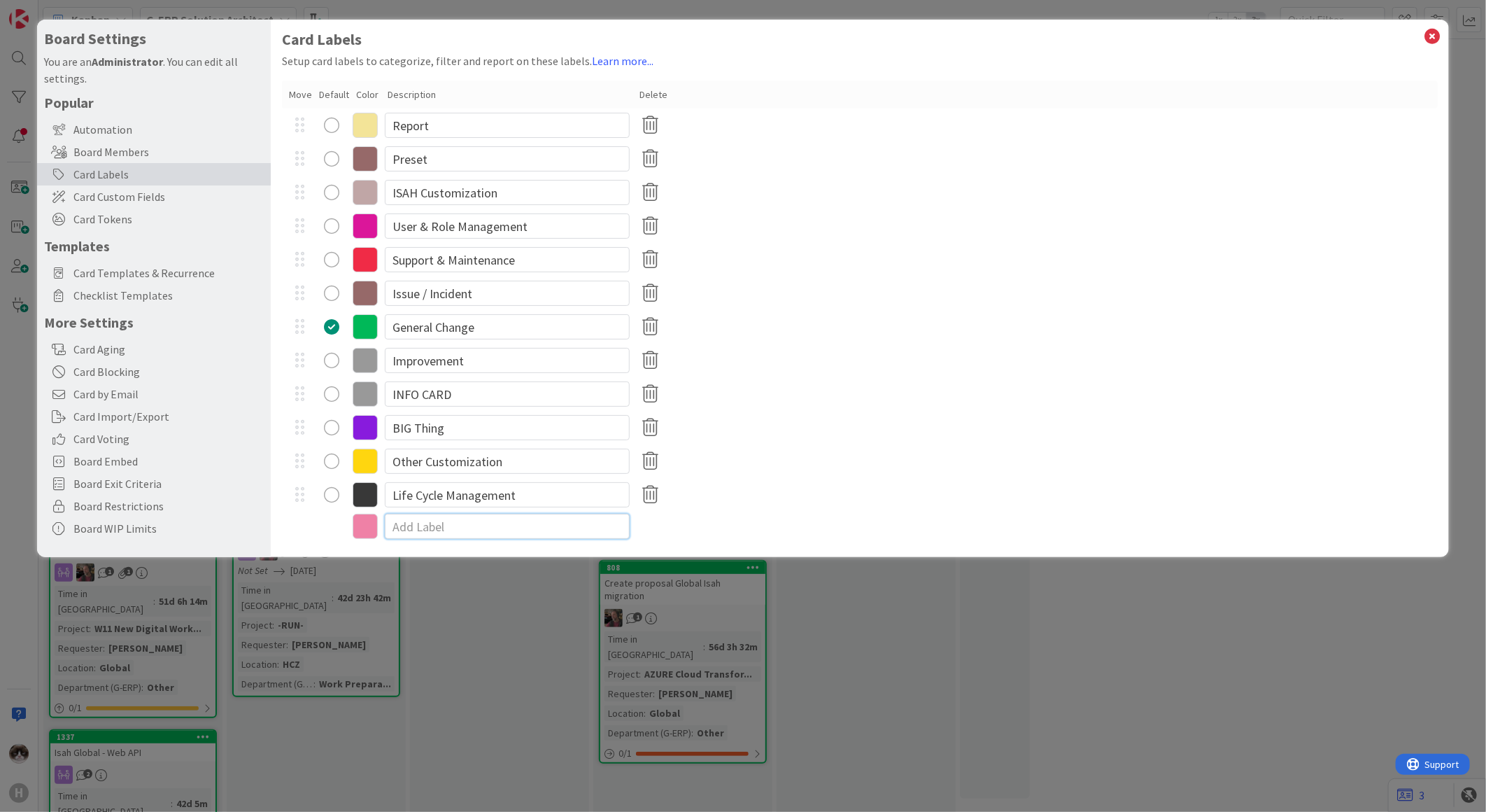
click at [420, 520] on input at bounding box center [507, 526] width 245 height 25
type input "General Change"
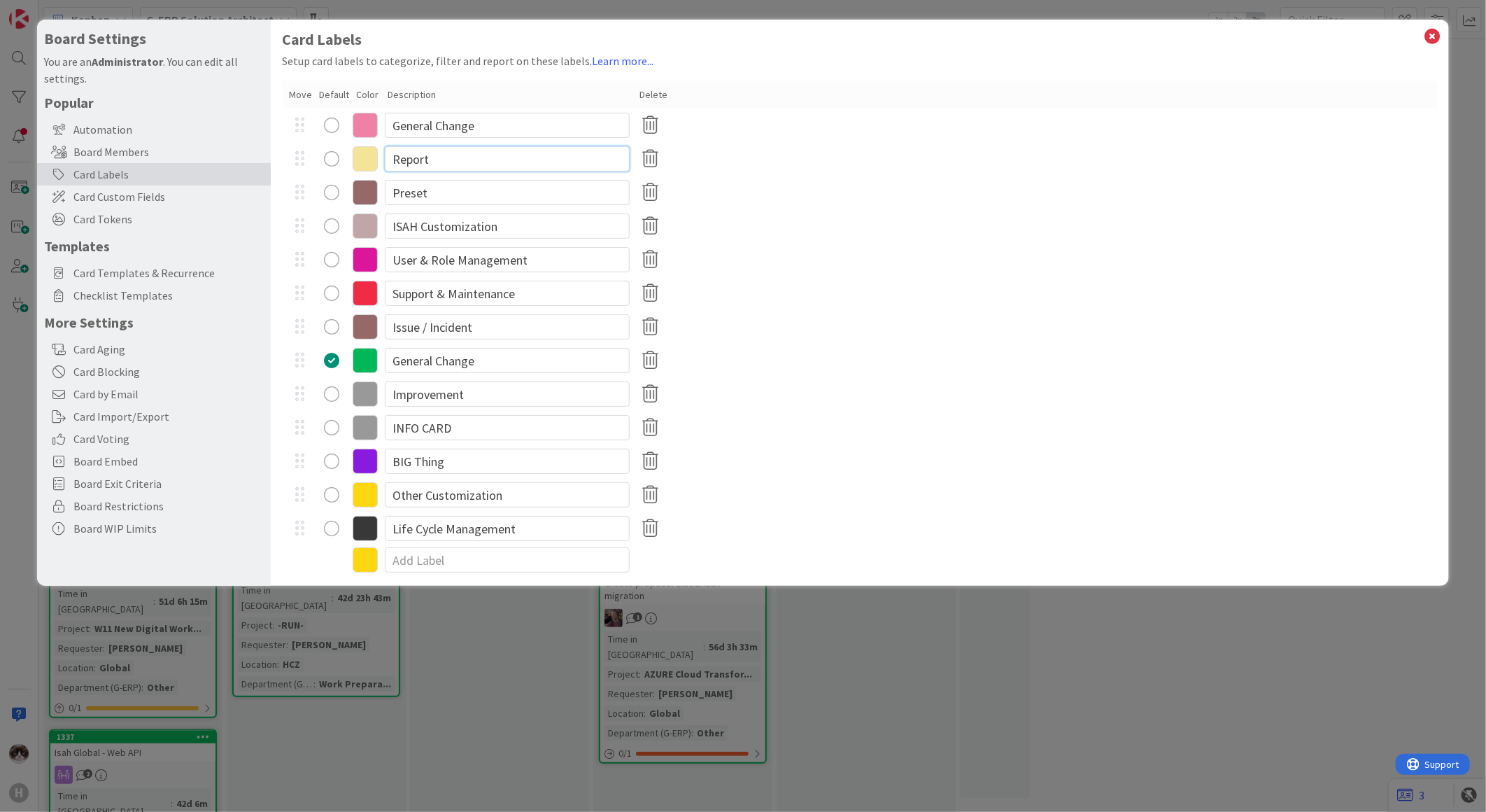
click at [390, 161] on input "Report" at bounding box center [507, 159] width 245 height 25
click at [372, 120] on icon at bounding box center [366, 126] width 25 height 25
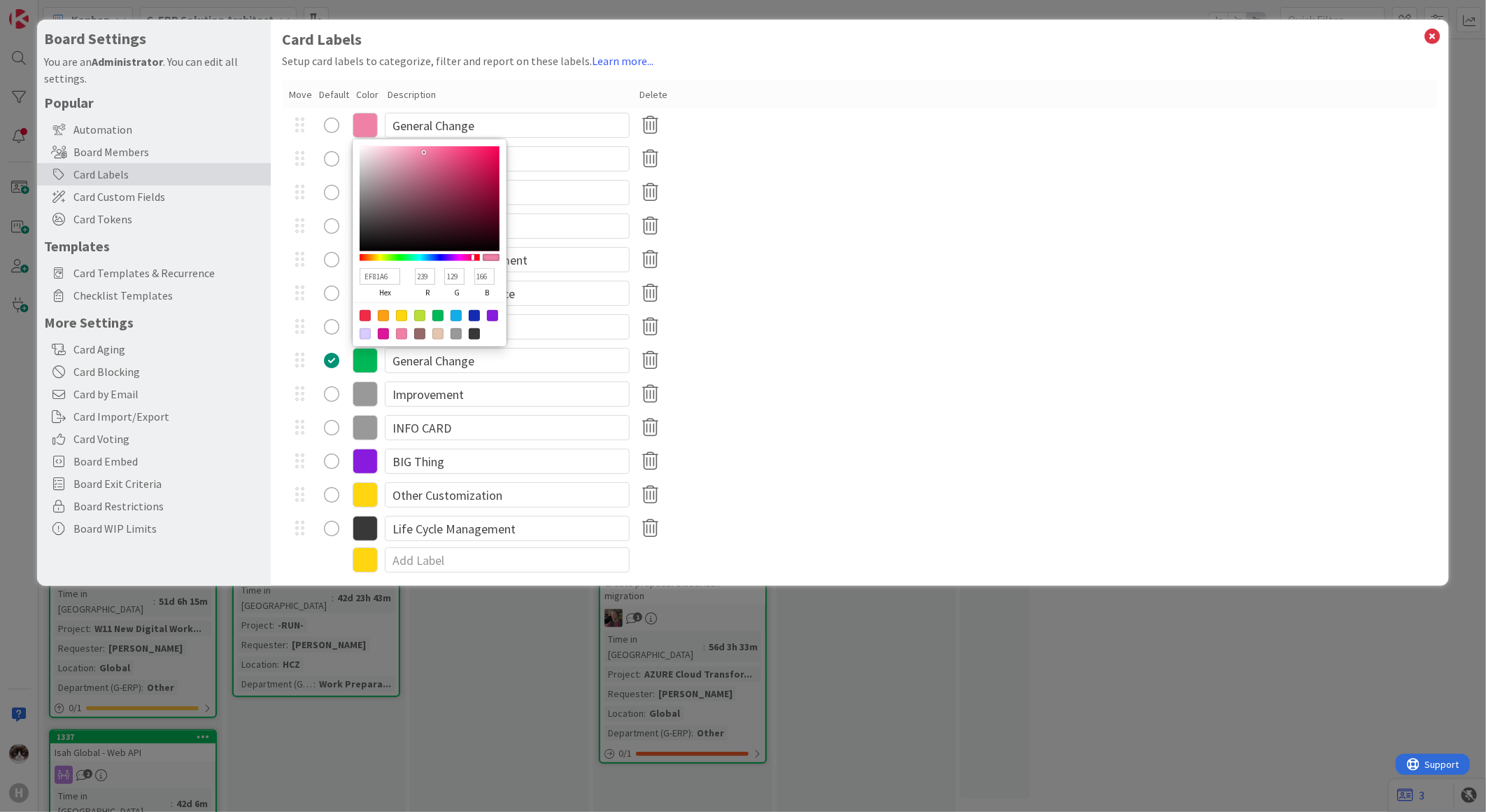
drag, startPoint x: 432, startPoint y: 275, endPoint x: 407, endPoint y: 273, distance: 25.1
click at [407, 273] on div "EF81A6 hex 239 r 129 g 166 b 100 a" at bounding box center [430, 283] width 140 height 39
type input "0281A6"
type input "2"
type input "1881A6"
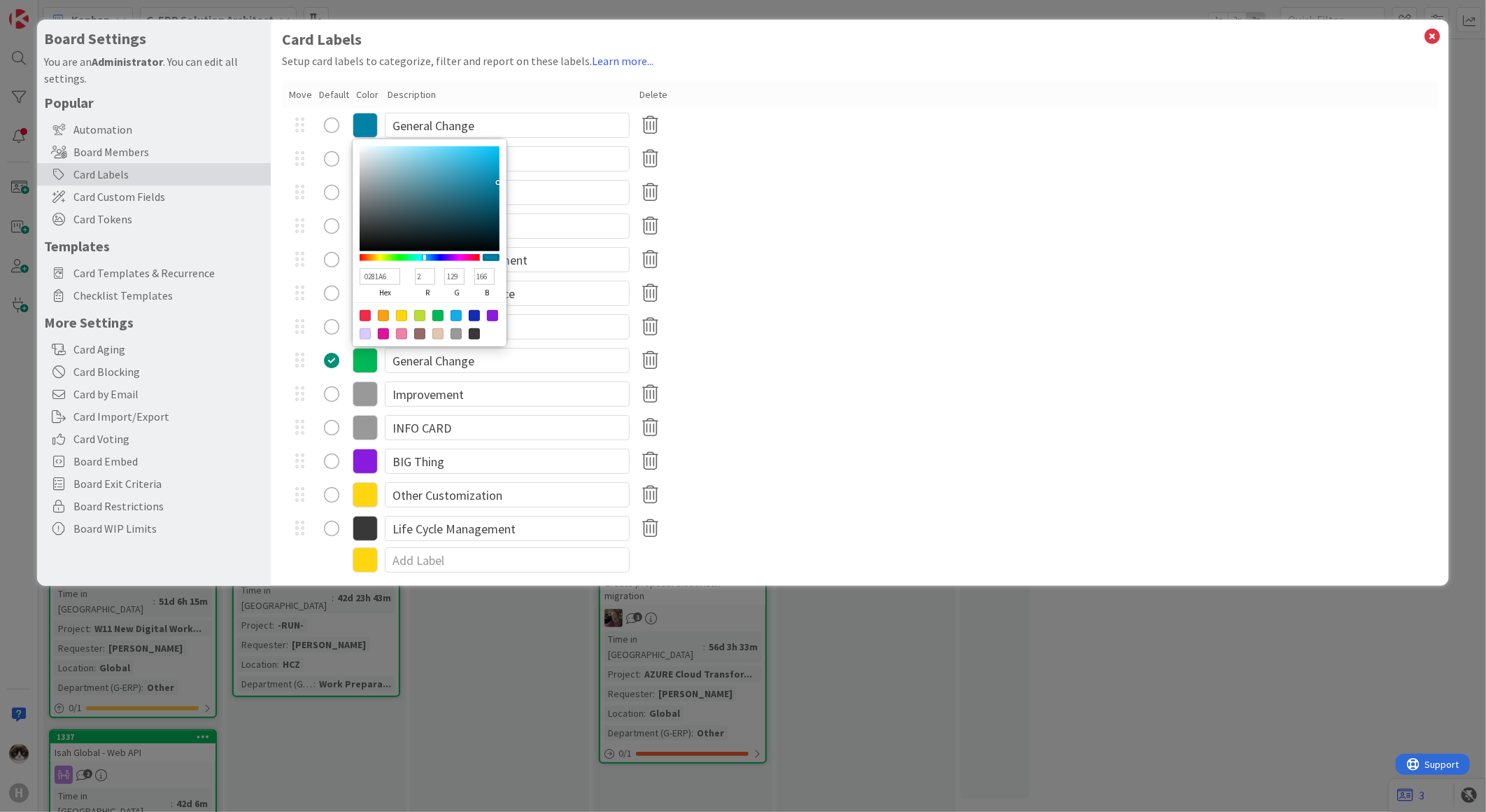
type input "24"
type input "F381A6"
type input "243"
drag, startPoint x: 457, startPoint y: 274, endPoint x: 434, endPoint y: 271, distance: 23.2
click at [434, 271] on div "F381A6 hex 243 r 129 g 166 b 100 a" at bounding box center [430, 283] width 140 height 39
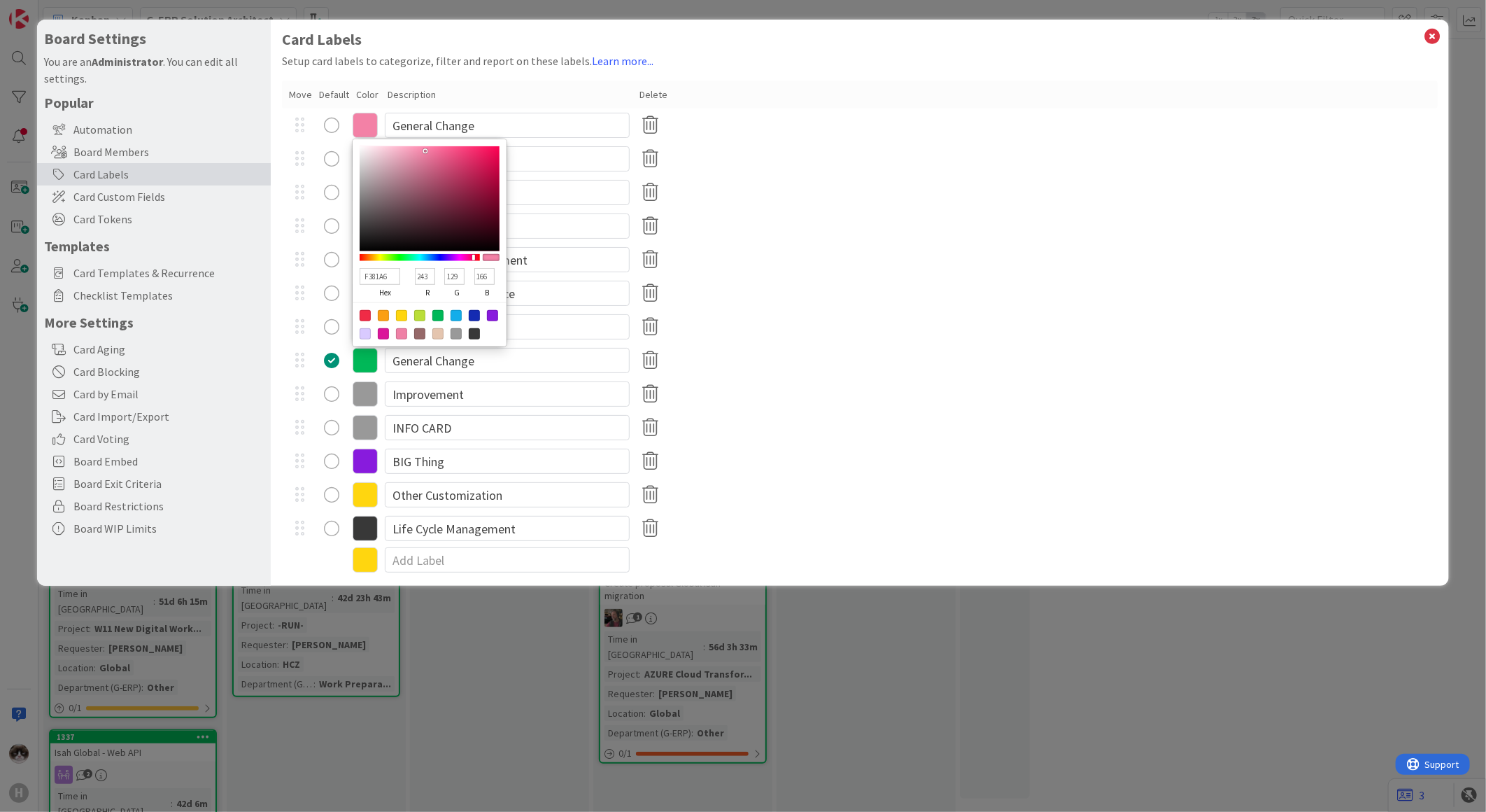
type input "F302A6"
type input "2"
type input "F316A6"
type input "22"
type input "F3E4A6"
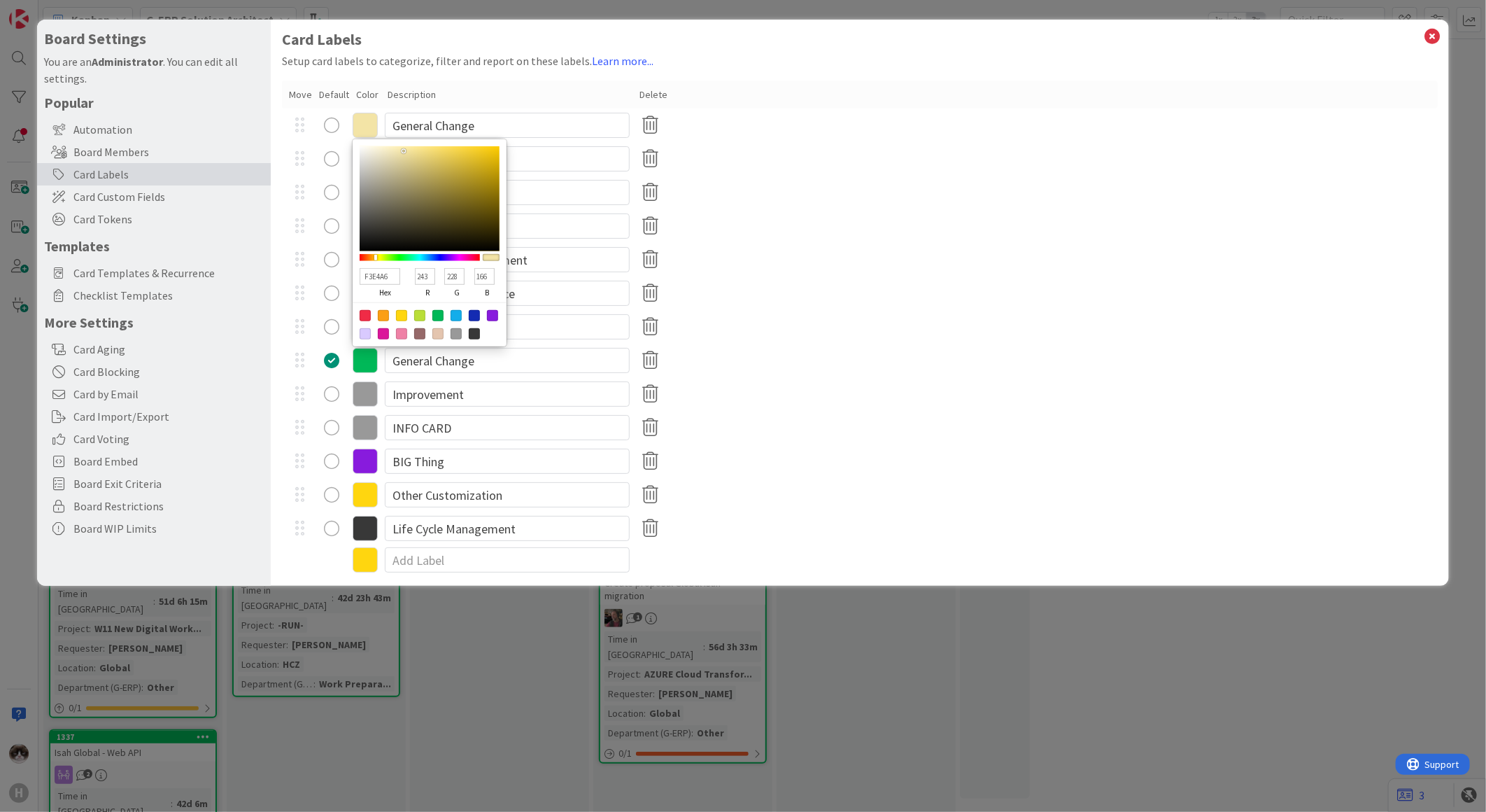
type input "228"
drag, startPoint x: 490, startPoint y: 279, endPoint x: 464, endPoint y: 273, distance: 26.7
click at [464, 273] on div "F3E4A6 hex 243 r 228 g 166 b 100 a" at bounding box center [430, 283] width 140 height 39
type input "F3E401"
type input "1"
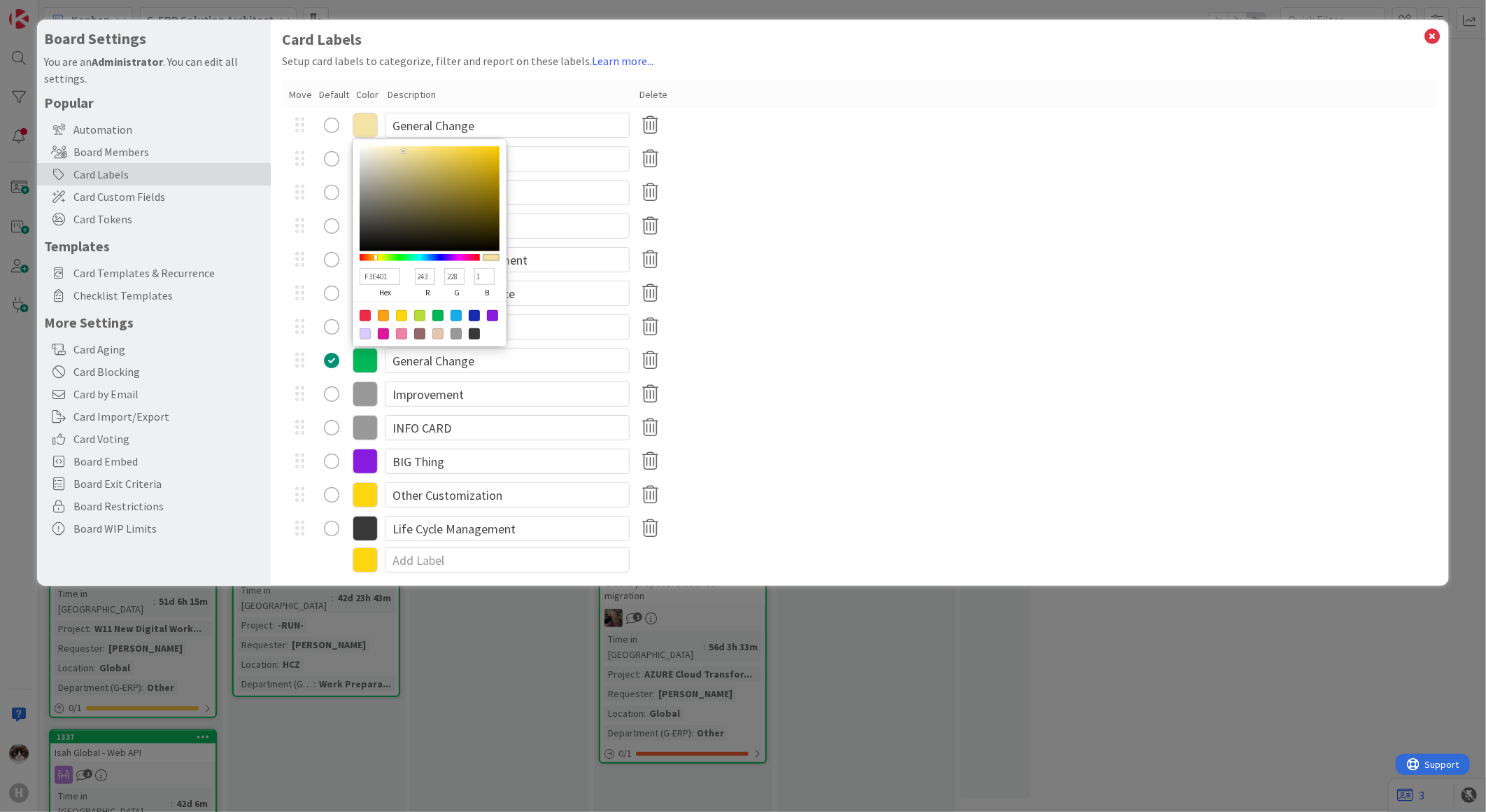
type input "F3E40F"
type input "15"
type input "F3E498"
type input "152"
click at [803, 273] on div "User & Role Management" at bounding box center [860, 259] width 1156 height 34
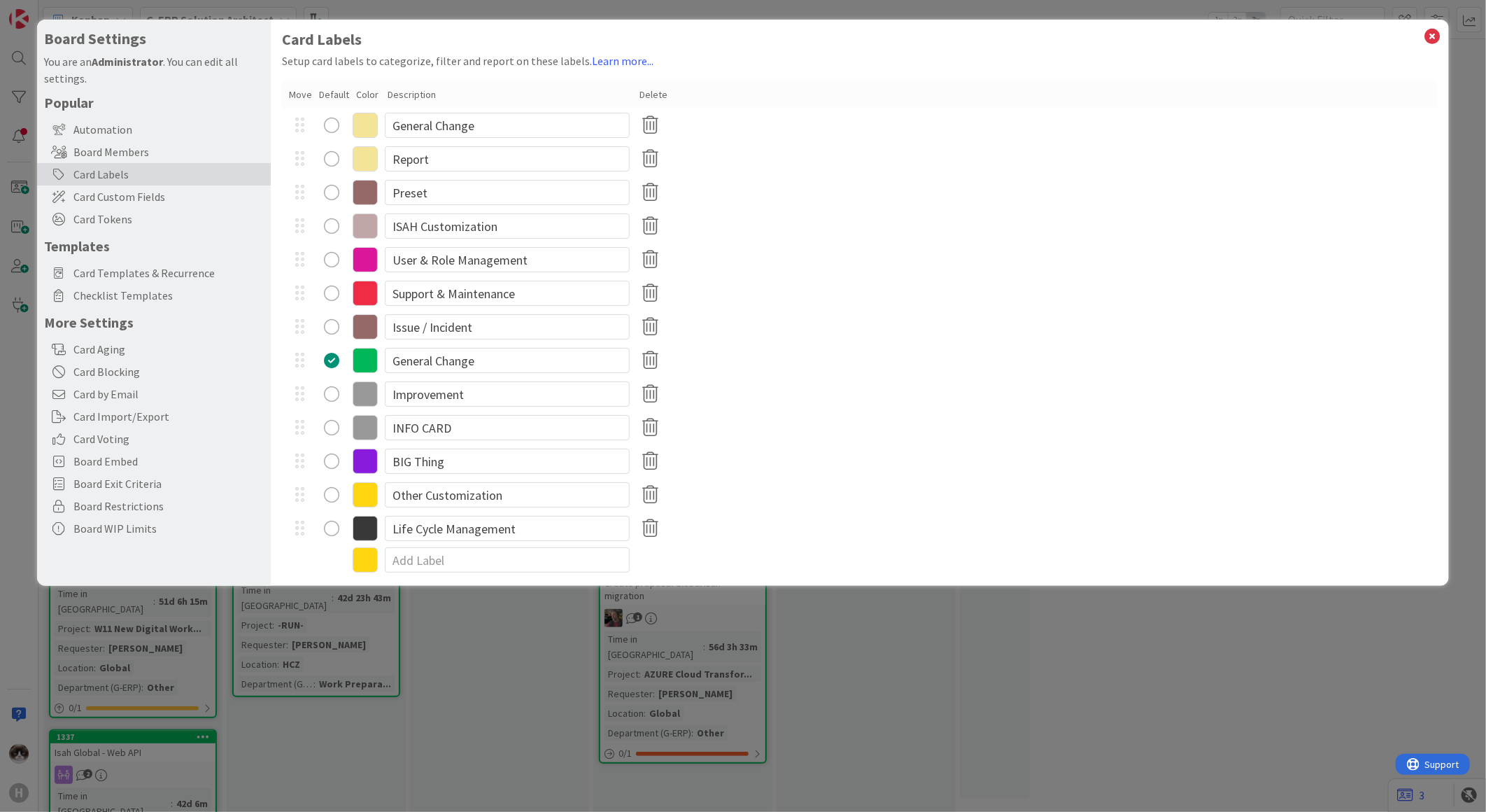
click at [366, 131] on icon at bounding box center [366, 126] width 25 height 25
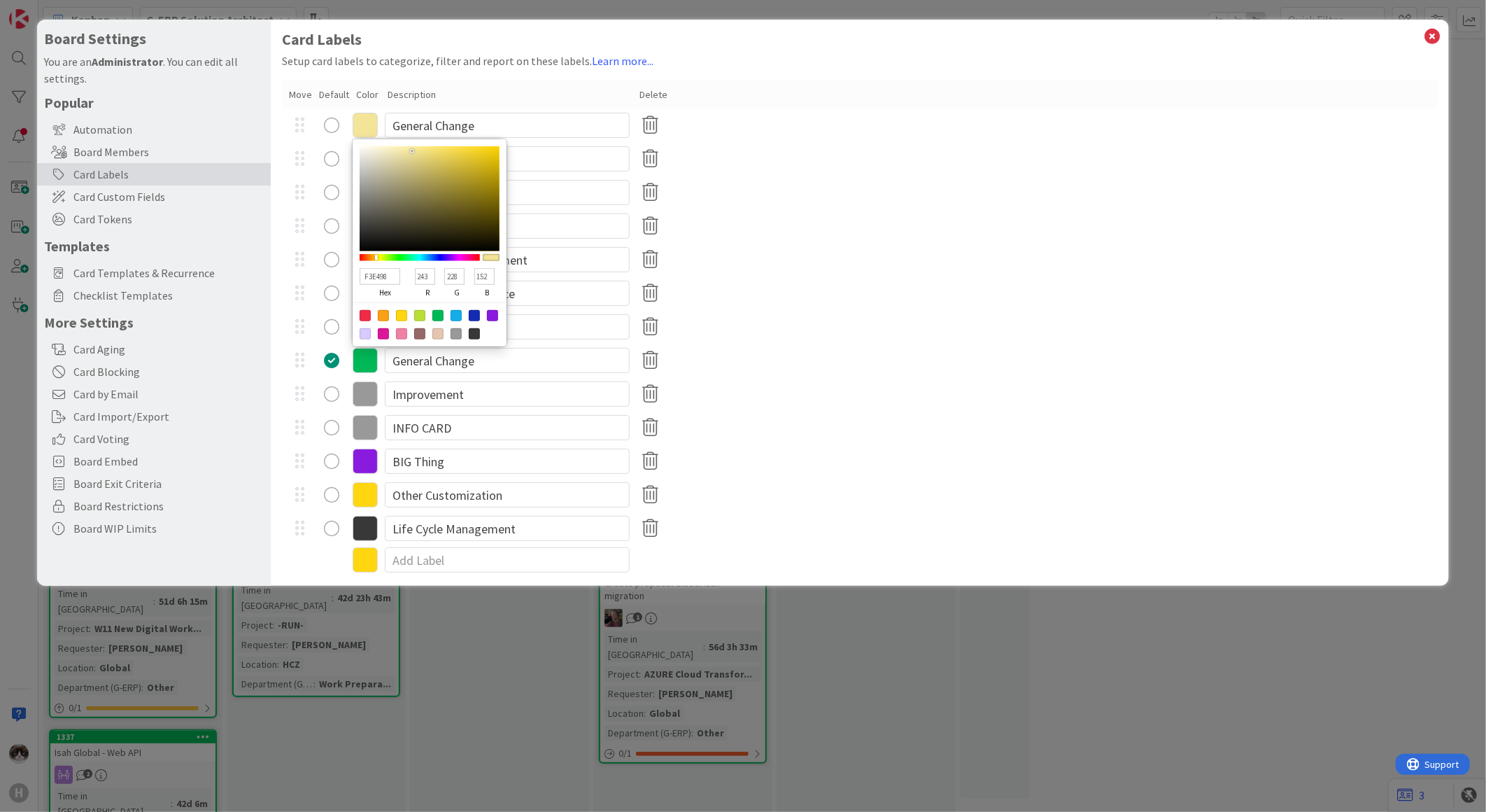
click at [745, 246] on div "User & Role Management" at bounding box center [860, 259] width 1156 height 34
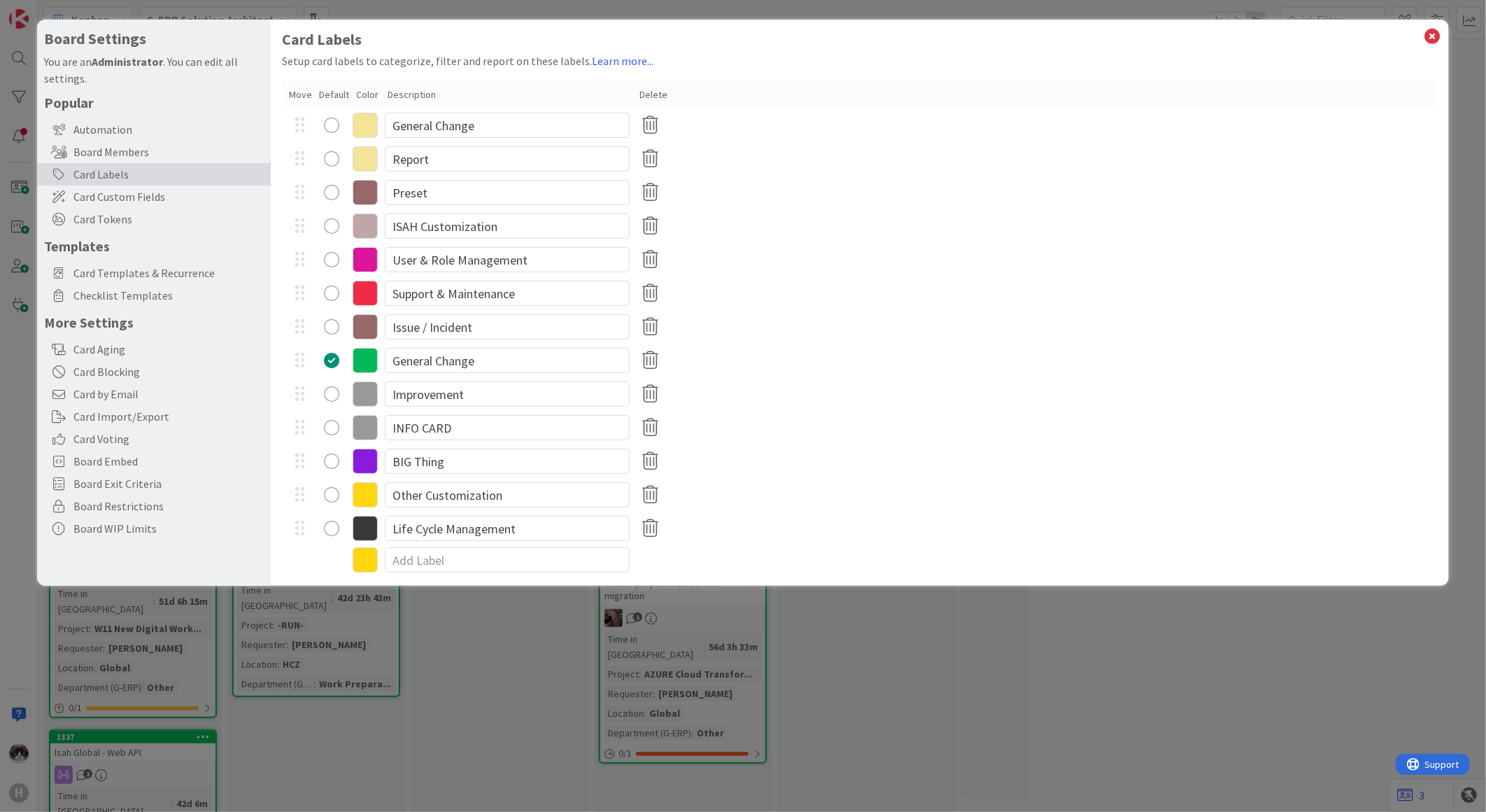
click at [361, 162] on icon at bounding box center [366, 159] width 25 height 25
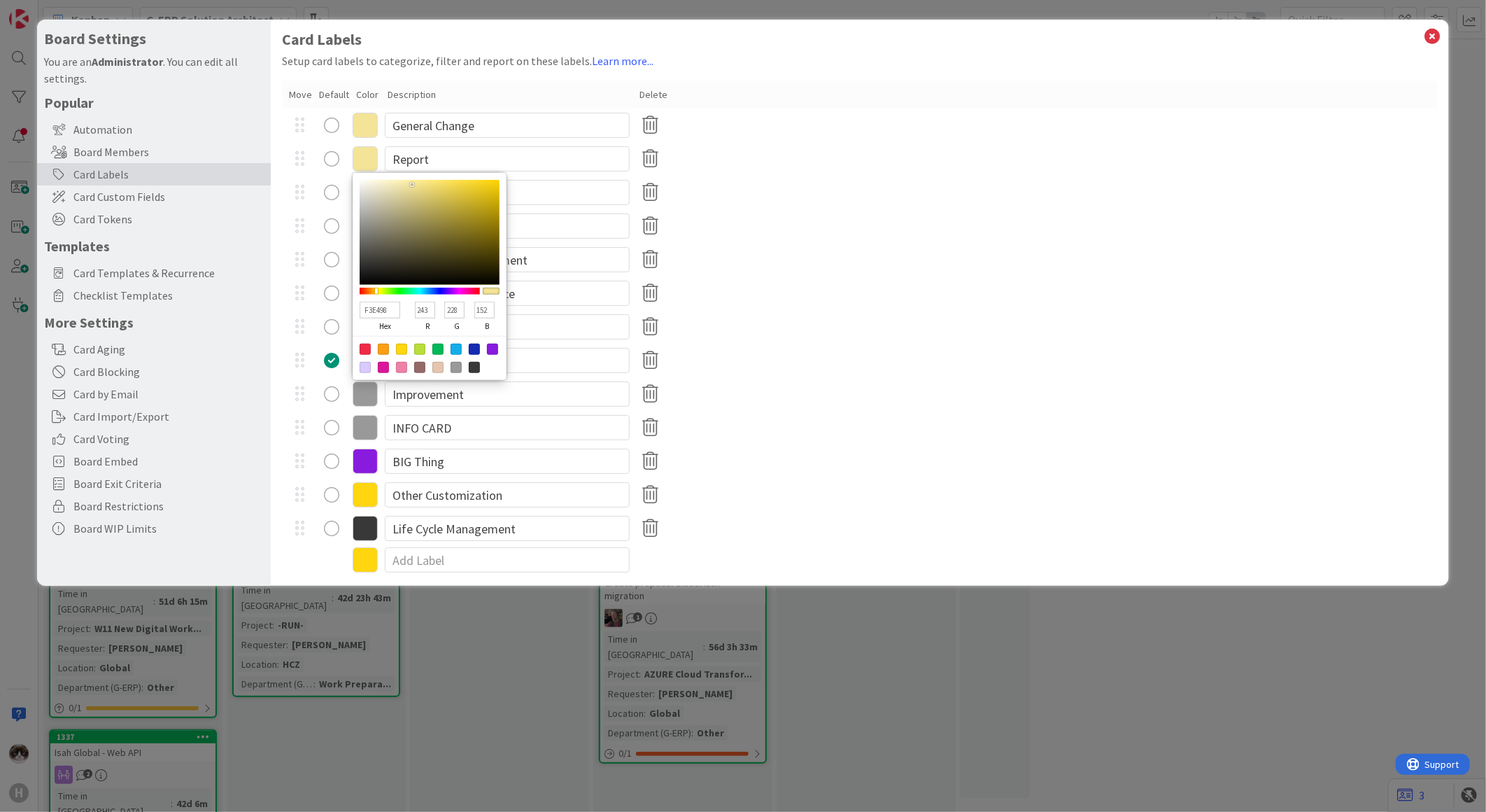
drag, startPoint x: 430, startPoint y: 309, endPoint x: 409, endPoint y: 310, distance: 21.0
click at [409, 310] on div "F3E498 hex 243 r 228 g 152 b 100 a" at bounding box center [430, 317] width 140 height 39
drag, startPoint x: 461, startPoint y: 303, endPoint x: 435, endPoint y: 302, distance: 26.0
click at [435, 302] on div "96E498 hex 150 r 228 g 152 b 100 a" at bounding box center [430, 317] width 140 height 39
drag, startPoint x: 489, startPoint y: 312, endPoint x: 473, endPoint y: 309, distance: 16.3
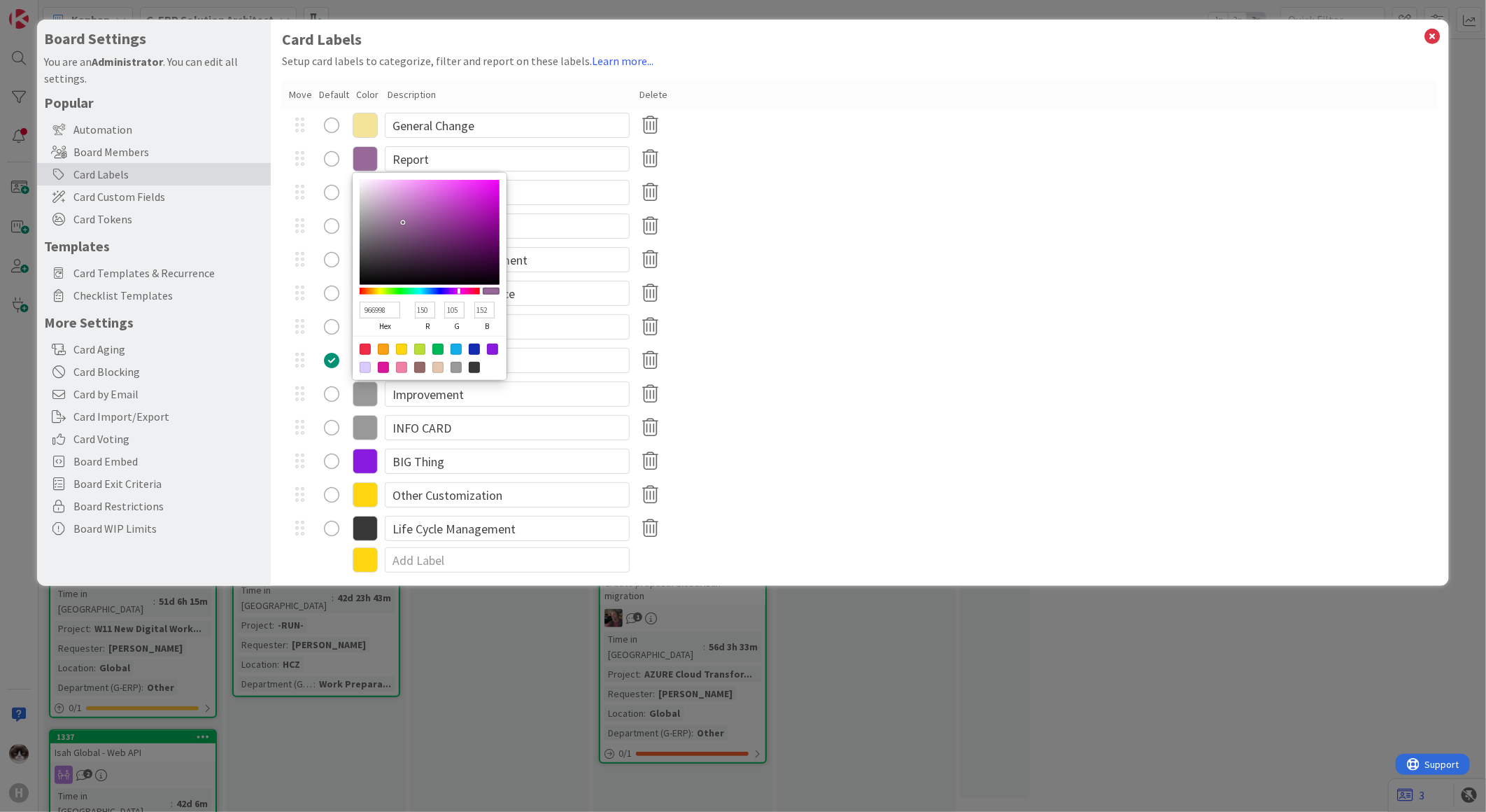
click at [474, 309] on input "152" at bounding box center [484, 310] width 20 height 17
click at [762, 298] on div "Support & Maintenance" at bounding box center [860, 293] width 1156 height 34
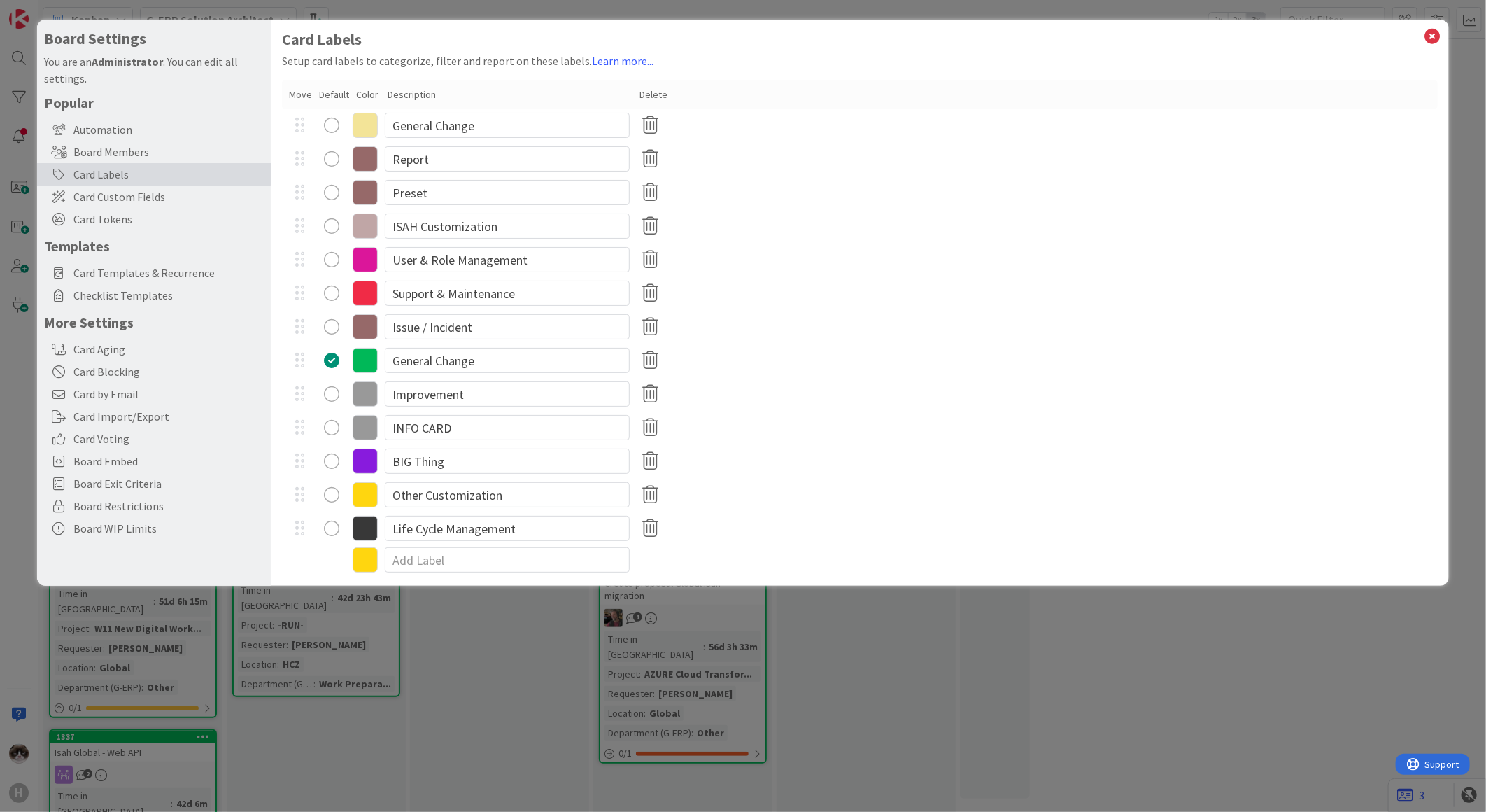
click at [369, 154] on icon at bounding box center [366, 159] width 25 height 25
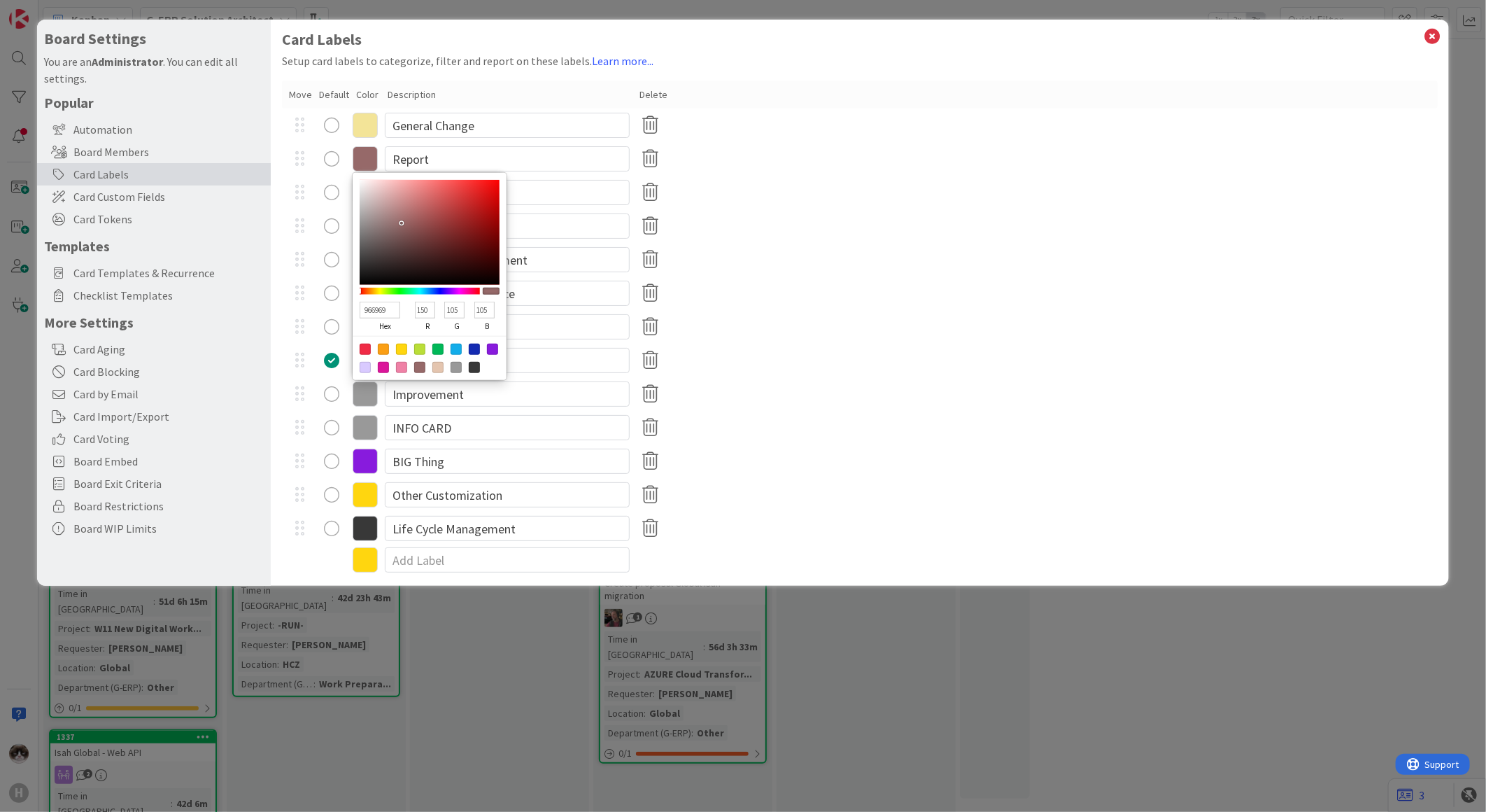
click at [768, 296] on div "Support & Maintenance" at bounding box center [860, 293] width 1156 height 34
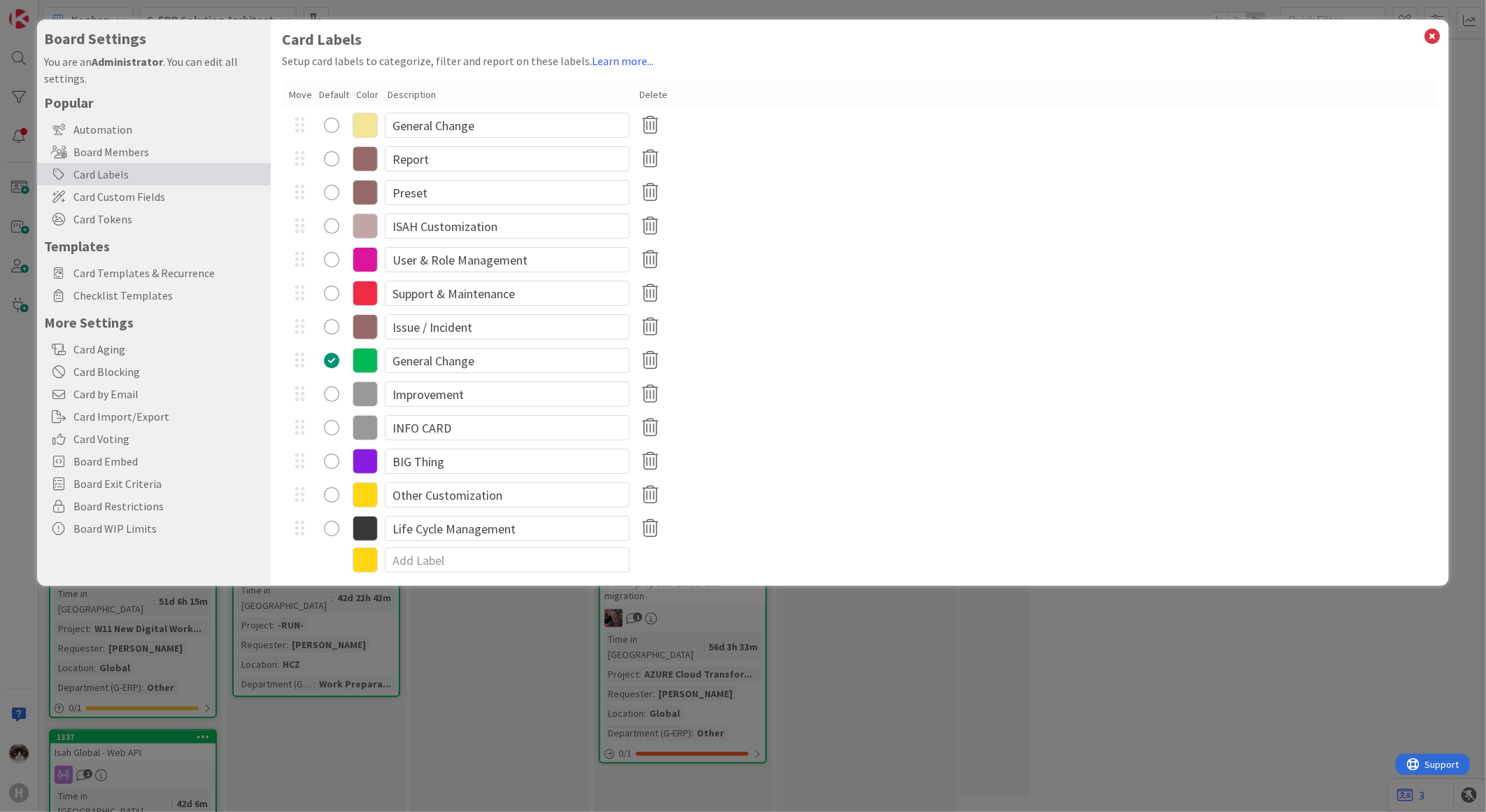
click at [367, 196] on icon at bounding box center [366, 192] width 25 height 25
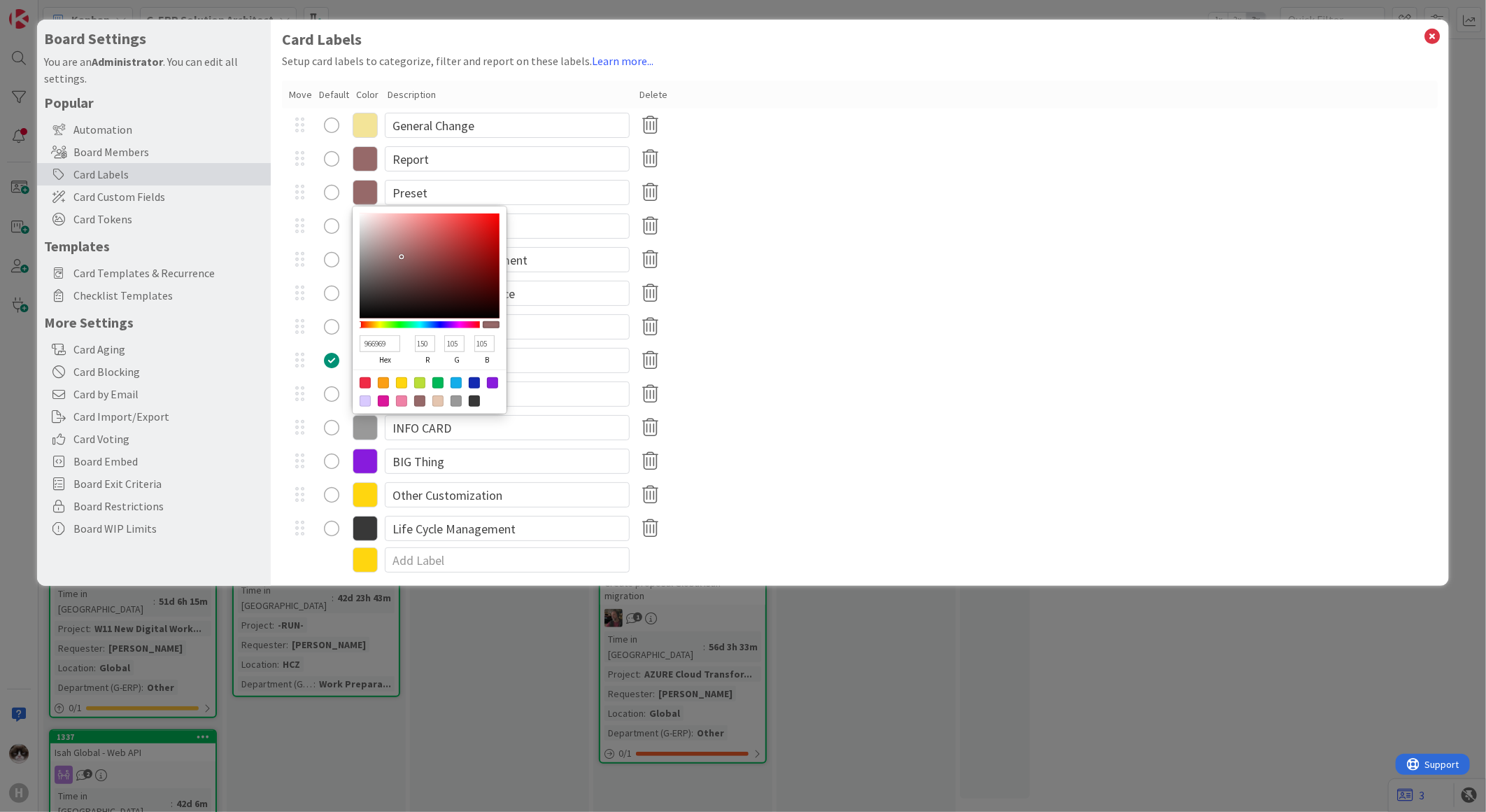
drag, startPoint x: 430, startPoint y: 343, endPoint x: 407, endPoint y: 337, distance: 23.8
click at [407, 337] on div "966969 hex 150 r 105 g 105 b 100 a" at bounding box center [430, 350] width 140 height 39
drag, startPoint x: 460, startPoint y: 340, endPoint x: 430, endPoint y: 337, distance: 30.1
click at [430, 337] on div "C06969 hex 192 r 105 g 105 b 100 a" at bounding box center [430, 350] width 140 height 39
drag, startPoint x: 484, startPoint y: 345, endPoint x: 468, endPoint y: 344, distance: 16.0
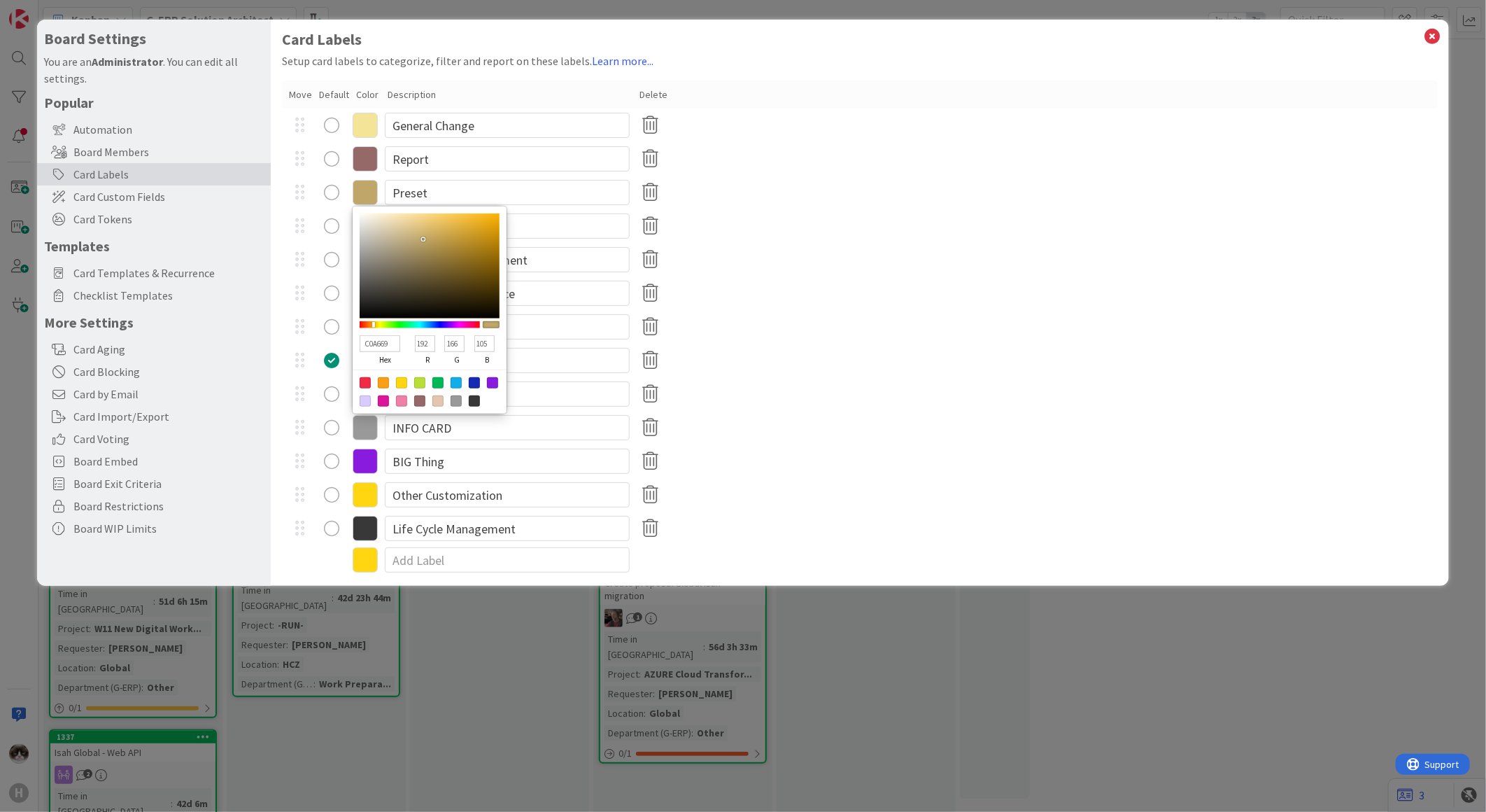
click at [468, 344] on div "C0A669 hex 192 r 166 g 105 b 100 a" at bounding box center [430, 350] width 140 height 39
drag, startPoint x: 489, startPoint y: 341, endPoint x: 473, endPoint y: 343, distance: 16.1
click at [474, 343] on input "105" at bounding box center [484, 344] width 20 height 17
click at [762, 324] on div "Issue / Incident" at bounding box center [860, 327] width 1156 height 34
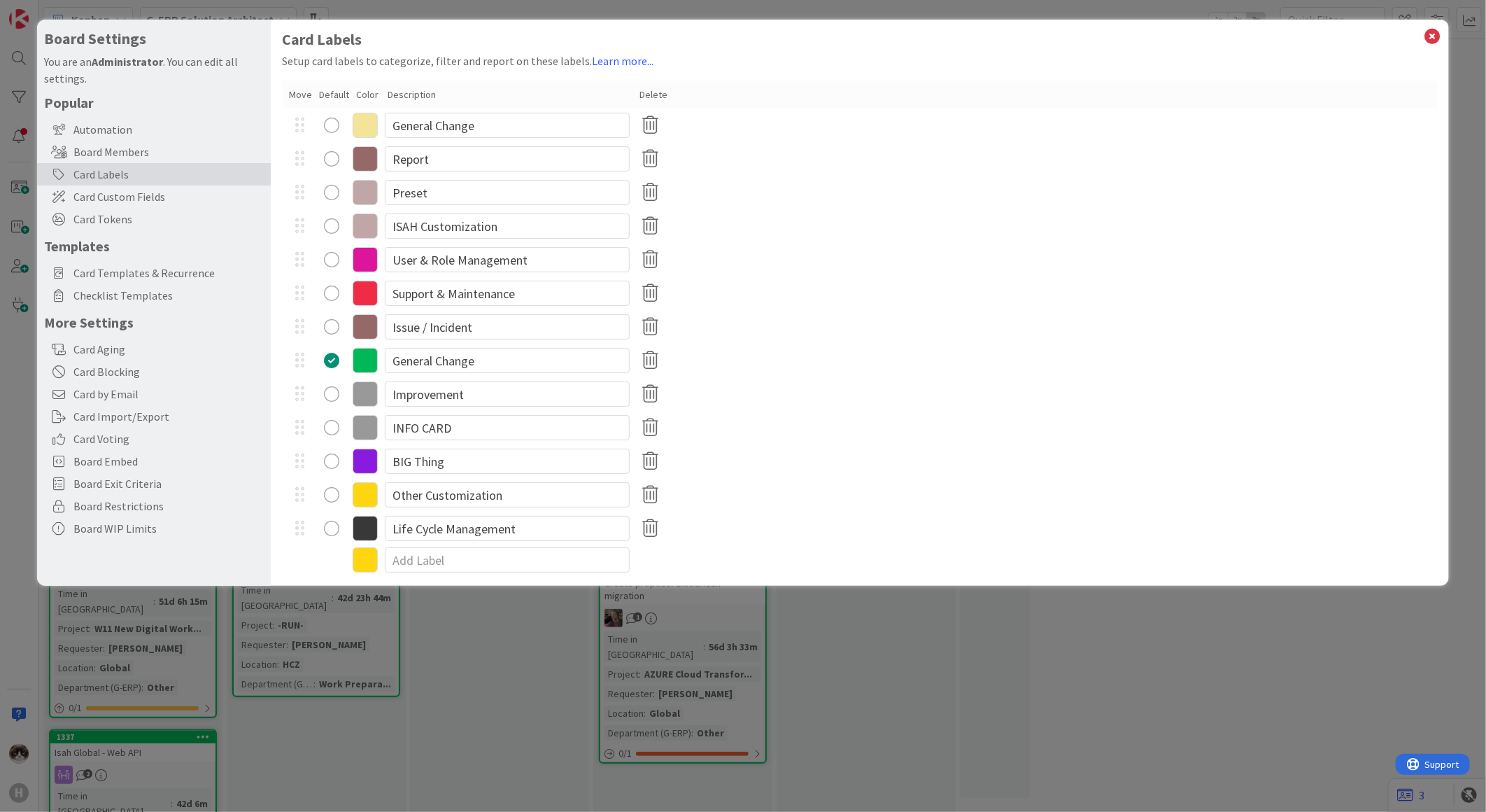
click at [366, 191] on icon at bounding box center [366, 192] width 25 height 25
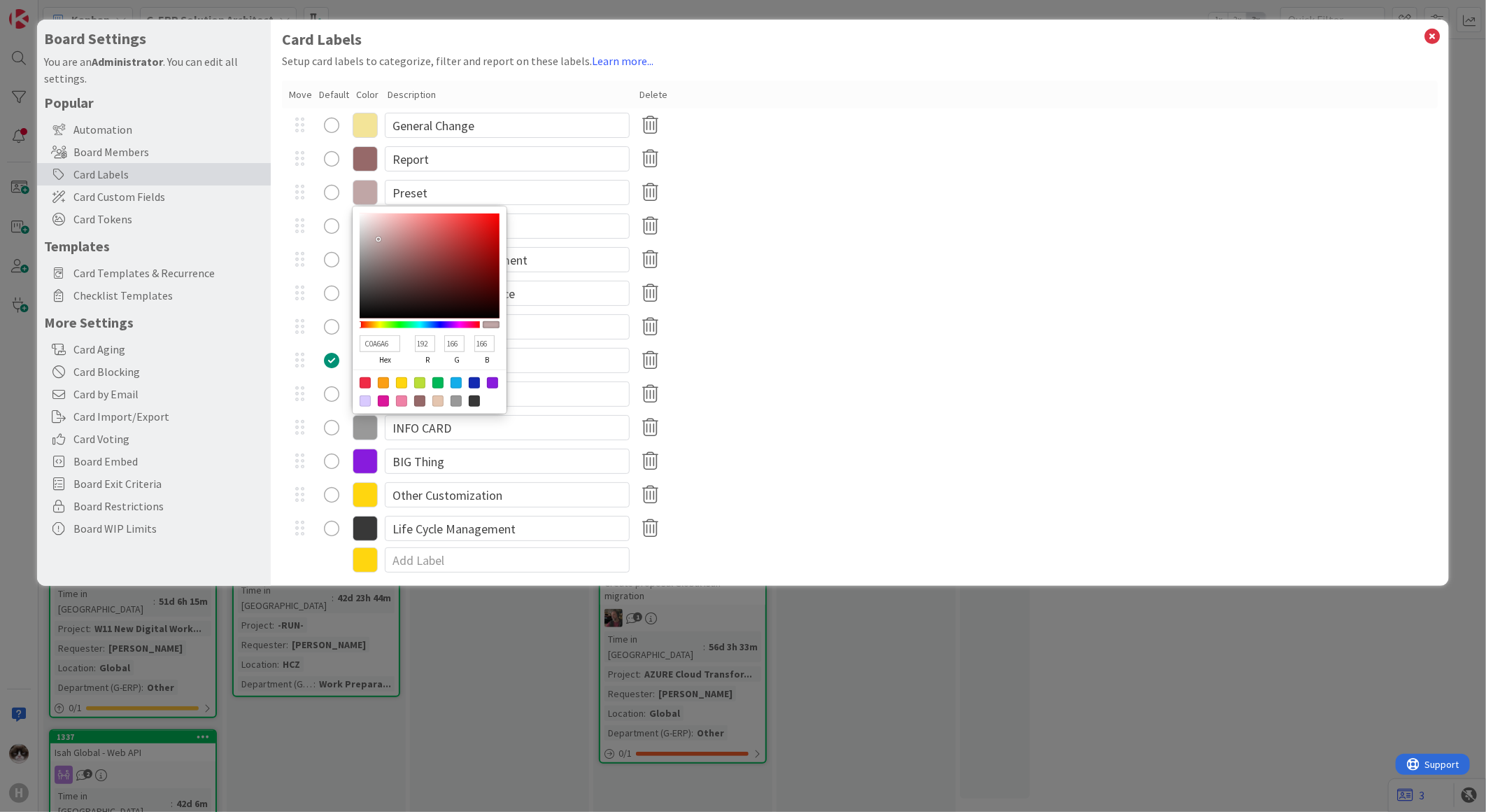
click at [808, 246] on div "User & Role Management" at bounding box center [860, 259] width 1156 height 34
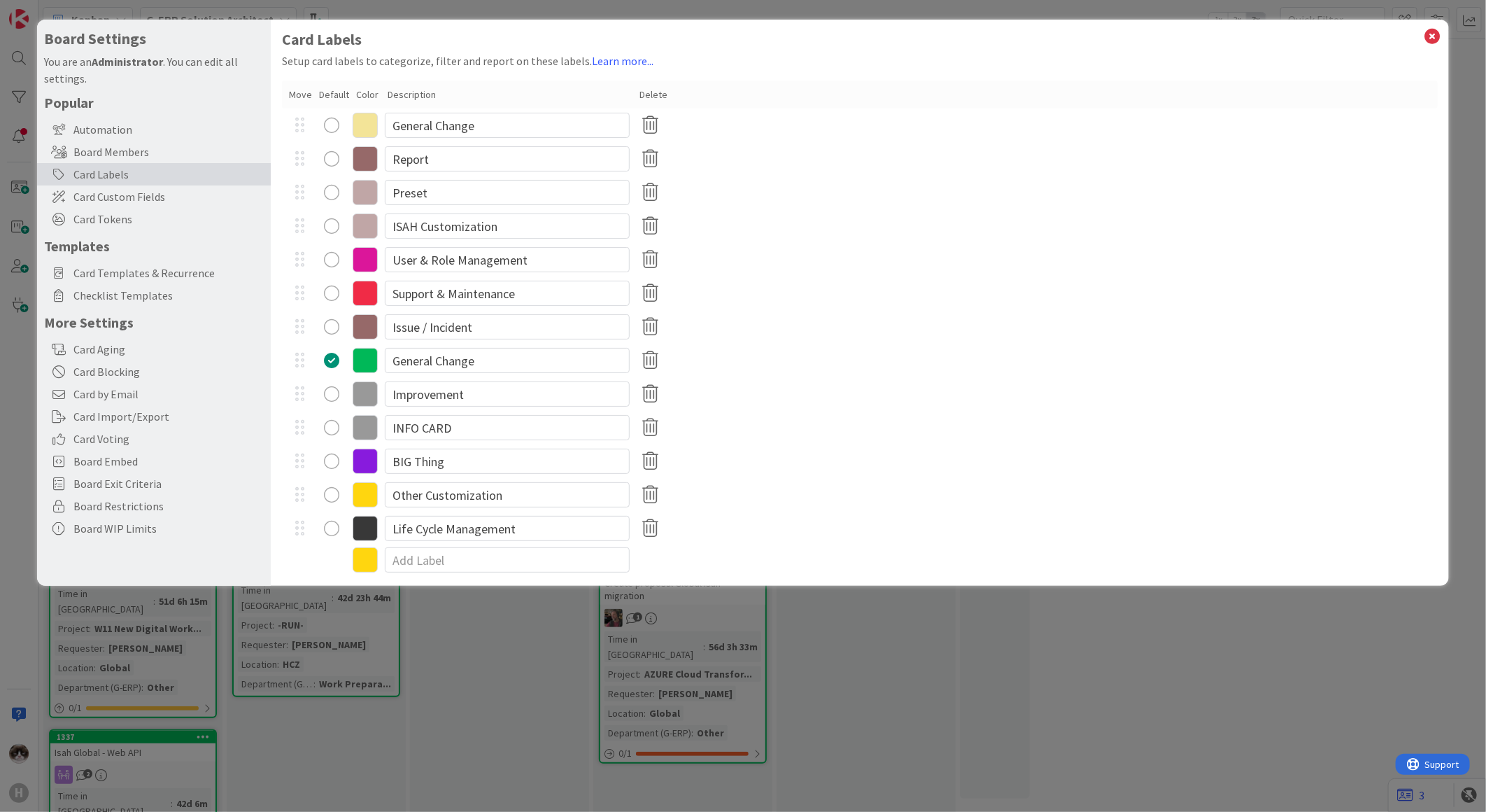
click at [372, 229] on icon at bounding box center [366, 226] width 25 height 25
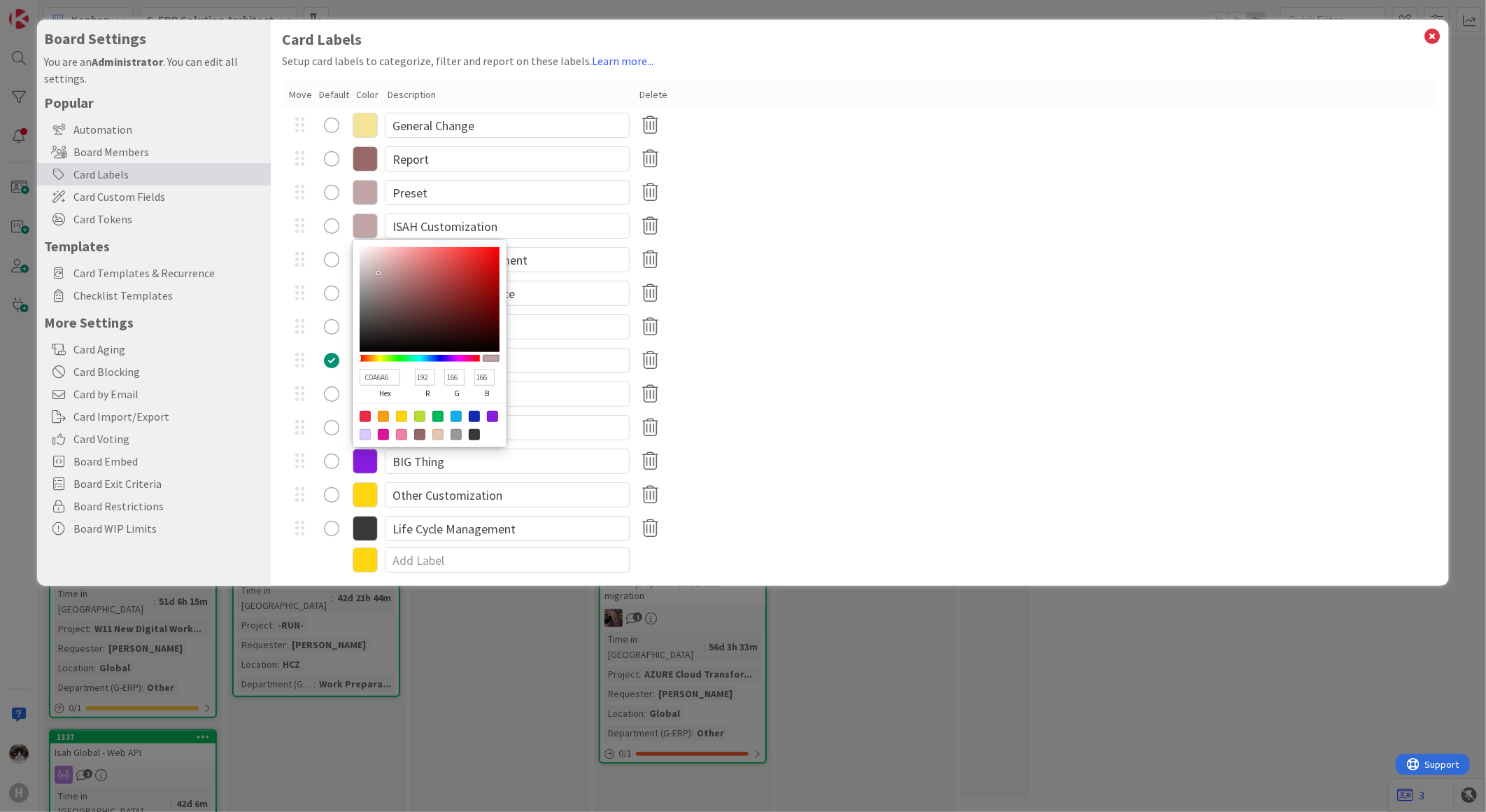
drag, startPoint x: 430, startPoint y: 372, endPoint x: 410, endPoint y: 372, distance: 20.0
click at [410, 372] on div "C0A6A6 hex 192 r 166 g 166 b 100 a" at bounding box center [430, 384] width 140 height 39
drag, startPoint x: 461, startPoint y: 372, endPoint x: 432, endPoint y: 367, distance: 29.4
click at [432, 367] on div "DBA6A6 hex 219 r 166 g 166 b 100 a" at bounding box center [430, 384] width 140 height 39
drag, startPoint x: 493, startPoint y: 375, endPoint x: 473, endPoint y: 376, distance: 20.0
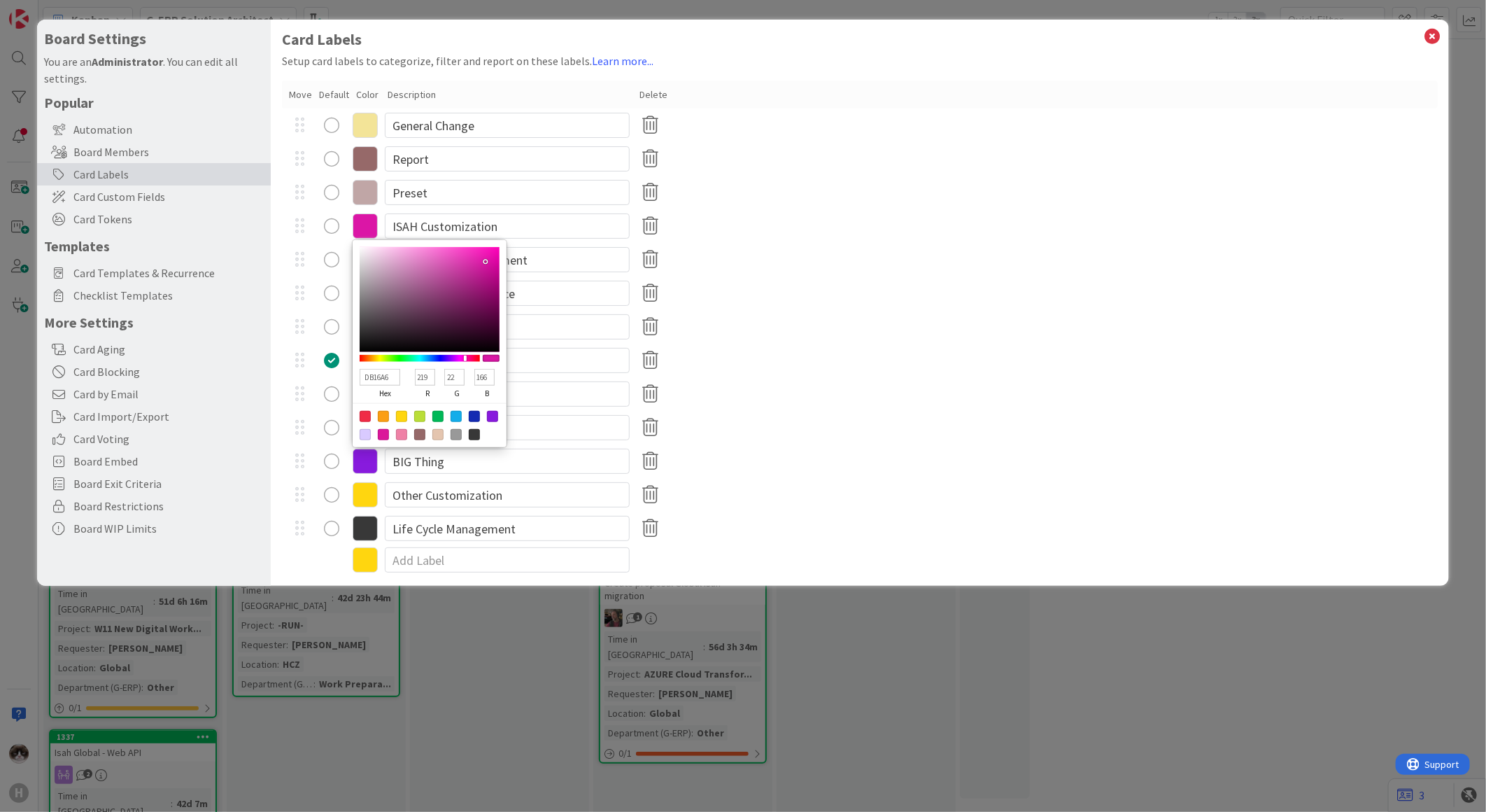
click at [474, 376] on input "166" at bounding box center [484, 377] width 20 height 17
click at [743, 352] on div "General Change" at bounding box center [860, 361] width 1156 height 34
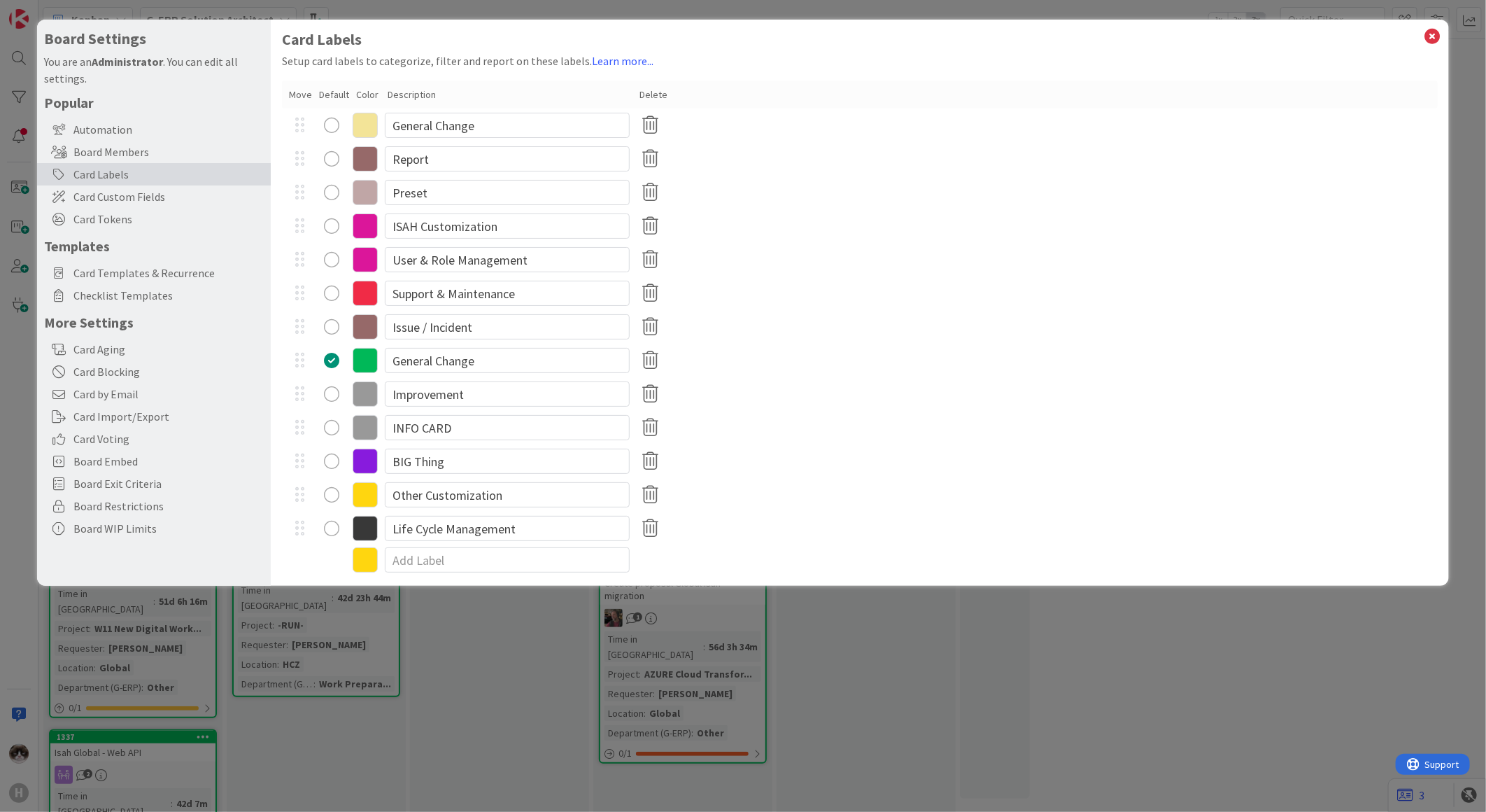
click at [372, 225] on icon at bounding box center [366, 226] width 25 height 25
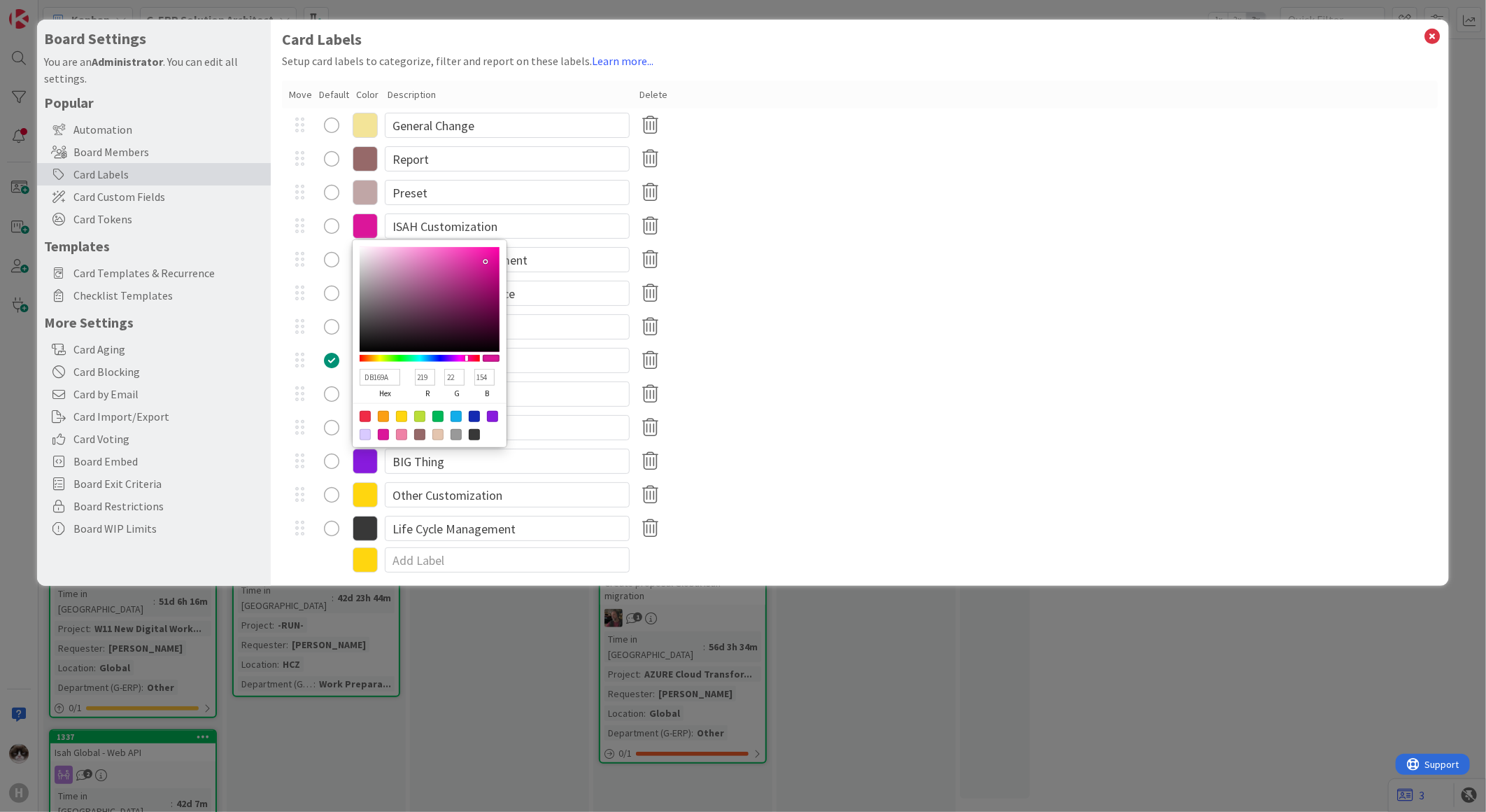
drag, startPoint x: 430, startPoint y: 374, endPoint x: 409, endPoint y: 373, distance: 21.0
click at [409, 373] on div "DB169A hex 219 r 22 g 154 b 100 a" at bounding box center [430, 384] width 140 height 39
drag, startPoint x: 457, startPoint y: 372, endPoint x: 440, endPoint y: 368, distance: 17.5
click at [440, 368] on div "96169A hex 150 r 22 g 154 b 100 a" at bounding box center [430, 384] width 140 height 39
drag, startPoint x: 490, startPoint y: 371, endPoint x: 476, endPoint y: 371, distance: 14.0
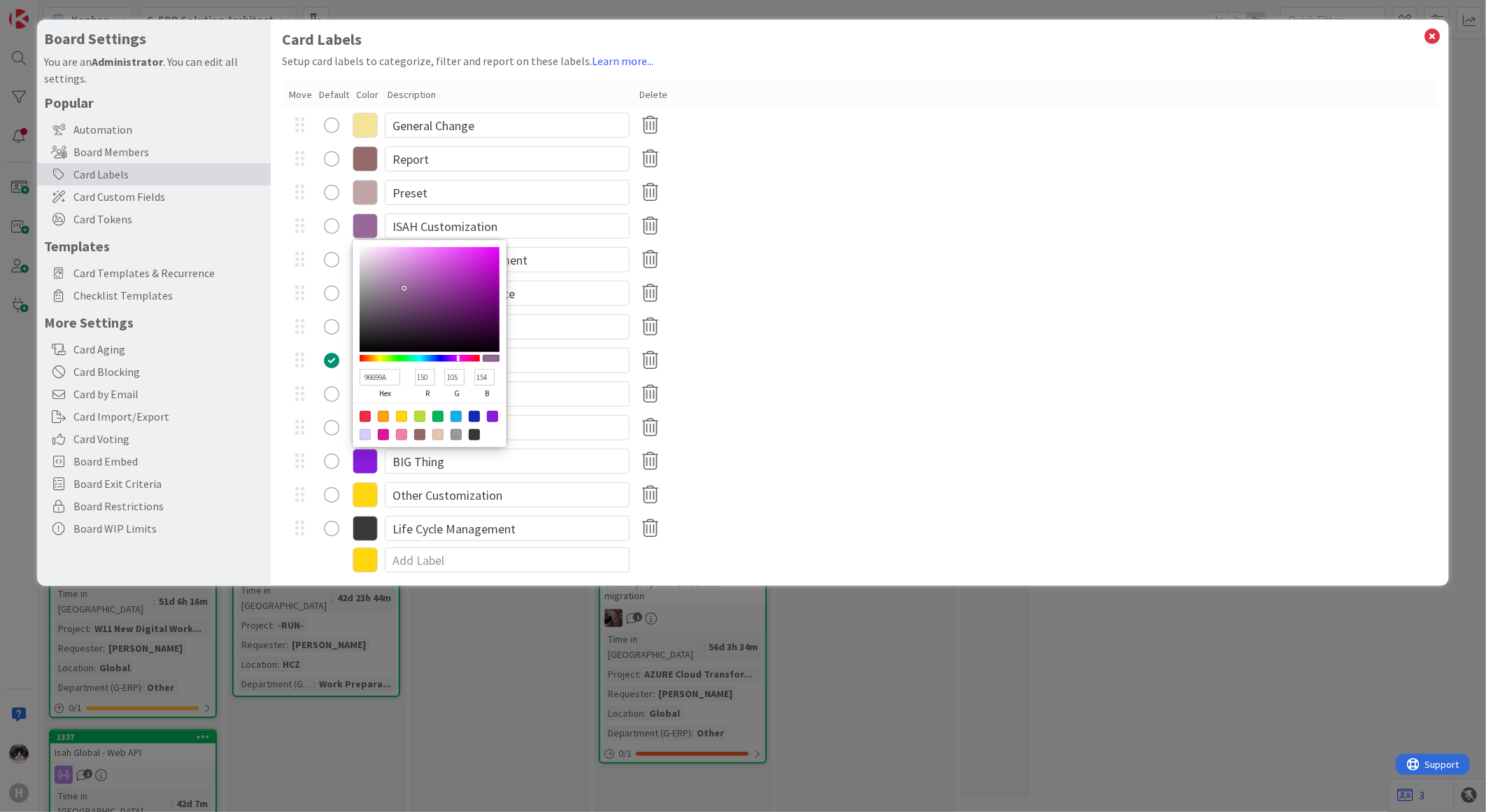
click at [476, 371] on input "154" at bounding box center [484, 377] width 20 height 17
drag, startPoint x: 821, startPoint y: 339, endPoint x: 794, endPoint y: 319, distance: 33.6
click at [822, 338] on div "Issue / Incident" at bounding box center [860, 327] width 1156 height 34
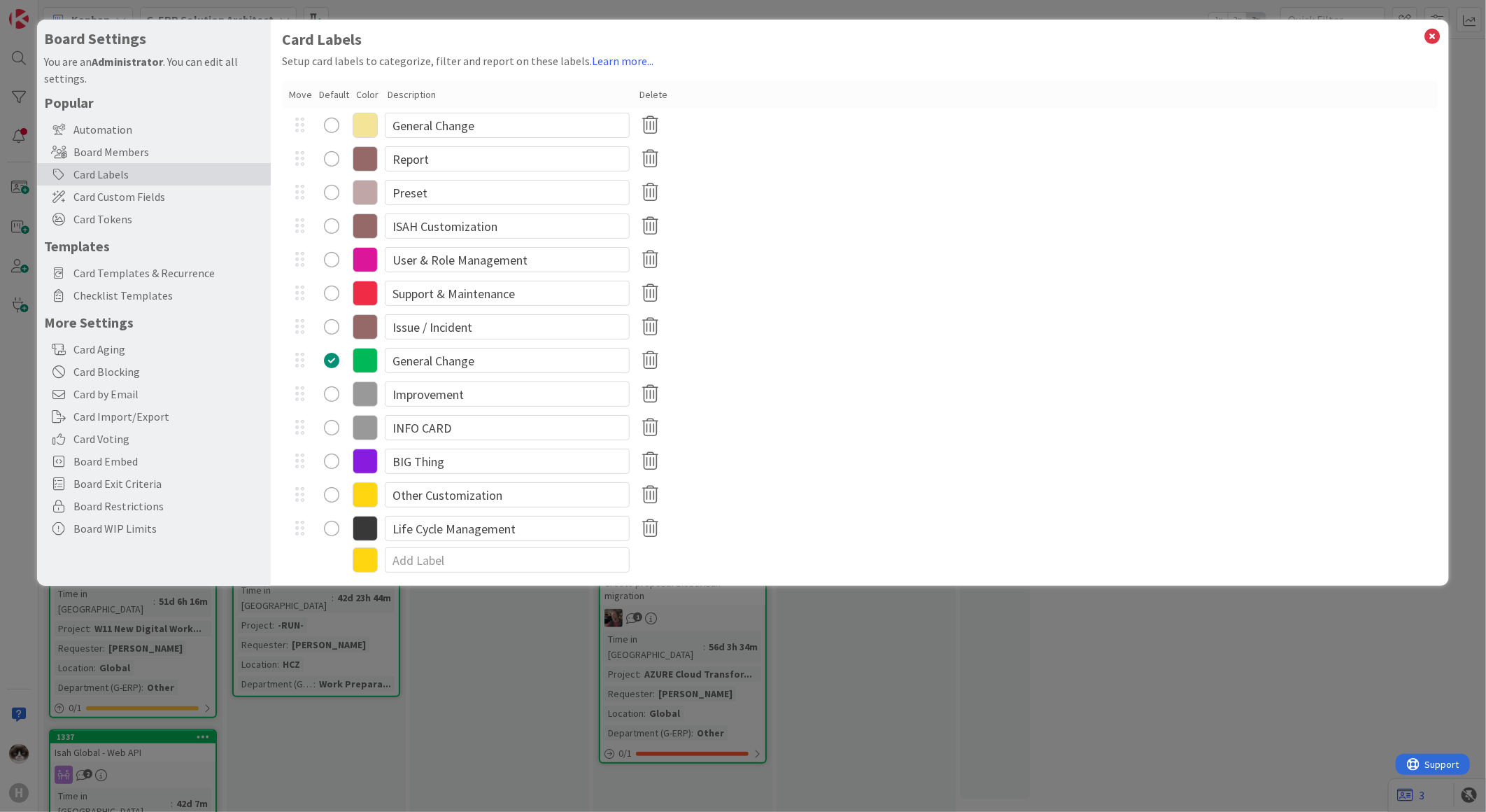
click at [367, 254] on icon at bounding box center [366, 259] width 25 height 25
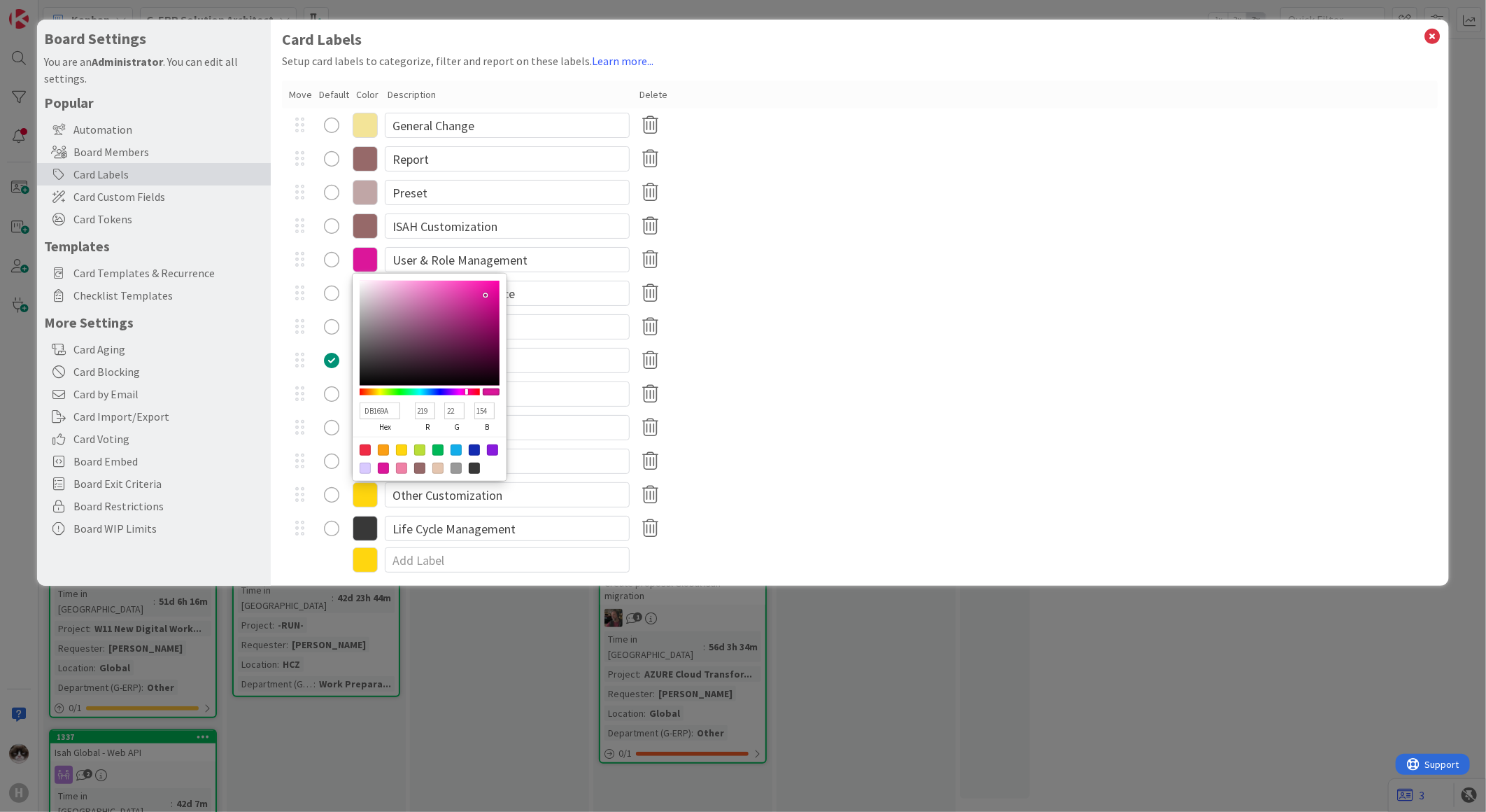
drag, startPoint x: 807, startPoint y: 375, endPoint x: 702, endPoint y: 359, distance: 106.2
click at [809, 374] on div "General Change" at bounding box center [860, 361] width 1156 height 34
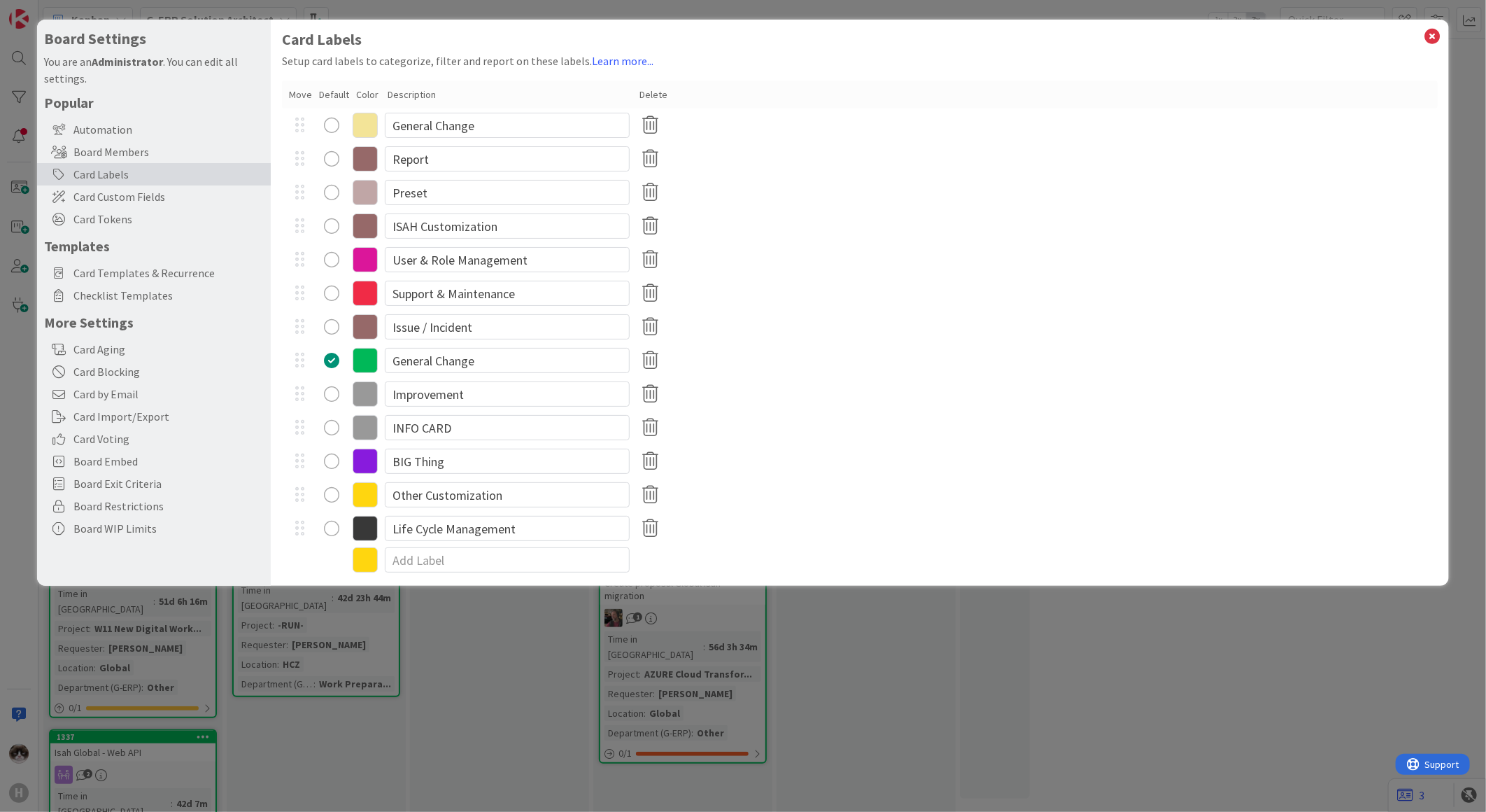
click at [372, 296] on icon at bounding box center [366, 293] width 25 height 25
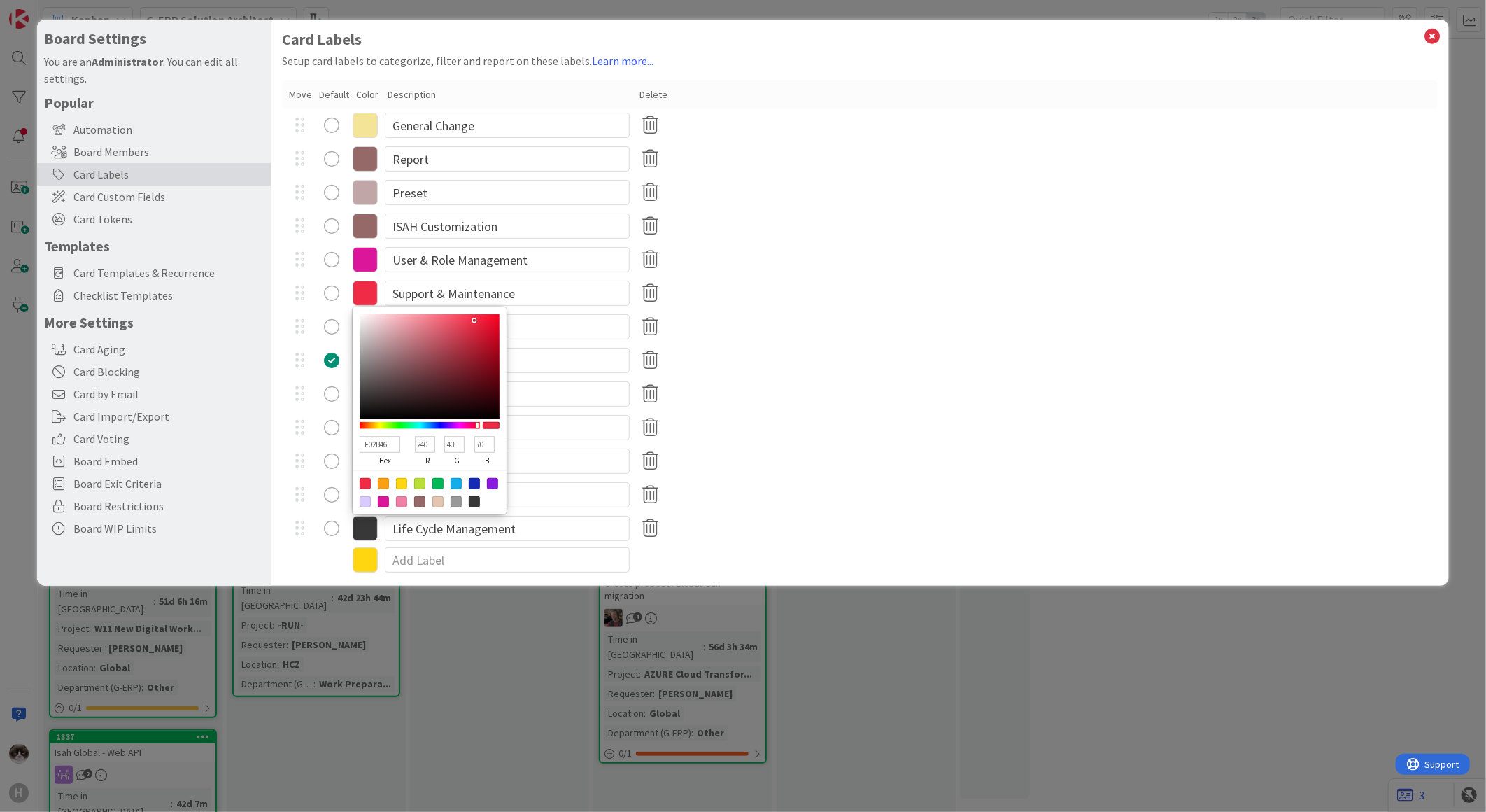
drag, startPoint x: 431, startPoint y: 444, endPoint x: 403, endPoint y: 439, distance: 28.4
click at [403, 439] on div "F02B46 hex 240 r 43 g 70 b 100 a" at bounding box center [430, 451] width 140 height 39
drag, startPoint x: 457, startPoint y: 446, endPoint x: 441, endPoint y: 441, distance: 16.8
click at [441, 441] on div "43 g" at bounding box center [454, 452] width 29 height 35
drag, startPoint x: 491, startPoint y: 442, endPoint x: 472, endPoint y: 442, distance: 19.0
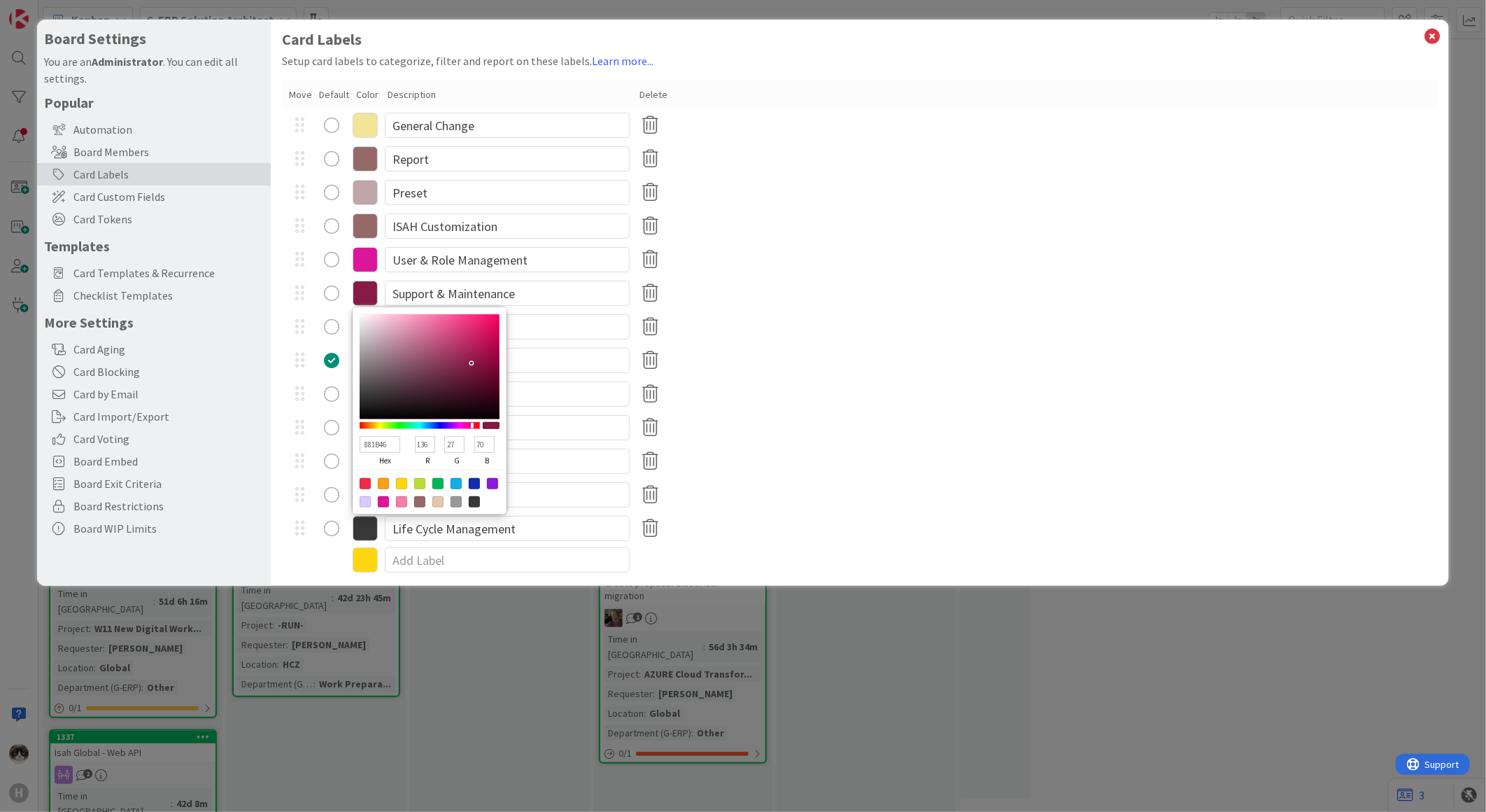
click at [472, 442] on div "70 b" at bounding box center [484, 452] width 29 height 35
click at [772, 415] on div "INFO CARD" at bounding box center [860, 428] width 1156 height 34
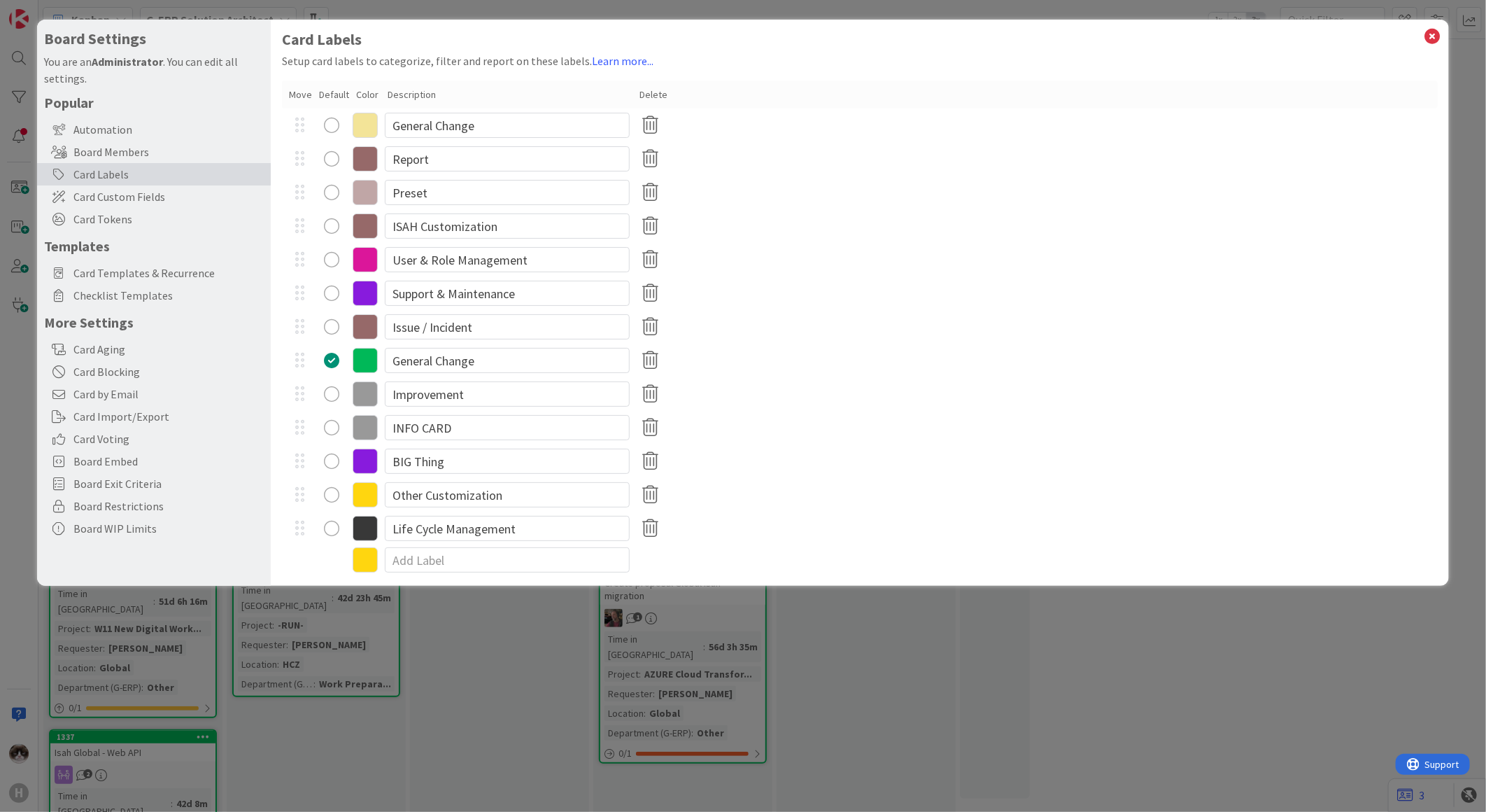
click at [362, 324] on icon at bounding box center [366, 327] width 25 height 25
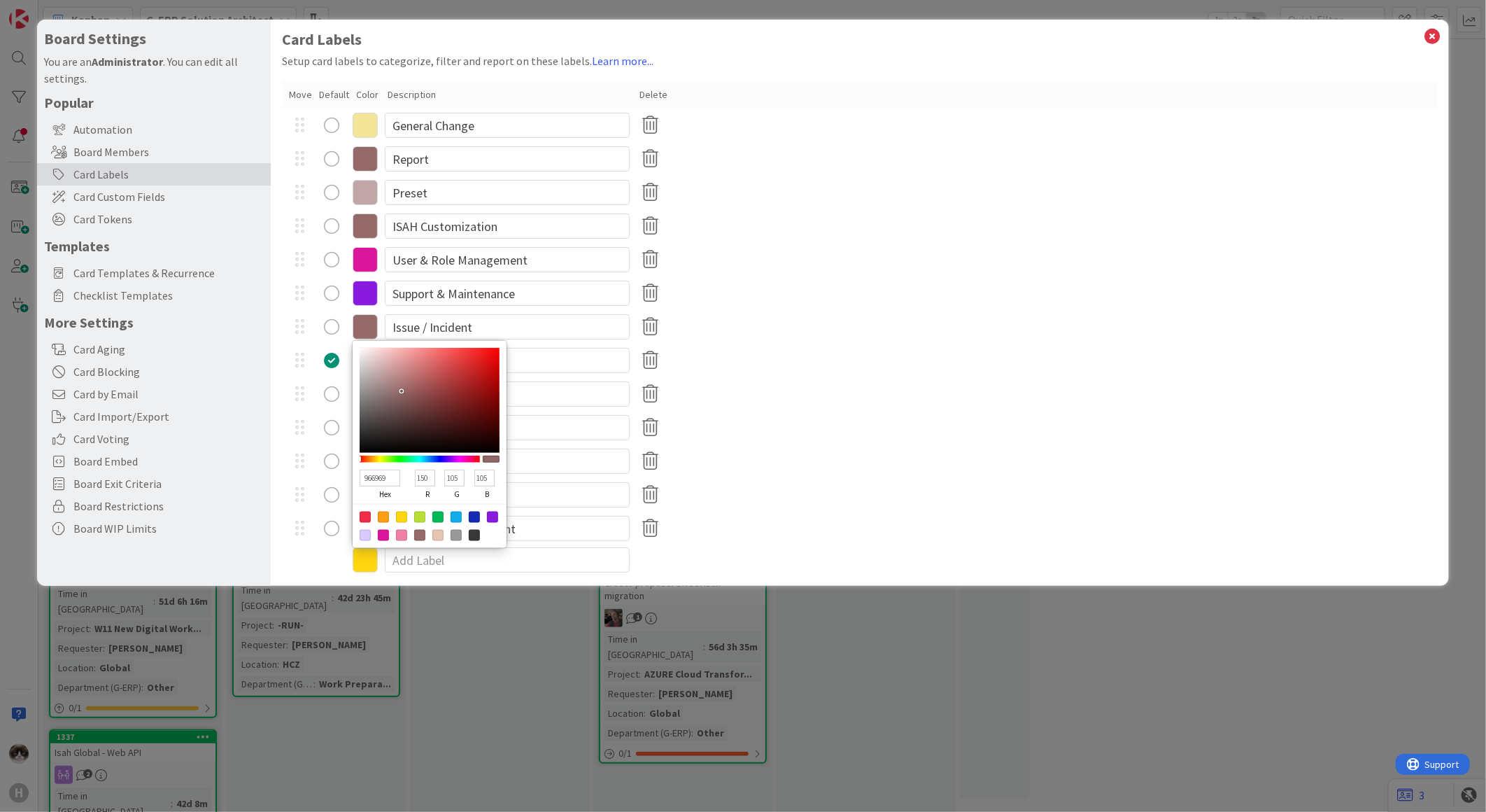
drag, startPoint x: 430, startPoint y: 473, endPoint x: 408, endPoint y: 471, distance: 22.1
click at [408, 471] on div "966969 hex 150 r 105 g 105 b 100 a" at bounding box center [430, 484] width 140 height 39
drag, startPoint x: 460, startPoint y: 473, endPoint x: 441, endPoint y: 476, distance: 19.2
click at [441, 476] on div "105 g" at bounding box center [454, 486] width 29 height 35
drag, startPoint x: 489, startPoint y: 478, endPoint x: 474, endPoint y: 479, distance: 15.0
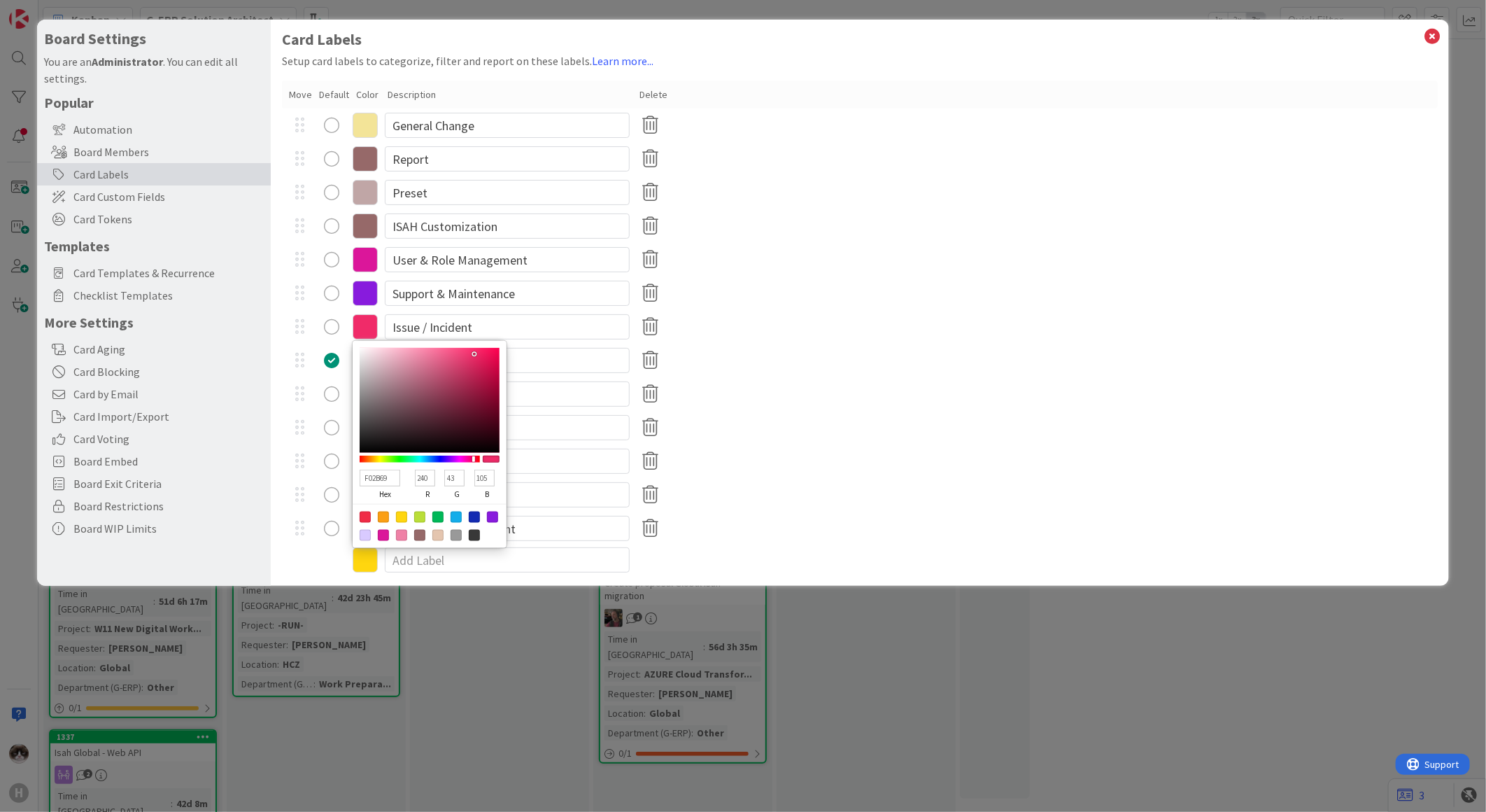
click at [474, 479] on input "105" at bounding box center [484, 478] width 20 height 17
click at [796, 467] on div "BIG Thing" at bounding box center [860, 461] width 1156 height 34
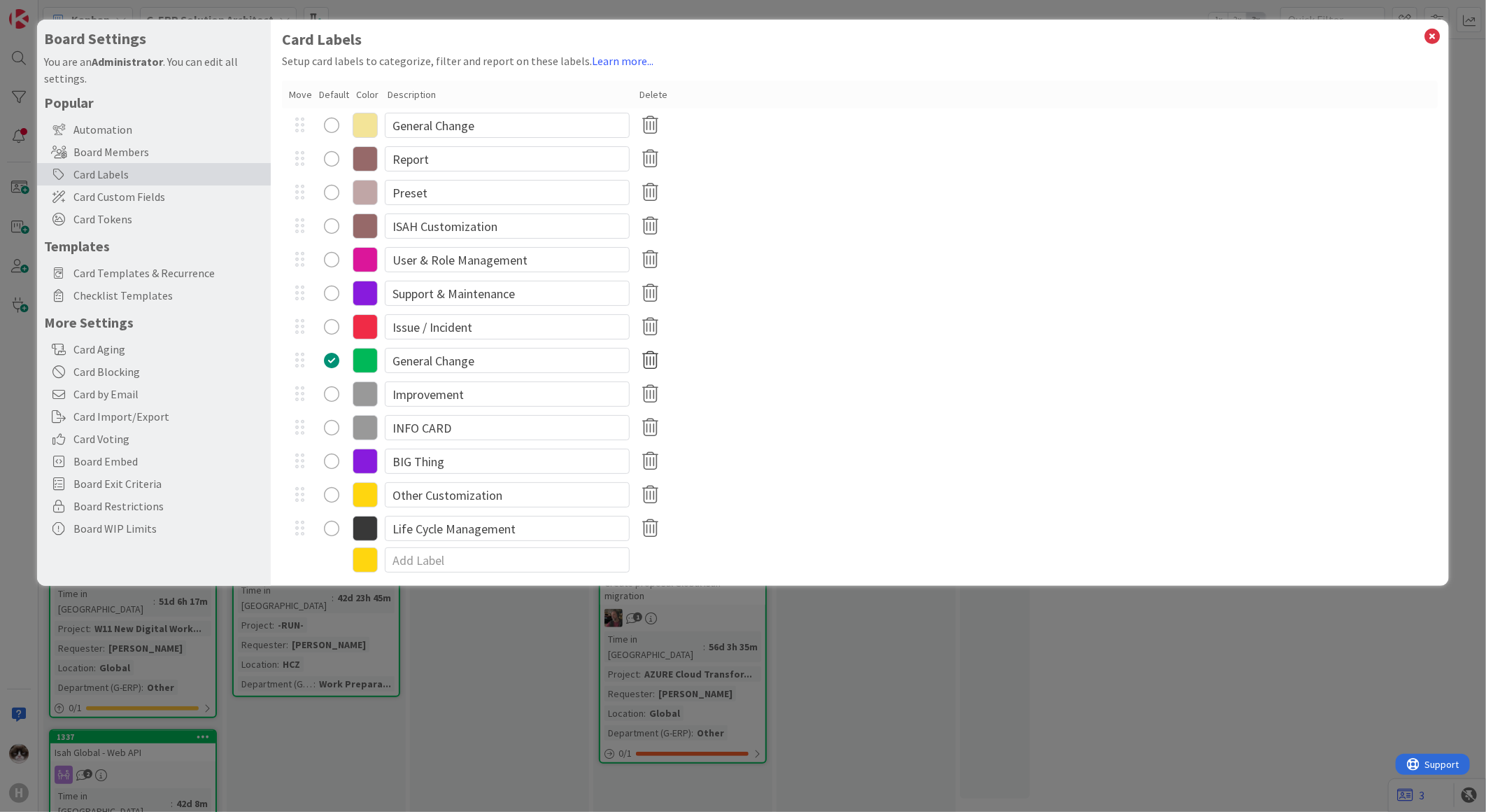
click at [647, 361] on icon at bounding box center [650, 360] width 27 height 29
click at [655, 353] on icon at bounding box center [650, 360] width 27 height 29
click at [650, 358] on icon at bounding box center [650, 360] width 27 height 29
click at [575, 358] on input "General Change" at bounding box center [507, 361] width 245 height 25
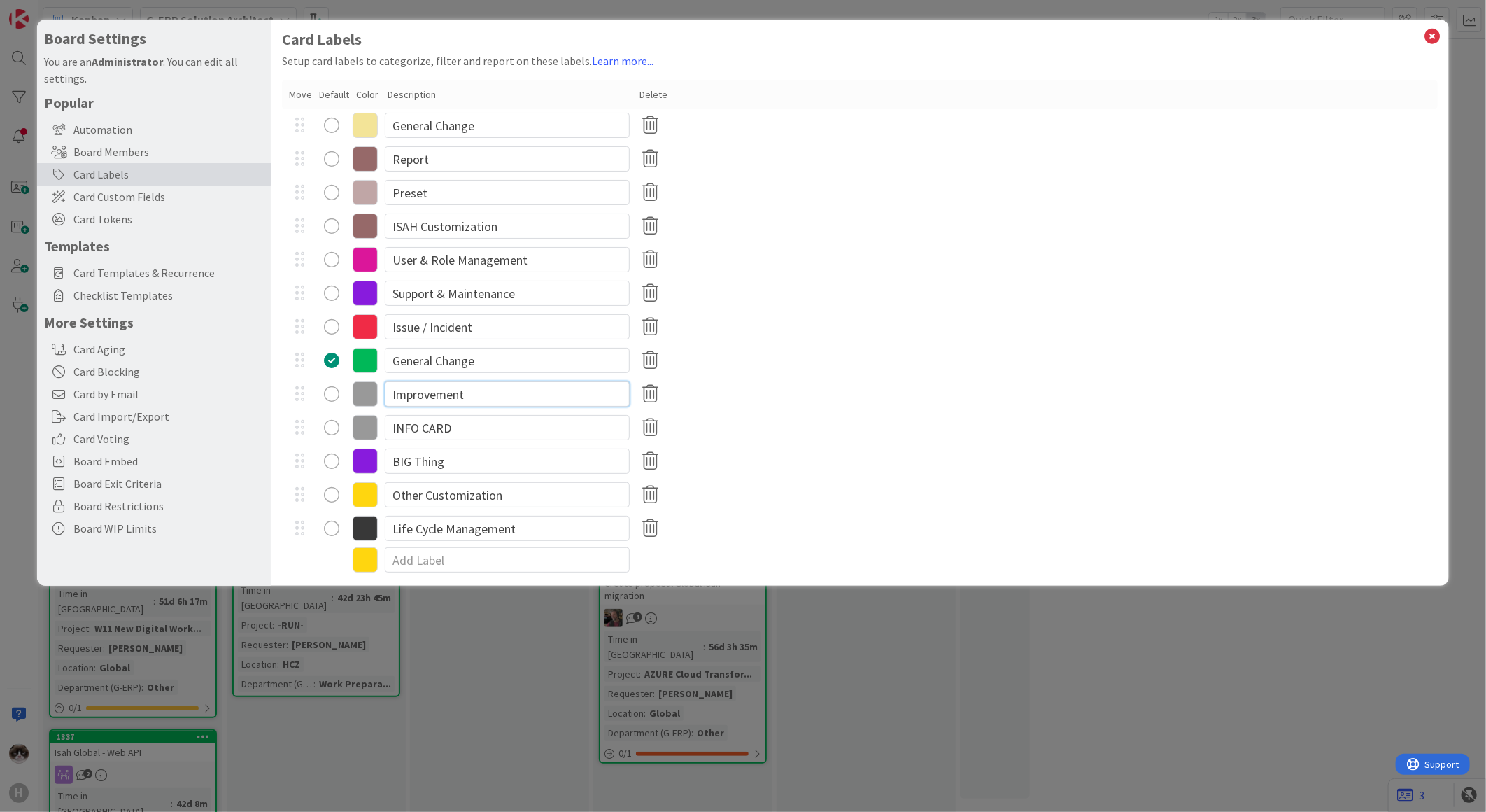
click at [501, 382] on input "Improvement" at bounding box center [507, 394] width 245 height 25
click at [334, 332] on div "radio" at bounding box center [332, 327] width 15 height 15
click at [644, 357] on icon at bounding box center [650, 360] width 27 height 29
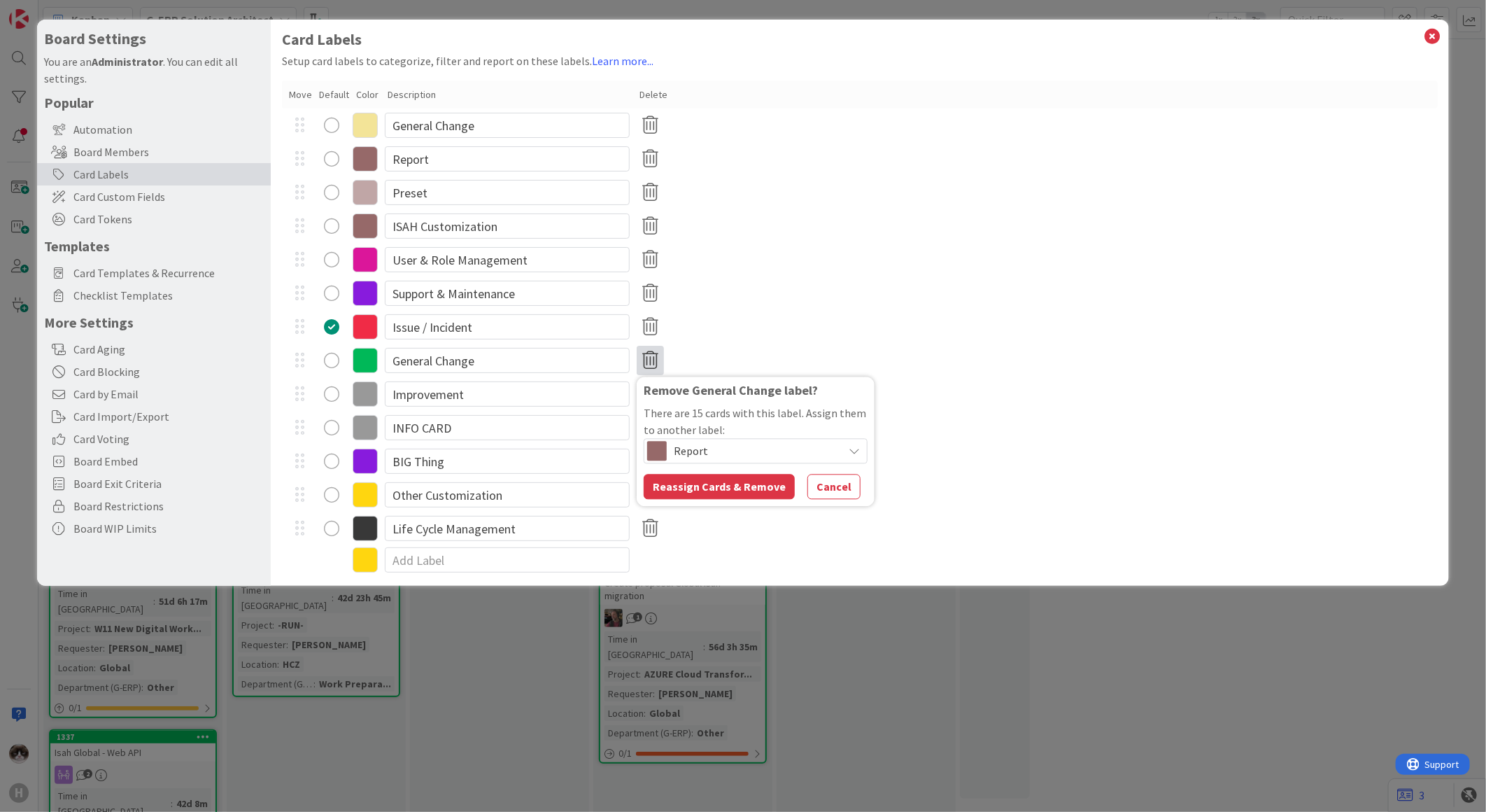
click at [757, 449] on span "Report" at bounding box center [755, 450] width 163 height 19
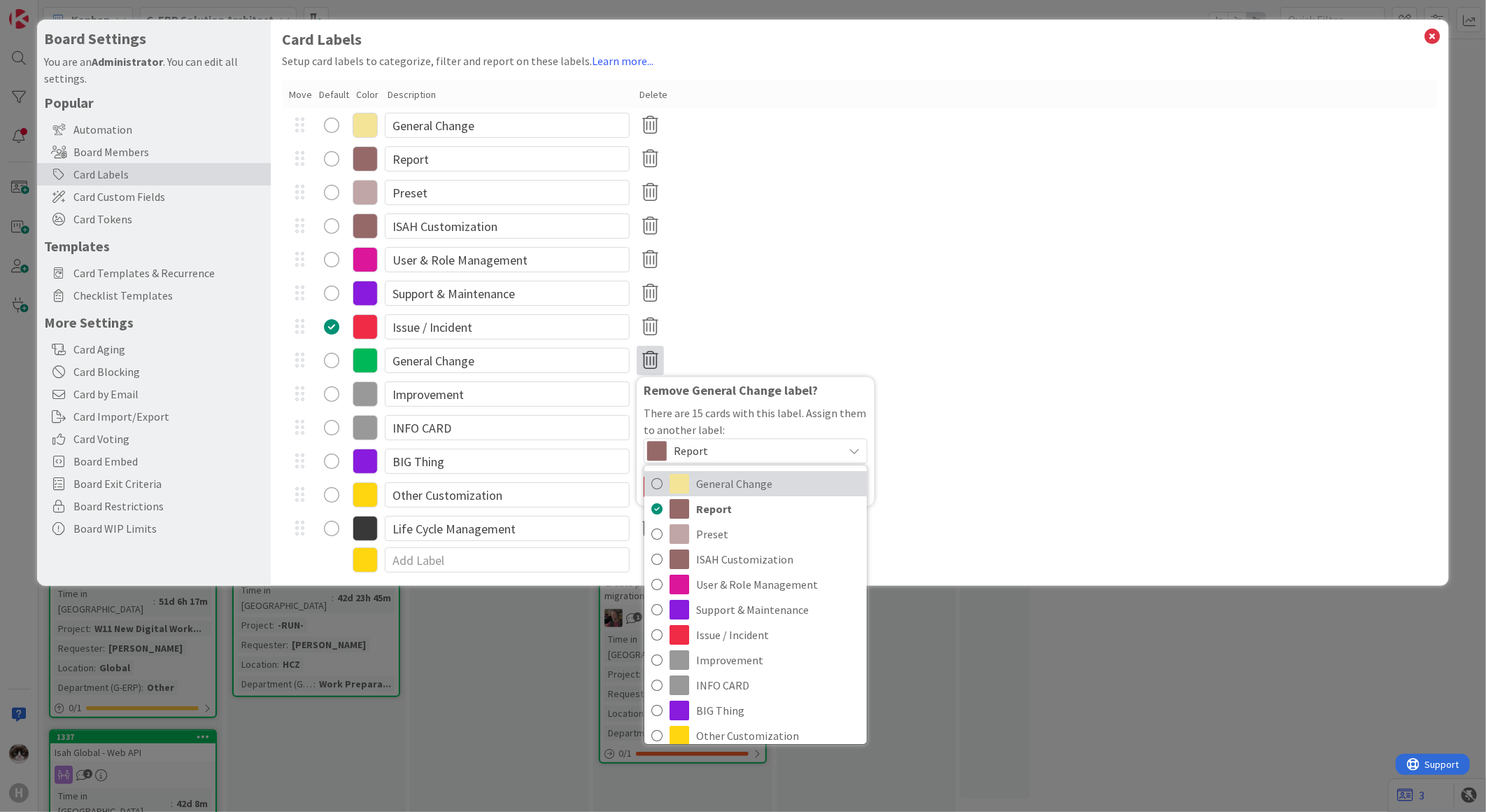
click at [751, 473] on span "General Change" at bounding box center [778, 483] width 163 height 21
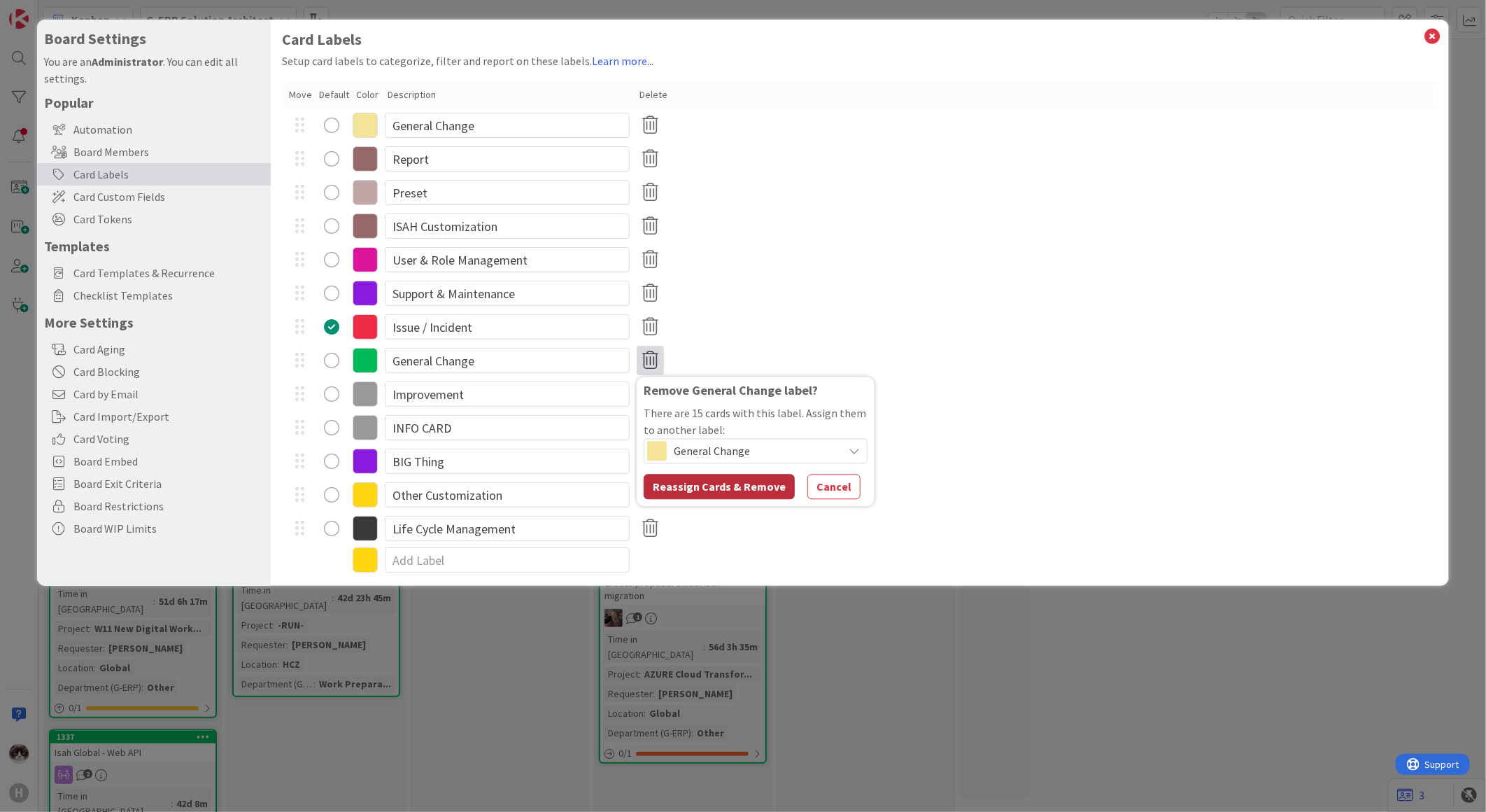
click at [723, 483] on button "Reassign Cards & Remove" at bounding box center [719, 486] width 151 height 25
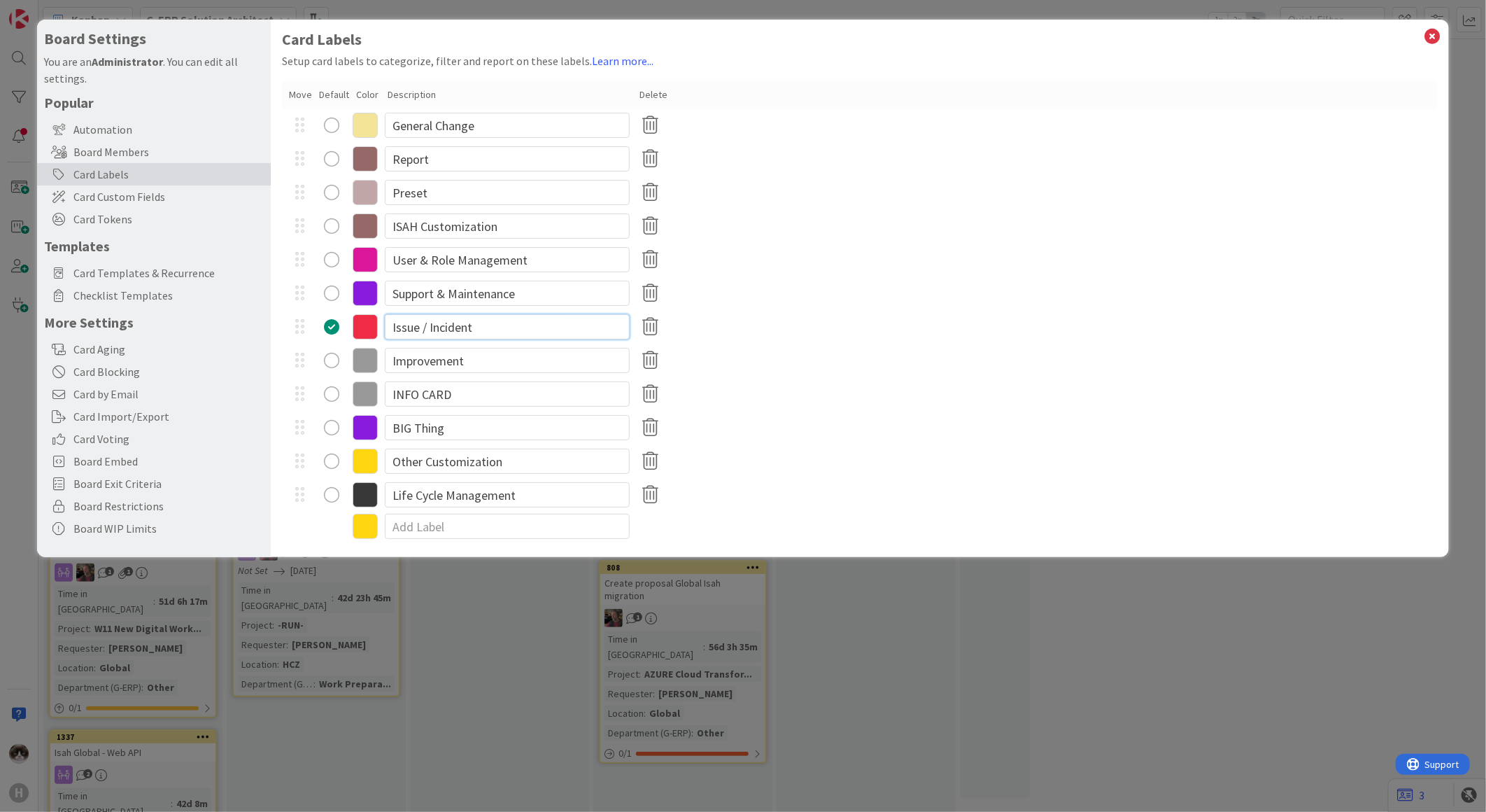
click at [481, 329] on input "Issue / Incident" at bounding box center [507, 327] width 245 height 25
click at [372, 366] on icon at bounding box center [366, 361] width 25 height 25
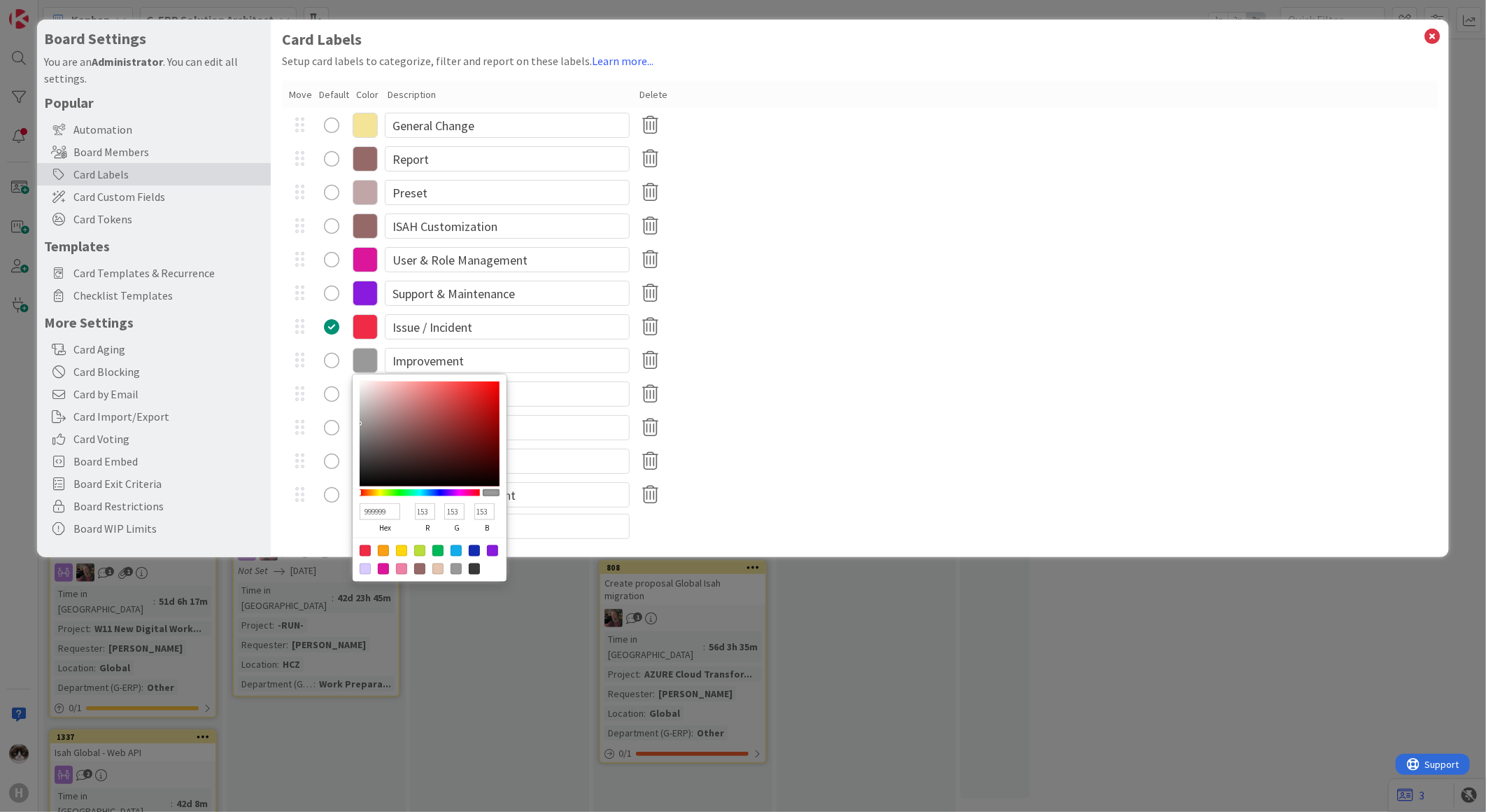
drag, startPoint x: 432, startPoint y: 510, endPoint x: 415, endPoint y: 505, distance: 17.7
click at [415, 505] on input "153" at bounding box center [425, 511] width 20 height 17
drag, startPoint x: 458, startPoint y: 507, endPoint x: 441, endPoint y: 506, distance: 17.0
click at [441, 506] on div "153 g" at bounding box center [454, 520] width 29 height 35
drag, startPoint x: 491, startPoint y: 504, endPoint x: 470, endPoint y: 504, distance: 21.0
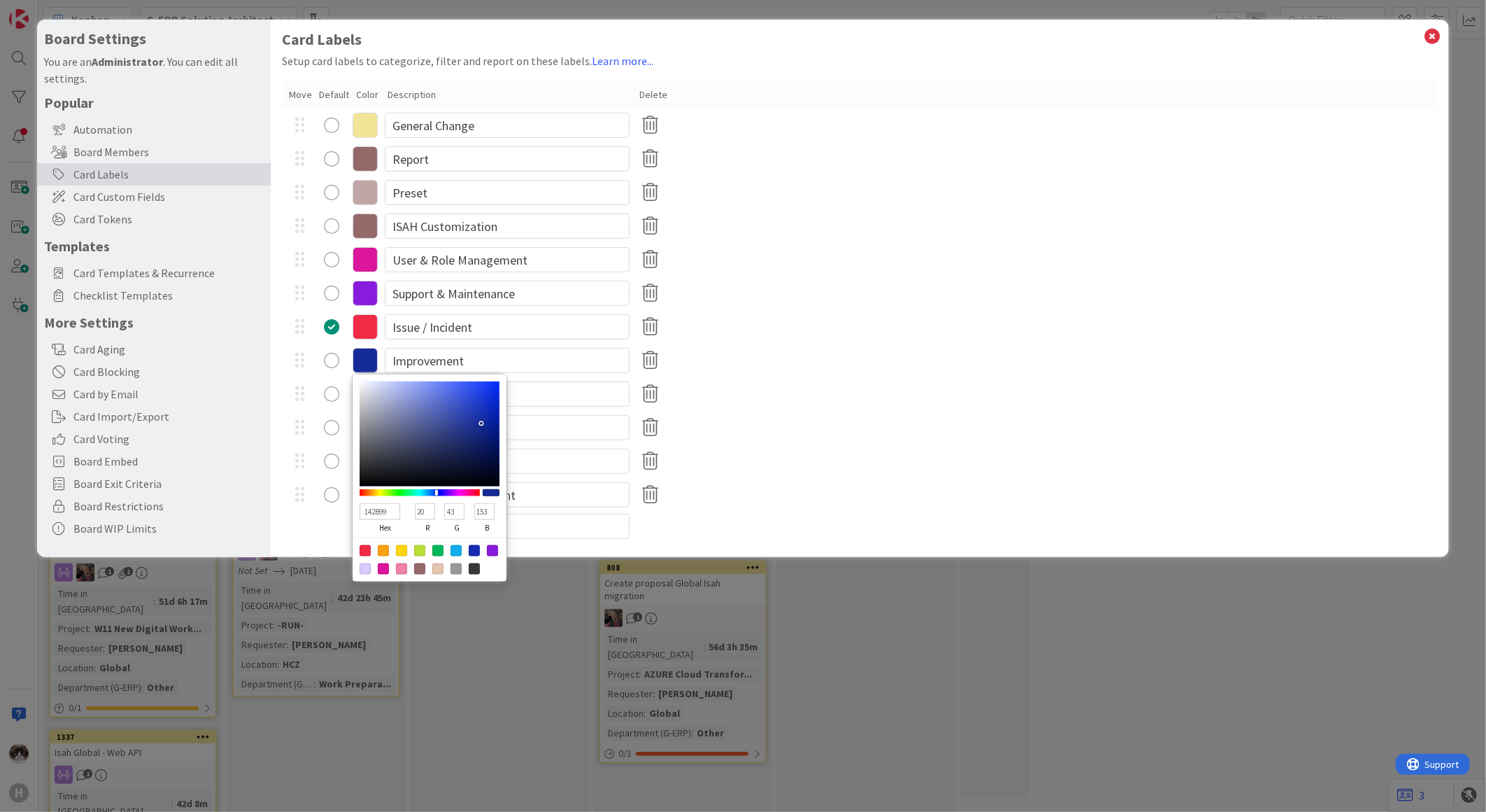
click at [470, 504] on div "153 b" at bounding box center [484, 520] width 29 height 35
drag, startPoint x: 427, startPoint y: 513, endPoint x: 413, endPoint y: 514, distance: 14.0
click at [413, 514] on div "20 r" at bounding box center [425, 520] width 29 height 35
drag, startPoint x: 457, startPoint y: 510, endPoint x: 440, endPoint y: 510, distance: 17.0
click at [440, 510] on div "962BB2 hex 150 r 43 g 178 b 100 a" at bounding box center [430, 518] width 140 height 39
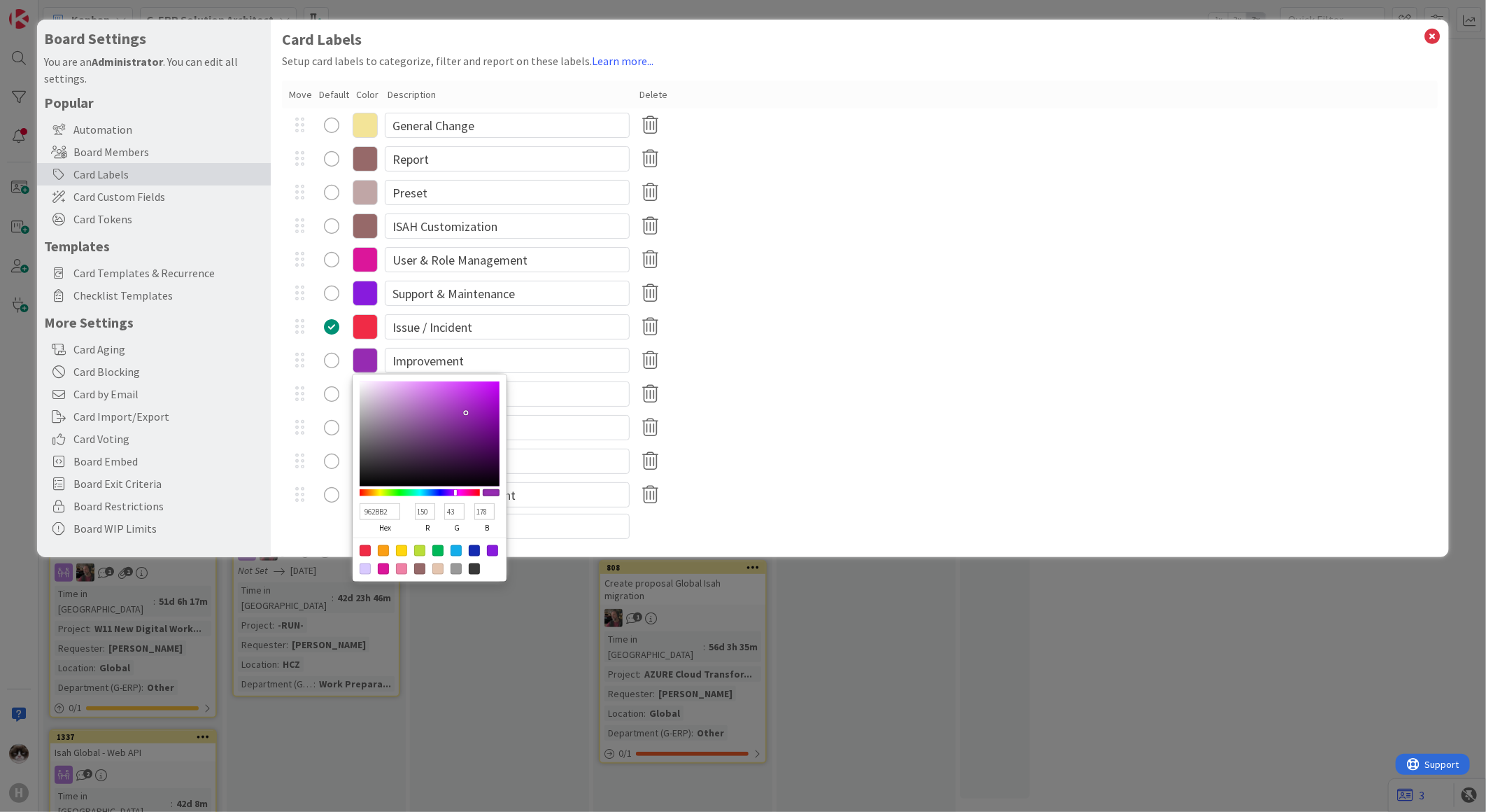
drag, startPoint x: 430, startPoint y: 512, endPoint x: 415, endPoint y: 512, distance: 15.0
click at [415, 512] on input "150" at bounding box center [425, 511] width 20 height 17
drag, startPoint x: 430, startPoint y: 507, endPoint x: 414, endPoint y: 507, distance: 16.0
click at [414, 507] on div "144 r" at bounding box center [425, 520] width 29 height 35
drag, startPoint x: 457, startPoint y: 506, endPoint x: 437, endPoint y: 507, distance: 20.0
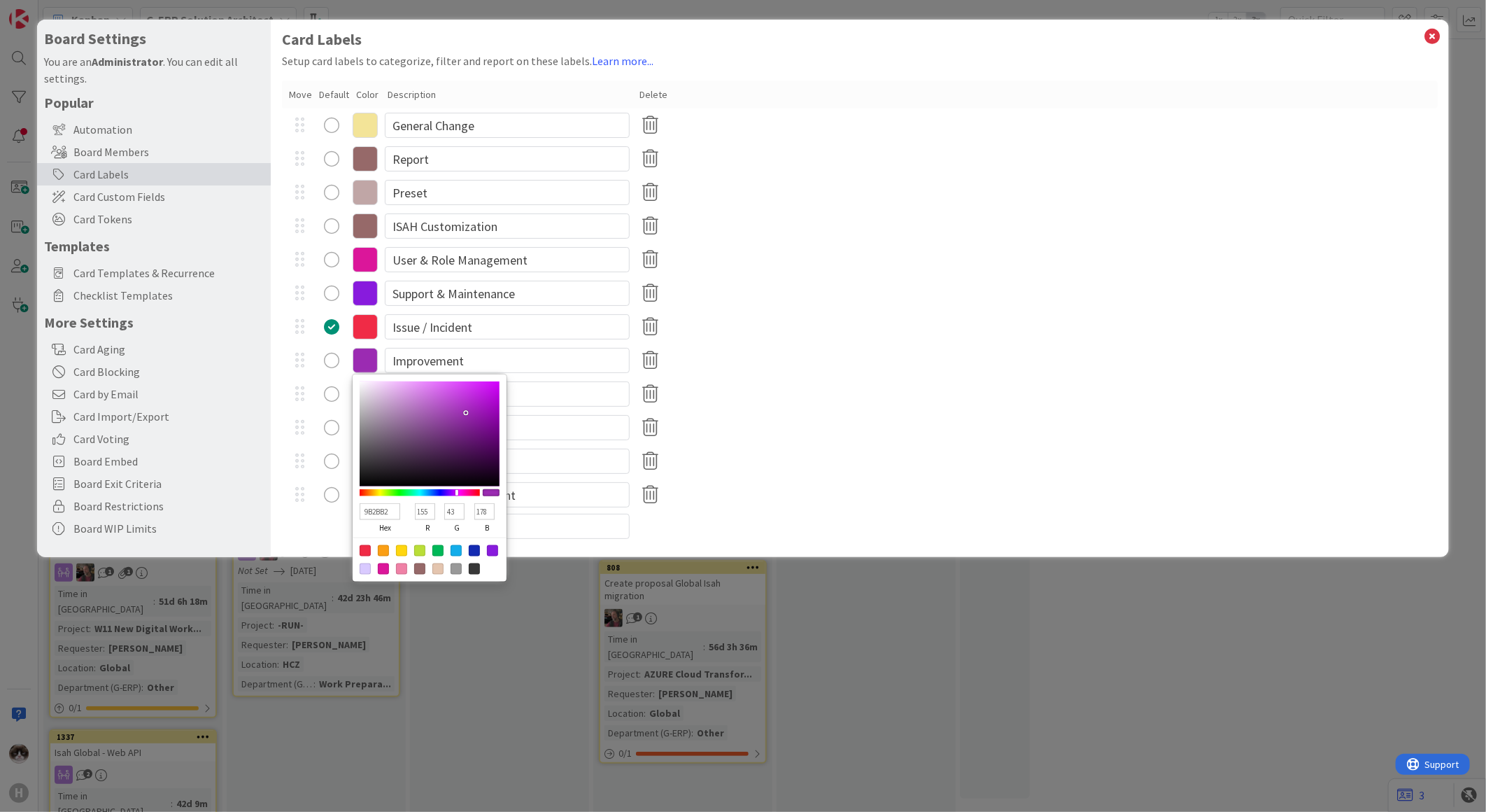
click at [437, 507] on div "9B2BB2 hex 155 r 43 g 178 b 100 a" at bounding box center [430, 518] width 140 height 39
drag, startPoint x: 494, startPoint y: 507, endPoint x: 473, endPoint y: 509, distance: 21.1
click at [474, 509] on input "178" at bounding box center [484, 511] width 20 height 17
click at [843, 437] on div "BIG Thing" at bounding box center [860, 428] width 1156 height 34
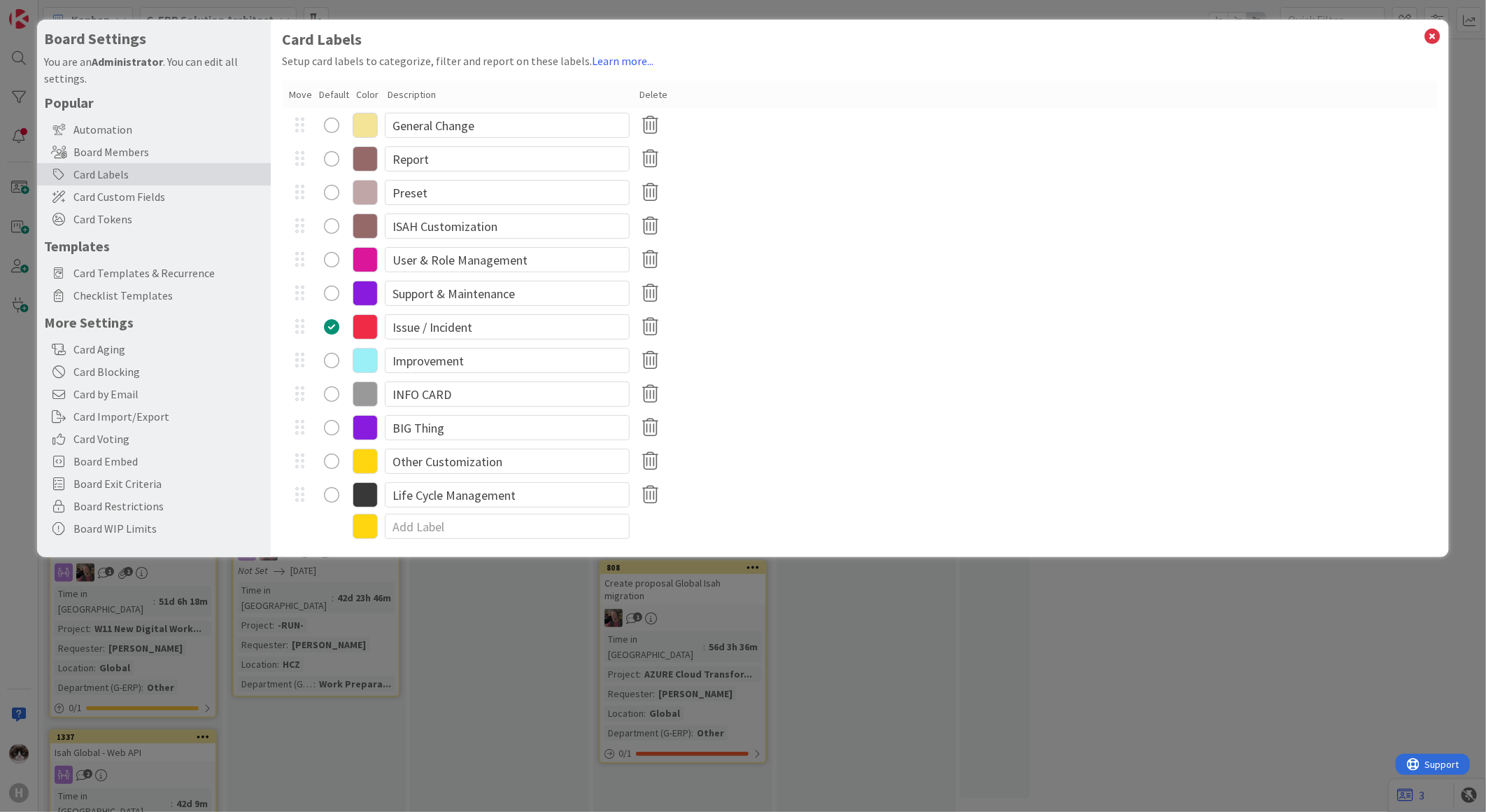
click at [357, 393] on icon at bounding box center [366, 394] width 25 height 25
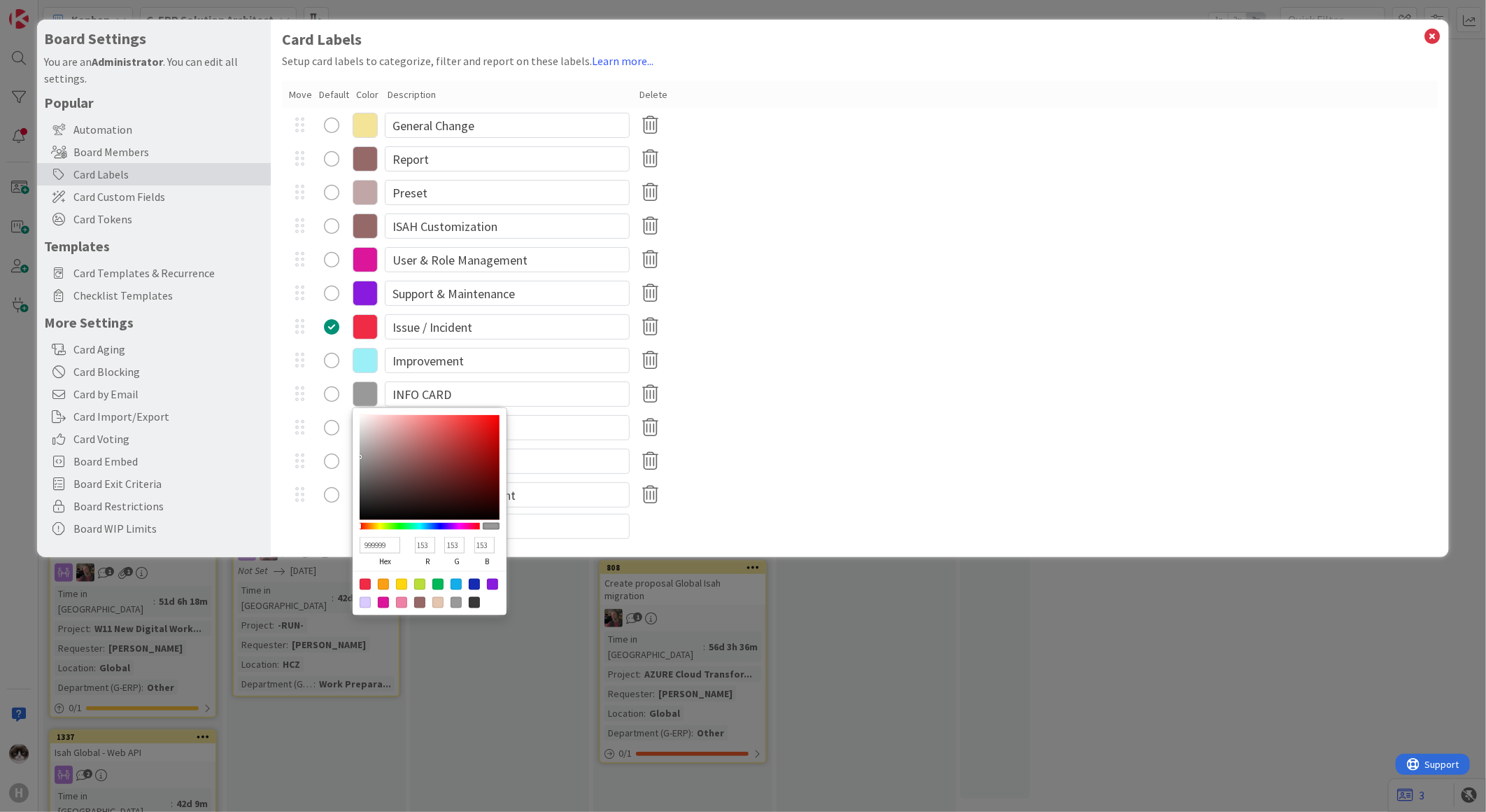
drag, startPoint x: 428, startPoint y: 542, endPoint x: 408, endPoint y: 540, distance: 20.1
click at [408, 540] on div "999999 hex 153 r 153 g 153 b 100 a" at bounding box center [430, 552] width 140 height 39
drag, startPoint x: 457, startPoint y: 543, endPoint x: 446, endPoint y: 543, distance: 11.0
click at [446, 543] on input "153" at bounding box center [454, 545] width 20 height 17
drag, startPoint x: 489, startPoint y: 546, endPoint x: 473, endPoint y: 547, distance: 16.0
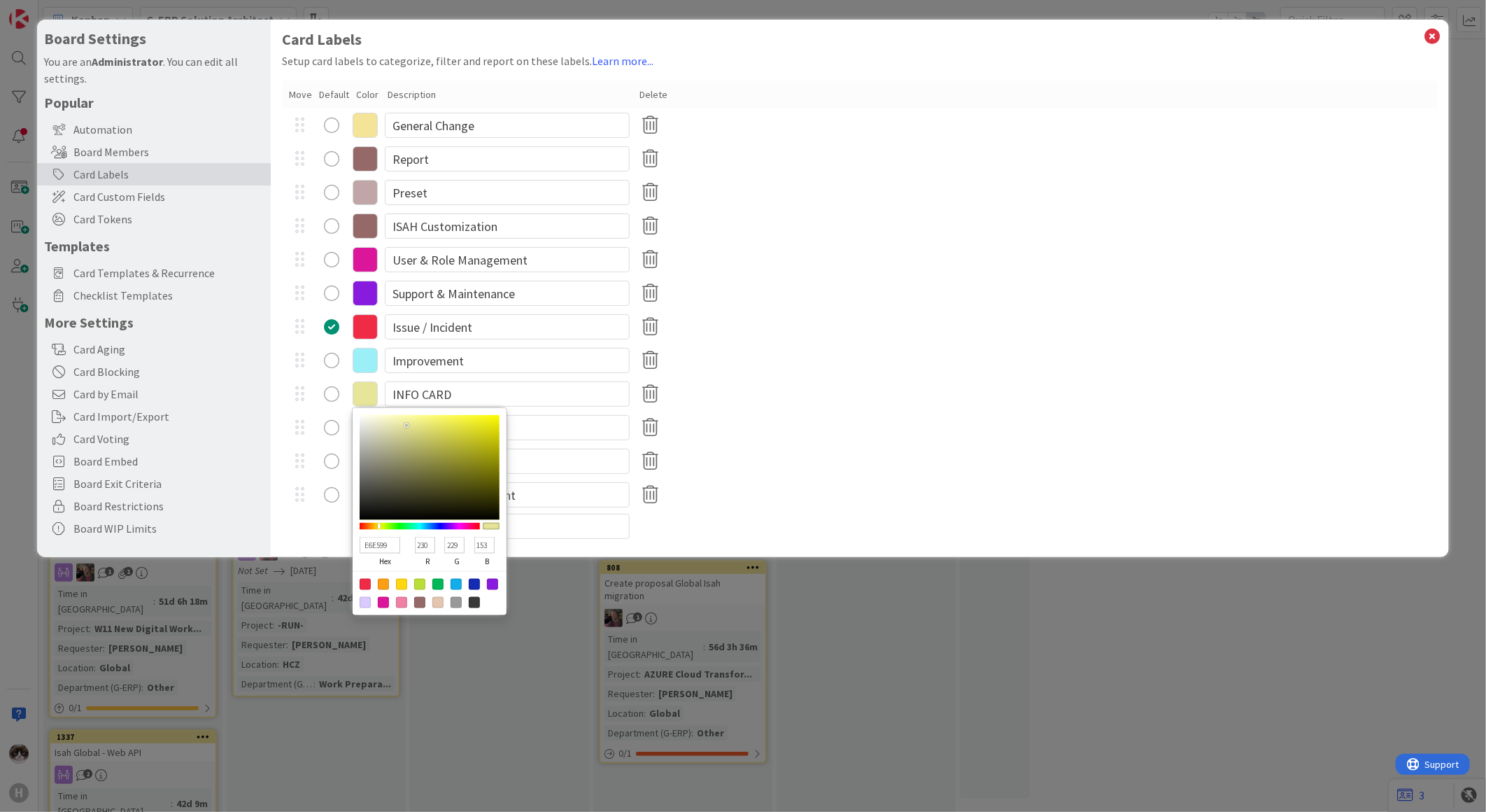
click at [474, 547] on input "153" at bounding box center [484, 545] width 20 height 17
click at [779, 481] on div "Life Cycle Management" at bounding box center [860, 494] width 1156 height 34
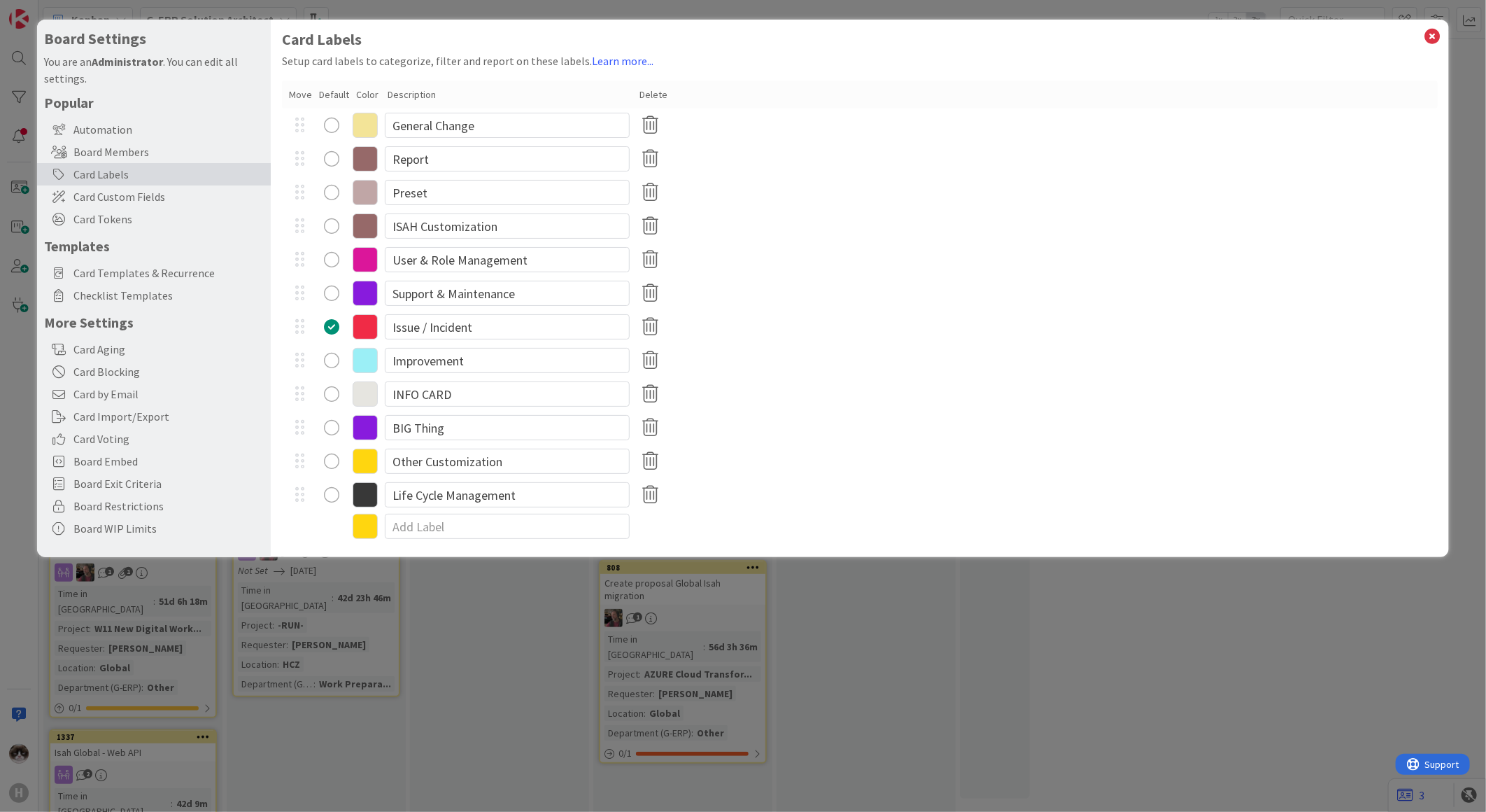
click at [368, 425] on icon at bounding box center [366, 428] width 25 height 25
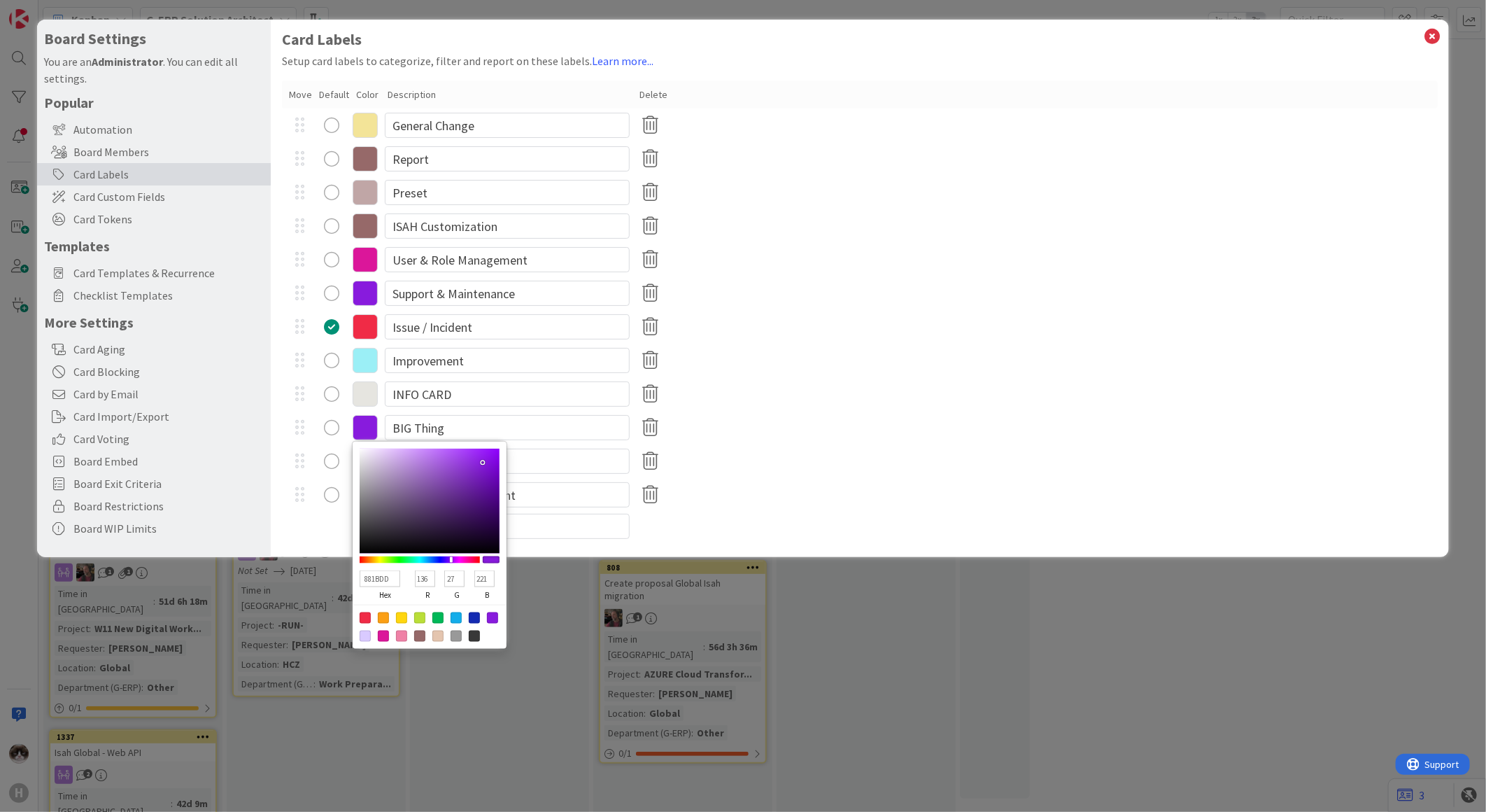
drag, startPoint x: 432, startPoint y: 577, endPoint x: 416, endPoint y: 577, distance: 16.0
click at [416, 577] on input "136" at bounding box center [425, 579] width 20 height 17
drag, startPoint x: 457, startPoint y: 572, endPoint x: 437, endPoint y: 574, distance: 20.1
click at [437, 574] on div "141BDD hex 20 r 27 g 221 b 100 a" at bounding box center [430, 585] width 140 height 39
drag, startPoint x: 488, startPoint y: 577, endPoint x: 464, endPoint y: 575, distance: 24.1
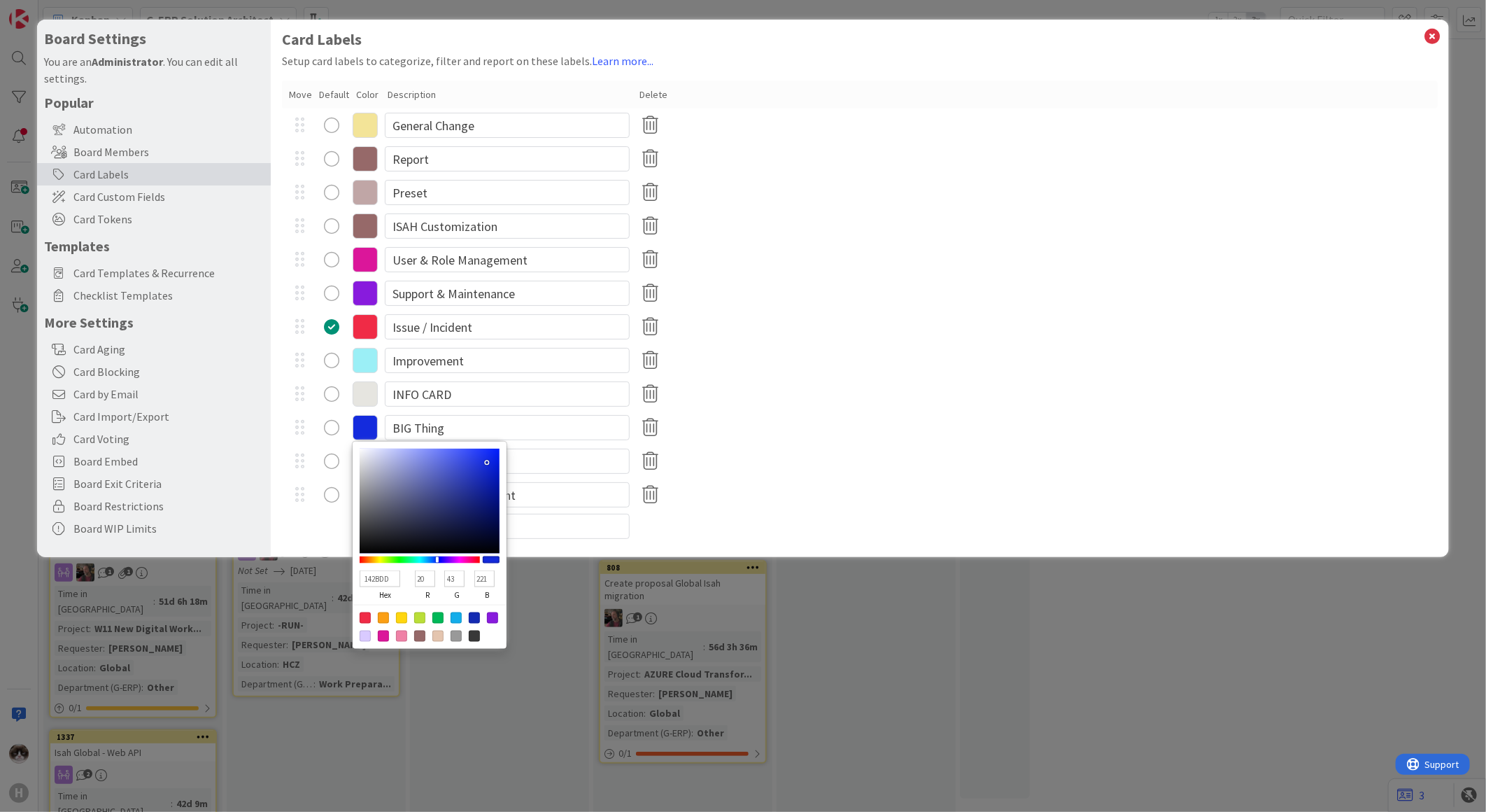
click at [464, 575] on div "142BDD hex 20 r 43 g 221 b 100 a" at bounding box center [430, 585] width 140 height 39
click at [812, 467] on div "Other Customization" at bounding box center [860, 461] width 1156 height 34
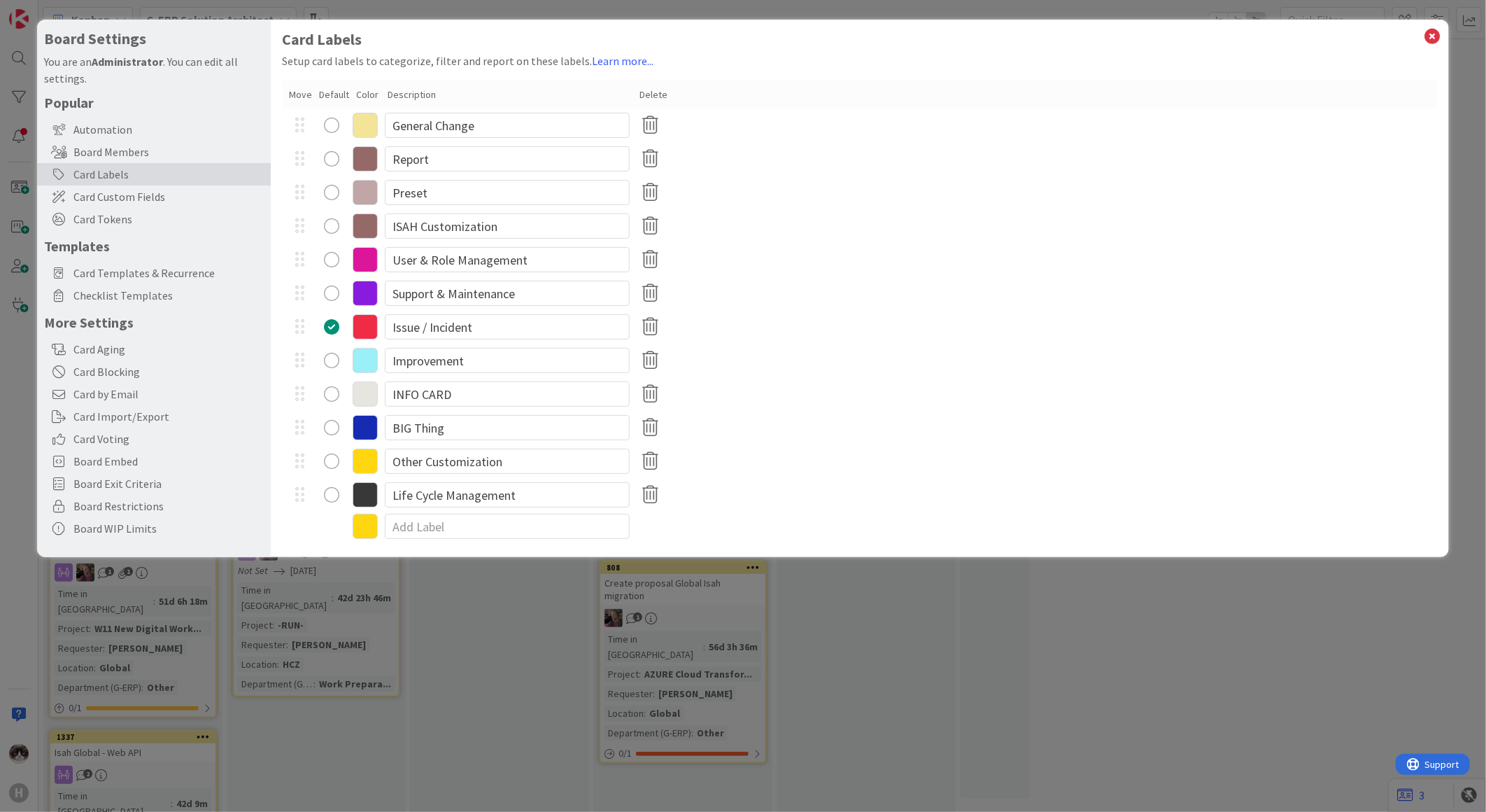
click at [369, 465] on icon at bounding box center [366, 461] width 25 height 25
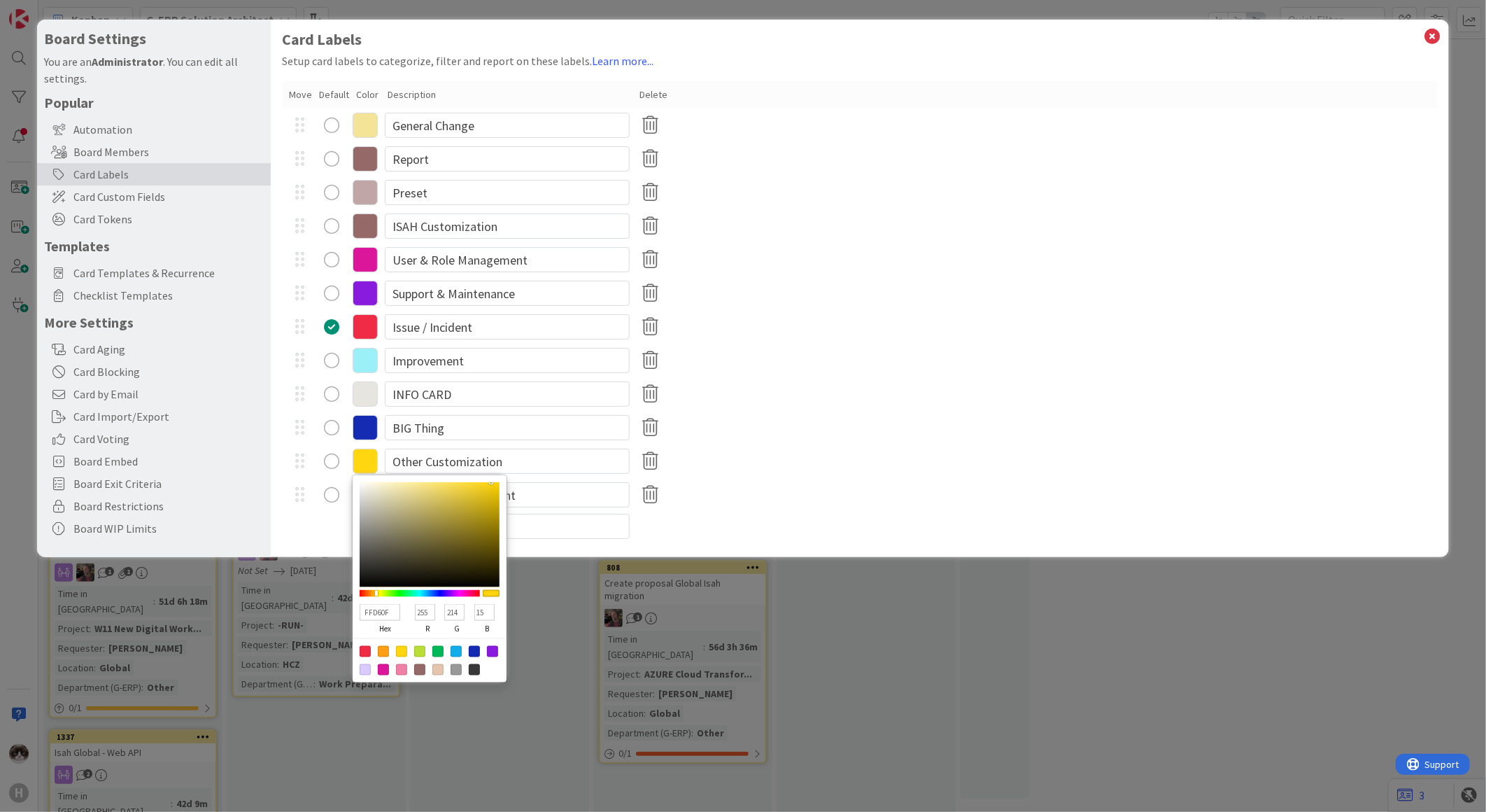
drag, startPoint x: 428, startPoint y: 607, endPoint x: 392, endPoint y: 605, distance: 36.1
click at [392, 605] on div "FFD60F hex 255 r 214 g 15 b 100 a" at bounding box center [430, 619] width 140 height 39
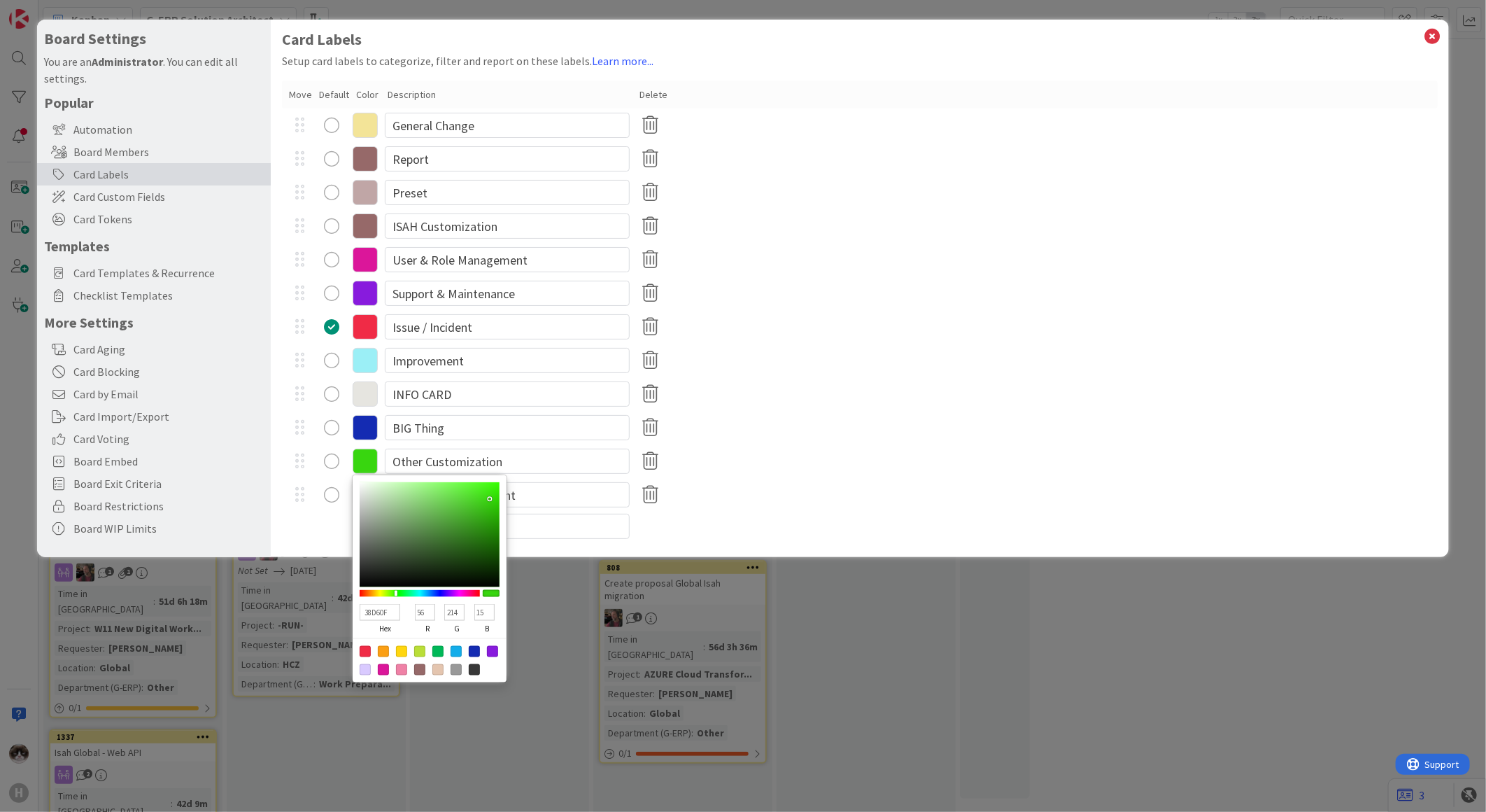
drag, startPoint x: 461, startPoint y: 610, endPoint x: 444, endPoint y: 610, distance: 17.0
click at [444, 610] on input "214" at bounding box center [454, 612] width 20 height 17
drag, startPoint x: 488, startPoint y: 613, endPoint x: 473, endPoint y: 612, distance: 15.0
click at [473, 612] on div "15 b" at bounding box center [484, 620] width 29 height 35
click at [750, 477] on div "383838 hex 56 r 56 g 56 b 100 a Other Customization" at bounding box center [860, 461] width 1156 height 34
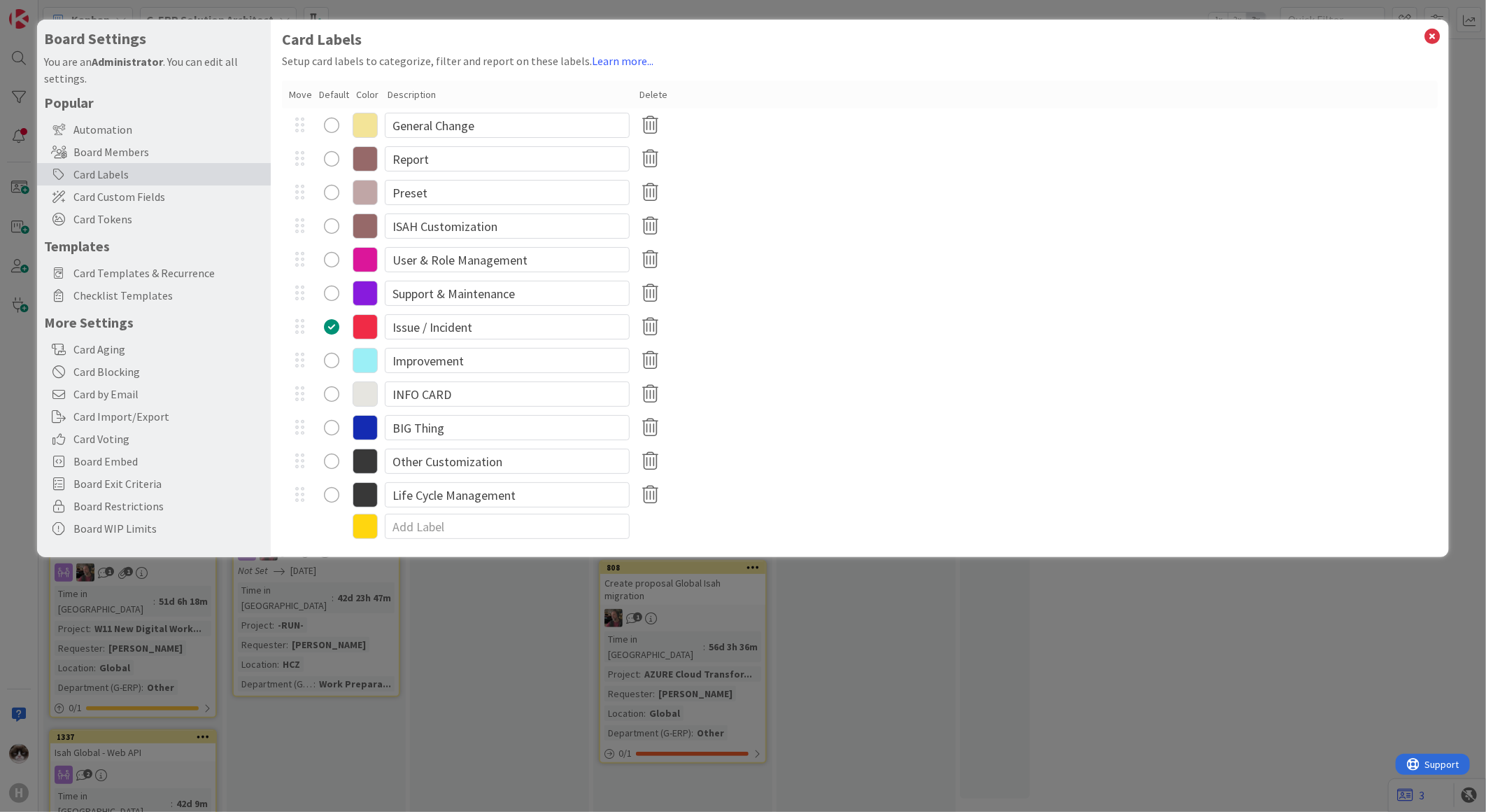
click at [367, 501] on icon at bounding box center [366, 494] width 25 height 25
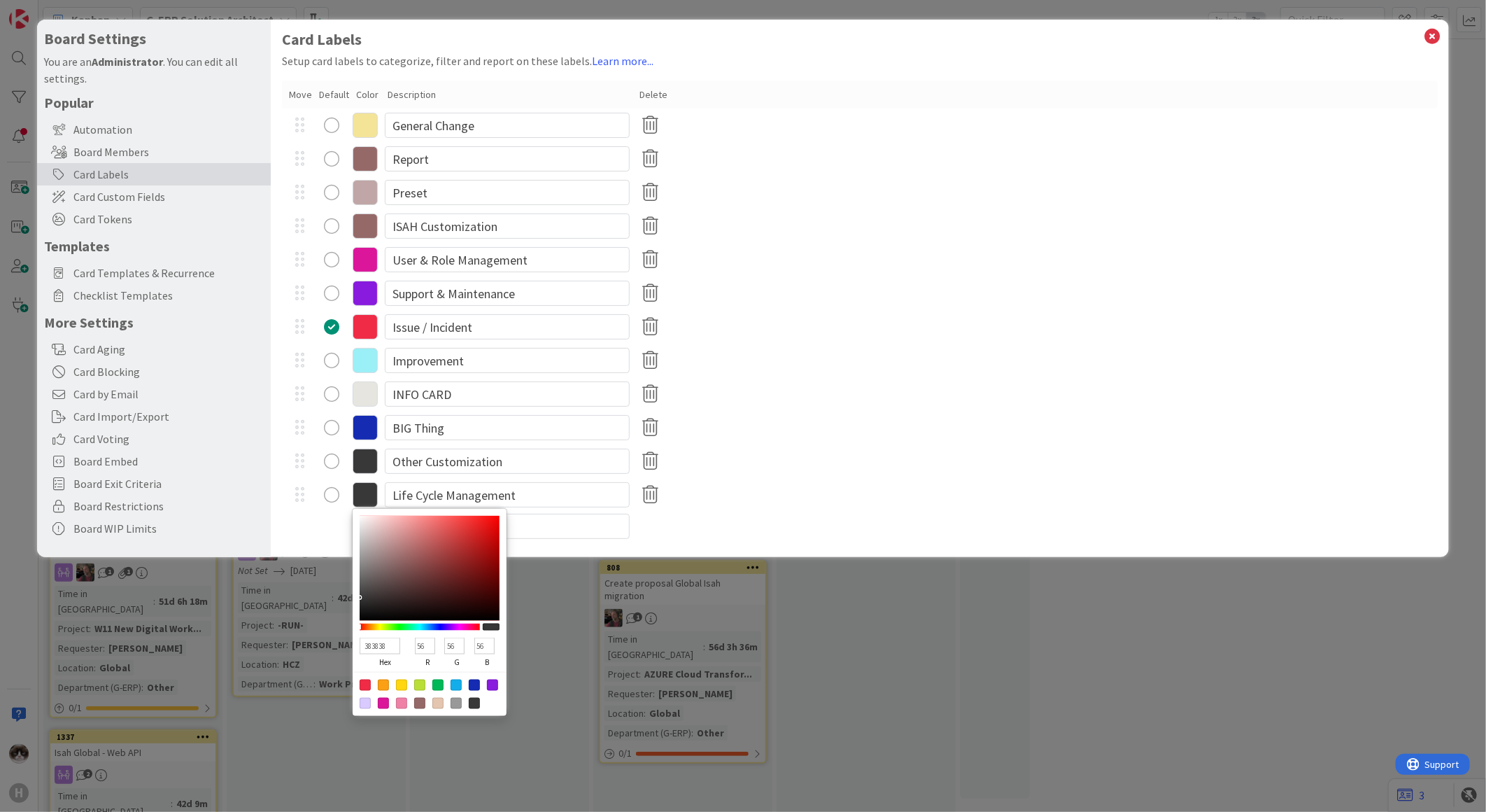
drag, startPoint x: 428, startPoint y: 645, endPoint x: 407, endPoint y: 641, distance: 21.4
click at [407, 641] on div "383838 hex 56 r 56 g 56 b 100 a" at bounding box center [430, 653] width 140 height 39
drag, startPoint x: 456, startPoint y: 647, endPoint x: 440, endPoint y: 644, distance: 16.3
click at [440, 644] on div "C63838 hex 198 r 56 g 56 b 100 a" at bounding box center [430, 653] width 140 height 39
drag, startPoint x: 489, startPoint y: 645, endPoint x: 469, endPoint y: 646, distance: 20.0
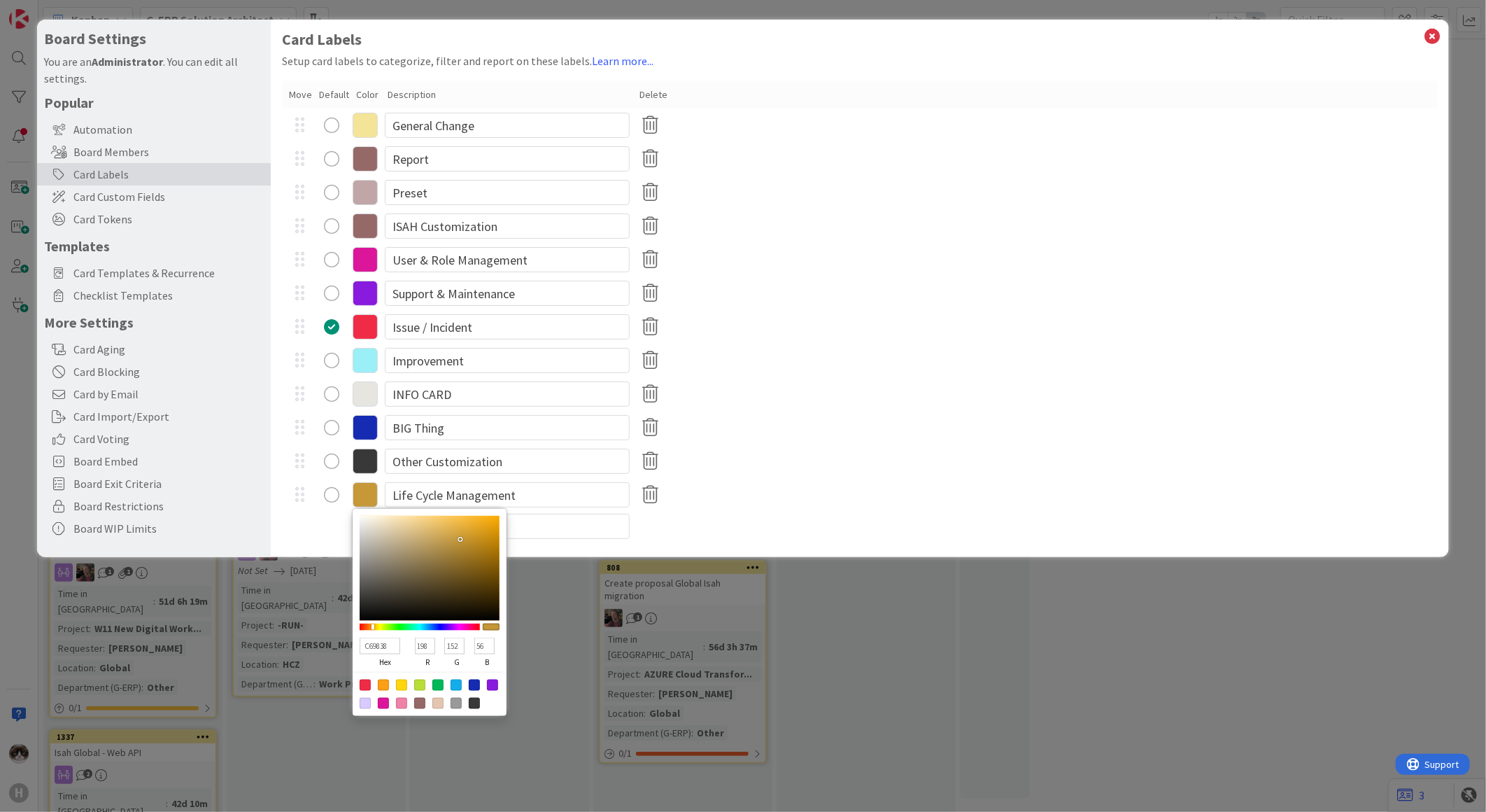
click at [469, 646] on div "C69838 hex 198 r 152 g 56 b 100 a" at bounding box center [430, 653] width 140 height 39
click at [850, 467] on div "383838 hex 56 r 56 g 56 b 100 a Other Customization" at bounding box center [860, 461] width 1156 height 34
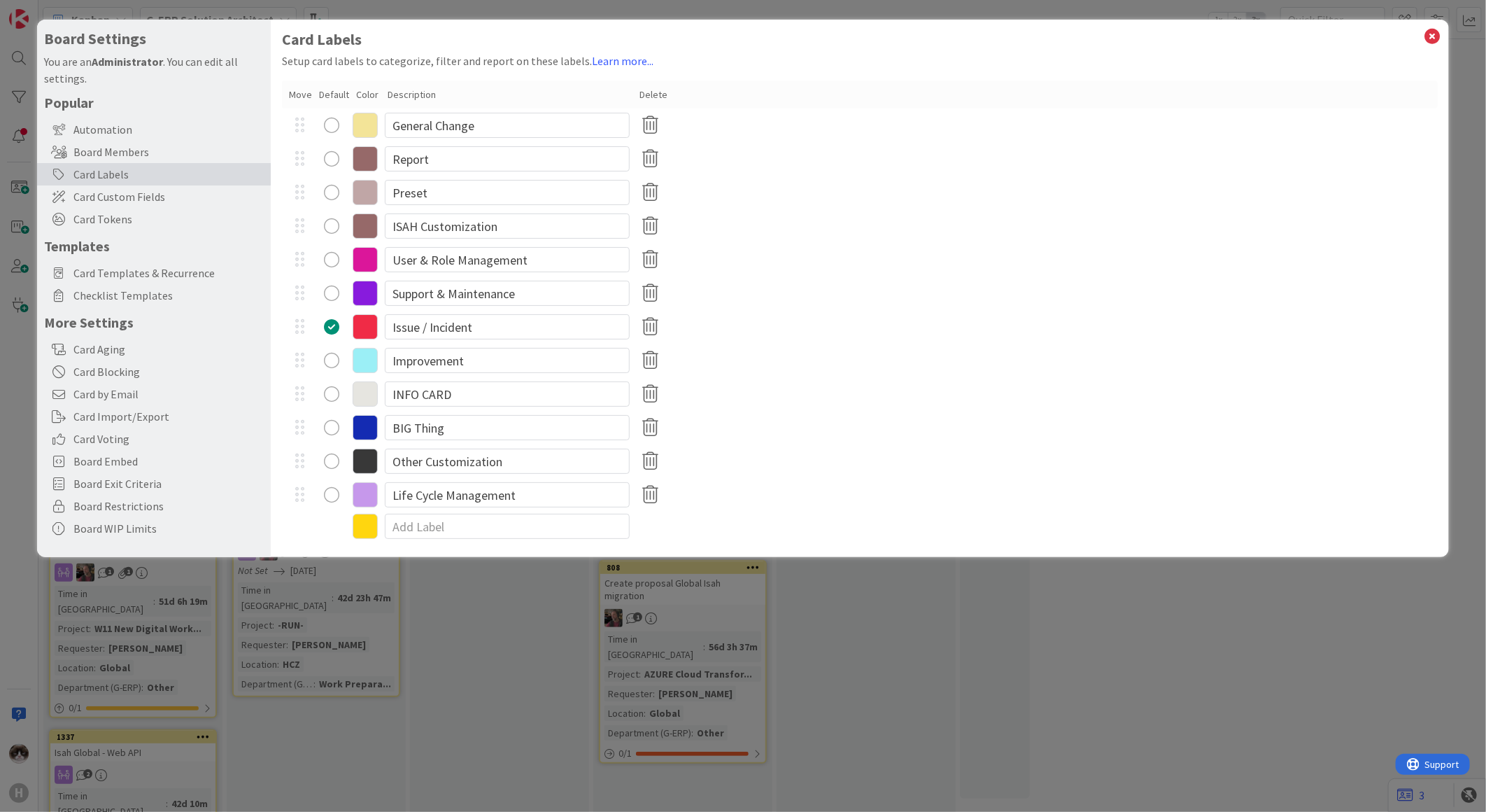
click at [890, 443] on div "142BB2 hex 20 r 43 g 178 b 100 a BIG Thing" at bounding box center [860, 428] width 1156 height 34
click at [1430, 35] on icon at bounding box center [1433, 36] width 19 height 19
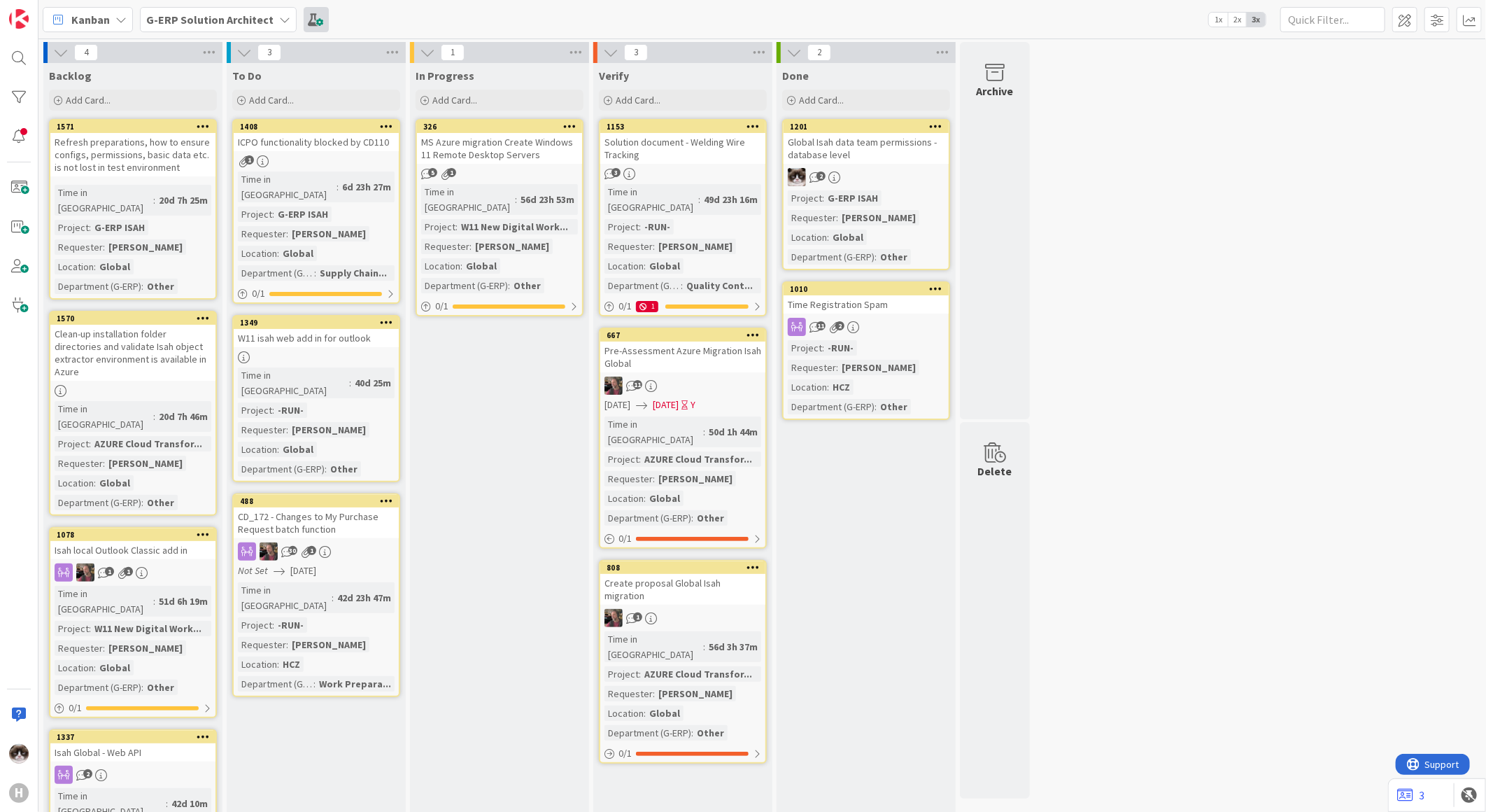
click at [309, 19] on span at bounding box center [316, 19] width 25 height 25
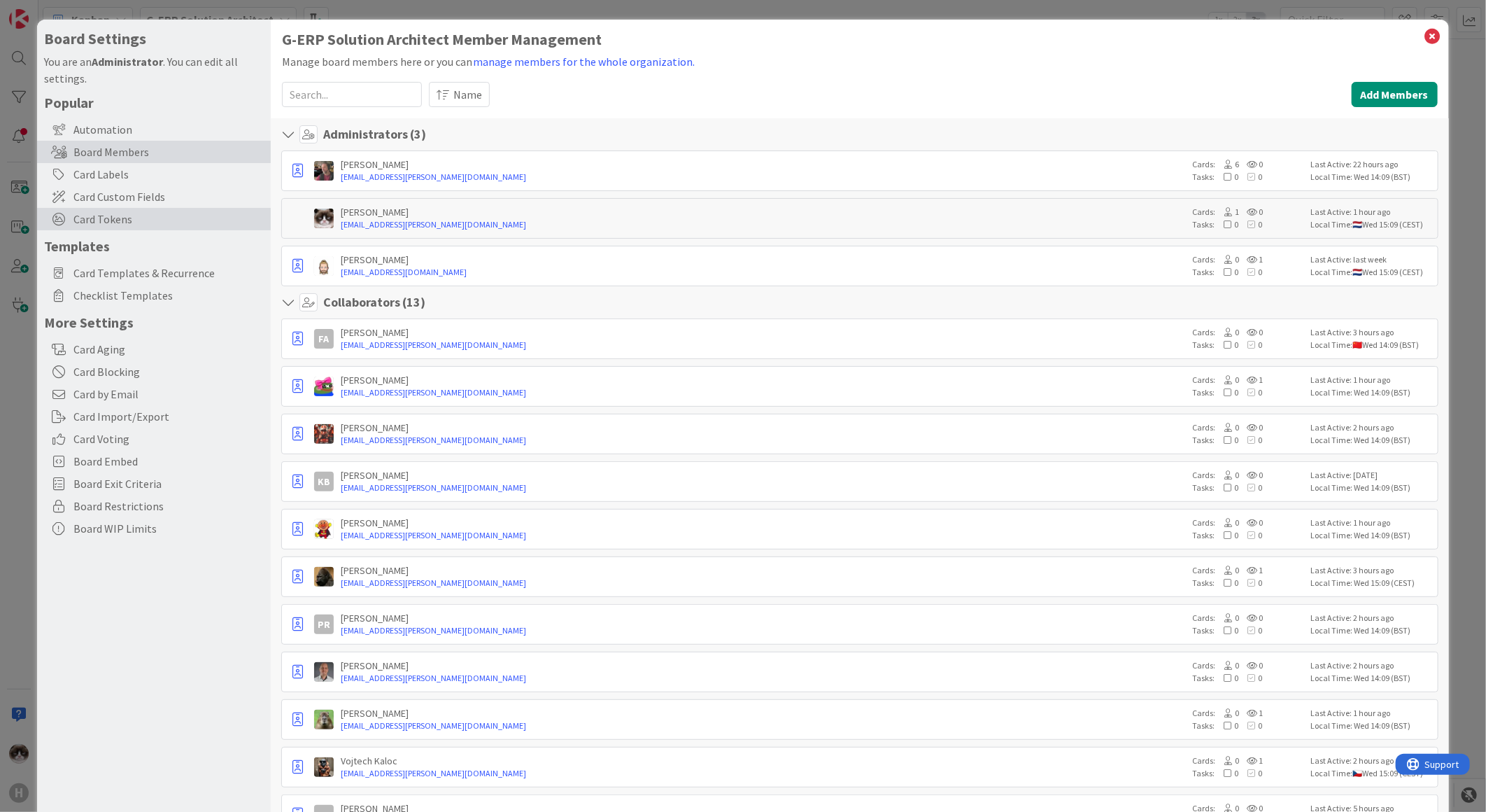
click at [151, 221] on span "Card Tokens" at bounding box center [168, 219] width 190 height 17
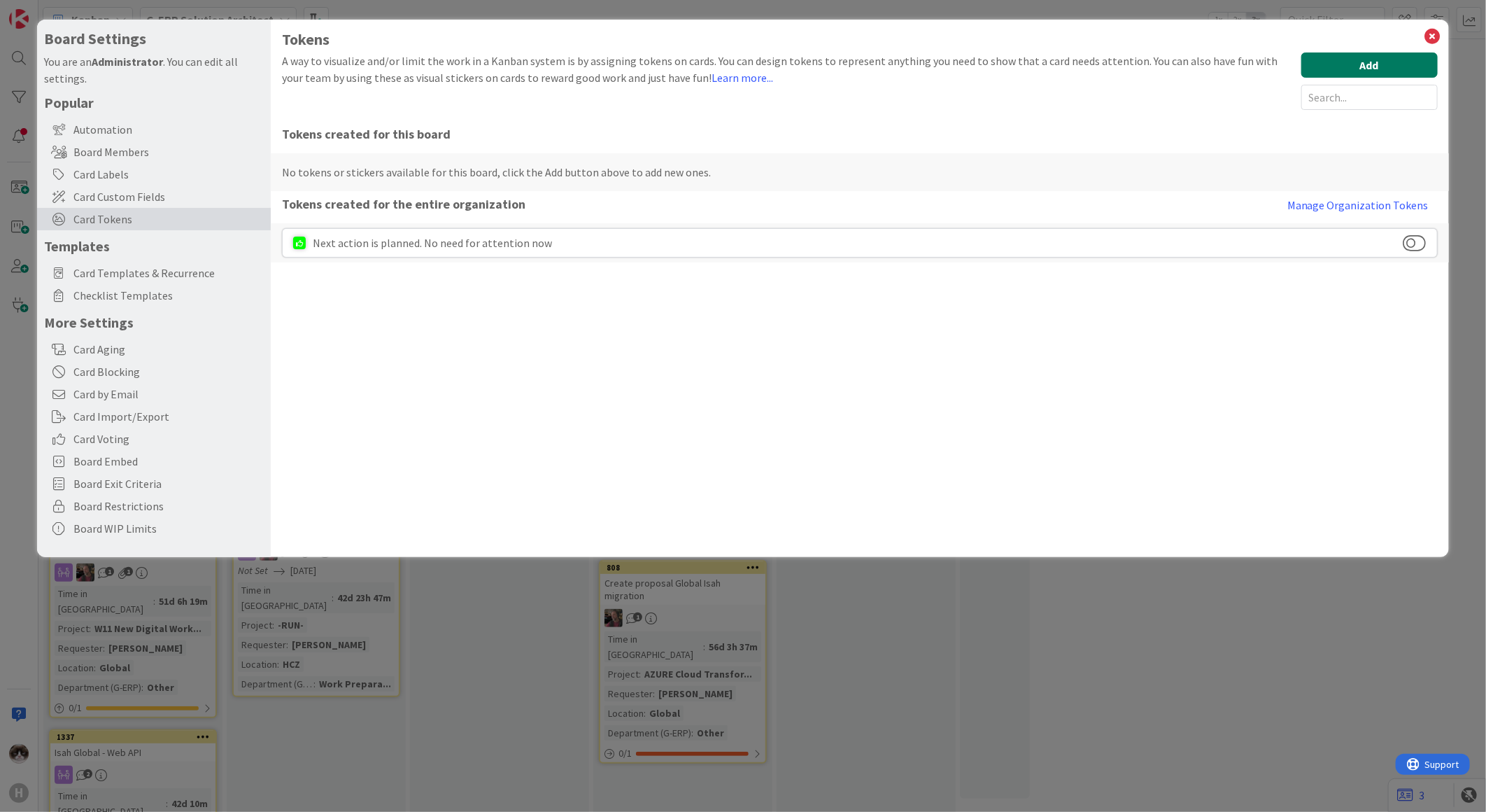
click at [1318, 66] on button "Add" at bounding box center [1370, 65] width 136 height 25
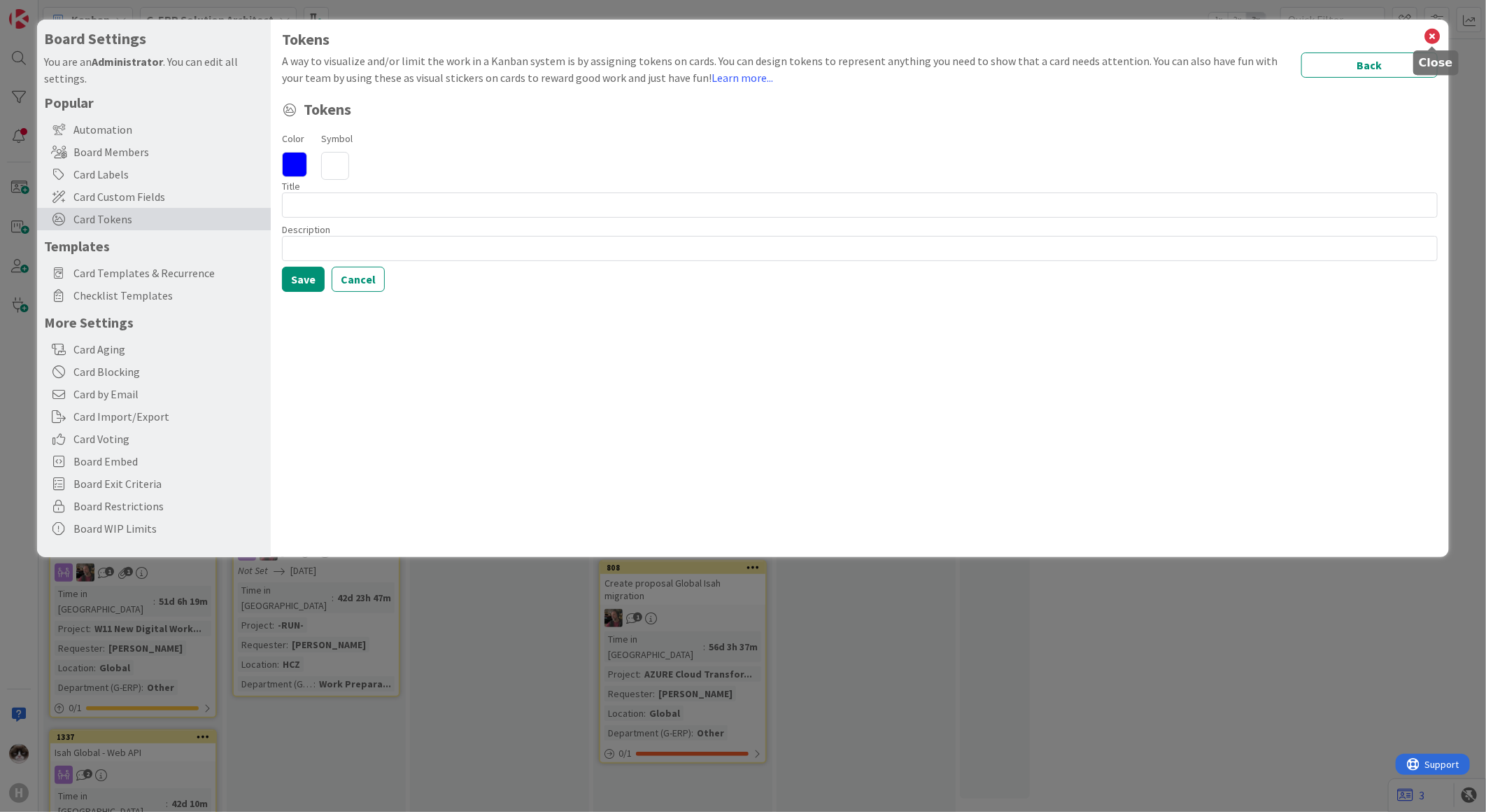
click at [1428, 33] on icon at bounding box center [1433, 36] width 19 height 19
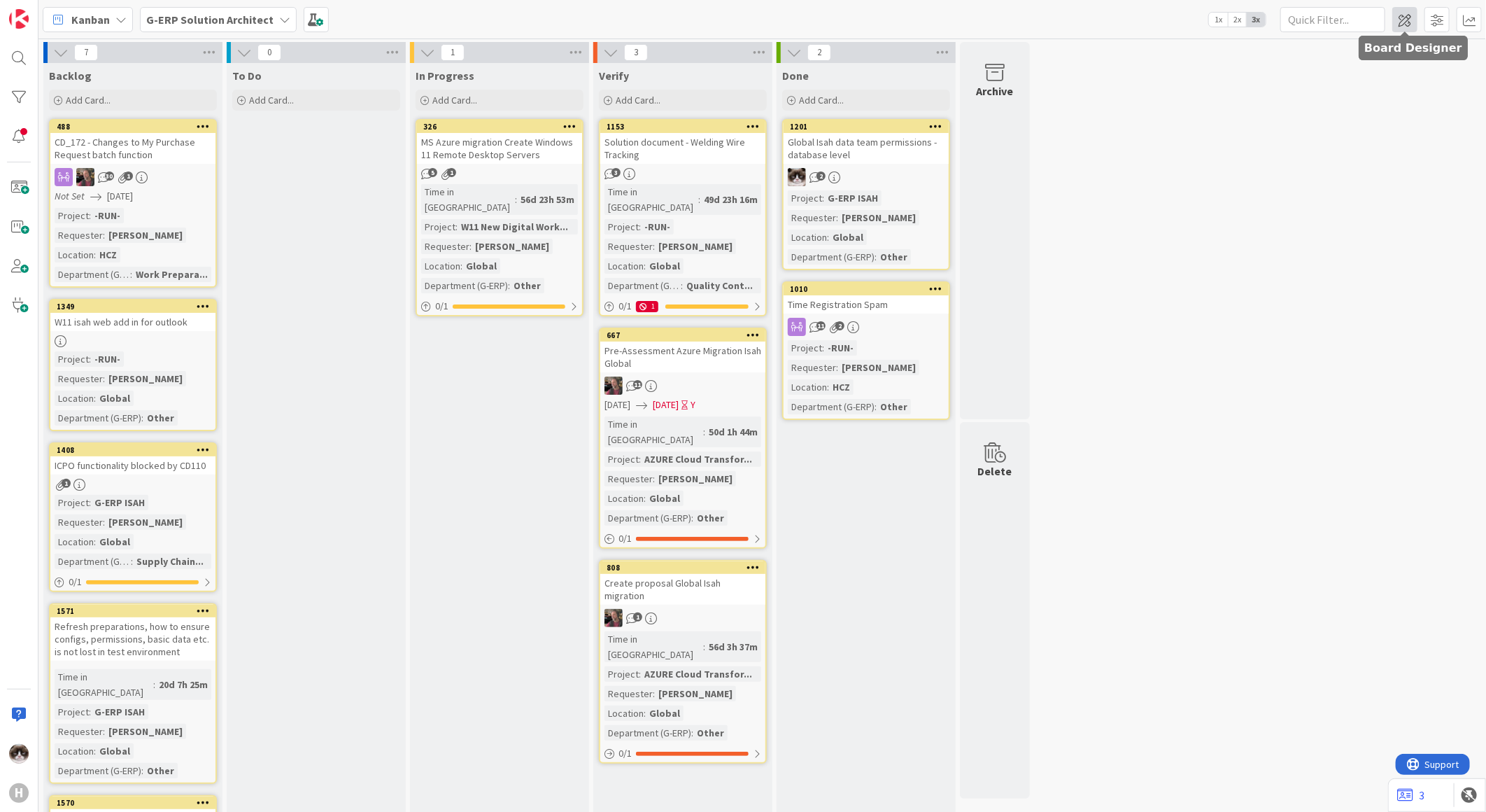
click at [1409, 28] on span at bounding box center [1405, 19] width 25 height 25
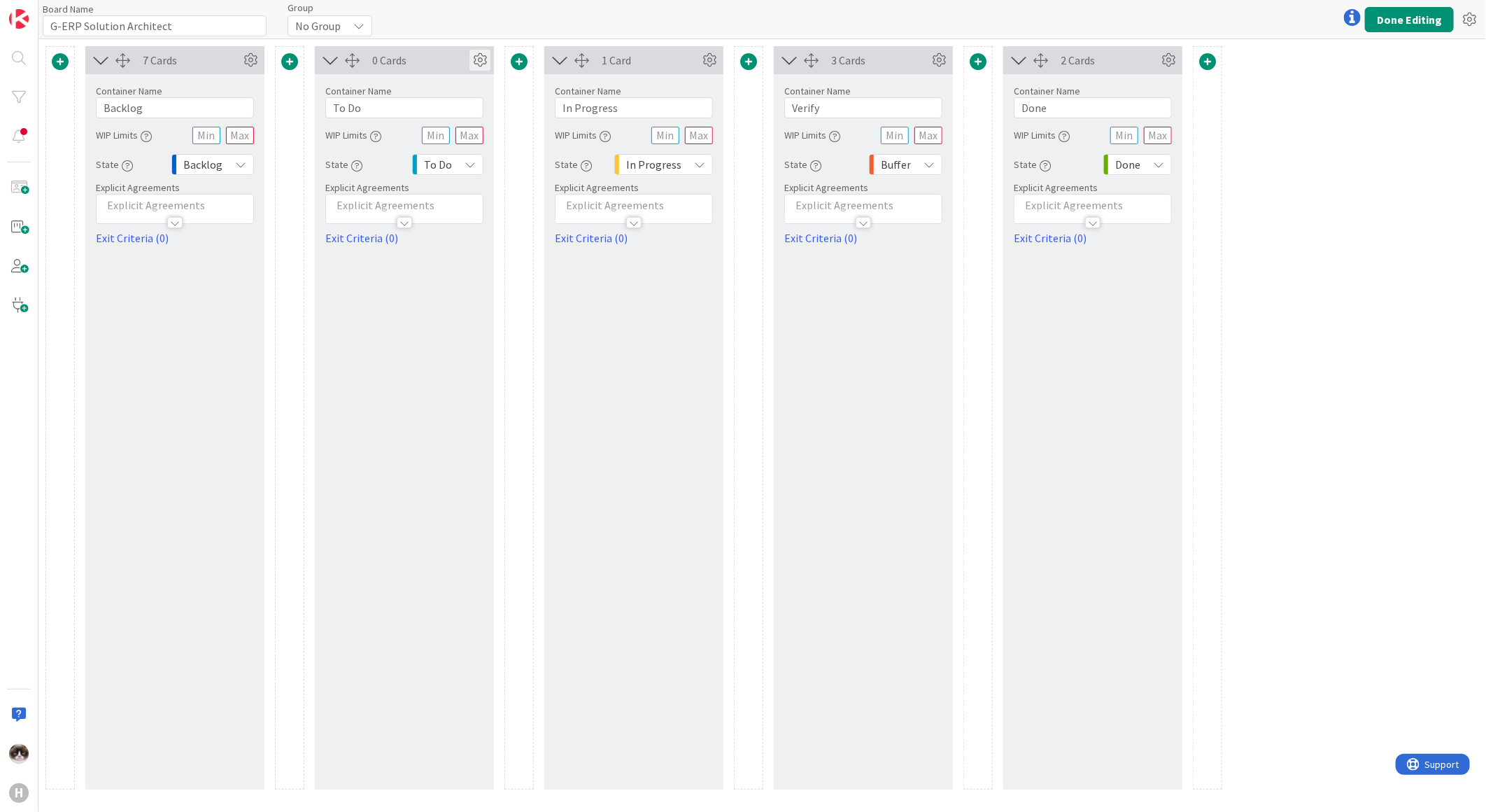
click at [477, 61] on icon at bounding box center [479, 60] width 21 height 21
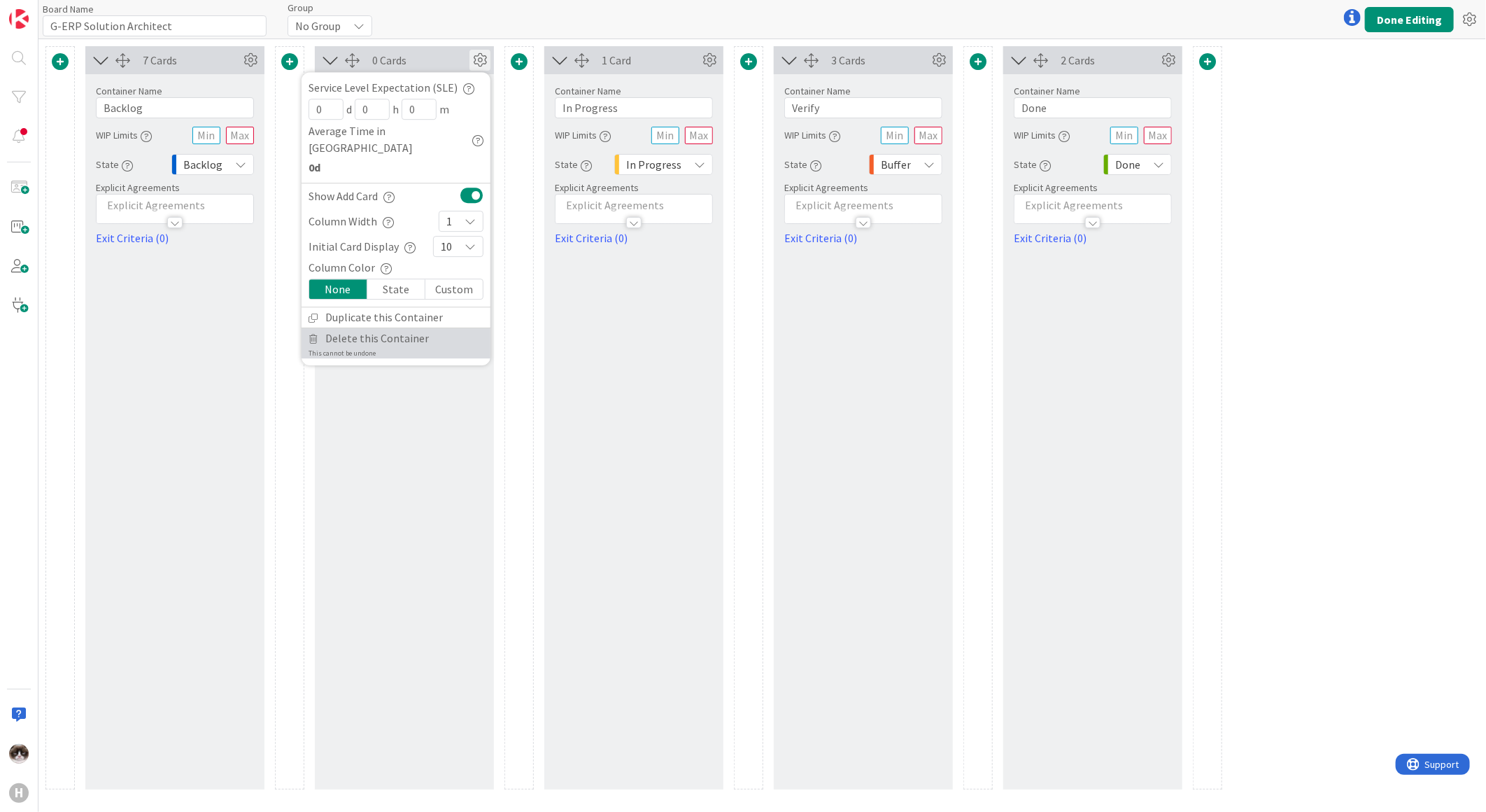
click at [382, 329] on span "Delete this Container" at bounding box center [377, 339] width 104 height 20
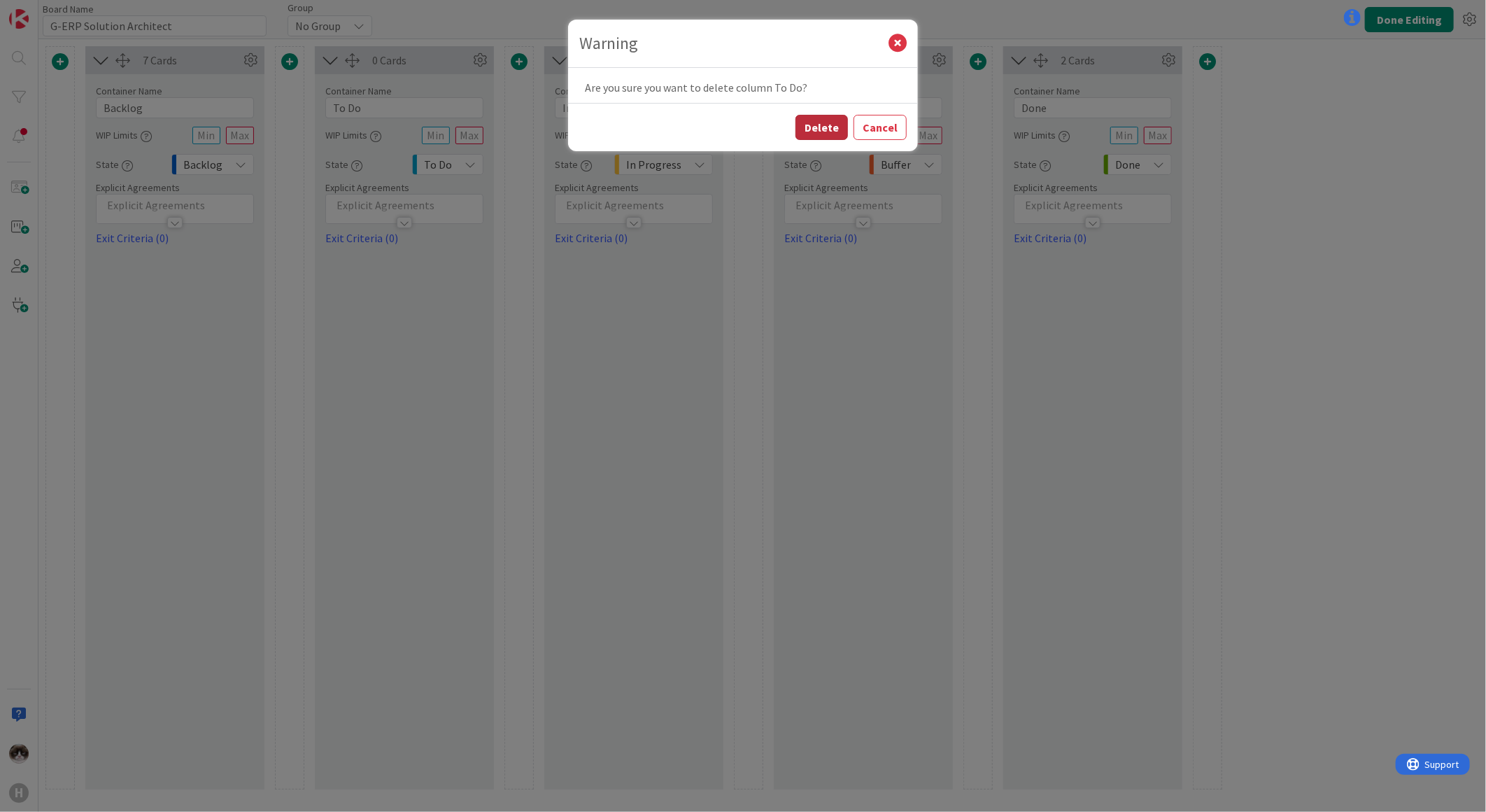
click at [821, 120] on button "Delete" at bounding box center [821, 127] width 52 height 25
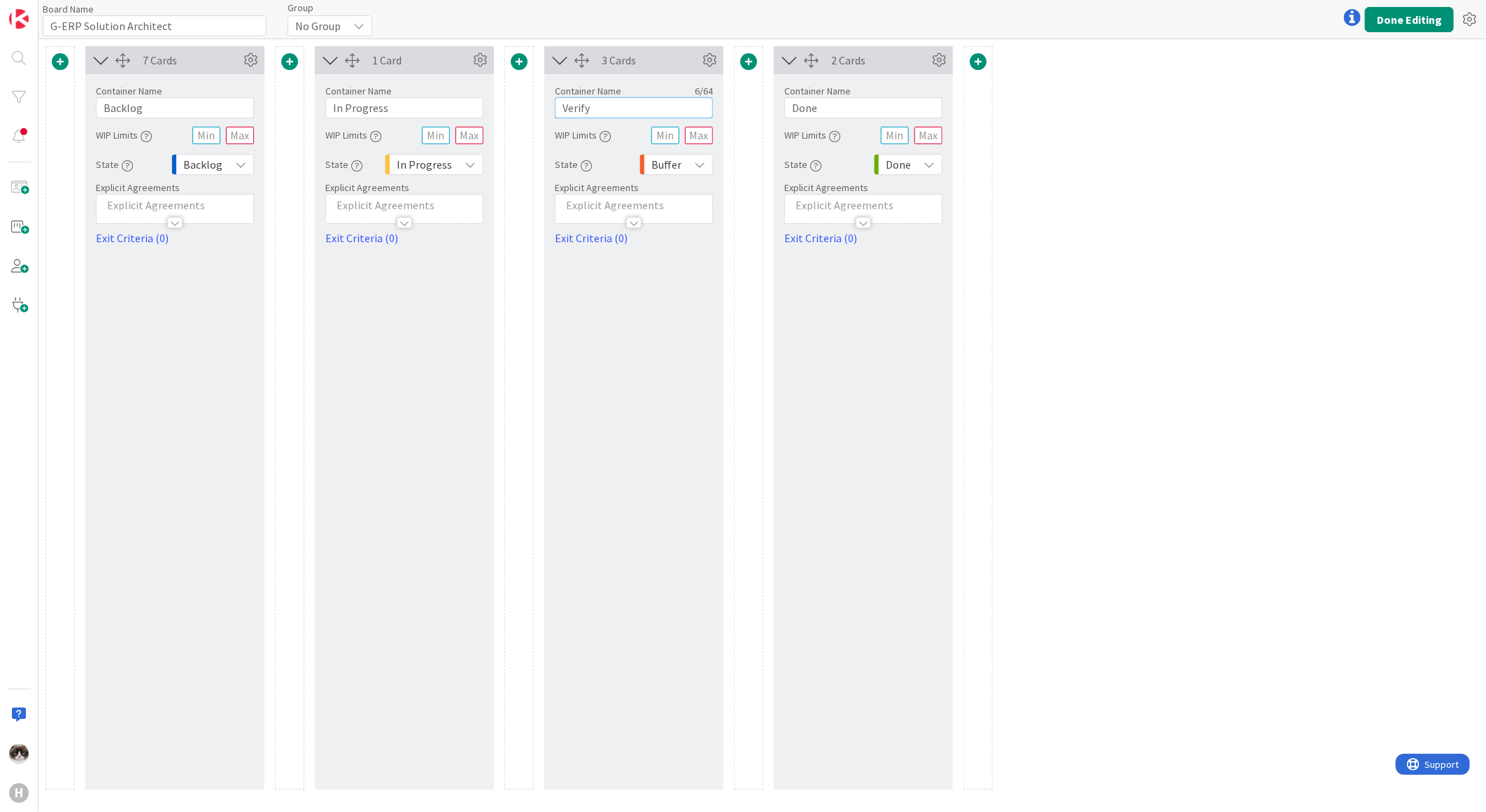
drag, startPoint x: 616, startPoint y: 110, endPoint x: 537, endPoint y: 106, distance: 79.1
click at [537, 106] on div "7 Cards Container Name 7 / 64 Backlog WIP Limits State Backlog Explicit Agreeme…" at bounding box center [519, 418] width 948 height 743
click at [1147, 294] on div "7 Cards Container Name 7 / 64 Backlog WIP Limits State Backlog Explicit Agreeme…" at bounding box center [762, 425] width 1448 height 772
click at [803, 231] on link "Exit Criteria (0)" at bounding box center [863, 238] width 158 height 17
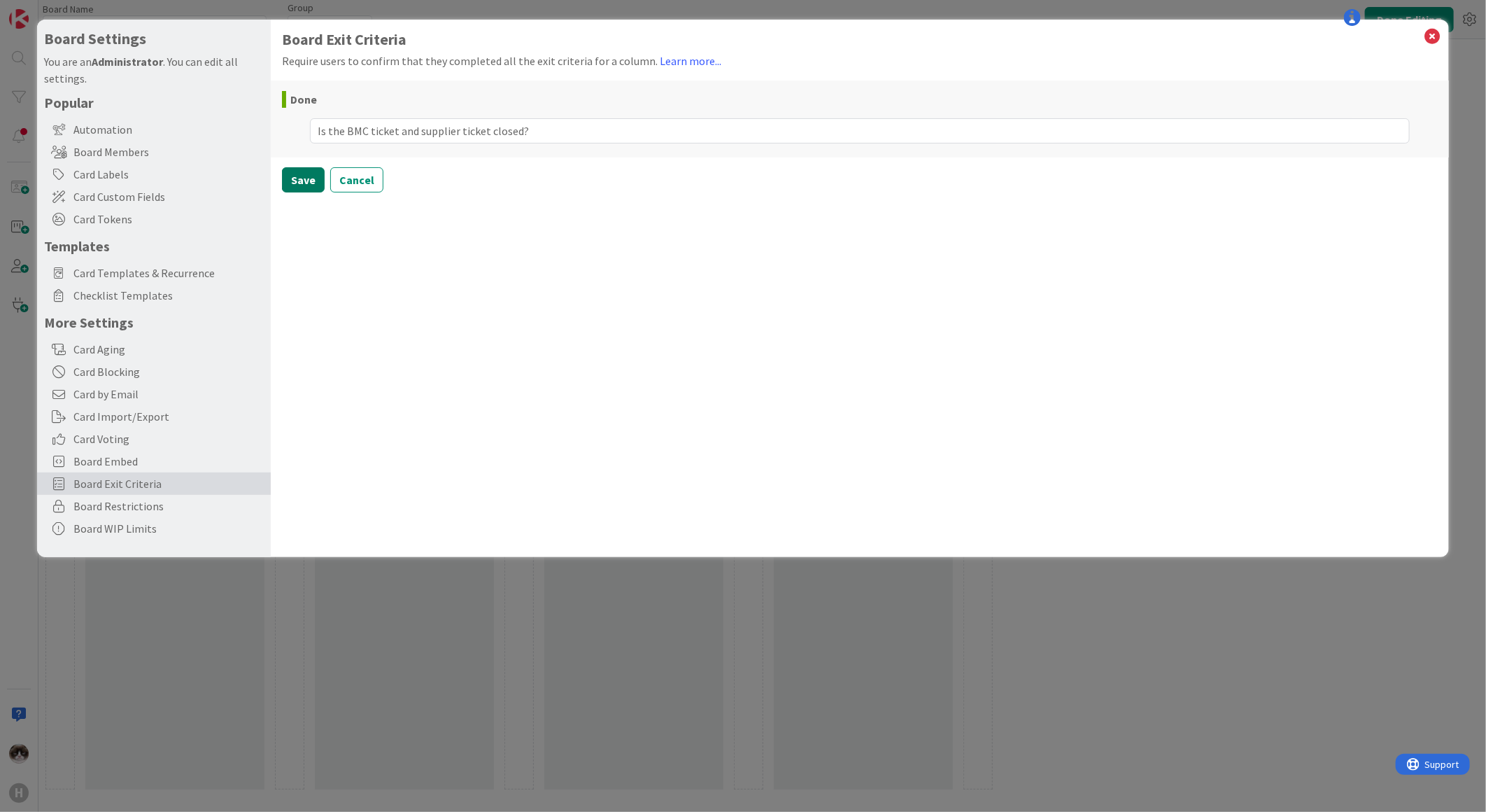
click at [302, 179] on button "Save" at bounding box center [303, 180] width 43 height 25
click at [1437, 40] on icon at bounding box center [1433, 36] width 19 height 19
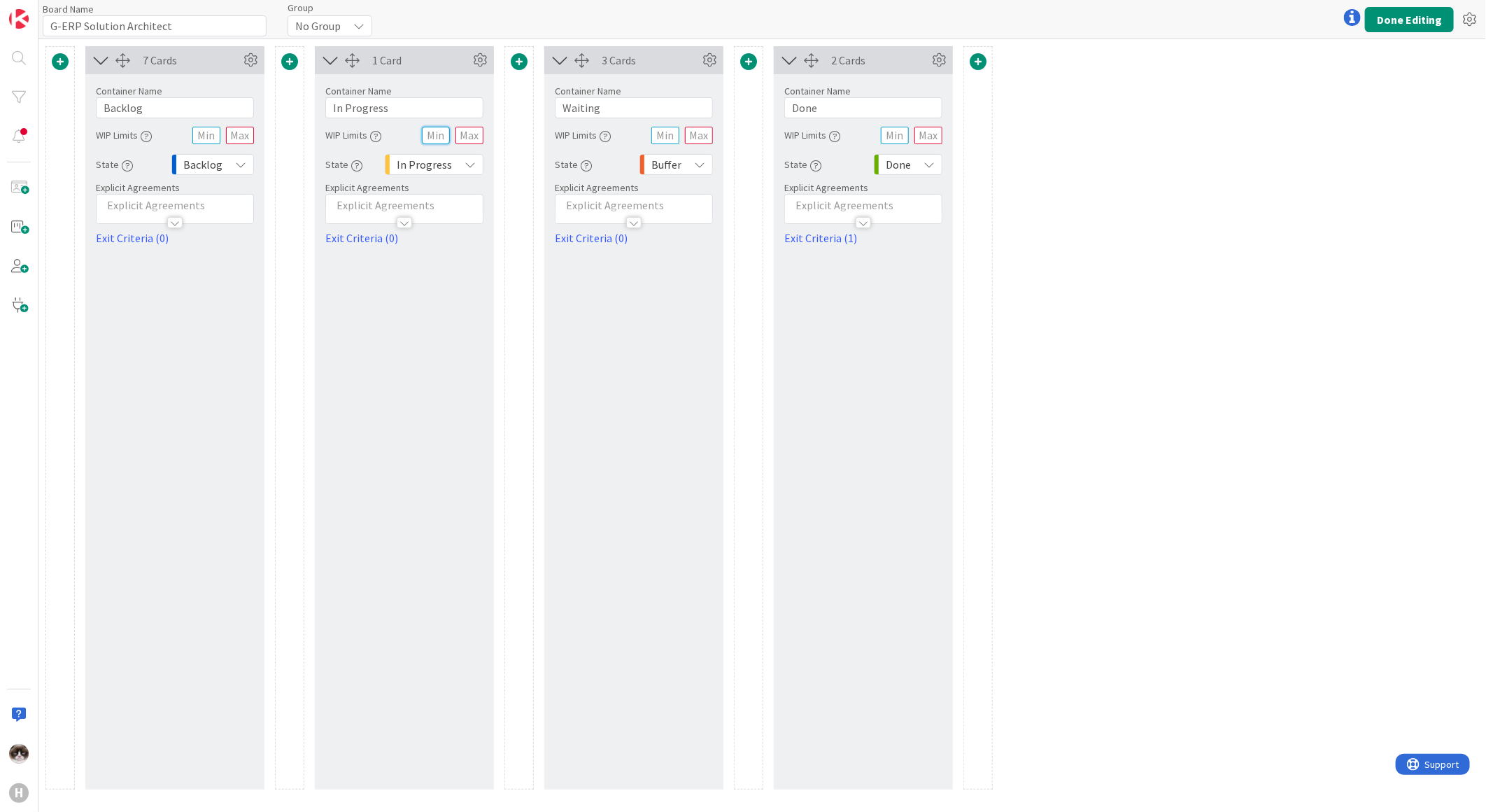
click at [443, 138] on input "text" at bounding box center [436, 135] width 28 height 18
click at [477, 138] on input "text" at bounding box center [469, 135] width 28 height 18
click at [1160, 305] on div "7 Cards Container Name 7 / 64 Backlog WIP Limits State Backlog Explicit Agreeme…" at bounding box center [762, 425] width 1448 height 772
drag, startPoint x: 477, startPoint y: 135, endPoint x: 459, endPoint y: 136, distance: 18.0
click at [459, 136] on input "4" at bounding box center [469, 135] width 28 height 18
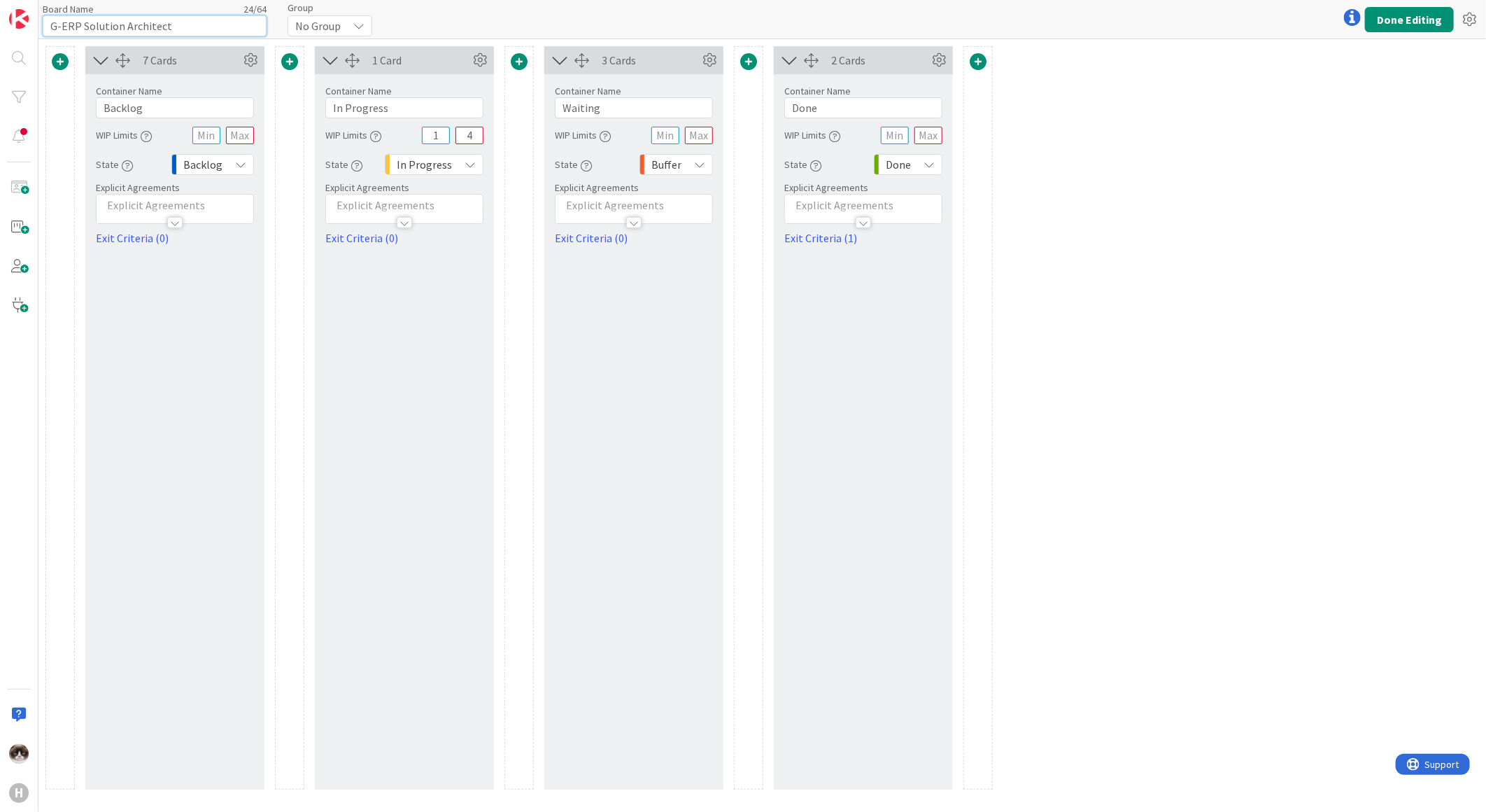
click at [182, 23] on input "G-ERP Solution Architect" at bounding box center [155, 25] width 224 height 21
drag, startPoint x: 190, startPoint y: 25, endPoint x: 406, endPoint y: 316, distance: 362.4
click at [99, 29] on input "G-ERP Solution Architect" at bounding box center [155, 25] width 224 height 21
click at [162, 26] on input "G-ERP Solution Architect" at bounding box center [155, 25] width 224 height 21
click at [175, 25] on input "G-ERP Solution Architect" at bounding box center [155, 25] width 224 height 21
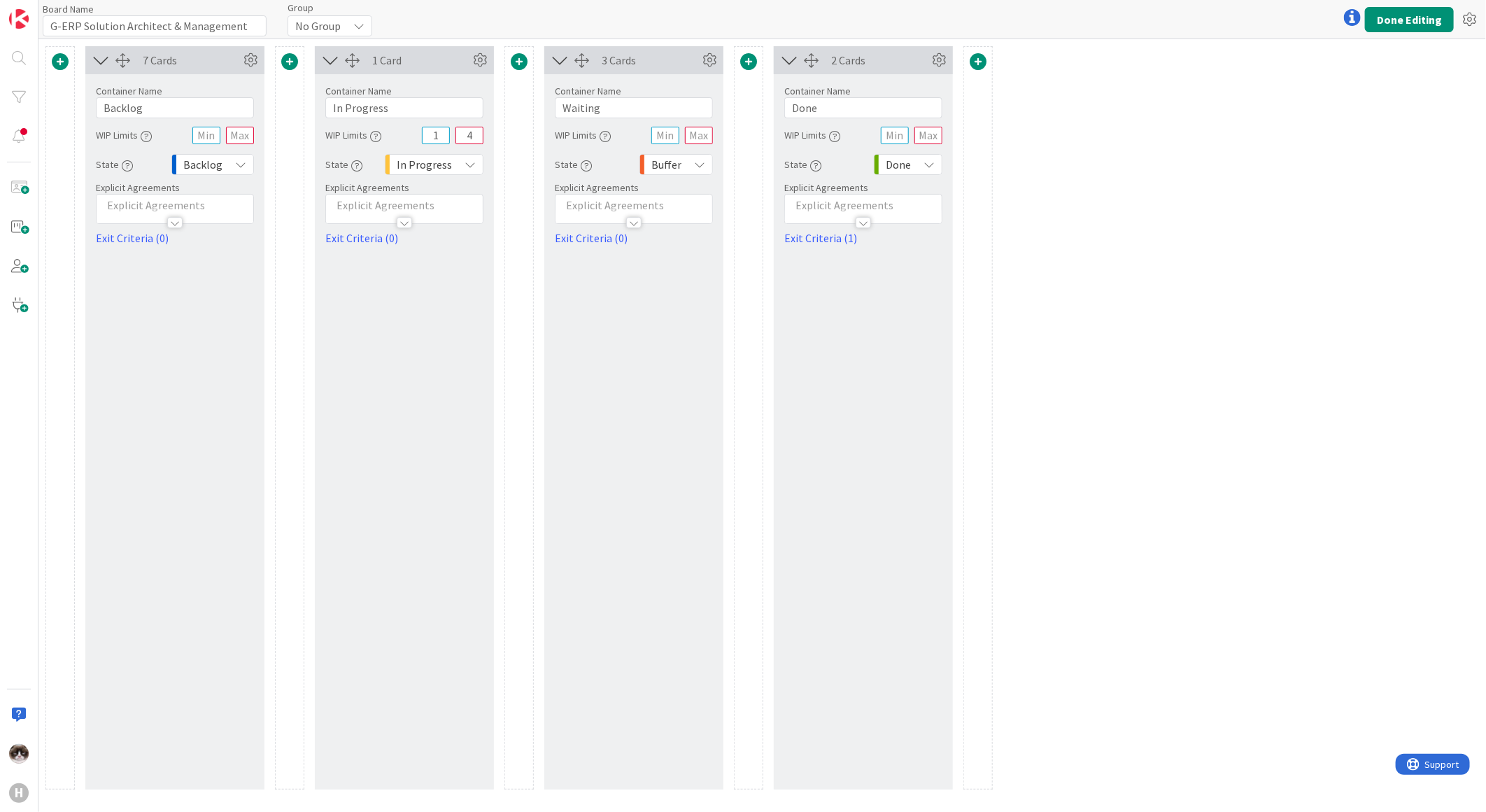
click at [1129, 287] on div "7 Cards Container Name 7 / 64 Backlog WIP Limits State Backlog Explicit Agreeme…" at bounding box center [762, 425] width 1448 height 772
click at [469, 140] on input "4" at bounding box center [469, 135] width 28 height 18
drag, startPoint x: 472, startPoint y: 138, endPoint x: 463, endPoint y: 136, distance: 9.2
click at [463, 136] on input "4" at bounding box center [469, 135] width 28 height 18
drag, startPoint x: 477, startPoint y: 134, endPoint x: 462, endPoint y: 134, distance: 15.0
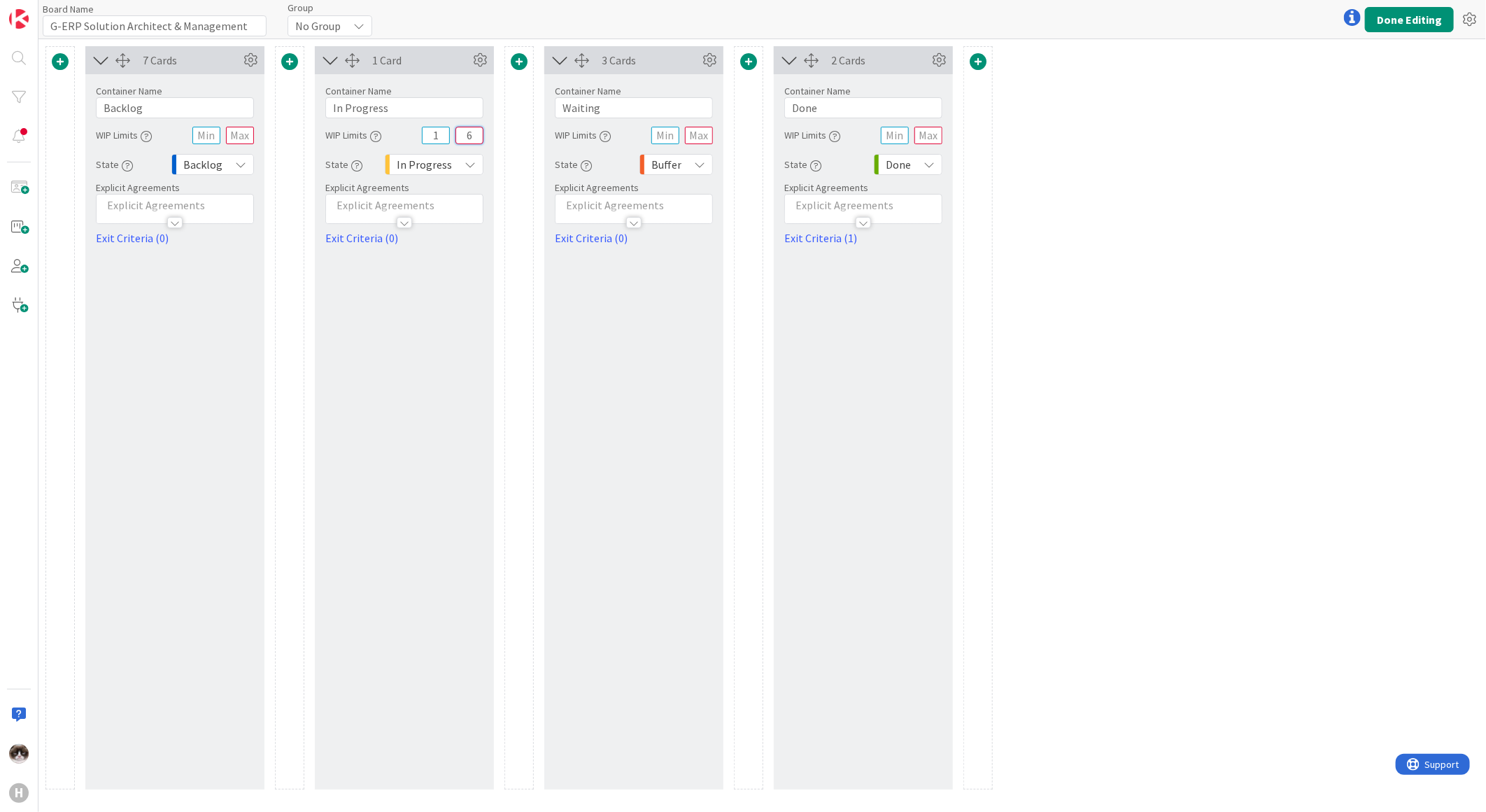
click at [462, 134] on input "6" at bounding box center [469, 135] width 28 height 18
click at [1113, 365] on div "7 Cards Container Name 7 / 64 Backlog WIP Limits State Backlog Explicit Agreeme…" at bounding box center [762, 425] width 1448 height 772
click at [1425, 23] on button "Done Editing" at bounding box center [1409, 19] width 88 height 25
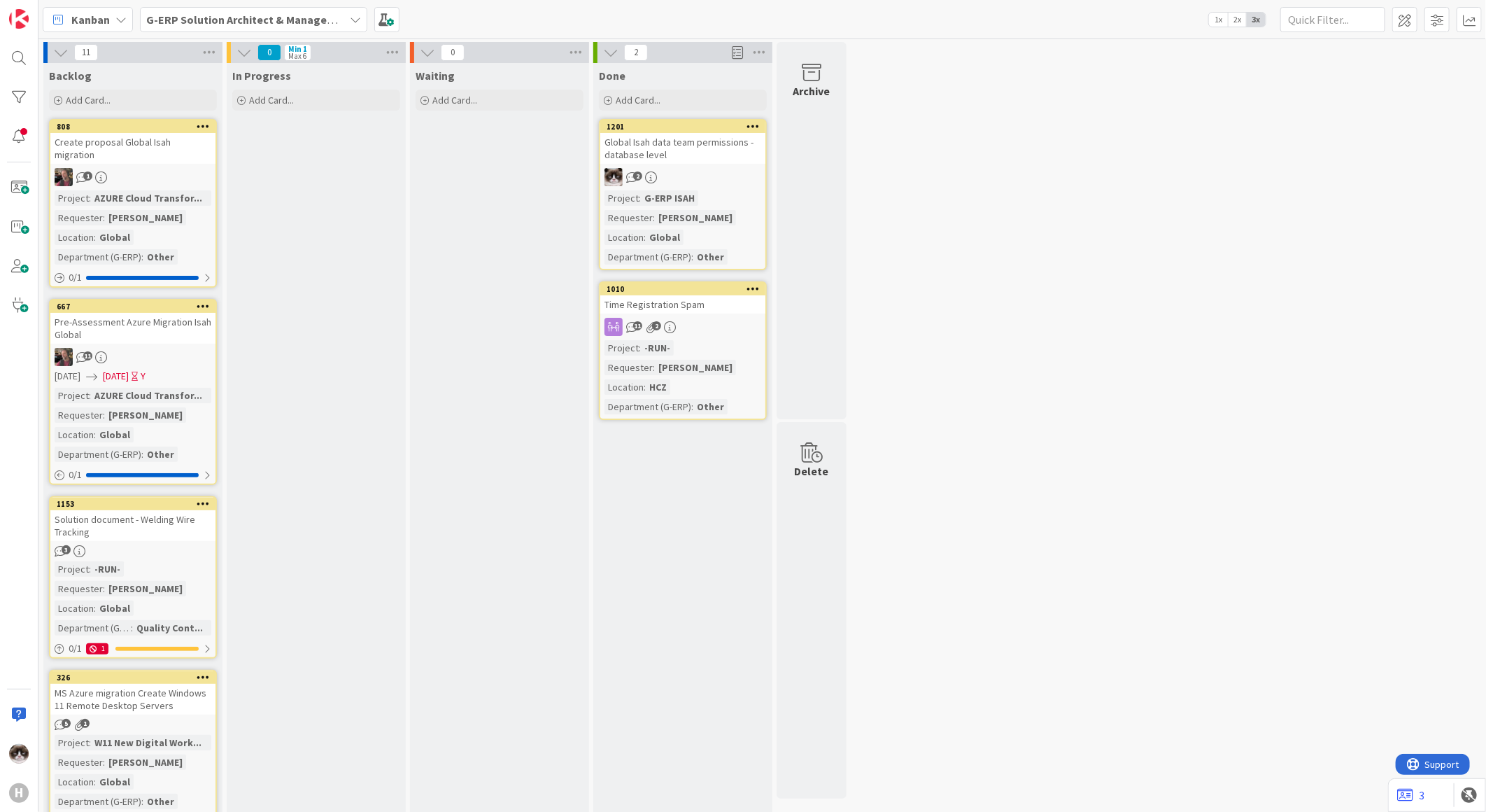
click at [184, 14] on b "G-ERP Solution Architect & Management" at bounding box center [250, 19] width 208 height 14
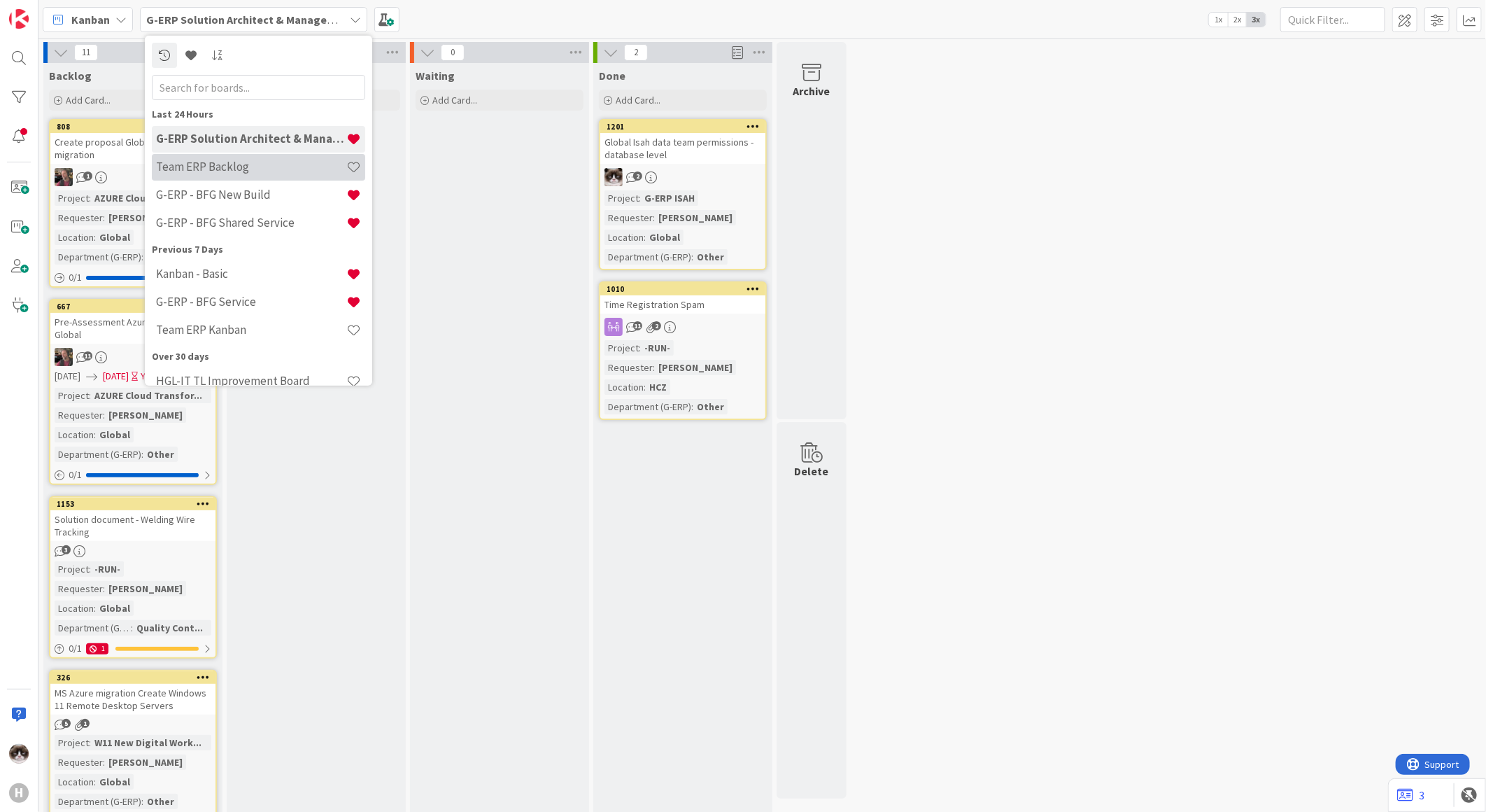
click at [239, 167] on h4 "Team ERP Backlog" at bounding box center [251, 166] width 190 height 14
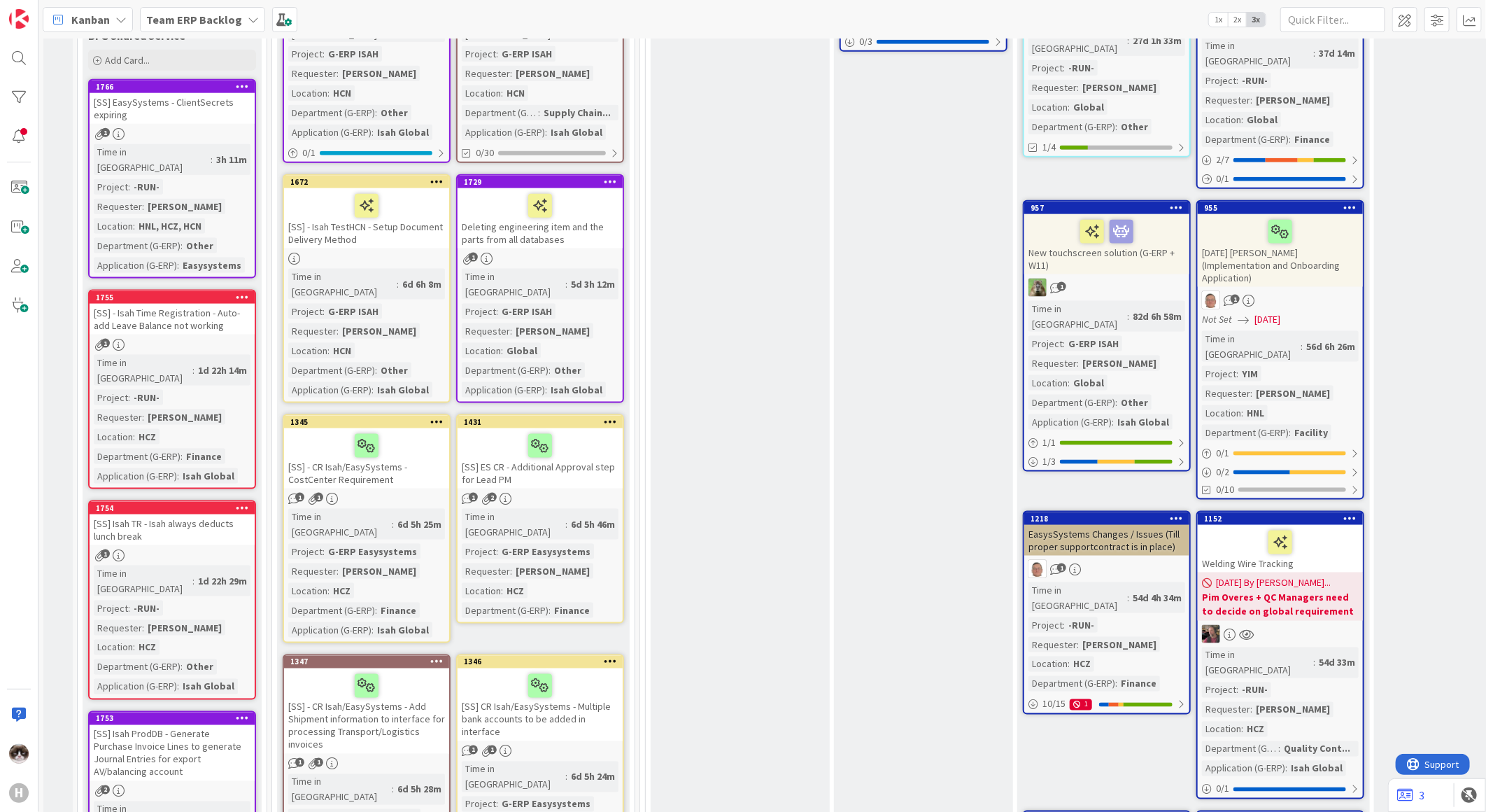
scroll to position [932, 0]
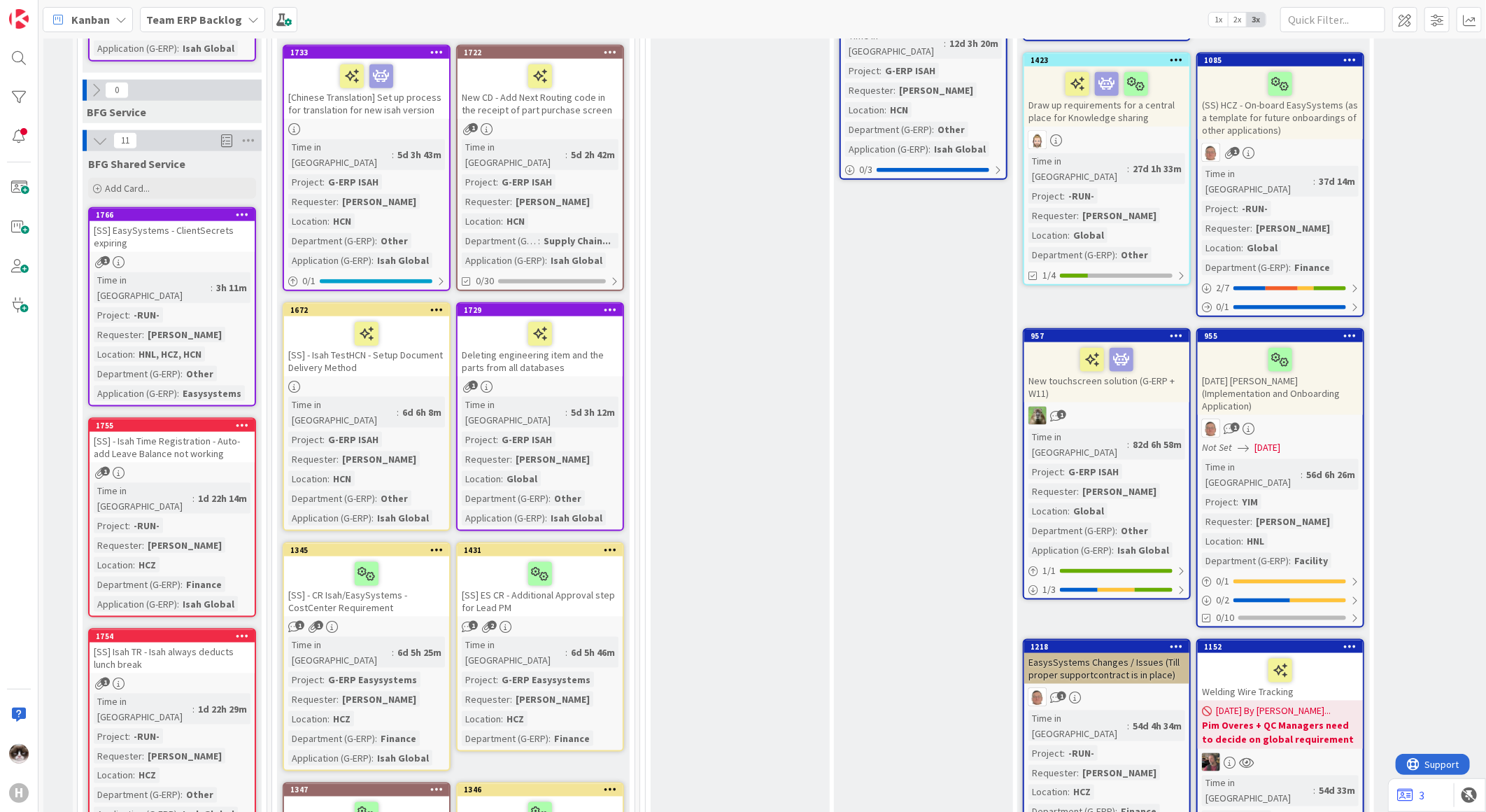
click at [240, 630] on icon at bounding box center [243, 635] width 13 height 10
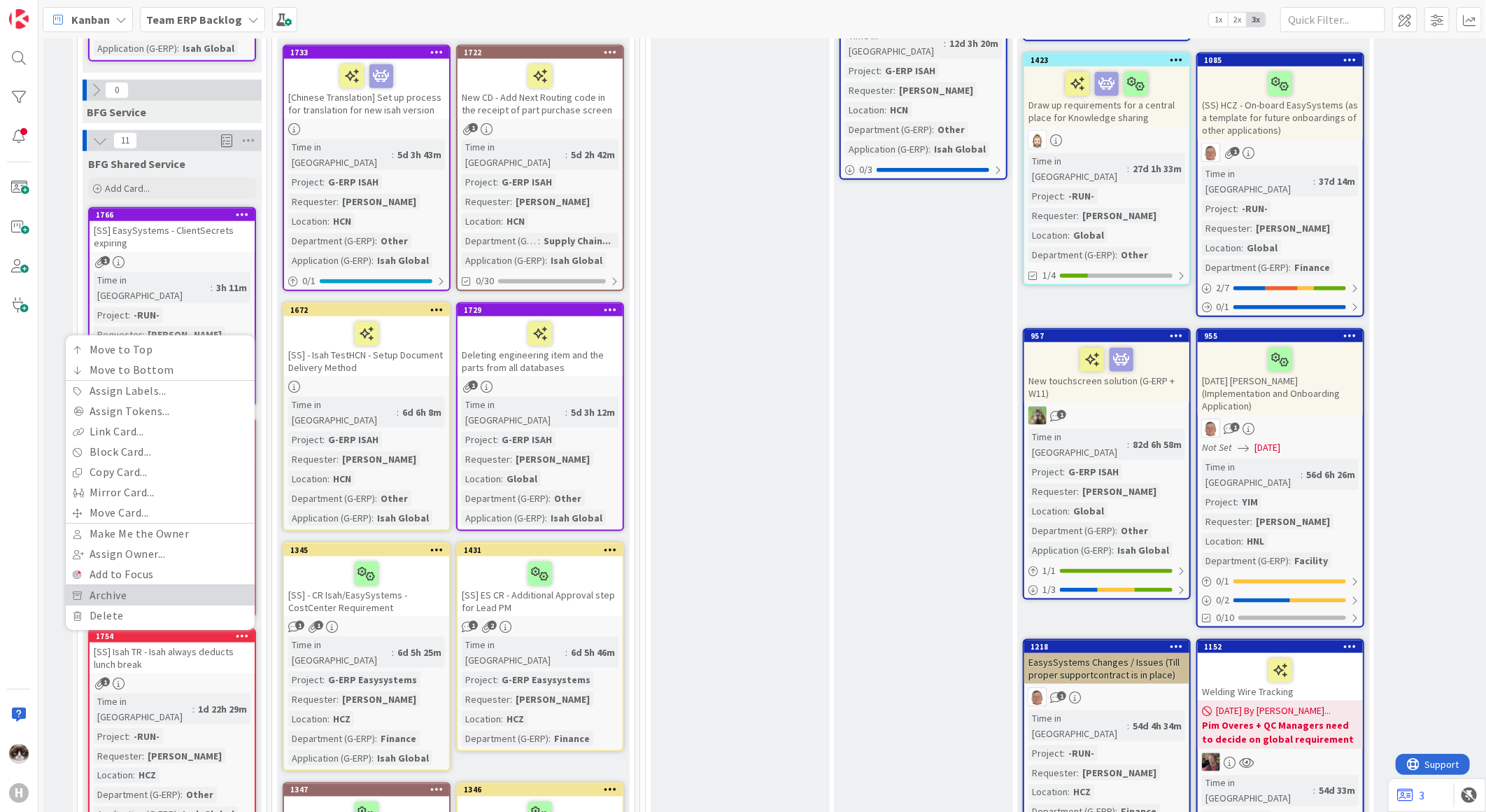
click at [130, 585] on link "Archive" at bounding box center [160, 595] width 189 height 20
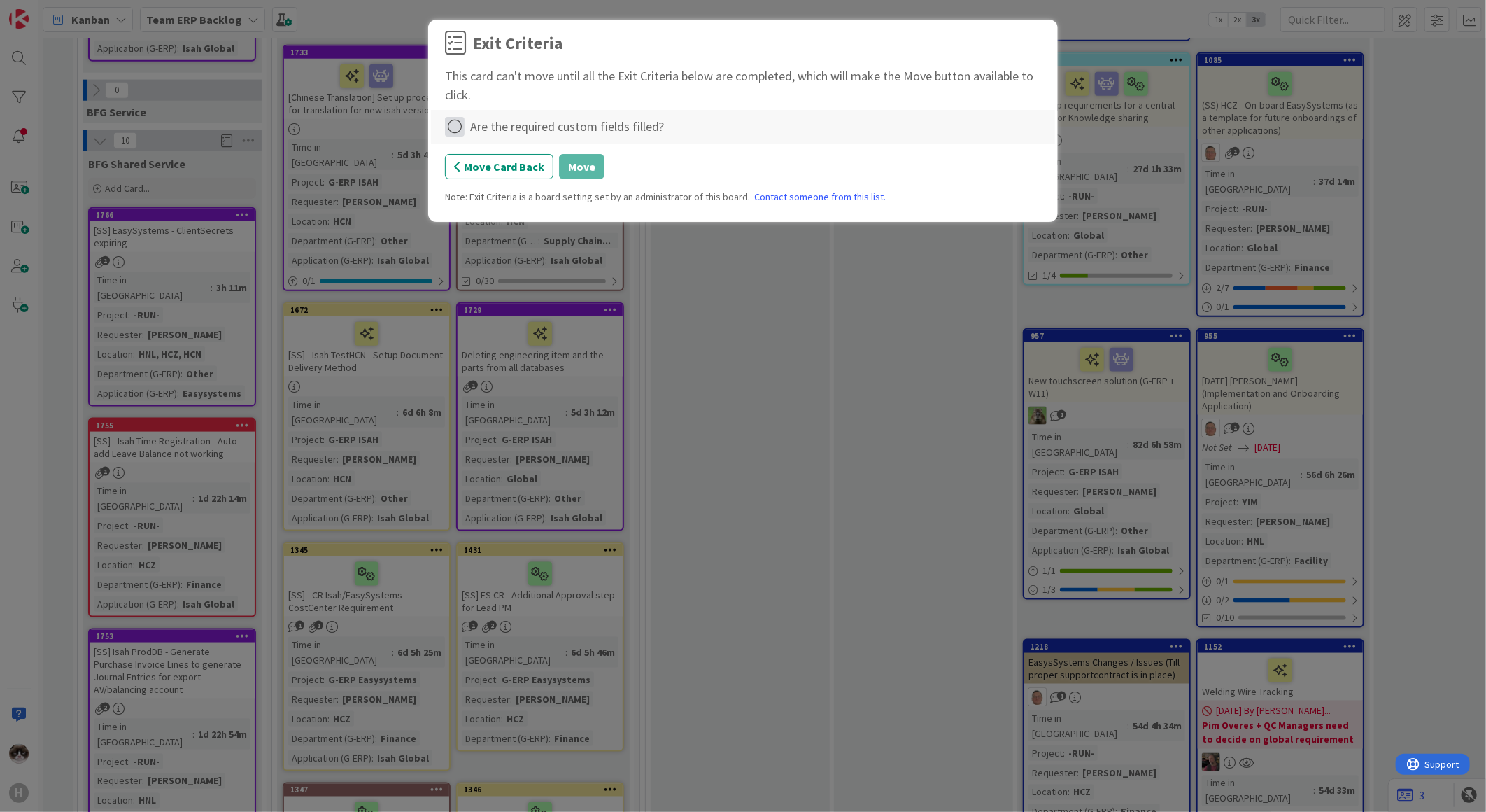
click at [459, 124] on icon at bounding box center [454, 126] width 19 height 19
click at [532, 173] on link "Not Applicable" at bounding box center [532, 176] width 175 height 20
click at [574, 165] on button "Move" at bounding box center [582, 167] width 45 height 25
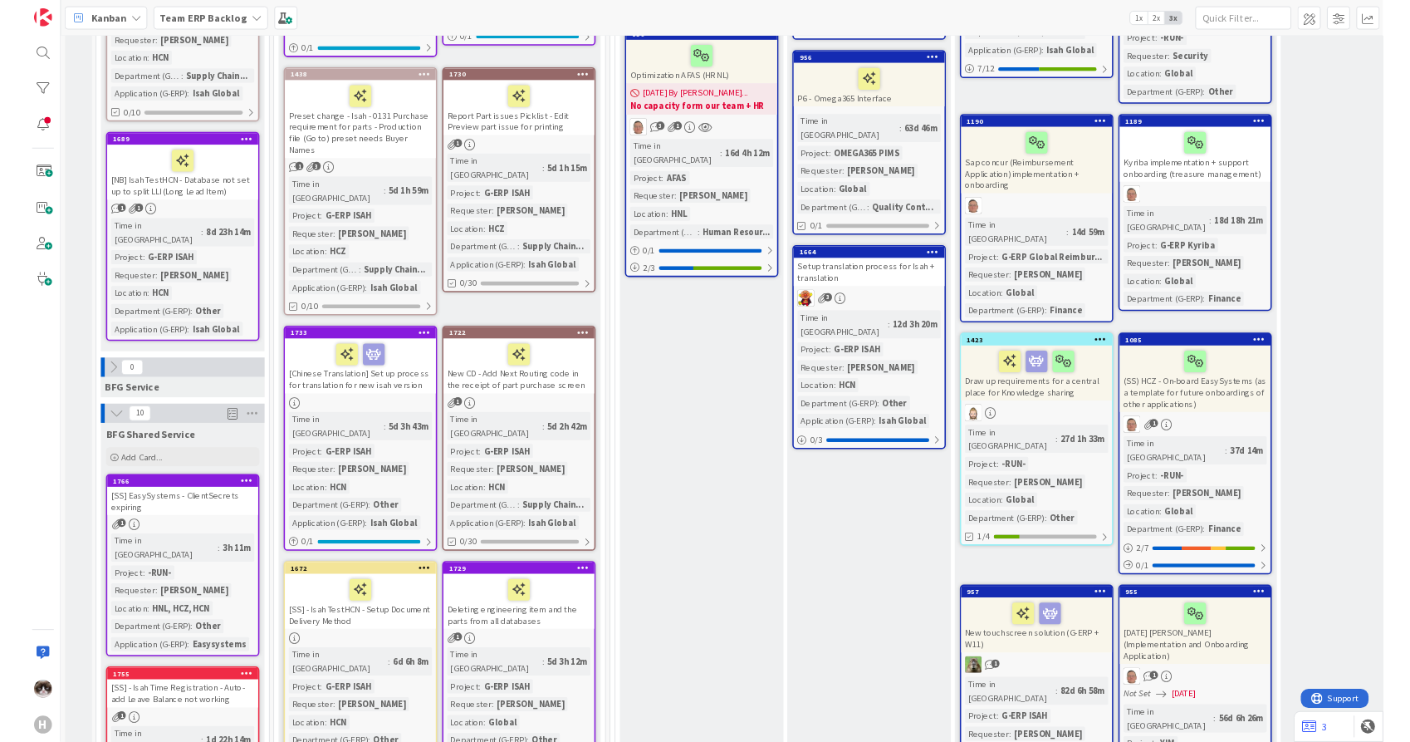
scroll to position [0, 0]
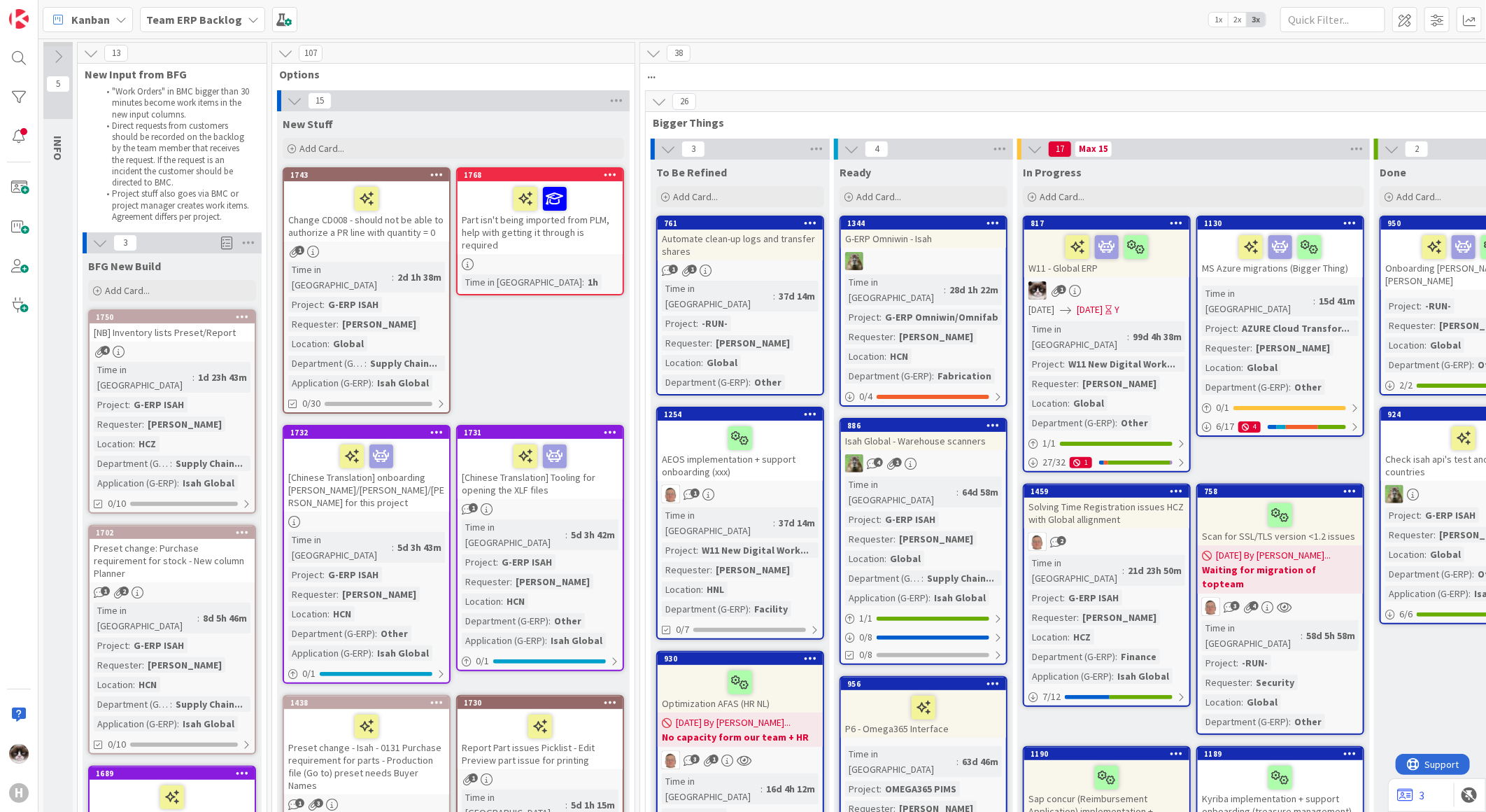
click at [609, 169] on icon at bounding box center [611, 174] width 13 height 10
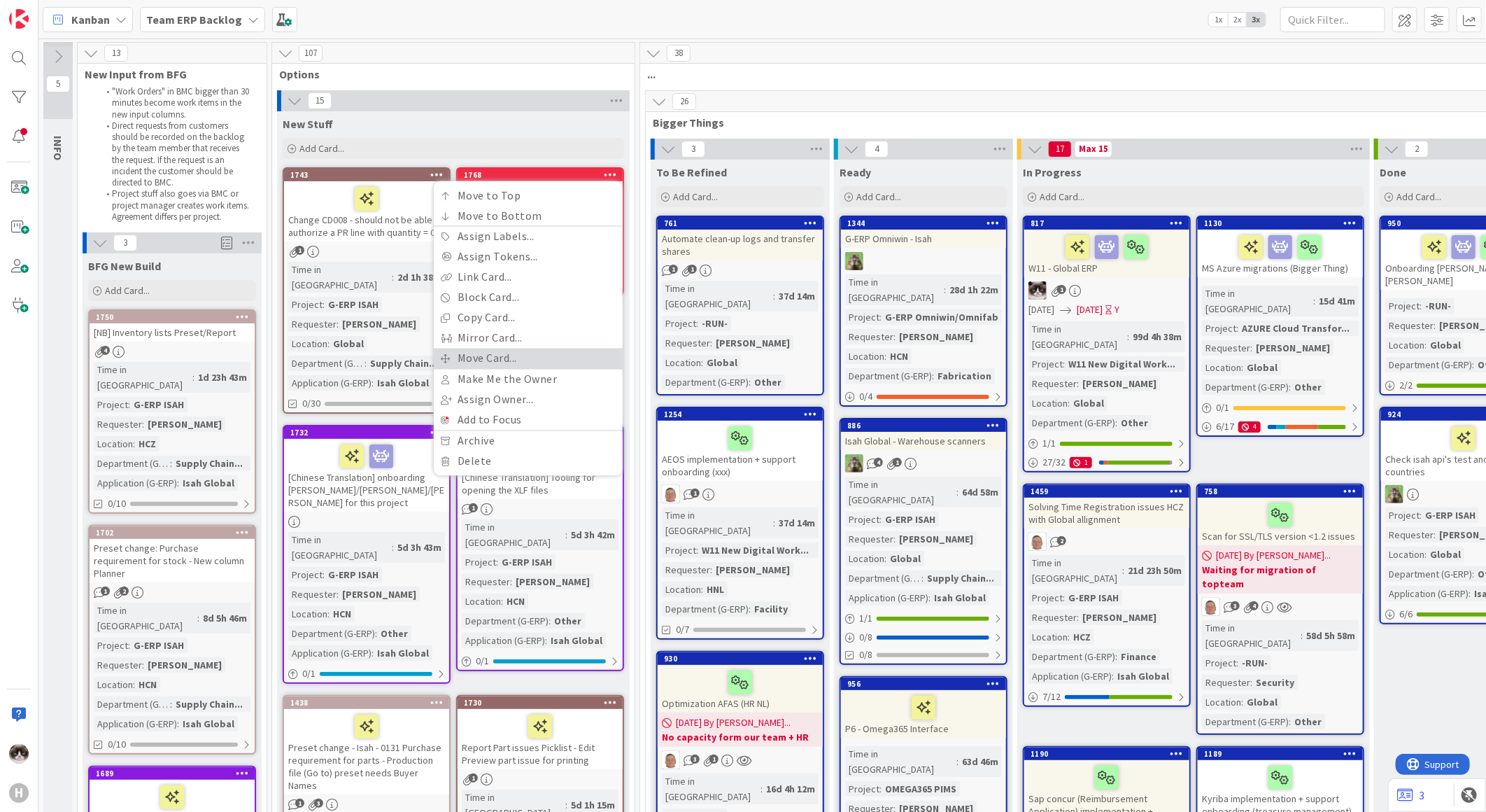
click at [514, 355] on link "Move Card..." at bounding box center [528, 359] width 189 height 20
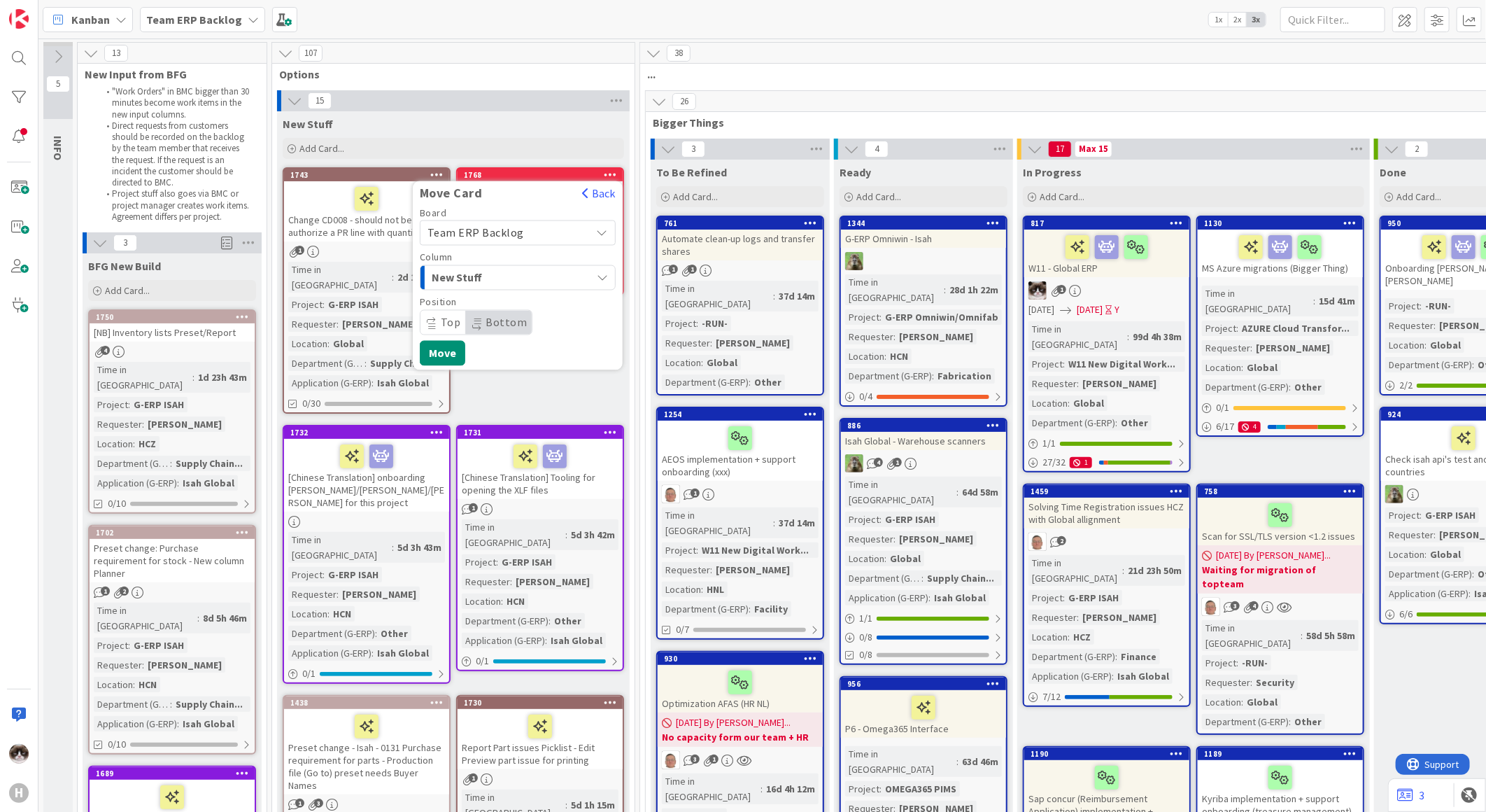
click at [532, 274] on span "New Stuff" at bounding box center [484, 278] width 105 height 19
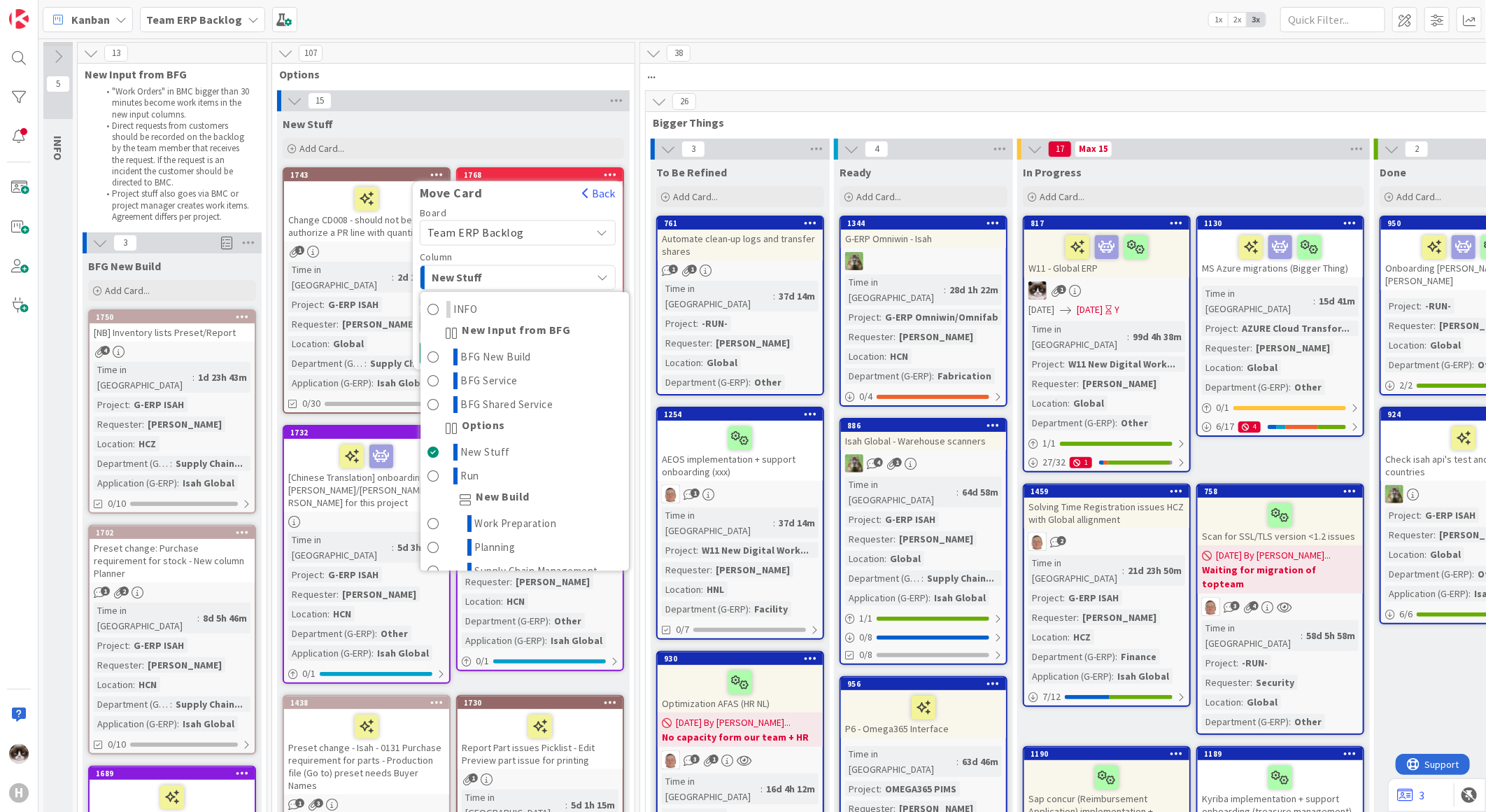
click at [532, 274] on span "New Stuff" at bounding box center [484, 278] width 105 height 19
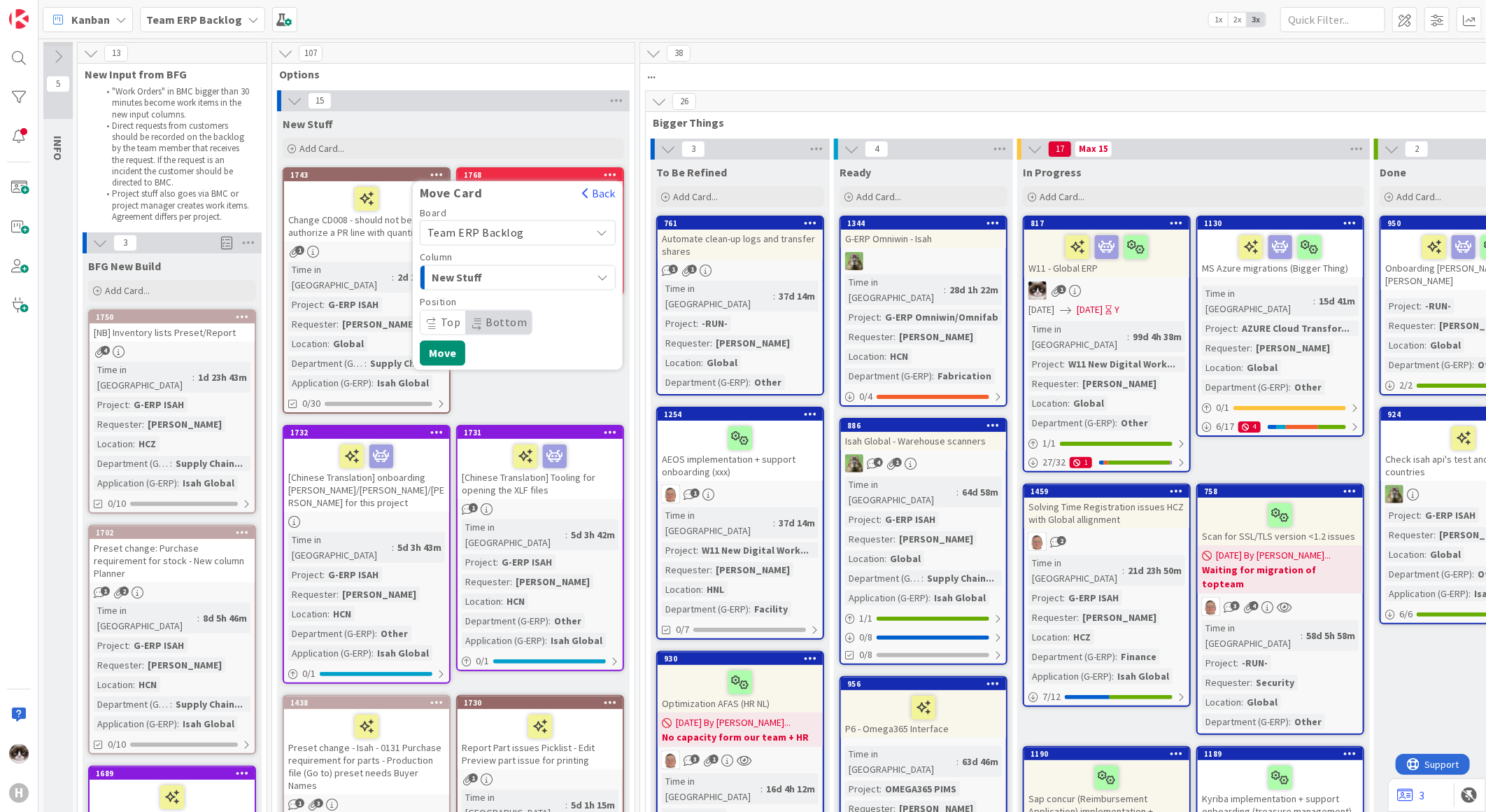
click at [535, 223] on span "Team ERP Backlog" at bounding box center [506, 232] width 157 height 19
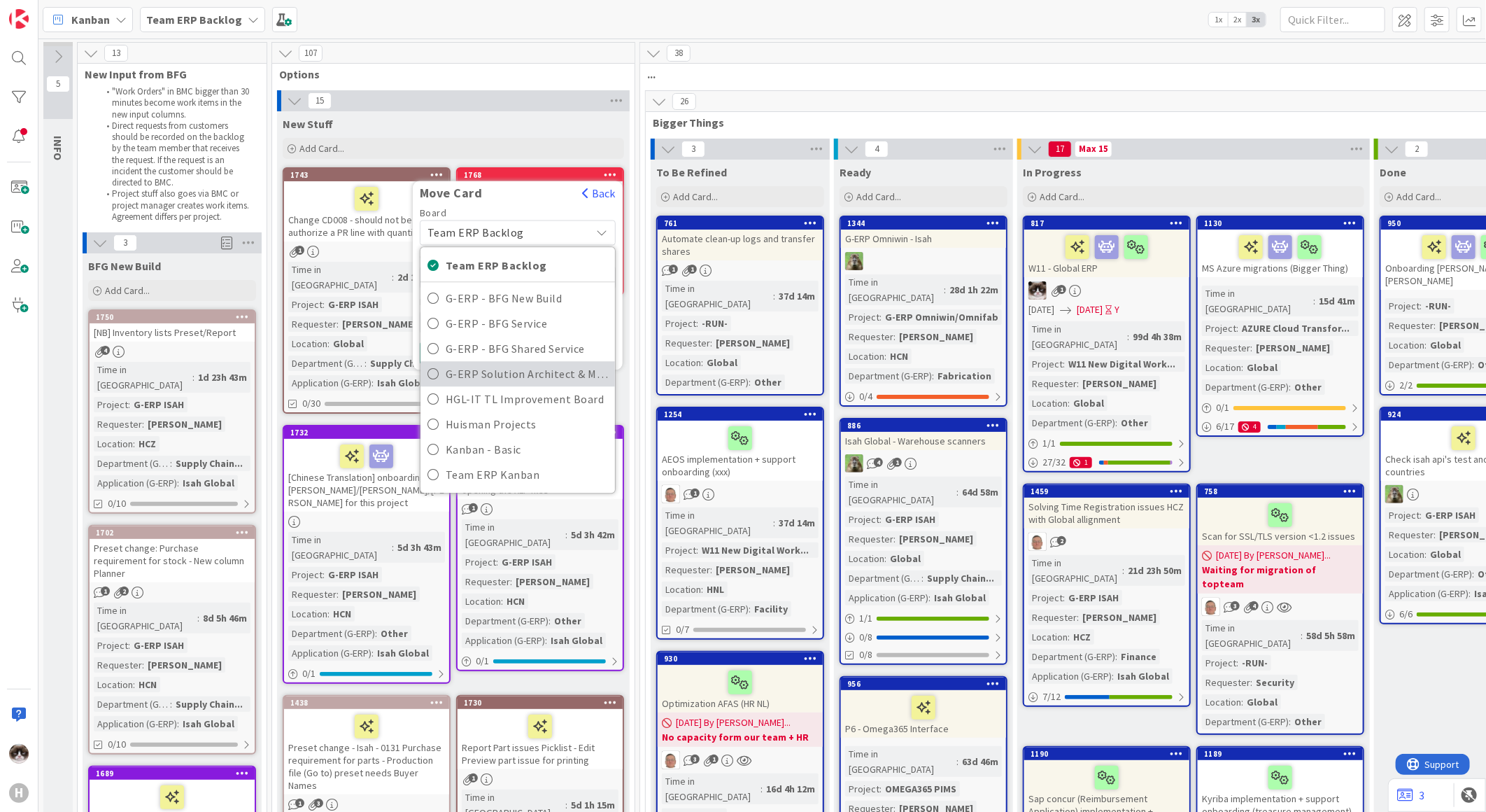
click at [548, 361] on link "G-ERP Solution Architect & Management" at bounding box center [517, 374] width 195 height 25
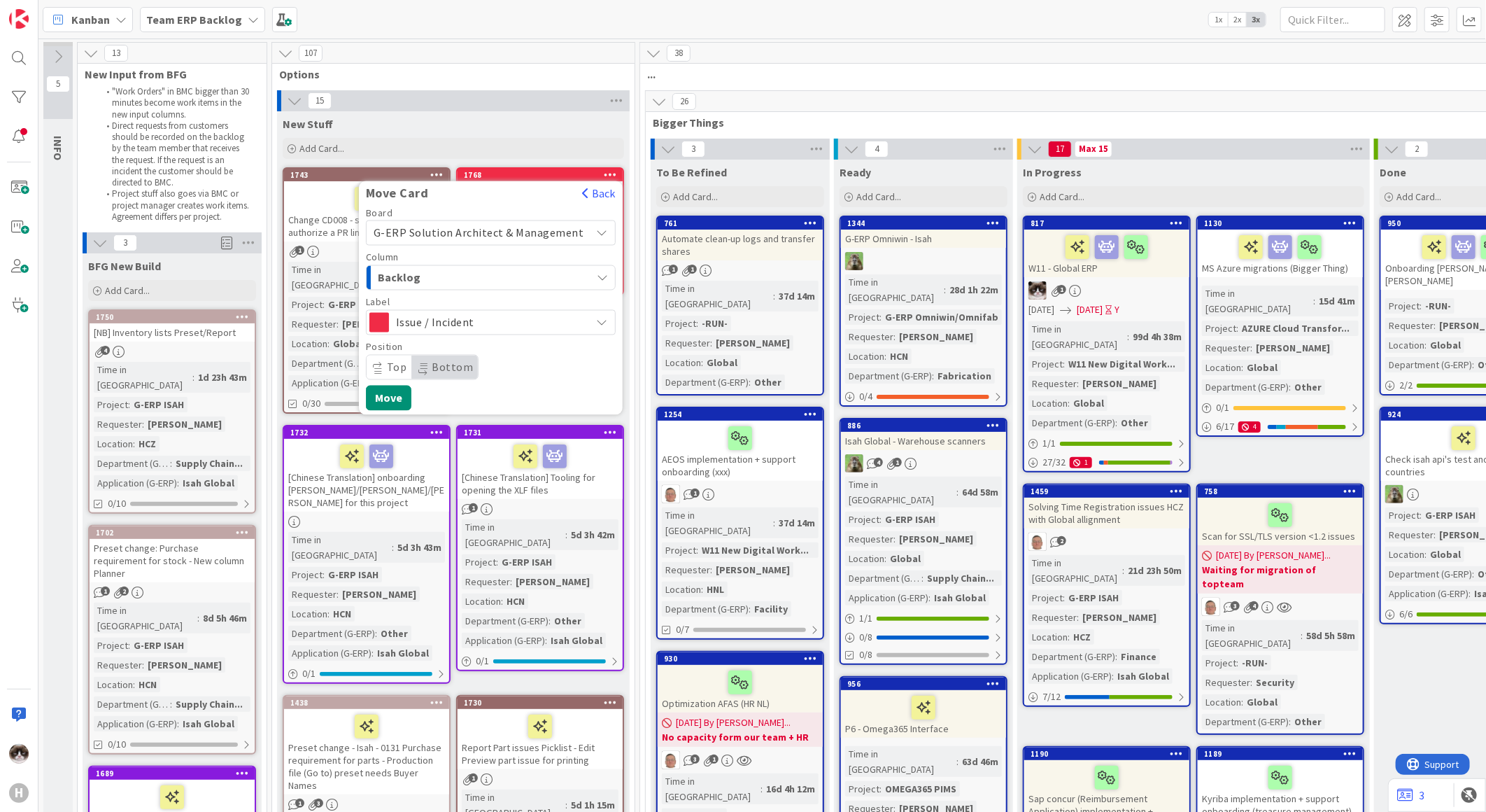
click at [510, 276] on div "Backlog" at bounding box center [482, 277] width 216 height 23
click at [403, 396] on button "Move" at bounding box center [388, 398] width 45 height 25
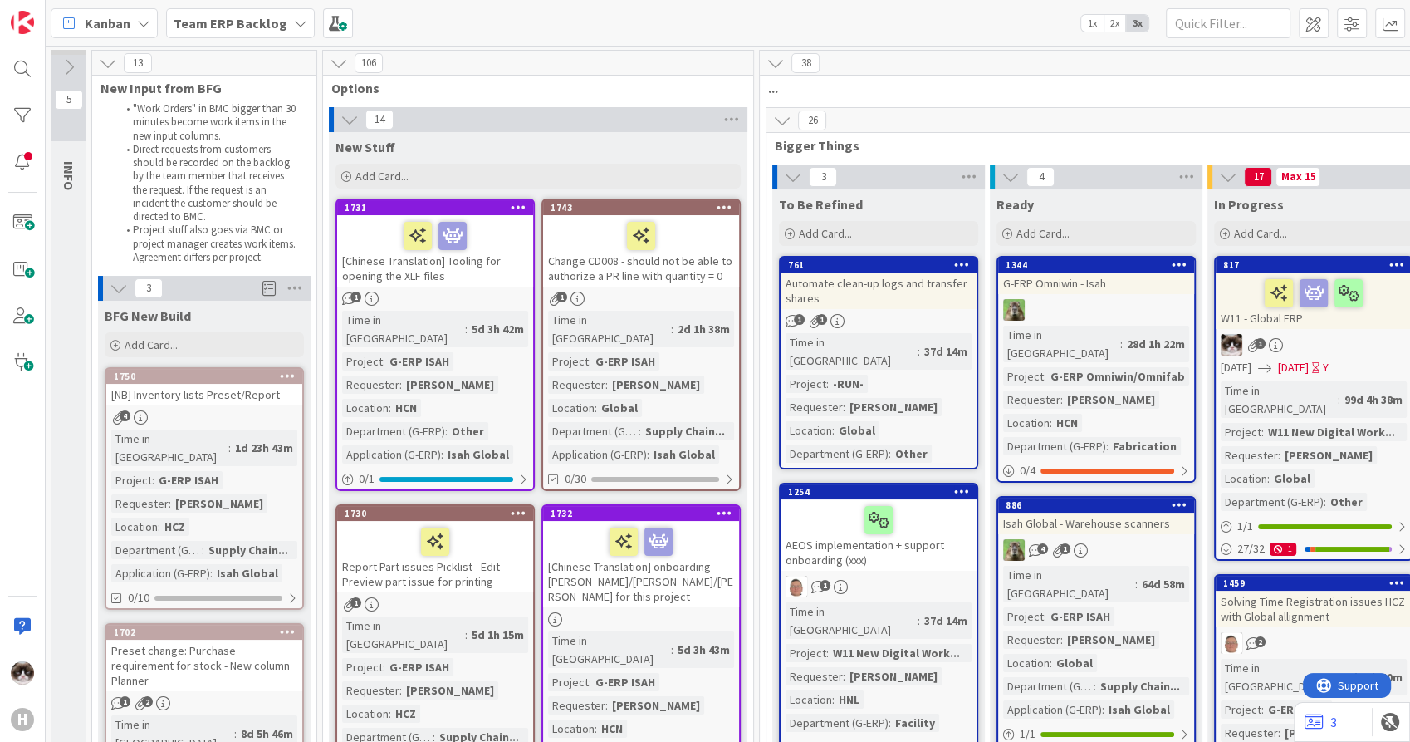
scroll to position [86, 0]
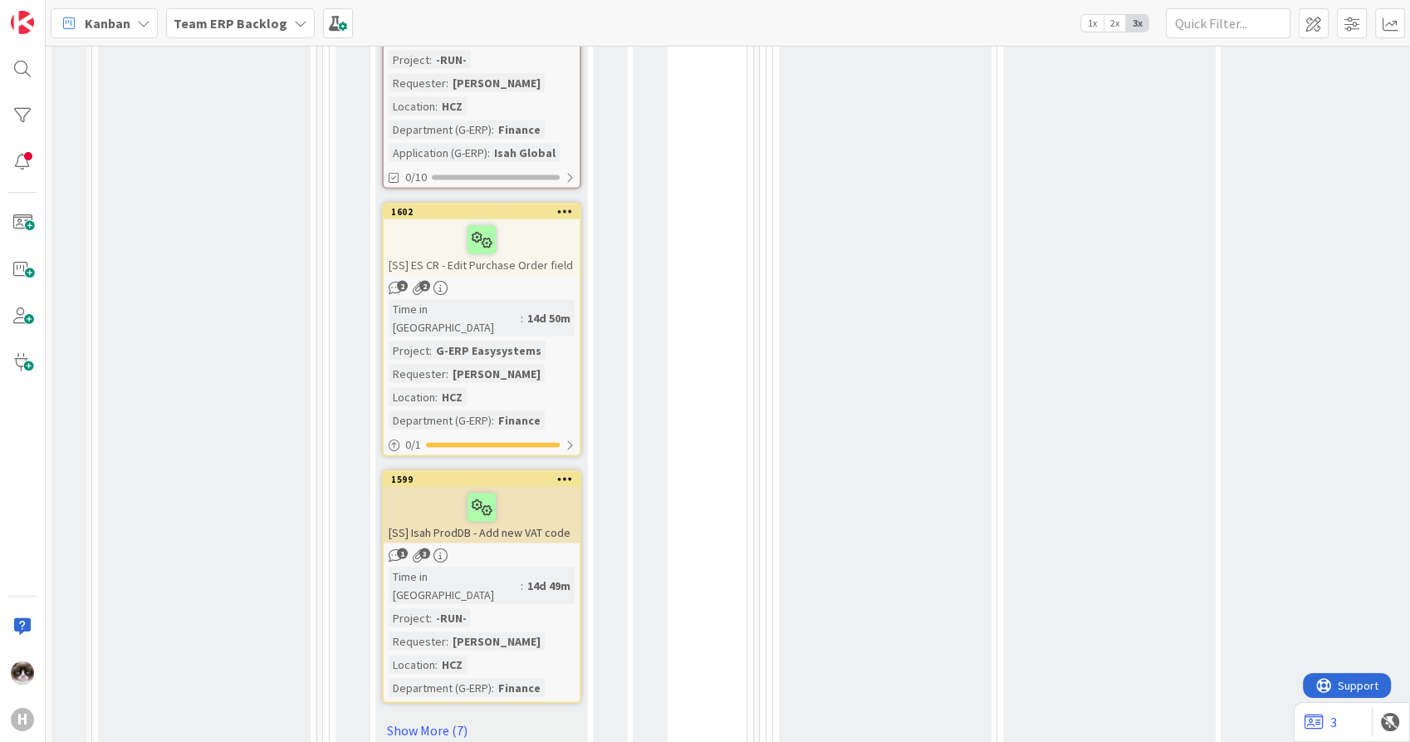
scroll to position [9586, 0]
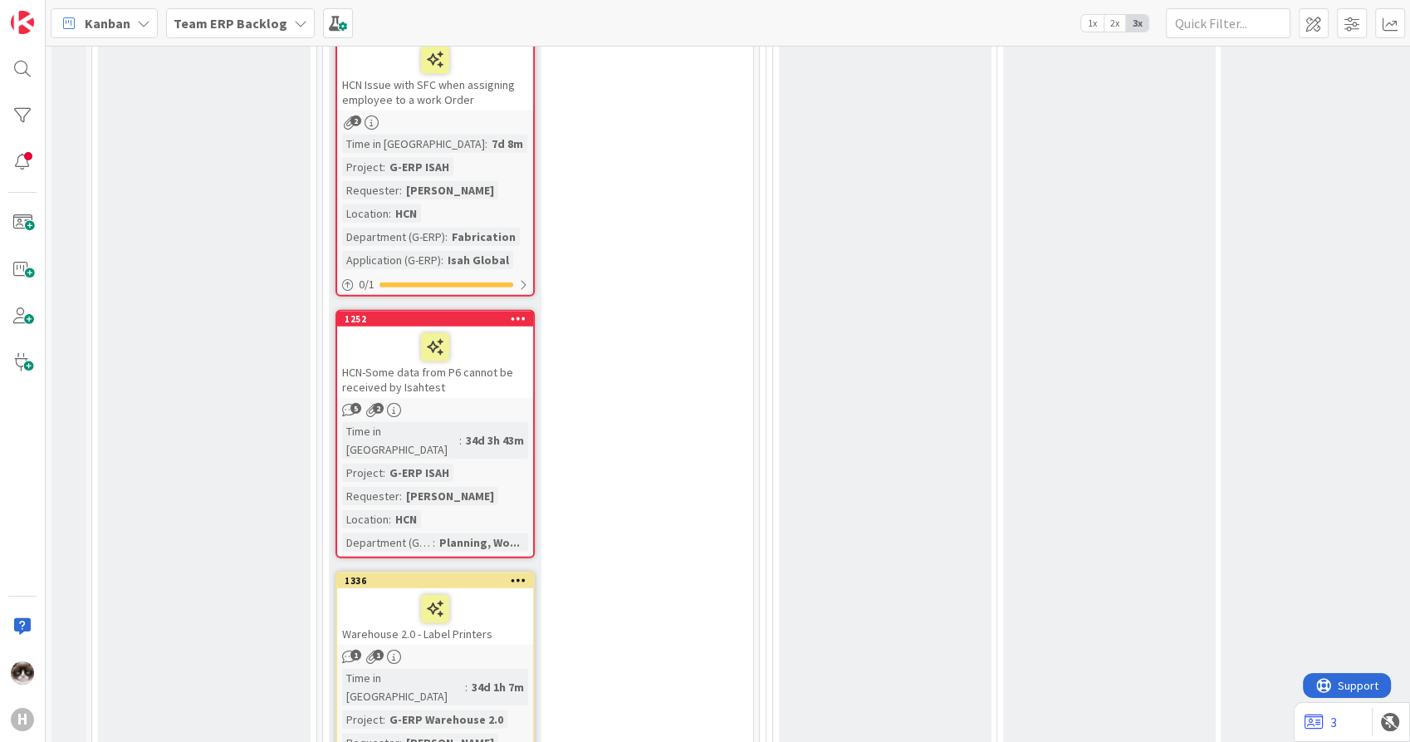
scroll to position [10992, 0]
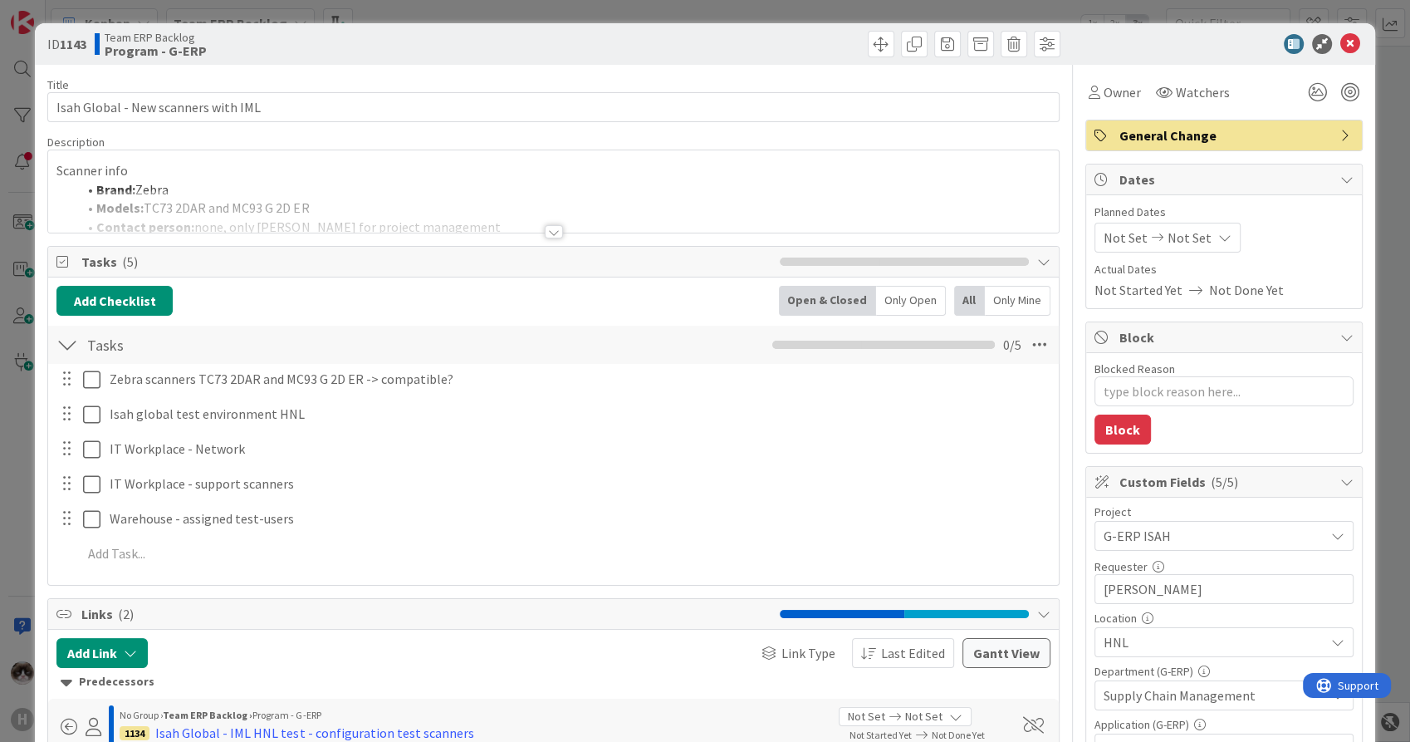
click at [546, 230] on div at bounding box center [554, 231] width 18 height 13
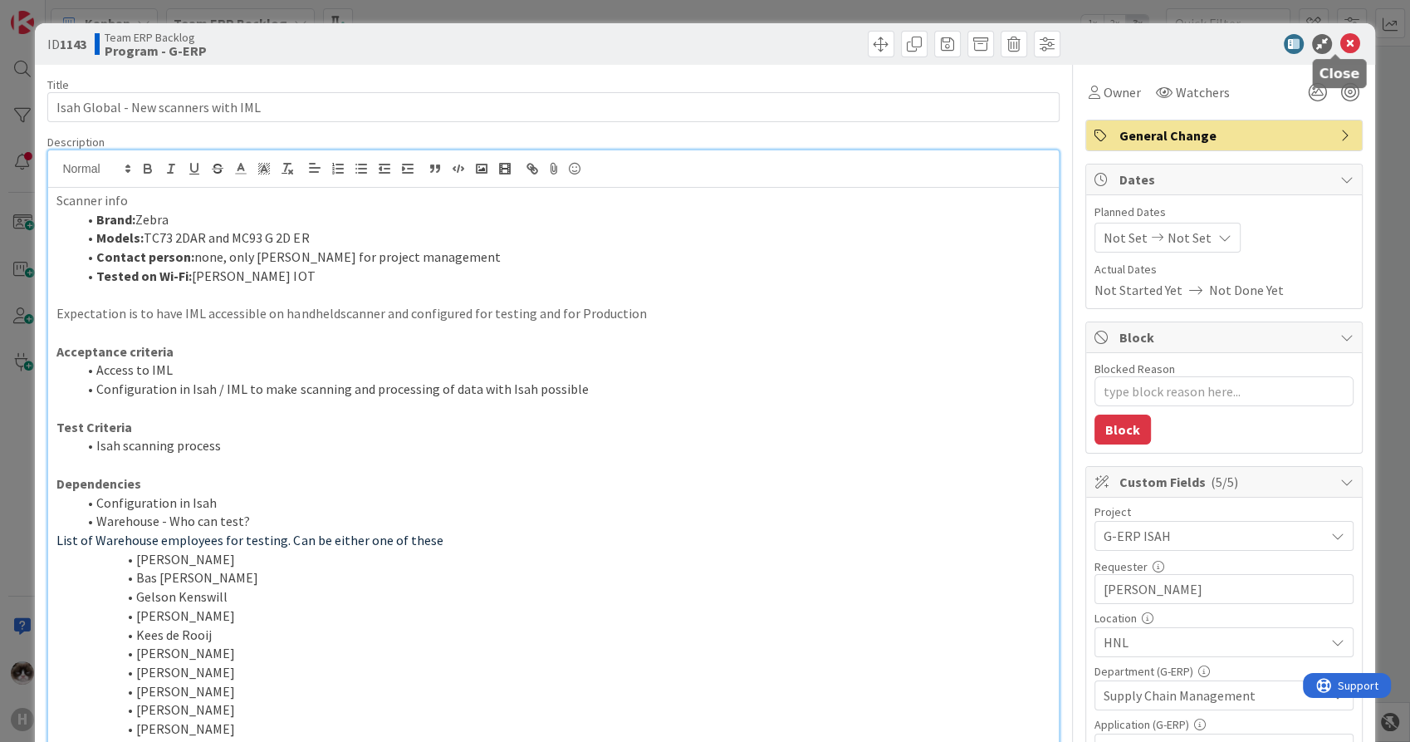
click at [1341, 42] on icon at bounding box center [1351, 44] width 20 height 20
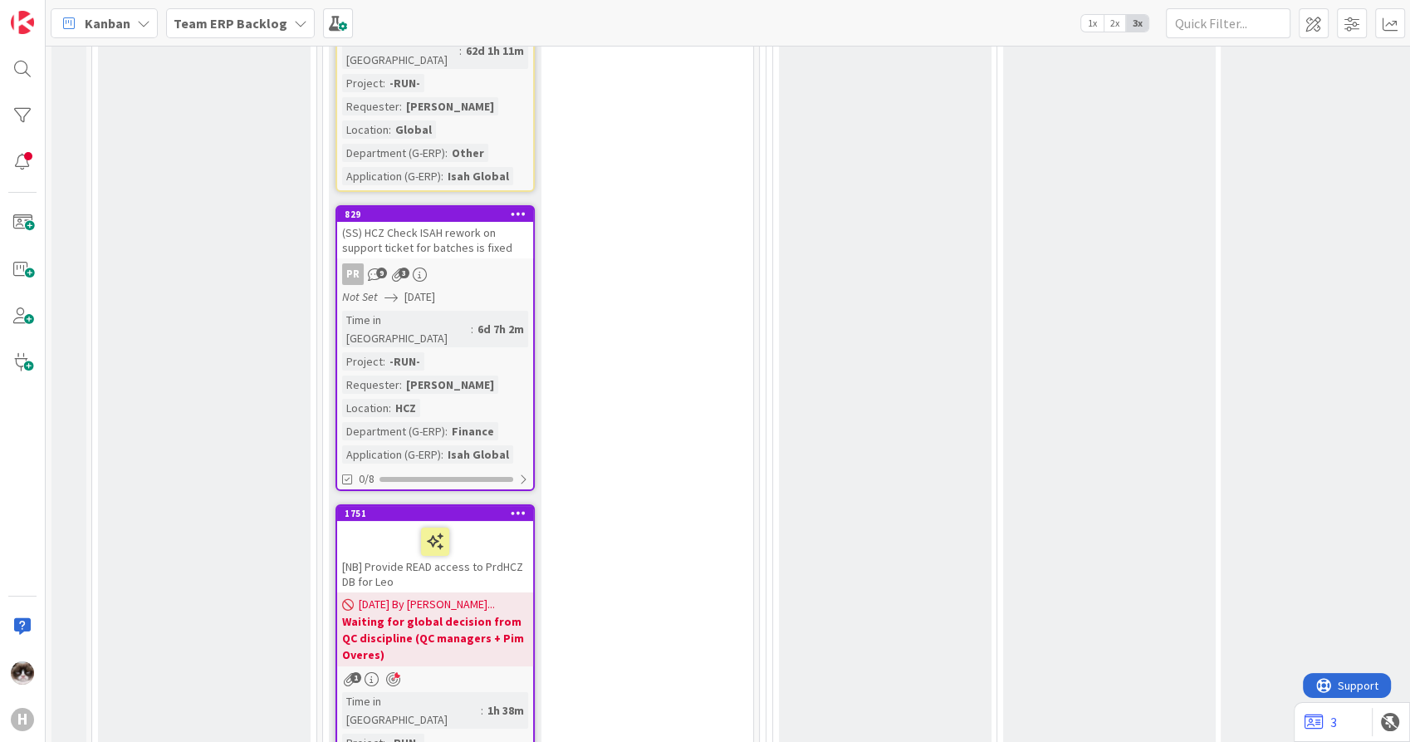
scroll to position [6400, 0]
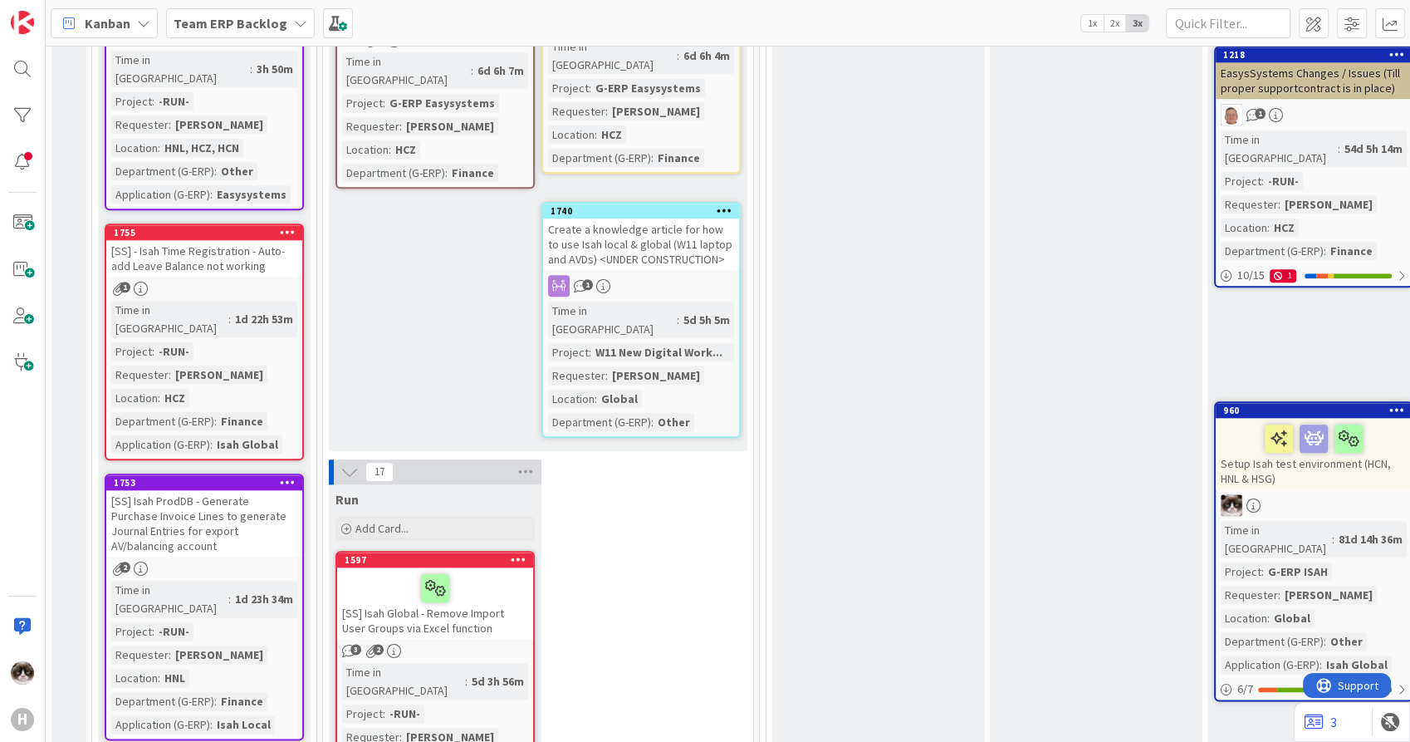
scroll to position [1780, 0]
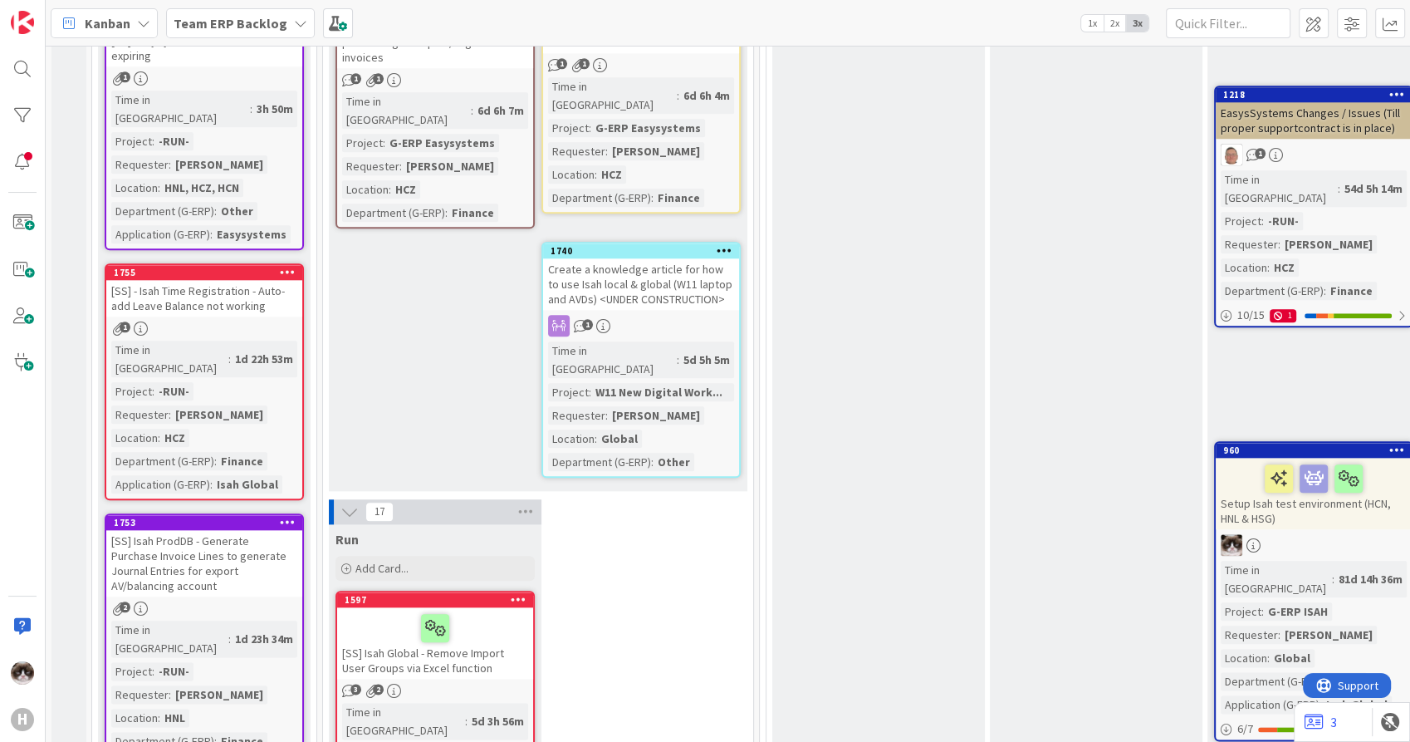
click at [352, 503] on icon at bounding box center [350, 512] width 18 height 18
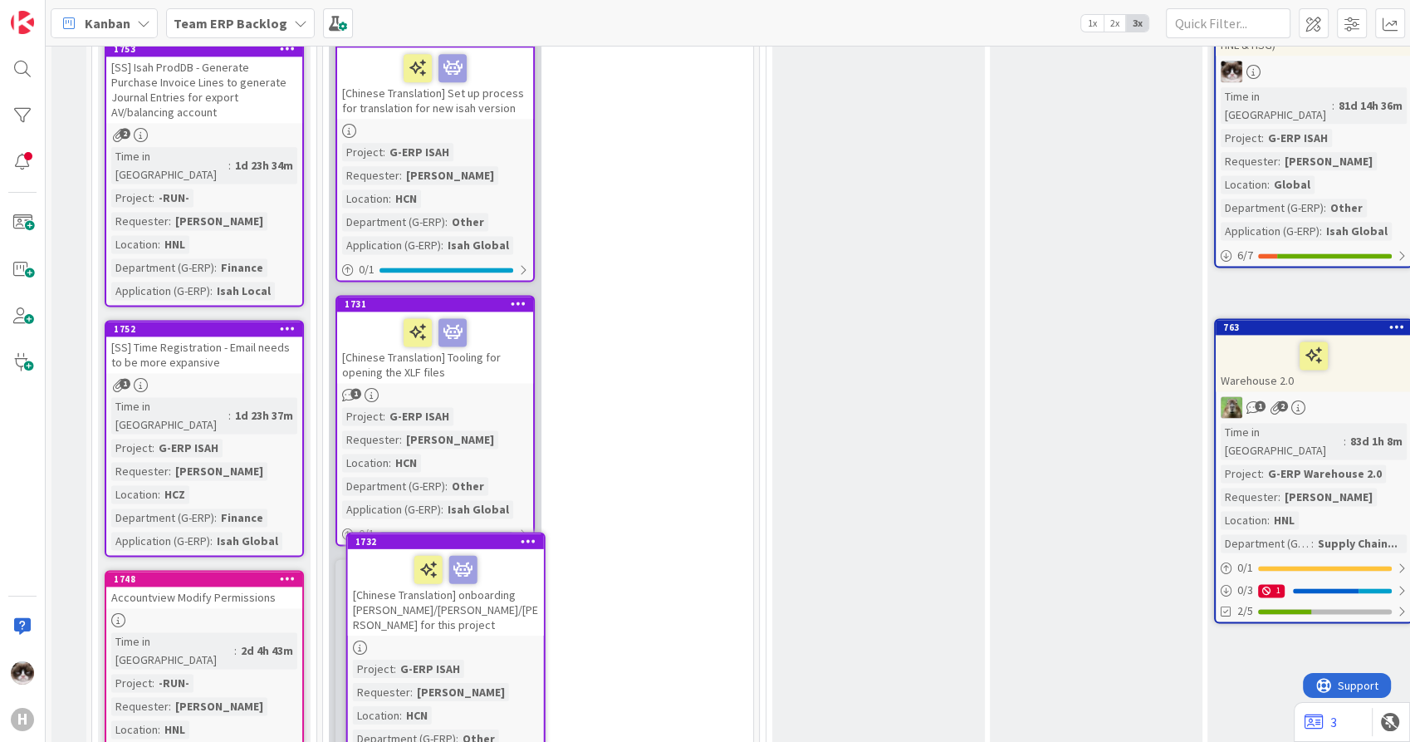
scroll to position [2303, 0]
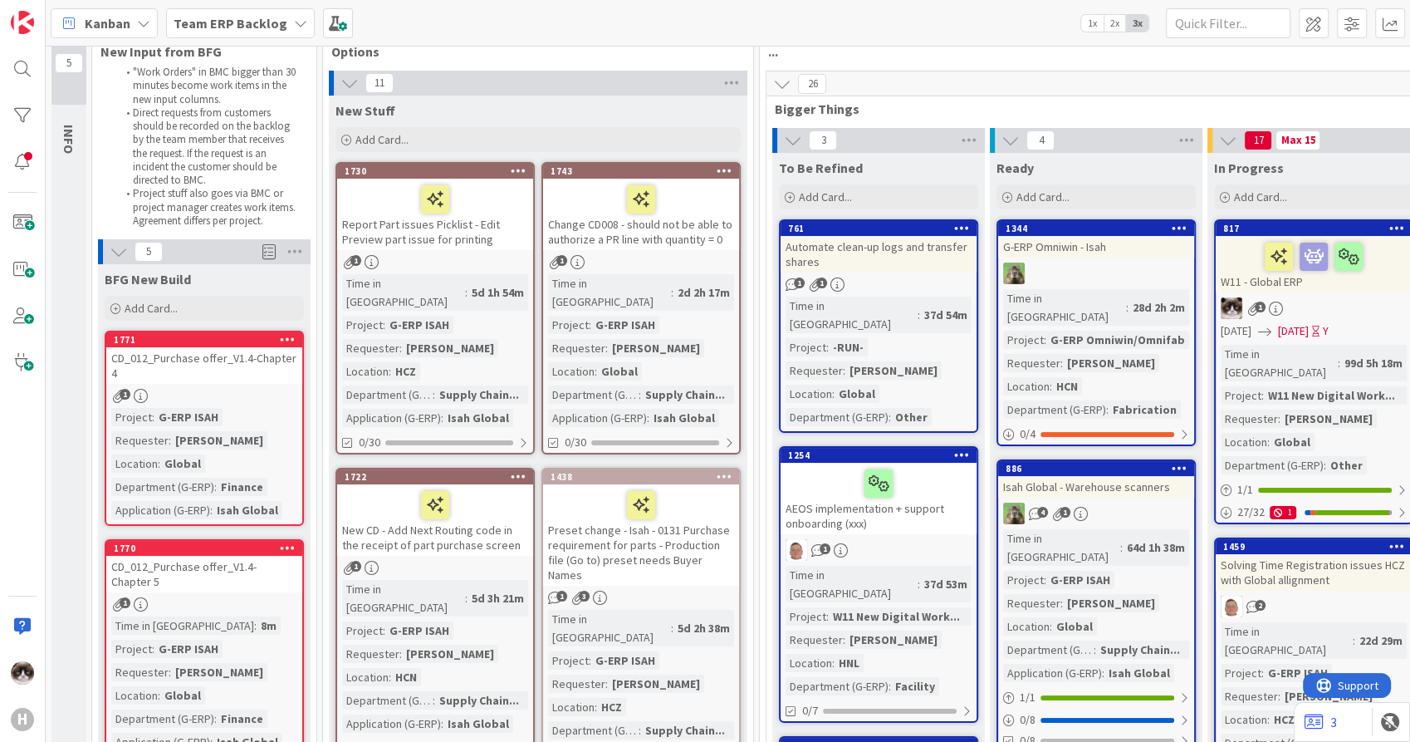
scroll to position [73, 0]
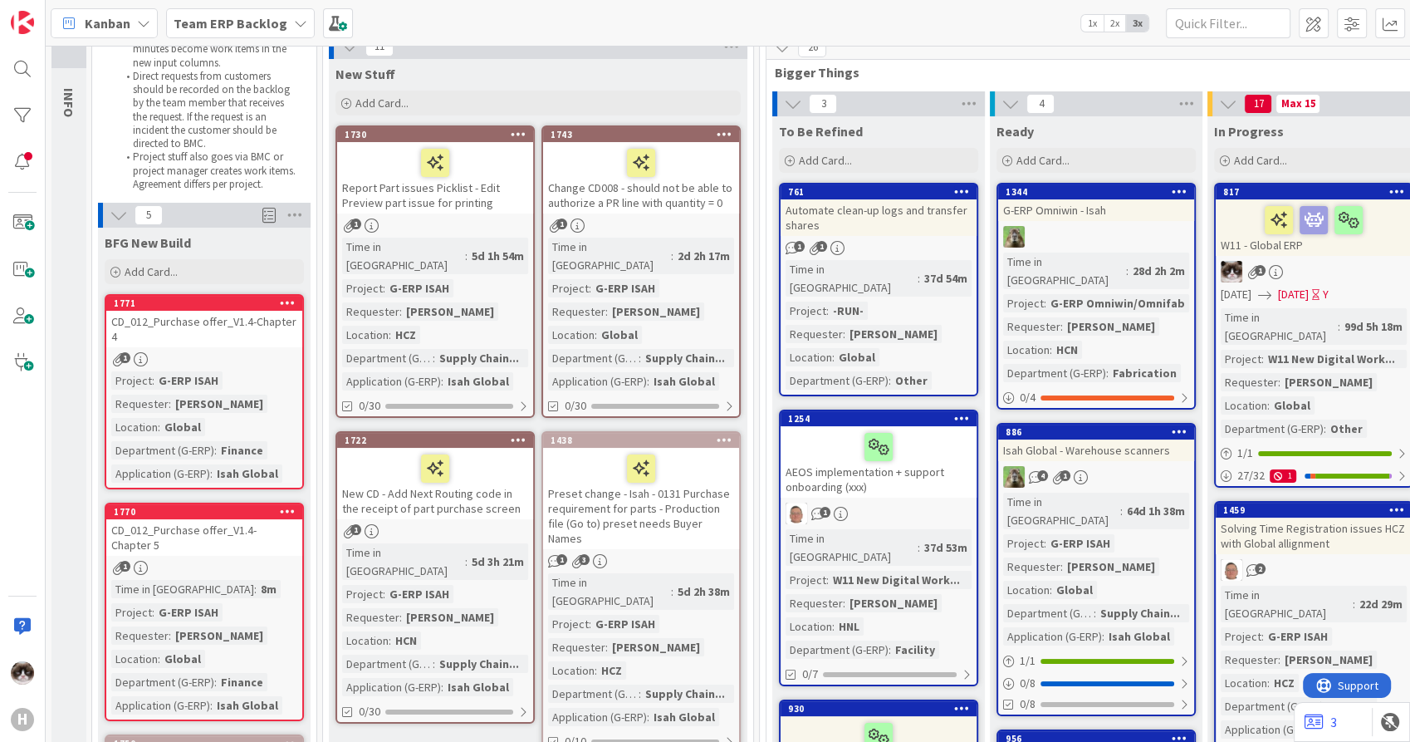
click at [492, 524] on div "1" at bounding box center [435, 531] width 196 height 14
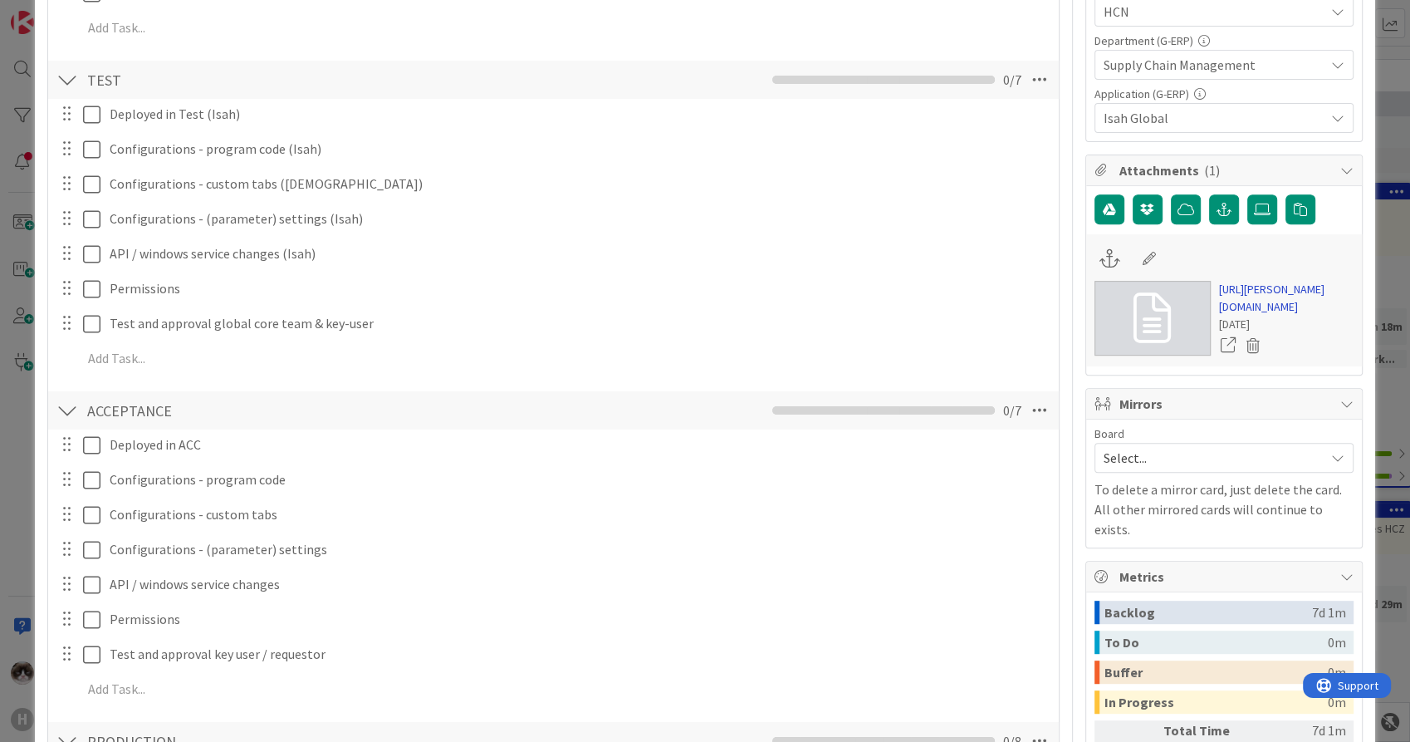
click at [1230, 316] on link "[URL][PERSON_NAME][DOMAIN_NAME]" at bounding box center [1286, 298] width 135 height 35
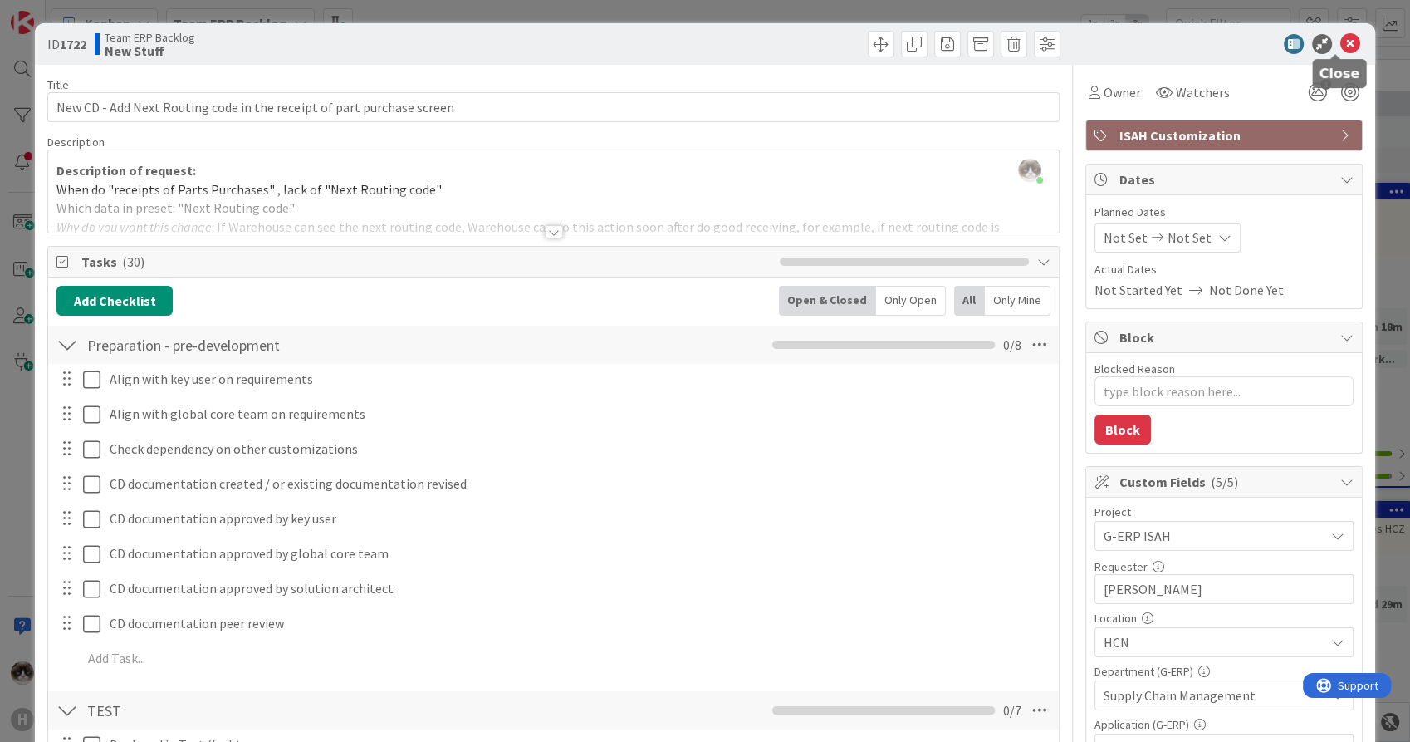
click at [1341, 47] on icon at bounding box center [1351, 44] width 20 height 20
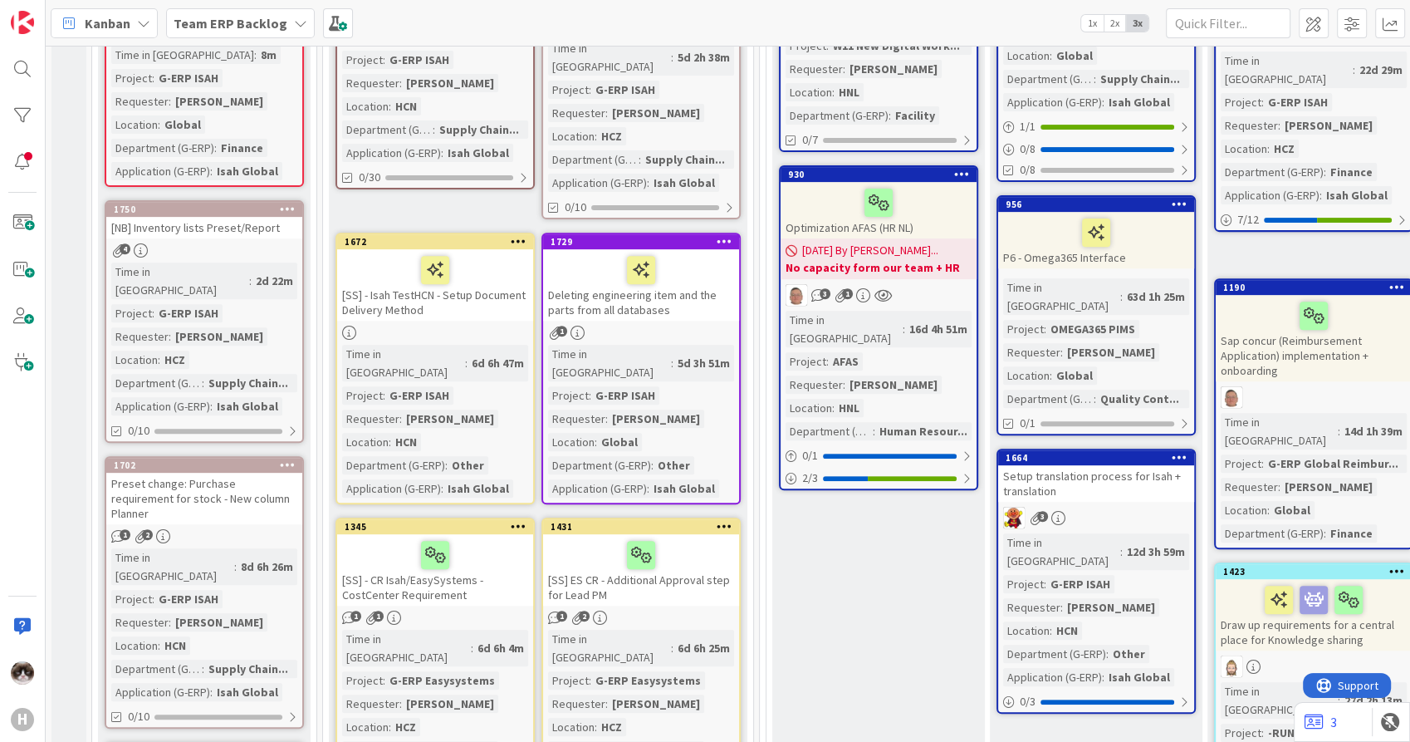
scroll to position [621, 0]
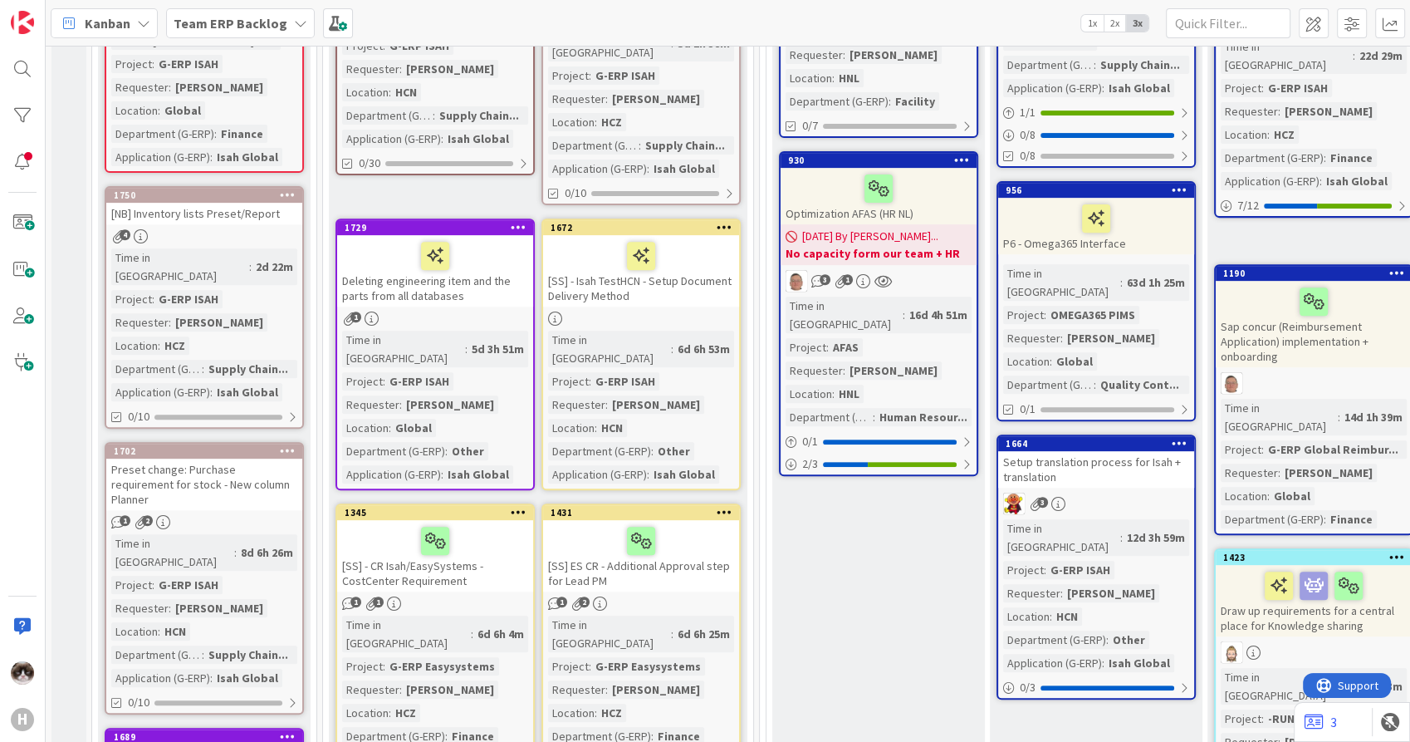
drag, startPoint x: 814, startPoint y: 491, endPoint x: 756, endPoint y: 243, distance: 254.3
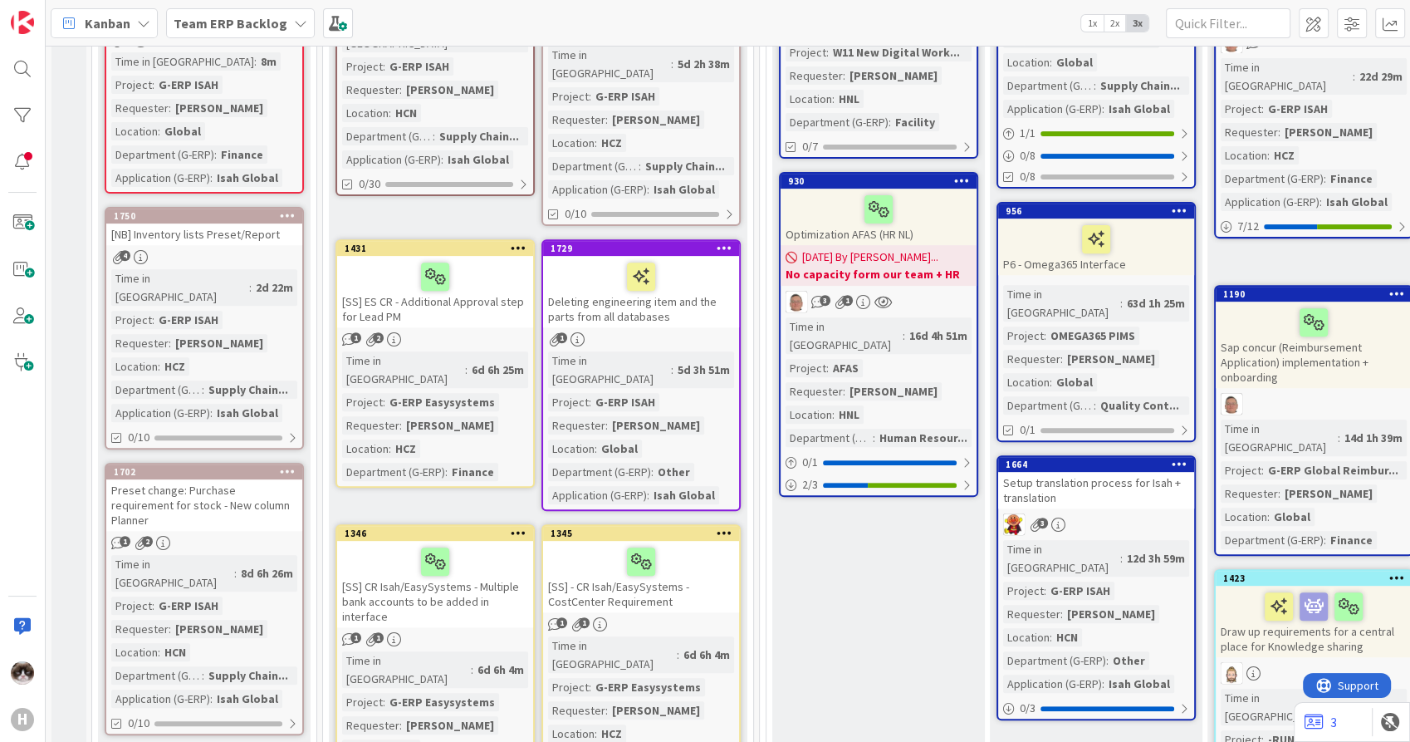
scroll to position [710, 0]
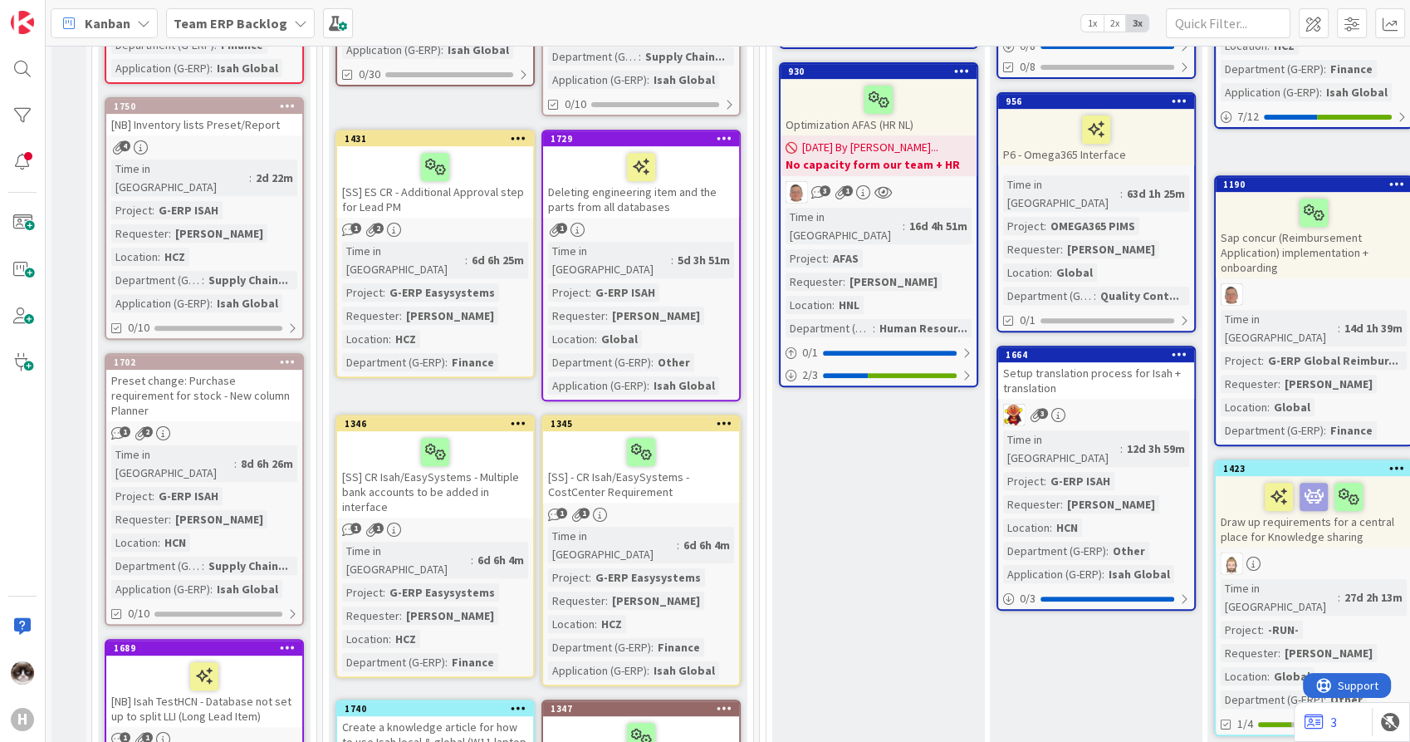
click at [453, 154] on div "[SS] ES CR - Additional Approval step for Lead PM" at bounding box center [435, 181] width 196 height 71
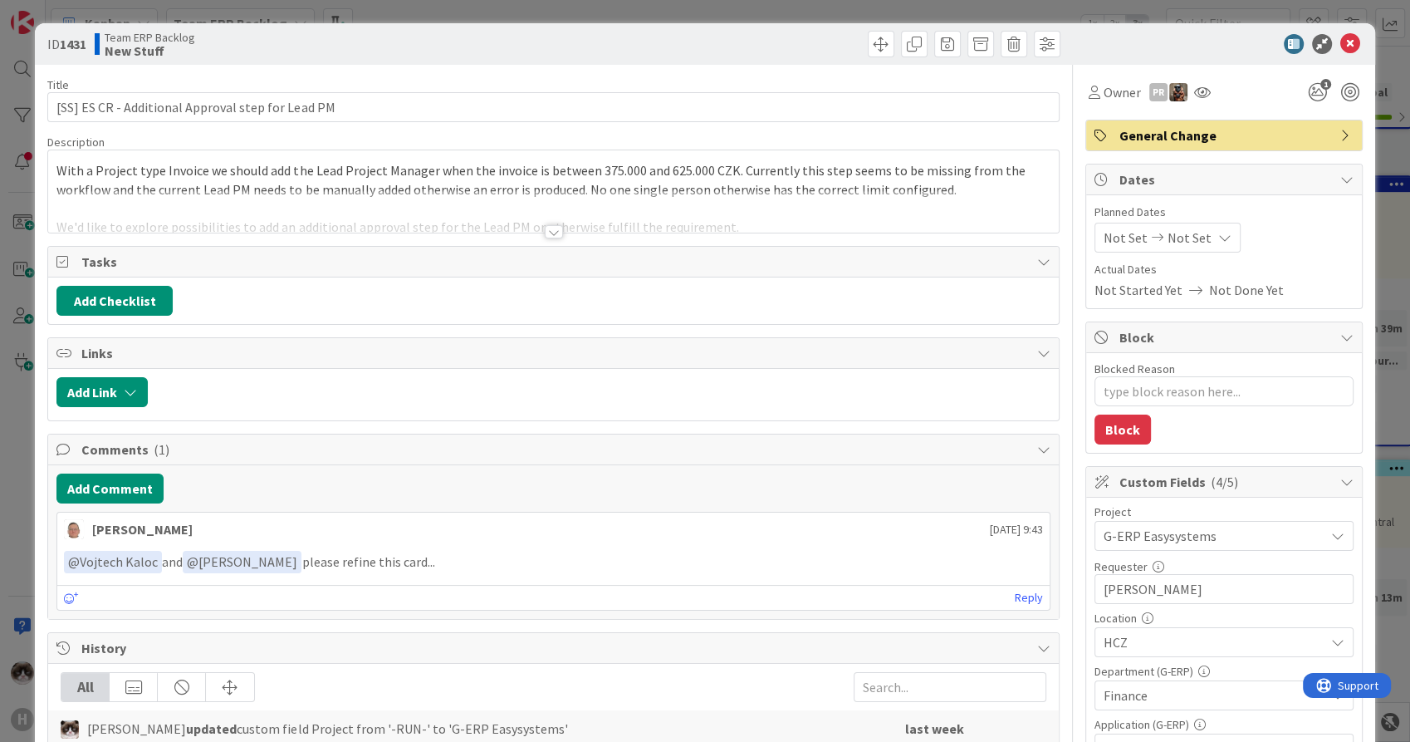
click at [547, 236] on div at bounding box center [554, 231] width 18 height 13
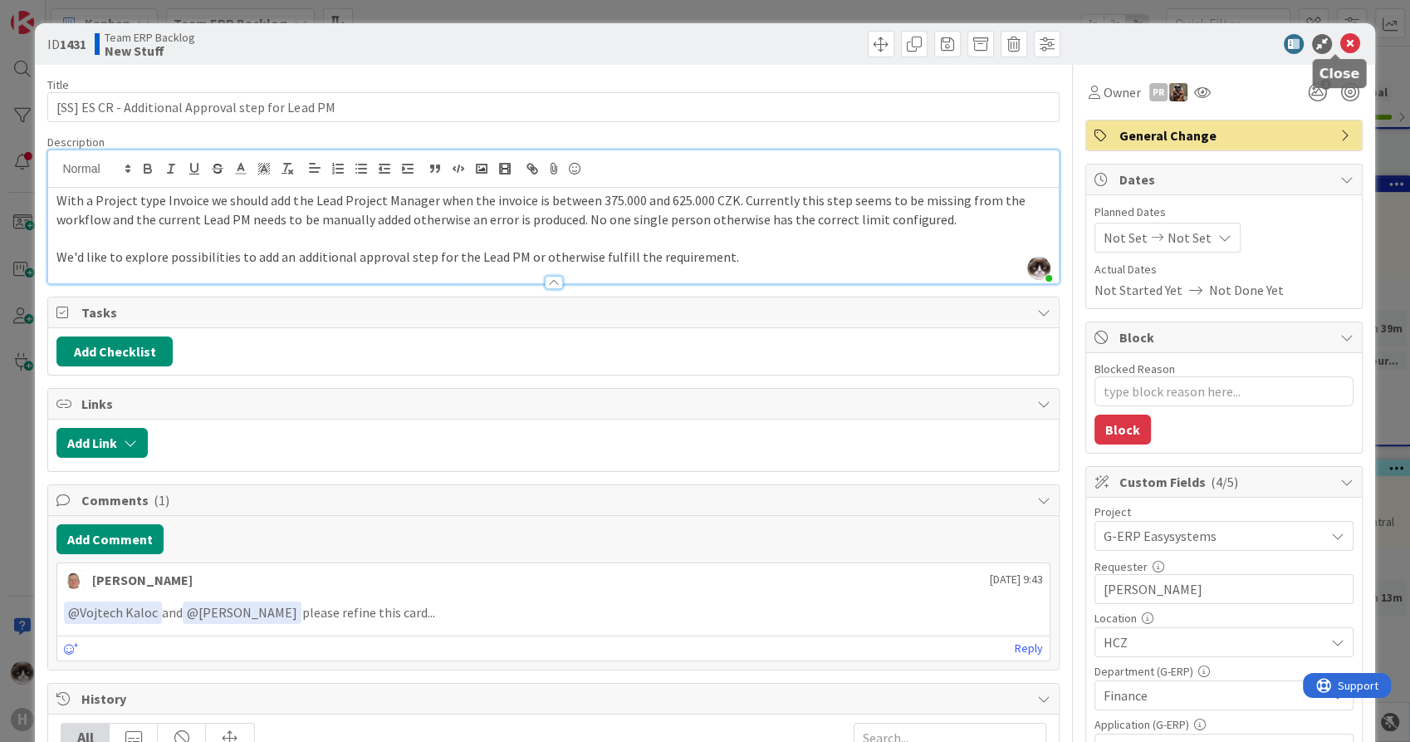
click at [1341, 45] on icon at bounding box center [1351, 44] width 20 height 20
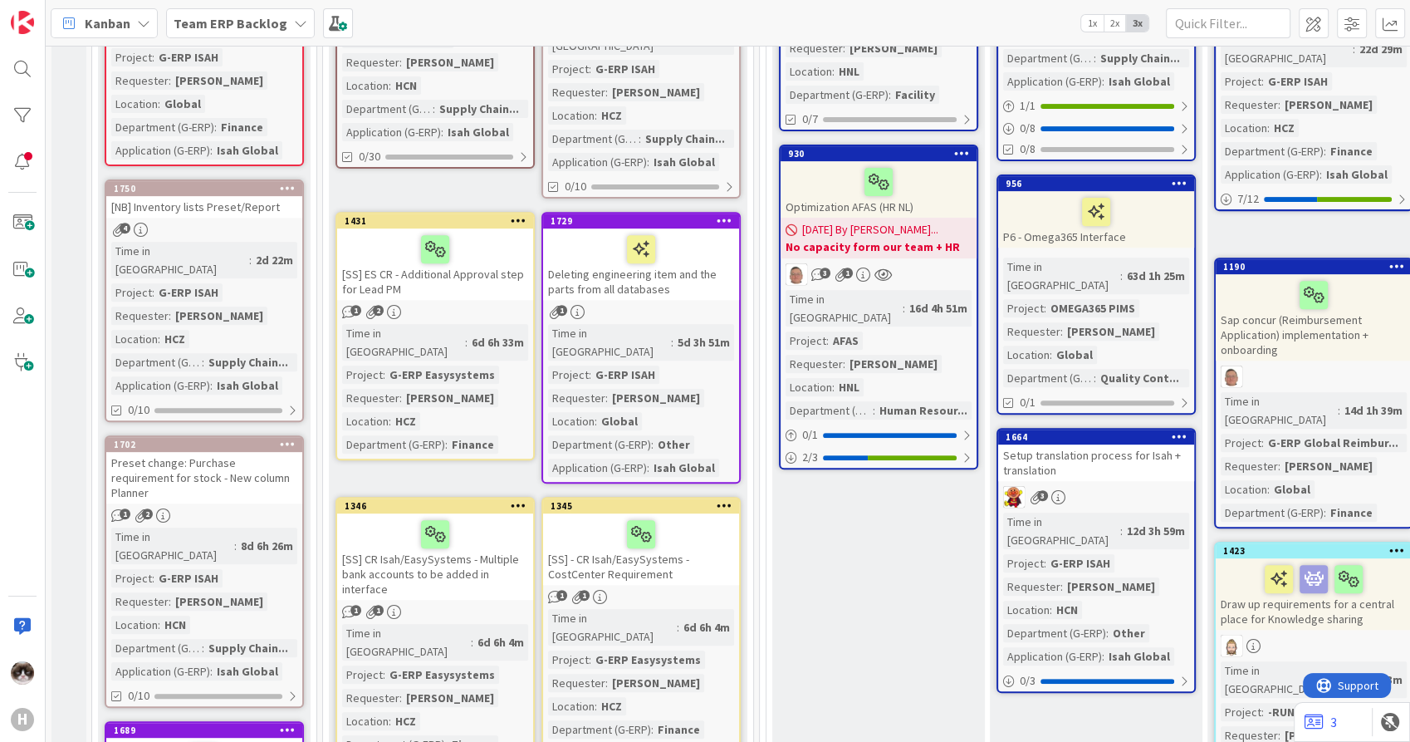
scroll to position [642, 0]
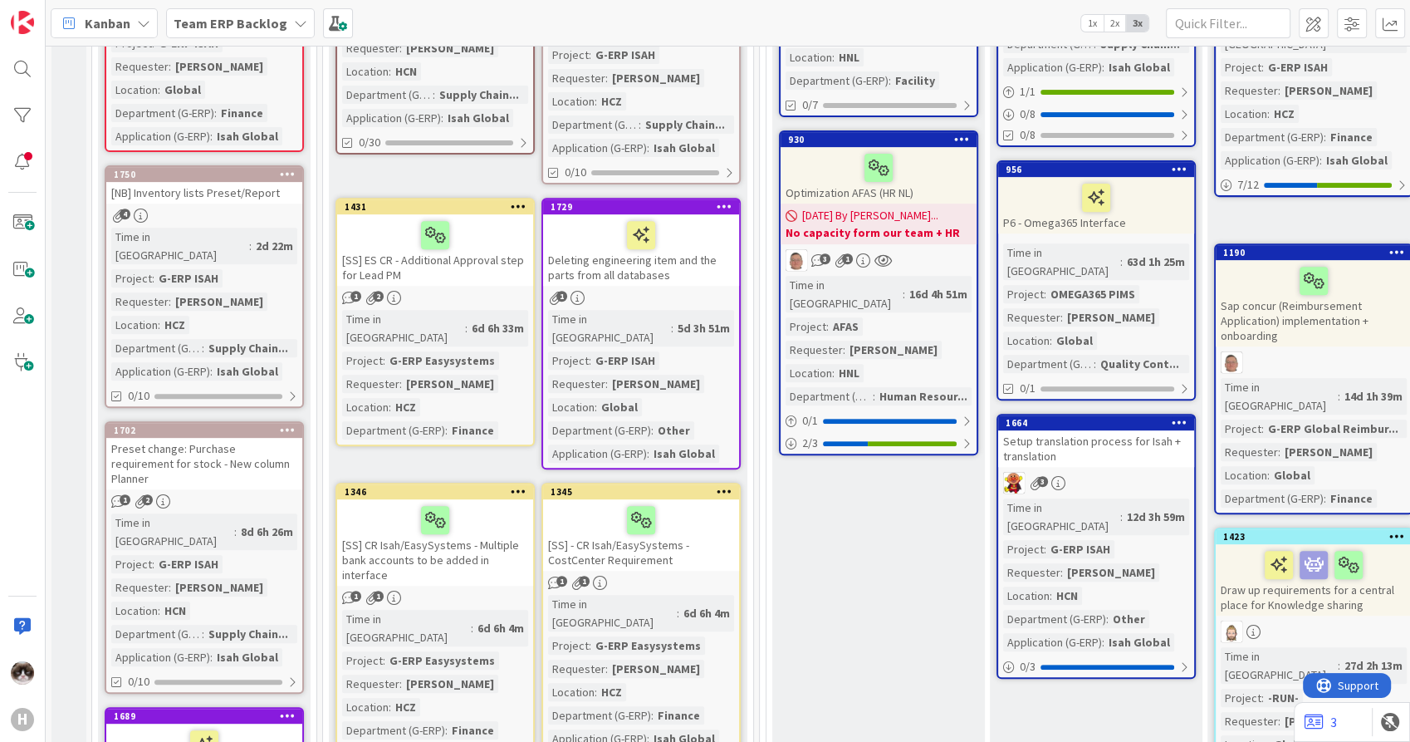
click at [492, 333] on div "Time in Column : 6d 6h 33m Project : G-ERP Easysystems Requester : [PERSON_NAME…" at bounding box center [435, 375] width 186 height 130
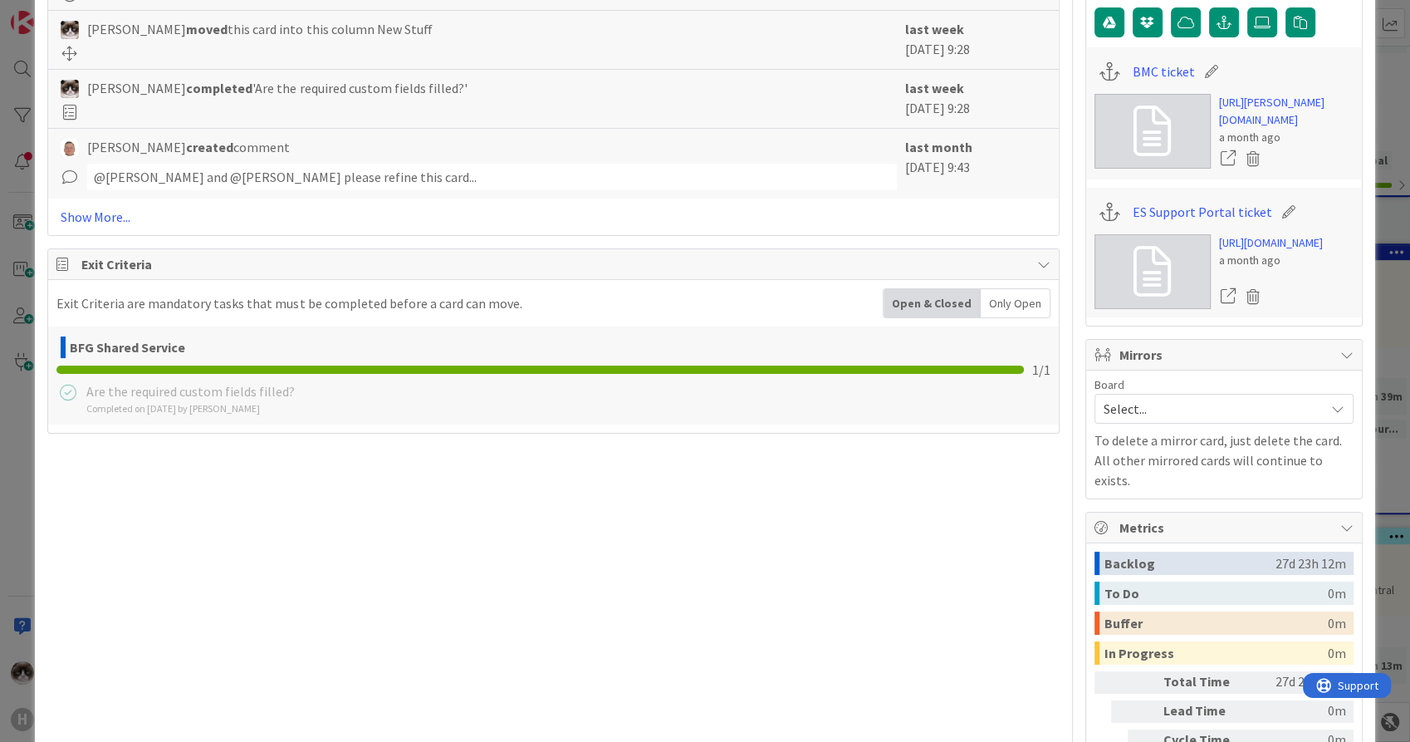
scroll to position [788, 0]
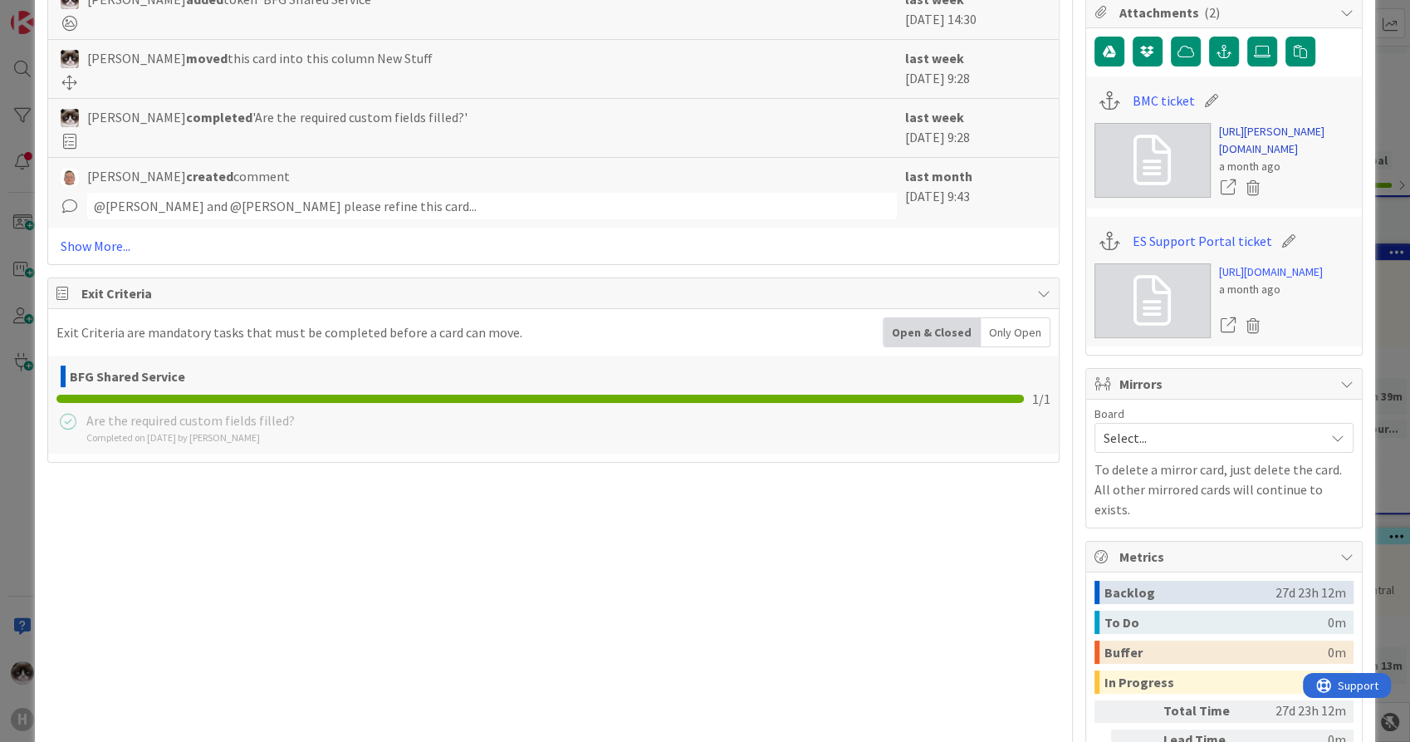
click at [1260, 158] on link "[URL][PERSON_NAME][DOMAIN_NAME]" at bounding box center [1286, 140] width 135 height 35
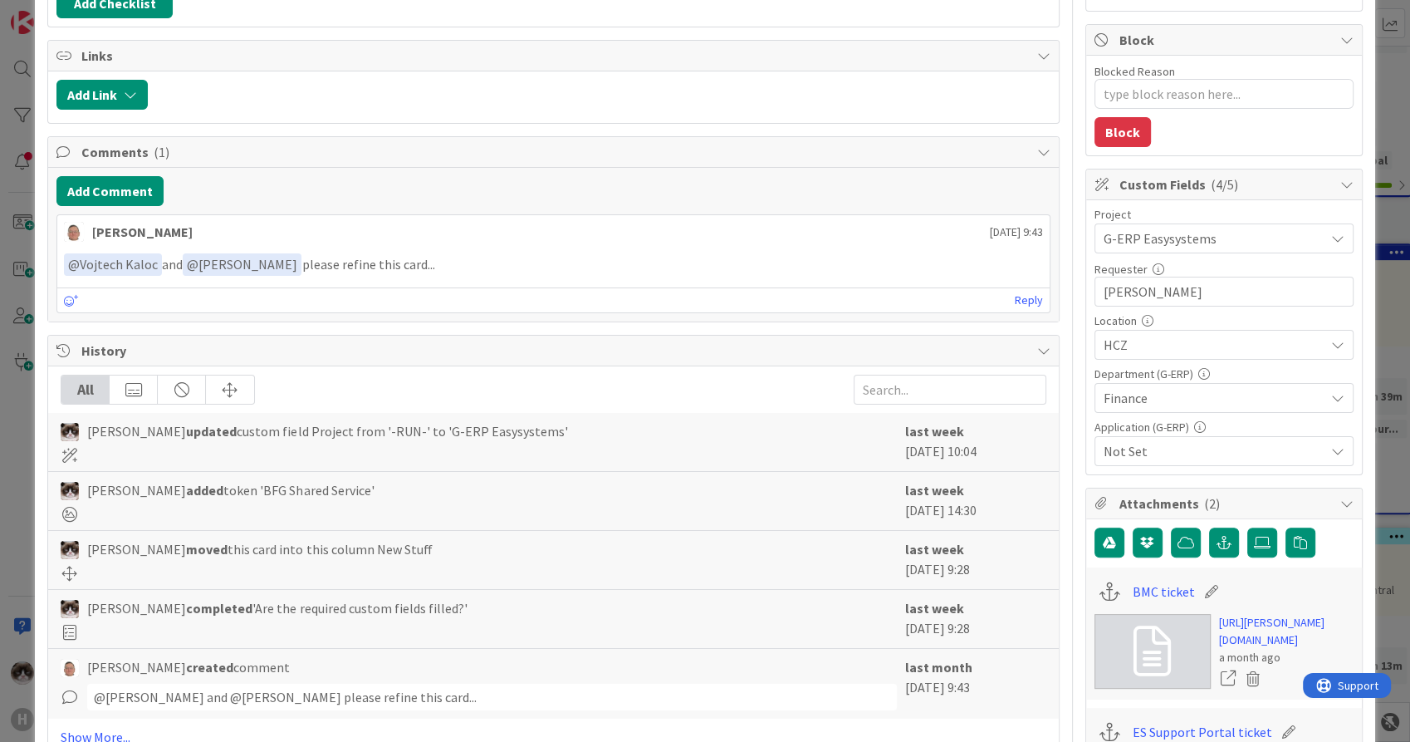
scroll to position [0, 0]
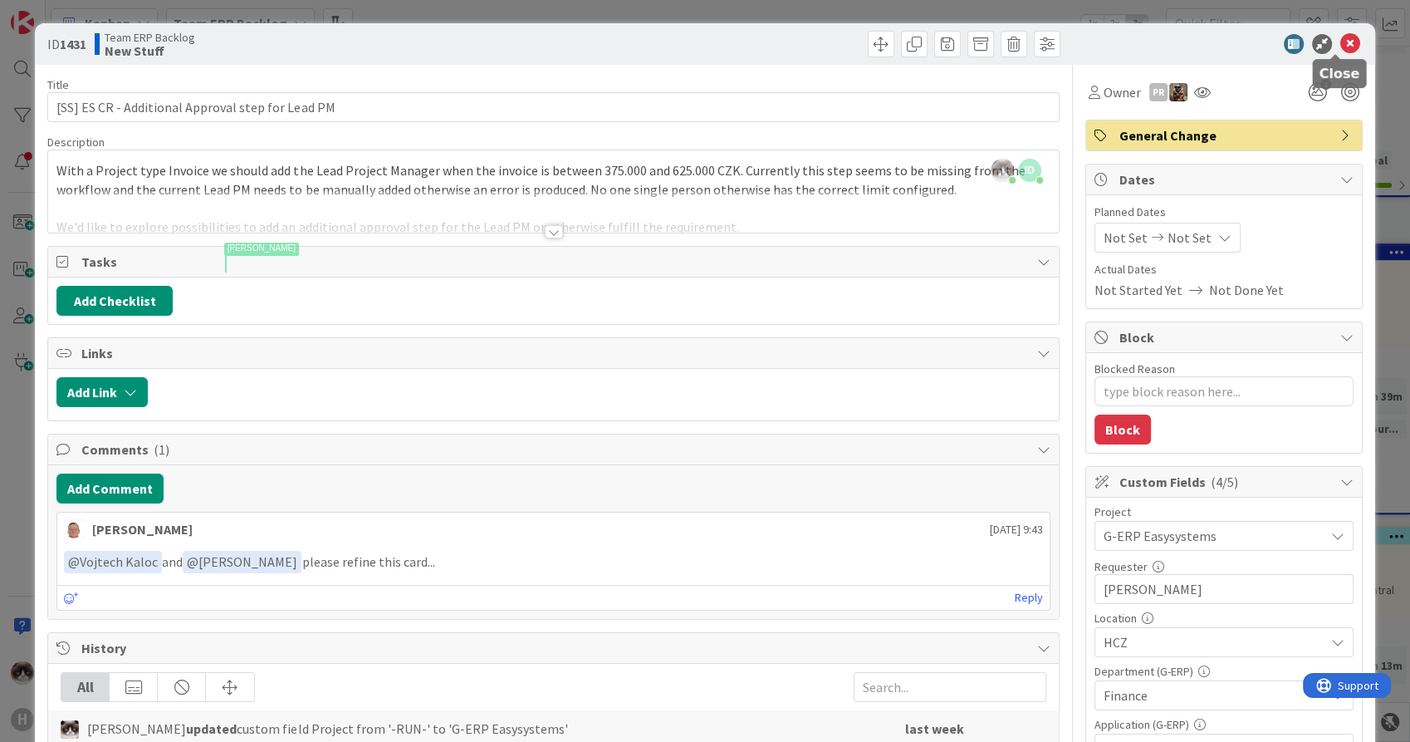
click at [1341, 40] on icon at bounding box center [1351, 44] width 20 height 20
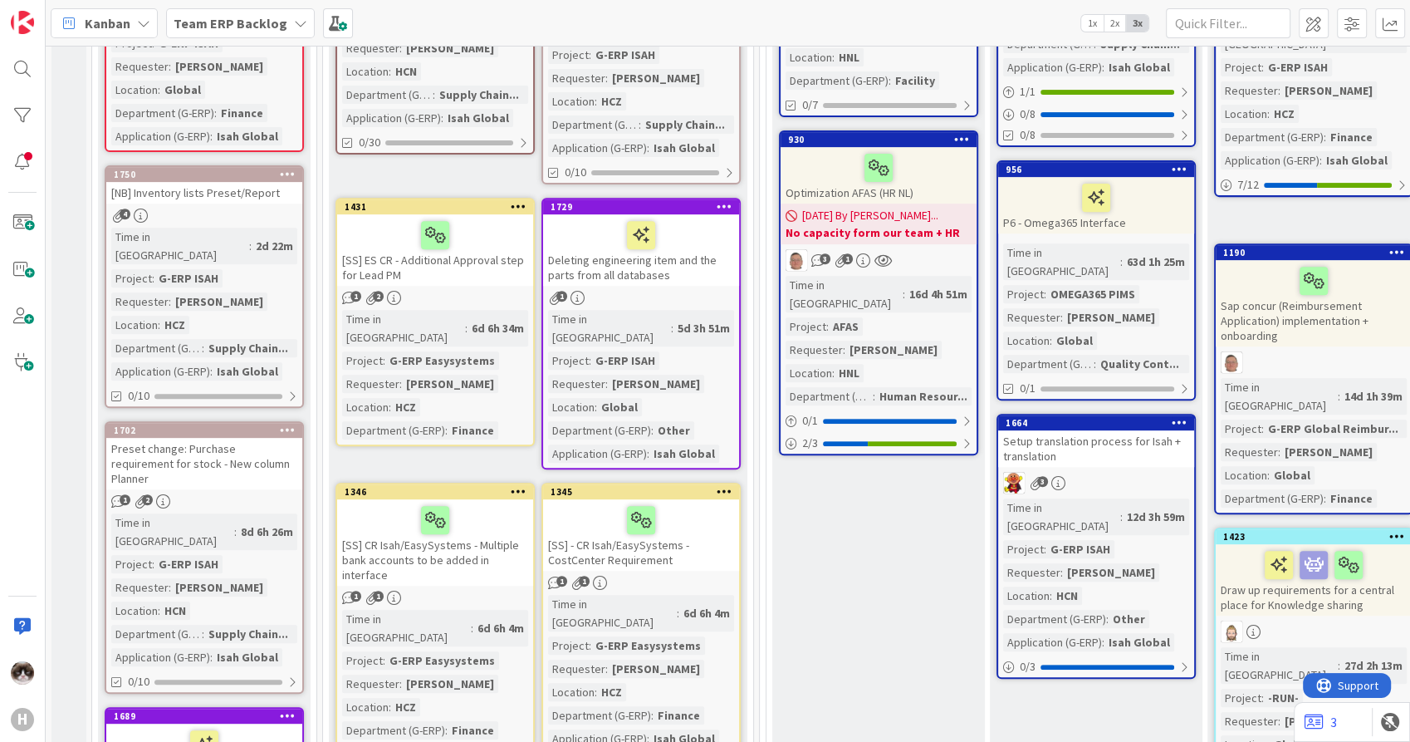
click at [418, 291] on div "1 2" at bounding box center [435, 298] width 196 height 14
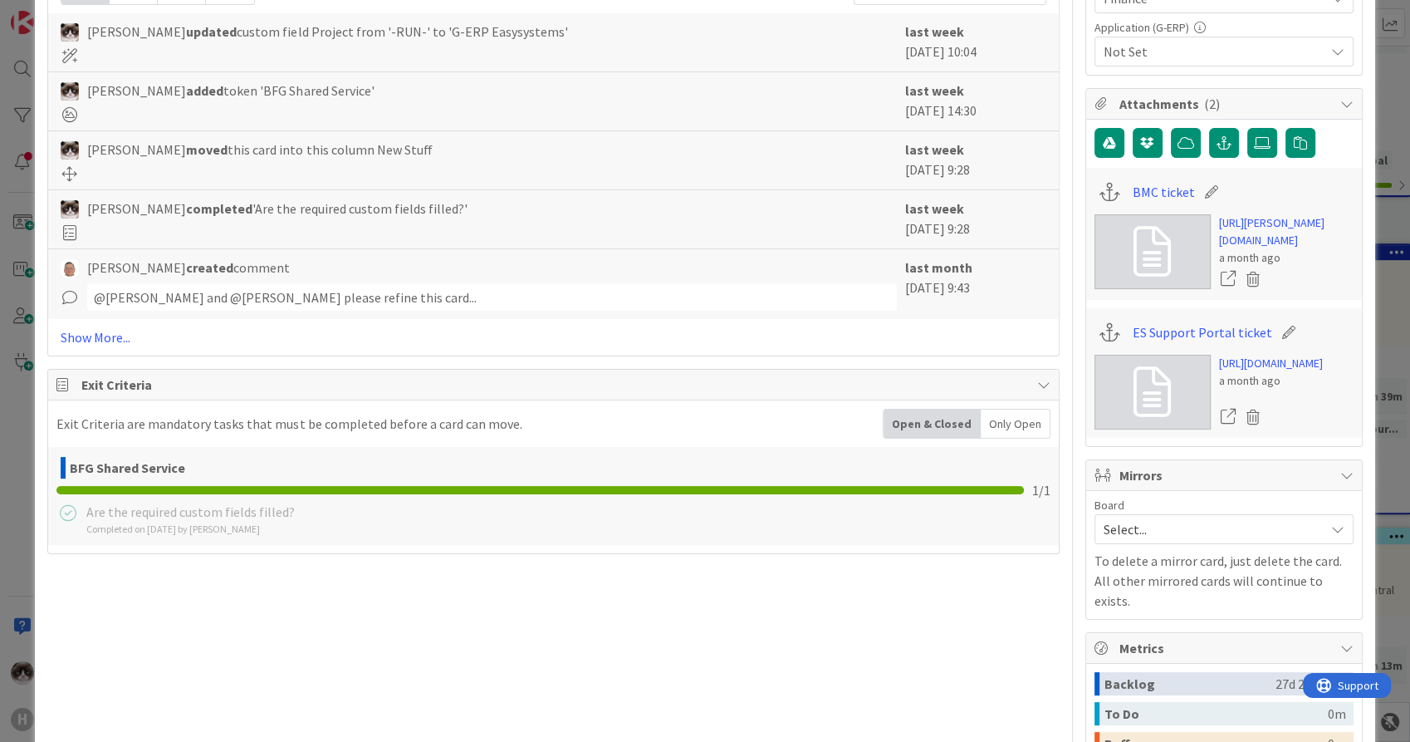
scroll to position [713, 0]
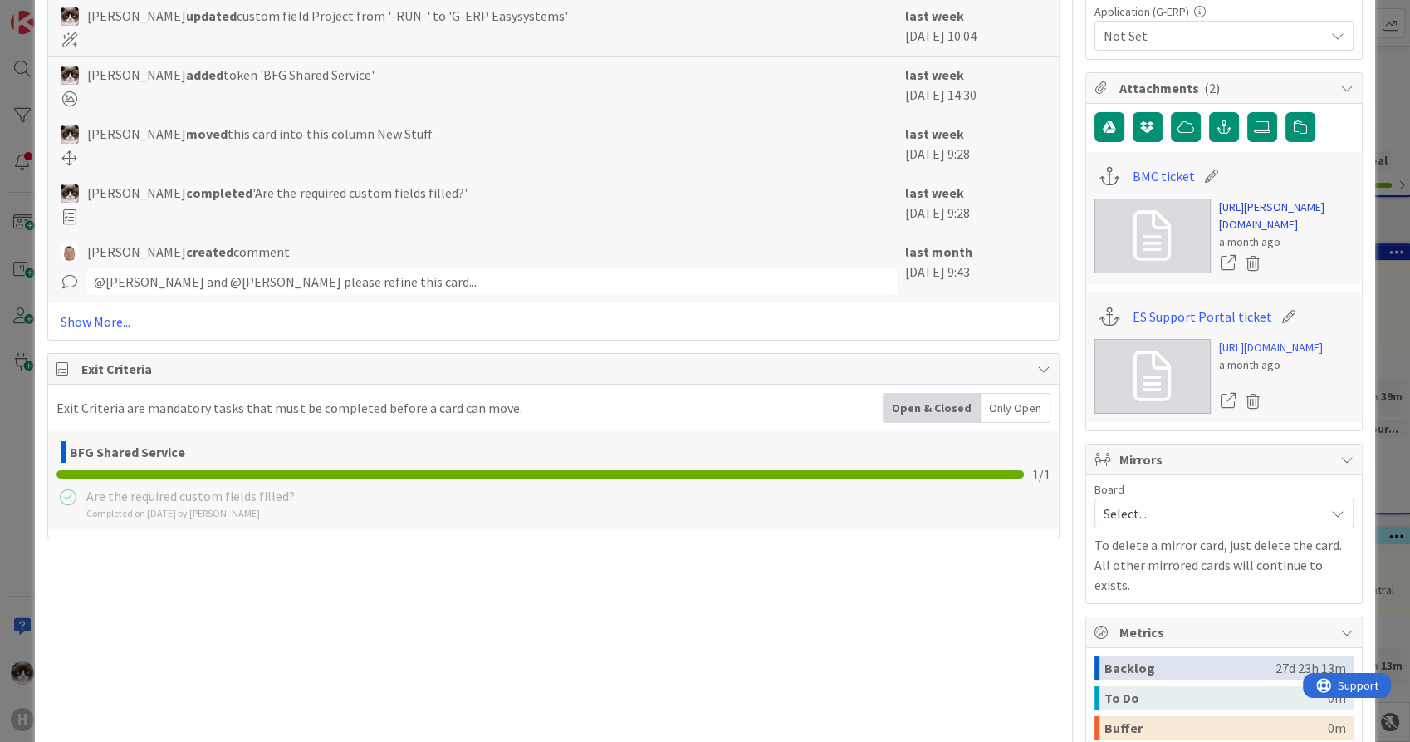
click at [1229, 233] on link "[URL][PERSON_NAME][DOMAIN_NAME]" at bounding box center [1286, 216] width 135 height 35
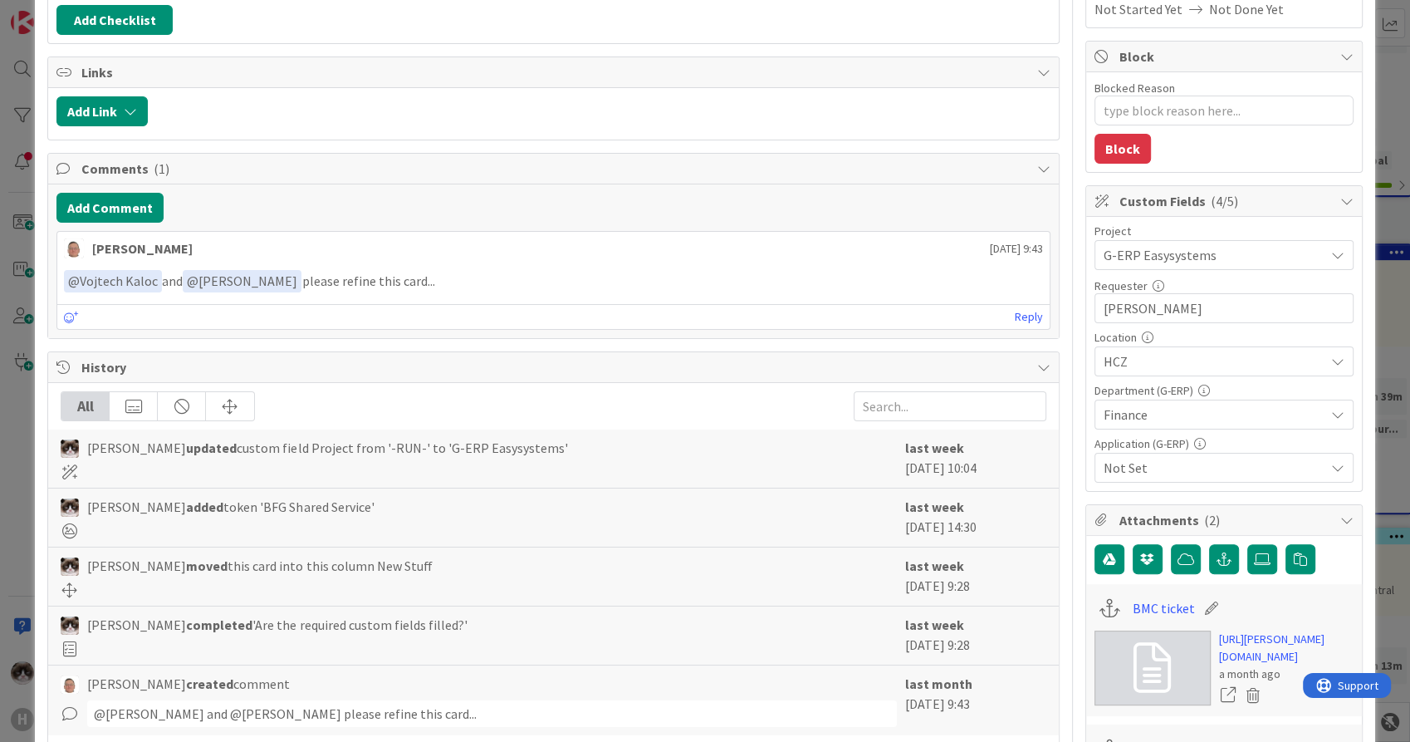
scroll to position [0, 0]
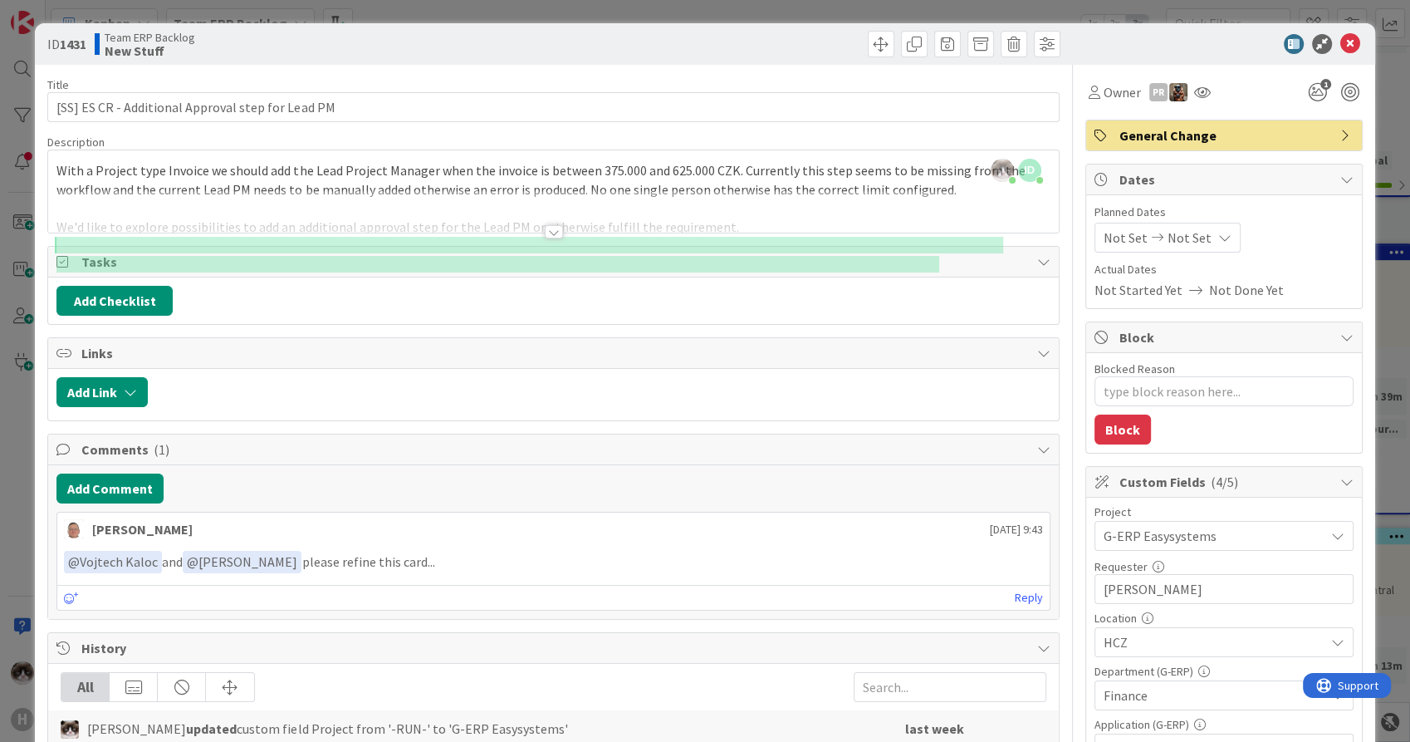
click at [692, 212] on div at bounding box center [553, 211] width 1010 height 42
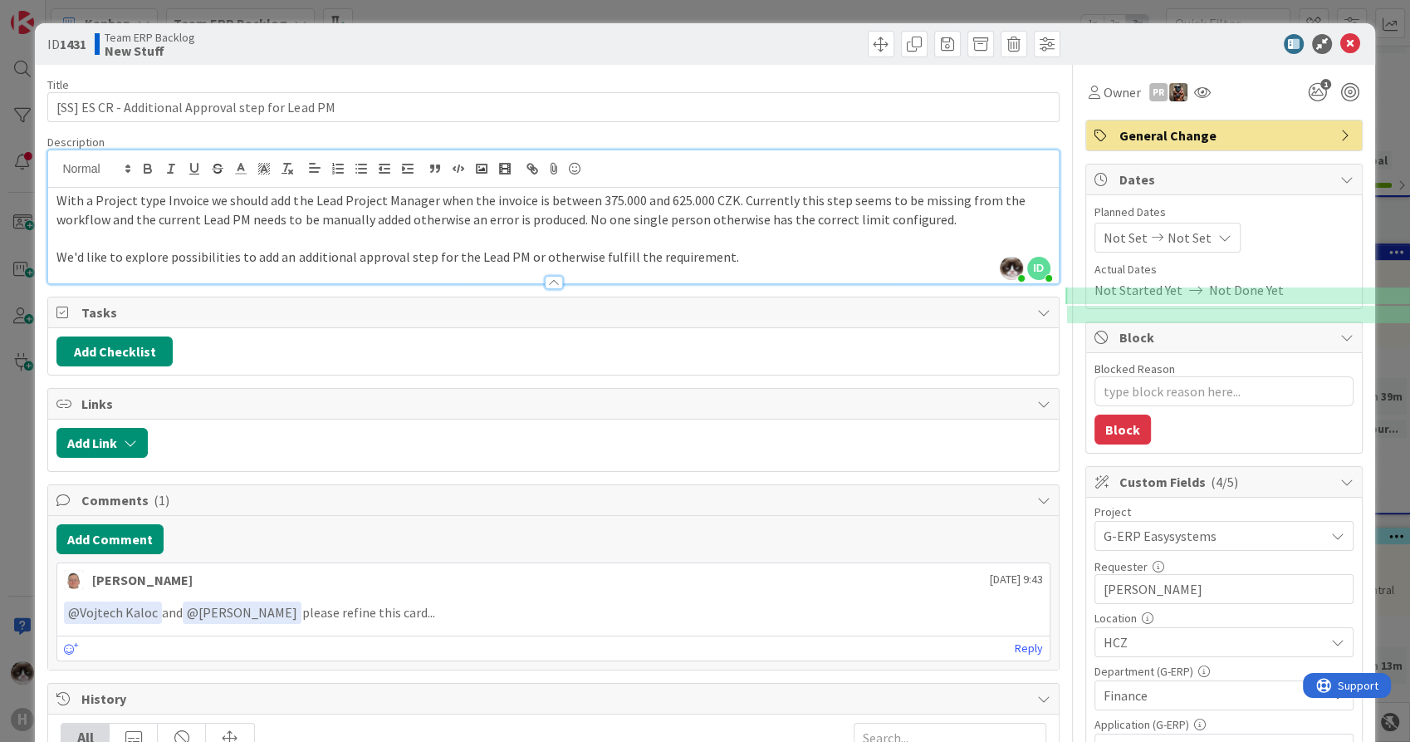
click at [927, 248] on p "We'd like to explore possibilities to add an additional approval step for the L…" at bounding box center [552, 257] width 993 height 19
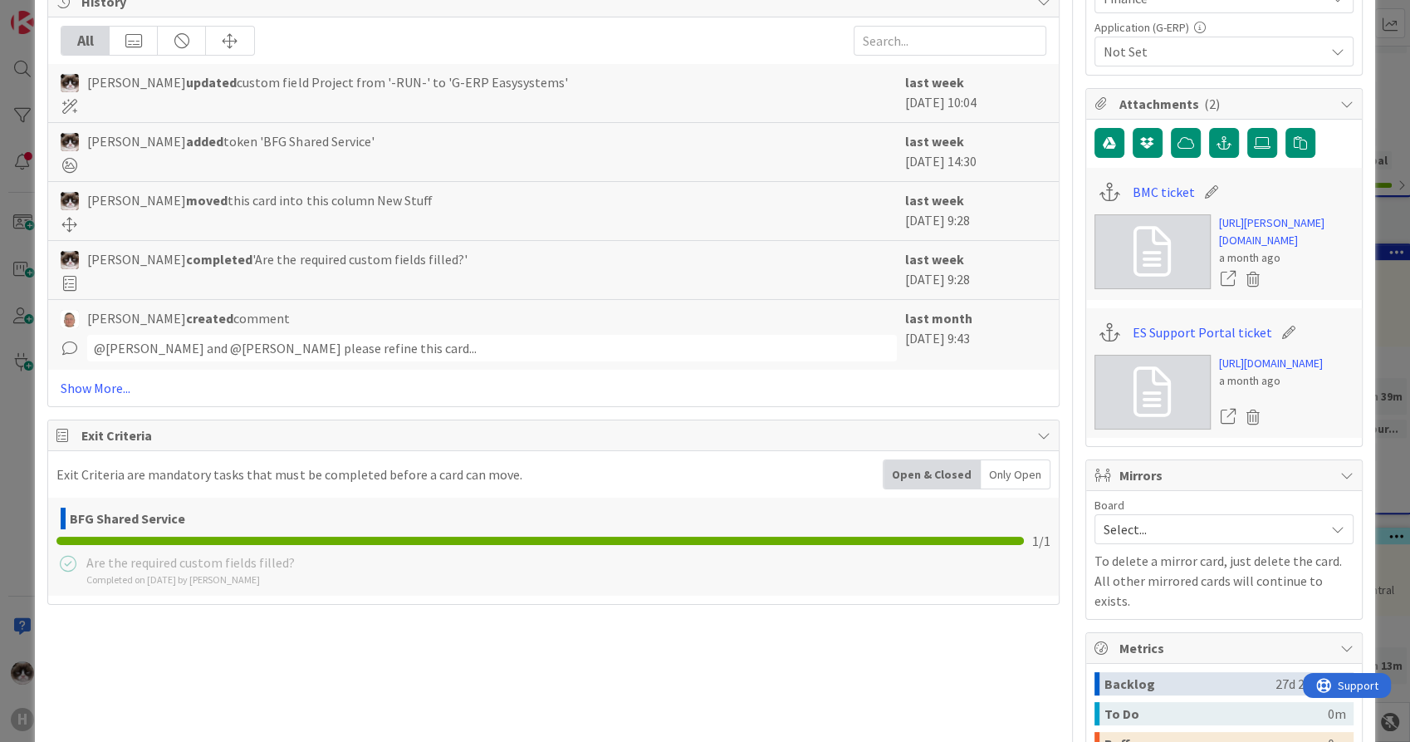
scroll to position [700, 0]
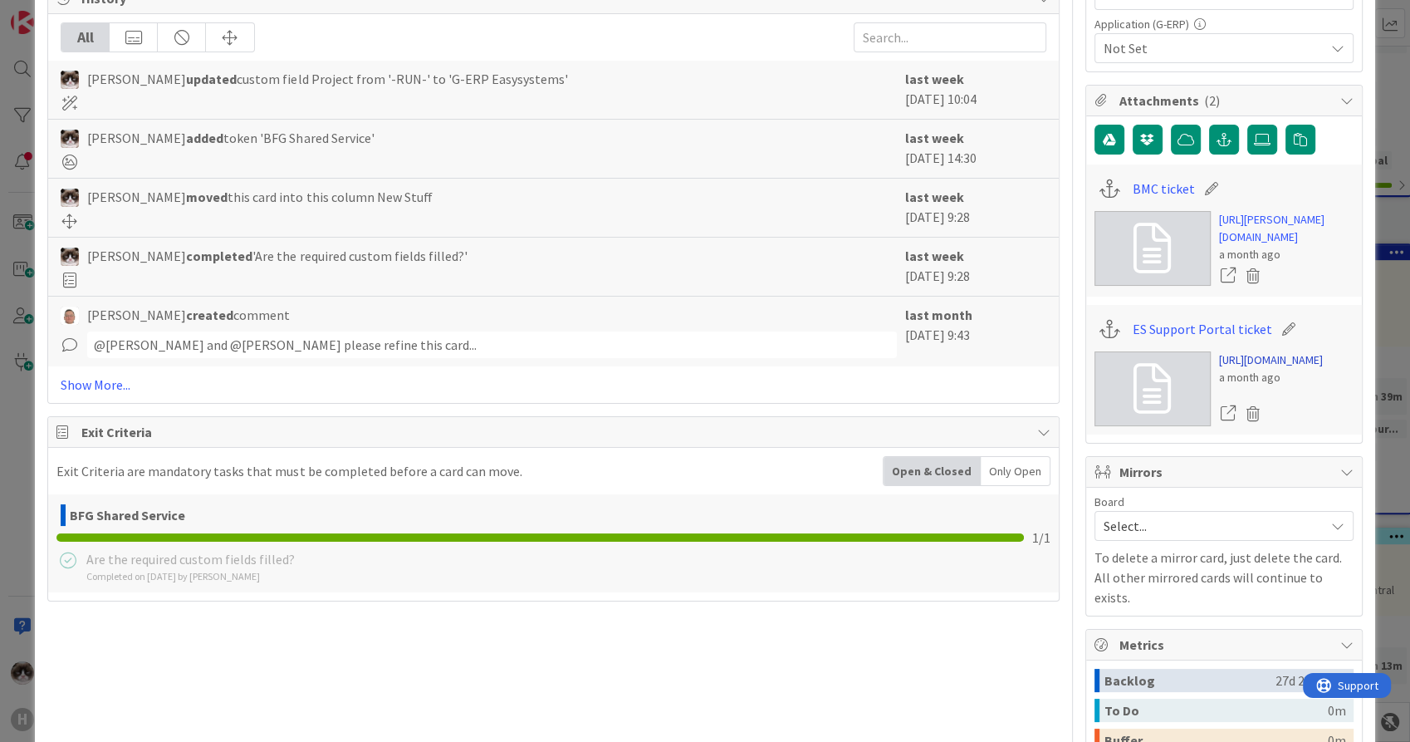
click at [1254, 369] on link "[URL][DOMAIN_NAME]" at bounding box center [1271, 359] width 104 height 17
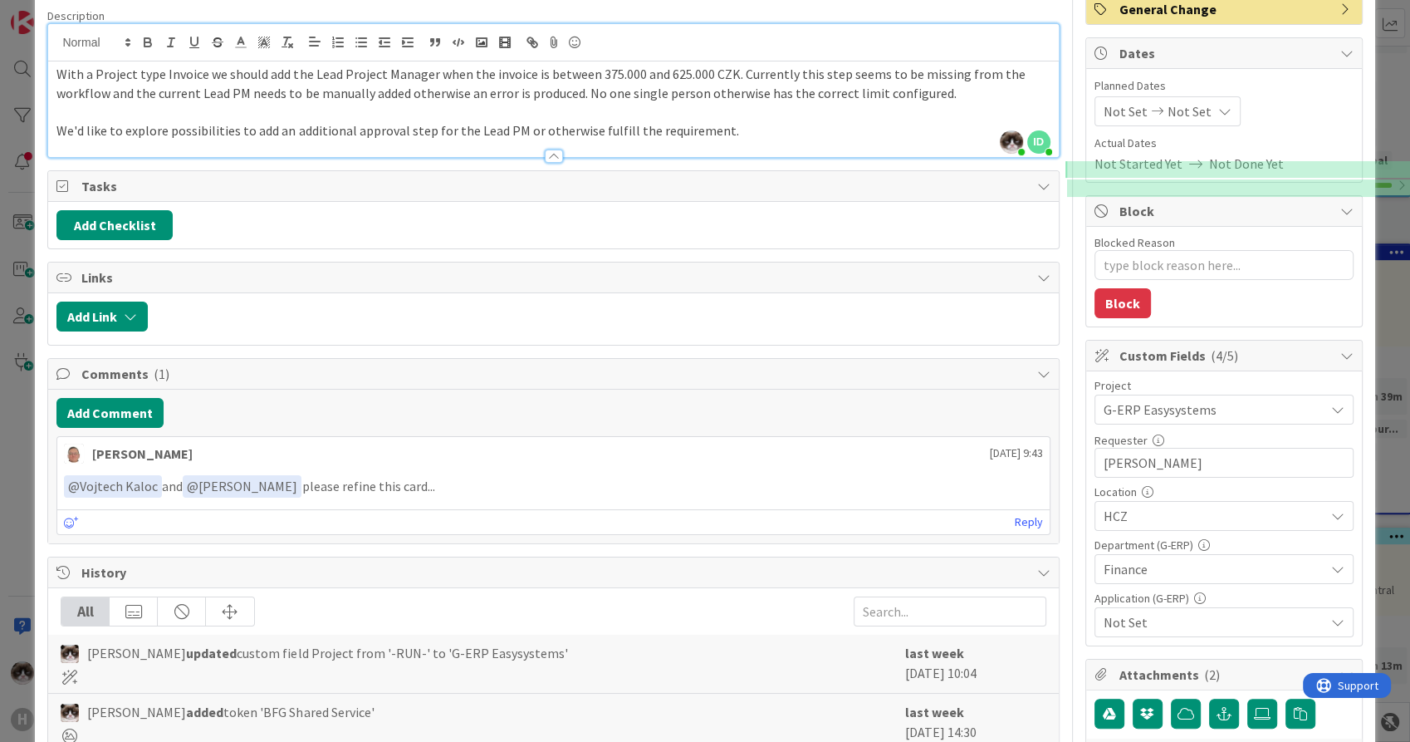
scroll to position [0, 0]
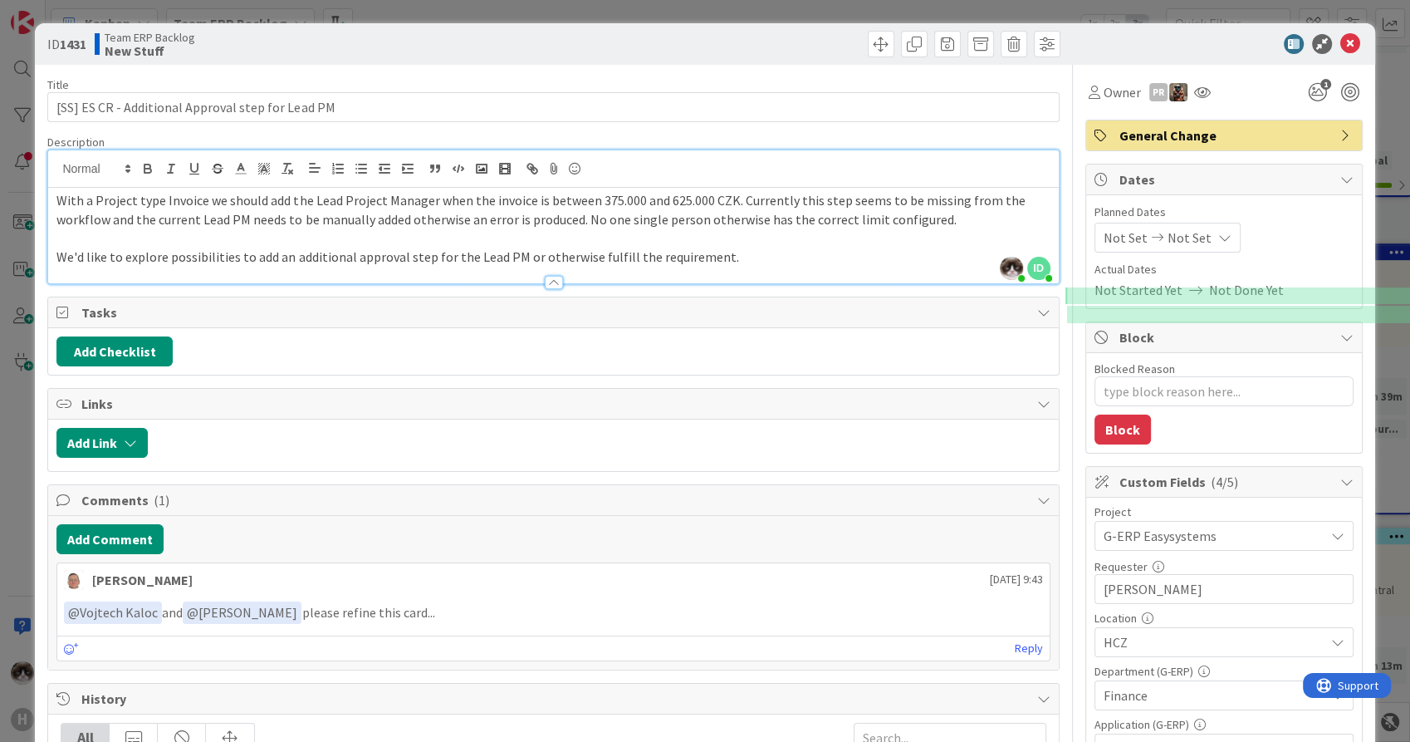
click at [820, 242] on p at bounding box center [552, 237] width 993 height 19
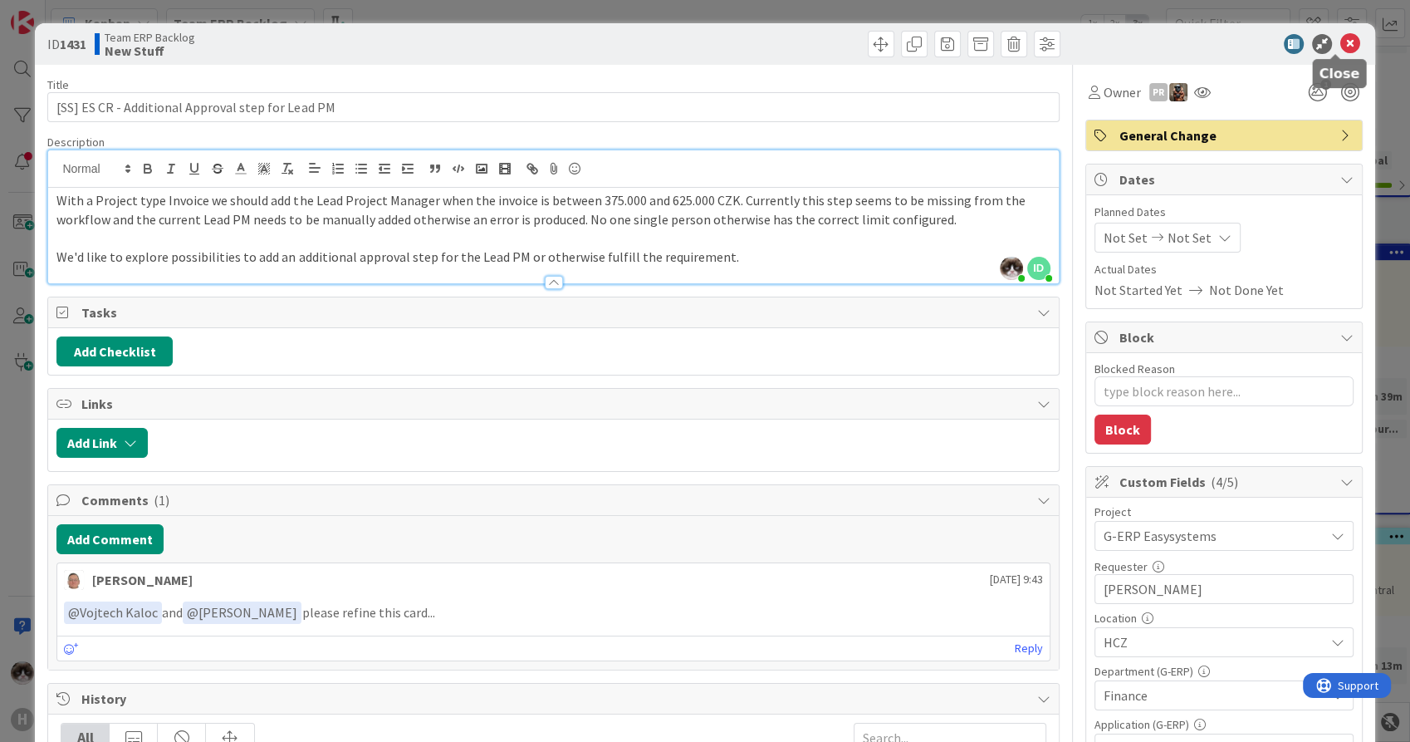
click at [1341, 37] on icon at bounding box center [1351, 44] width 20 height 20
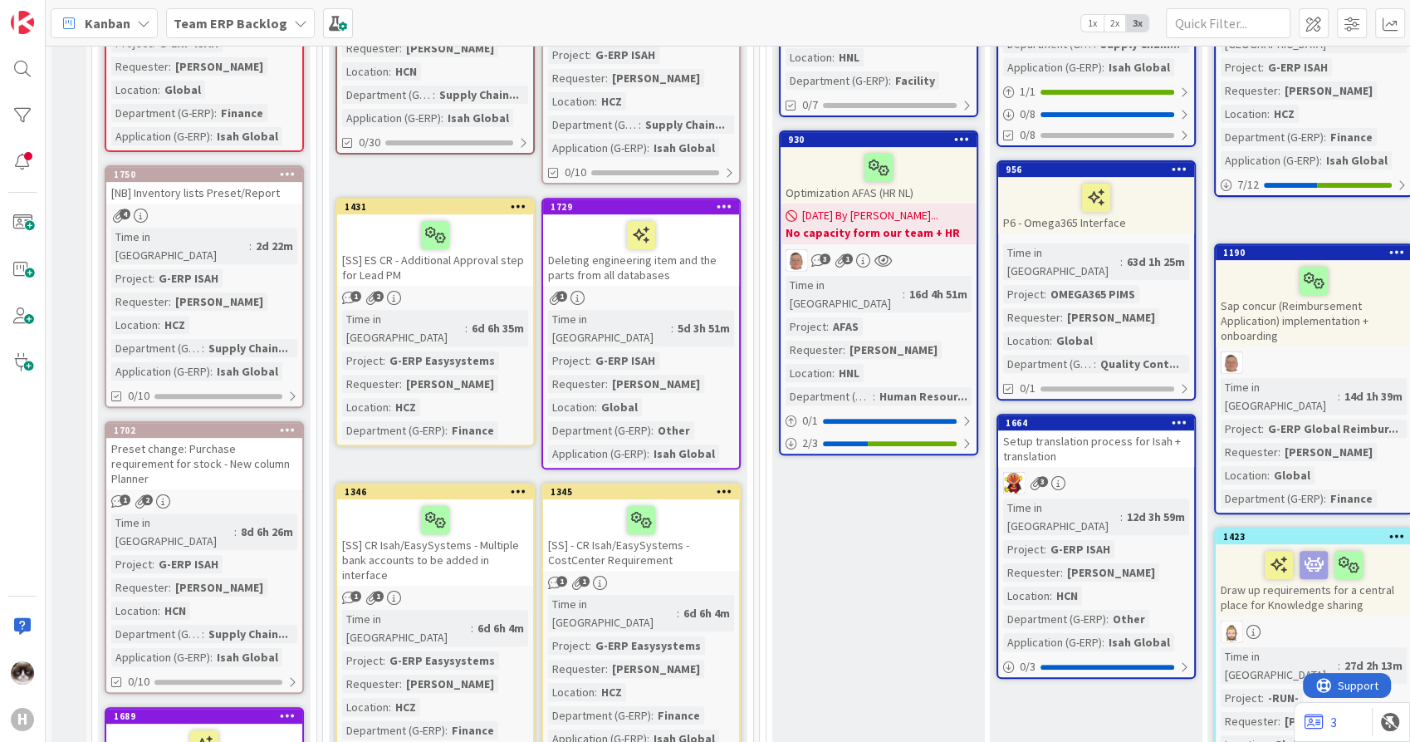
scroll to position [710, 0]
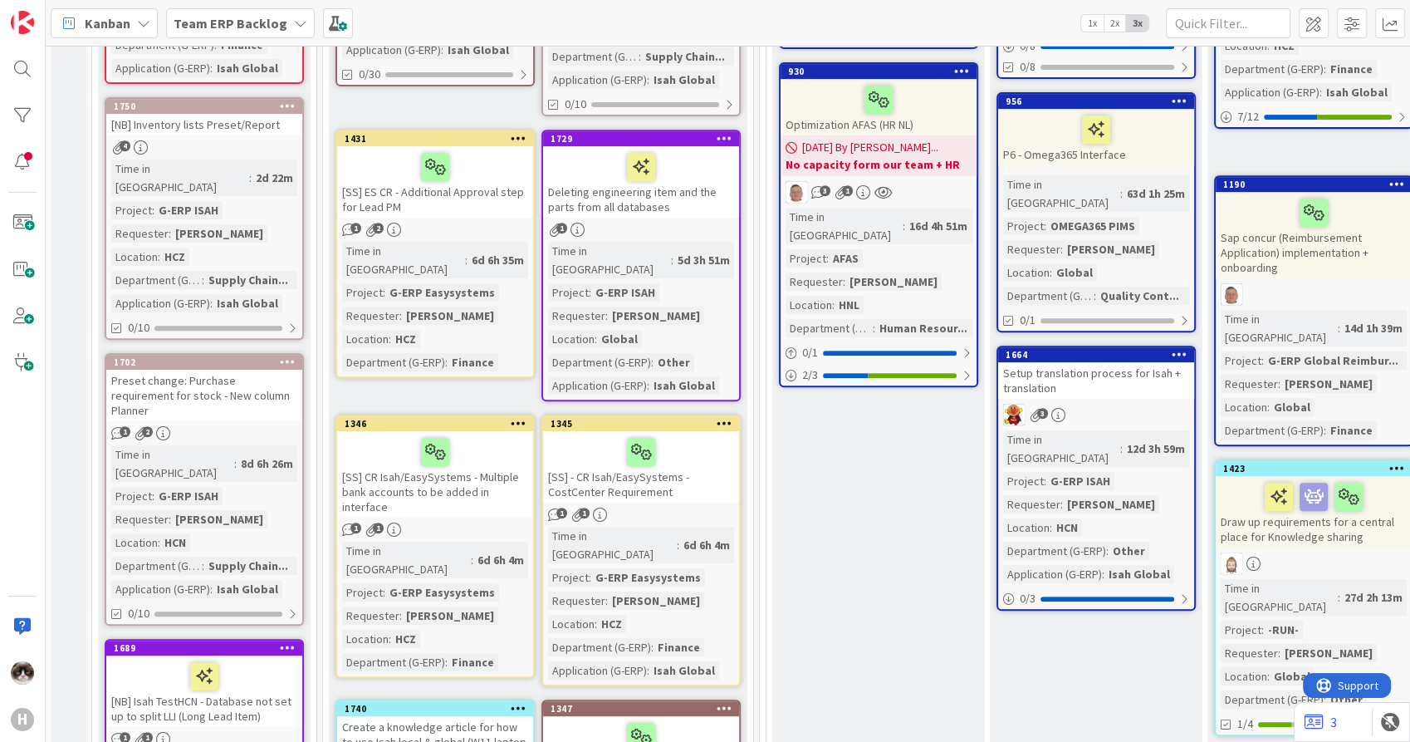
click at [712, 242] on div "Time in Column : 5d 3h 51m Project : G-ERP ISAH Requester : [PERSON_NAME] Locat…" at bounding box center [641, 318] width 186 height 153
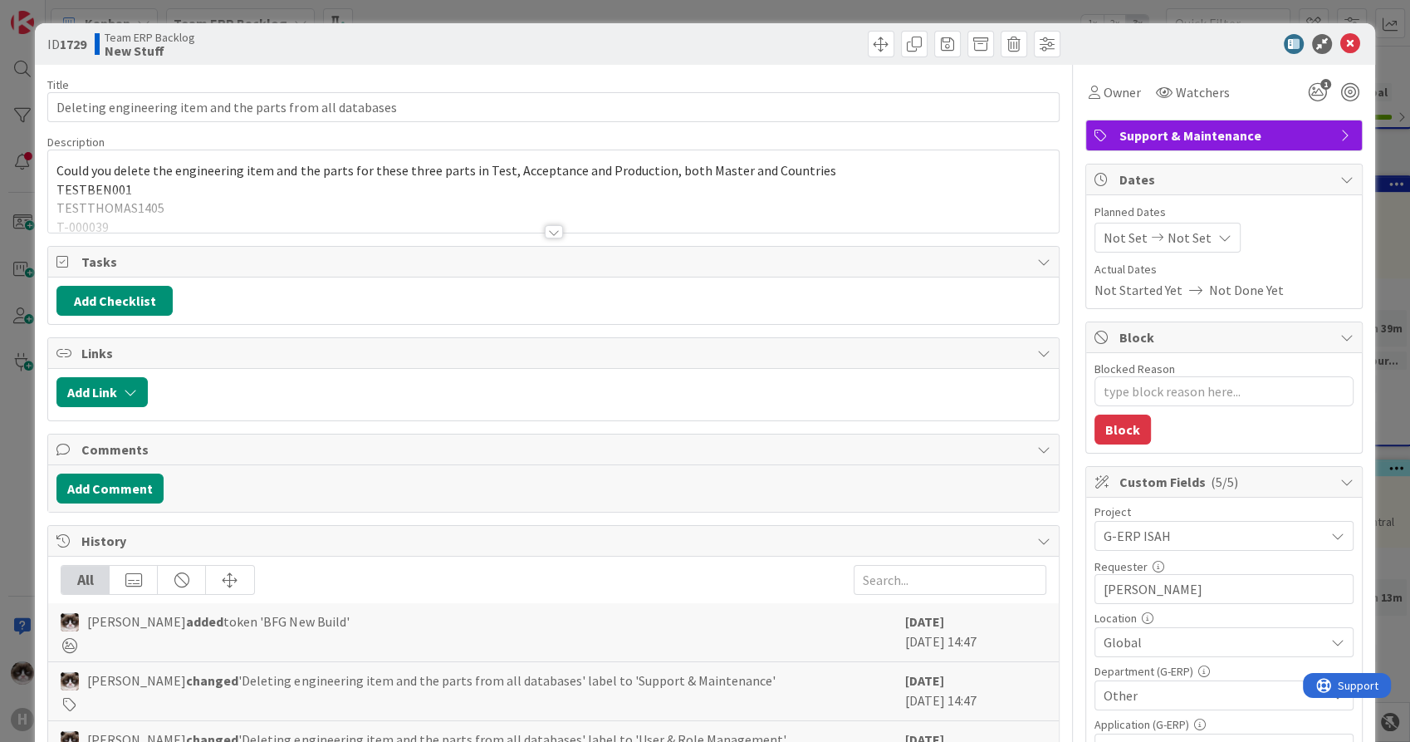
click at [546, 233] on div at bounding box center [554, 231] width 18 height 13
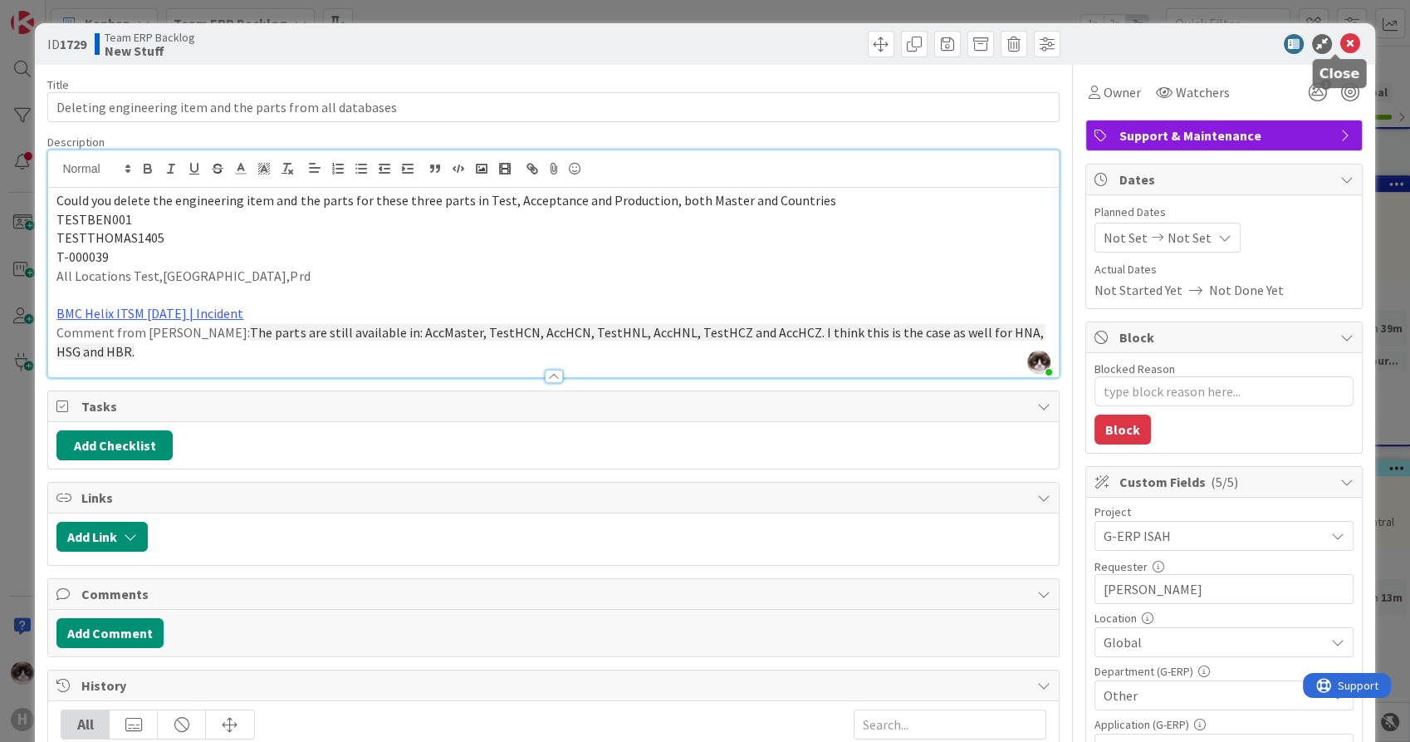
click at [1341, 48] on icon at bounding box center [1351, 44] width 20 height 20
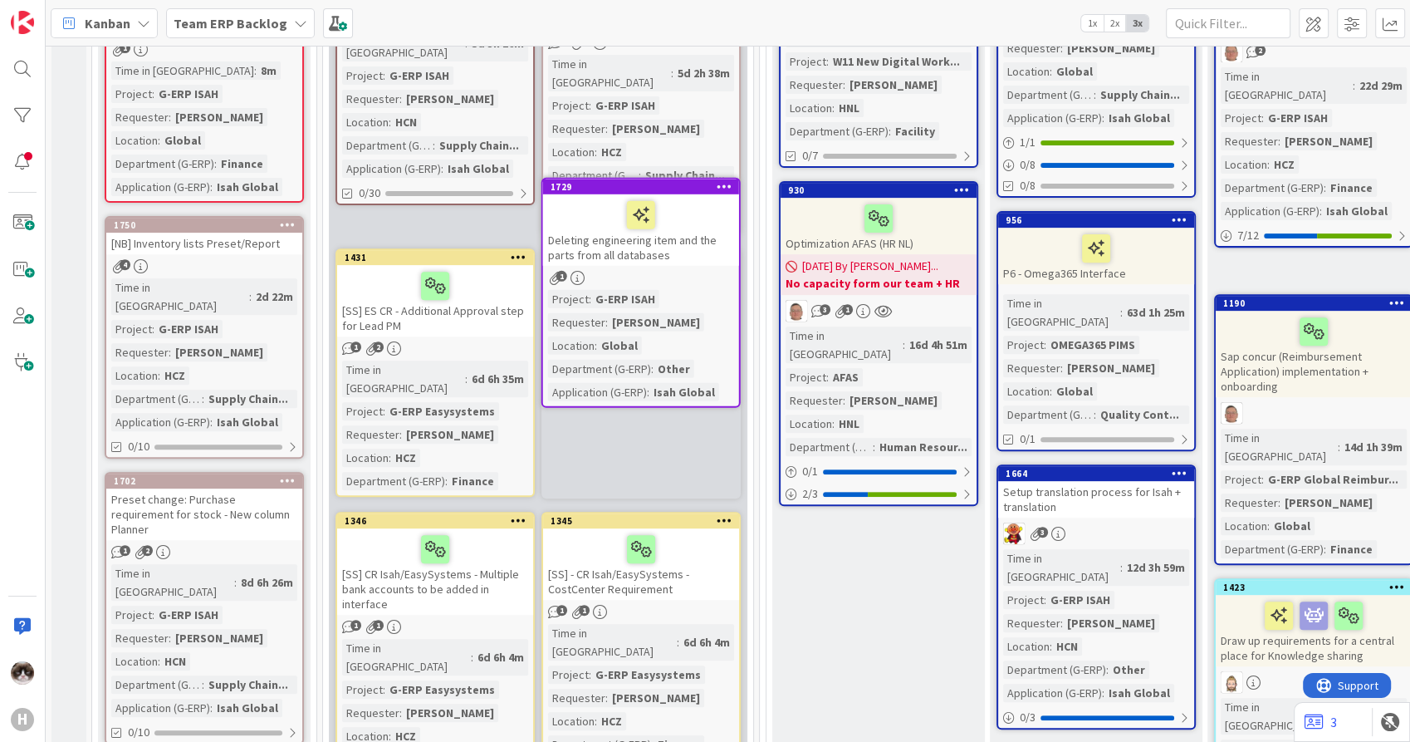
scroll to position [588, 0]
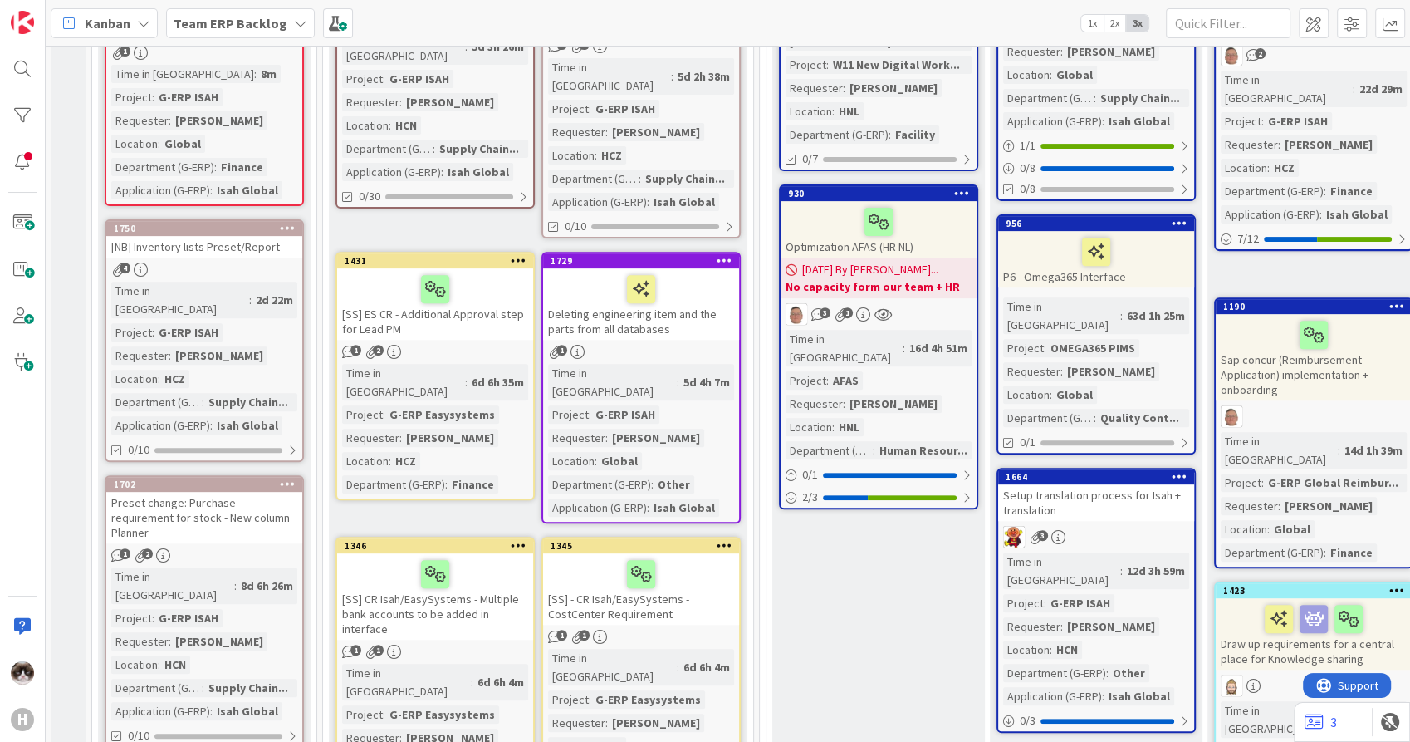
click at [699, 345] on div "1" at bounding box center [641, 352] width 196 height 14
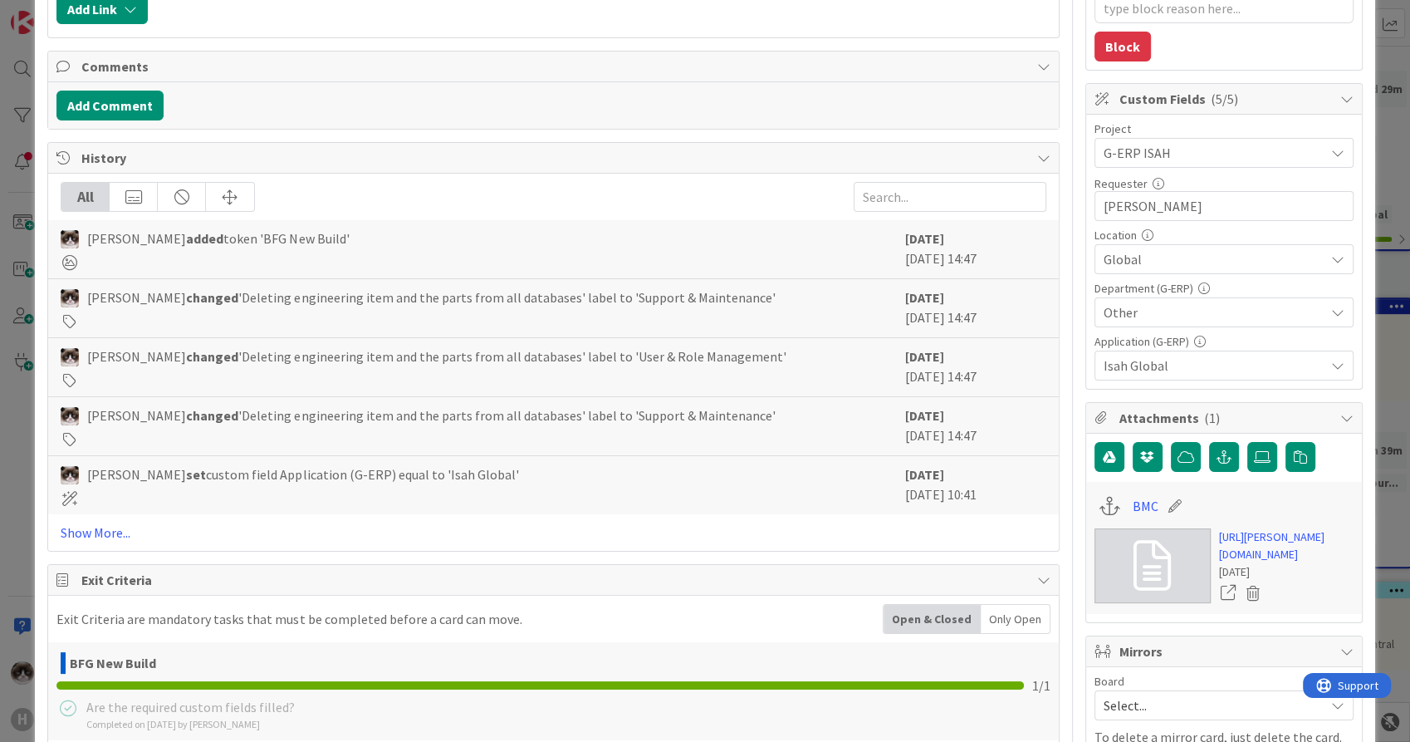
scroll to position [423, 0]
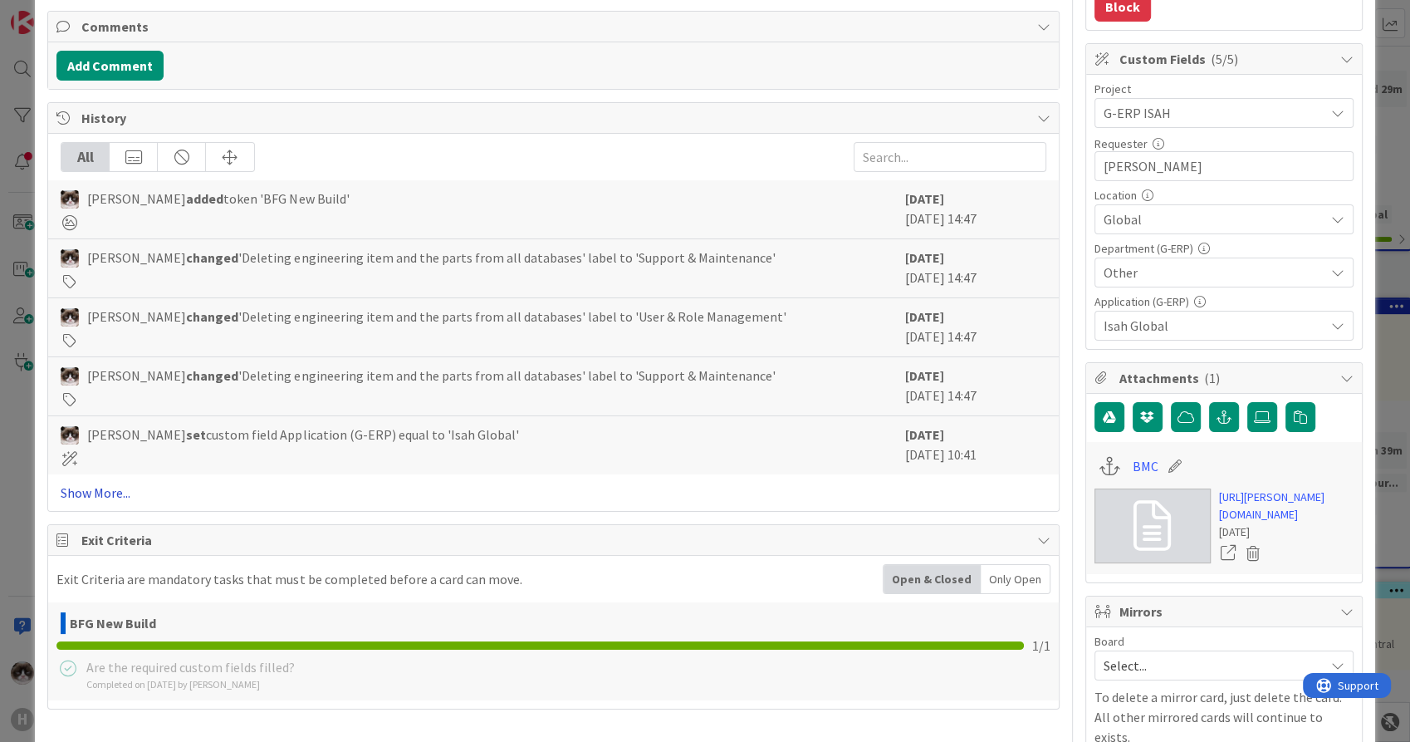
click at [109, 490] on link "Show More..." at bounding box center [553, 493] width 985 height 20
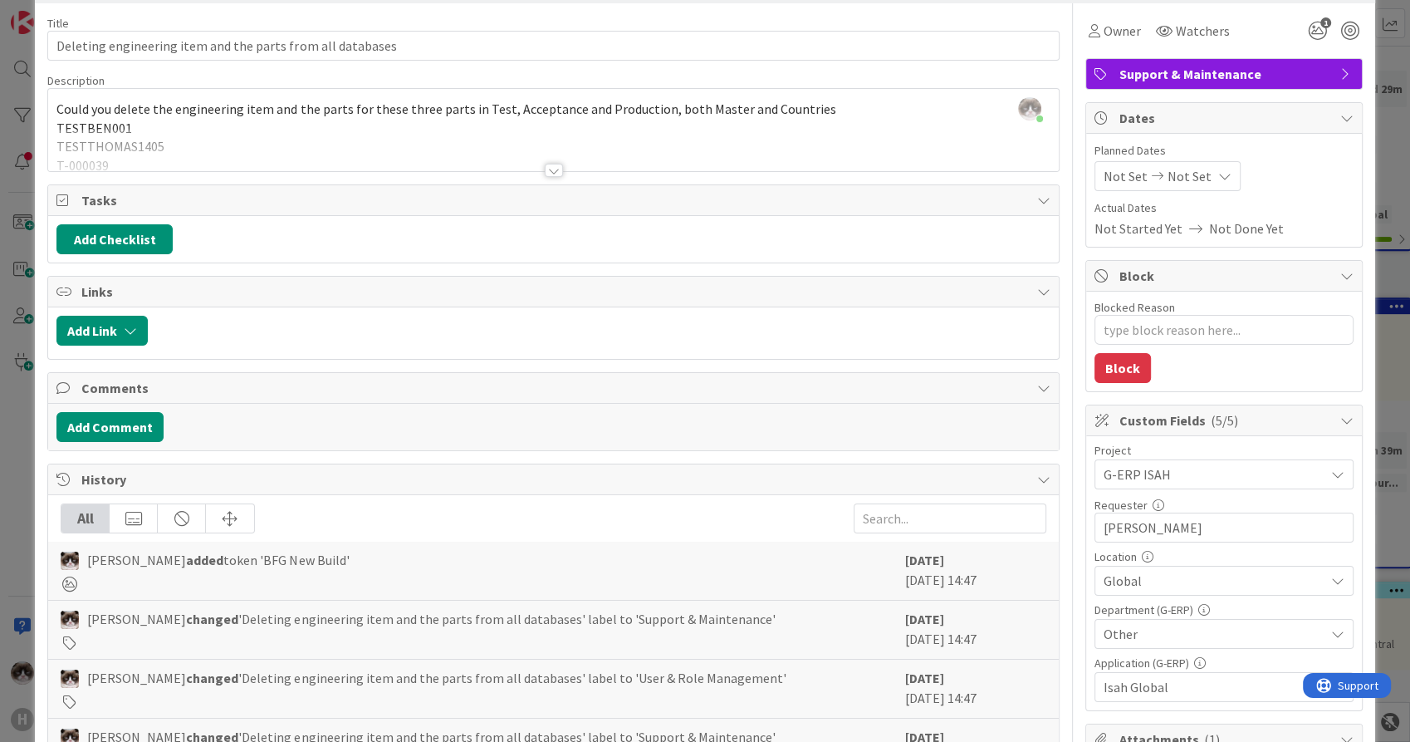
scroll to position [0, 0]
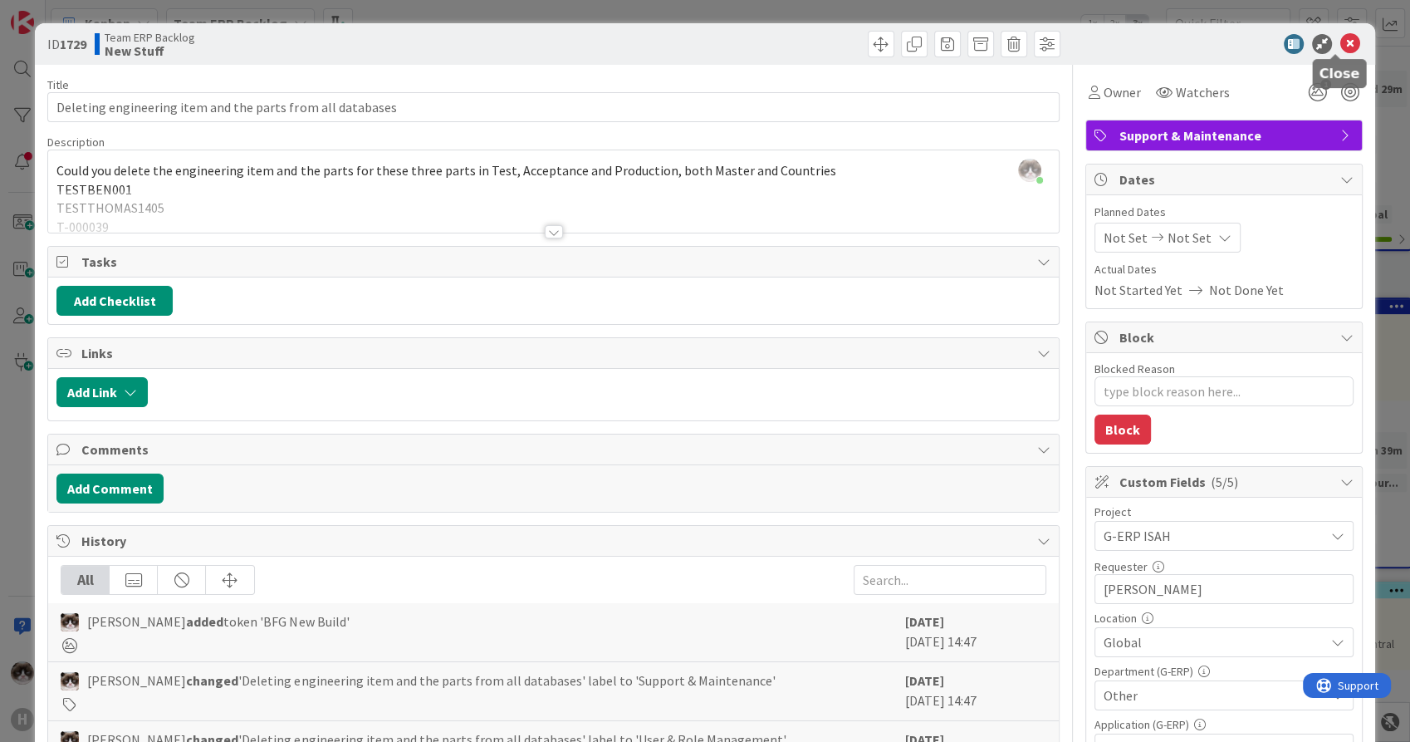
click at [1341, 37] on icon at bounding box center [1351, 44] width 20 height 20
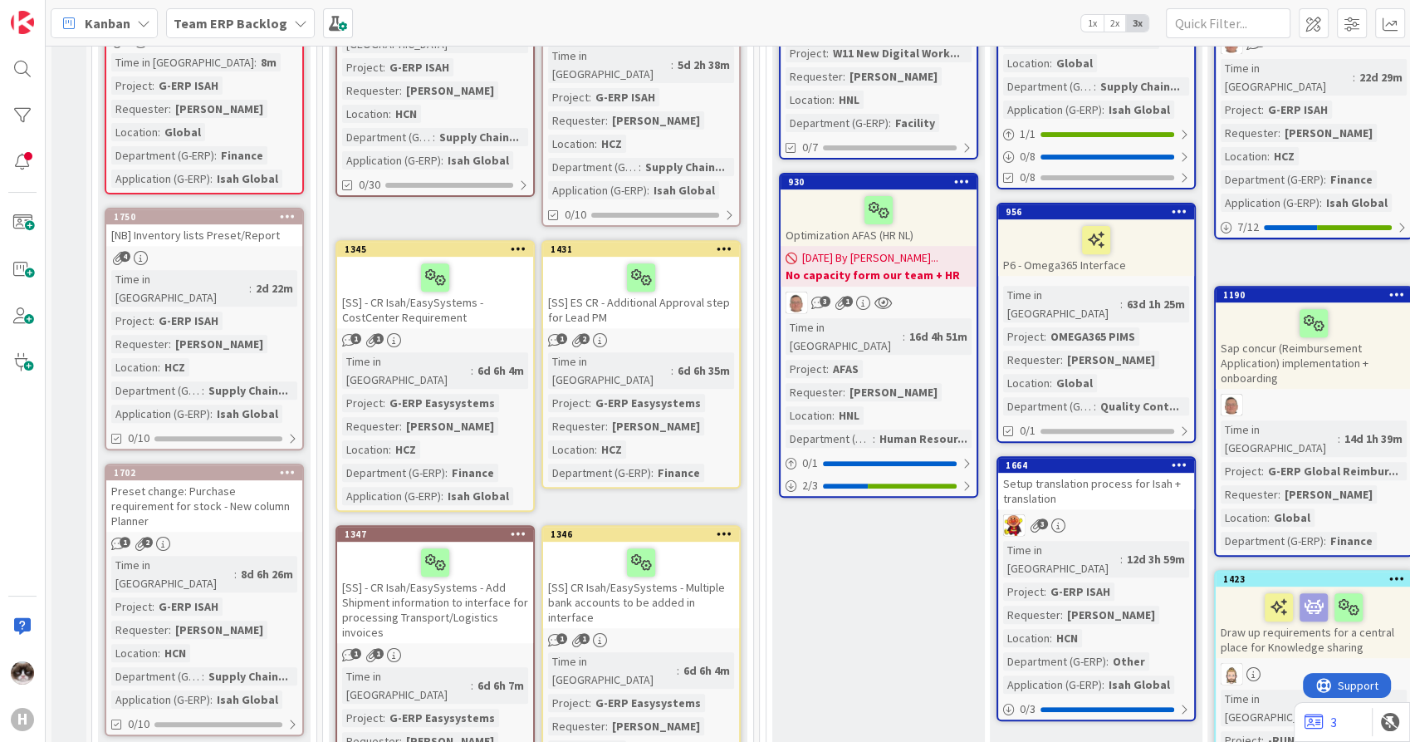
scroll to position [695, 0]
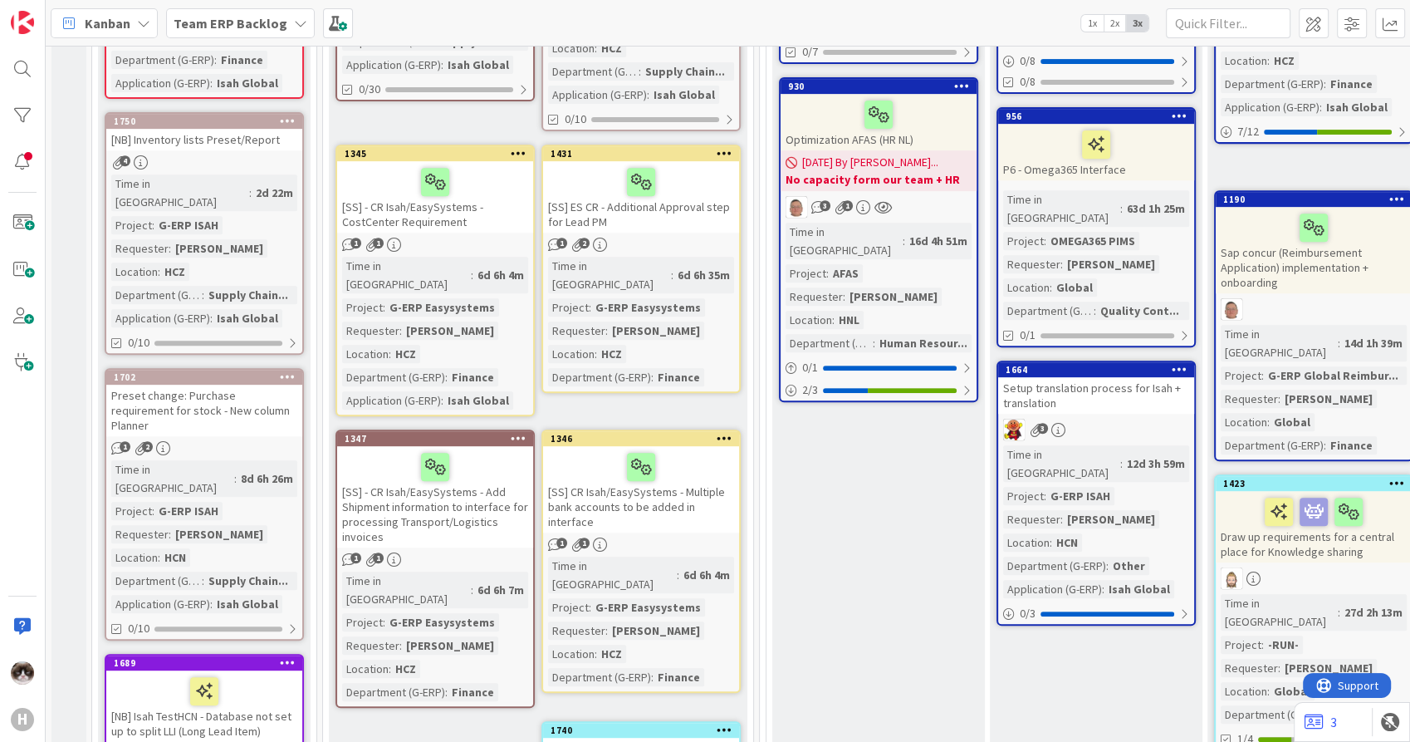
click at [452, 461] on div "[SS] - CR Isah/EasySystems - Add Shipment information to interface for processi…" at bounding box center [435, 496] width 196 height 101
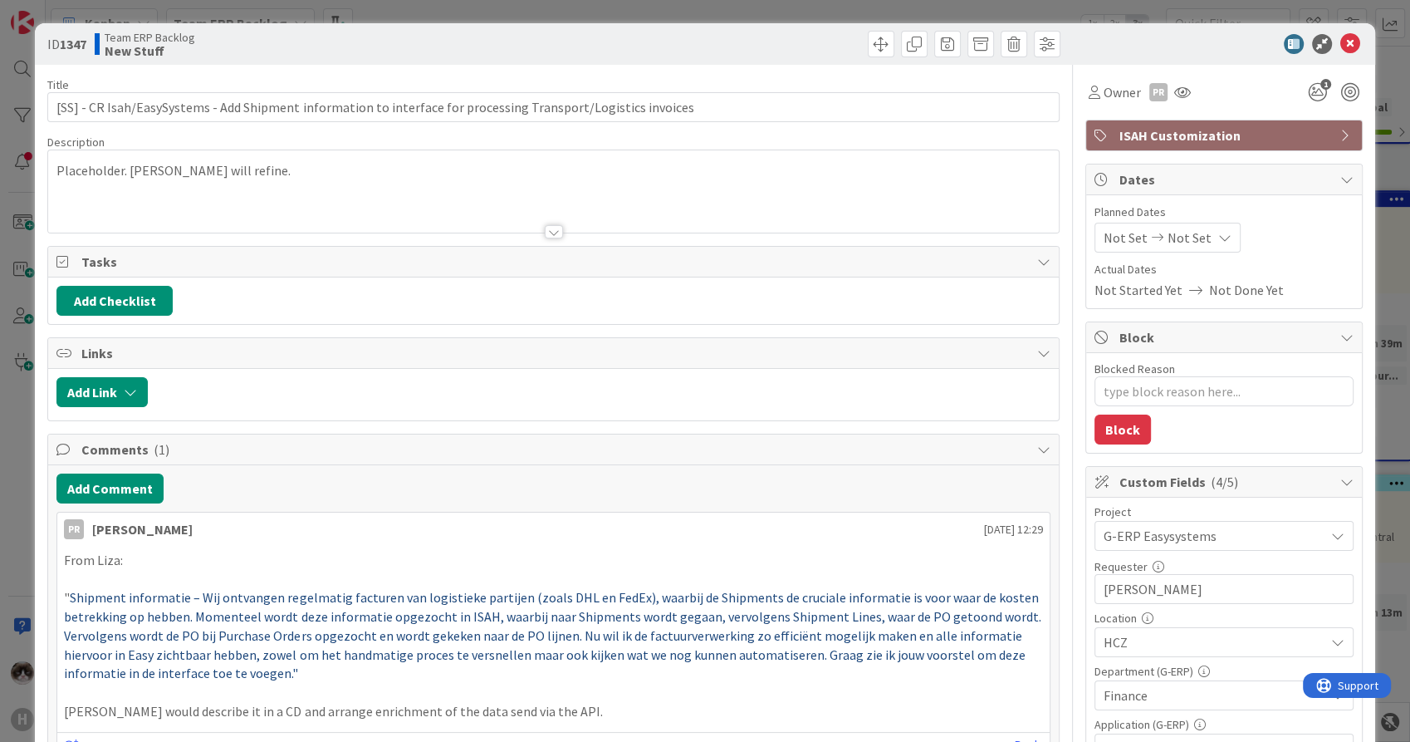
type textarea "x"
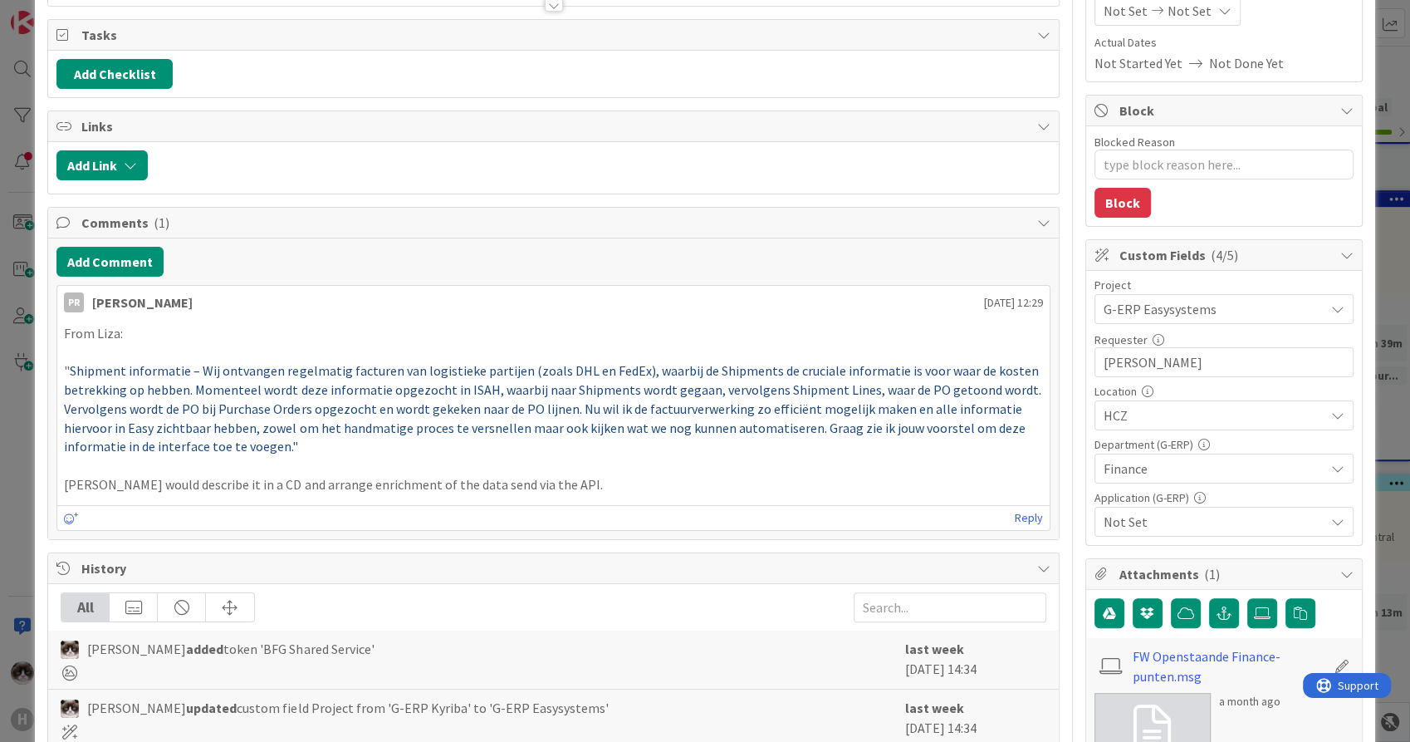
scroll to position [233, 0]
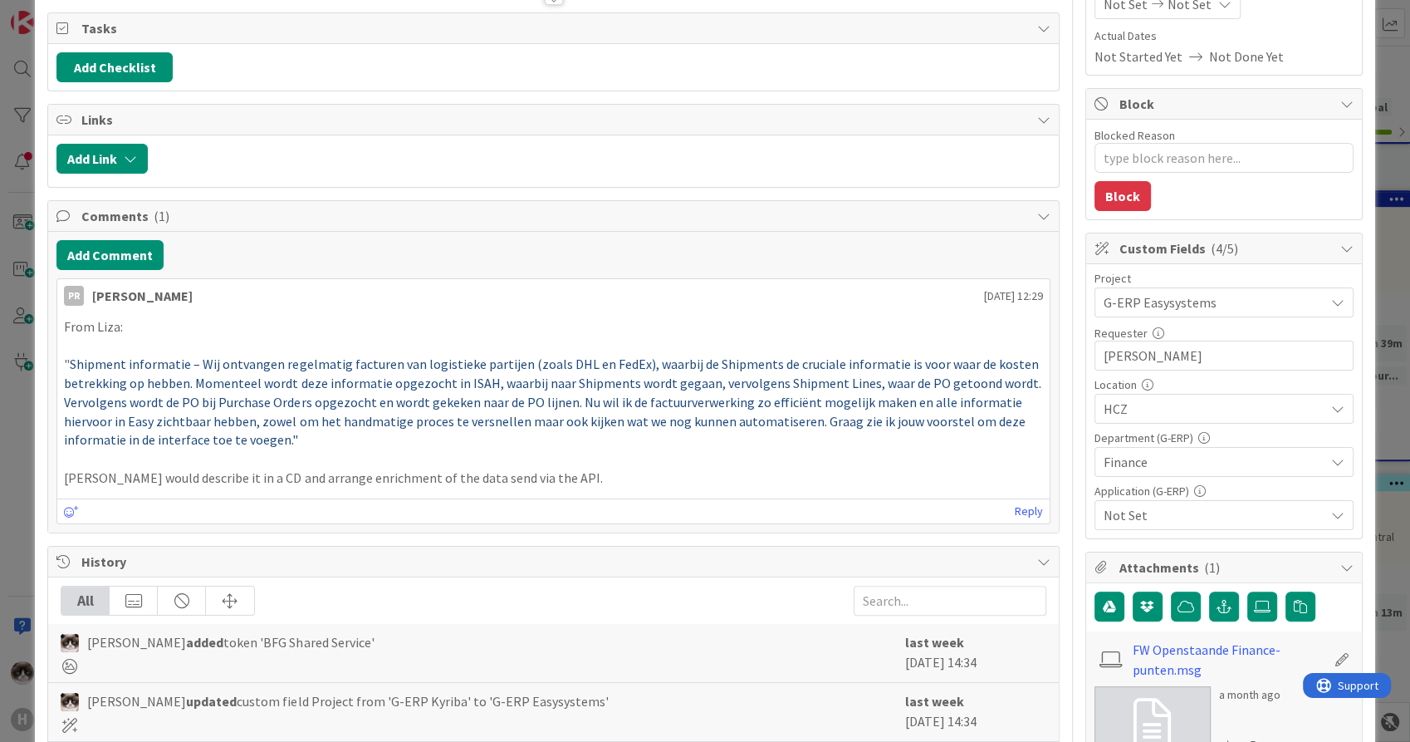
click at [369, 425] on span "Shipment informatie – Wij ontvangen regelmatig facturen van logistieke partijen…" at bounding box center [553, 402] width 979 height 92
drag, startPoint x: 370, startPoint y: 425, endPoint x: 307, endPoint y: 455, distance: 69.1
click at [307, 455] on p at bounding box center [553, 458] width 978 height 19
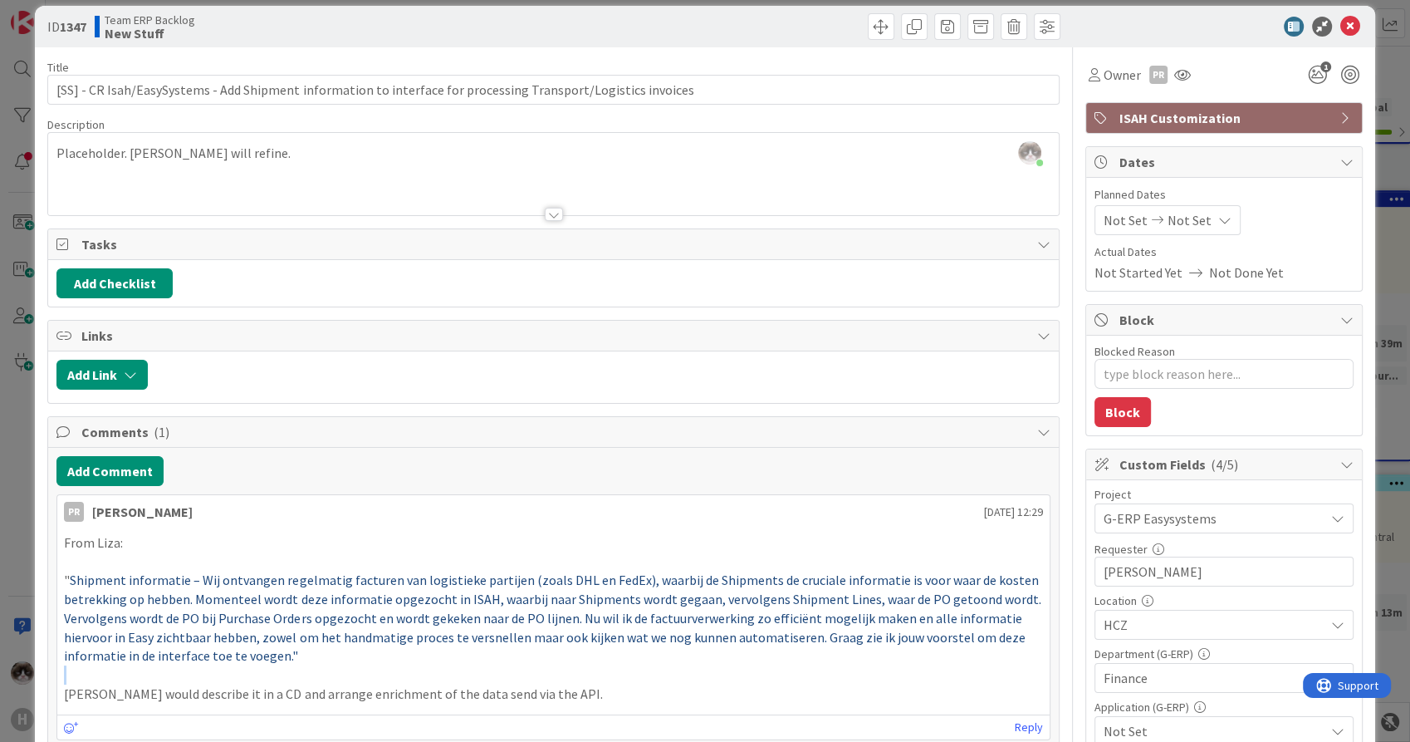
scroll to position [9, 0]
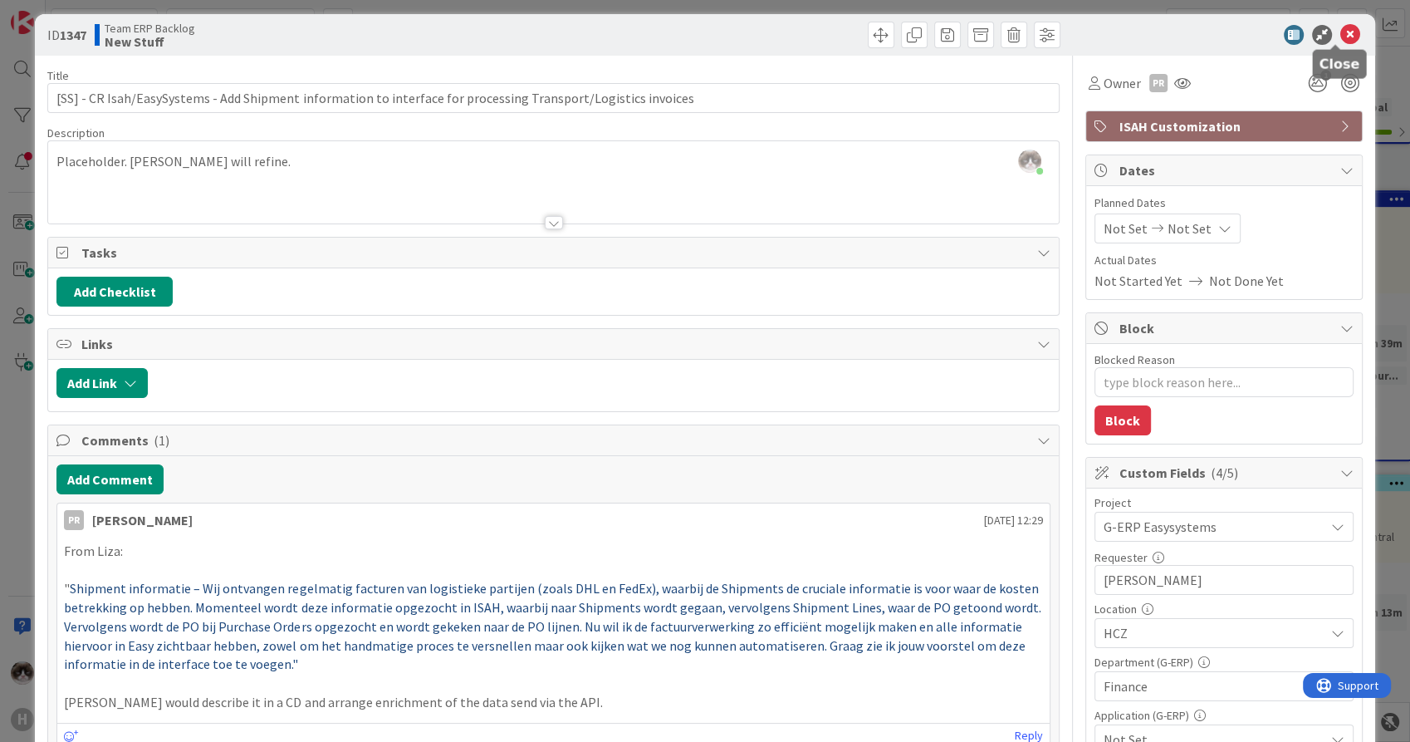
click at [1341, 38] on icon at bounding box center [1351, 35] width 20 height 20
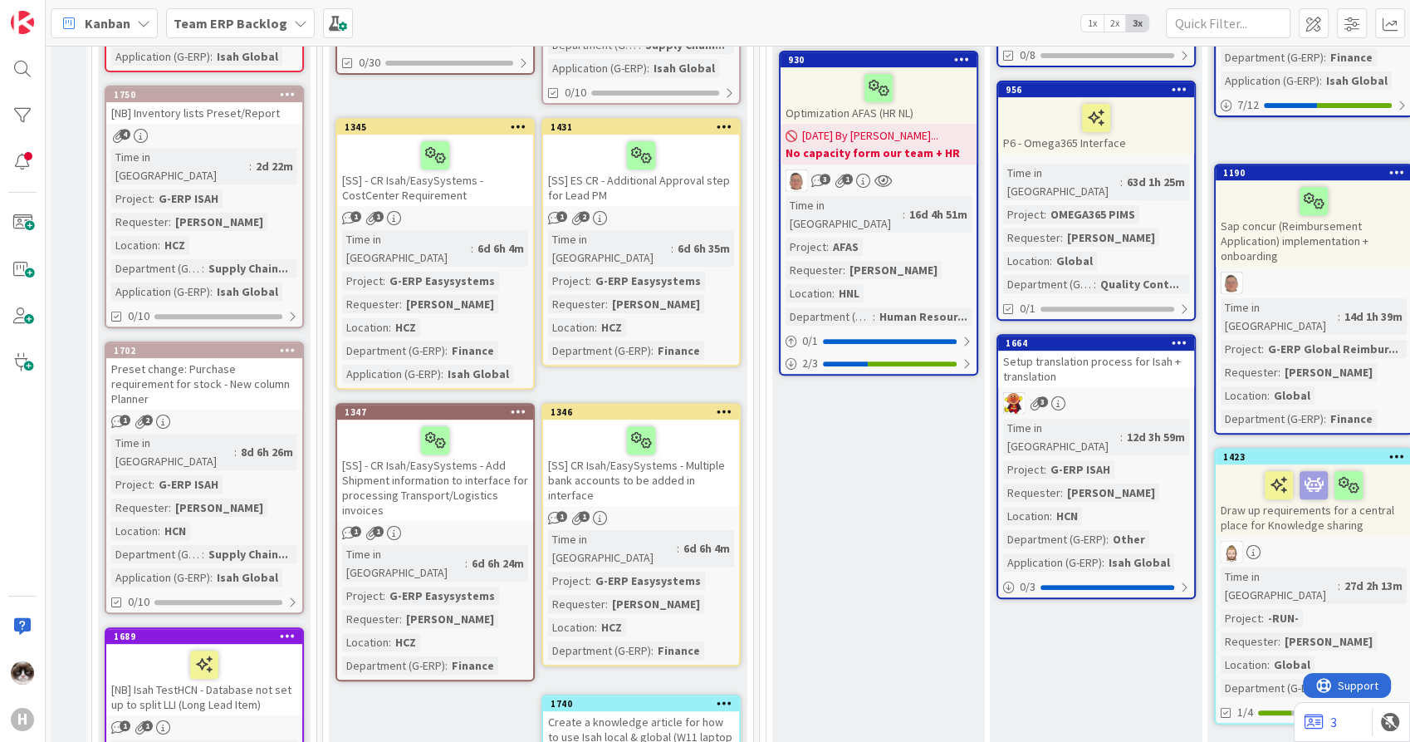
scroll to position [709, 0]
